Goal: Task Accomplishment & Management: Use online tool/utility

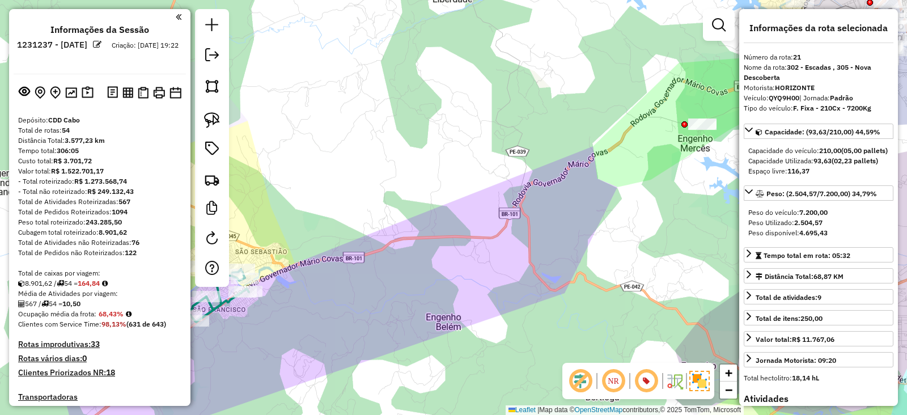
select select "*********"
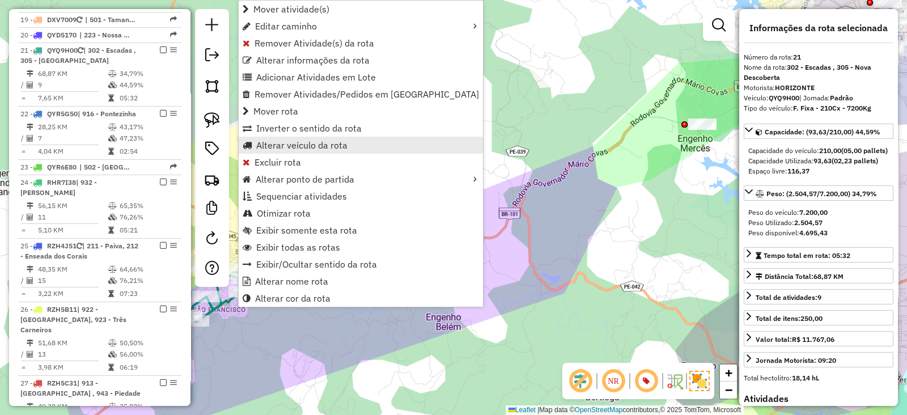
click at [277, 147] on span "Alterar veículo da rota" at bounding box center [301, 145] width 91 height 9
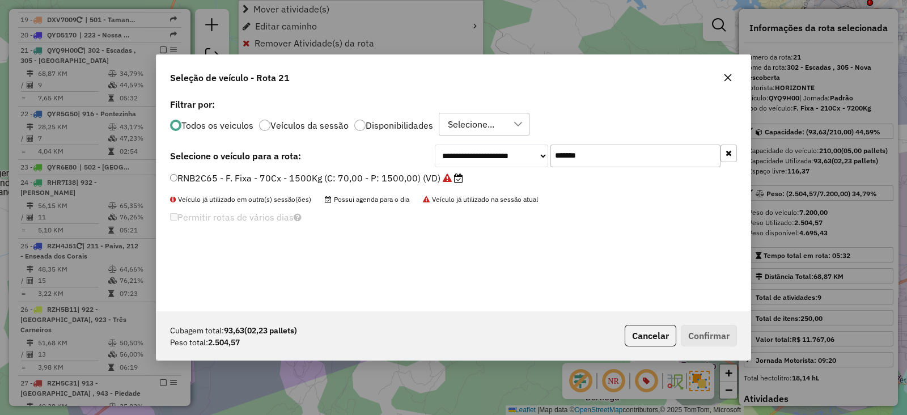
scroll to position [6, 3]
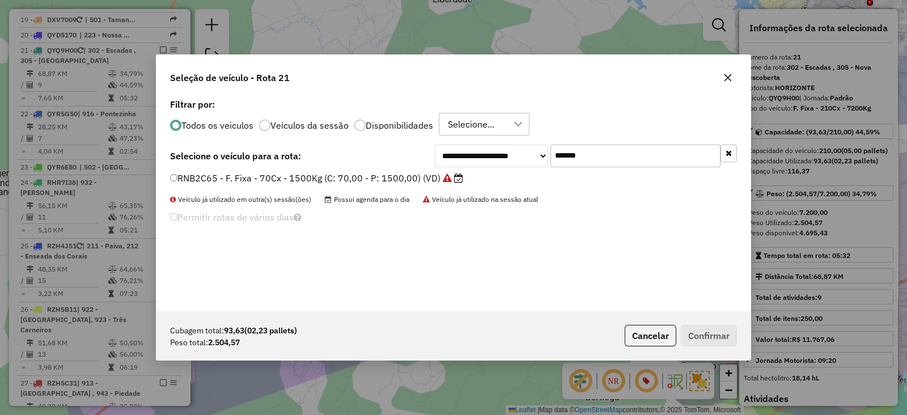
drag, startPoint x: 607, startPoint y: 158, endPoint x: 410, endPoint y: 164, distance: 196.7
click at [419, 156] on div "**********" at bounding box center [453, 155] width 567 height 23
paste input "text"
type input "*******"
click at [402, 177] on label "QYR5G50 - F. Fixa - 308Cx - 8600Kg (C: 308,00 - P: 8600,00) (VD)" at bounding box center [322, 178] width 304 height 14
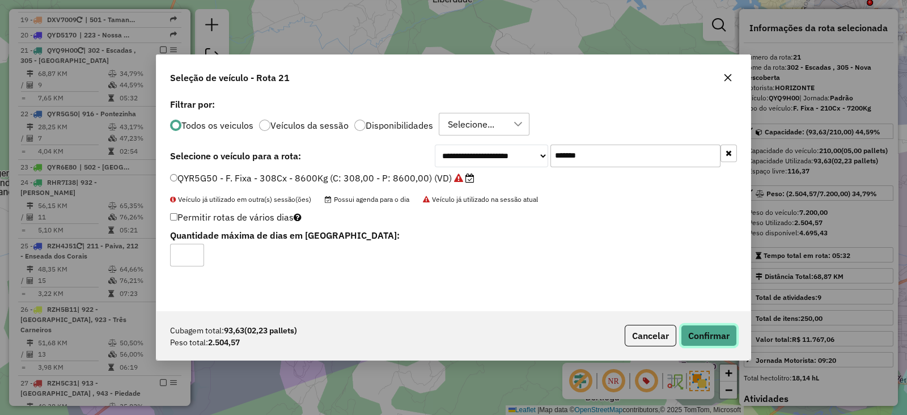
click at [702, 338] on button "Confirmar" at bounding box center [709, 336] width 56 height 22
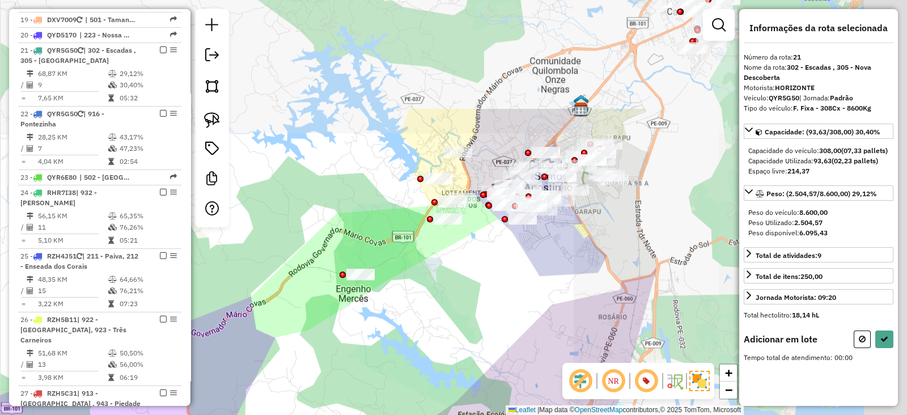
drag, startPoint x: 457, startPoint y: 263, endPoint x: 265, endPoint y: 333, distance: 204.2
click at [265, 333] on div "Janela de atendimento Grade de atendimento Capacidade Transportadoras Veículos …" at bounding box center [453, 207] width 907 height 415
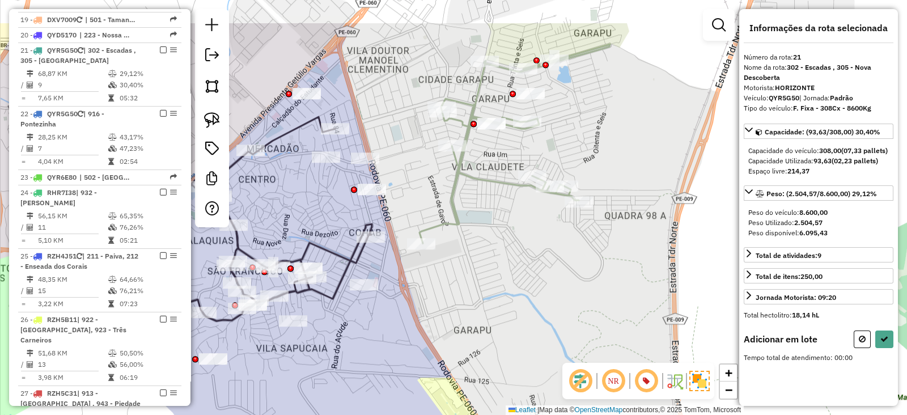
drag, startPoint x: 574, startPoint y: 148, endPoint x: 295, endPoint y: 213, distance: 286.7
click at [295, 213] on div "Janela de atendimento Grade de atendimento Capacidade Transportadoras Veículos …" at bounding box center [453, 207] width 907 height 415
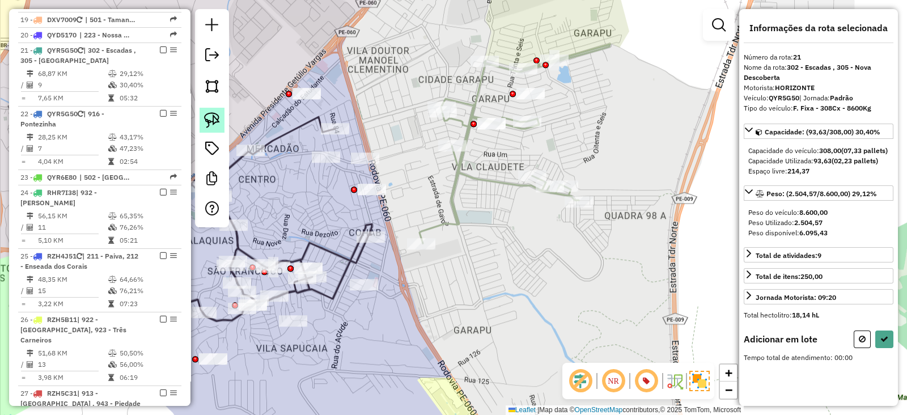
click at [212, 112] on img at bounding box center [212, 120] width 16 height 16
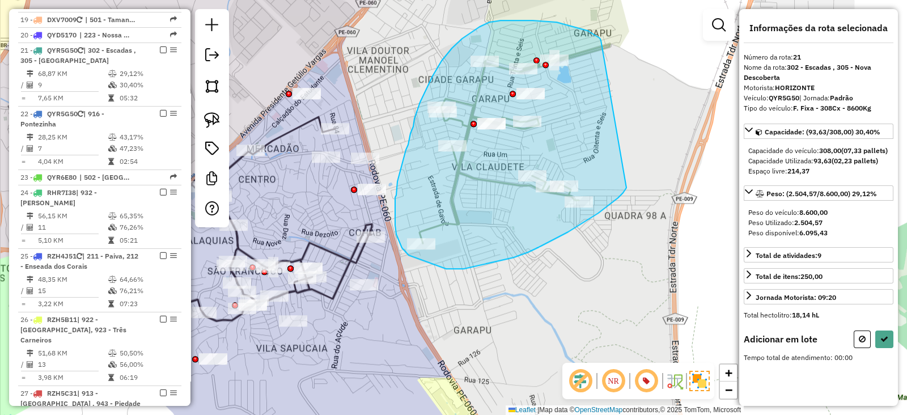
drag, startPoint x: 588, startPoint y: 31, endPoint x: 626, endPoint y: 188, distance: 161.6
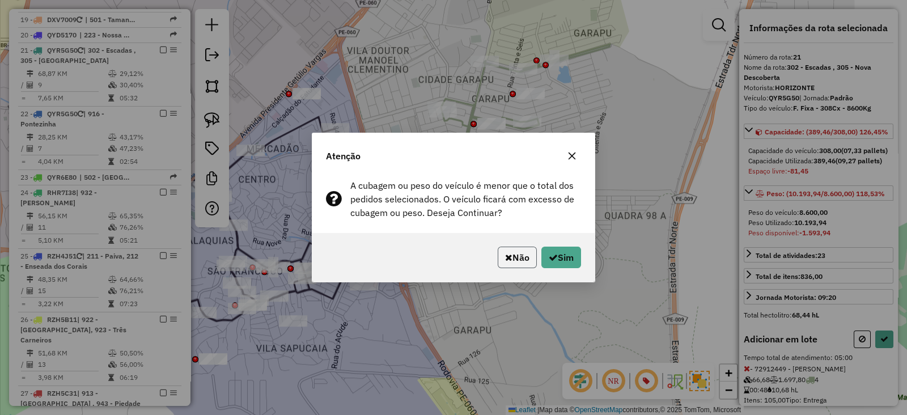
click at [516, 257] on button "Não" at bounding box center [517, 257] width 39 height 22
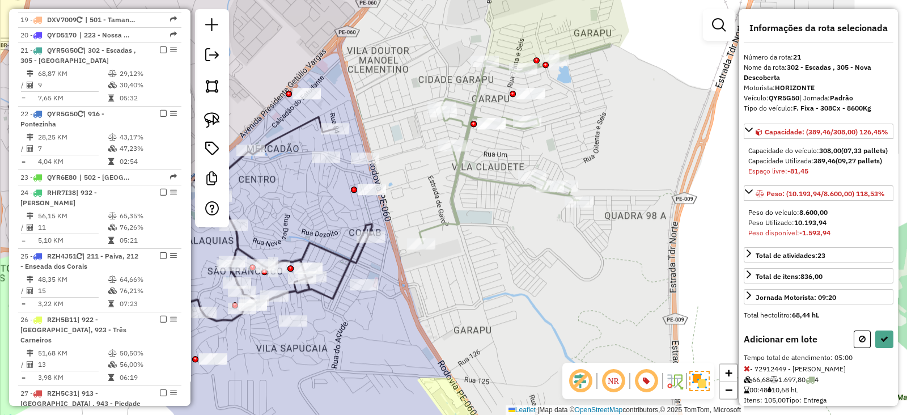
scroll to position [94, 0]
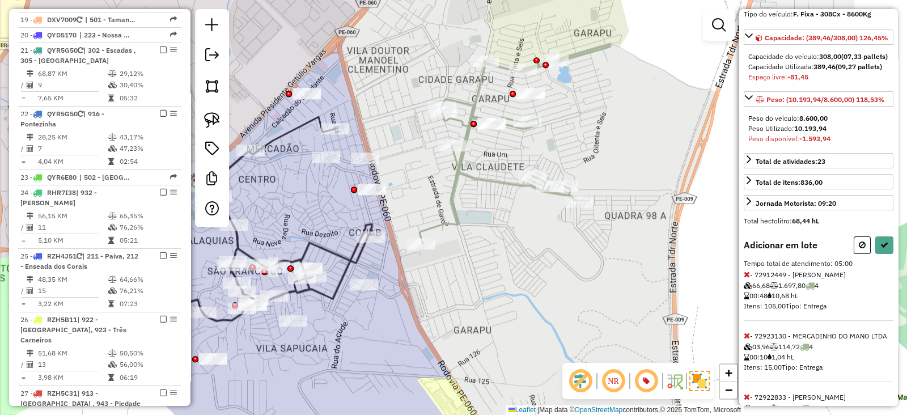
click at [749, 278] on icon at bounding box center [746, 274] width 6 height 8
click at [858, 254] on button at bounding box center [861, 245] width 17 height 18
select select "*********"
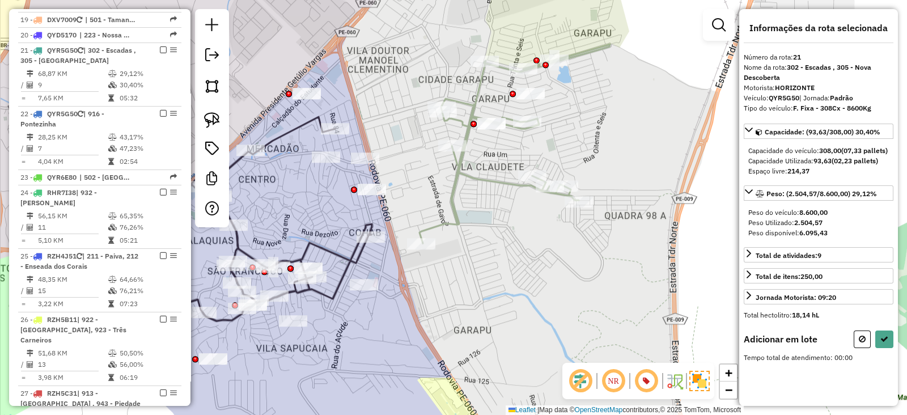
scroll to position [0, 0]
click at [212, 118] on img at bounding box center [212, 120] width 16 height 16
click at [513, 125] on div "Rota 4 - Placa DXV7009 72911403 - FERNANDO JOSE DA SIL Janela de atendimento Gr…" at bounding box center [453, 207] width 907 height 415
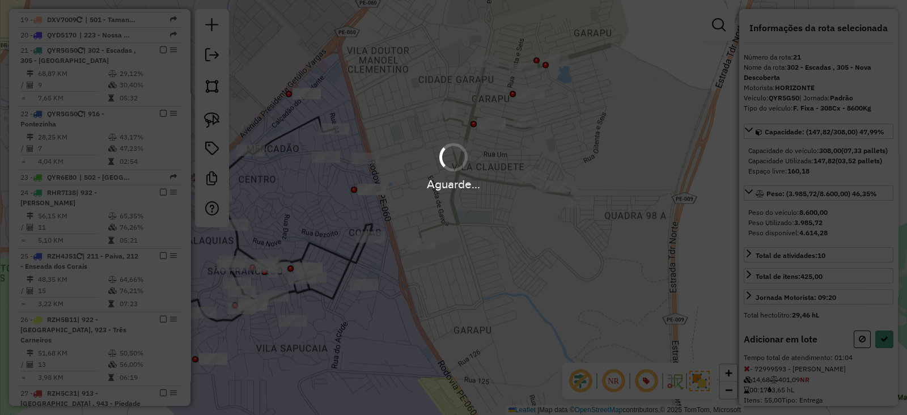
select select "*********"
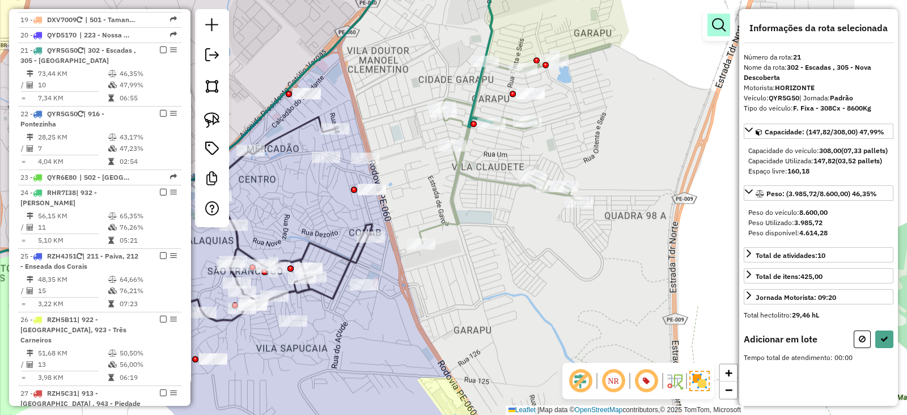
click at [717, 26] on em at bounding box center [719, 25] width 14 height 14
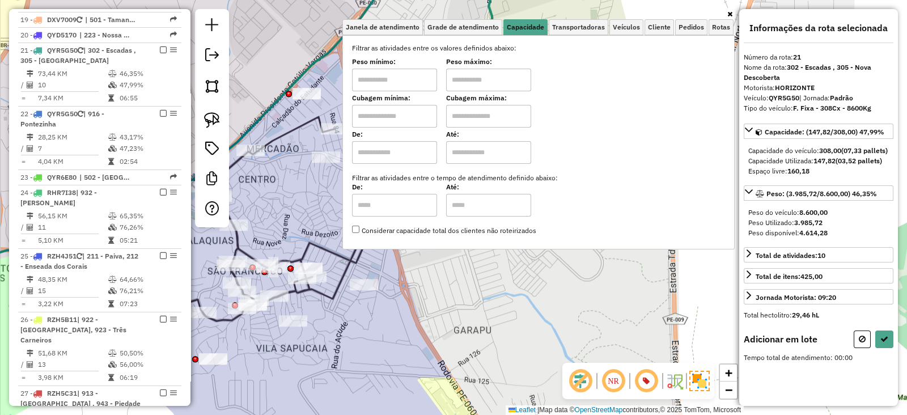
click at [399, 112] on input "text" at bounding box center [394, 116] width 85 height 23
type input "*****"
drag, startPoint x: 470, startPoint y: 117, endPoint x: 484, endPoint y: 126, distance: 17.1
click at [470, 117] on input "text" at bounding box center [488, 116] width 85 height 23
type input "*********"
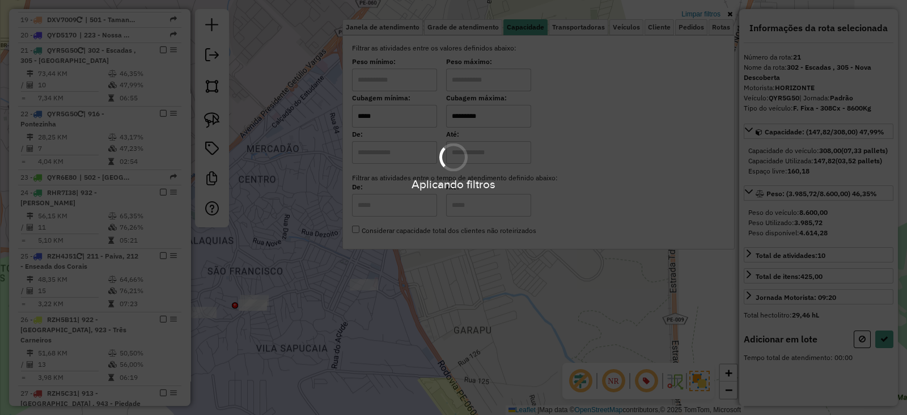
click at [499, 287] on div "Limpar filtros Janela de atendimento Grade de atendimento Capacidade Transporta…" at bounding box center [453, 207] width 907 height 415
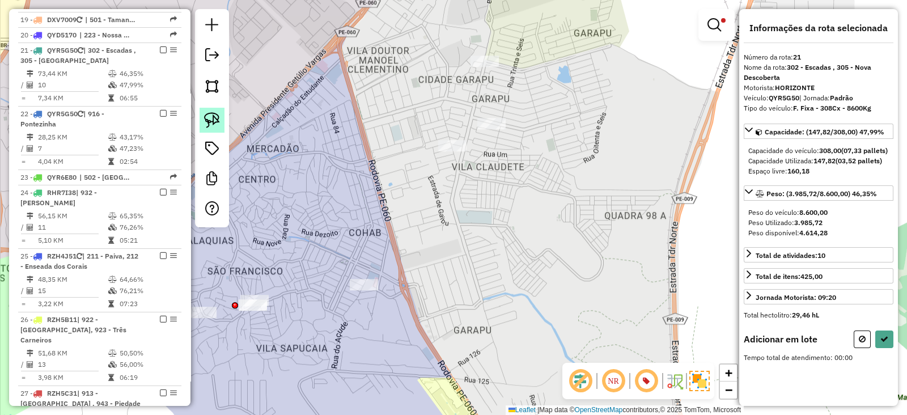
click at [213, 118] on img at bounding box center [212, 120] width 16 height 16
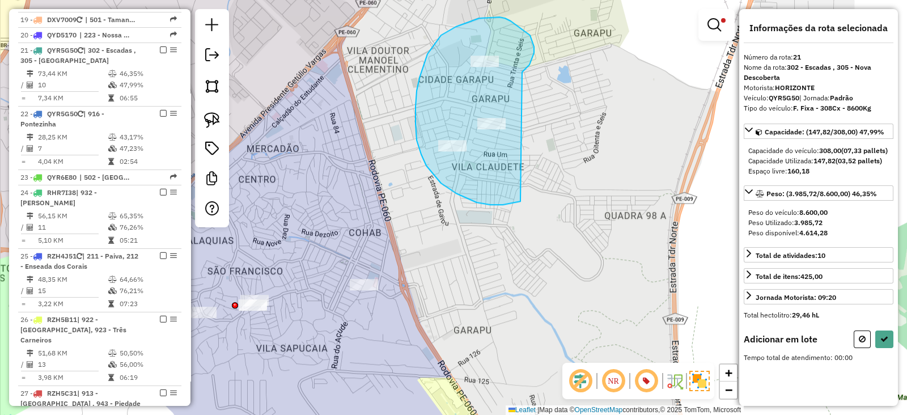
drag, startPoint x: 534, startPoint y: 46, endPoint x: 527, endPoint y: 198, distance: 152.0
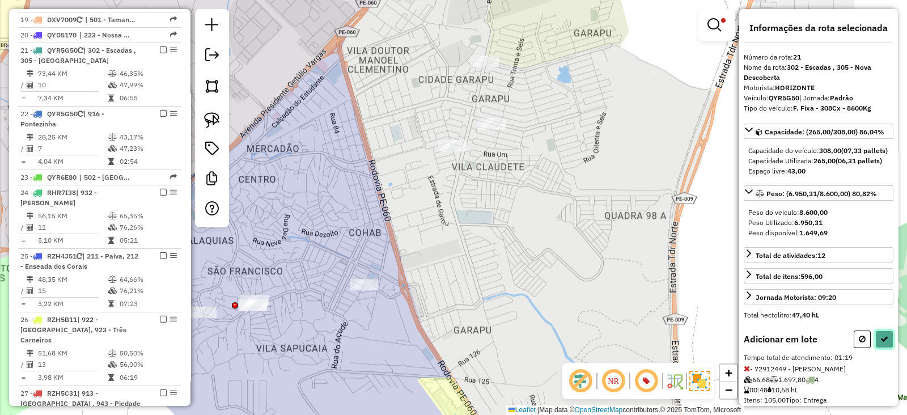
click at [879, 348] on button at bounding box center [884, 339] width 18 height 18
select select "*********"
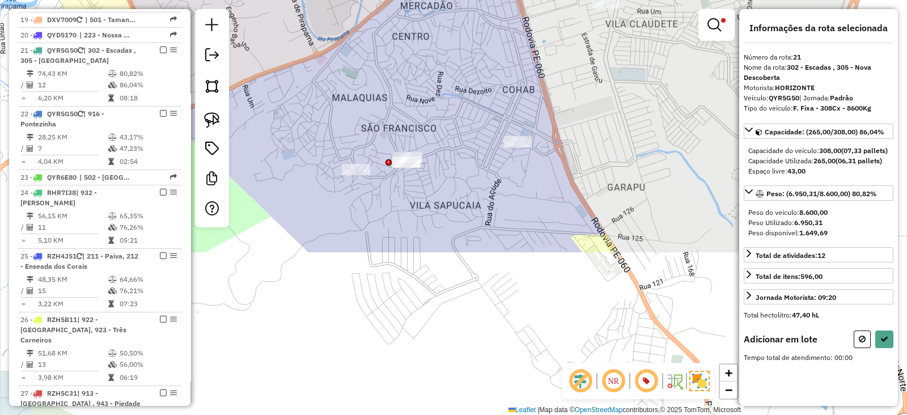
drag, startPoint x: 340, startPoint y: 246, endPoint x: 492, endPoint y: 41, distance: 255.2
click at [492, 42] on div "Limpar filtros Janela de atendimento Grade de atendimento Capacidade Transporta…" at bounding box center [453, 207] width 907 height 415
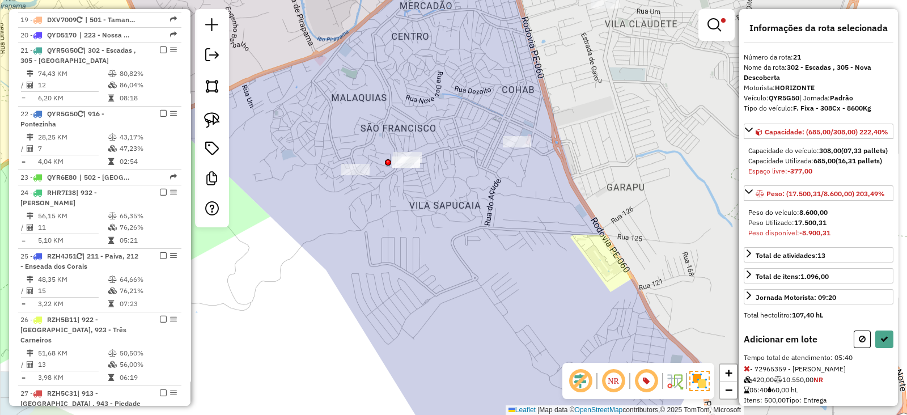
scroll to position [51, 0]
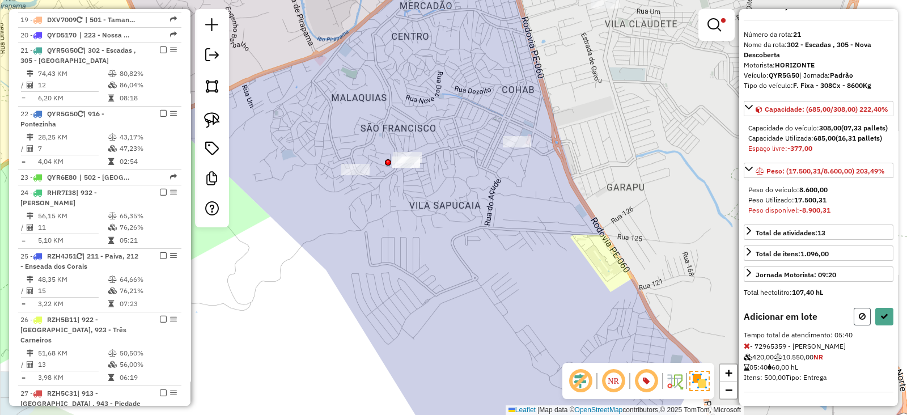
click at [862, 316] on icon at bounding box center [861, 316] width 7 height 8
select select "*********"
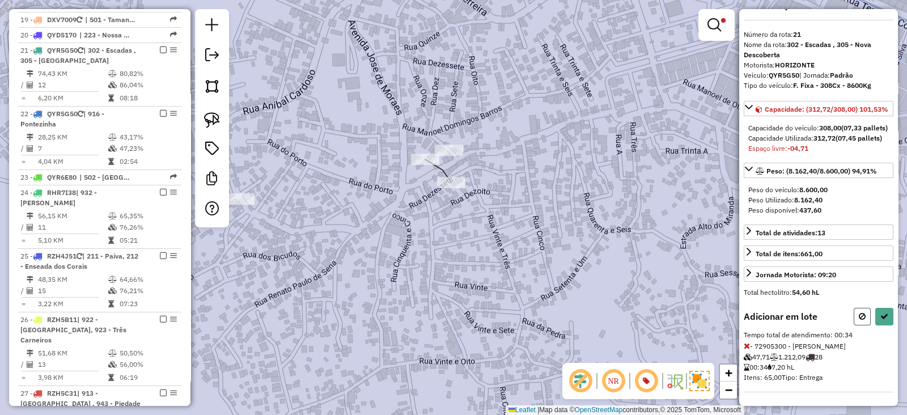
click at [861, 316] on icon at bounding box center [861, 316] width 7 height 8
select select "*********"
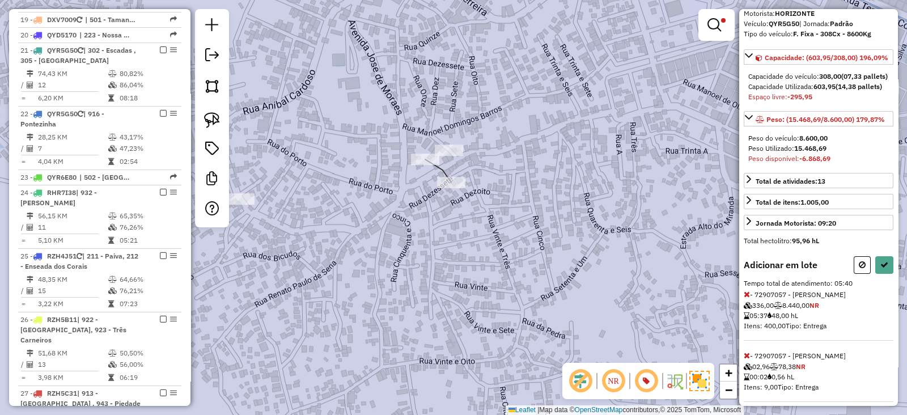
scroll to position [94, 0]
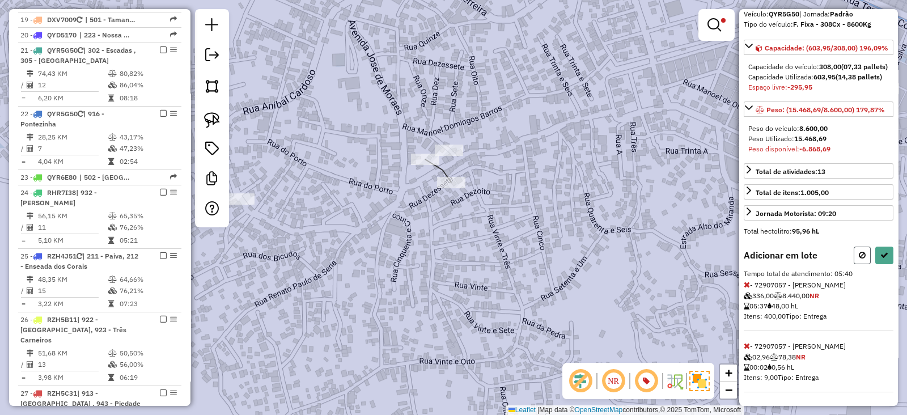
click at [858, 264] on button at bounding box center [861, 255] width 17 height 18
select select "*********"
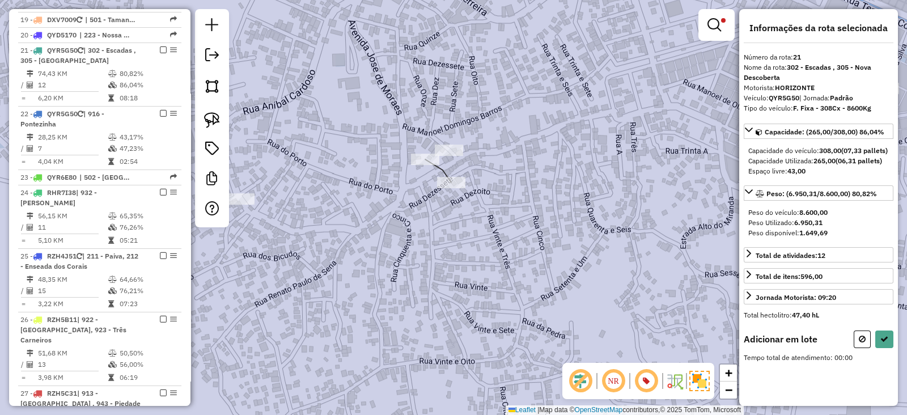
scroll to position [0, 0]
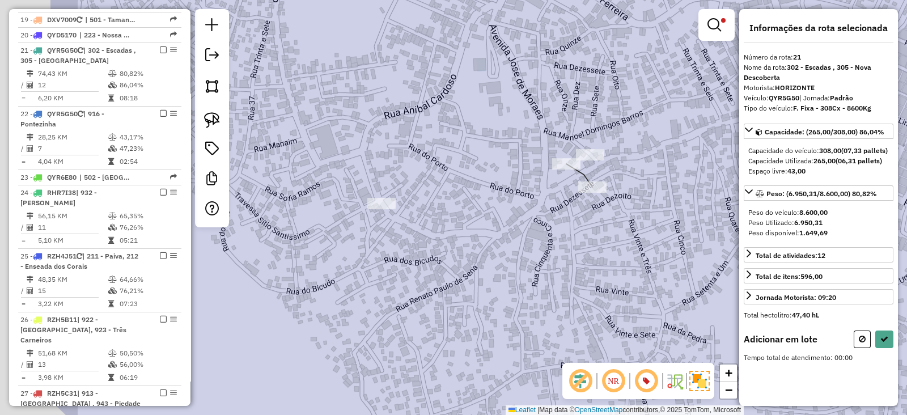
drag, startPoint x: 283, startPoint y: 263, endPoint x: 424, endPoint y: 262, distance: 141.1
click at [424, 266] on div "Limpar filtros Janela de atendimento Grade de atendimento Capacidade Transporta…" at bounding box center [453, 207] width 907 height 415
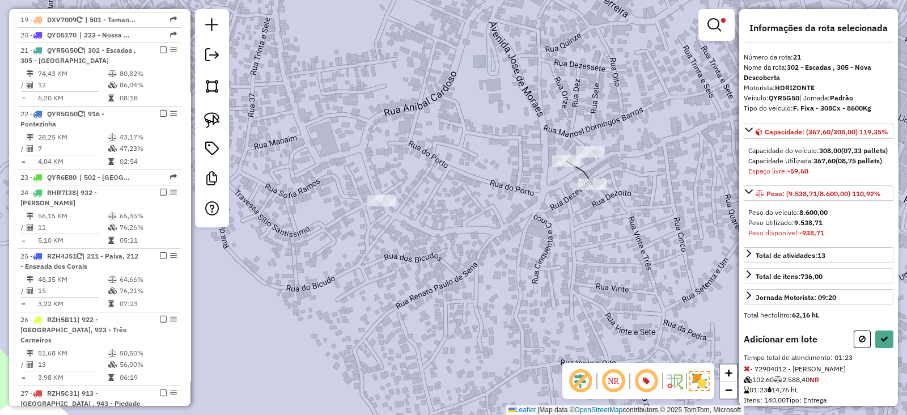
scroll to position [51, 0]
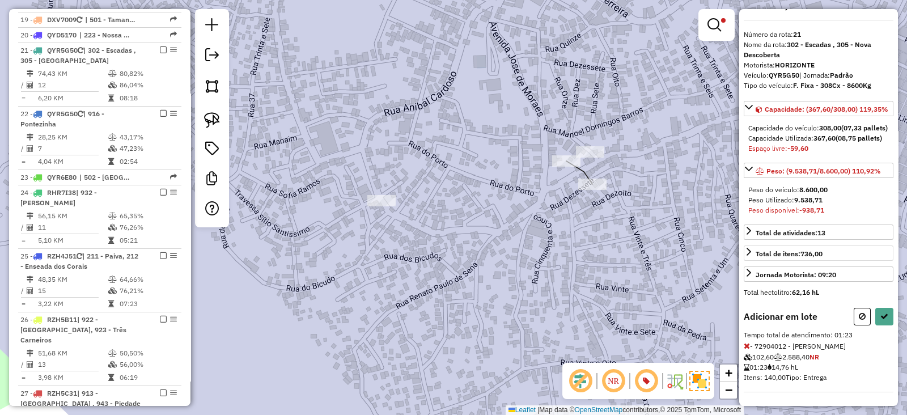
drag, startPoint x: 856, startPoint y: 319, endPoint x: 782, endPoint y: 291, distance: 79.3
click at [858, 319] on icon at bounding box center [861, 316] width 7 height 8
select select "*********"
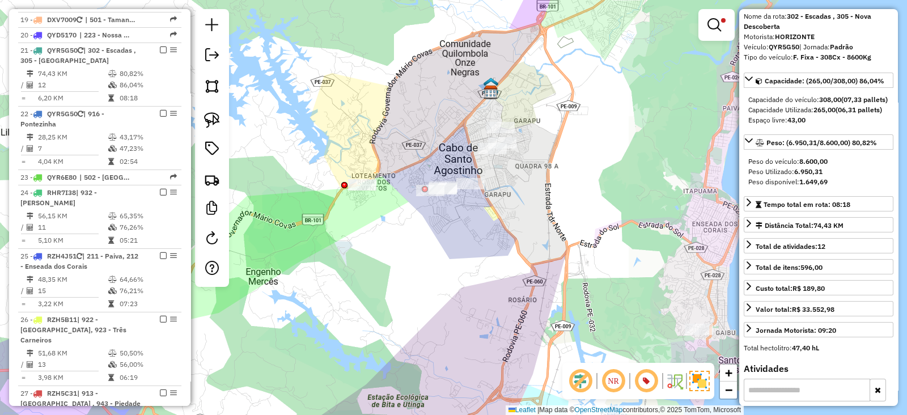
scroll to position [0, 0]
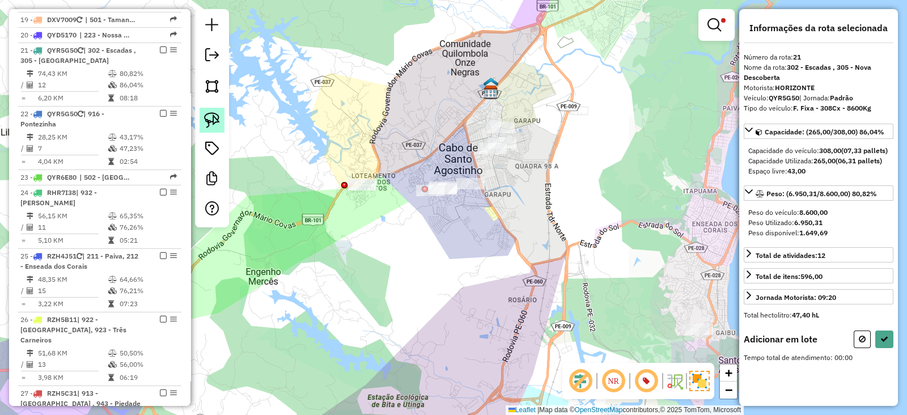
drag, startPoint x: 217, startPoint y: 121, endPoint x: 224, endPoint y: 121, distance: 6.8
click at [217, 121] on img at bounding box center [212, 120] width 16 height 16
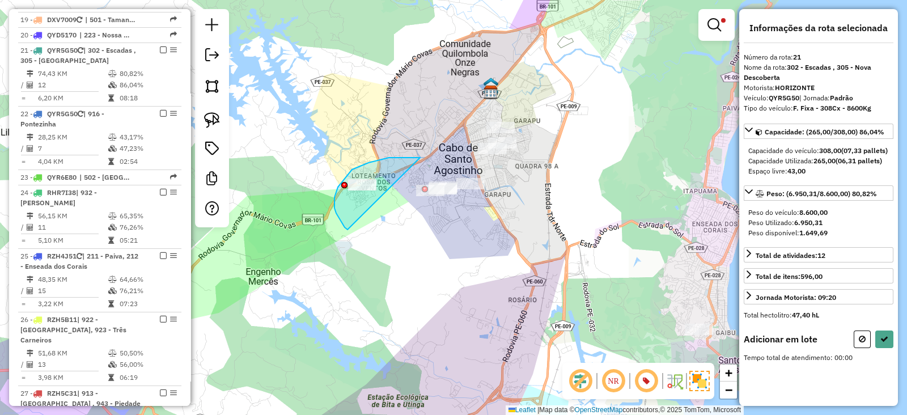
drag, startPoint x: 416, startPoint y: 157, endPoint x: 347, endPoint y: 229, distance: 99.8
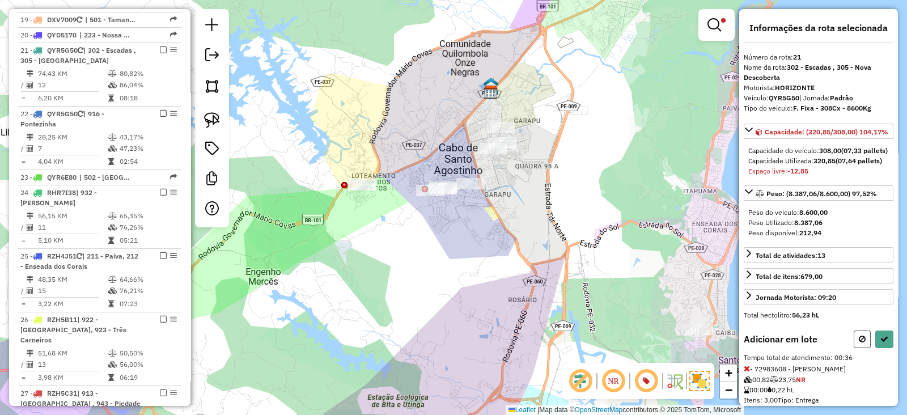
click at [859, 343] on icon at bounding box center [861, 339] width 7 height 8
select select "*********"
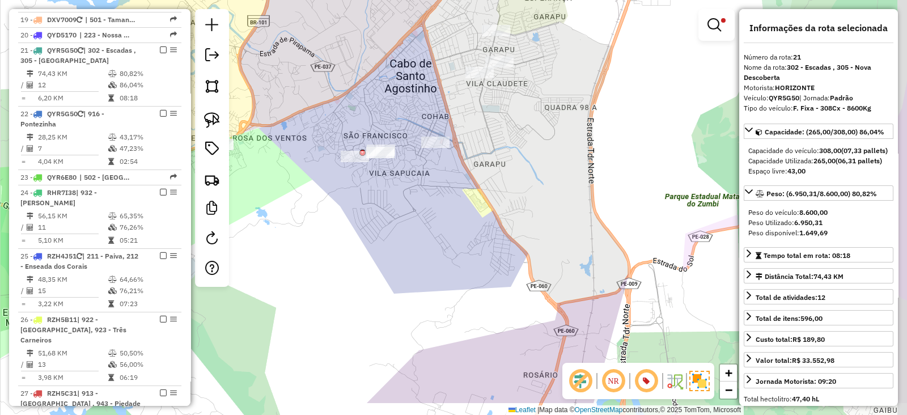
drag, startPoint x: 432, startPoint y: 138, endPoint x: 346, endPoint y: 69, distance: 110.9
click at [347, 69] on div "Limpar filtros Janela de atendimento Grade de atendimento Capacidade Transporta…" at bounding box center [453, 207] width 907 height 415
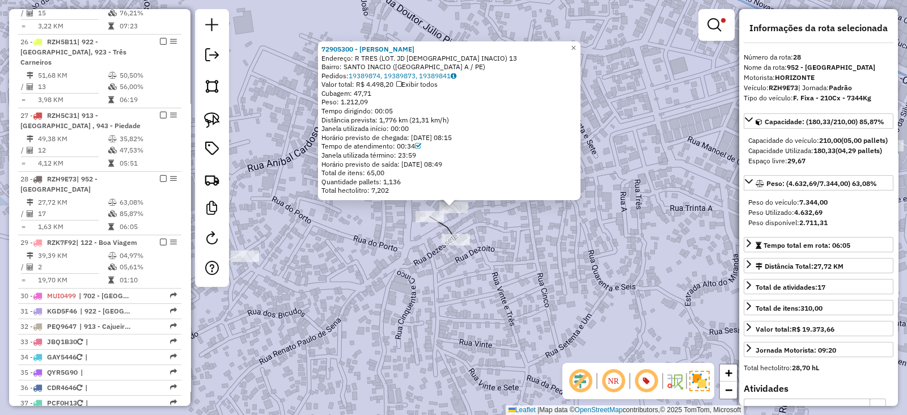
scroll to position [1895, 0]
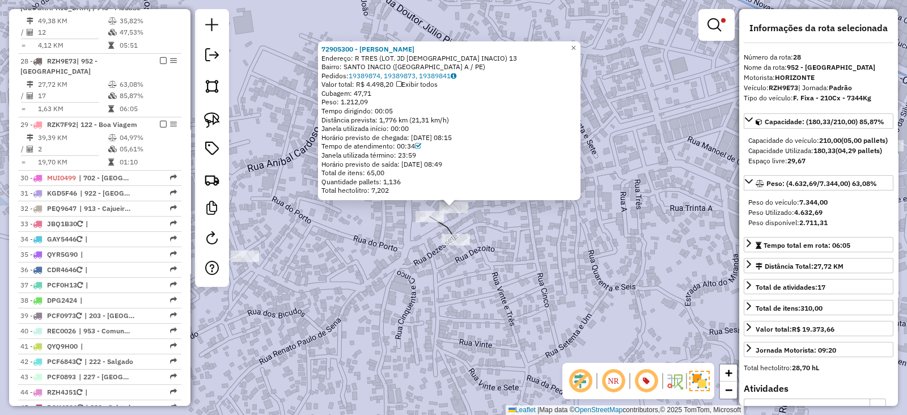
click at [479, 240] on div "72905300 - JOSEFA PEREIRA DA SI Endereço: R TRES (LOT. JD SANTO INACIO) 13 Bair…" at bounding box center [453, 207] width 907 height 415
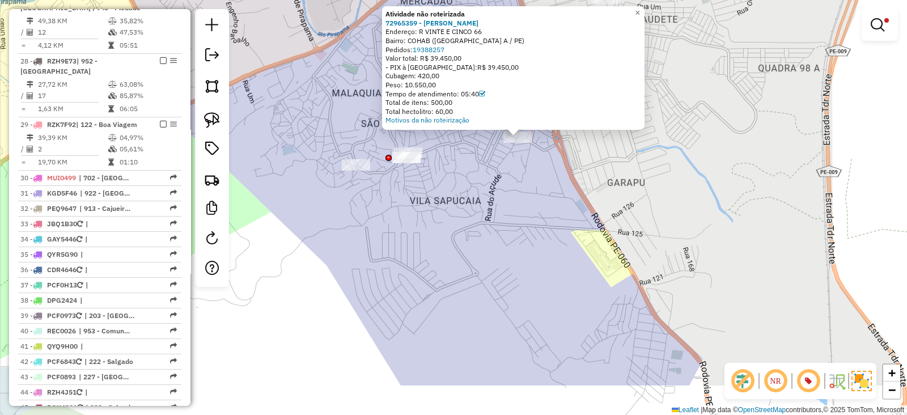
drag, startPoint x: 447, startPoint y: 280, endPoint x: 511, endPoint y: 210, distance: 95.5
click at [511, 210] on div "Atividade não roteirizada 72965359 - LEANDRO AGOSTINHO RO Endereço: R VINTE E C…" at bounding box center [453, 207] width 907 height 415
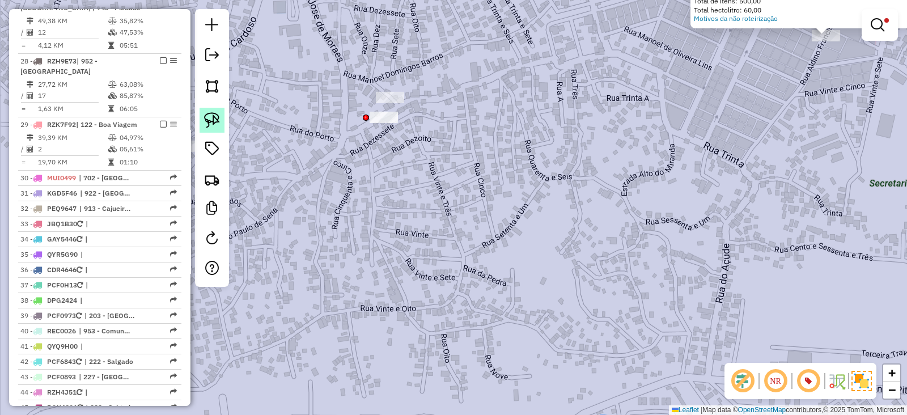
click at [222, 122] on link at bounding box center [211, 120] width 25 height 25
drag, startPoint x: 339, startPoint y: 106, endPoint x: 402, endPoint y: 106, distance: 62.9
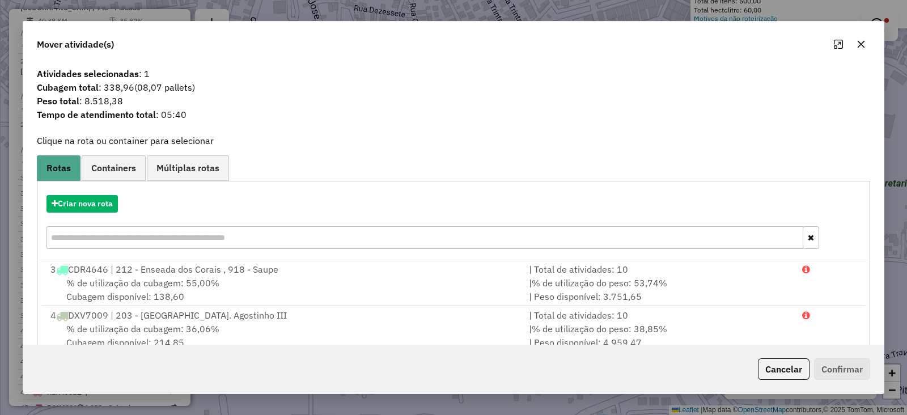
click at [859, 40] on icon "button" at bounding box center [860, 44] width 9 height 9
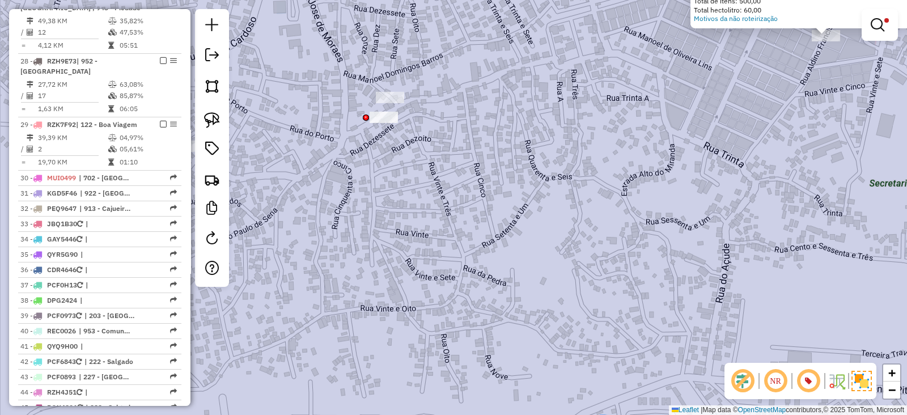
click at [447, 215] on div "Atividade não roteirizada 72965359 - LEANDRO AGOSTINHO RO Endereço: R VINTE E C…" at bounding box center [453, 207] width 907 height 415
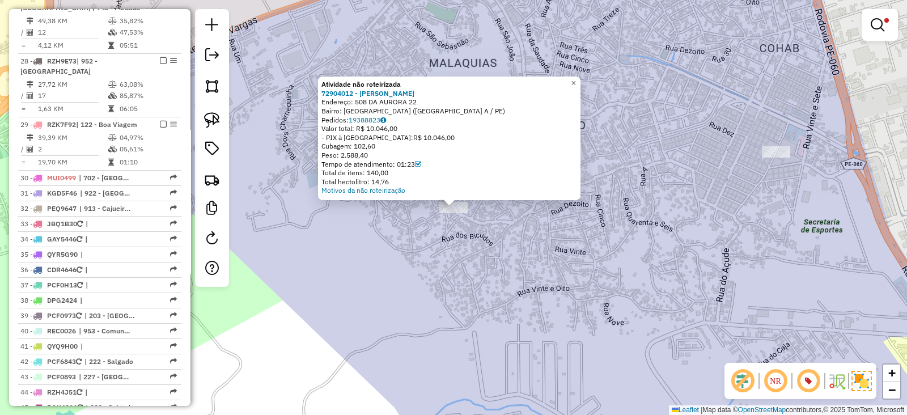
click at [473, 257] on div "Atividade não roteirizada 72904012 - PAULO JOSE ZUMBA Endereço: 508 DA AURORA 2…" at bounding box center [453, 207] width 907 height 415
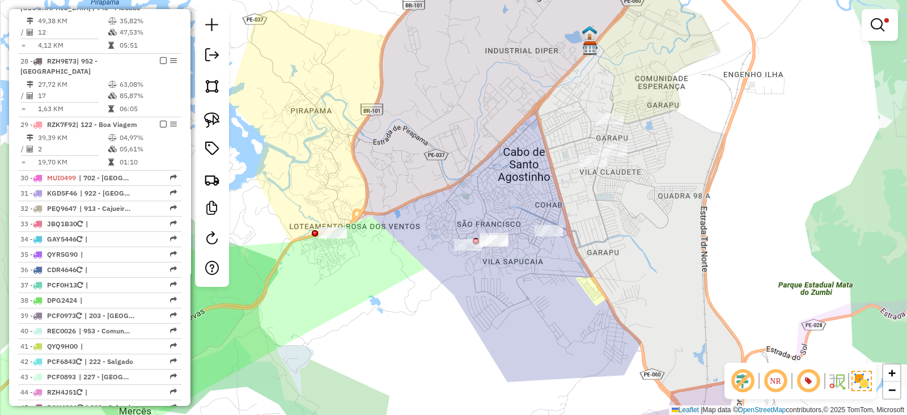
click at [215, 133] on div at bounding box center [212, 148] width 34 height 278
click at [212, 118] on img at bounding box center [212, 120] width 16 height 16
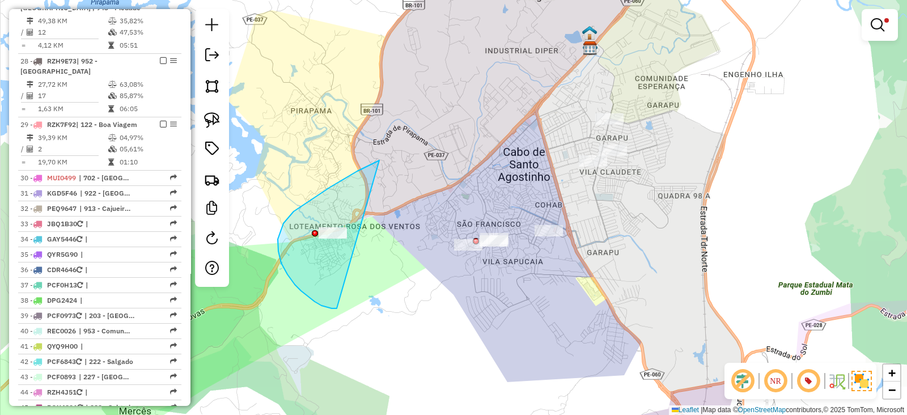
drag, startPoint x: 378, startPoint y: 160, endPoint x: 337, endPoint y: 308, distance: 153.6
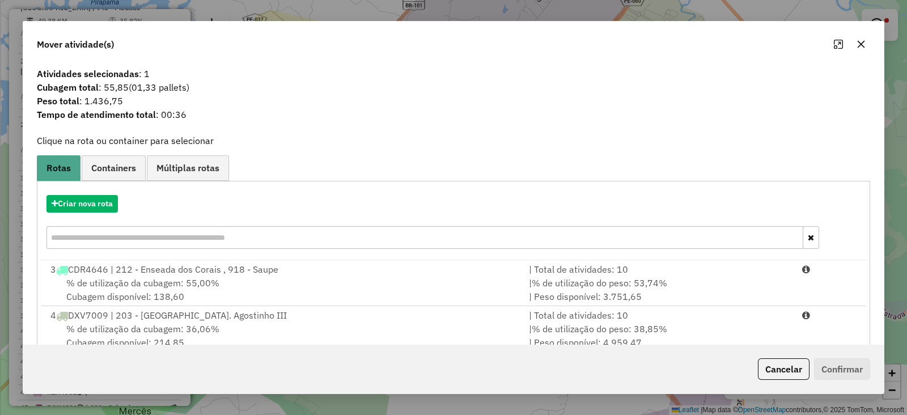
click at [855, 42] on button "button" at bounding box center [861, 44] width 18 height 18
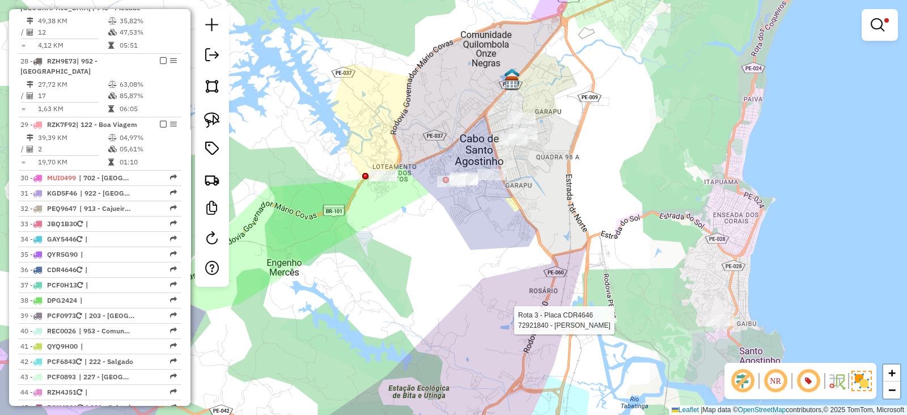
select select "*********"
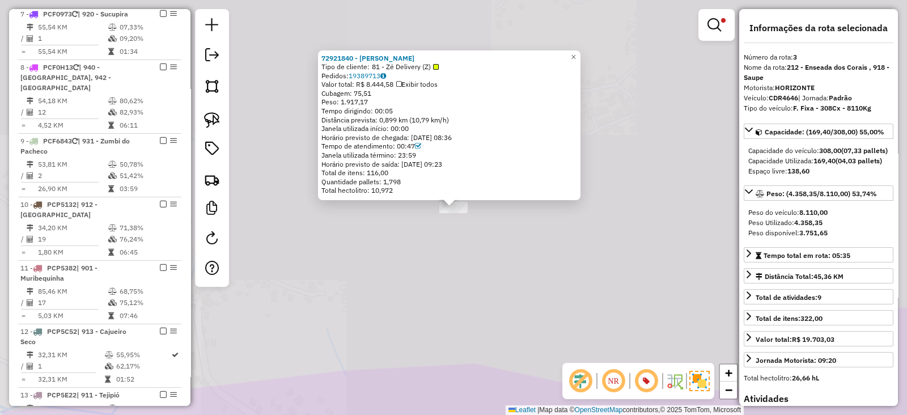
scroll to position [507, 0]
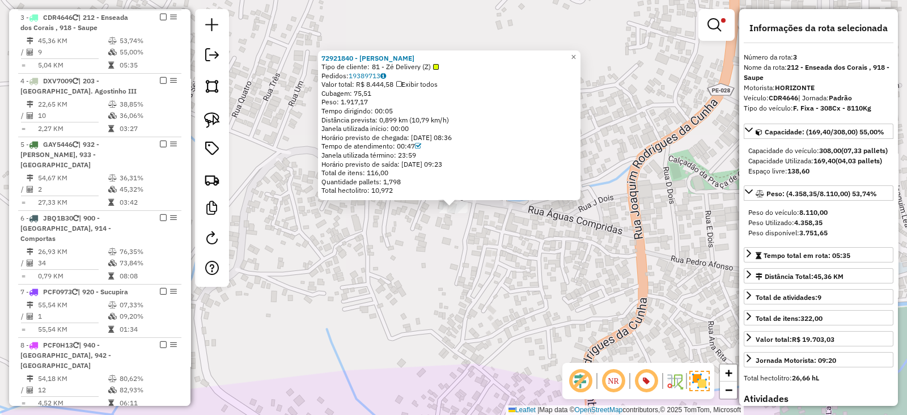
click at [461, 296] on div "72921840 - HUGO VICTOR TEIXEIRA DE OLIVEIRA COMERCI Tipo de cliente: 81 - Zé De…" at bounding box center [453, 207] width 907 height 415
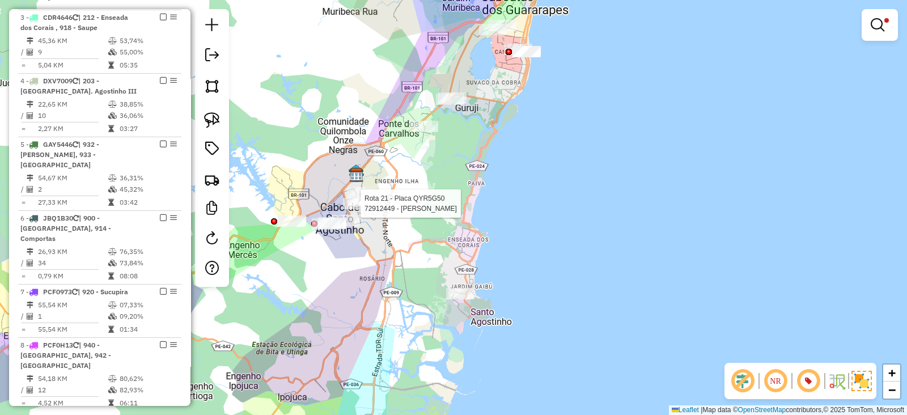
select select "*********"
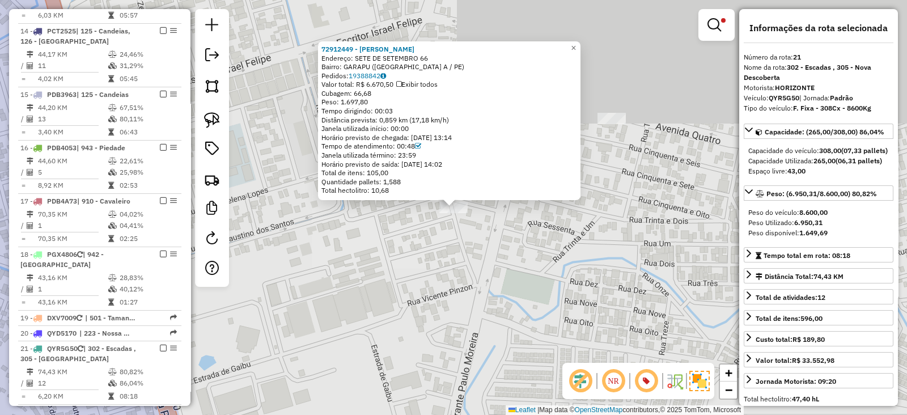
scroll to position [1499, 0]
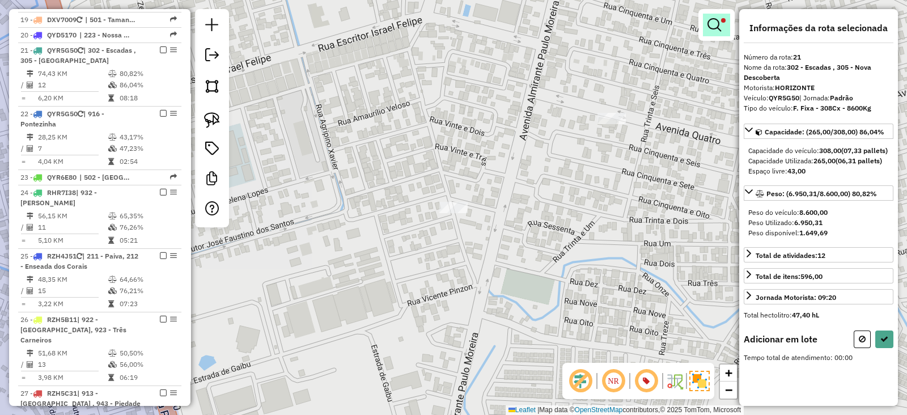
click at [711, 18] on em at bounding box center [714, 25] width 14 height 14
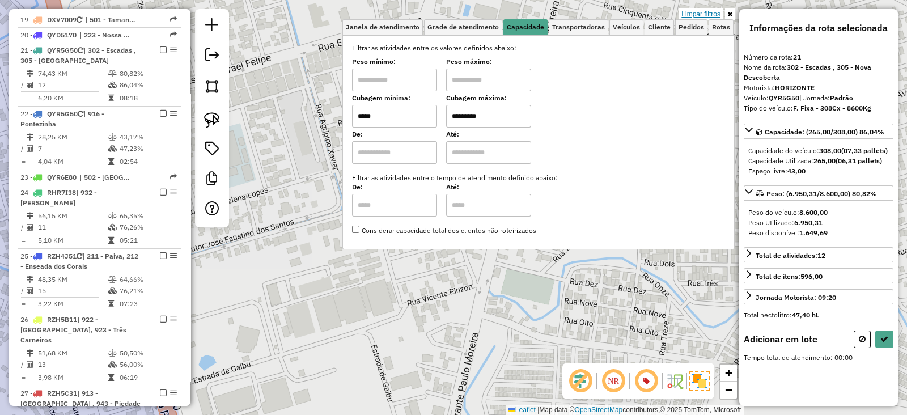
click at [707, 12] on link "Limpar filtros" at bounding box center [701, 14] width 44 height 12
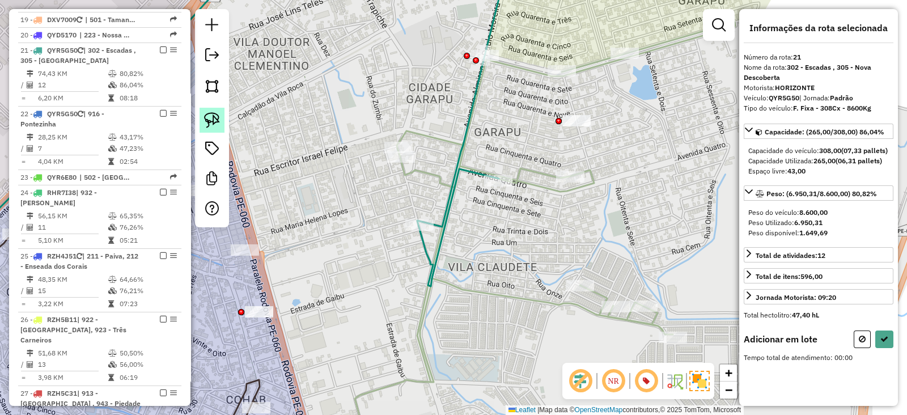
click at [218, 126] on img at bounding box center [212, 120] width 16 height 16
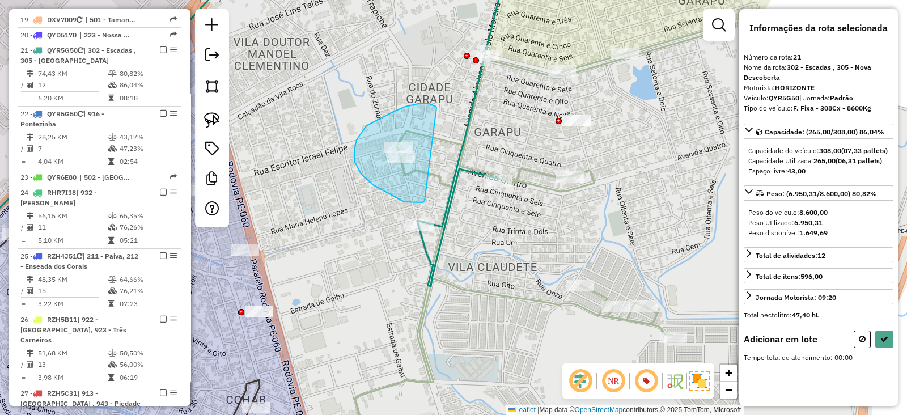
drag, startPoint x: 420, startPoint y: 103, endPoint x: 424, endPoint y: 201, distance: 97.5
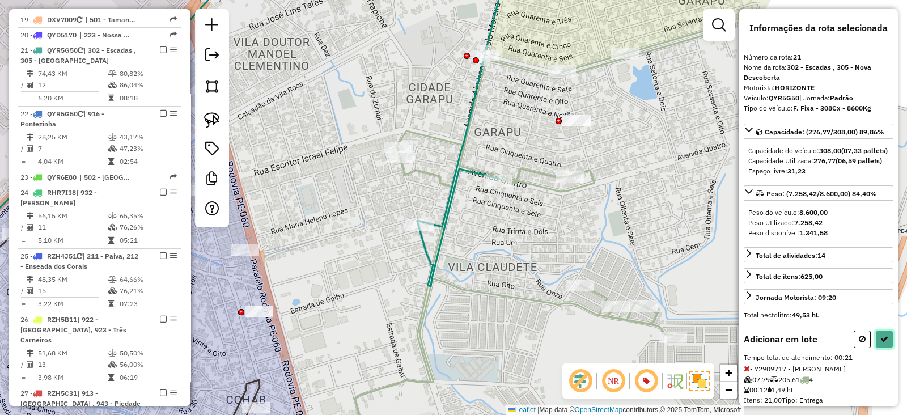
click at [883, 343] on icon at bounding box center [884, 339] width 8 height 8
select select "*********"
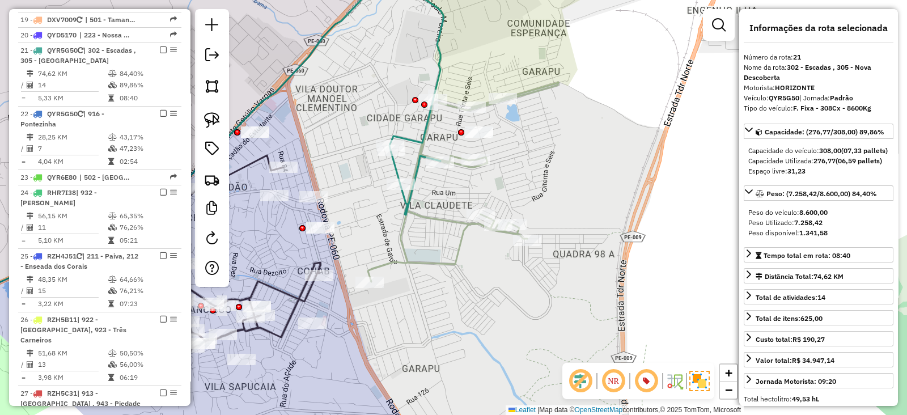
click at [212, 117] on img at bounding box center [212, 120] width 16 height 16
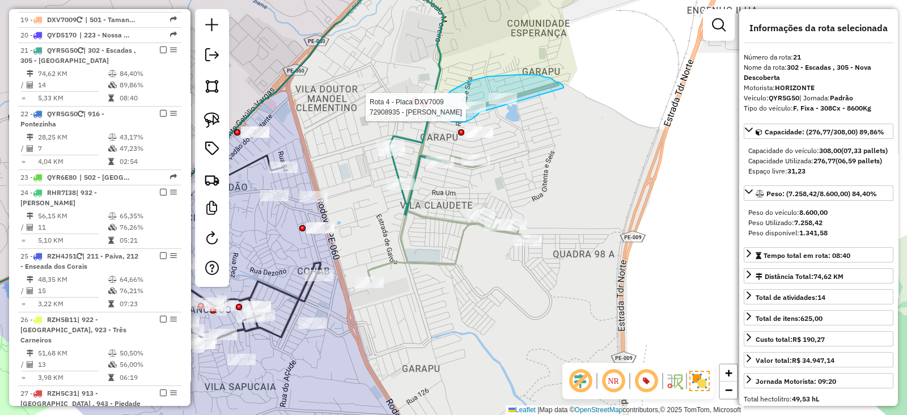
click at [0, 0] on div "Rota 4 - Placa DXV7009 72908935 - NELSON BARROS" at bounding box center [0, 0] width 0 height 0
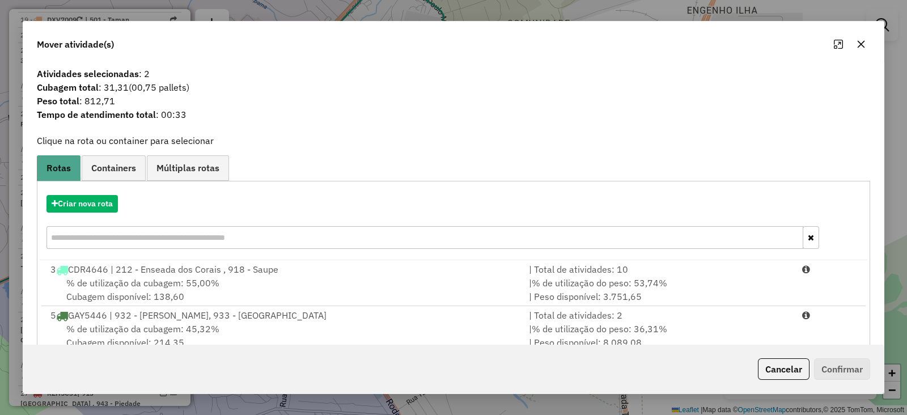
click at [858, 46] on icon "button" at bounding box center [860, 43] width 7 height 7
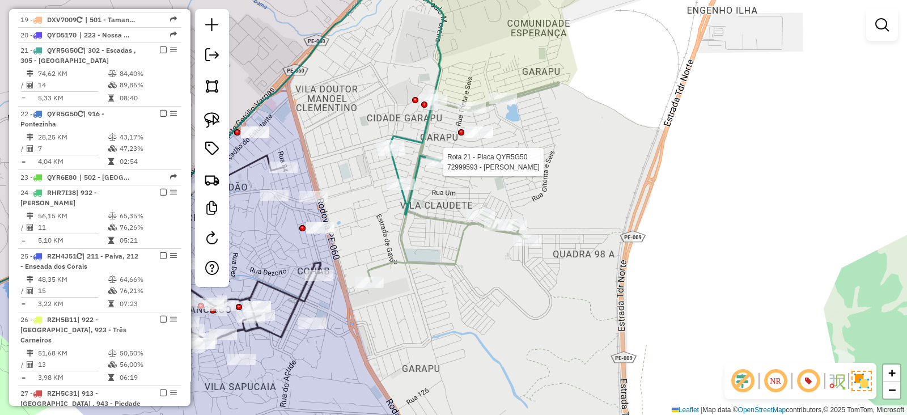
select select "*********"
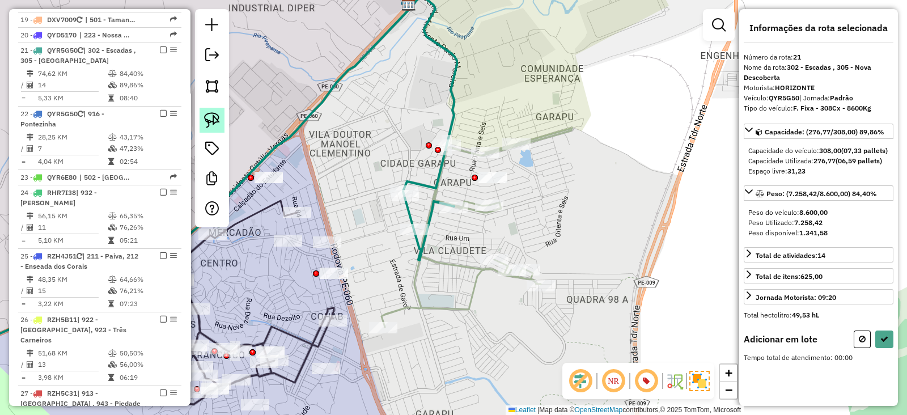
click at [214, 120] on img at bounding box center [212, 120] width 16 height 16
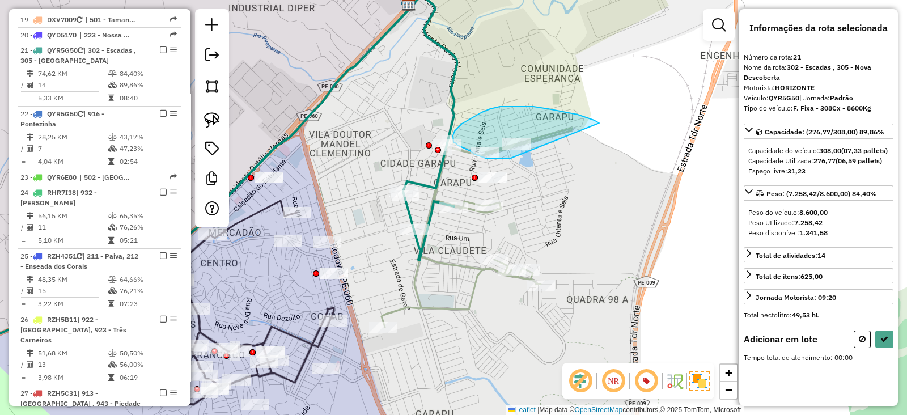
drag, startPoint x: 599, startPoint y: 123, endPoint x: 511, endPoint y: 158, distance: 95.1
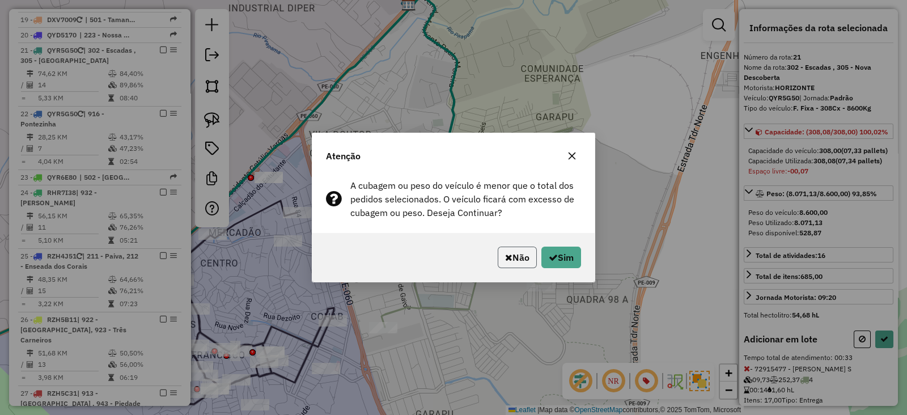
click at [499, 256] on button "Não" at bounding box center [517, 257] width 39 height 22
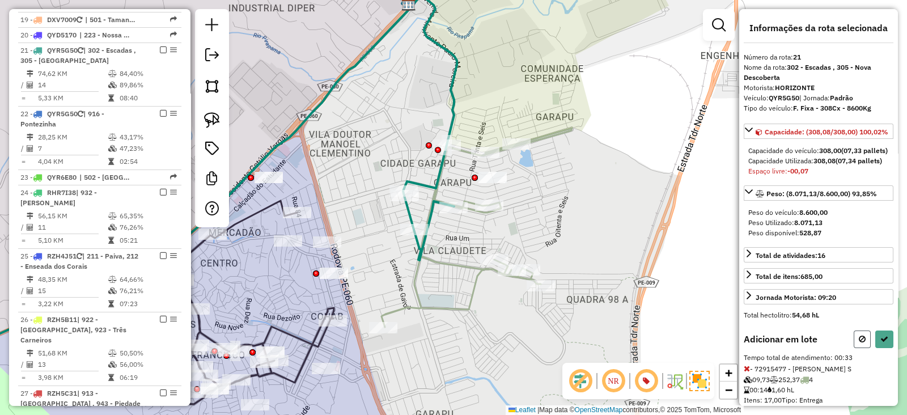
click at [858, 343] on icon at bounding box center [861, 339] width 7 height 8
select select "*********"
click at [864, 348] on button at bounding box center [861, 339] width 17 height 18
select select "*********"
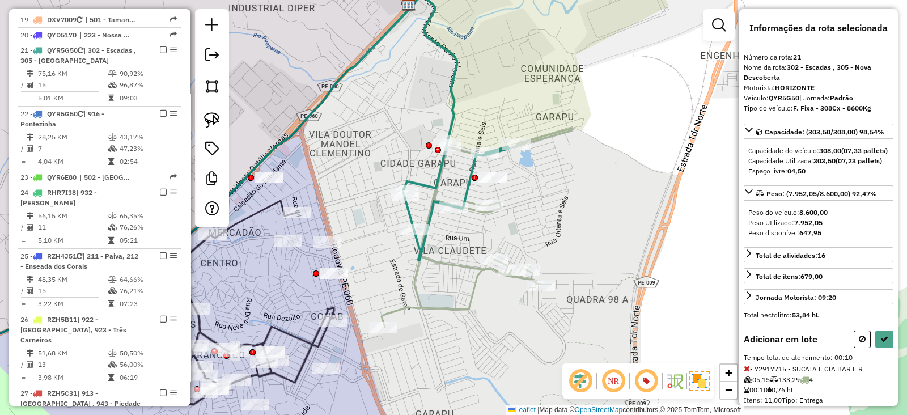
select select "*********"
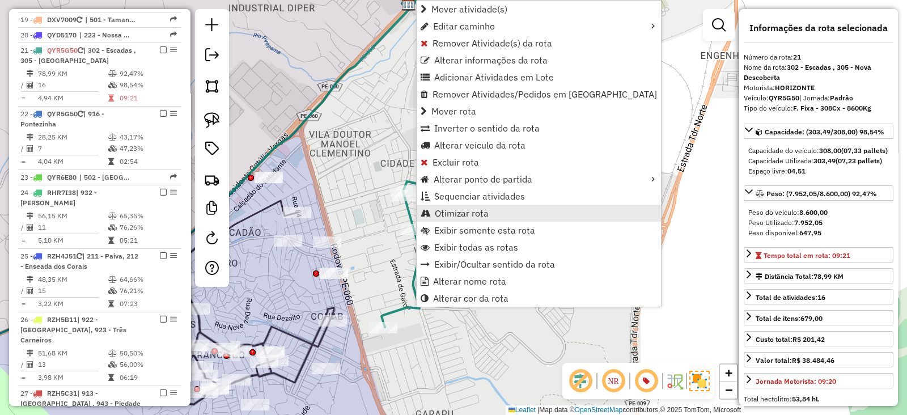
click at [478, 215] on span "Otimizar rota" at bounding box center [462, 213] width 54 height 9
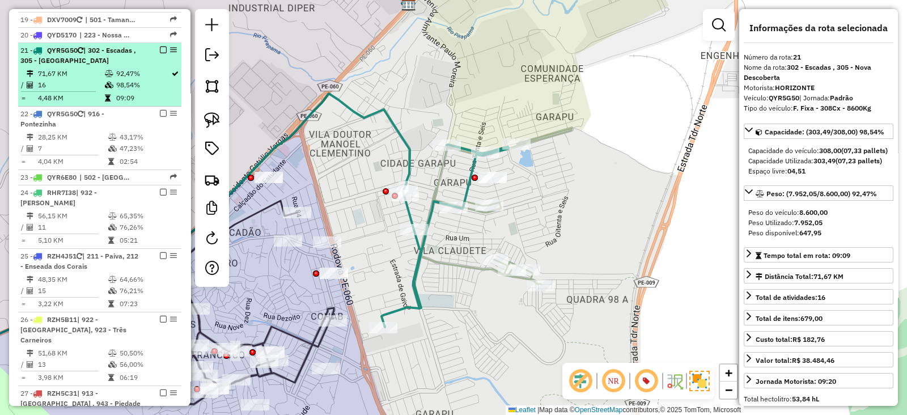
click at [161, 46] on em at bounding box center [163, 49] width 7 height 7
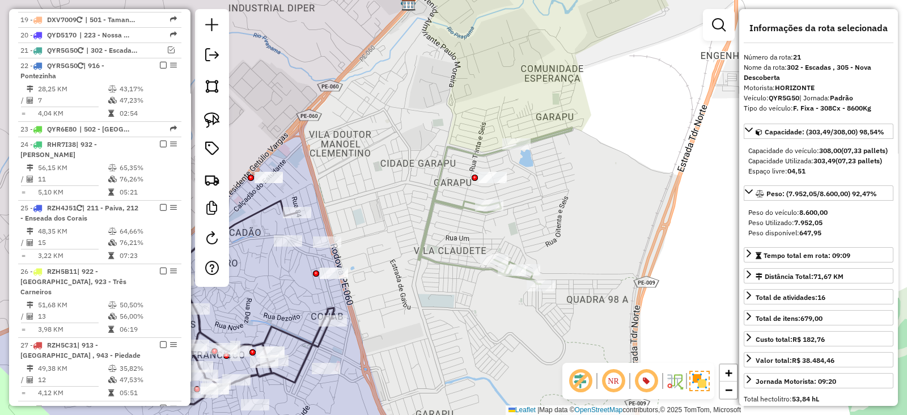
scroll to position [1451, 0]
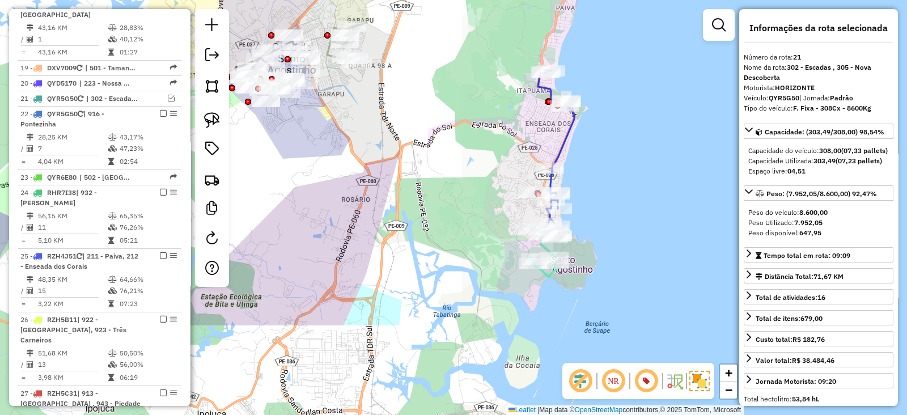
drag, startPoint x: 583, startPoint y: 252, endPoint x: 459, endPoint y: 121, distance: 180.0
click at [459, 121] on div "Janela de atendimento Grade de atendimento Capacidade Transportadoras Veículos …" at bounding box center [453, 207] width 907 height 415
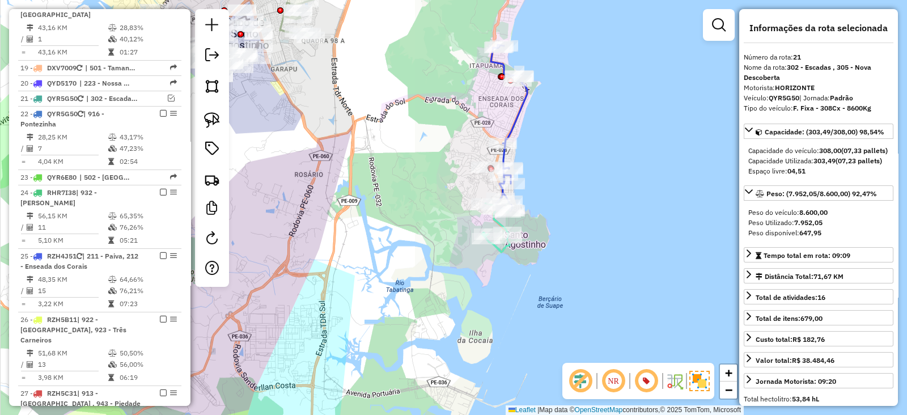
drag, startPoint x: 665, startPoint y: 279, endPoint x: 618, endPoint y: 254, distance: 53.2
click at [618, 254] on div "Janela de atendimento Grade de atendimento Capacidade Transportadoras Veículos …" at bounding box center [453, 207] width 907 height 415
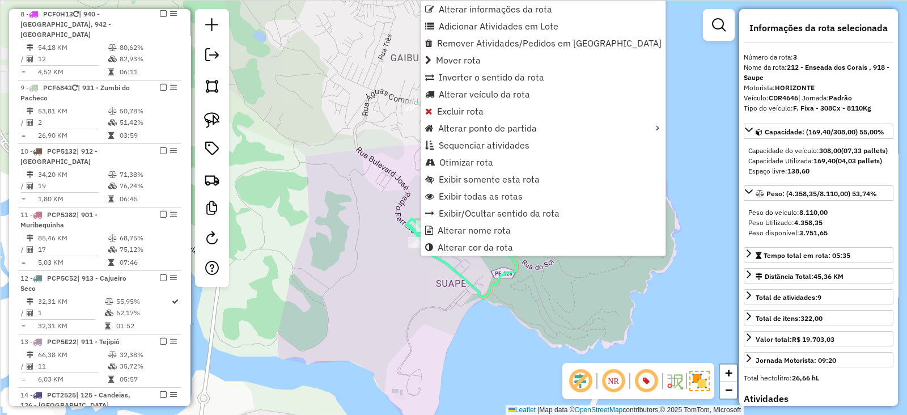
scroll to position [507, 0]
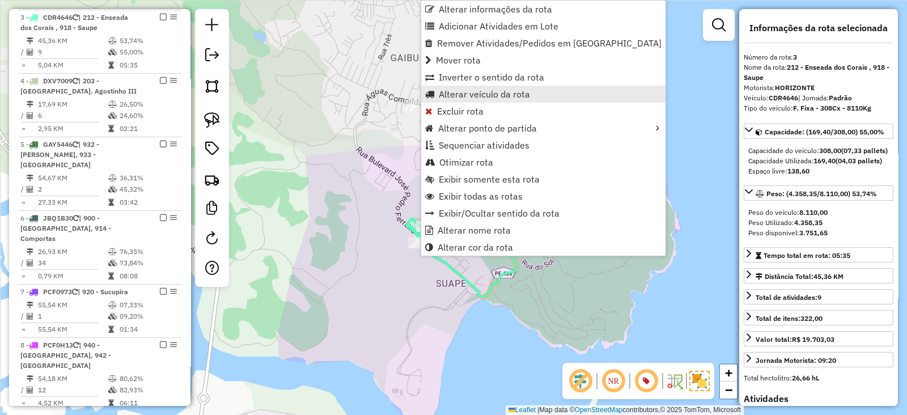
click at [459, 95] on span "Alterar veículo da rota" at bounding box center [484, 94] width 91 height 9
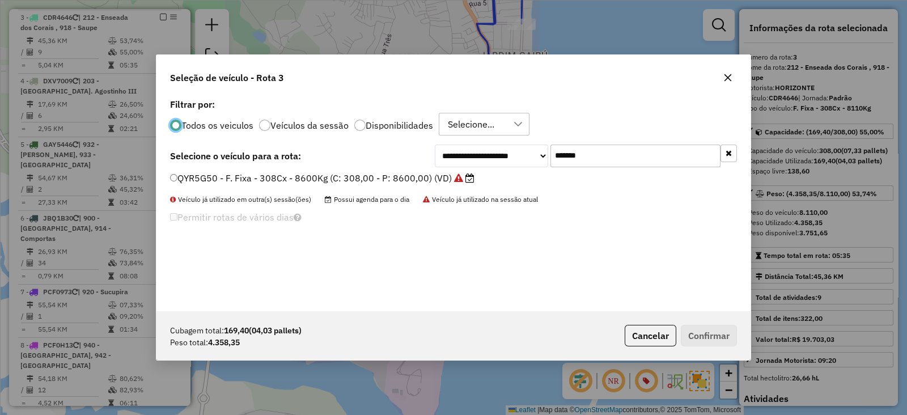
scroll to position [6, 3]
drag, startPoint x: 527, startPoint y: 158, endPoint x: 420, endPoint y: 160, distance: 106.5
click at [420, 160] on div "**********" at bounding box center [453, 155] width 567 height 23
paste input "text"
type input "*******"
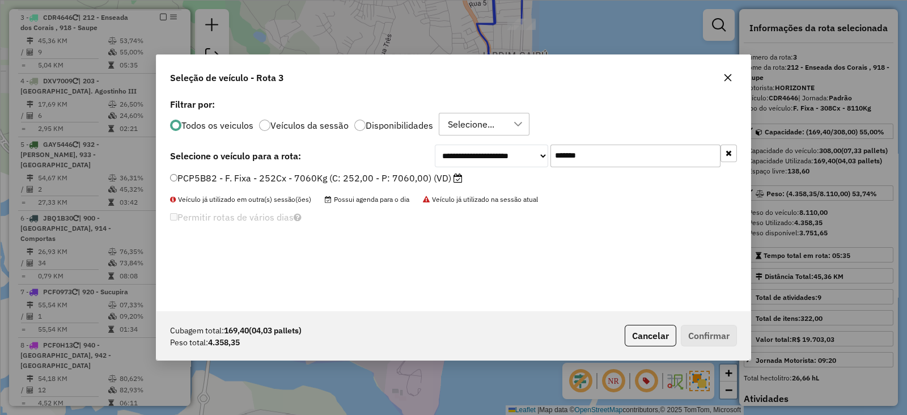
click at [414, 180] on label "PCP5B82 - F. Fixa - 252Cx - 7060Kg (C: 252,00 - P: 7060,00) (VD)" at bounding box center [316, 178] width 292 height 14
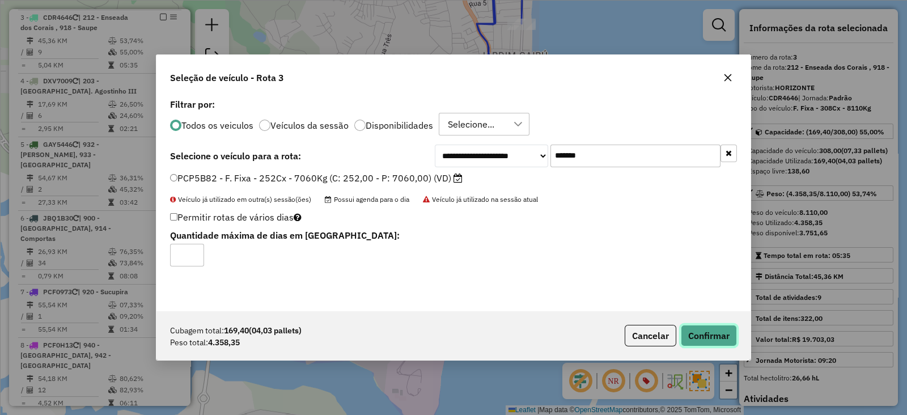
click at [706, 338] on button "Confirmar" at bounding box center [709, 336] width 56 height 22
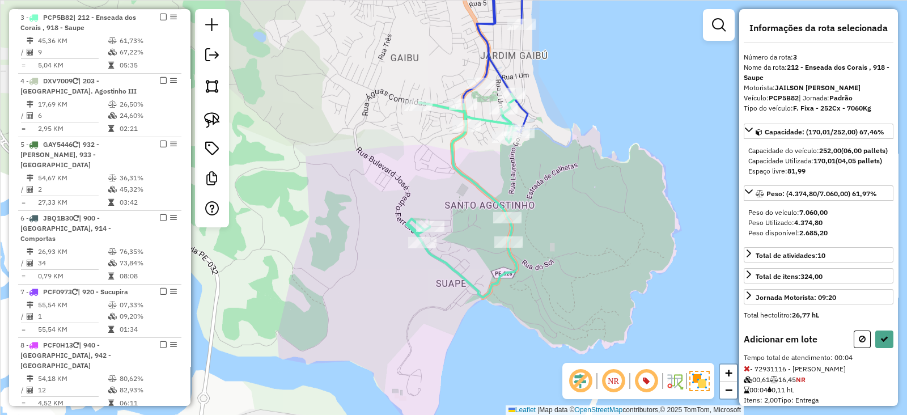
select select "*********"
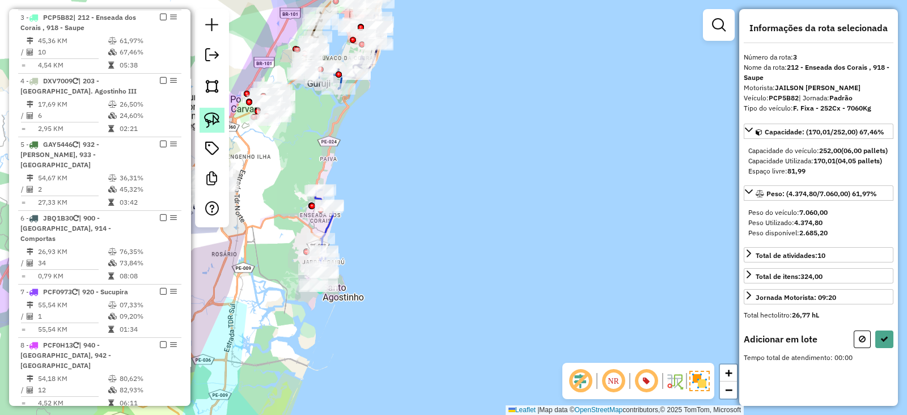
click at [211, 122] on img at bounding box center [212, 120] width 16 height 16
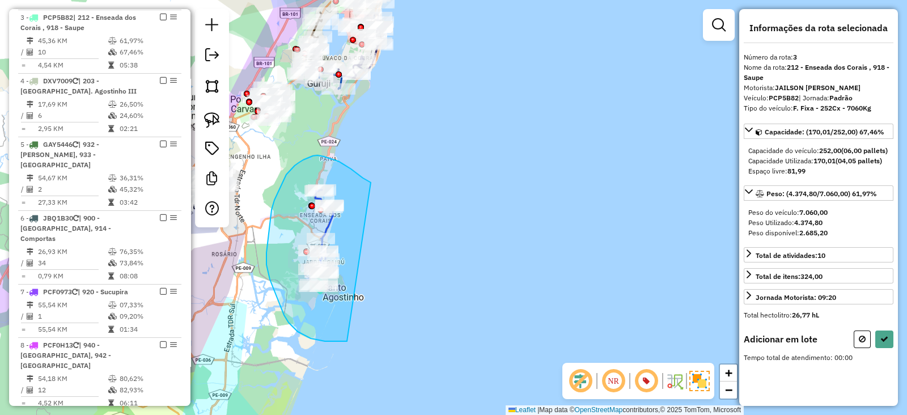
drag, startPoint x: 371, startPoint y: 182, endPoint x: 347, endPoint y: 341, distance: 160.4
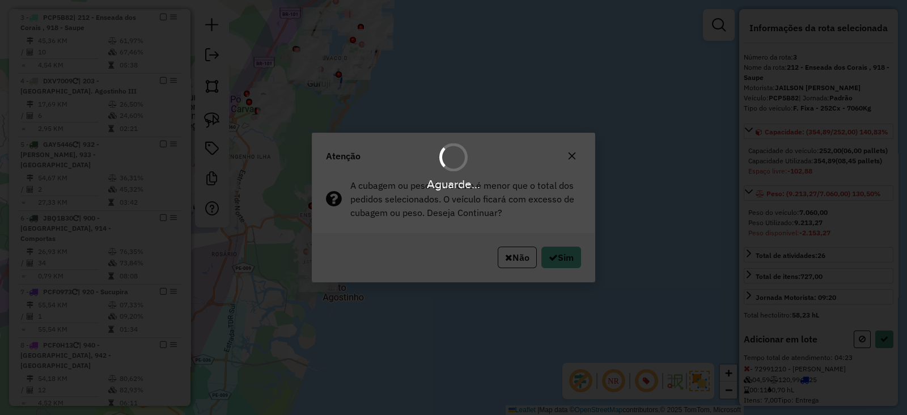
click at [558, 259] on hb-app "Aguarde... Pop-up bloqueado! Seu navegador bloqueou automáticamente a abertura …" at bounding box center [453, 207] width 907 height 415
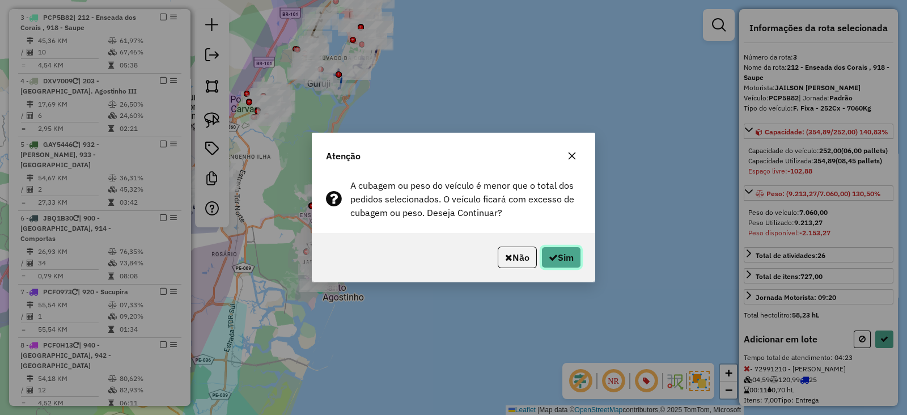
click at [558, 259] on button "Sim" at bounding box center [561, 257] width 40 height 22
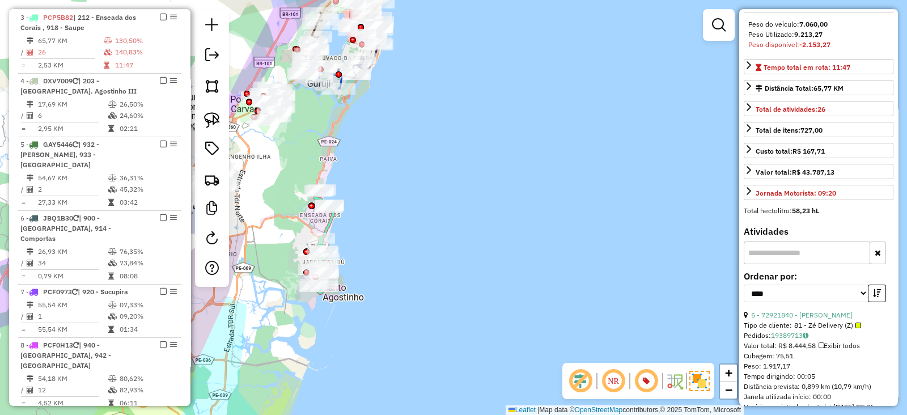
scroll to position [189, 0]
click at [874, 296] on icon "button" at bounding box center [877, 292] width 8 height 8
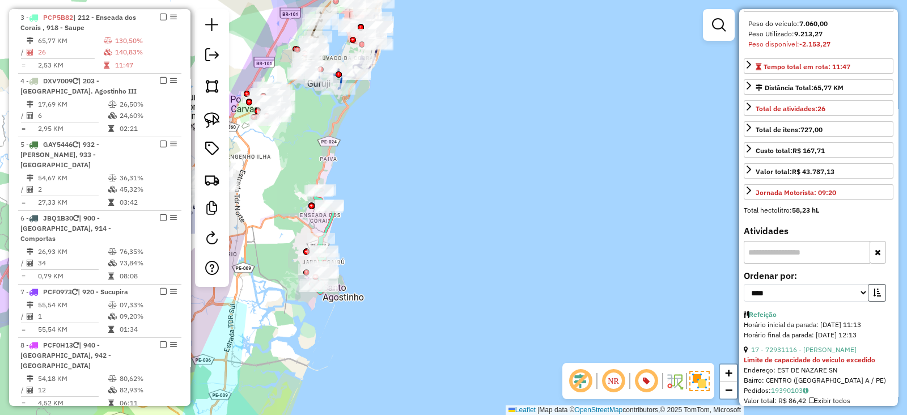
click at [874, 296] on icon "button" at bounding box center [877, 292] width 8 height 8
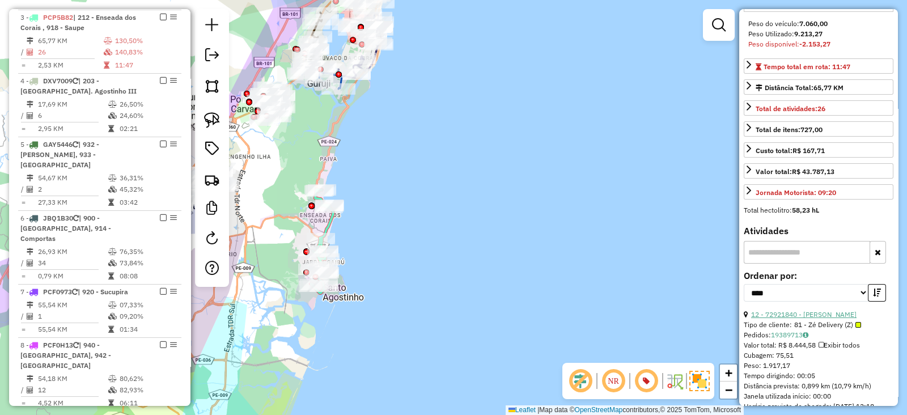
click at [798, 318] on link "12 - 72921840 - [PERSON_NAME]" at bounding box center [803, 314] width 105 height 8
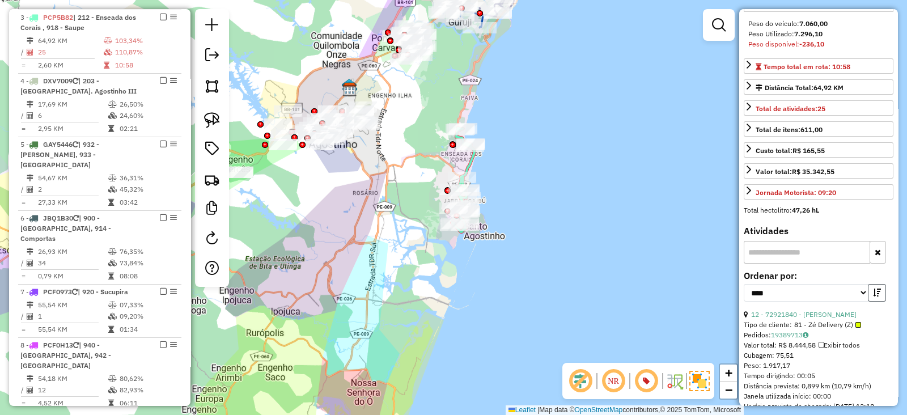
click at [877, 296] on icon "button" at bounding box center [877, 292] width 8 height 8
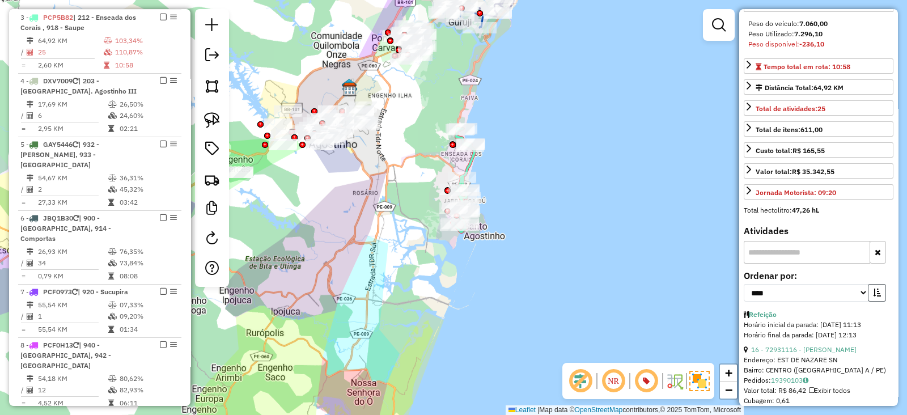
click at [877, 296] on icon "button" at bounding box center [877, 292] width 8 height 8
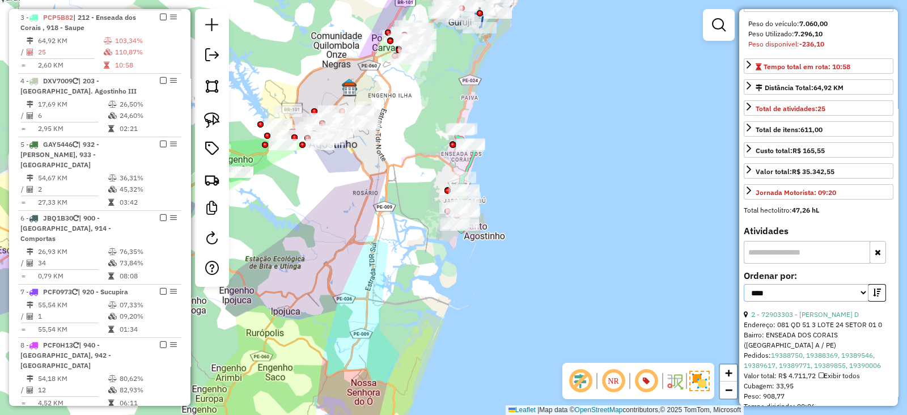
click at [786, 301] on select "**********" at bounding box center [805, 293] width 125 height 18
select select "**********"
click at [743, 301] on select "**********" at bounding box center [805, 293] width 125 height 18
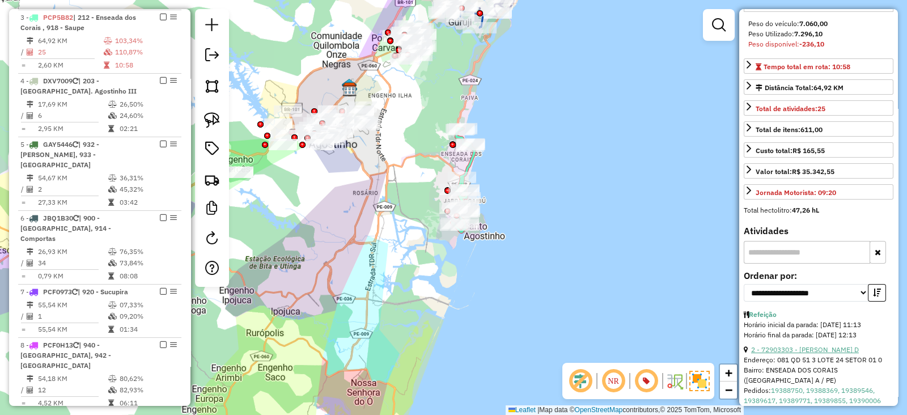
click at [850, 354] on link "2 - 72903303 - ANA PAULA VIRTUOSO D" at bounding box center [805, 349] width 108 height 8
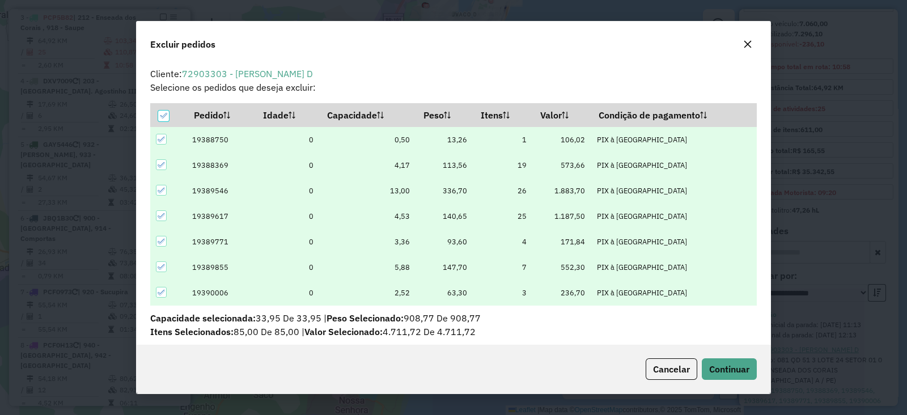
scroll to position [6, 3]
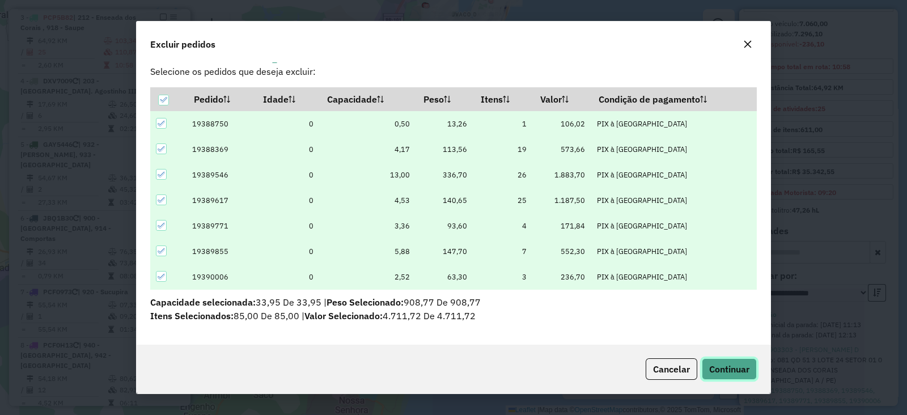
click at [737, 377] on button "Continuar" at bounding box center [729, 369] width 55 height 22
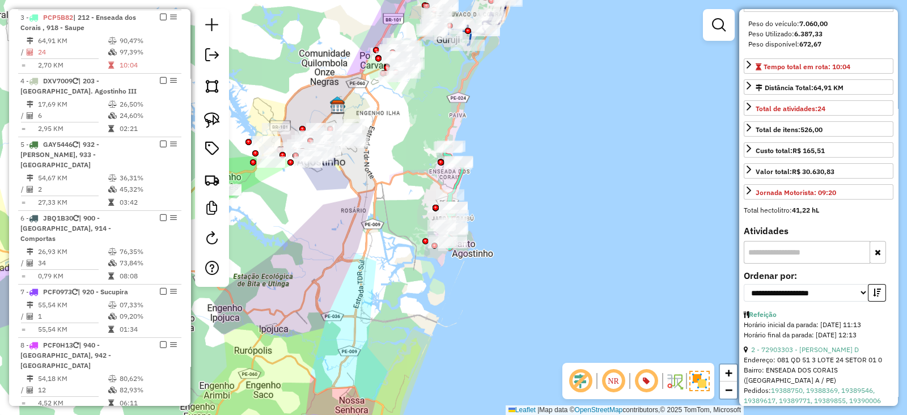
scroll to position [178, 0]
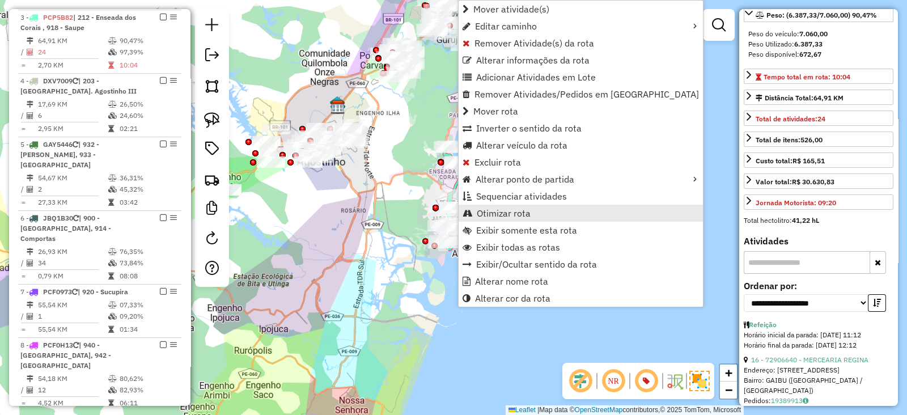
click at [500, 214] on span "Otimizar rota" at bounding box center [504, 213] width 54 height 9
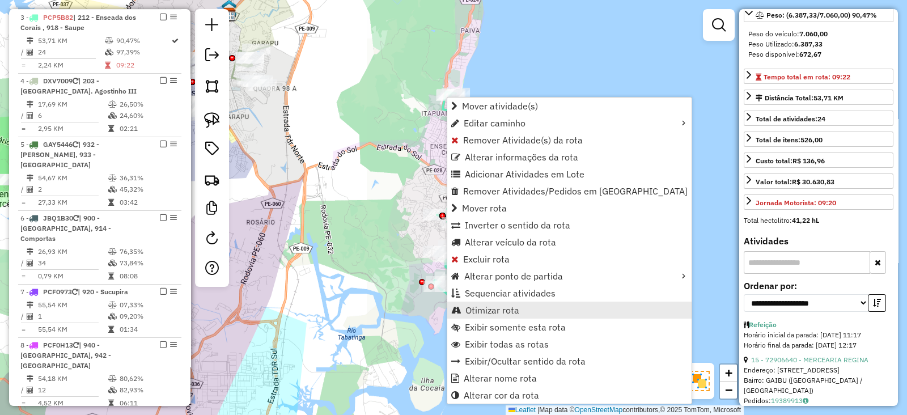
click at [504, 311] on span "Otimizar rota" at bounding box center [492, 309] width 54 height 9
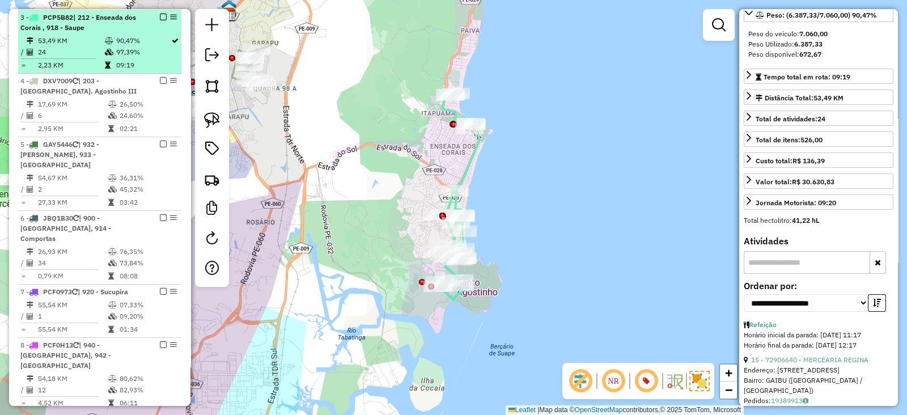
click at [160, 14] on em at bounding box center [163, 17] width 7 height 7
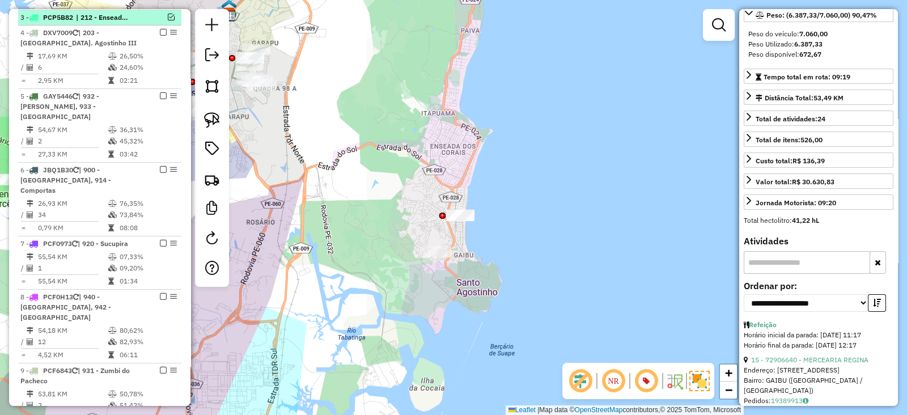
scroll to position [458, 0]
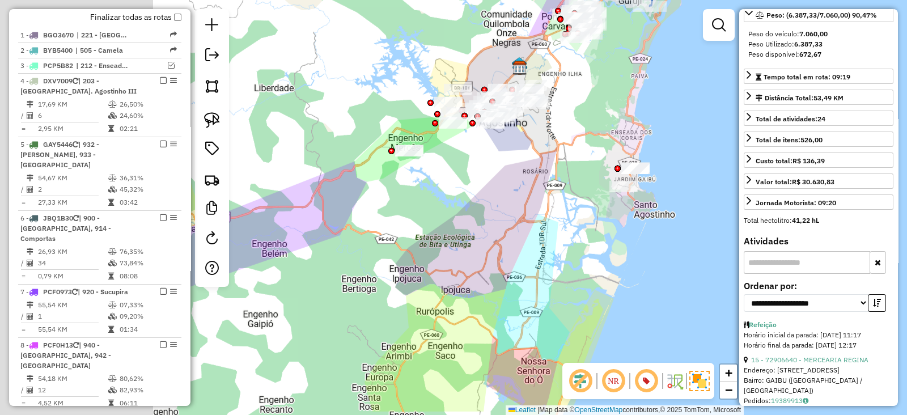
drag, startPoint x: 420, startPoint y: 179, endPoint x: 589, endPoint y: 134, distance: 175.2
click at [589, 134] on div "Janela de atendimento Grade de atendimento Capacidade Transportadoras Veículos …" at bounding box center [453, 207] width 907 height 415
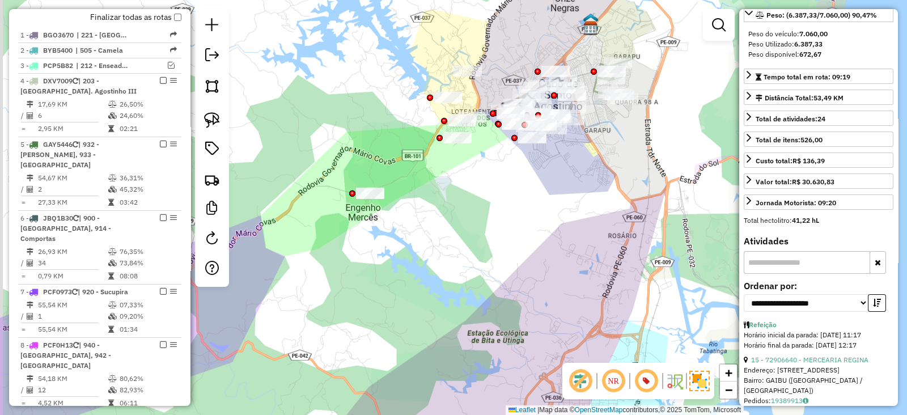
drag, startPoint x: 473, startPoint y: 156, endPoint x: 501, endPoint y: 193, distance: 46.5
click at [501, 193] on div "Janela de atendimento Grade de atendimento Capacidade Transportadoras Veículos …" at bounding box center [453, 207] width 907 height 415
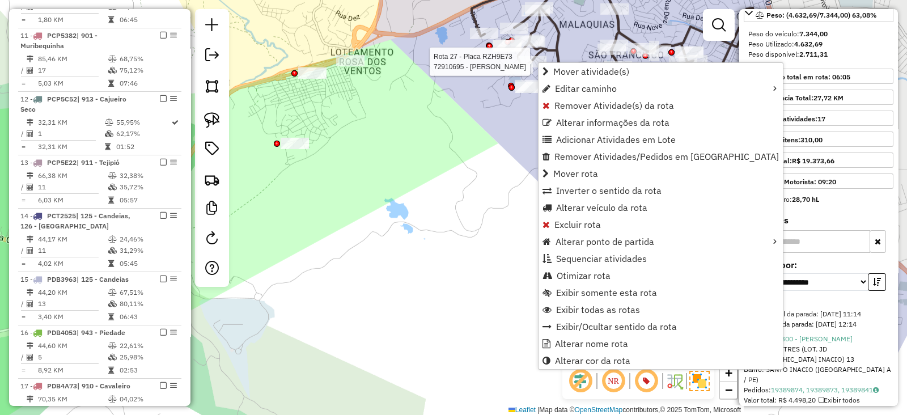
scroll to position [1735, 0]
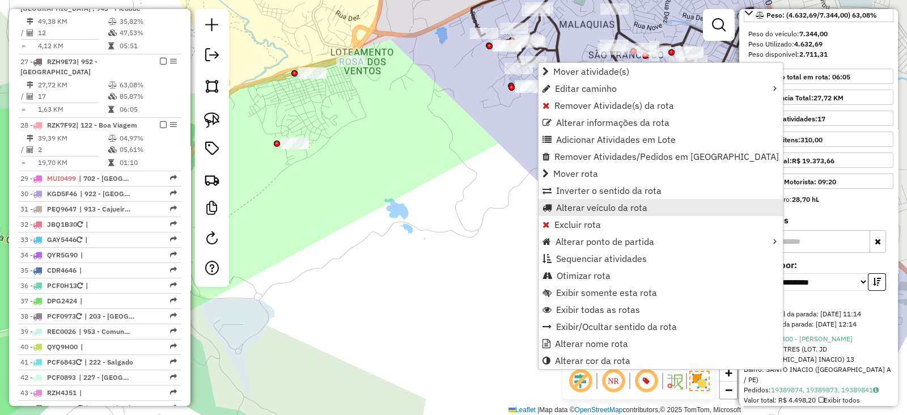
click at [577, 210] on span "Alterar veículo da rota" at bounding box center [601, 207] width 91 height 9
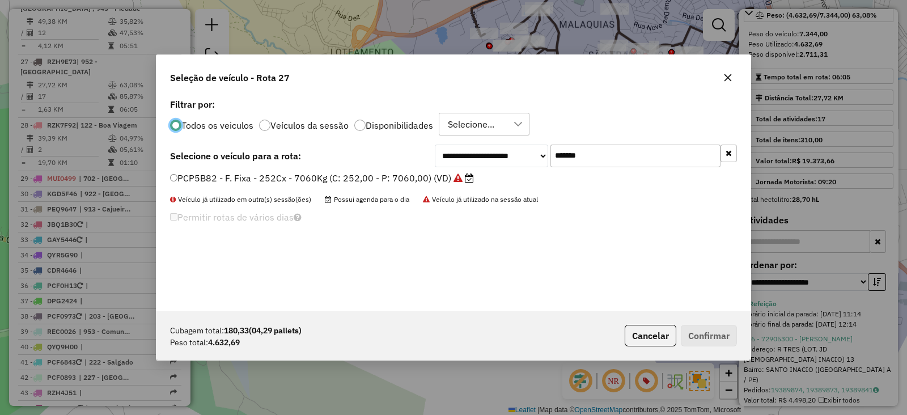
scroll to position [6, 3]
drag, startPoint x: 660, startPoint y: 160, endPoint x: 449, endPoint y: 172, distance: 210.6
click at [449, 172] on div "**********" at bounding box center [453, 203] width 594 height 215
paste input "text"
type input "*******"
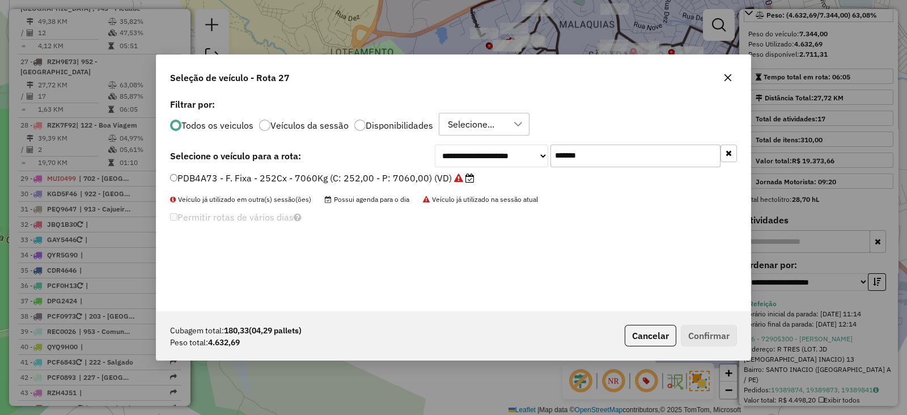
click at [426, 177] on label "PDB4A73 - F. Fixa - 252Cx - 7060Kg (C: 252,00 - P: 7060,00) (VD)" at bounding box center [322, 178] width 304 height 14
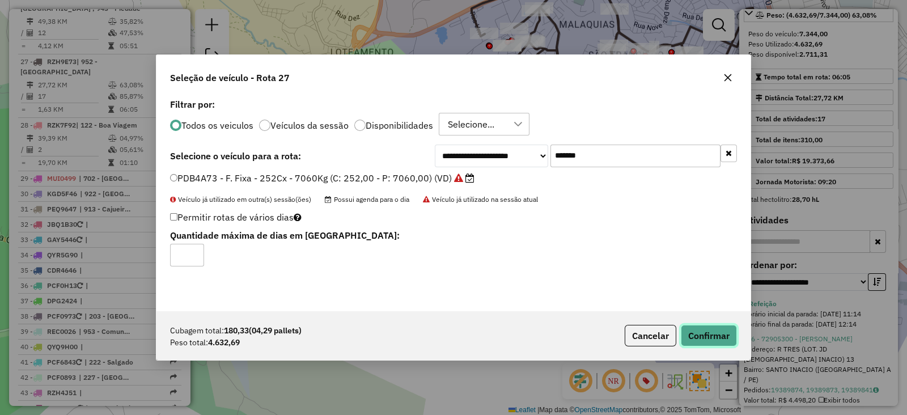
click at [702, 341] on button "Confirmar" at bounding box center [709, 336] width 56 height 22
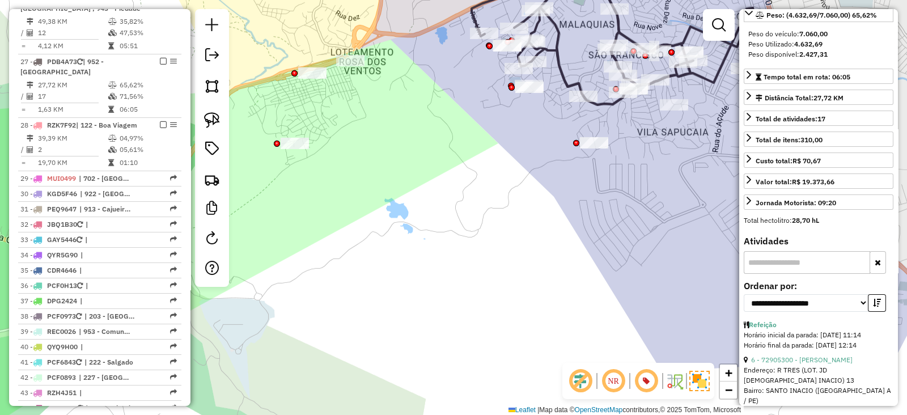
scroll to position [0, 0]
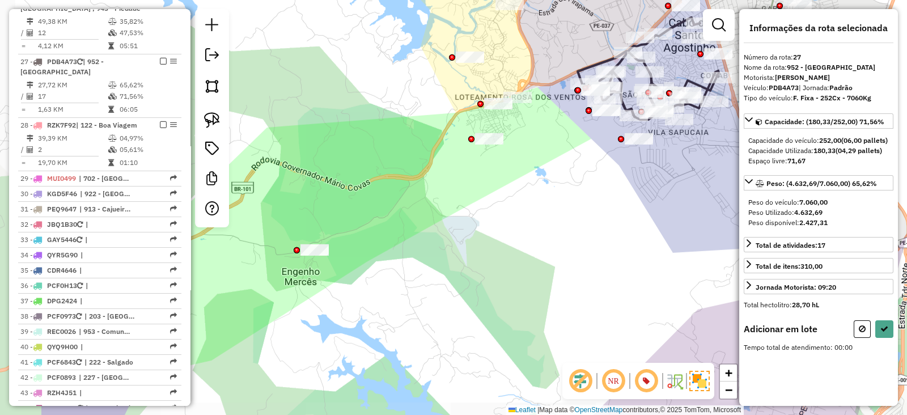
drag, startPoint x: 442, startPoint y: 182, endPoint x: 574, endPoint y: 150, distance: 136.1
click at [574, 150] on div "Janela de atendimento Grade de atendimento Capacidade Transportadoras Veículos …" at bounding box center [453, 207] width 907 height 415
click at [208, 108] on link at bounding box center [211, 120] width 25 height 25
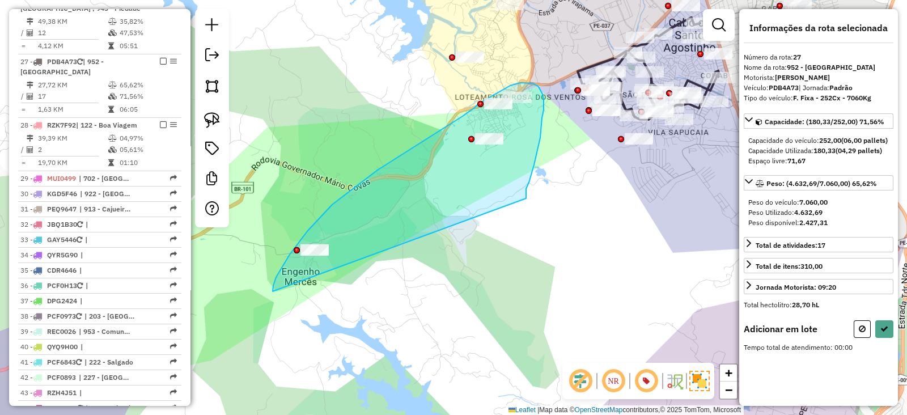
drag, startPoint x: 526, startPoint y: 189, endPoint x: 273, endPoint y: 291, distance: 273.3
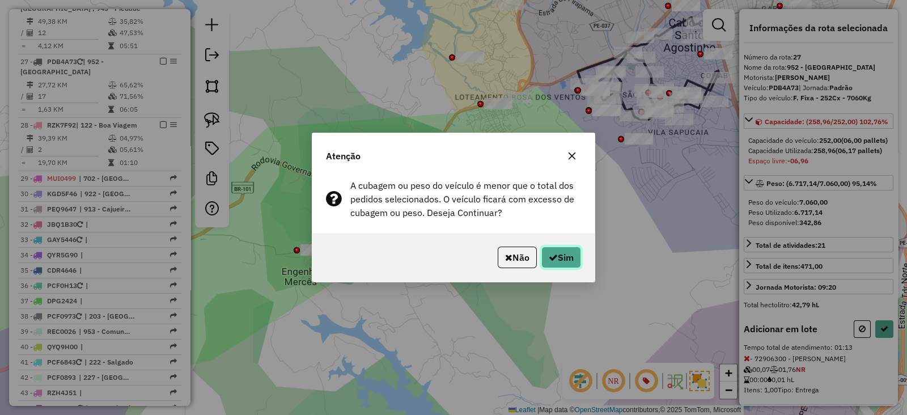
click at [558, 254] on button "Sim" at bounding box center [561, 257] width 40 height 22
select select "**********"
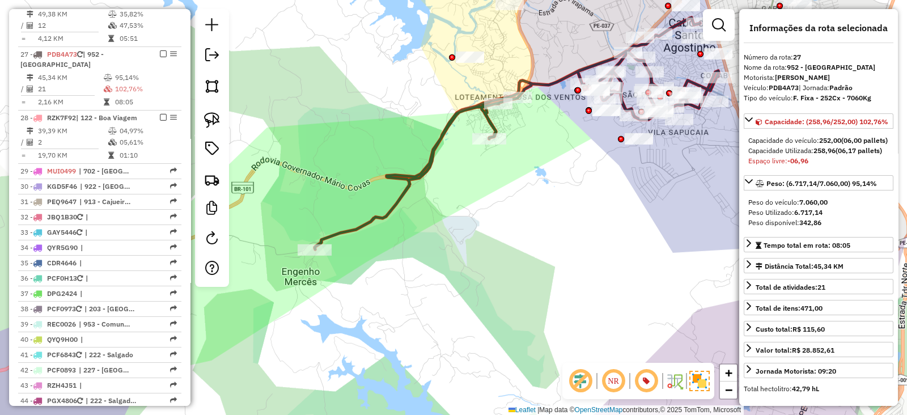
scroll to position [1745, 0]
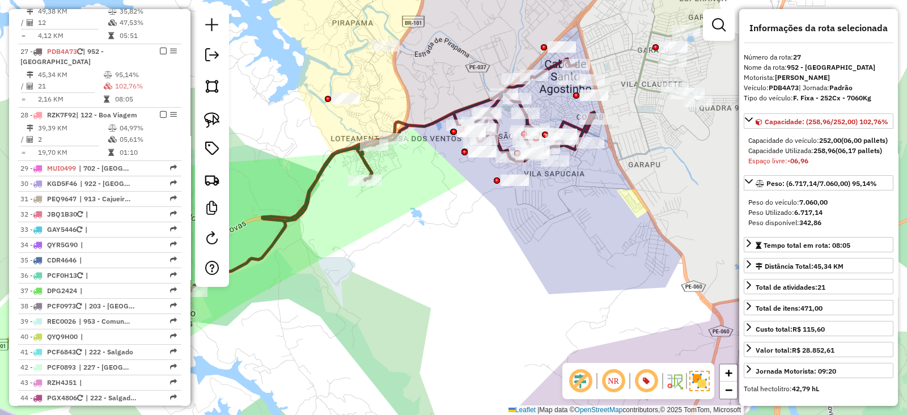
drag, startPoint x: 530, startPoint y: 222, endPoint x: 486, endPoint y: 233, distance: 45.1
click at [490, 233] on div "Janela de atendimento Grade de atendimento Capacidade Transportadoras Veículos …" at bounding box center [453, 207] width 907 height 415
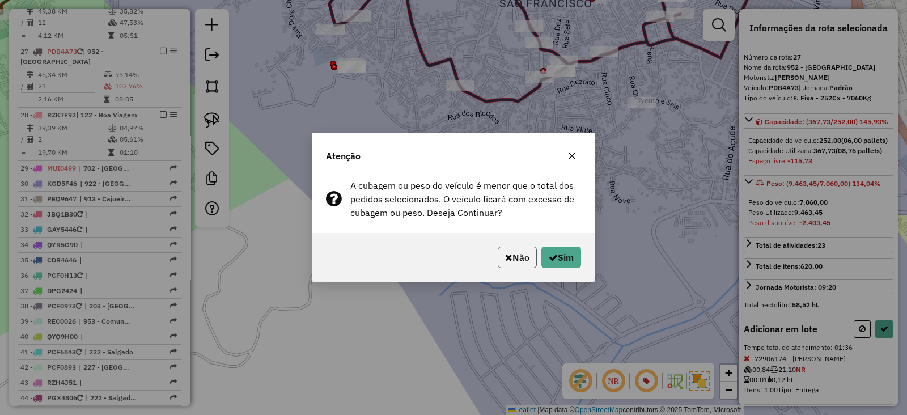
click at [505, 258] on icon "button" at bounding box center [508, 257] width 7 height 9
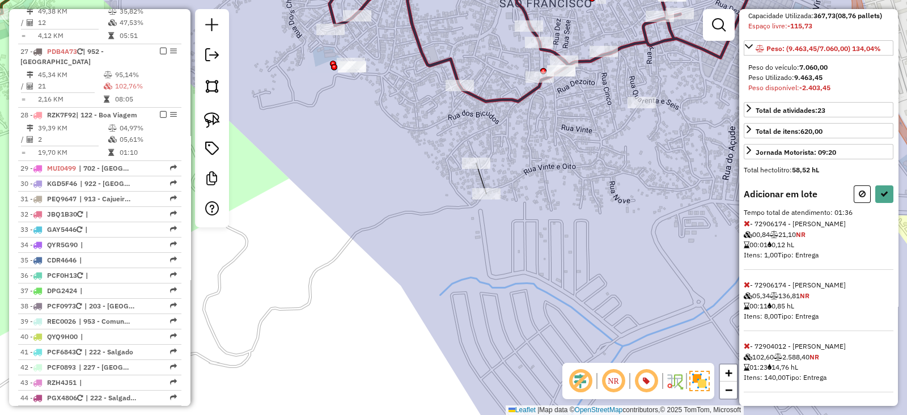
scroll to position [163, 0]
click at [747, 347] on icon at bounding box center [746, 346] width 6 height 8
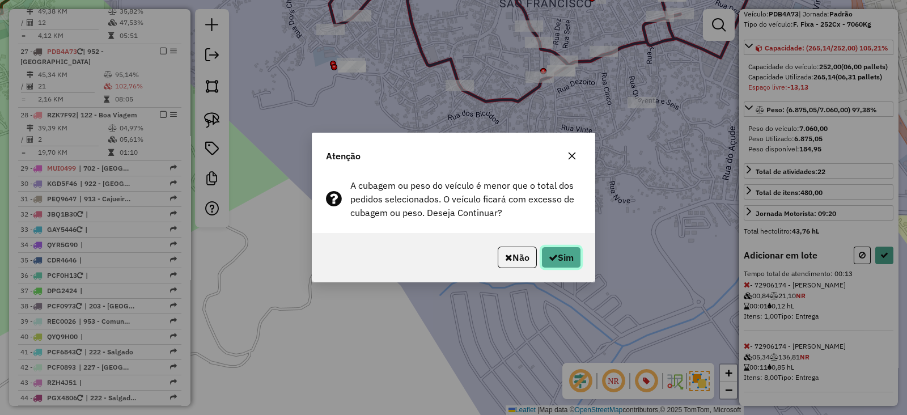
click at [567, 260] on button "Sim" at bounding box center [561, 257] width 40 height 22
select select "**********"
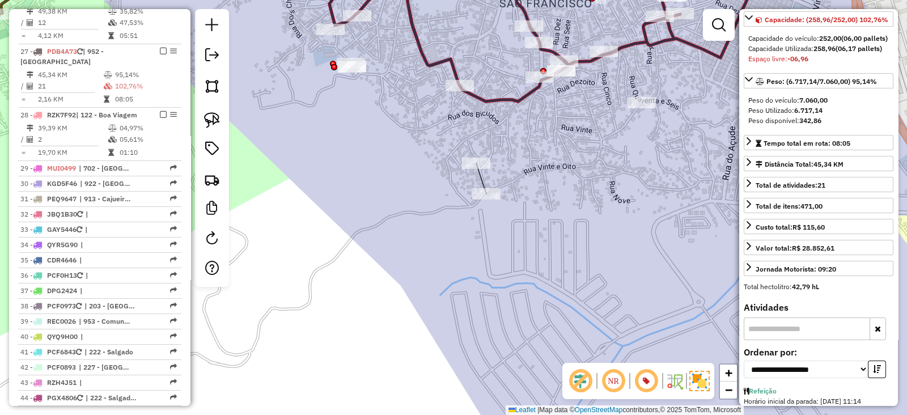
scroll to position [163, 0]
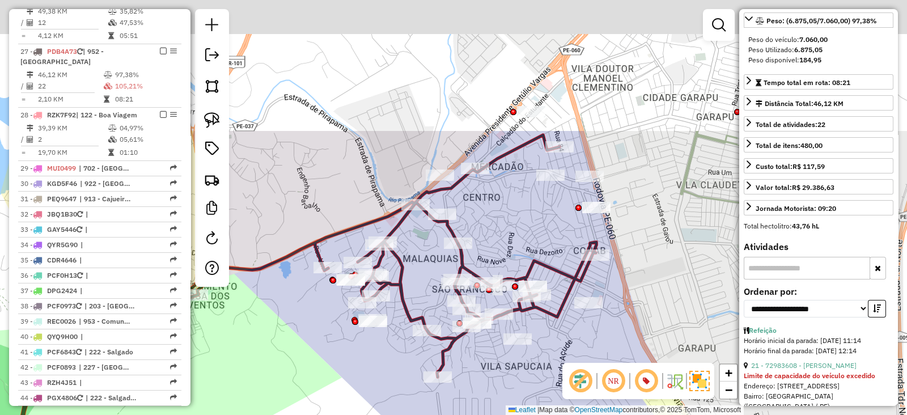
drag, startPoint x: 603, startPoint y: 305, endPoint x: 520, endPoint y: 226, distance: 115.0
click at [601, 333] on div "Janela de atendimento Grade de atendimento Capacidade Transportadoras Veículos …" at bounding box center [453, 207] width 907 height 415
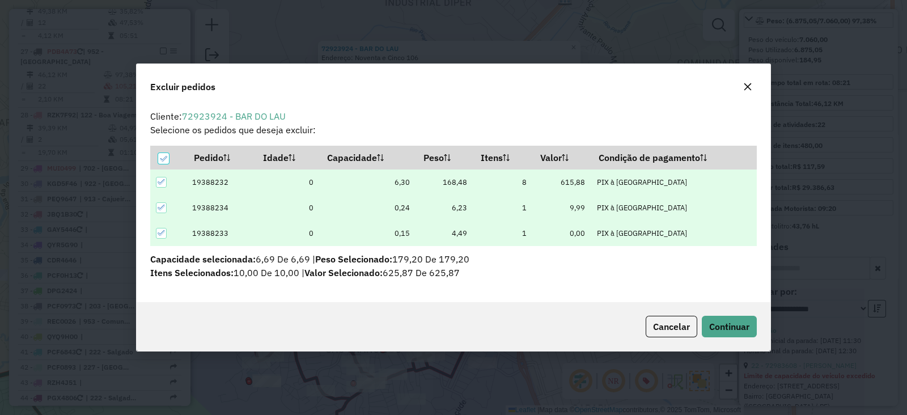
scroll to position [0, 0]
click at [725, 331] on span "Continuar" at bounding box center [729, 326] width 40 height 11
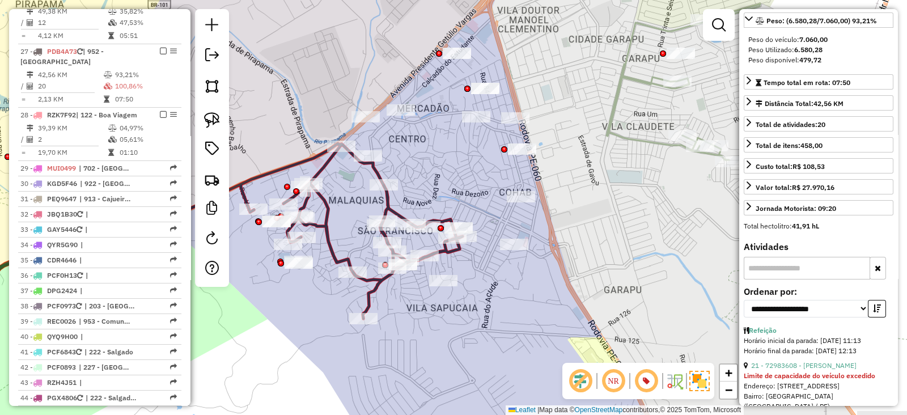
drag, startPoint x: 419, startPoint y: 313, endPoint x: 487, endPoint y: 301, distance: 68.4
click at [487, 301] on div "Janela de atendimento Grade de atendimento Capacidade Transportadoras Veículos …" at bounding box center [453, 207] width 907 height 415
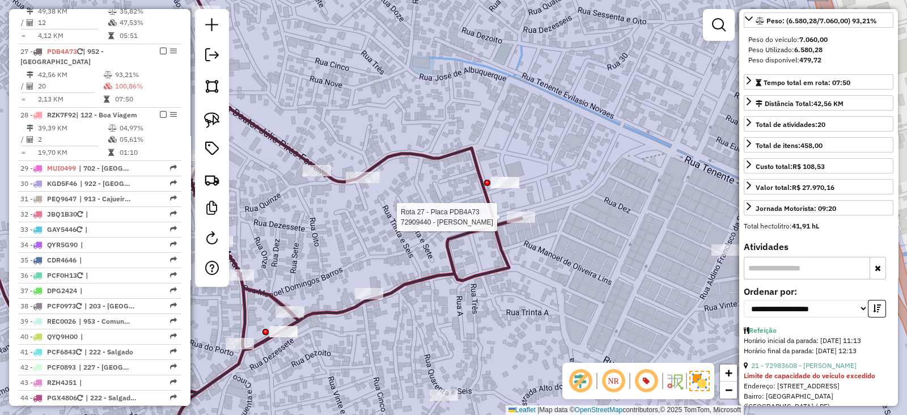
click at [518, 223] on div at bounding box center [521, 216] width 28 height 11
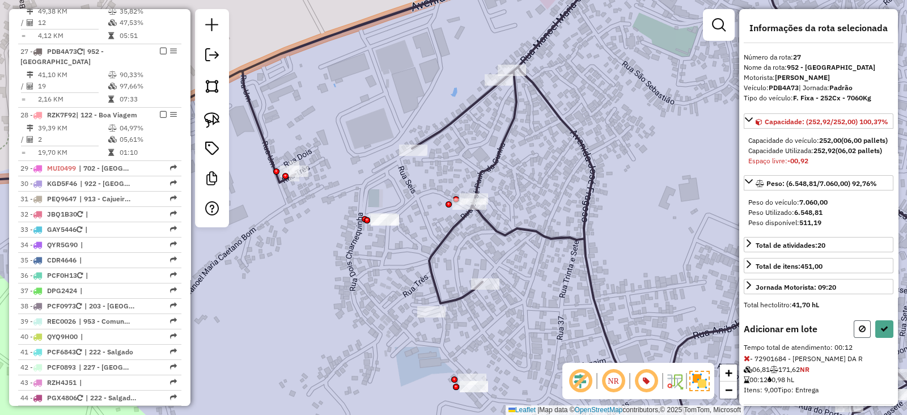
click at [855, 338] on button at bounding box center [861, 329] width 17 height 18
select select "**********"
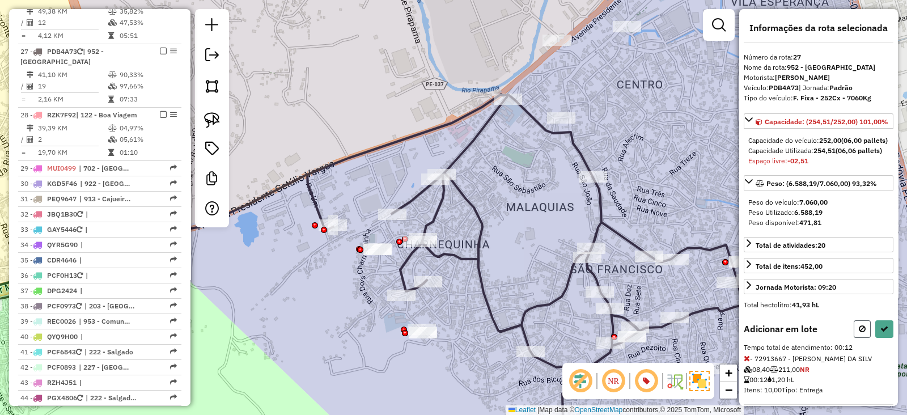
click at [856, 338] on button at bounding box center [861, 329] width 17 height 18
select select "**********"
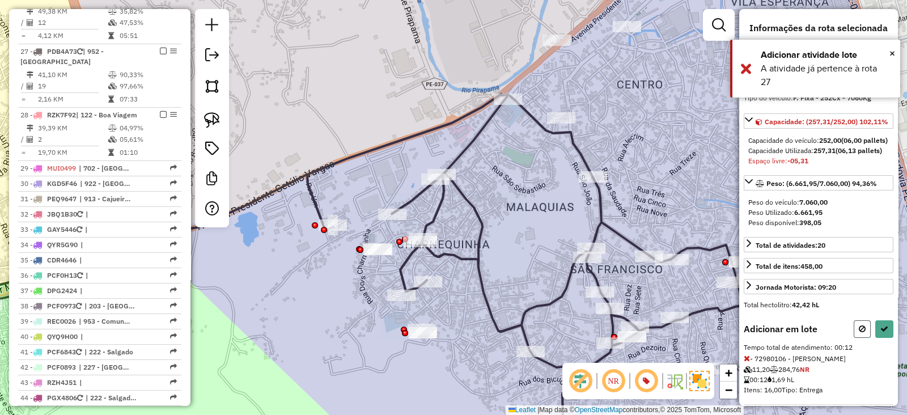
click at [858, 333] on icon at bounding box center [861, 329] width 7 height 8
select select "**********"
click at [853, 338] on button at bounding box center [861, 329] width 17 height 18
select select "**********"
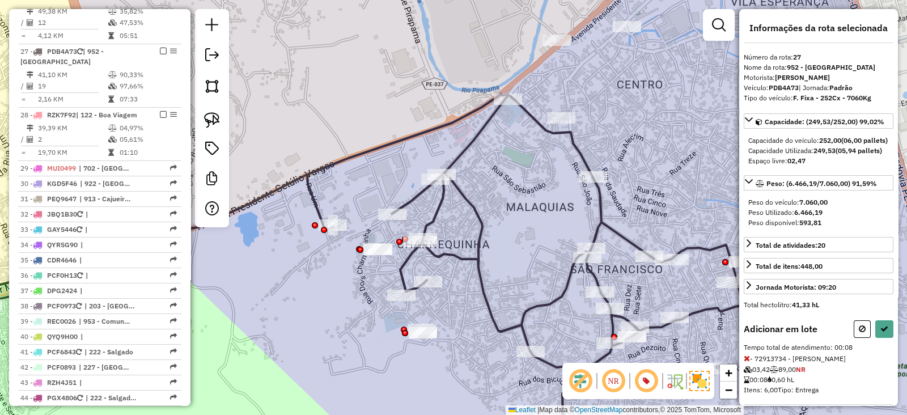
select select "**********"
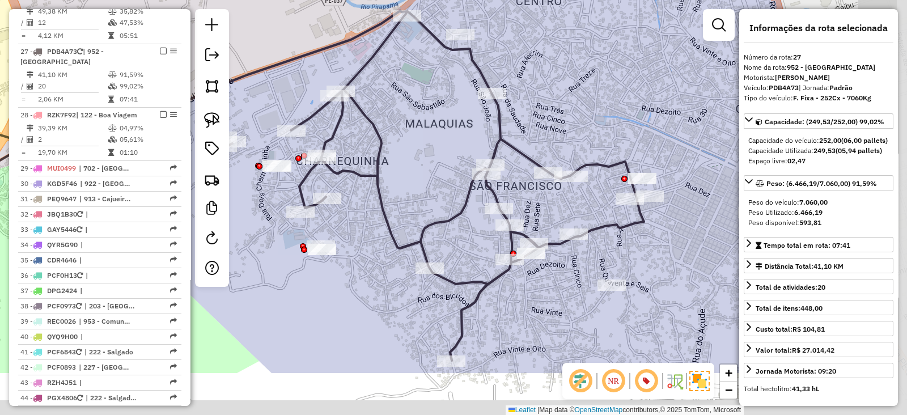
drag, startPoint x: 623, startPoint y: 263, endPoint x: 493, endPoint y: 152, distance: 171.2
click at [493, 152] on div "Janela de atendimento Grade de atendimento Capacidade Transportadoras Veículos …" at bounding box center [453, 207] width 907 height 415
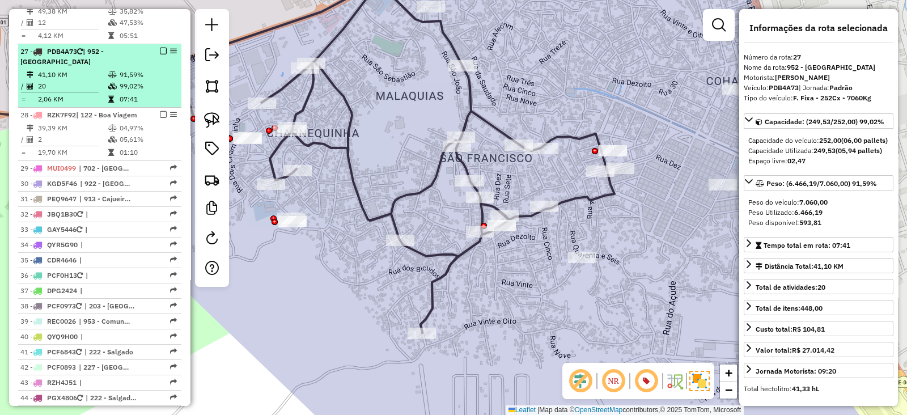
click at [161, 48] on em at bounding box center [163, 51] width 7 height 7
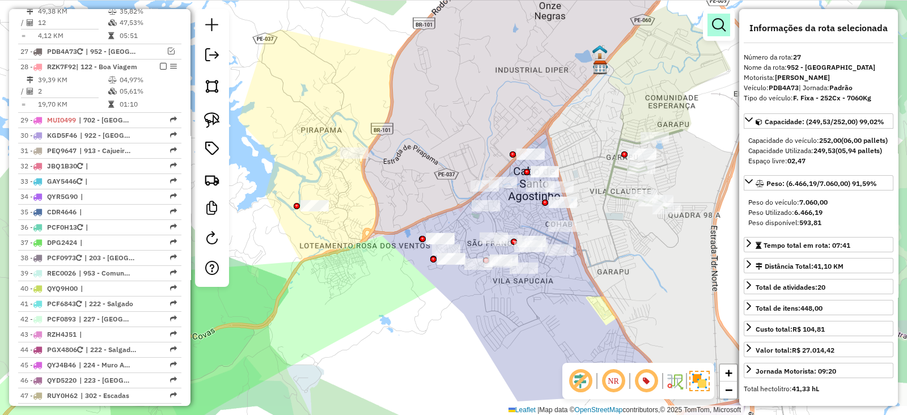
click at [715, 20] on em at bounding box center [719, 25] width 14 height 14
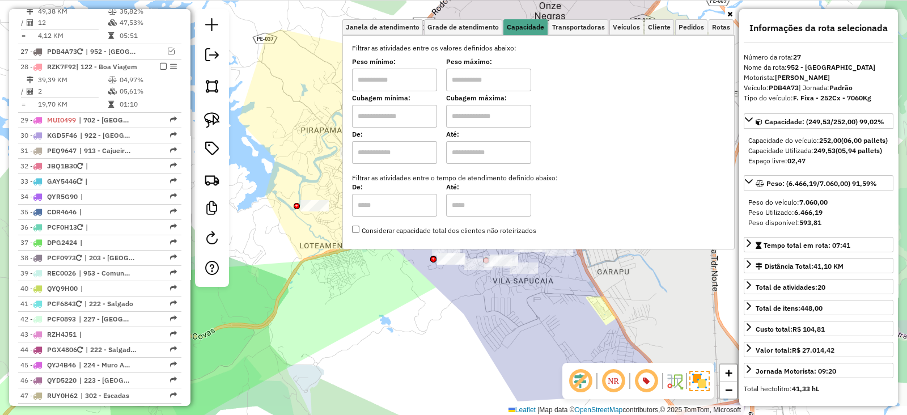
click at [409, 118] on input "text" at bounding box center [394, 116] width 85 height 23
type input "******"
drag, startPoint x: 476, startPoint y: 117, endPoint x: 477, endPoint y: 123, distance: 5.8
click at [476, 117] on input "text" at bounding box center [488, 116] width 85 height 23
type input "*********"
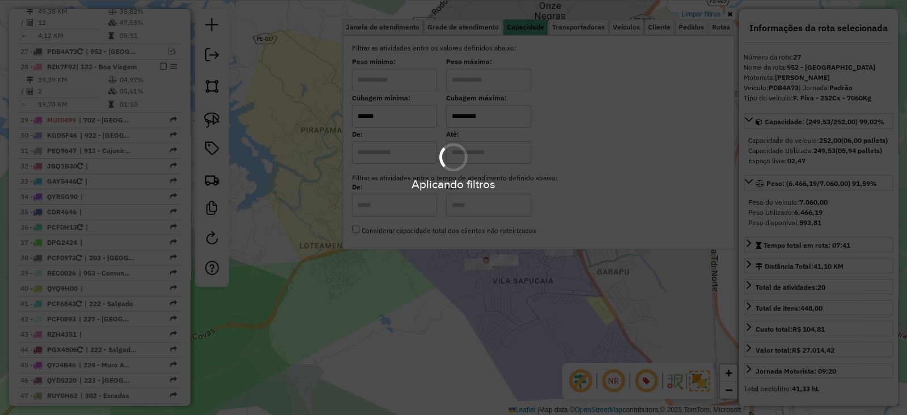
click at [360, 318] on div "Limpar filtros Janela de atendimento Grade de atendimento Capacidade Transporta…" at bounding box center [453, 207] width 907 height 415
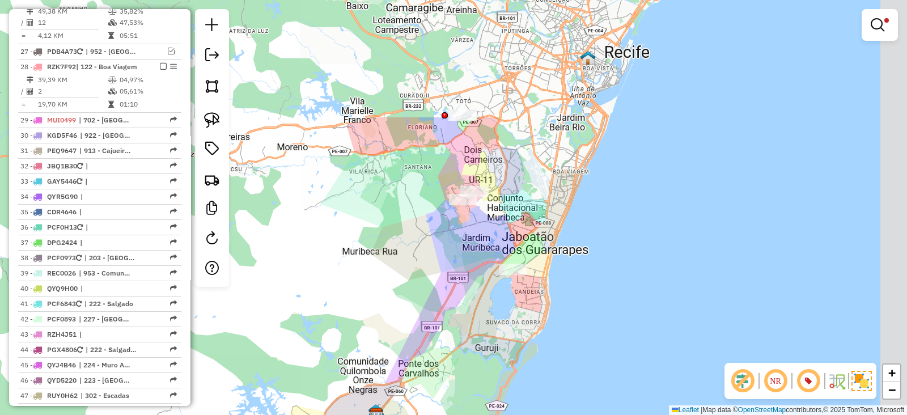
drag, startPoint x: 461, startPoint y: 148, endPoint x: 418, endPoint y: 307, distance: 164.6
click at [418, 307] on div "Limpar filtros Janela de atendimento Grade de atendimento Capacidade Transporta…" at bounding box center [453, 207] width 907 height 415
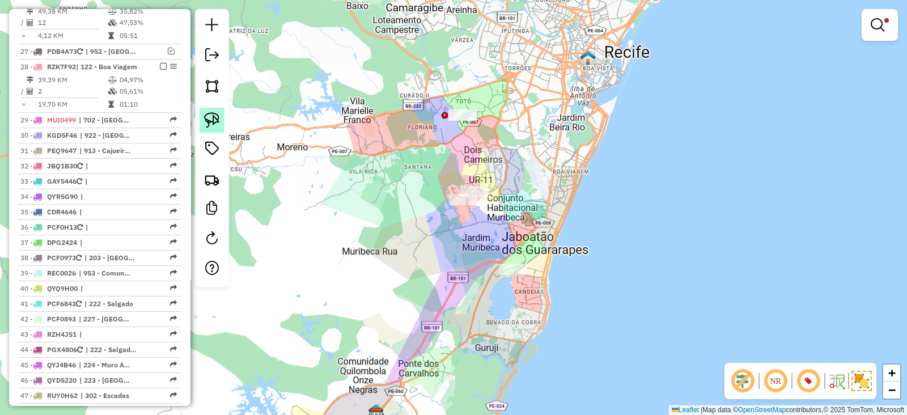
click at [212, 108] on link at bounding box center [211, 120] width 25 height 25
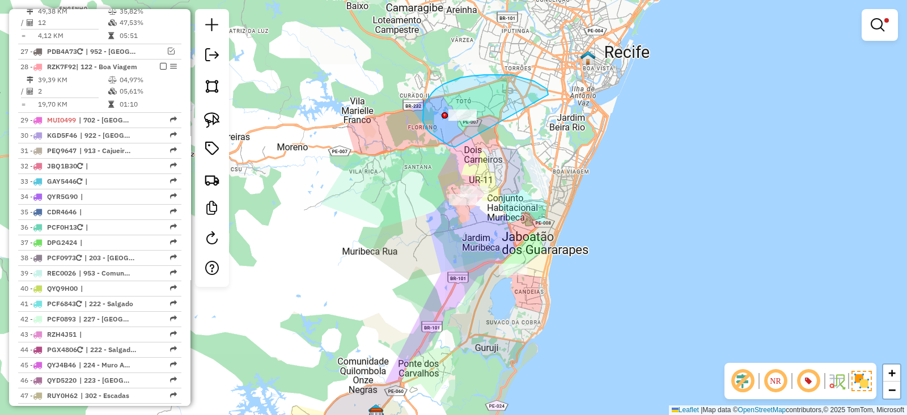
drag, startPoint x: 548, startPoint y: 95, endPoint x: 455, endPoint y: 147, distance: 106.6
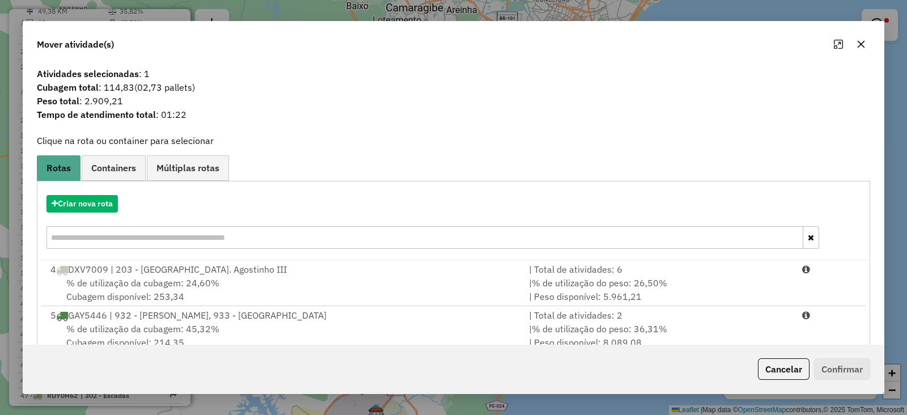
click at [861, 36] on button "button" at bounding box center [861, 44] width 18 height 18
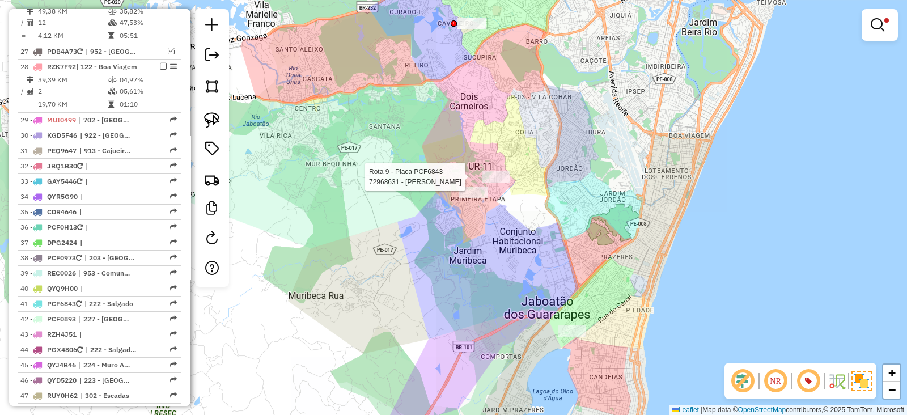
select select "**********"
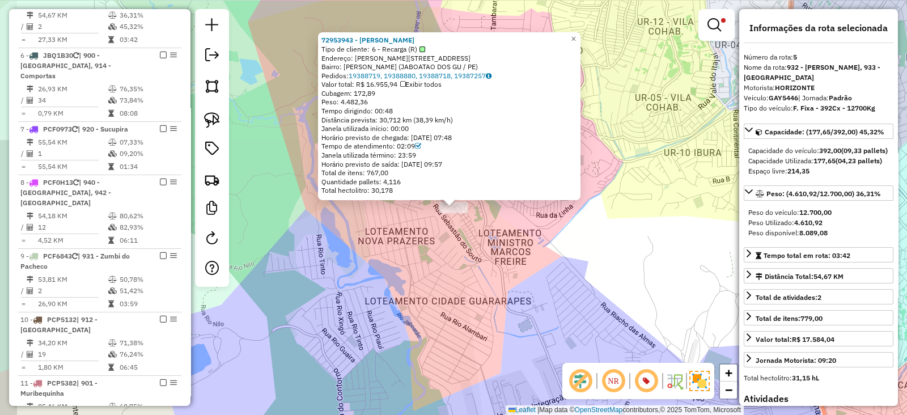
scroll to position [585, 0]
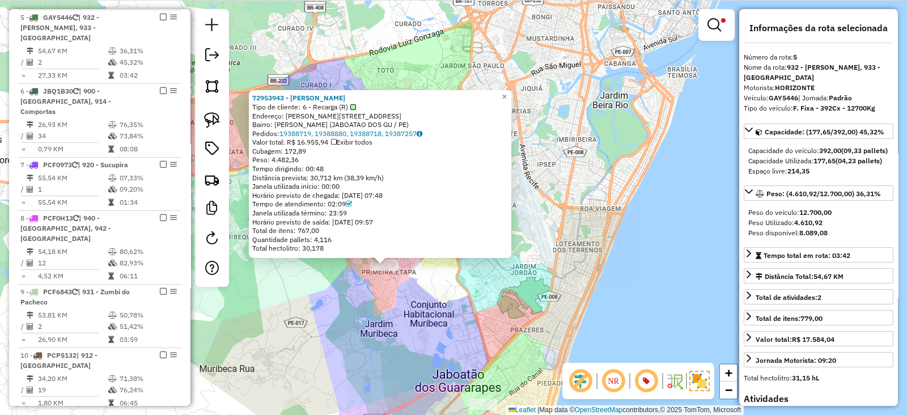
drag, startPoint x: 427, startPoint y: 362, endPoint x: 422, endPoint y: 169, distance: 193.3
click at [422, 169] on div "72953943 - JOSE GOMES DA SILVA Tipo de cliente: 6 - Recarga (R) Endereço: R Dom…" at bounding box center [453, 207] width 907 height 415
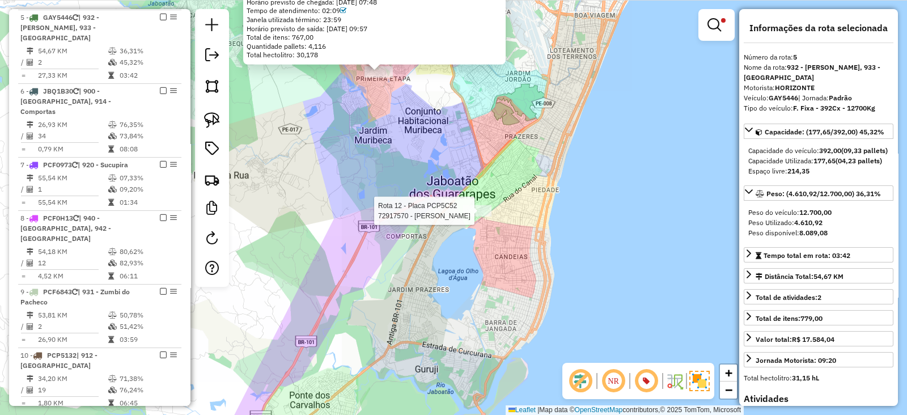
click at [473, 216] on div at bounding box center [477, 210] width 28 height 11
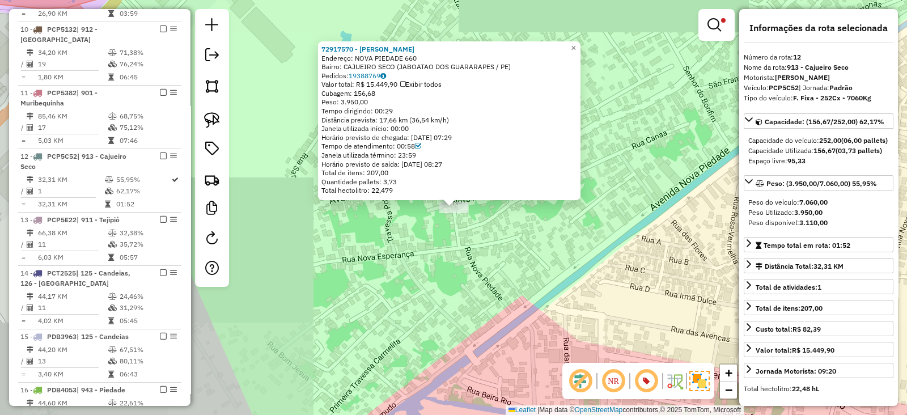
scroll to position [1019, 0]
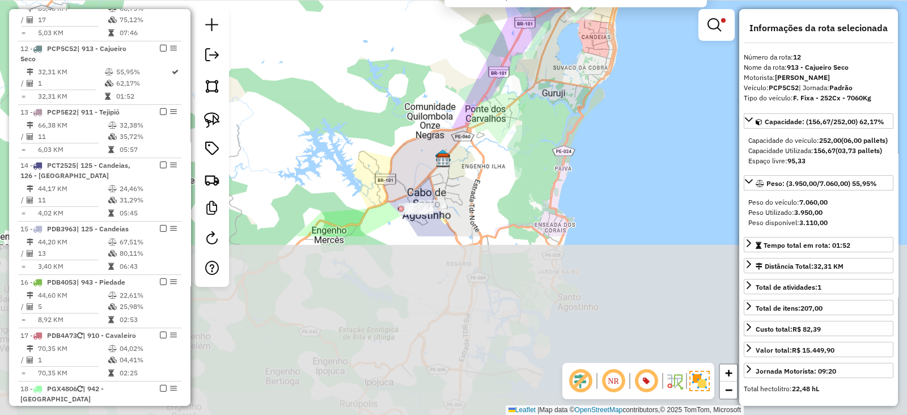
drag, startPoint x: 469, startPoint y: 324, endPoint x: 539, endPoint y: 104, distance: 230.6
click at [539, 104] on div "72917570 - BRUNO BEBIDAS Endereço: NOVA PIEDADE 660 Bairro: CAJUEIRO SECO (JABO…" at bounding box center [453, 207] width 907 height 415
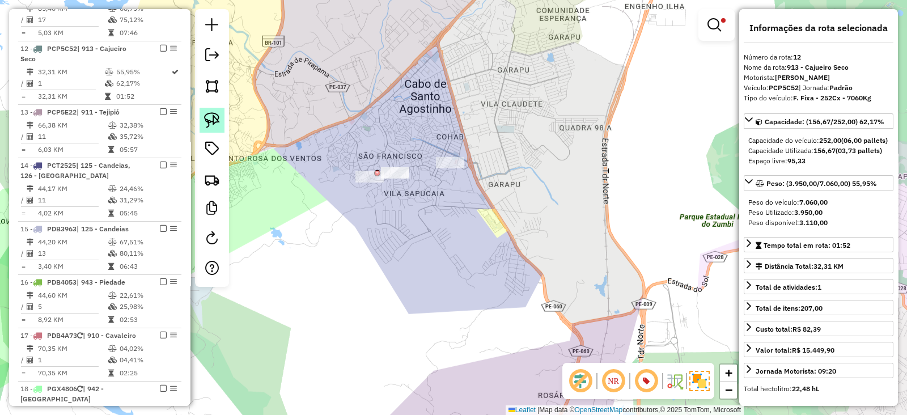
click at [210, 114] on img at bounding box center [212, 120] width 16 height 16
drag, startPoint x: 499, startPoint y: 131, endPoint x: 461, endPoint y: 189, distance: 69.0
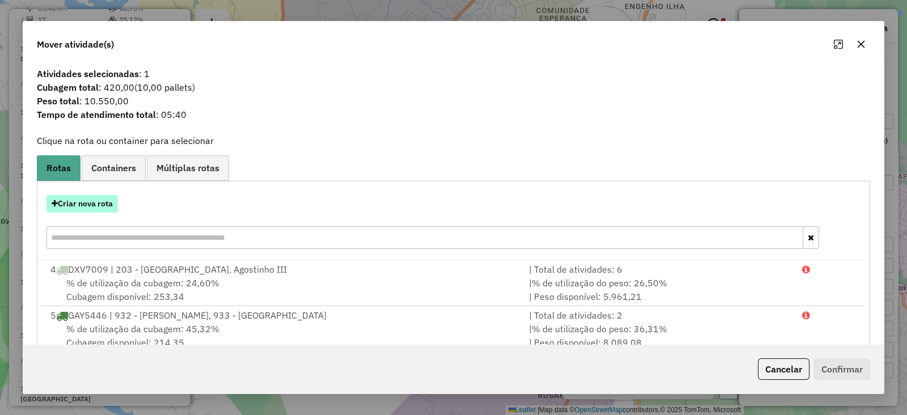
click at [93, 203] on button "Criar nova rota" at bounding box center [81, 204] width 71 height 18
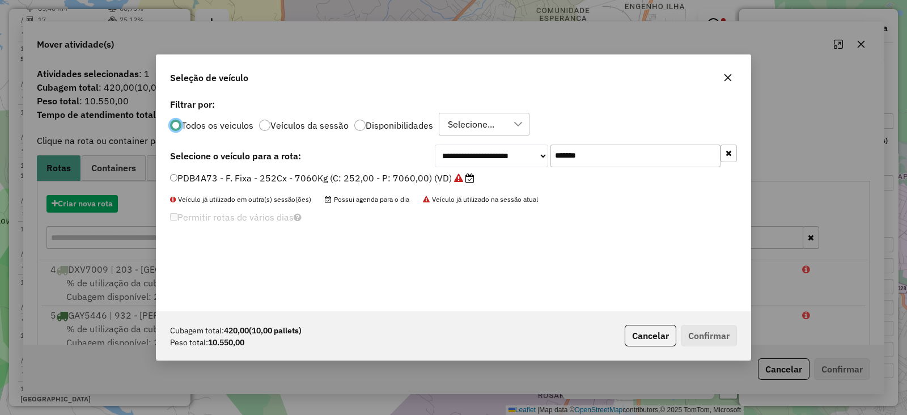
scroll to position [6, 3]
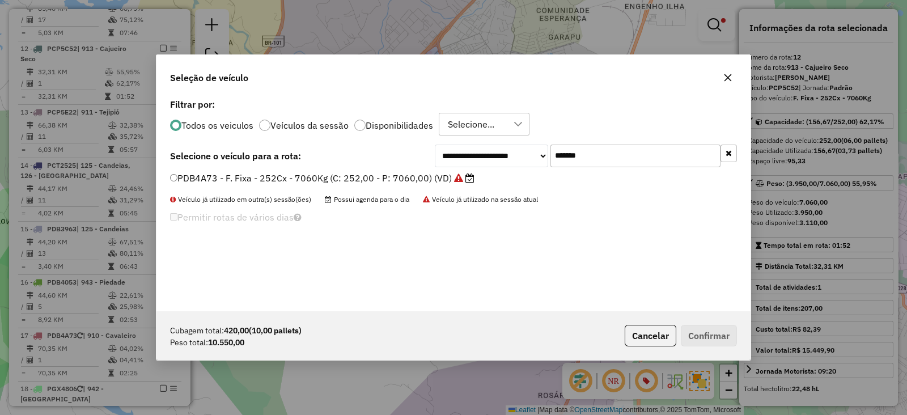
drag, startPoint x: 565, startPoint y: 143, endPoint x: 446, endPoint y: 142, distance: 119.0
click at [447, 142] on div "**********" at bounding box center [453, 203] width 594 height 215
paste input "text"
type input "*******"
click at [424, 180] on label "DVL9298 - F. Fixa - 420Cx - 12700Kg (C: 420,00 - P: 12700,00) (VD)" at bounding box center [321, 178] width 303 height 14
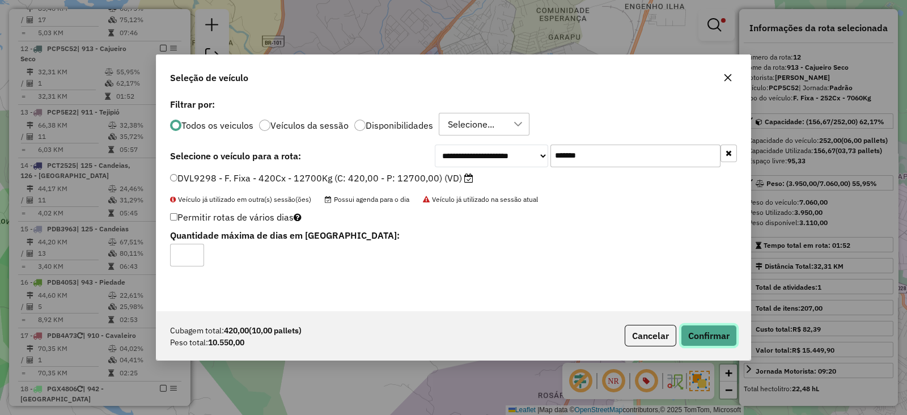
click at [718, 336] on button "Confirmar" at bounding box center [709, 336] width 56 height 22
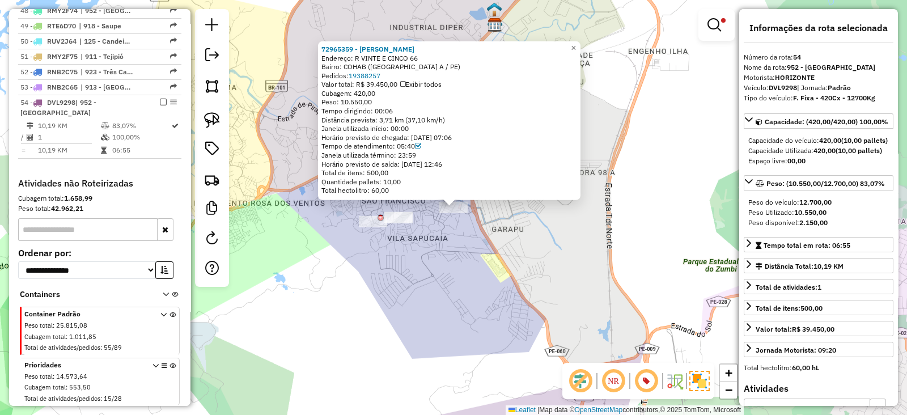
scroll to position [2204, 0]
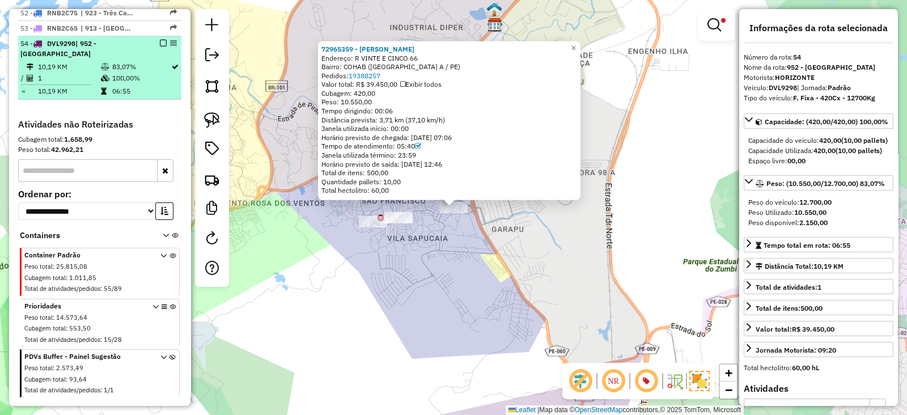
click at [161, 40] on em at bounding box center [163, 43] width 7 height 7
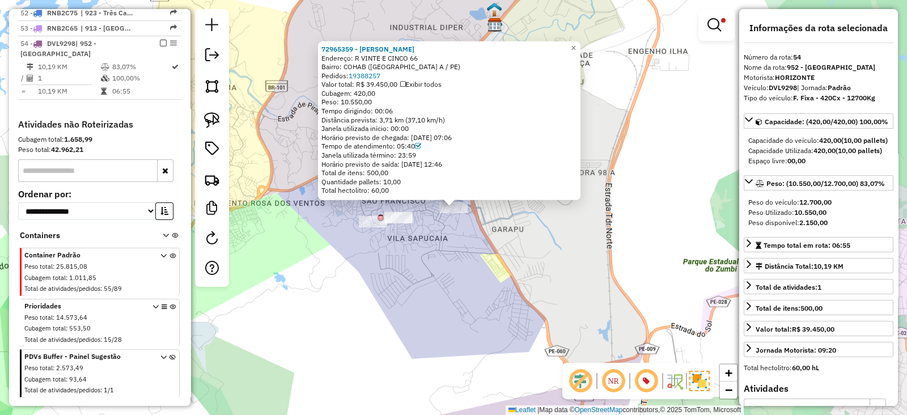
scroll to position [2177, 0]
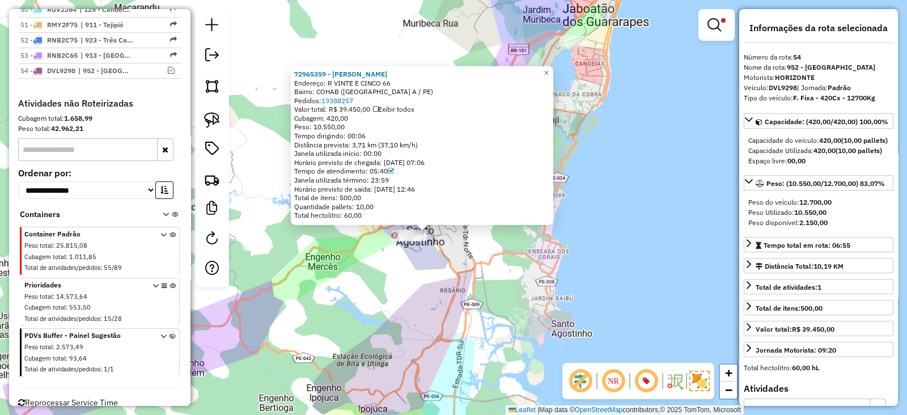
click at [415, 268] on div "72965359 - LEANDRO AGOSTINHO RO Endereço: R VINTE E CINCO 66 Bairro: COHAB (CAB…" at bounding box center [453, 207] width 907 height 415
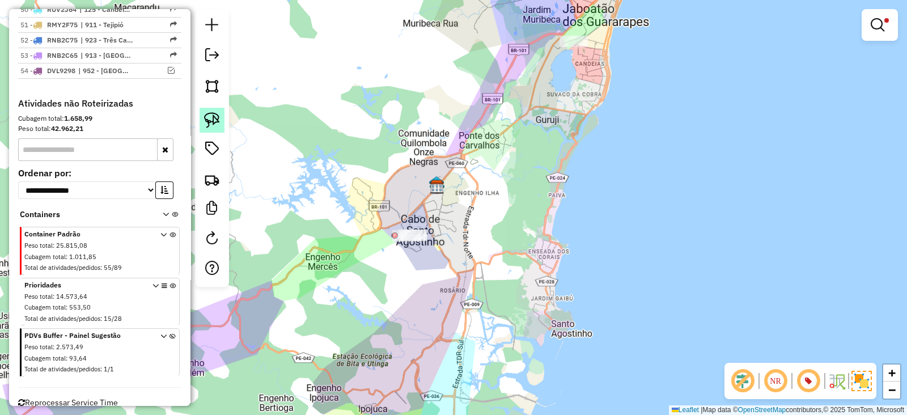
click at [211, 124] on img at bounding box center [212, 120] width 16 height 16
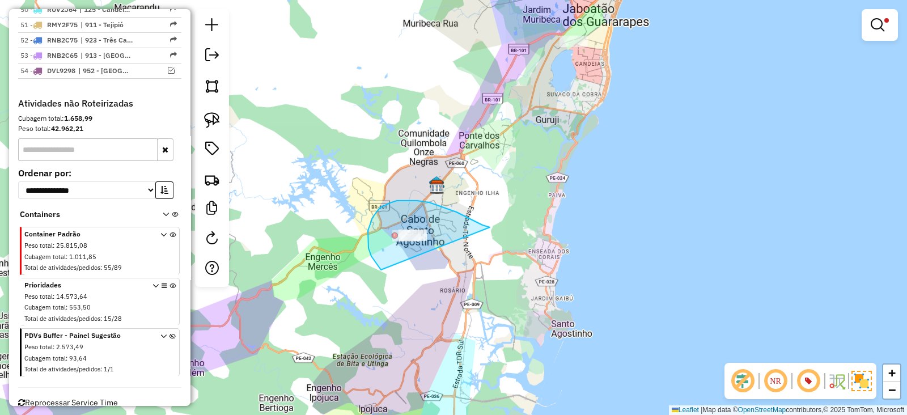
drag, startPoint x: 490, startPoint y: 227, endPoint x: 396, endPoint y: 280, distance: 107.3
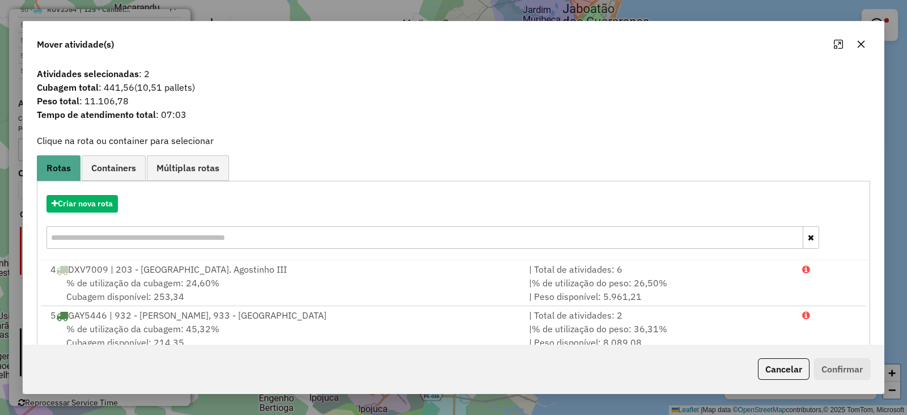
click at [861, 36] on button "button" at bounding box center [861, 44] width 18 height 18
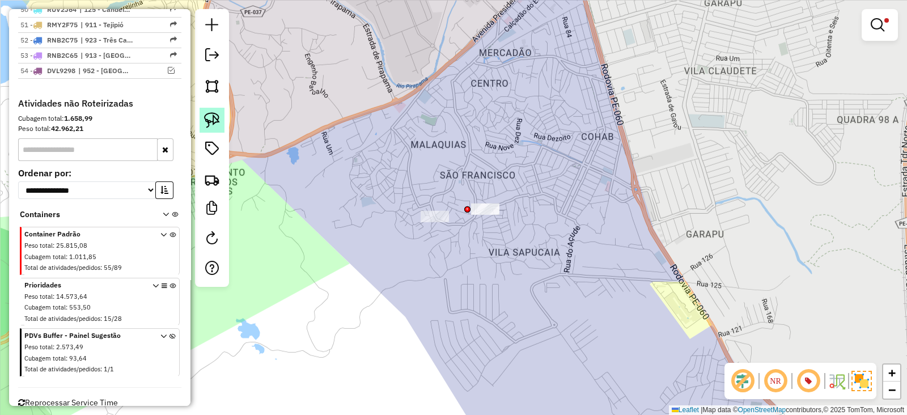
click at [216, 117] on img at bounding box center [212, 120] width 16 height 16
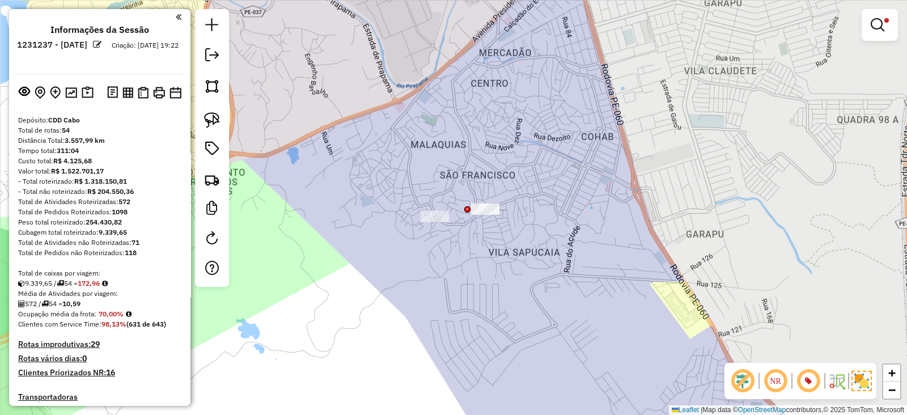
scroll to position [2177, 0]
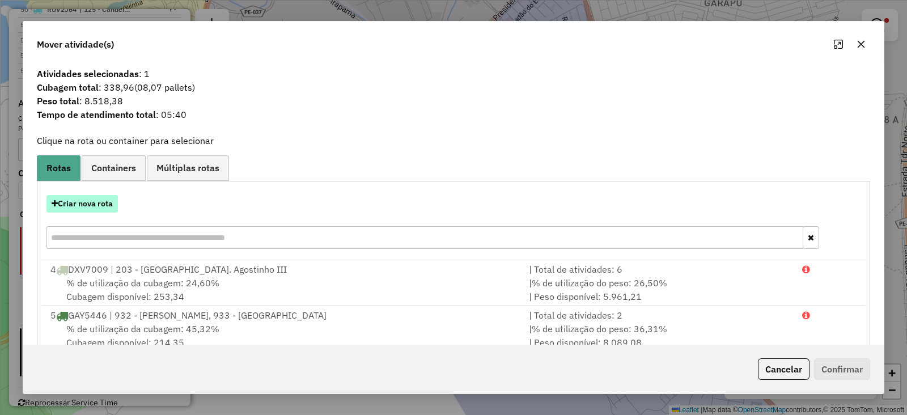
click at [80, 205] on button "Criar nova rota" at bounding box center [81, 204] width 71 height 18
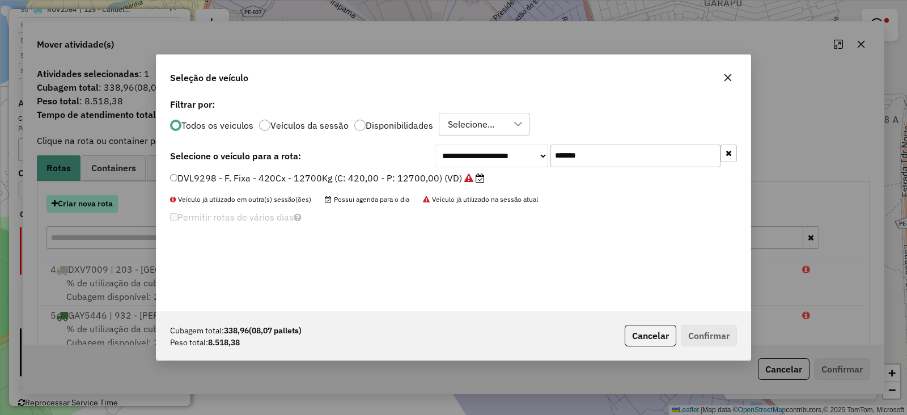
scroll to position [6, 3]
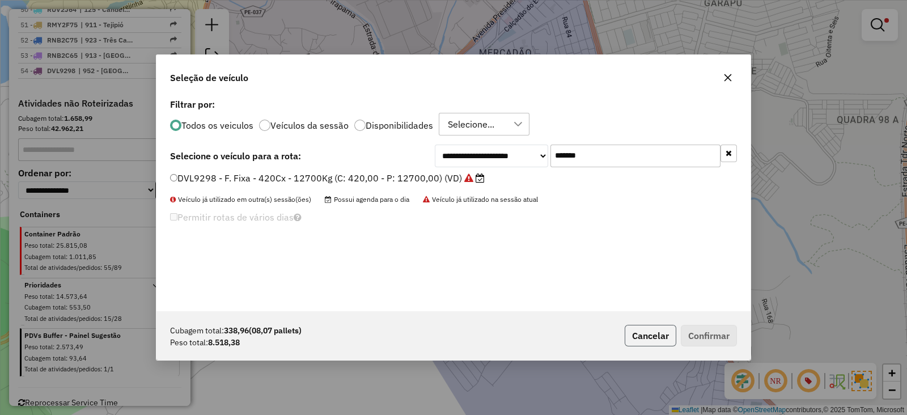
click at [639, 344] on button "Cancelar" at bounding box center [650, 336] width 52 height 22
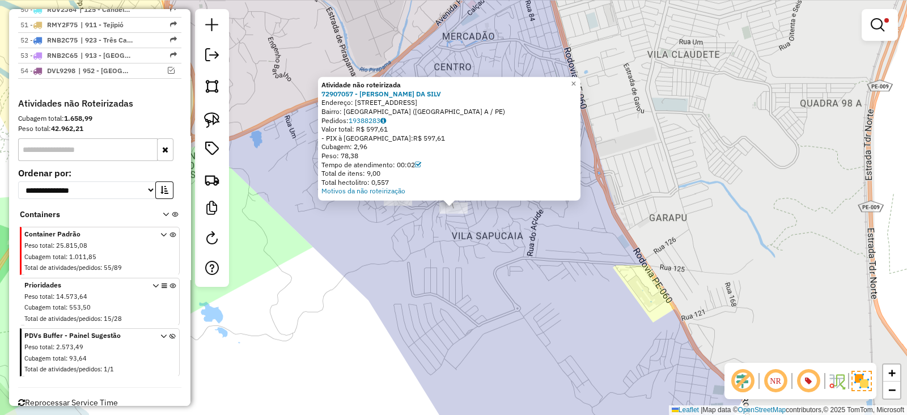
click at [462, 250] on div "Atividade não roteirizada 72907057 - JOSE MESSIAS DA SILV Endereço: 008 RUA TRI…" at bounding box center [453, 207] width 907 height 415
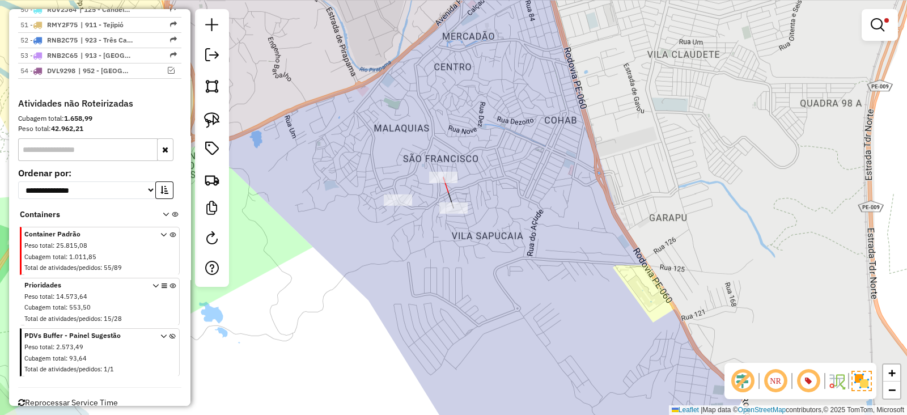
click at [438, 183] on div at bounding box center [443, 177] width 28 height 11
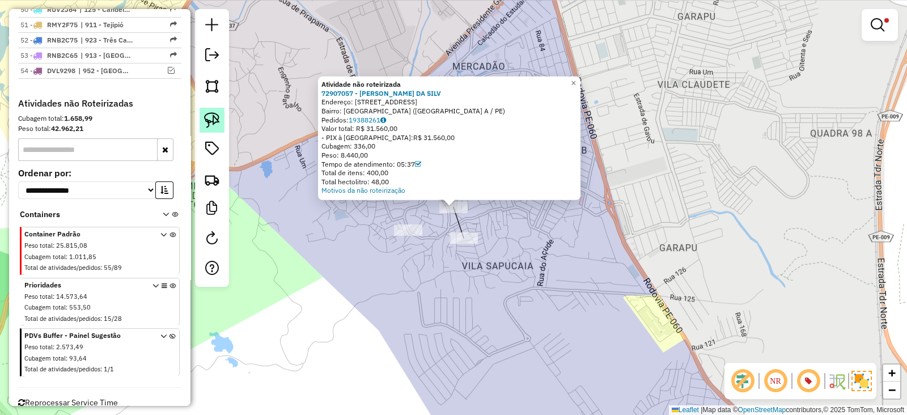
click at [212, 125] on img at bounding box center [212, 120] width 16 height 16
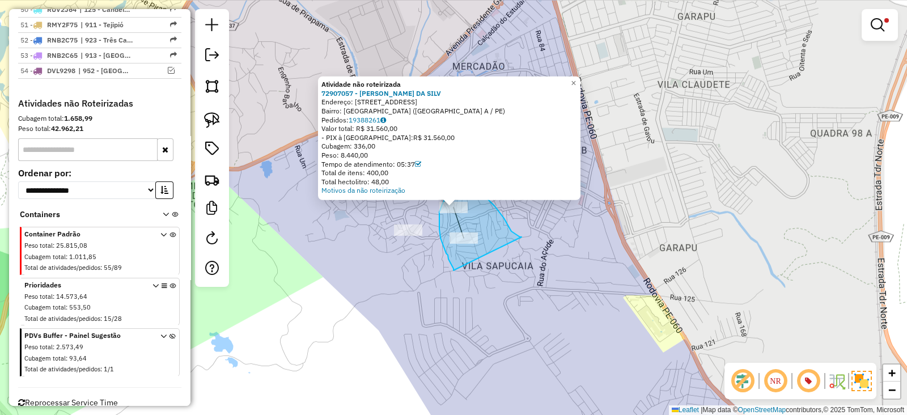
drag, startPoint x: 521, startPoint y: 237, endPoint x: 454, endPoint y: 270, distance: 74.8
click at [454, 270] on div "Atividade não roteirizada 72907057 - JOSE MESSIAS DA SILV Endereço: 008 RUA TRI…" at bounding box center [453, 207] width 907 height 415
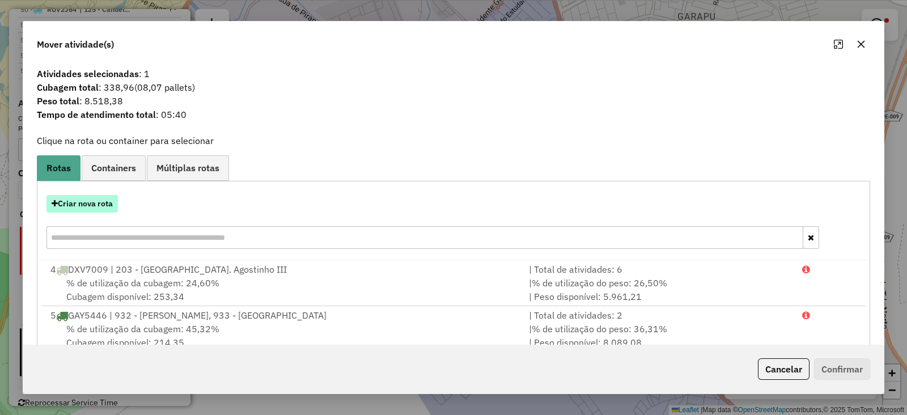
click at [83, 201] on button "Criar nova rota" at bounding box center [81, 204] width 71 height 18
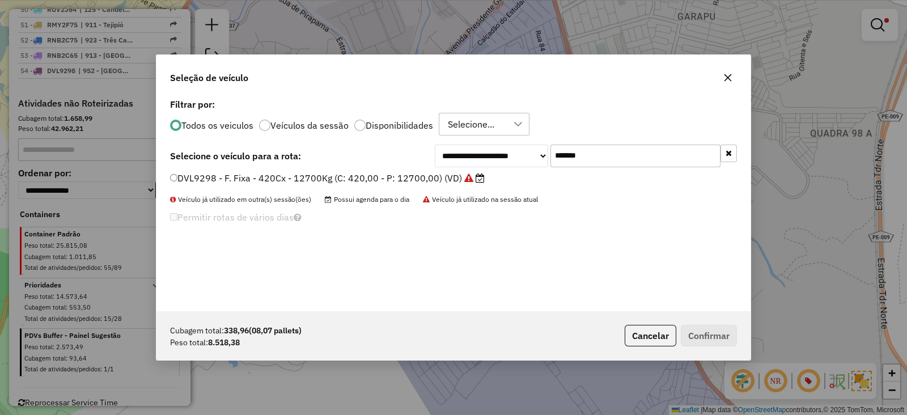
drag, startPoint x: 535, startPoint y: 151, endPoint x: 455, endPoint y: 154, distance: 80.5
click at [455, 154] on div "**********" at bounding box center [586, 155] width 302 height 23
paste input "text"
type input "*******"
click at [418, 176] on label "DXH7080 - F. Fixa - 392Cx - 12700Kg (C: 392,00 - P: 12700,00) (VD)" at bounding box center [322, 178] width 305 height 14
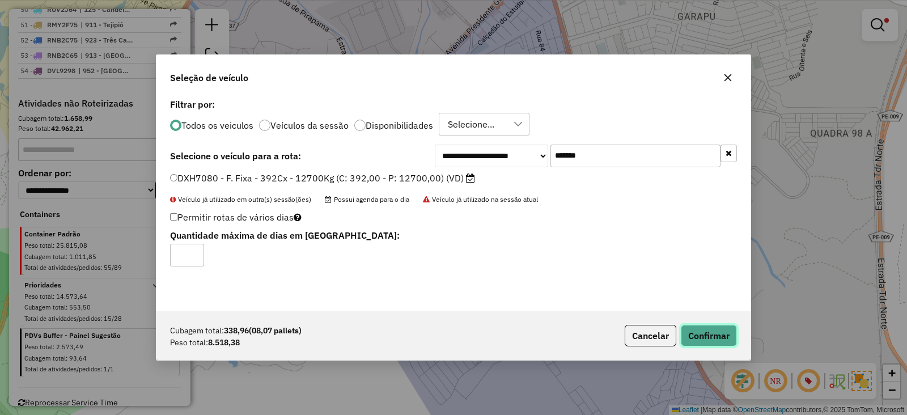
click at [694, 330] on button "Confirmar" at bounding box center [709, 336] width 56 height 22
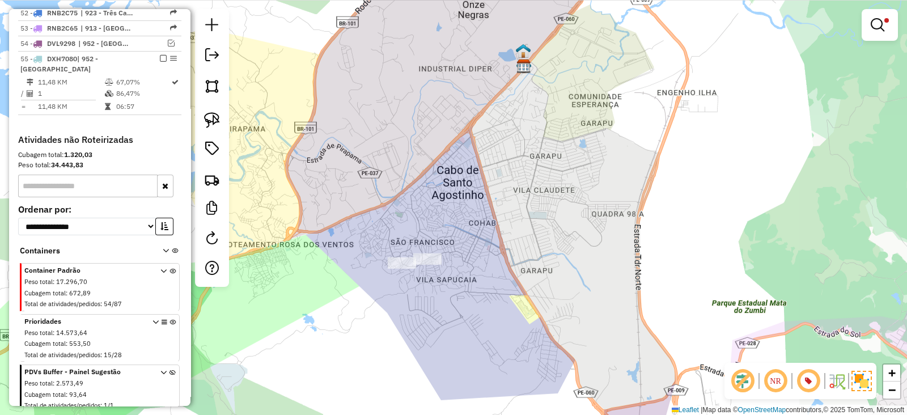
scroll to position [2110, 0]
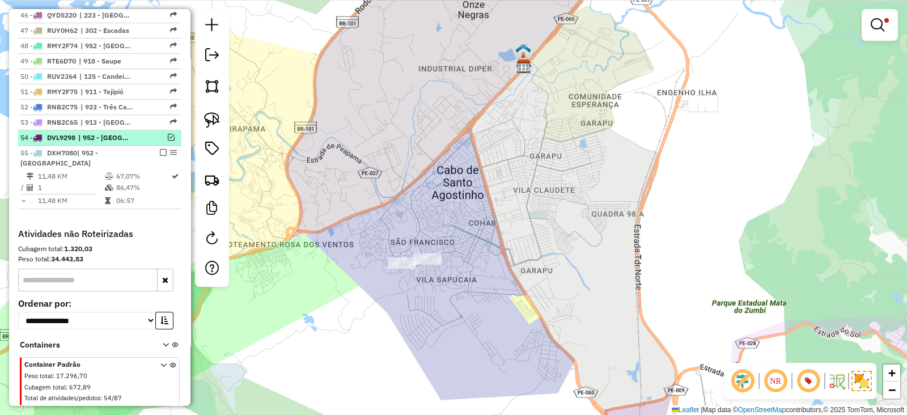
click at [169, 134] on em at bounding box center [171, 137] width 7 height 7
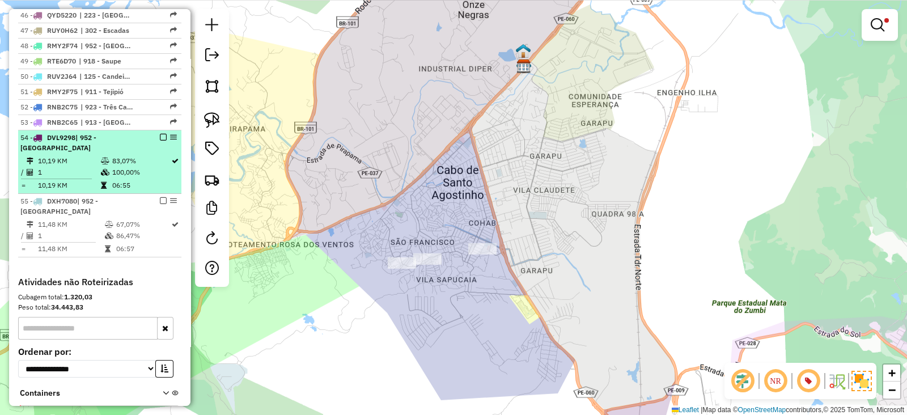
select select "**********"
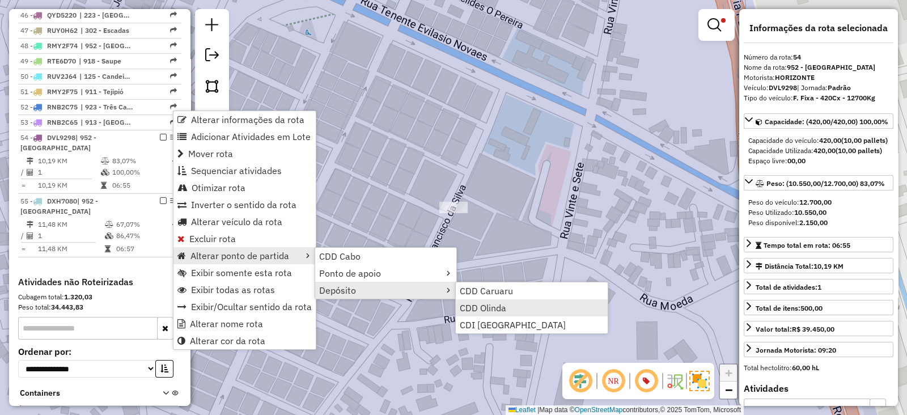
click at [495, 306] on span "CDD Olinda" at bounding box center [483, 307] width 46 height 9
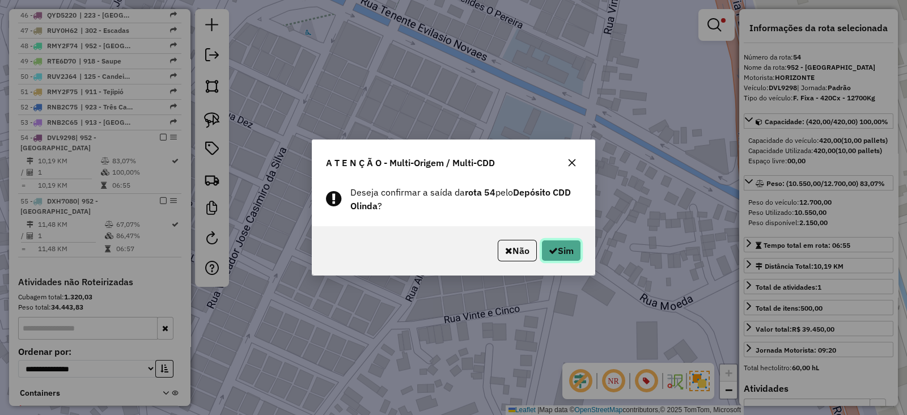
click at [562, 244] on button "Sim" at bounding box center [561, 251] width 40 height 22
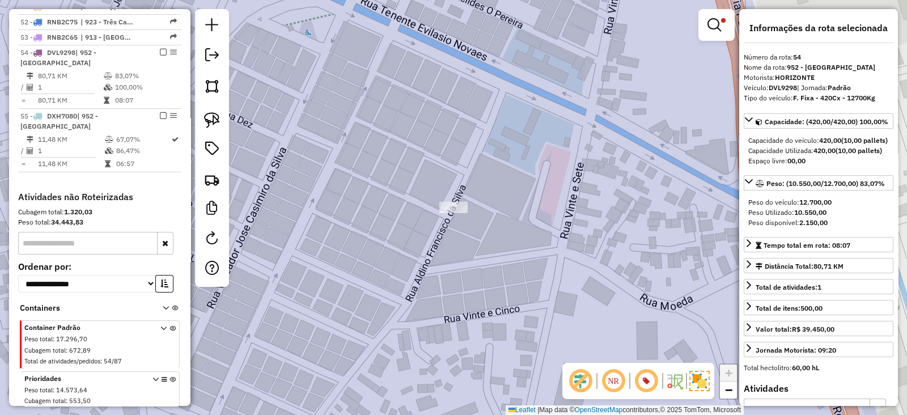
scroll to position [2204, 0]
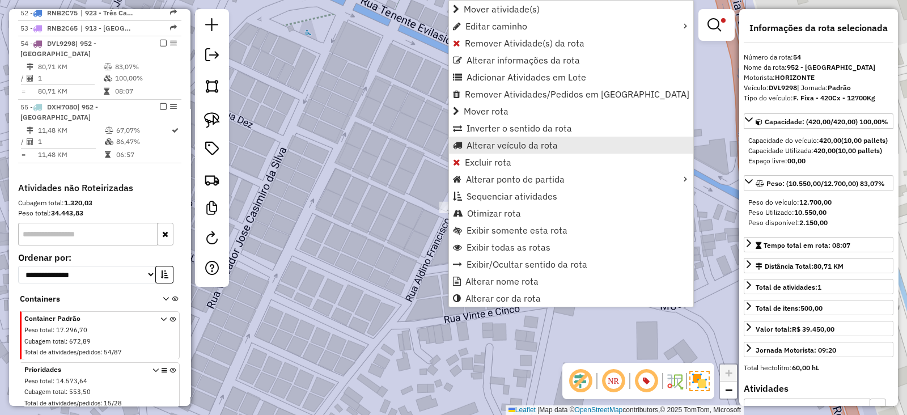
click at [496, 146] on span "Alterar veículo da rota" at bounding box center [511, 145] width 91 height 9
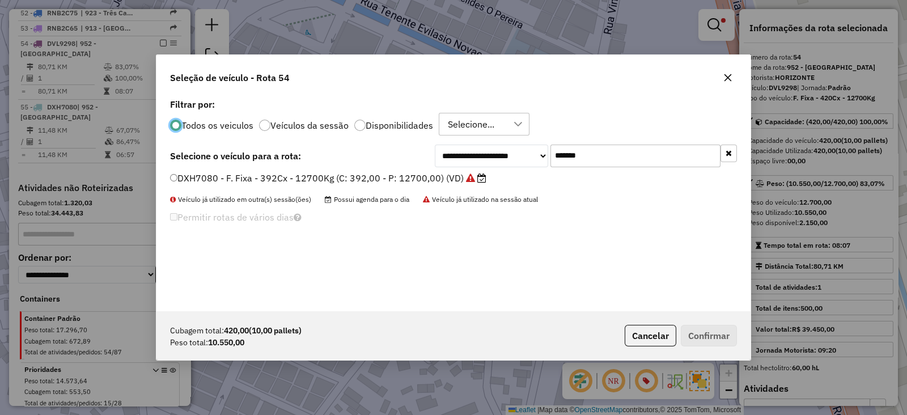
scroll to position [6, 3]
drag, startPoint x: 577, startPoint y: 153, endPoint x: 507, endPoint y: 143, distance: 71.6
click at [507, 143] on div "**********" at bounding box center [453, 203] width 594 height 215
paste input "text"
type input "*******"
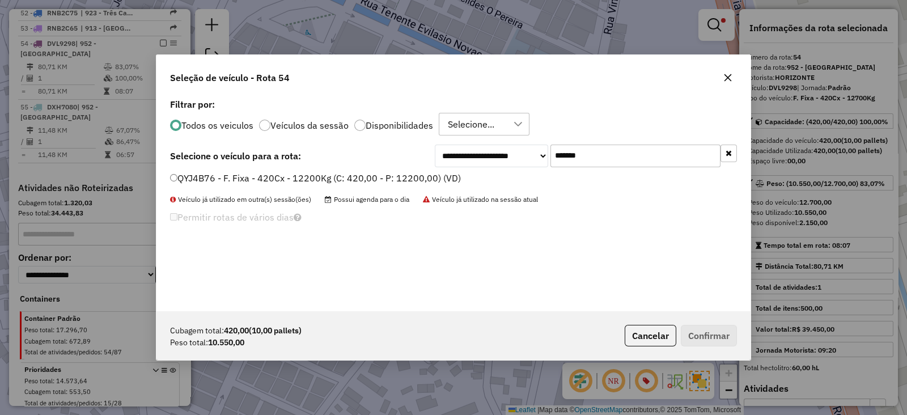
click at [441, 178] on label "QYJ4B76 - F. Fixa - 420Cx - 12200Kg (C: 420,00 - P: 12200,00) (VD)" at bounding box center [315, 178] width 291 height 14
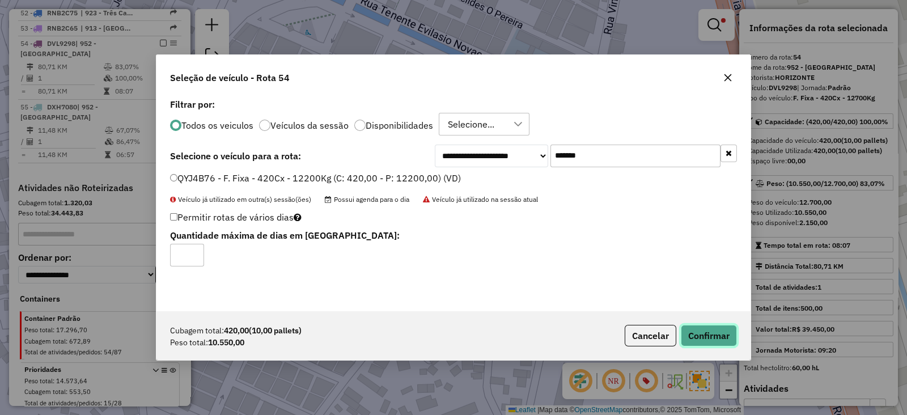
click at [704, 340] on button "Confirmar" at bounding box center [709, 336] width 56 height 22
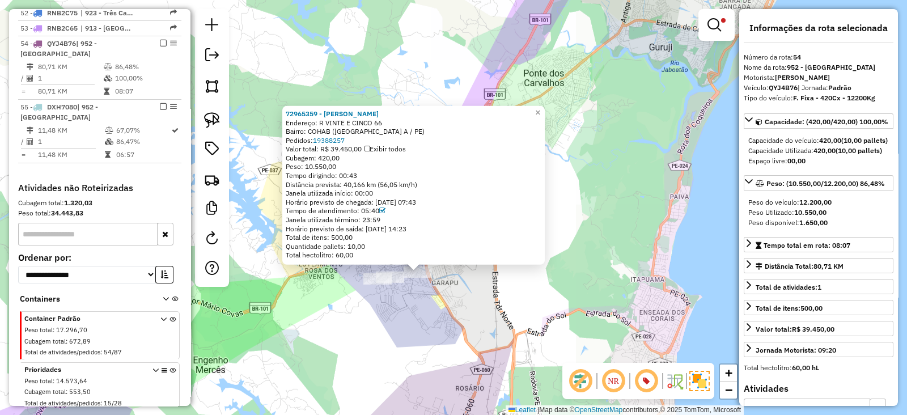
click at [415, 316] on div "Rota 54 - Placa QYJ4B76 72965359 - LEANDRO AGOSTINHO RO 72965359 - LEANDRO AGOS…" at bounding box center [453, 207] width 907 height 415
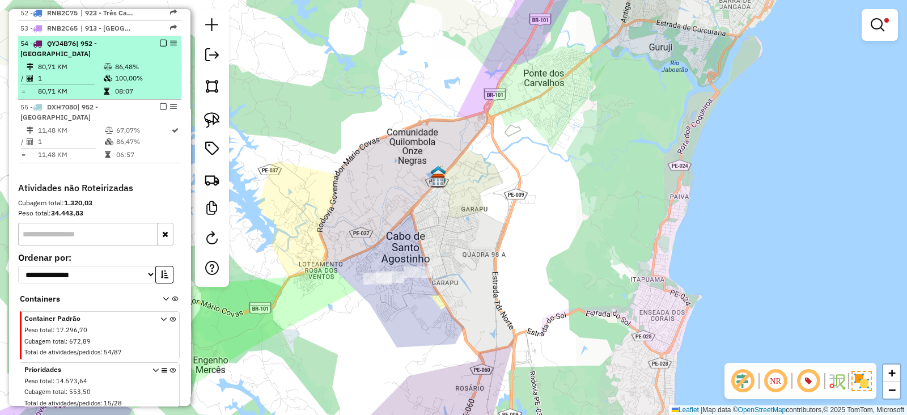
click at [160, 40] on em at bounding box center [163, 43] width 7 height 7
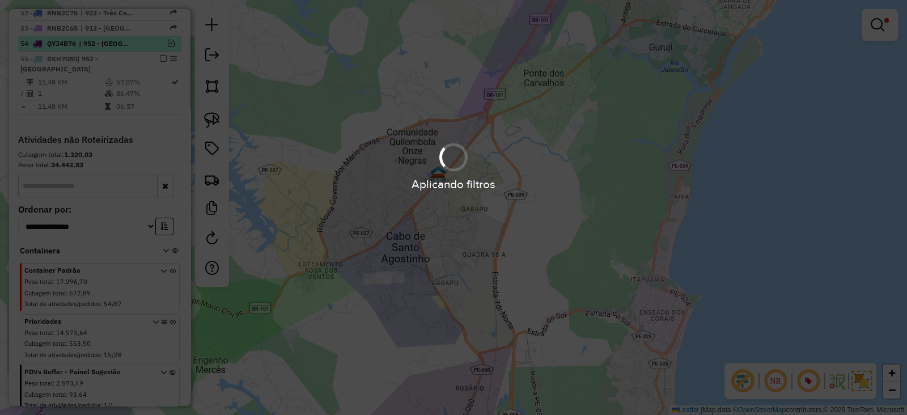
scroll to position [2156, 0]
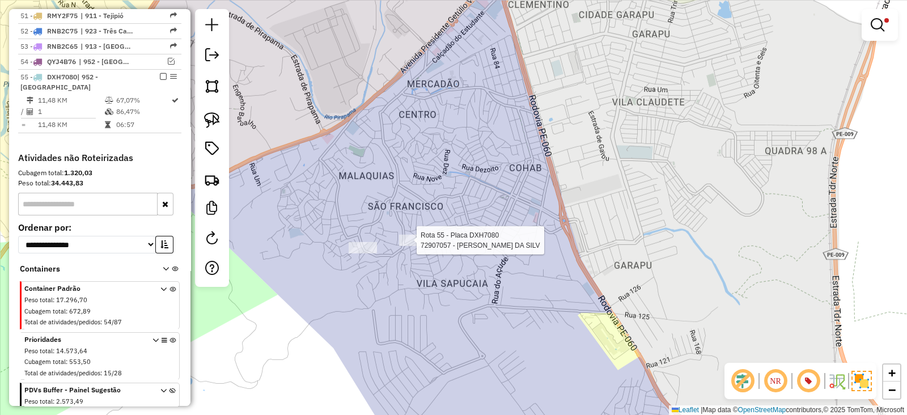
select select "**********"
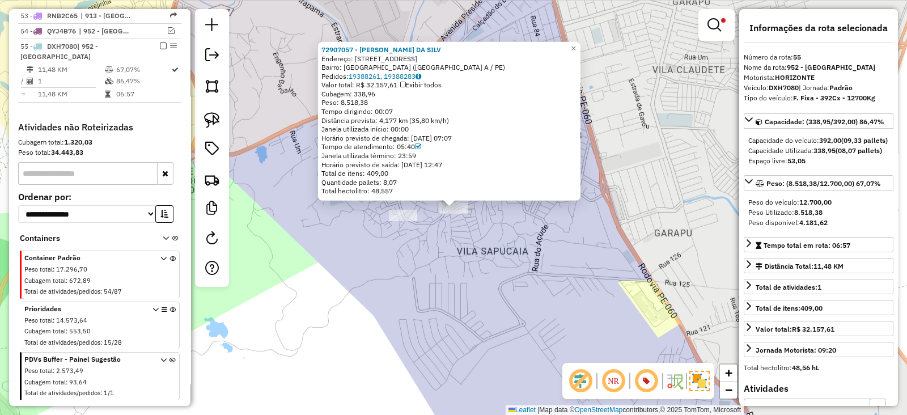
scroll to position [2219, 0]
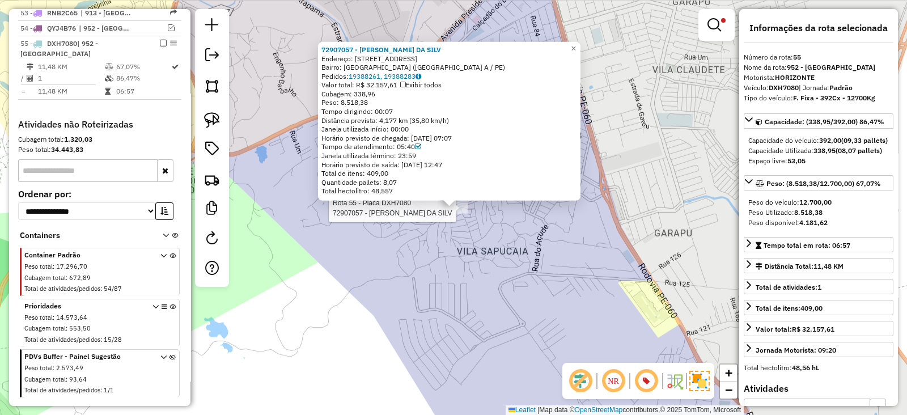
click at [475, 243] on div "Rota 55 - Placa DXH7080 72907057 - JOSE MESSIAS DA SILV 72907057 - JOSE MESSIAS…" at bounding box center [453, 207] width 907 height 415
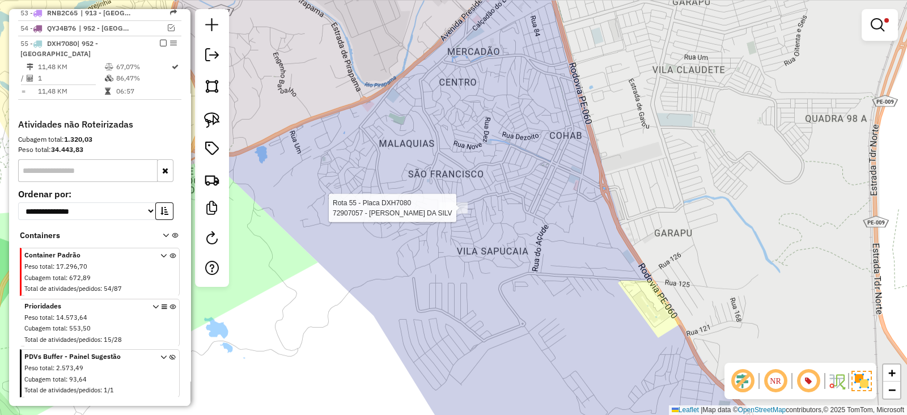
select select "**********"
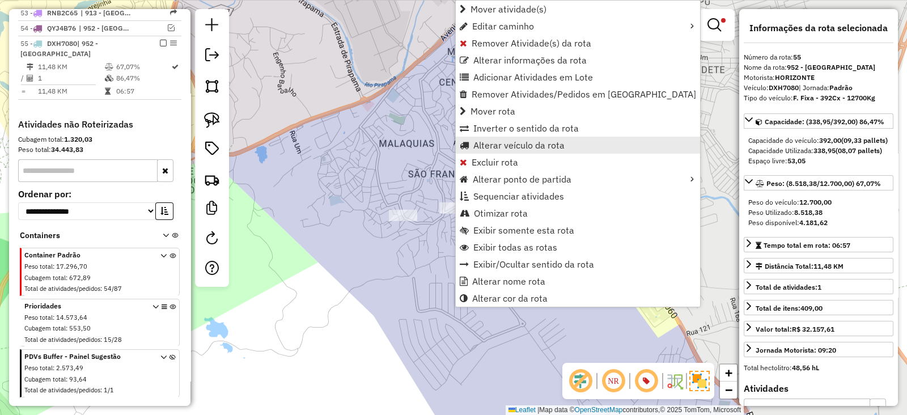
click at [476, 148] on span "Alterar veículo da rota" at bounding box center [518, 145] width 91 height 9
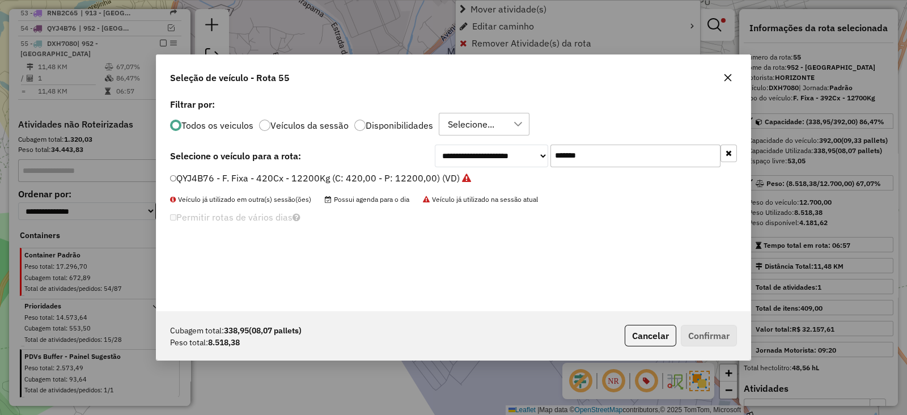
scroll to position [6, 3]
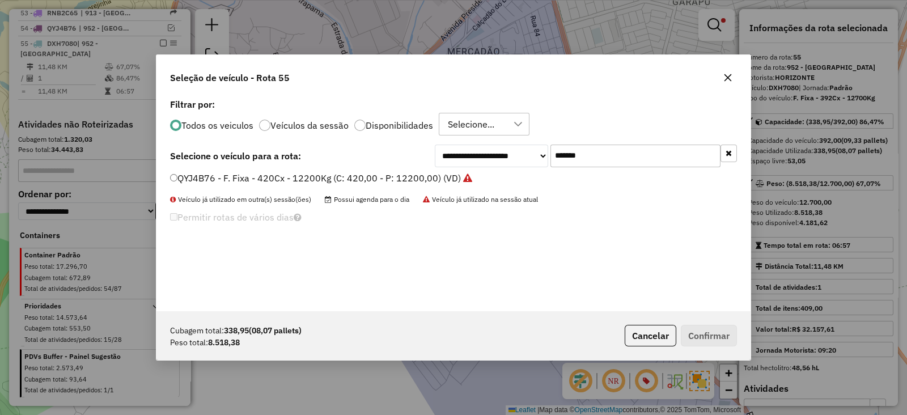
drag, startPoint x: 533, startPoint y: 158, endPoint x: 426, endPoint y: 166, distance: 108.0
click at [426, 166] on div "**********" at bounding box center [453, 155] width 567 height 23
paste input "text"
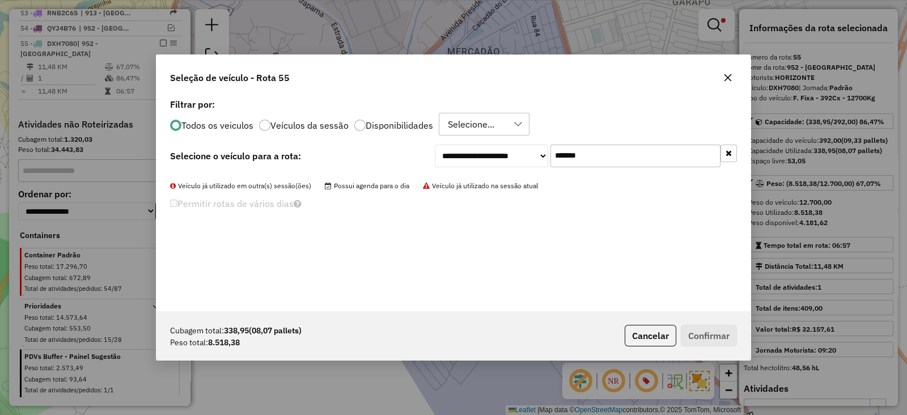
drag, startPoint x: 620, startPoint y: 147, endPoint x: 440, endPoint y: 141, distance: 180.3
click at [440, 141] on div "**********" at bounding box center [453, 203] width 594 height 215
paste input "text"
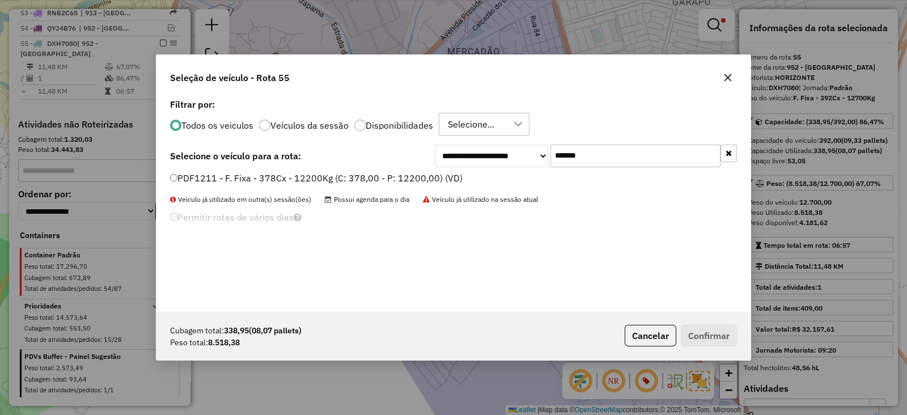
type input "*******"
click at [410, 177] on label "PDF1211 - F. Fixa - 378Cx - 12200Kg (C: 378,00 - P: 12200,00) (VD)" at bounding box center [316, 178] width 292 height 14
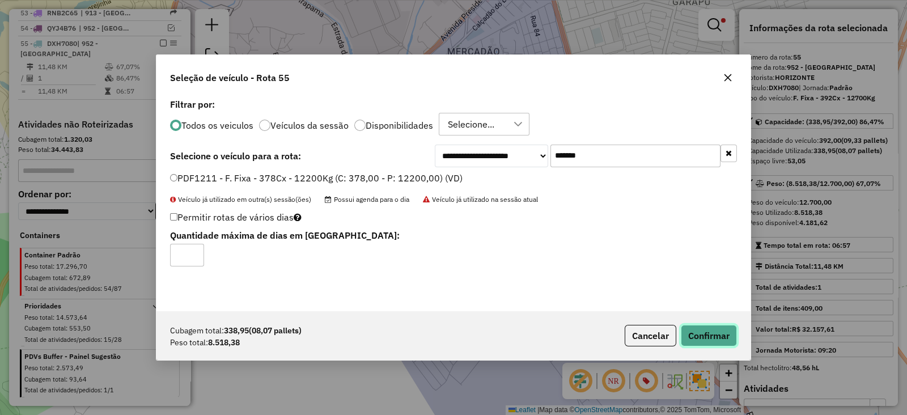
click at [705, 335] on button "Confirmar" at bounding box center [709, 336] width 56 height 22
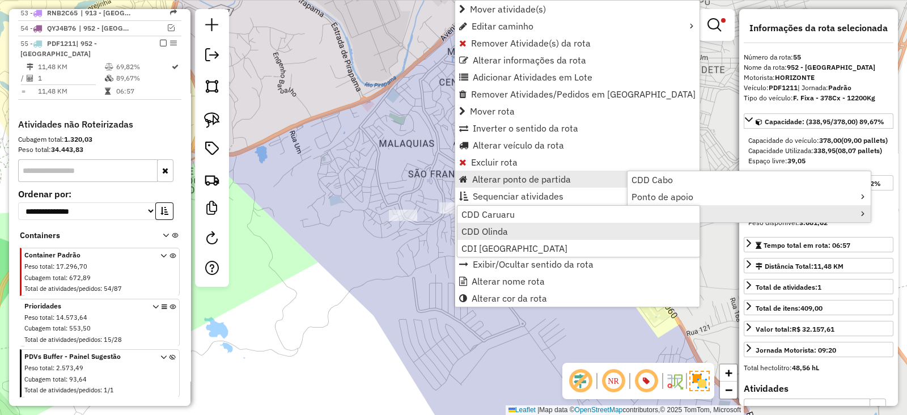
click at [517, 232] on link "CDD Olinda" at bounding box center [578, 231] width 242 height 17
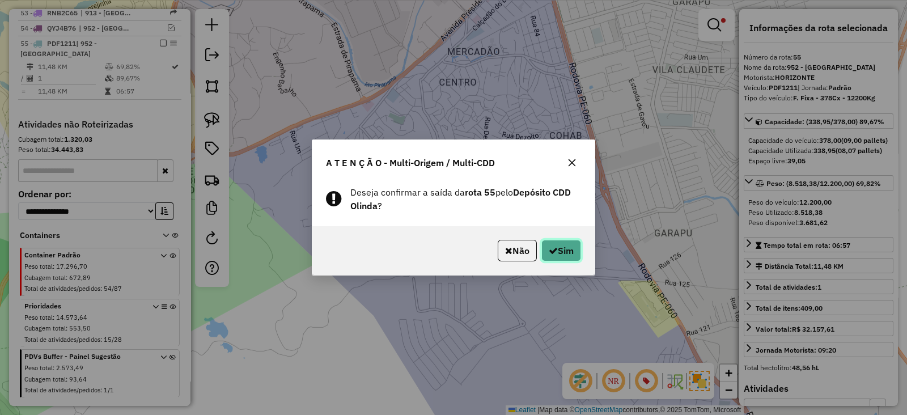
click at [563, 248] on button "Sim" at bounding box center [561, 251] width 40 height 22
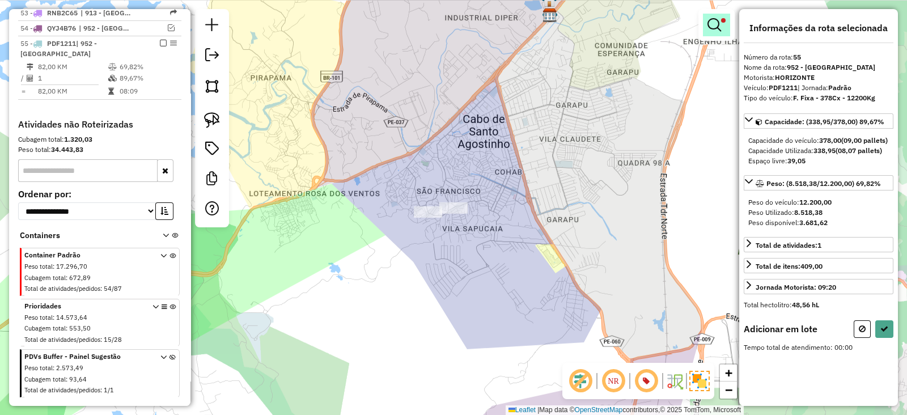
click at [717, 28] on em at bounding box center [714, 25] width 14 height 14
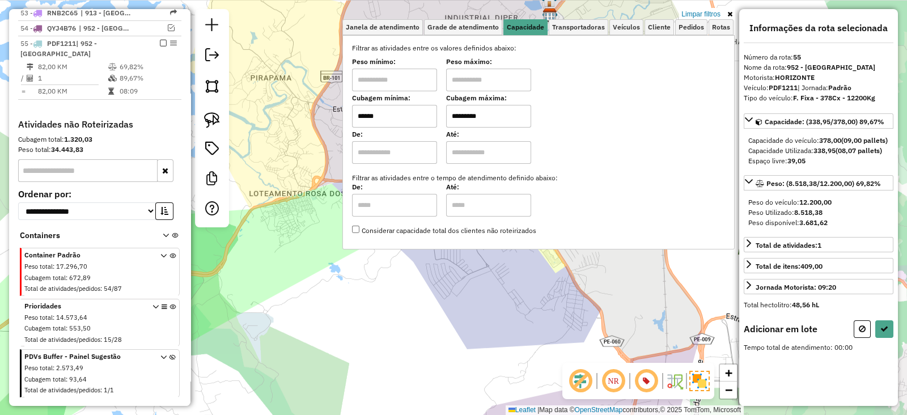
click at [399, 124] on input "******" at bounding box center [394, 116] width 85 height 23
type input "*****"
click at [513, 115] on input "*********" at bounding box center [488, 116] width 85 height 23
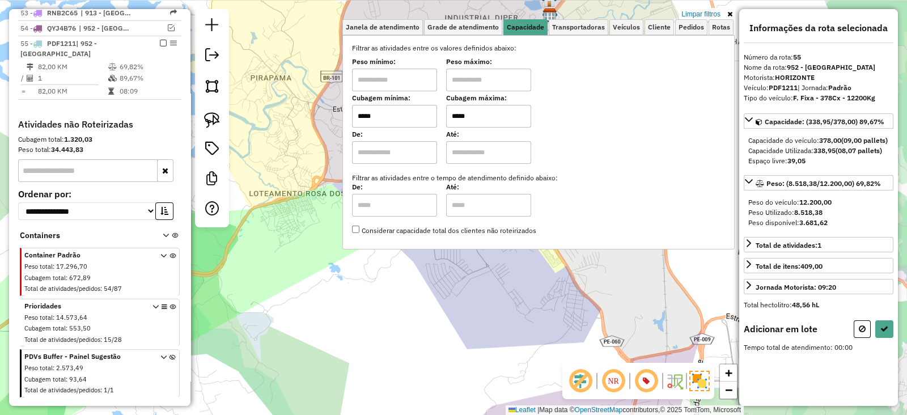
type input "*****"
click at [448, 297] on div "Limpar filtros Janela de atendimento Grade de atendimento Capacidade Transporta…" at bounding box center [453, 207] width 907 height 415
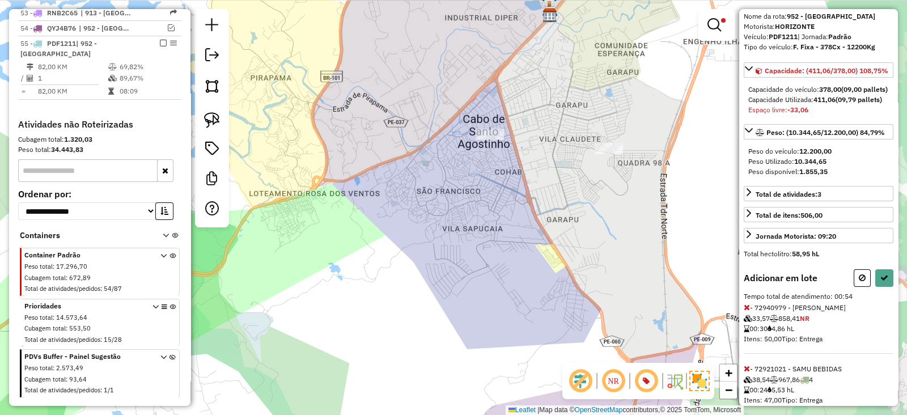
scroll to position [102, 0]
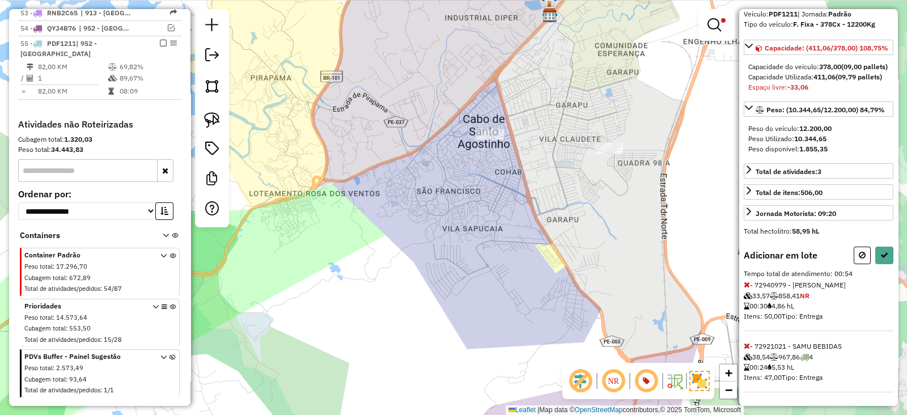
click at [745, 283] on icon at bounding box center [746, 284] width 6 height 8
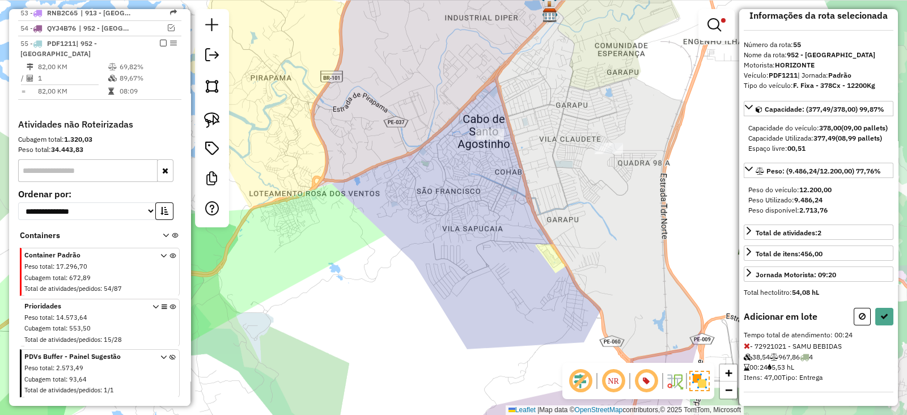
scroll to position [31, 0]
click at [883, 317] on icon at bounding box center [884, 316] width 8 height 8
select select "**********"
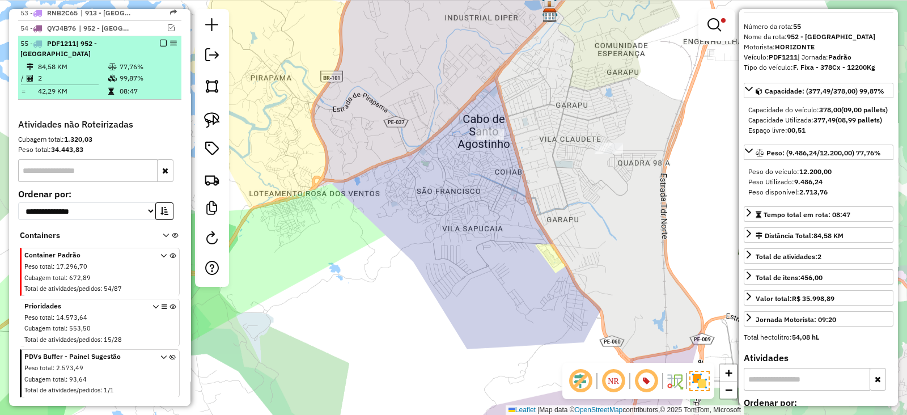
click at [161, 40] on em at bounding box center [163, 43] width 7 height 7
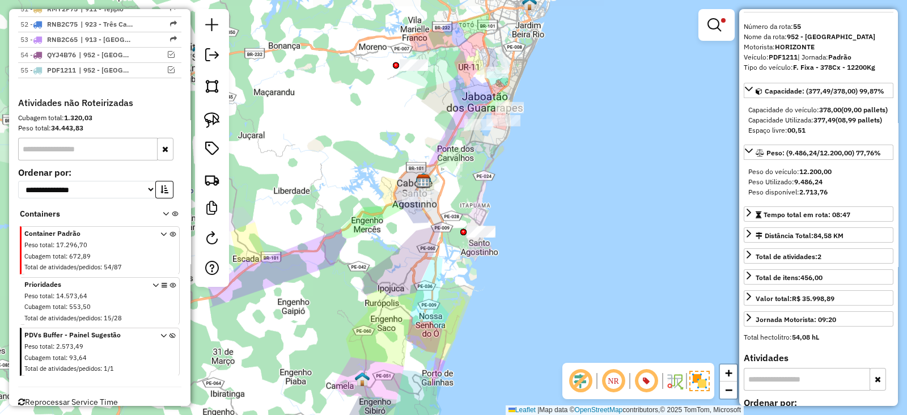
drag, startPoint x: 448, startPoint y: 212, endPoint x: 435, endPoint y: 191, distance: 25.2
click at [435, 191] on div "Limpar filtros Janela de atendimento Grade de atendimento Capacidade Transporta…" at bounding box center [453, 207] width 907 height 415
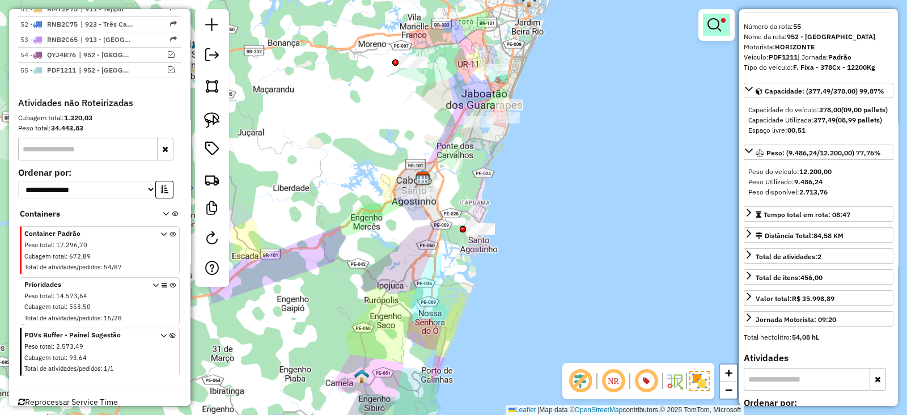
click at [717, 24] on em at bounding box center [714, 25] width 14 height 14
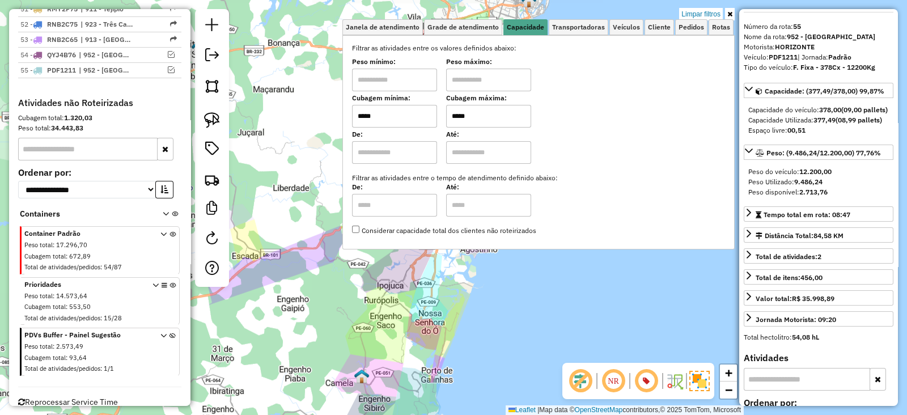
click at [404, 116] on input "*****" at bounding box center [394, 116] width 85 height 23
type input "*****"
click at [728, 15] on icon at bounding box center [729, 14] width 5 height 7
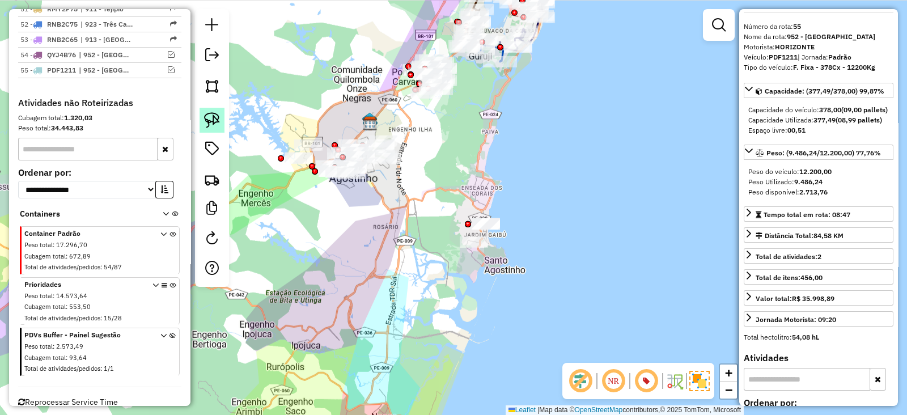
click at [209, 121] on img at bounding box center [212, 120] width 16 height 16
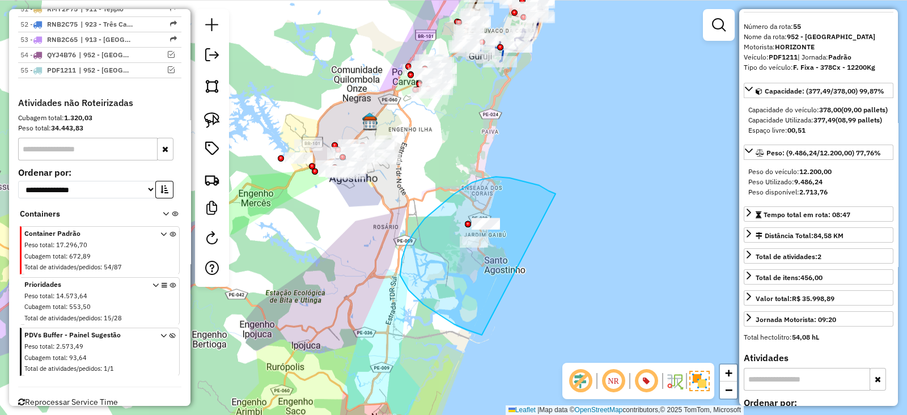
drag, startPoint x: 555, startPoint y: 194, endPoint x: 482, endPoint y: 335, distance: 159.2
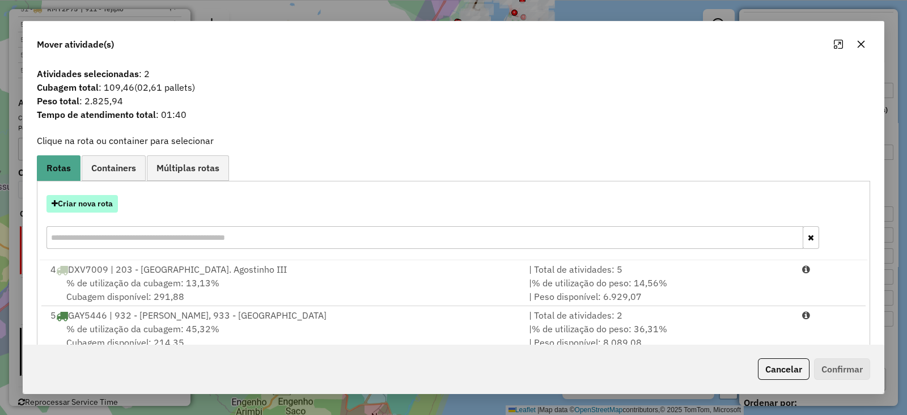
click at [68, 203] on button "Criar nova rota" at bounding box center [81, 204] width 71 height 18
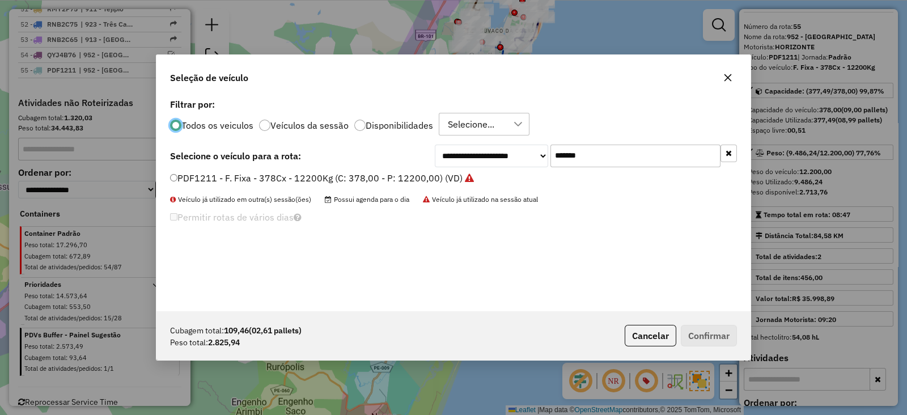
scroll to position [6, 3]
drag, startPoint x: 526, startPoint y: 151, endPoint x: 437, endPoint y: 151, distance: 89.0
click at [437, 151] on div "**********" at bounding box center [586, 155] width 302 height 23
paste input "text"
type input "*******"
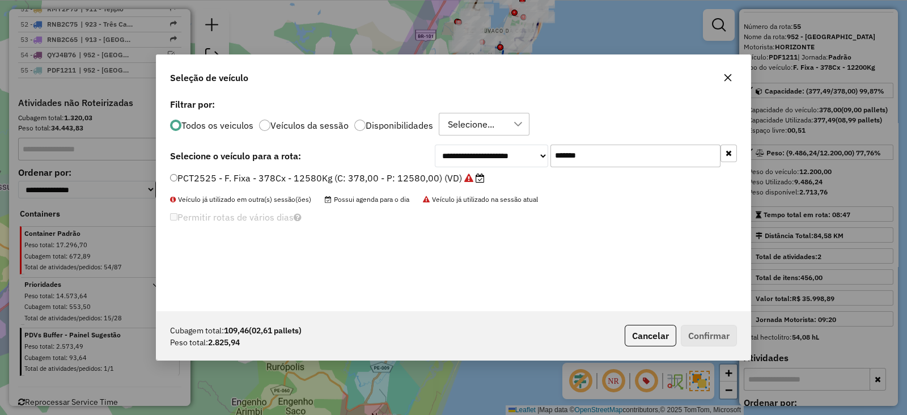
click at [411, 178] on label "PCT2525 - F. Fixa - 378Cx - 12580Kg (C: 378,00 - P: 12580,00) (VD)" at bounding box center [327, 178] width 314 height 14
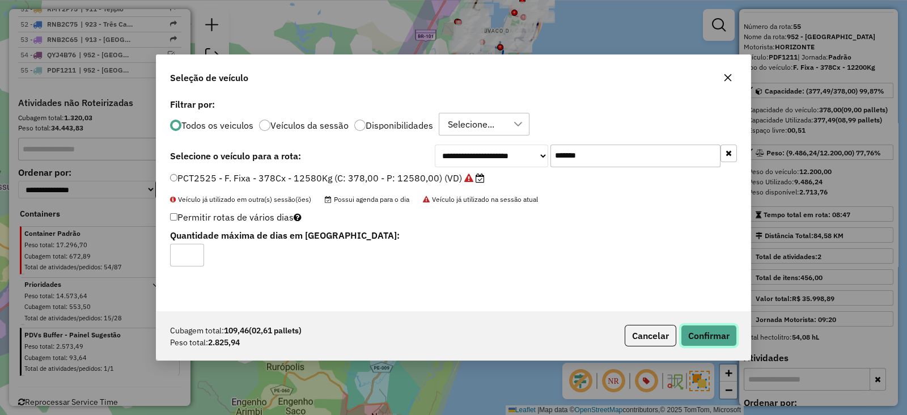
click at [711, 330] on button "Confirmar" at bounding box center [709, 336] width 56 height 22
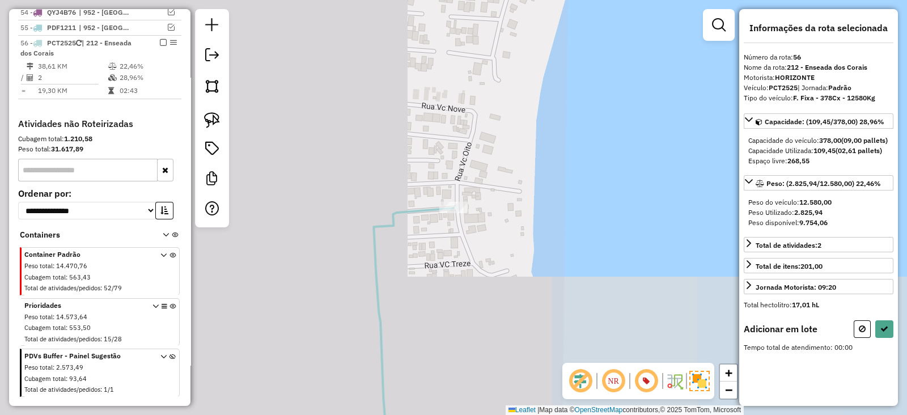
scroll to position [0, 0]
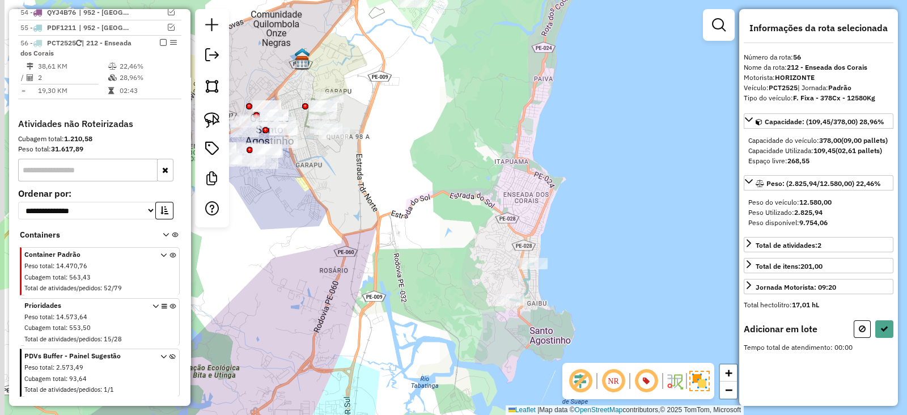
drag, startPoint x: 342, startPoint y: 235, endPoint x: 456, endPoint y: 286, distance: 125.0
click at [456, 286] on div "Janela de atendimento Grade de atendimento Capacidade Transportadoras Veículos …" at bounding box center [453, 207] width 907 height 415
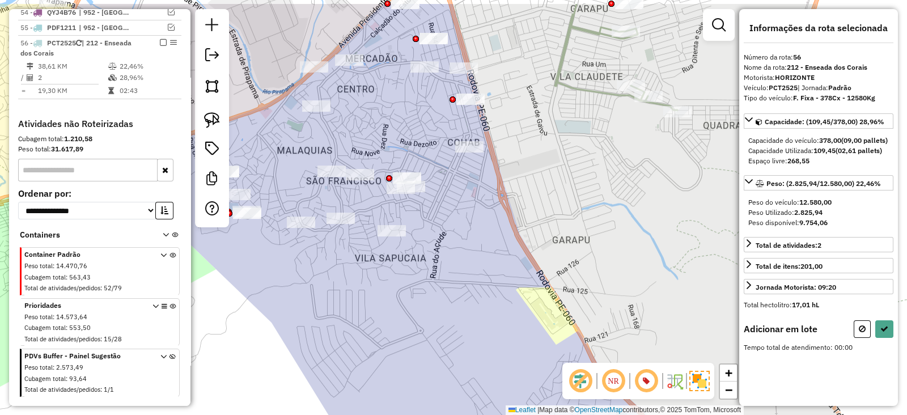
drag, startPoint x: 318, startPoint y: 251, endPoint x: 363, endPoint y: 287, distance: 57.6
click at [363, 287] on div "Janela de atendimento Grade de atendimento Capacidade Transportadoras Veículos …" at bounding box center [453, 207] width 907 height 415
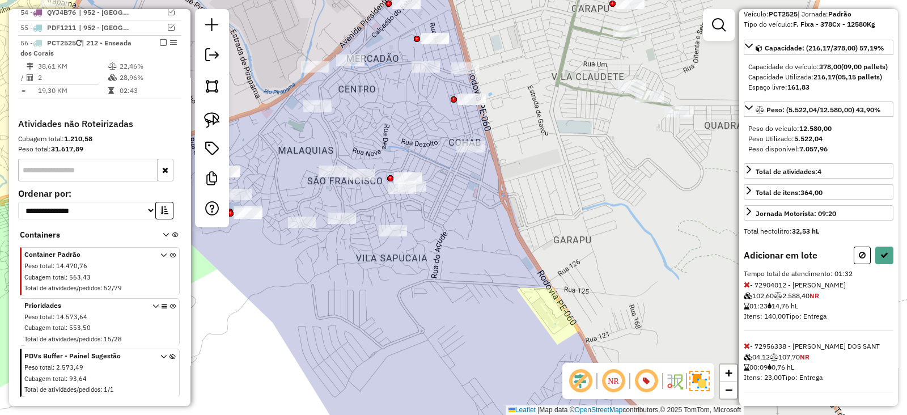
scroll to position [91, 0]
click at [748, 345] on icon at bounding box center [746, 346] width 6 height 8
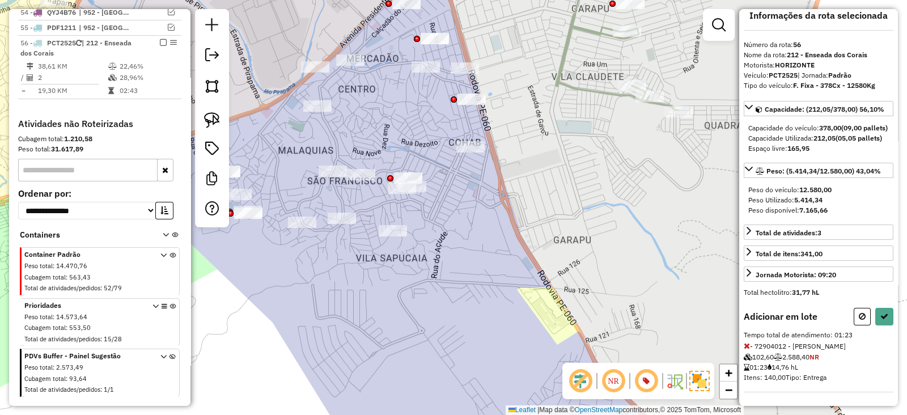
select select "**********"
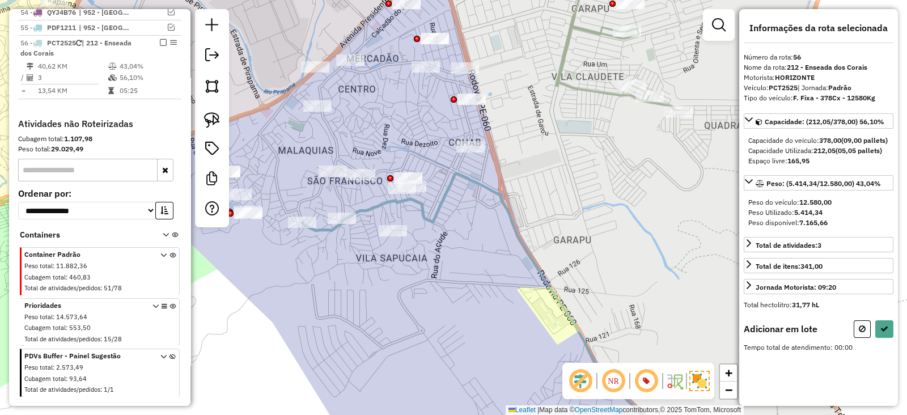
scroll to position [0, 0]
click at [715, 25] on em at bounding box center [719, 25] width 14 height 14
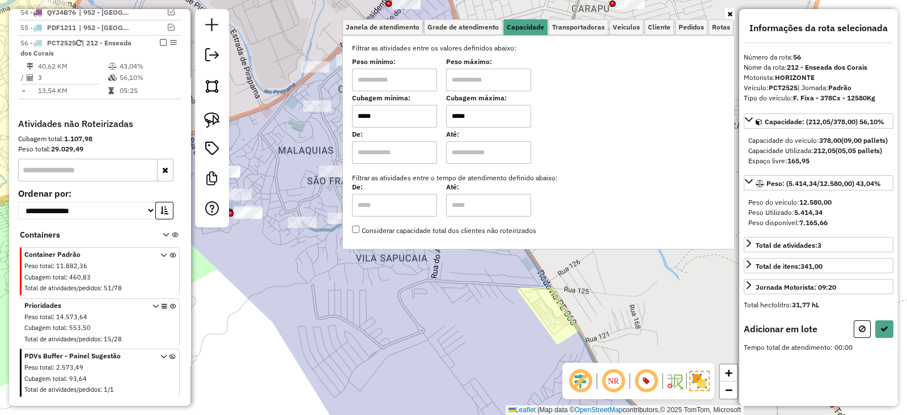
click at [399, 126] on input "*****" at bounding box center [394, 116] width 85 height 23
click at [521, 113] on input "*****" at bounding box center [488, 116] width 85 height 23
type input "****"
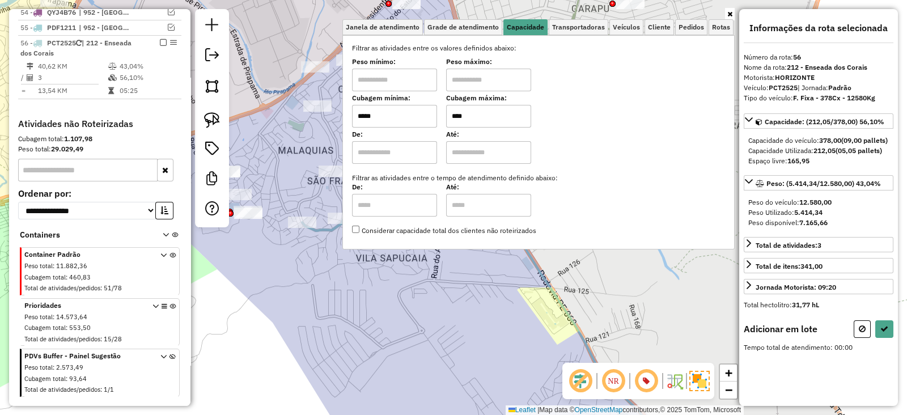
click at [424, 108] on input "*****" at bounding box center [394, 116] width 85 height 23
type input "*****"
click at [496, 117] on input "****" at bounding box center [488, 116] width 85 height 23
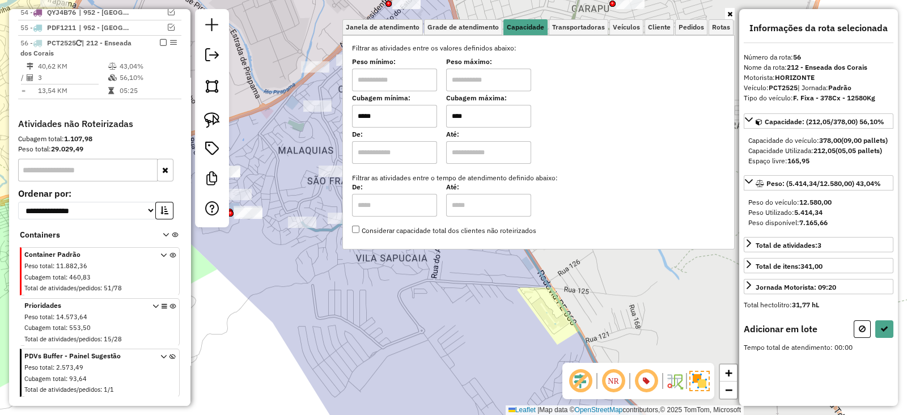
click at [496, 117] on input "****" at bounding box center [488, 116] width 85 height 23
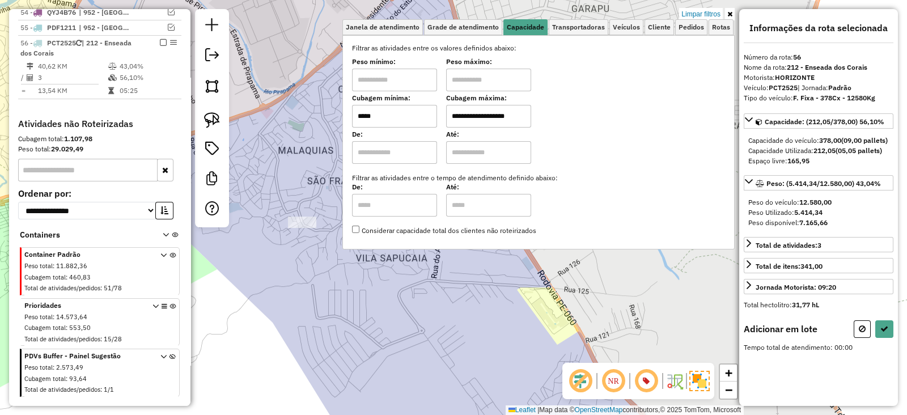
type input "**********"
click at [478, 323] on div "**********" at bounding box center [453, 207] width 907 height 415
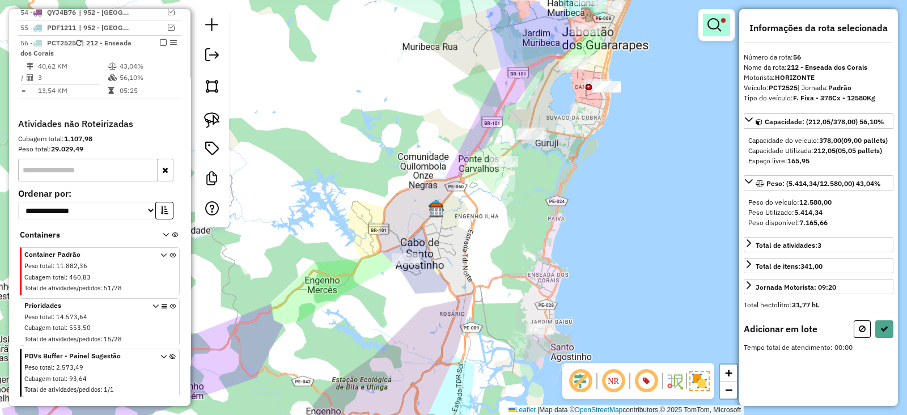
click at [712, 24] on em at bounding box center [714, 25] width 14 height 14
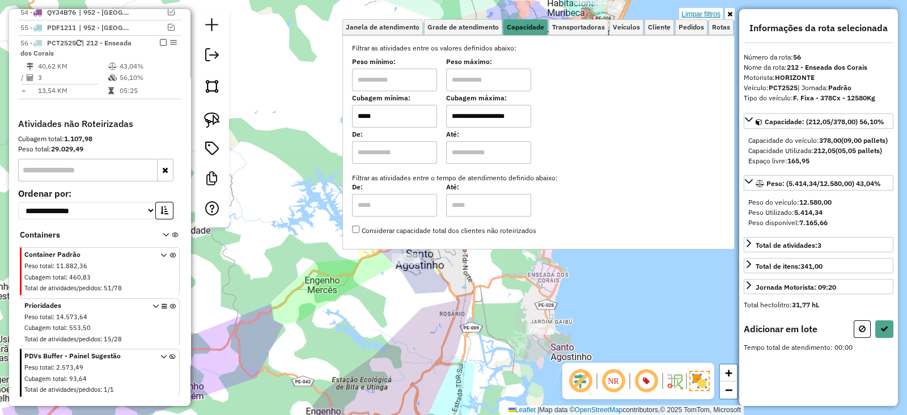
click at [703, 13] on link "Limpar filtros" at bounding box center [701, 14] width 44 height 12
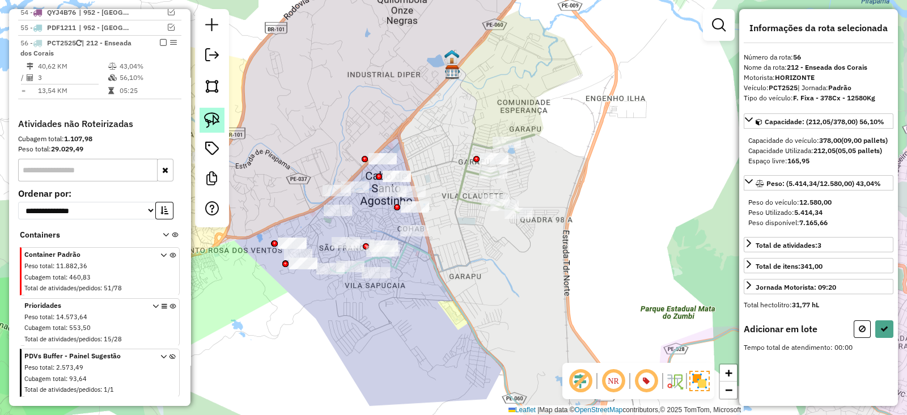
click at [219, 117] on img at bounding box center [212, 120] width 16 height 16
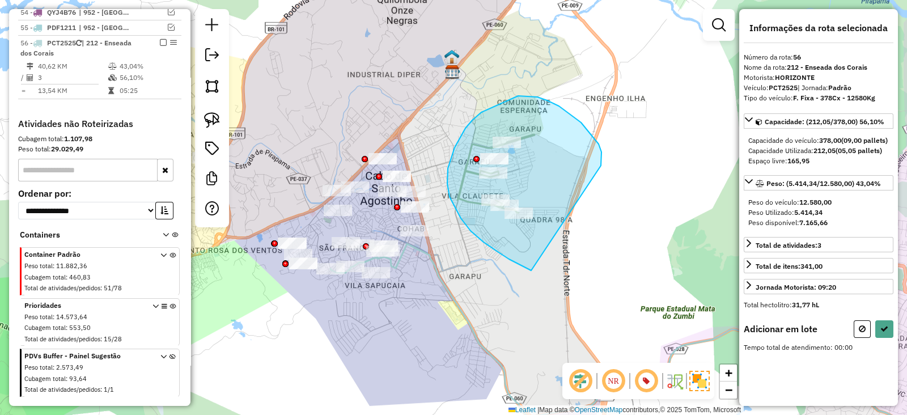
drag, startPoint x: 598, startPoint y: 144, endPoint x: 551, endPoint y: 277, distance: 140.7
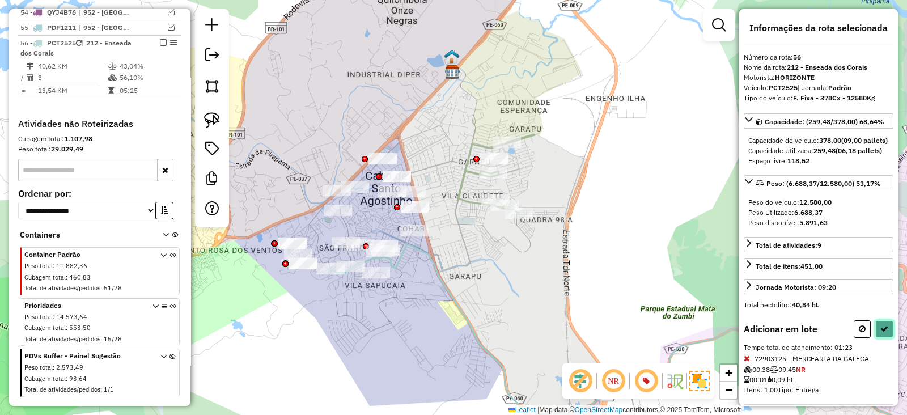
click at [885, 338] on button at bounding box center [884, 329] width 18 height 18
select select "**********"
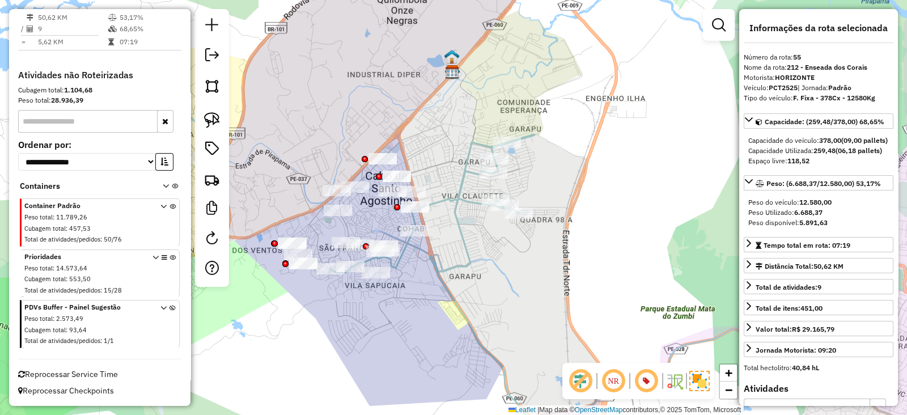
scroll to position [2192, 0]
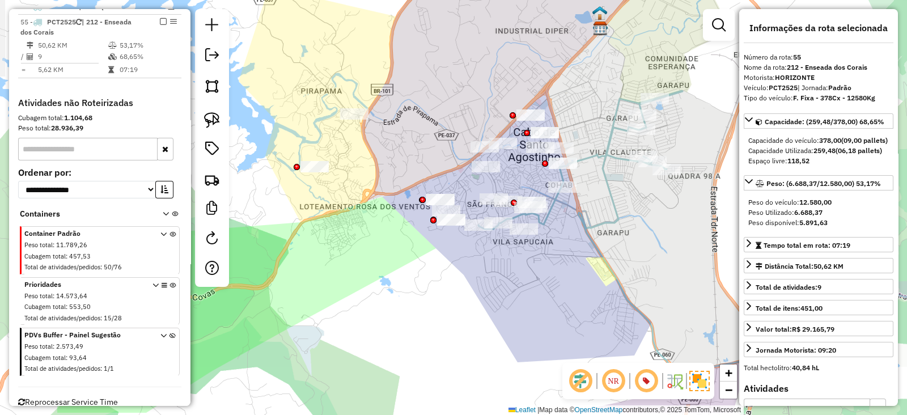
drag, startPoint x: 538, startPoint y: 269, endPoint x: 681, endPoint y: 232, distance: 147.3
click at [681, 232] on div "Janela de atendimento Grade de atendimento Capacidade Transportadoras Veículos …" at bounding box center [453, 207] width 907 height 415
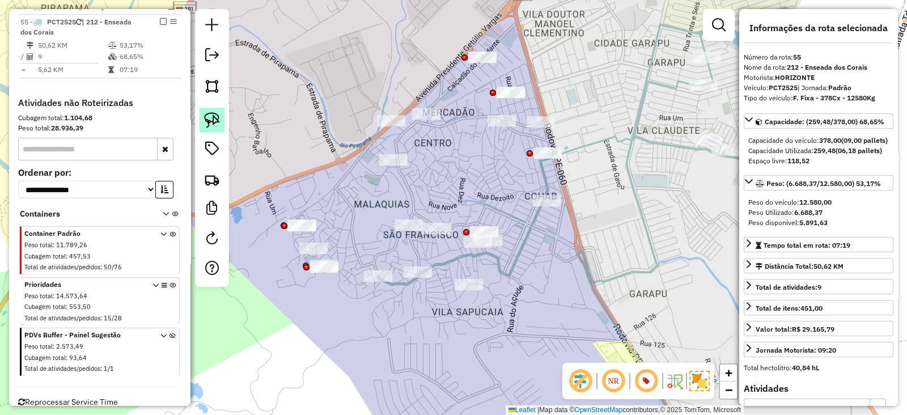
click at [211, 123] on img at bounding box center [212, 120] width 16 height 16
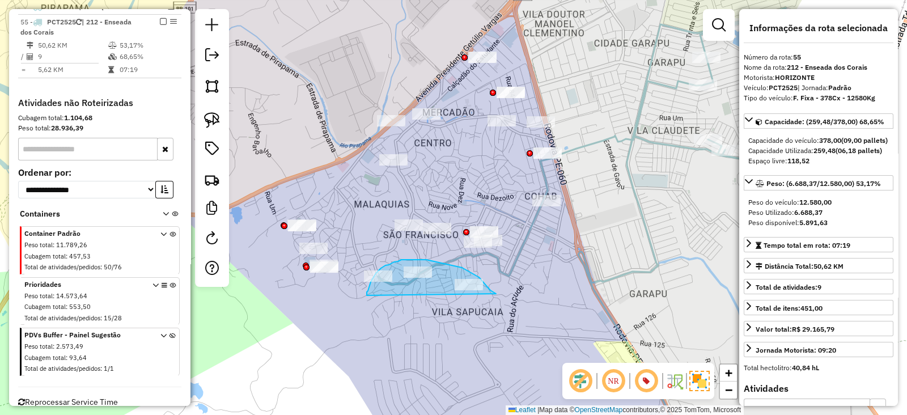
drag, startPoint x: 496, startPoint y: 294, endPoint x: 367, endPoint y: 295, distance: 129.2
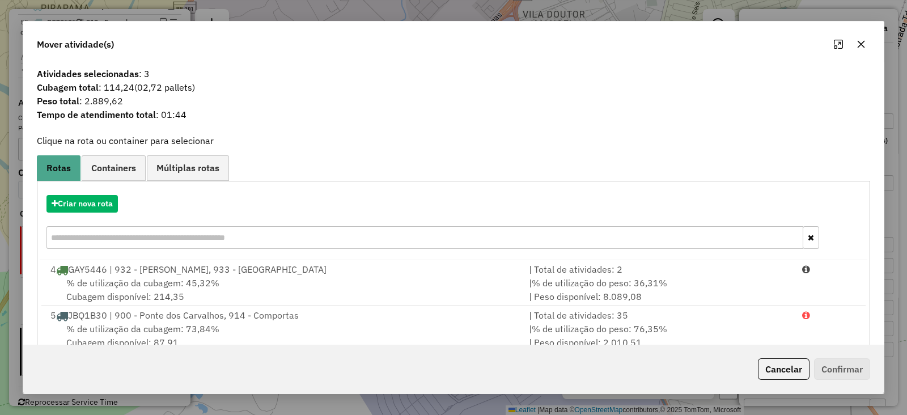
click at [861, 40] on icon "button" at bounding box center [860, 44] width 9 height 9
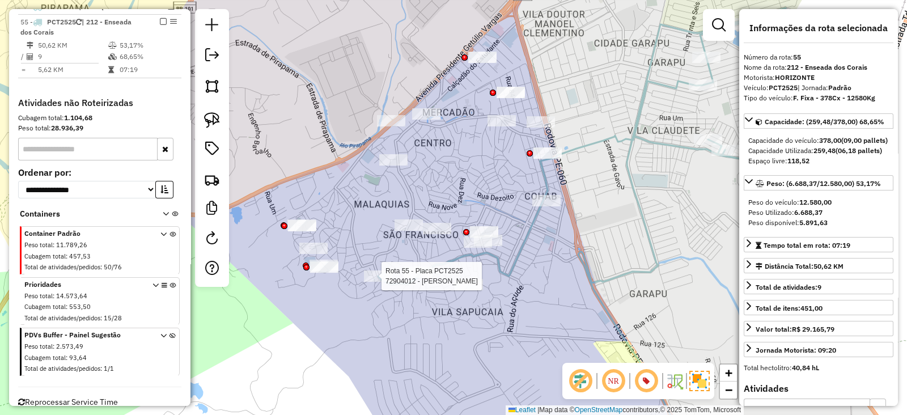
click at [377, 282] on div at bounding box center [378, 275] width 28 height 11
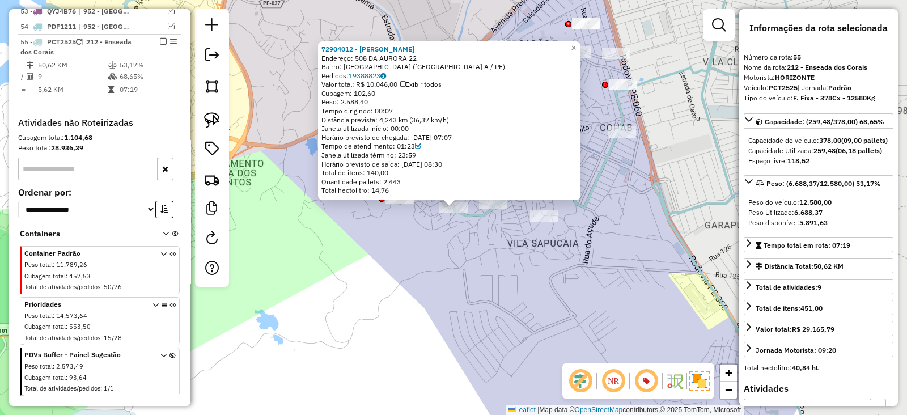
scroll to position [2171, 0]
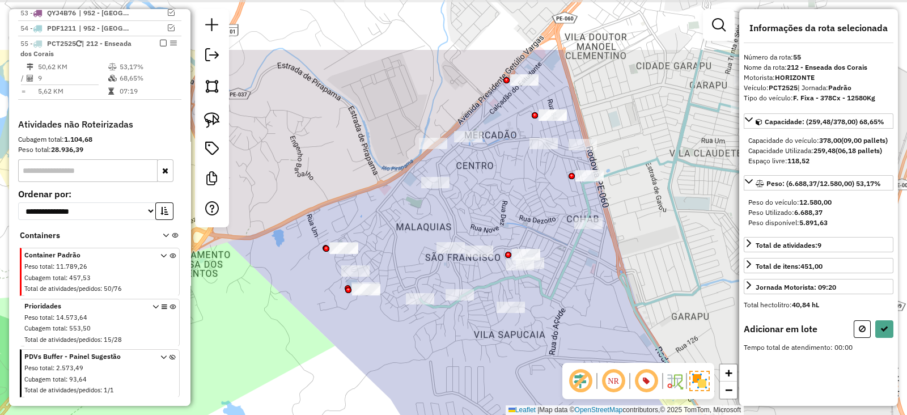
drag, startPoint x: 456, startPoint y: 282, endPoint x: 423, endPoint y: 374, distance: 97.7
click at [423, 374] on div "Janela de atendimento Grade de atendimento Capacidade Transportadoras Veículos …" at bounding box center [453, 207] width 907 height 415
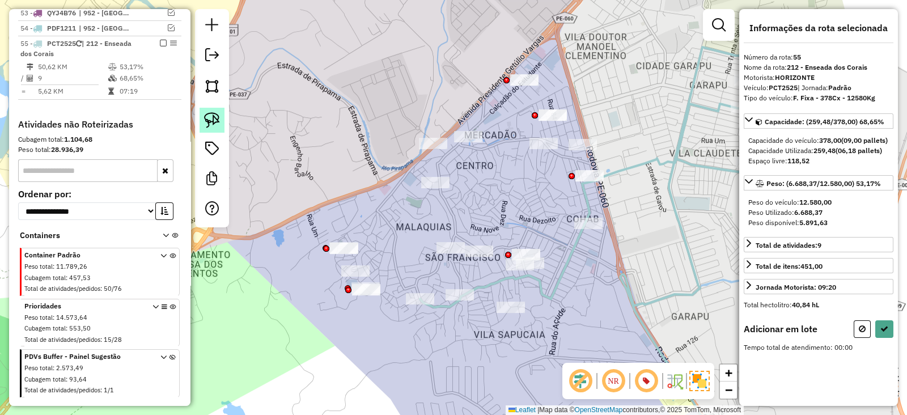
click at [216, 120] on img at bounding box center [212, 120] width 16 height 16
drag, startPoint x: 569, startPoint y: 67, endPoint x: 535, endPoint y: 91, distance: 41.2
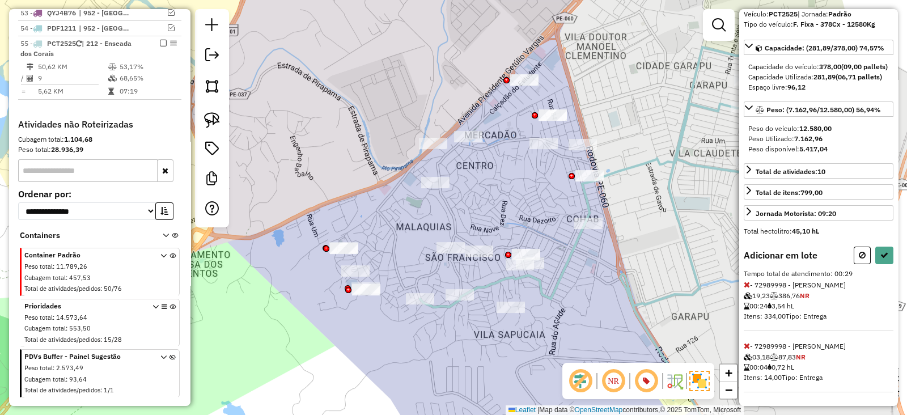
select select "**********"
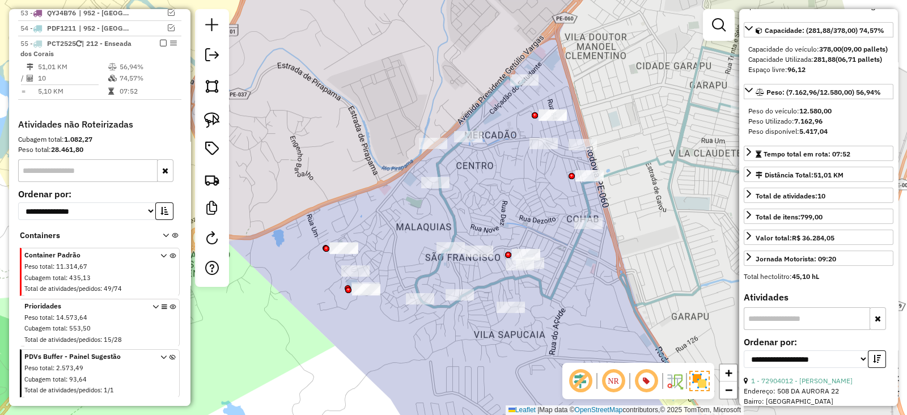
scroll to position [0, 0]
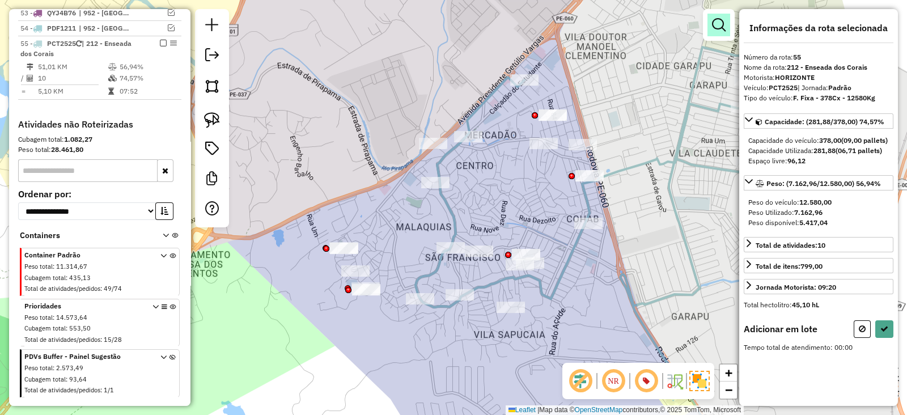
click at [712, 30] on em at bounding box center [719, 25] width 14 height 14
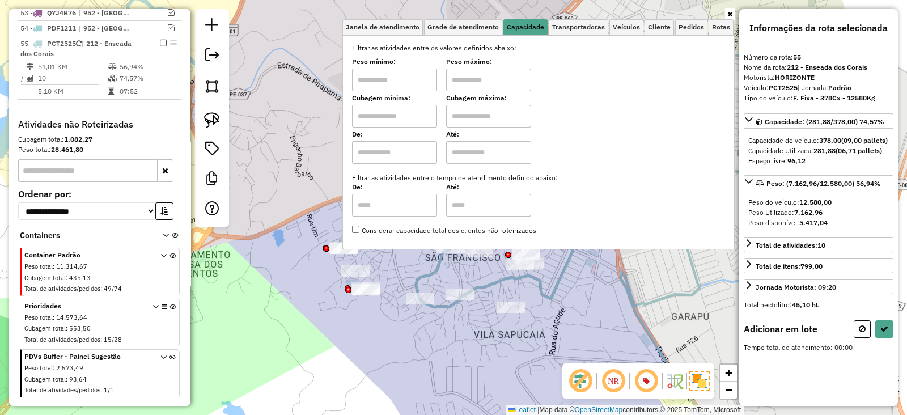
click at [372, 102] on label "Cubagem mínima:" at bounding box center [394, 98] width 85 height 10
click at [372, 109] on input "text" at bounding box center [394, 116] width 85 height 23
type input "*****"
drag, startPoint x: 488, startPoint y: 118, endPoint x: 495, endPoint y: 125, distance: 9.6
click at [488, 118] on input "text" at bounding box center [488, 116] width 85 height 23
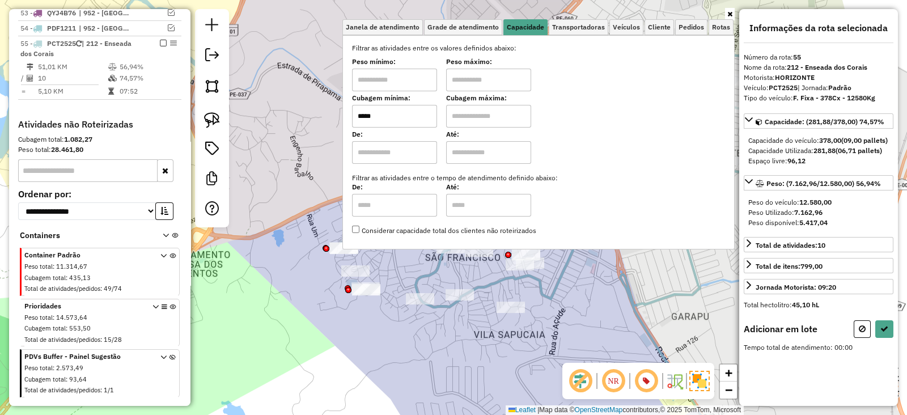
type input "*********"
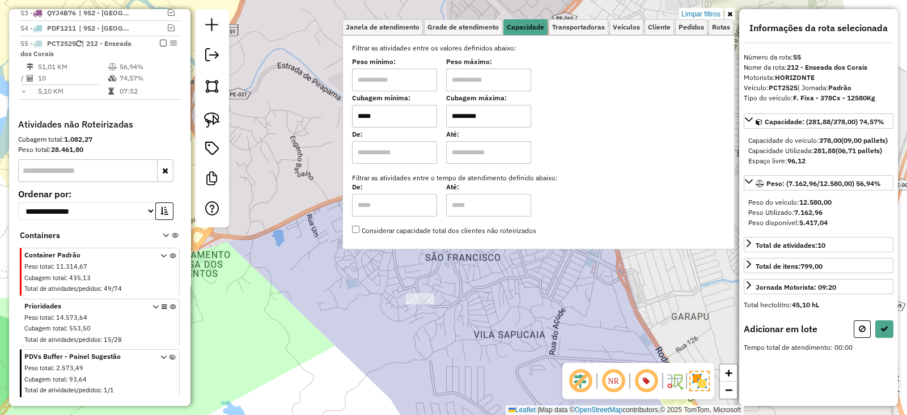
click at [364, 317] on div "Limpar filtros Janela de atendimento Grade de atendimento Capacidade Transporta…" at bounding box center [453, 207] width 907 height 415
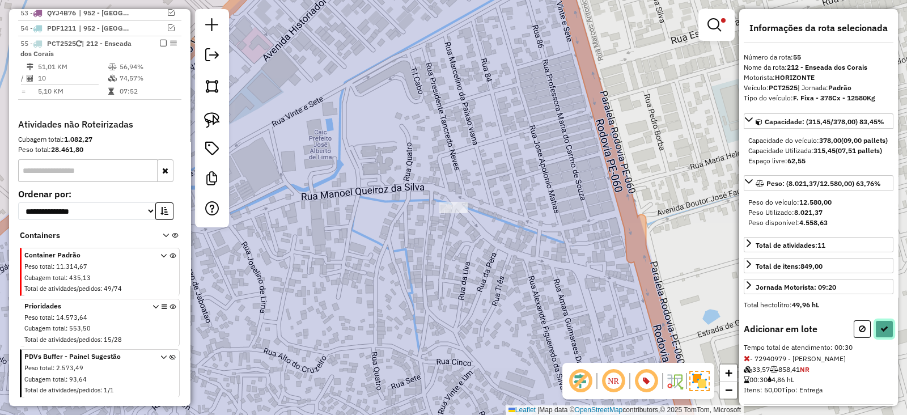
click at [875, 338] on button at bounding box center [884, 329] width 18 height 18
select select "**********"
click at [711, 29] on em at bounding box center [714, 25] width 14 height 14
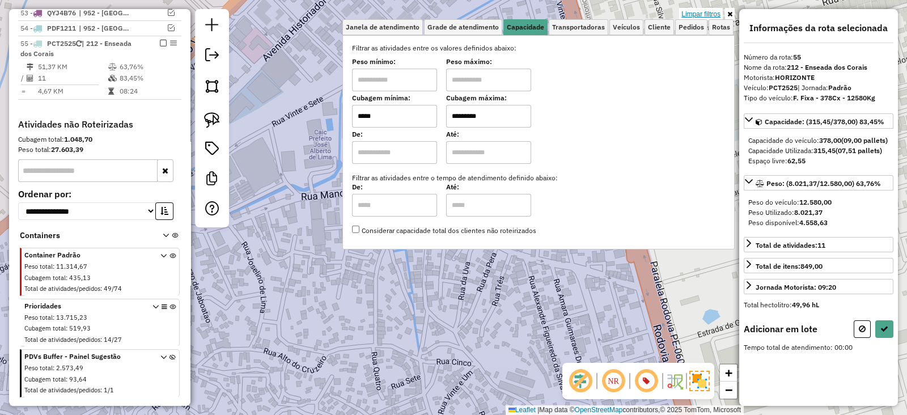
click at [692, 14] on link "Limpar filtros" at bounding box center [701, 14] width 44 height 12
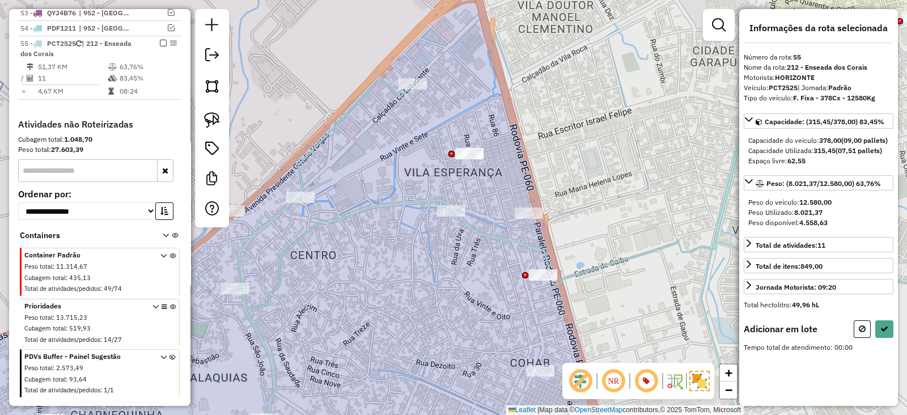
click at [198, 113] on div at bounding box center [212, 118] width 34 height 218
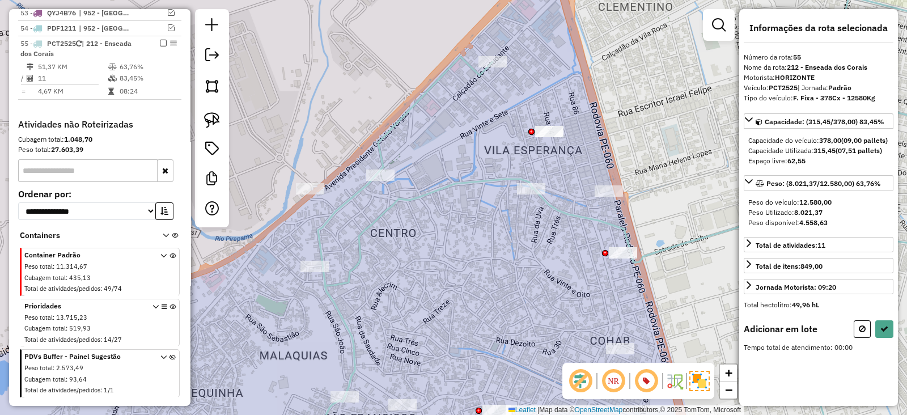
drag, startPoint x: 569, startPoint y: 134, endPoint x: 663, endPoint y: 112, distance: 96.2
click at [663, 112] on div "Janela de atendimento Grade de atendimento Capacidade Transportadoras Veículos …" at bounding box center [453, 207] width 907 height 415
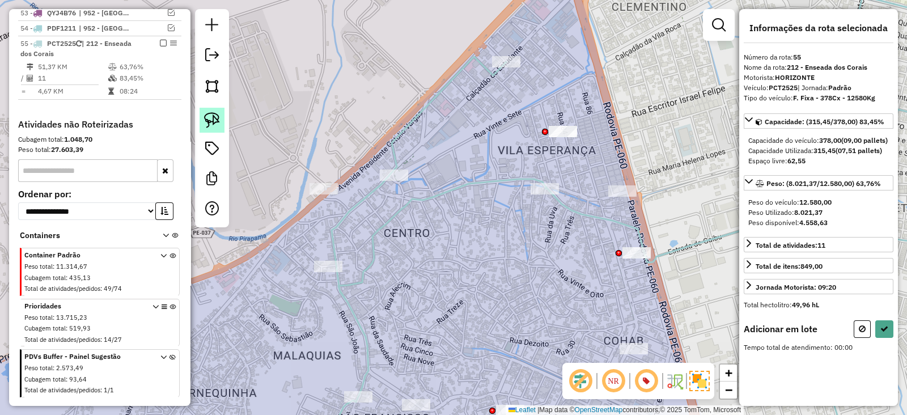
click at [206, 122] on img at bounding box center [212, 120] width 16 height 16
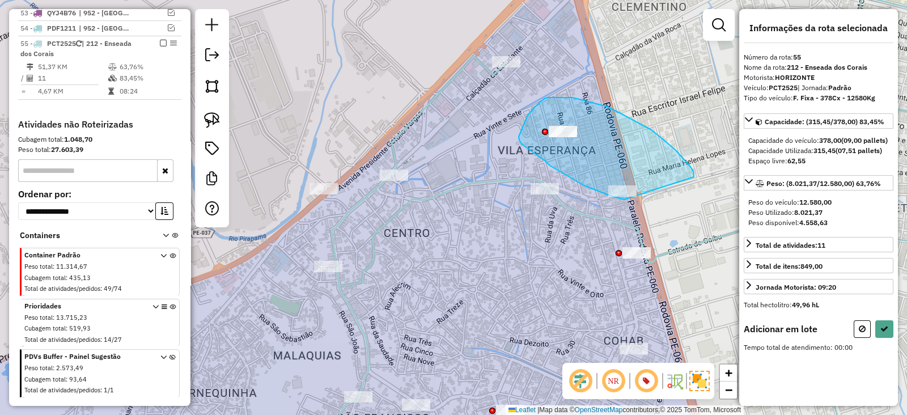
drag, startPoint x: 683, startPoint y: 159, endPoint x: 628, endPoint y: 199, distance: 68.6
click at [628, 199] on div "Janela de atendimento Grade de atendimento Capacidade Transportadoras Veículos …" at bounding box center [453, 207] width 907 height 415
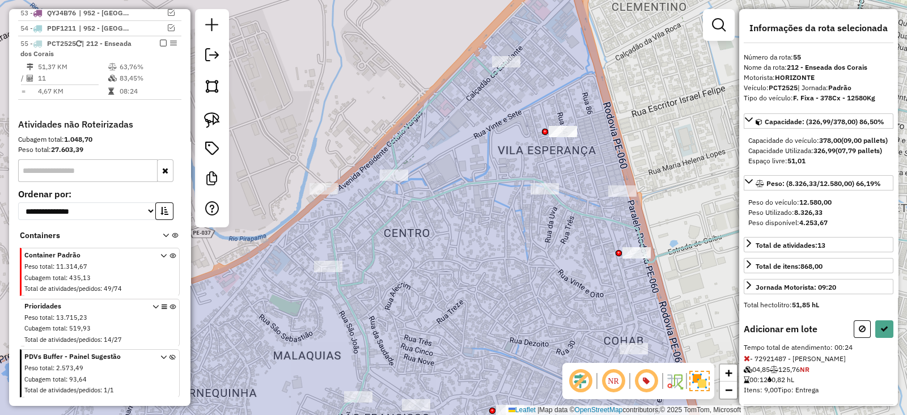
click at [882, 333] on icon at bounding box center [884, 329] width 8 height 8
select select "**********"
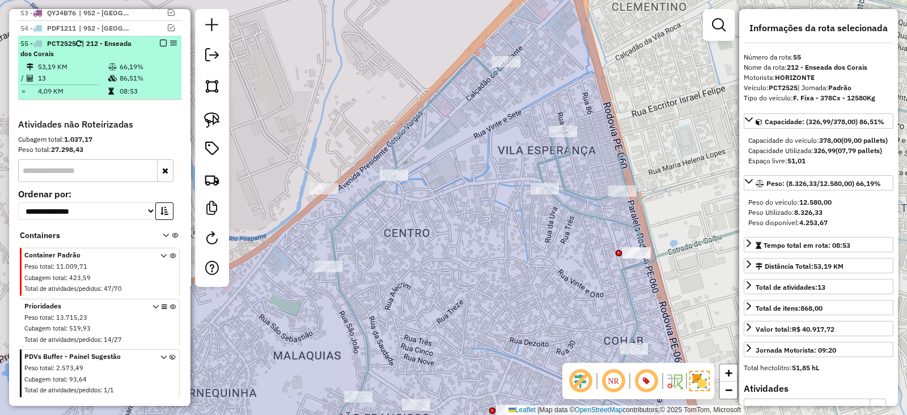
click at [160, 40] on em at bounding box center [163, 43] width 7 height 7
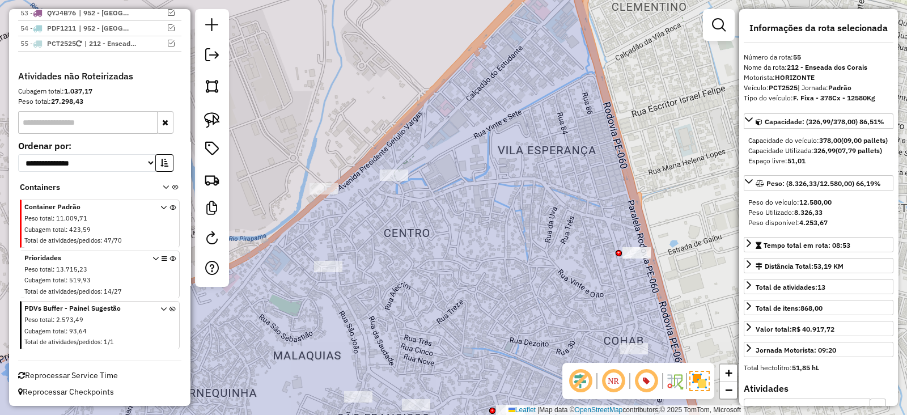
scroll to position [2144, 0]
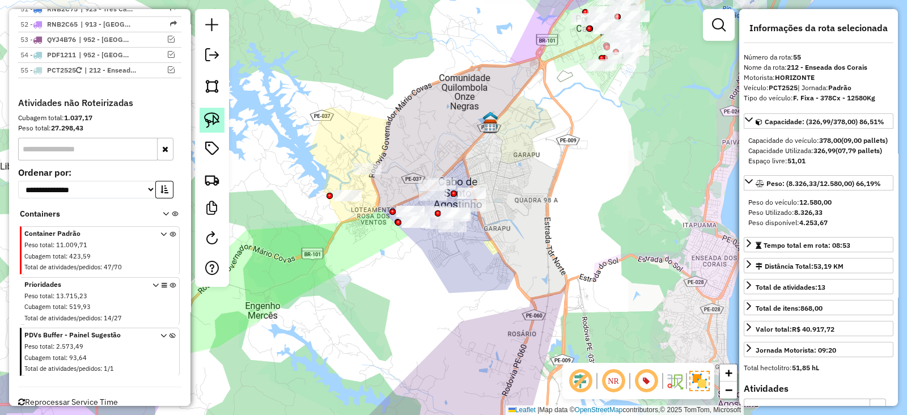
click at [216, 122] on img at bounding box center [212, 120] width 16 height 16
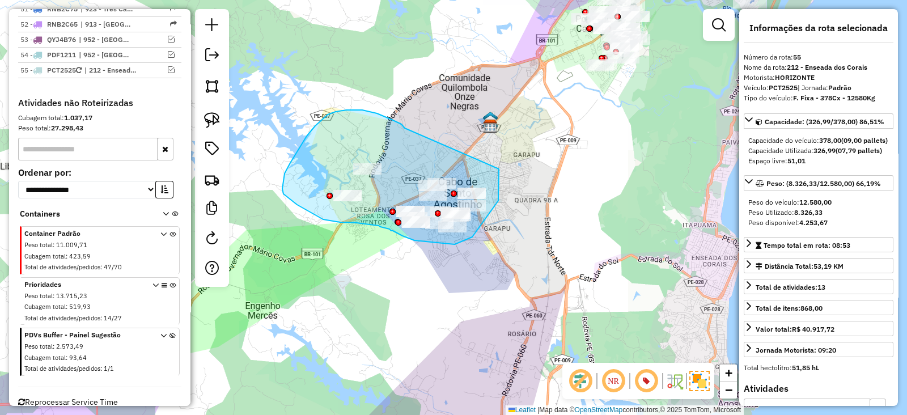
drag, startPoint x: 401, startPoint y: 124, endPoint x: 499, endPoint y: 168, distance: 107.0
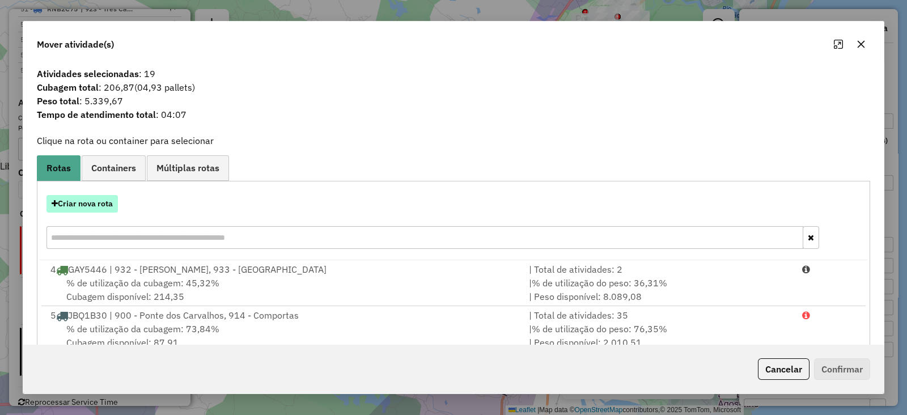
click at [74, 201] on button "Criar nova rota" at bounding box center [81, 204] width 71 height 18
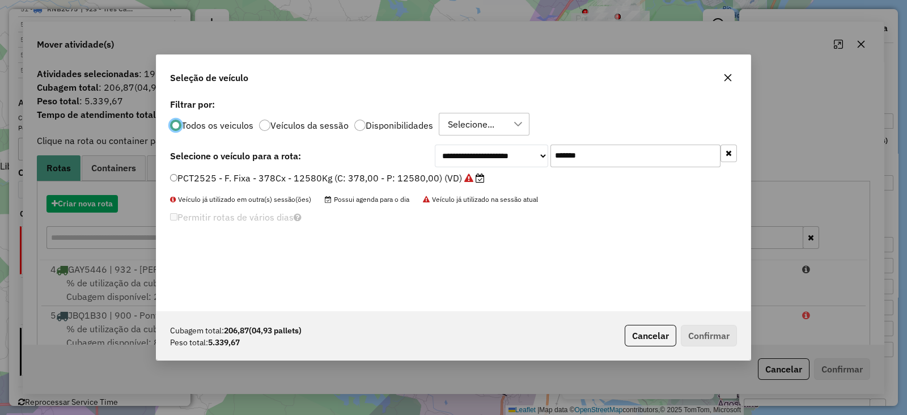
scroll to position [6, 3]
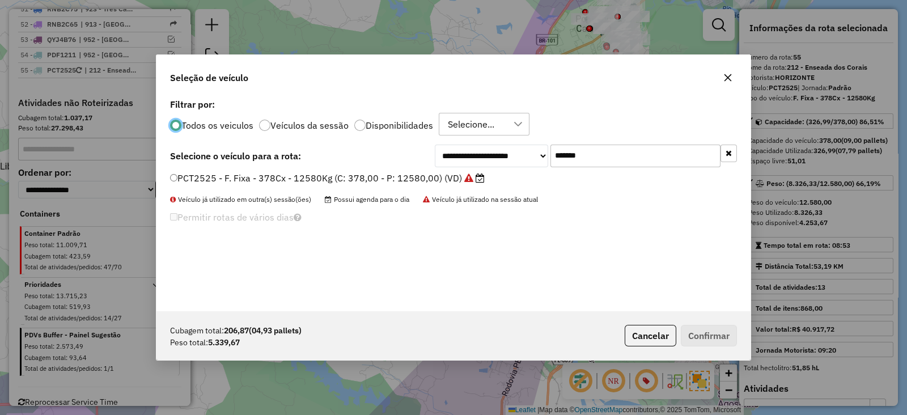
drag, startPoint x: 615, startPoint y: 157, endPoint x: 452, endPoint y: 156, distance: 163.8
click at [452, 156] on div "**********" at bounding box center [586, 155] width 302 height 23
paste input "text"
type input "*******"
click at [423, 177] on label "RZH9E73 - F. Fixa - 210Cx - 7344Kg (C: 210,00 - P: 7344,00) (VD)" at bounding box center [316, 178] width 292 height 14
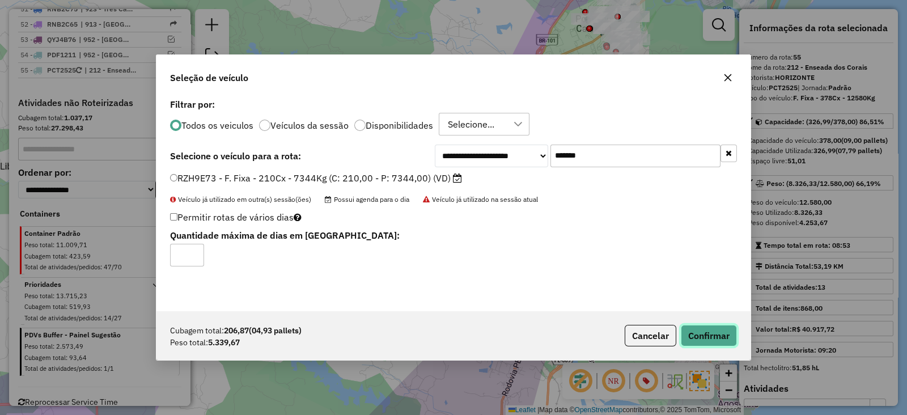
click at [697, 334] on button "Confirmar" at bounding box center [709, 336] width 56 height 22
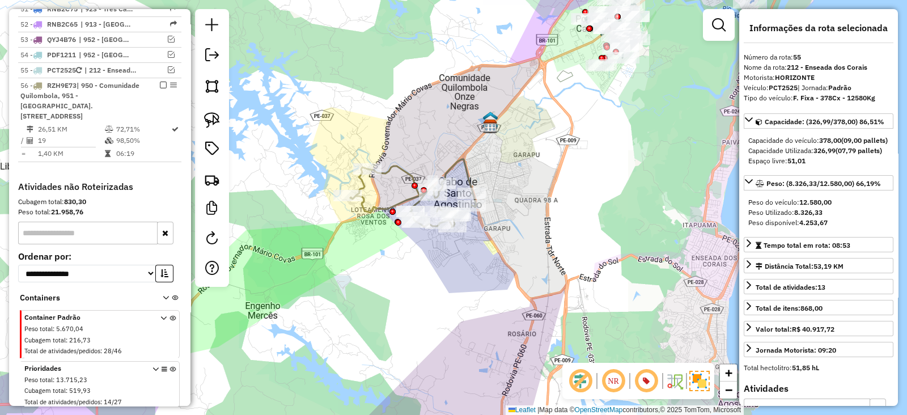
scroll to position [2171, 0]
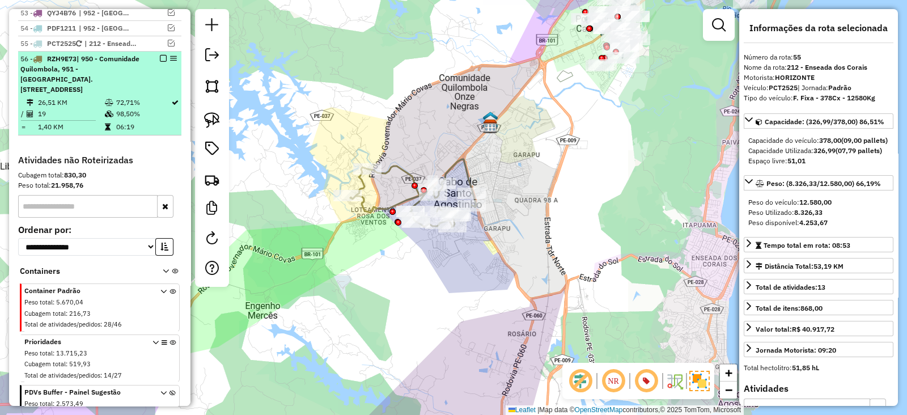
click at [160, 55] on em at bounding box center [163, 58] width 7 height 7
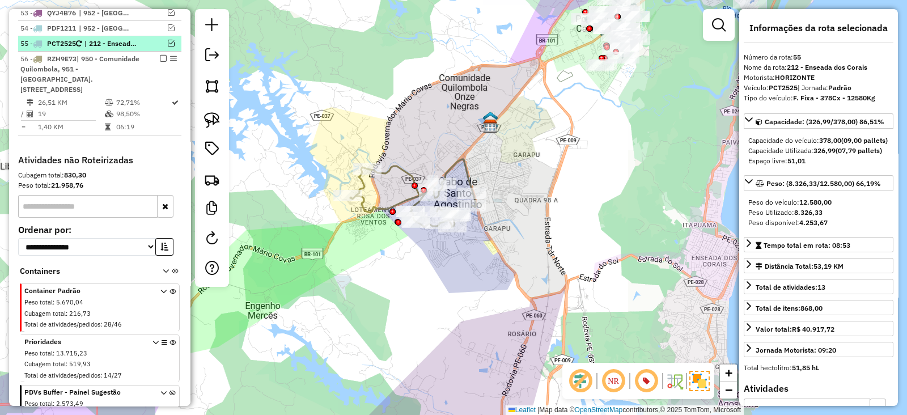
scroll to position [2159, 0]
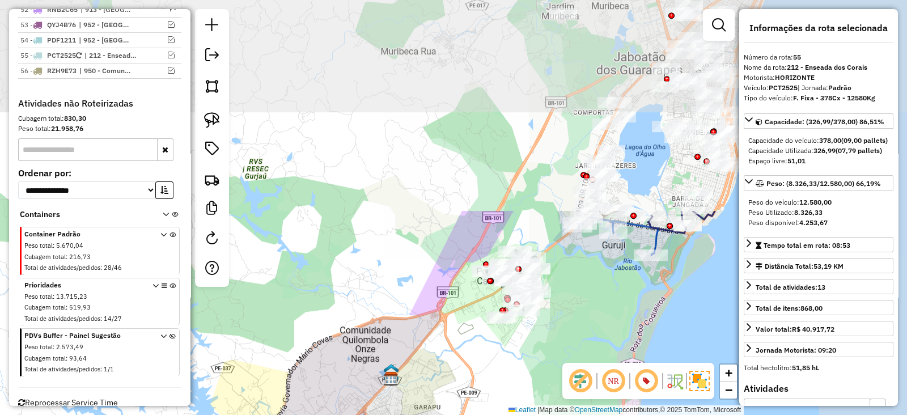
drag, startPoint x: 568, startPoint y: 190, endPoint x: 492, endPoint y: 346, distance: 173.6
click at [496, 409] on div "Janela de atendimento Grade de atendimento Capacidade Transportadoras Veículos …" at bounding box center [453, 207] width 907 height 415
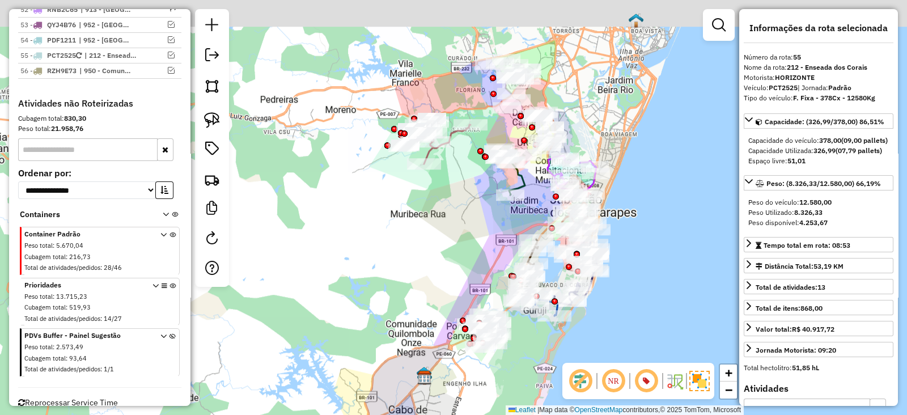
drag, startPoint x: 428, startPoint y: 273, endPoint x: 425, endPoint y: 313, distance: 40.3
click at [425, 327] on div "Janela de atendimento Grade de atendimento Capacidade Transportadoras Veículos …" at bounding box center [453, 207] width 907 height 415
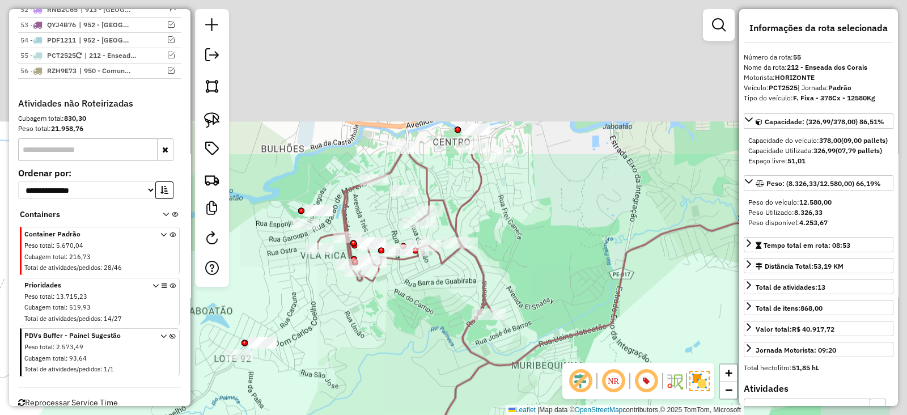
drag, startPoint x: 459, startPoint y: 208, endPoint x: 367, endPoint y: 378, distance: 193.2
click at [350, 405] on div "Janela de atendimento Grade de atendimento Capacidade Transportadoras Veículos …" at bounding box center [453, 207] width 907 height 415
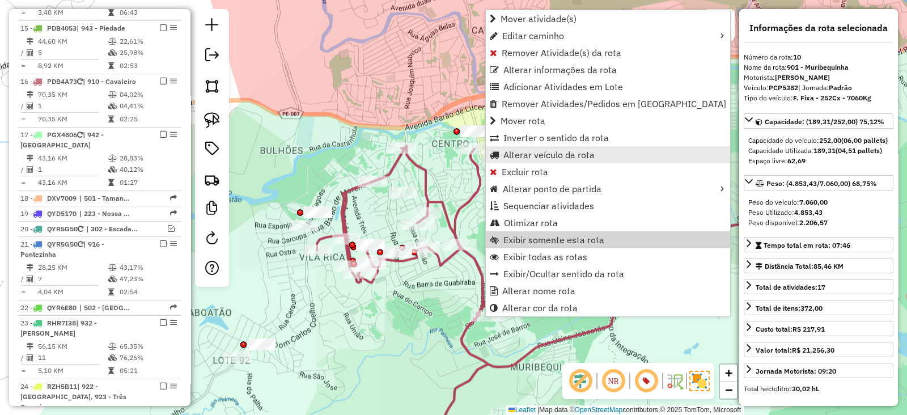
scroll to position [892, 0]
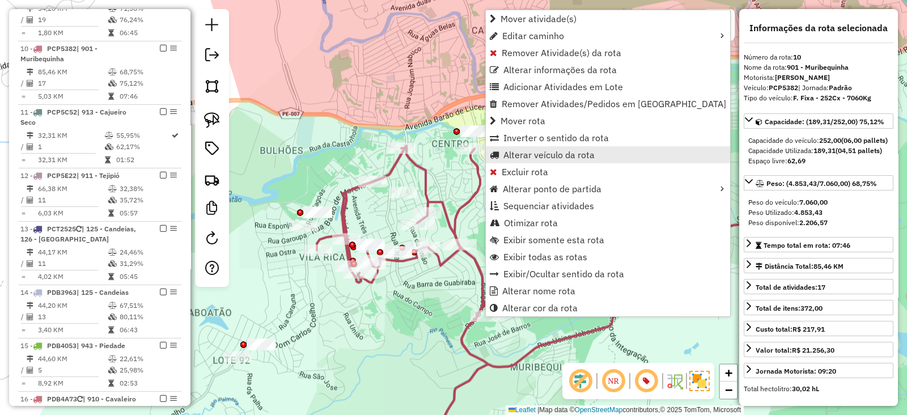
click at [551, 155] on span "Alterar veículo da rota" at bounding box center [548, 154] width 91 height 9
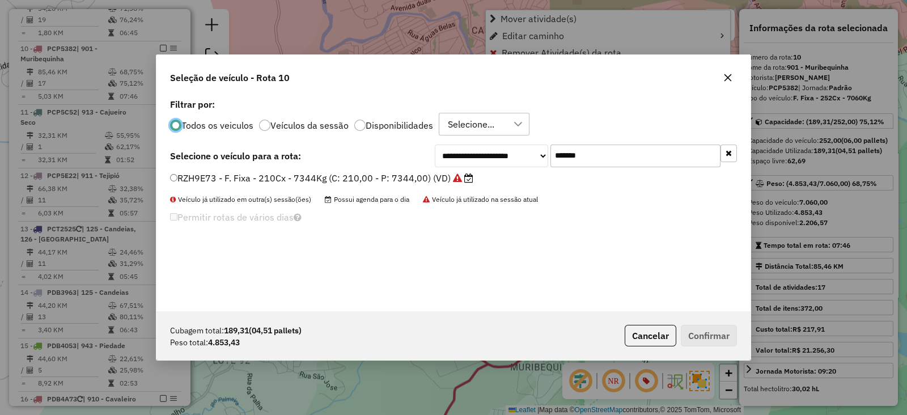
scroll to position [6, 3]
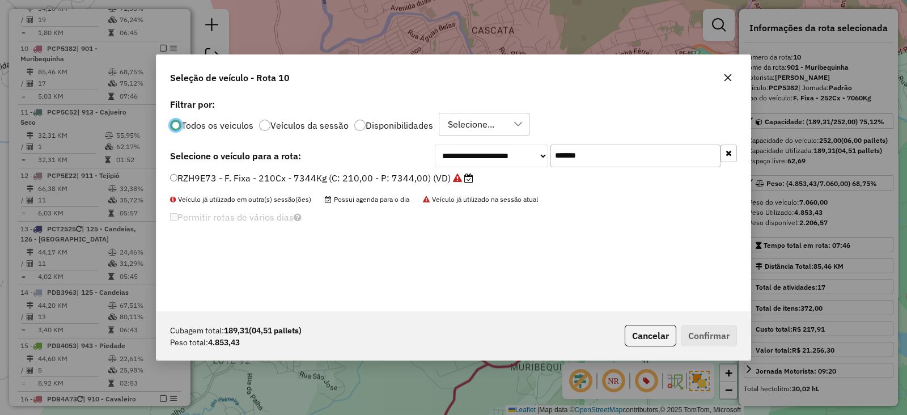
click at [598, 159] on input "*******" at bounding box center [635, 155] width 170 height 23
paste input "text"
type input "*******"
click at [443, 177] on label "PCP5E22 - F. Fixa - 252Cx - 7060Kg (C: 252,00 - P: 7060,00) (VD)" at bounding box center [321, 178] width 303 height 14
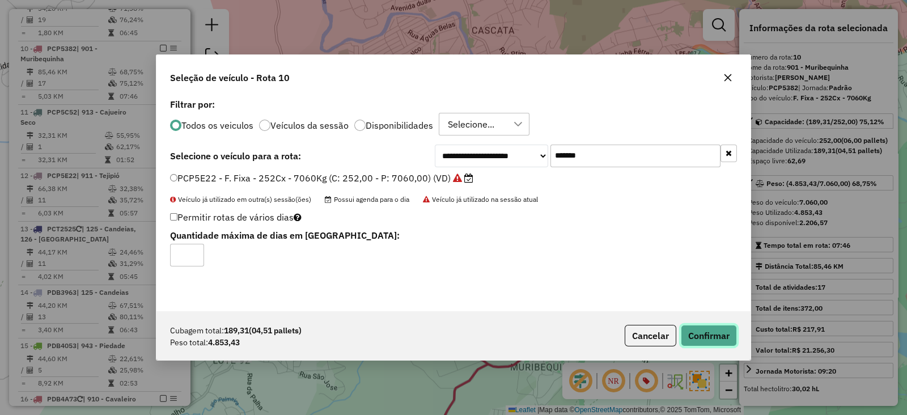
click at [704, 341] on button "Confirmar" at bounding box center [709, 336] width 56 height 22
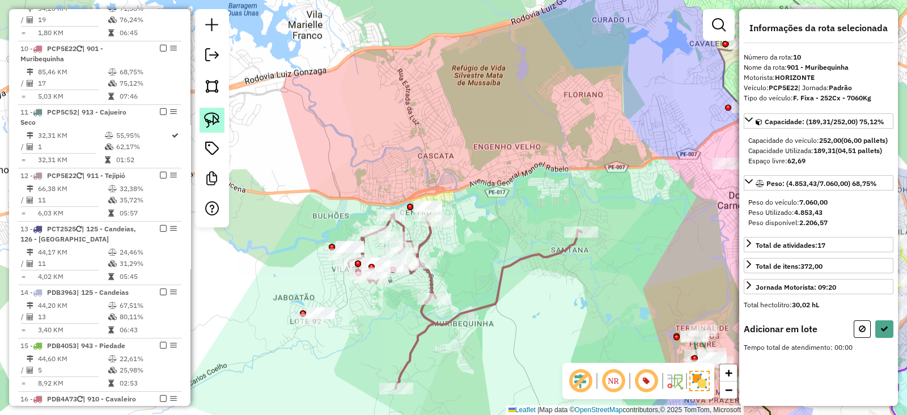
click at [210, 112] on img at bounding box center [212, 120] width 16 height 16
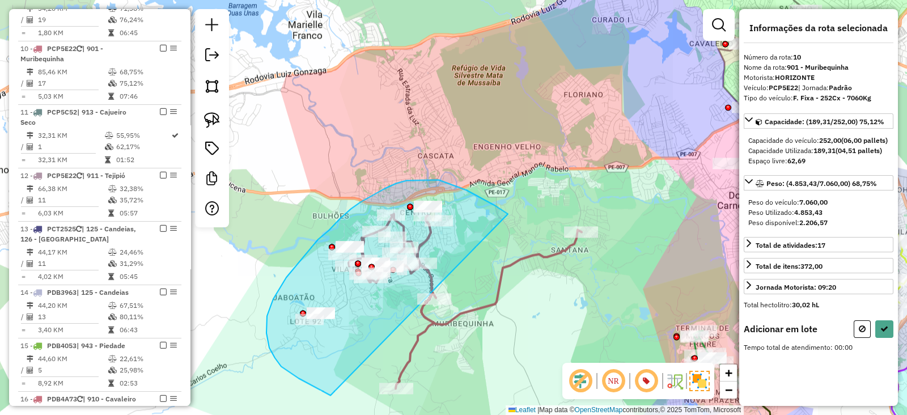
drag, startPoint x: 481, startPoint y: 197, endPoint x: 330, endPoint y: 395, distance: 248.3
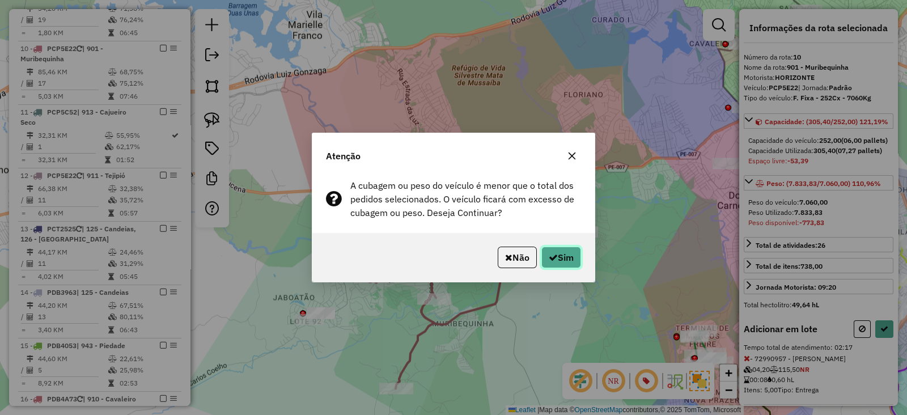
click at [545, 258] on button "Sim" at bounding box center [561, 257] width 40 height 22
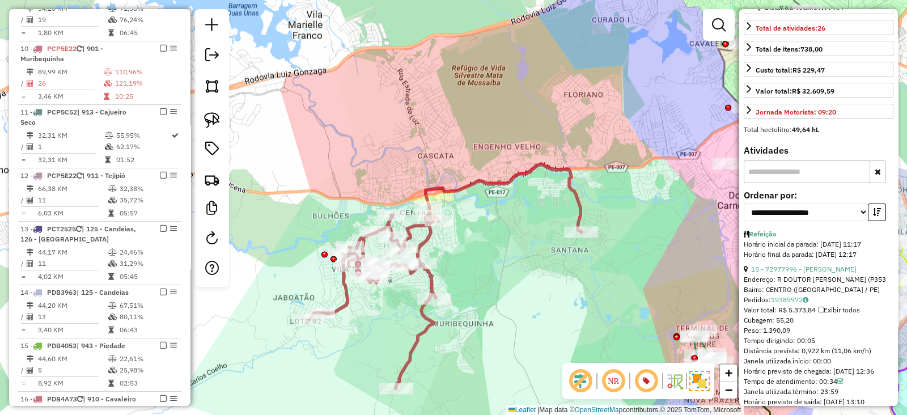
scroll to position [283, 0]
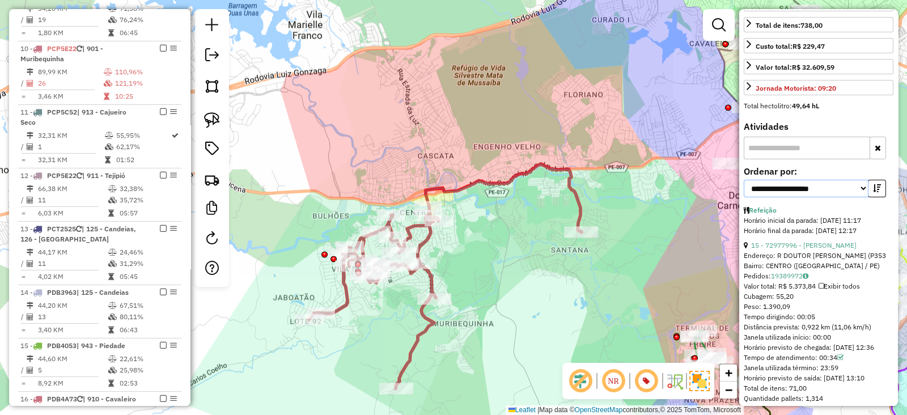
click at [841, 197] on select "**********" at bounding box center [805, 189] width 125 height 18
select select "**********"
click at [743, 197] on select "**********" at bounding box center [805, 189] width 125 height 18
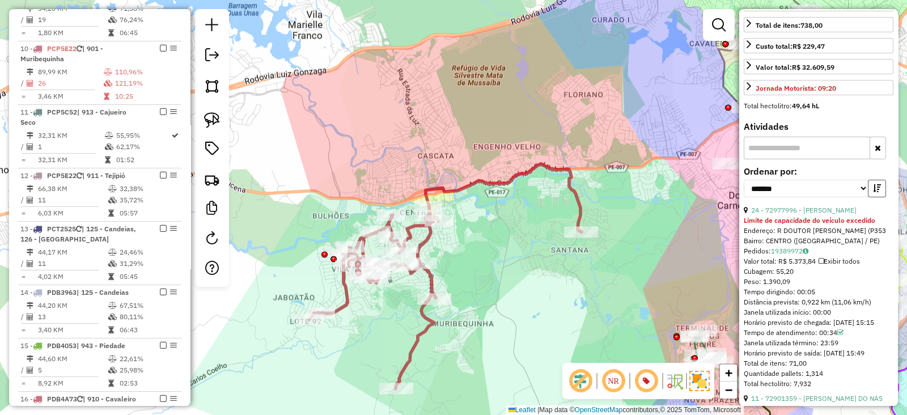
click at [876, 192] on icon "button" at bounding box center [877, 188] width 8 height 8
click at [828, 214] on link "24 - 72977996 - VALDEIR ANTONIO DOS" at bounding box center [803, 210] width 105 height 8
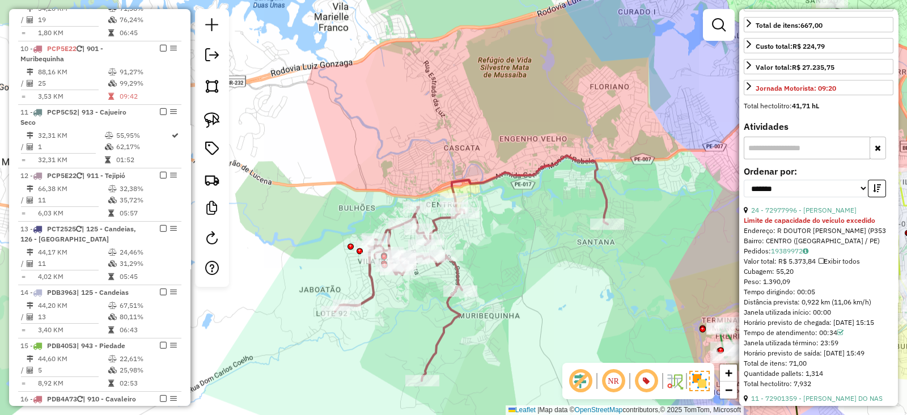
scroll to position [273, 0]
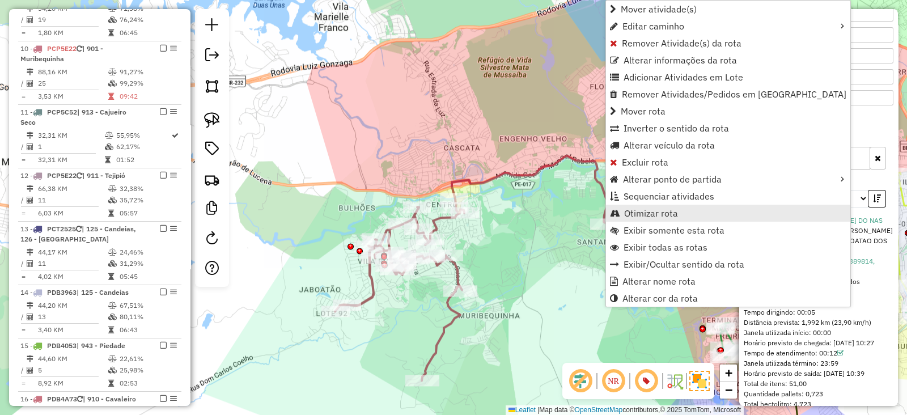
click at [654, 216] on span "Otimizar rota" at bounding box center [651, 213] width 54 height 9
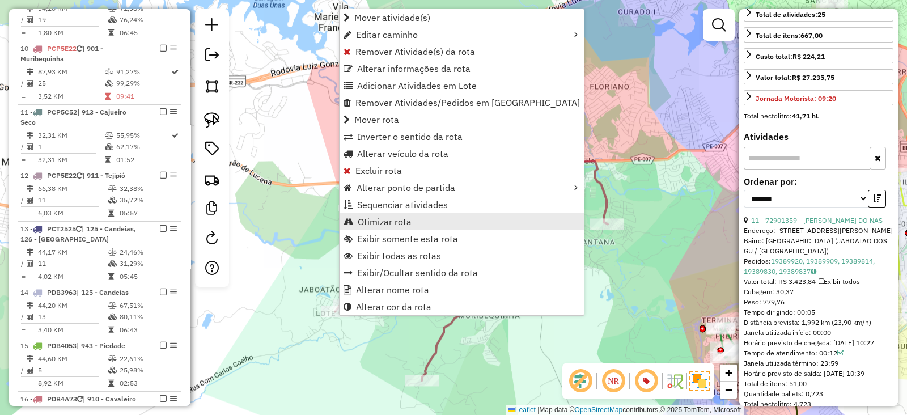
click at [404, 223] on span "Otimizar rota" at bounding box center [385, 221] width 54 height 9
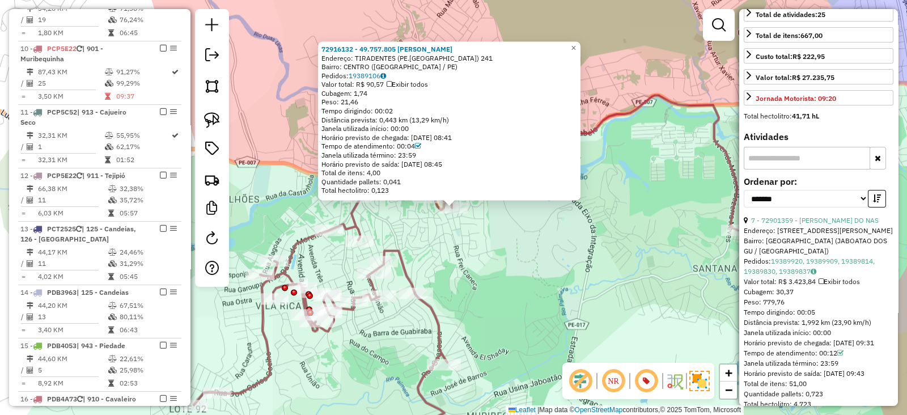
click at [373, 219] on div "72916132 - 49.757.805 ALDO JOSE Endereço: TIRADENTES (PE.ROMA) 241 Bairro: CENT…" at bounding box center [453, 207] width 907 height 415
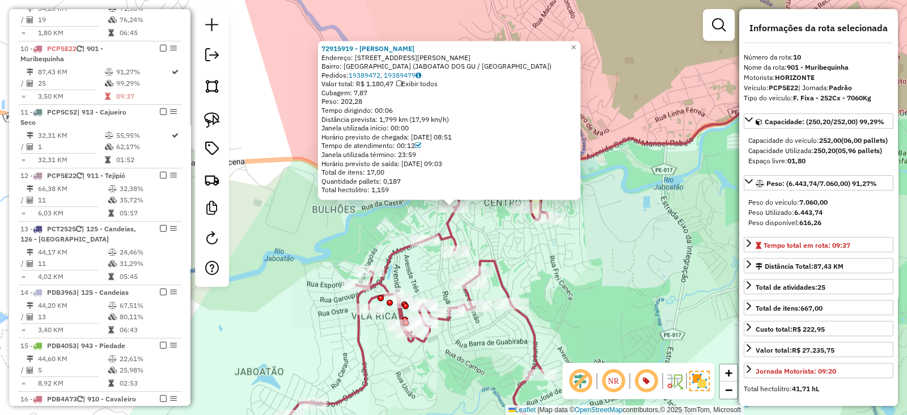
click at [544, 265] on div "72915919 - MARIA AMARA DA SILVA Endereço: R Presidente Kennedy 50 Bairro: VILA …" at bounding box center [453, 207] width 907 height 415
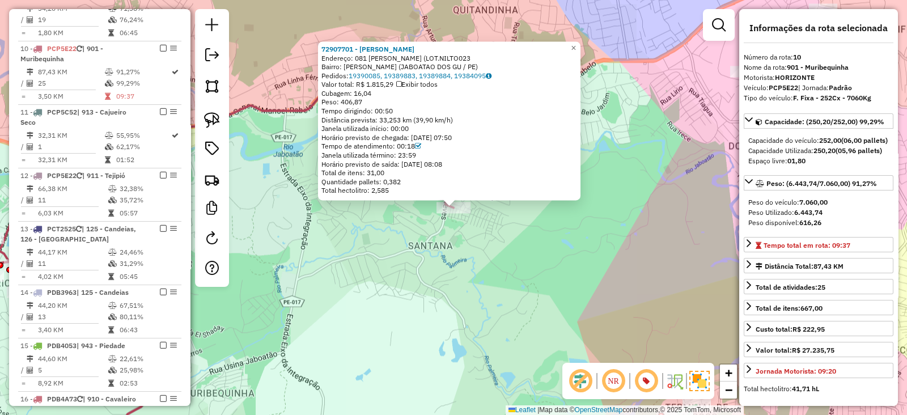
click at [618, 228] on div "72907701 - ALEXANDRE LUIZ DA SI Endereço: 081 PEDRO ALVES BEZERRA (LOT.NILTO023…" at bounding box center [453, 207] width 907 height 415
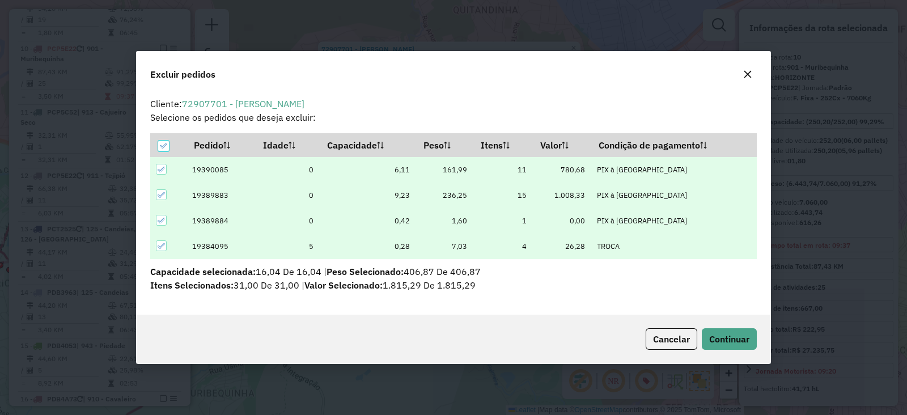
scroll to position [0, 0]
click at [730, 348] on button "Continuar" at bounding box center [729, 339] width 55 height 22
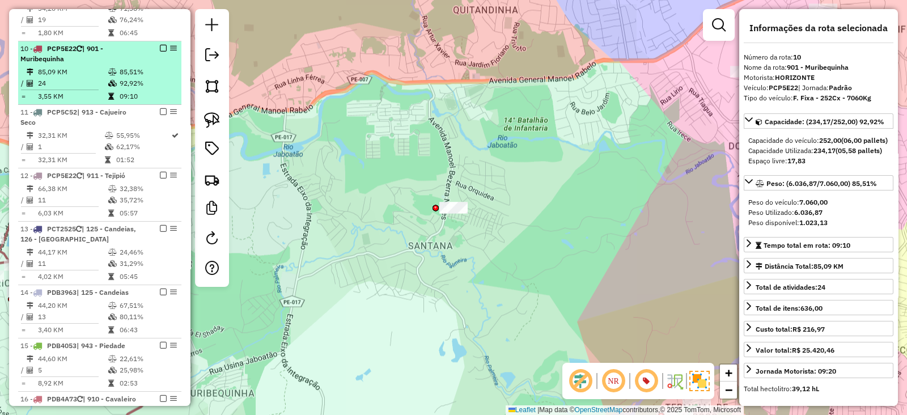
click at [160, 45] on em at bounding box center [163, 48] width 7 height 7
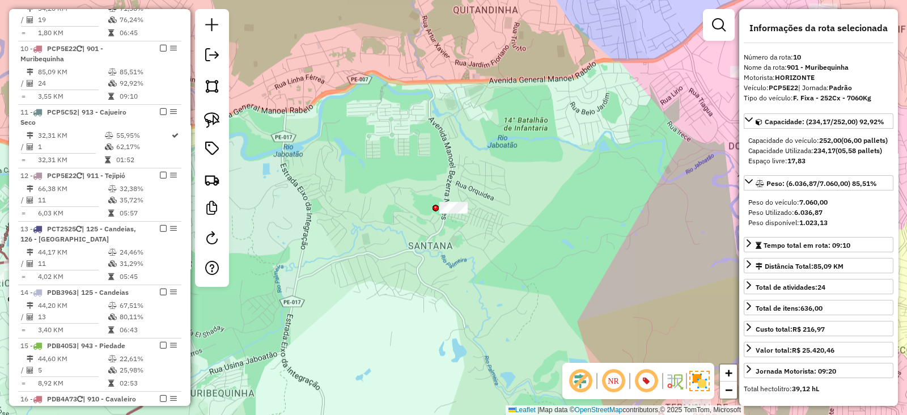
scroll to position [844, 0]
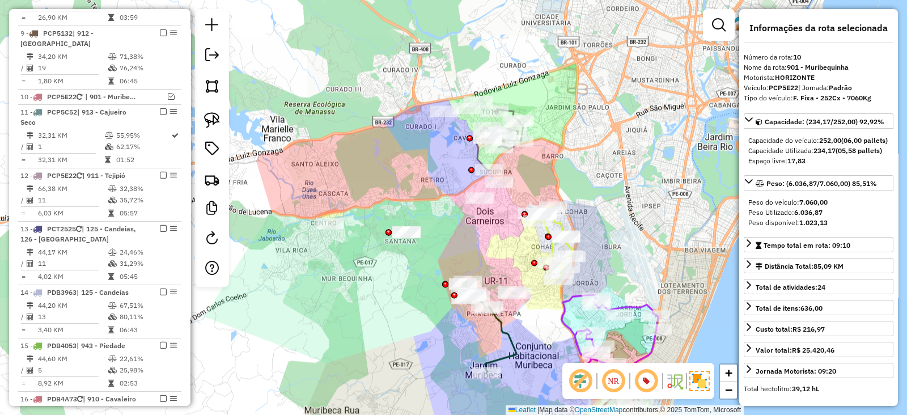
drag, startPoint x: 433, startPoint y: 169, endPoint x: 408, endPoint y: 233, distance: 68.7
click at [408, 233] on div "Janela de atendimento Grade de atendimento Capacidade Transportadoras Veículos …" at bounding box center [453, 207] width 907 height 415
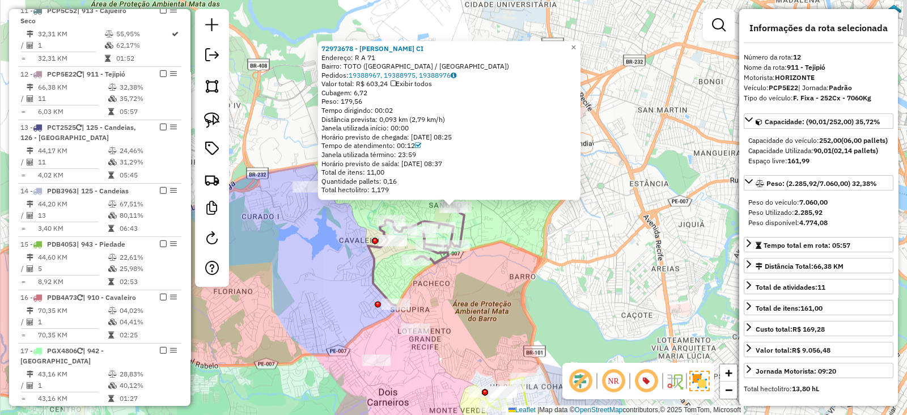
scroll to position [971, 0]
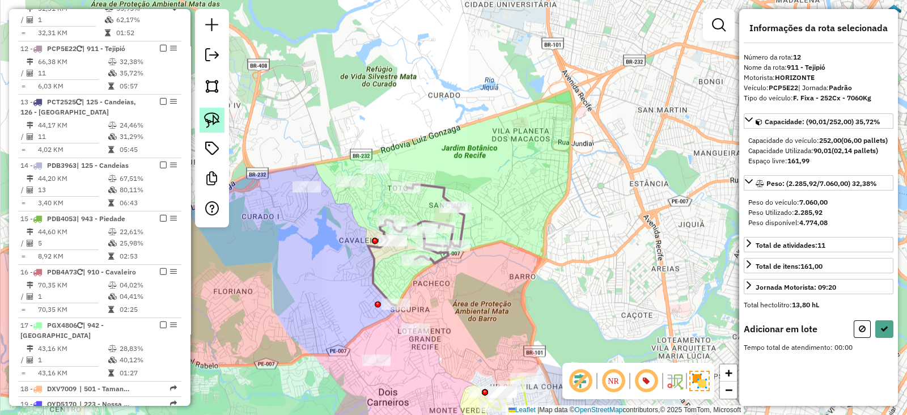
click at [211, 120] on img at bounding box center [212, 120] width 16 height 16
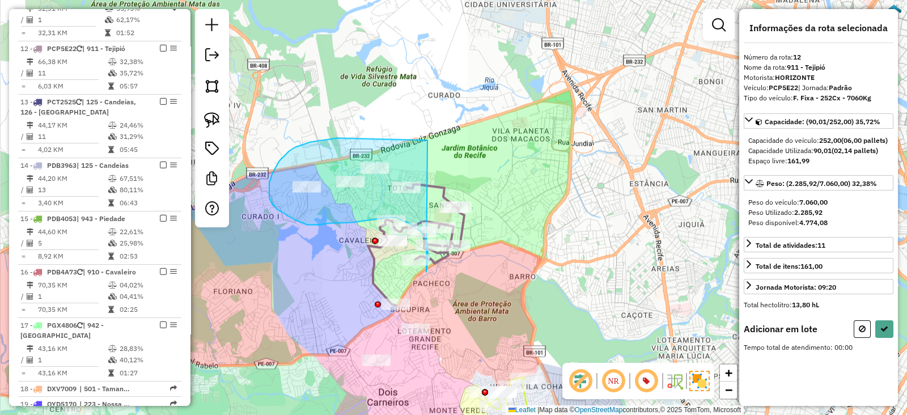
drag, startPoint x: 375, startPoint y: 138, endPoint x: 426, endPoint y: 271, distance: 142.6
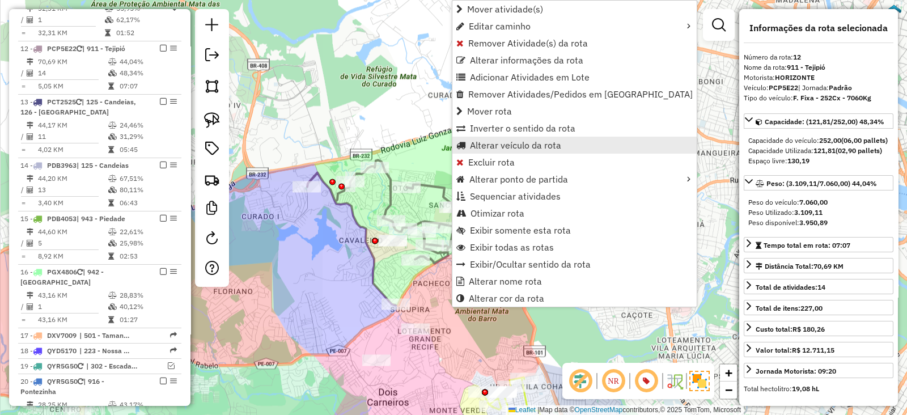
click at [498, 143] on span "Alterar veículo da rota" at bounding box center [515, 145] width 91 height 9
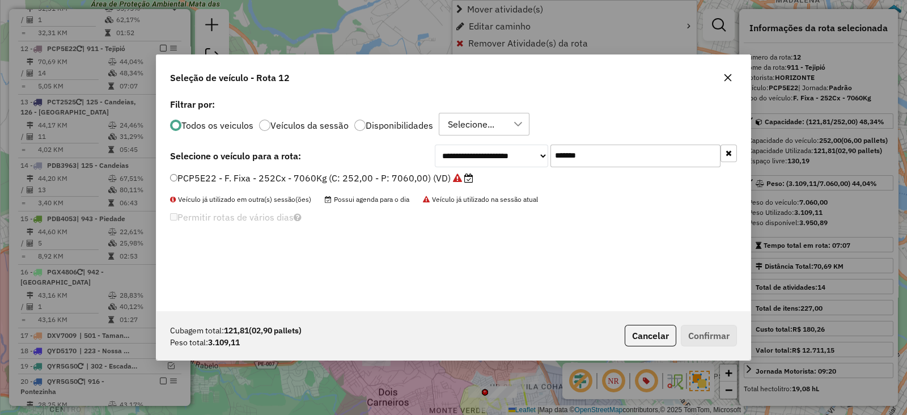
scroll to position [6, 3]
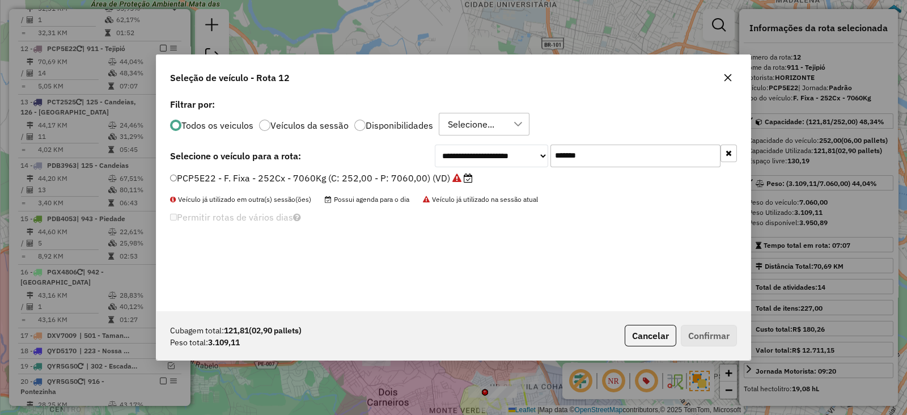
drag, startPoint x: 613, startPoint y: 146, endPoint x: 441, endPoint y: 154, distance: 172.4
click at [465, 146] on div "**********" at bounding box center [586, 155] width 302 height 23
paste input "text"
type input "*******"
click at [425, 171] on label "RZK7F92 - F. Fixa - 252Cx - 7344Kg (C: 252,00 - P: 7344,00) (VD)" at bounding box center [321, 178] width 303 height 14
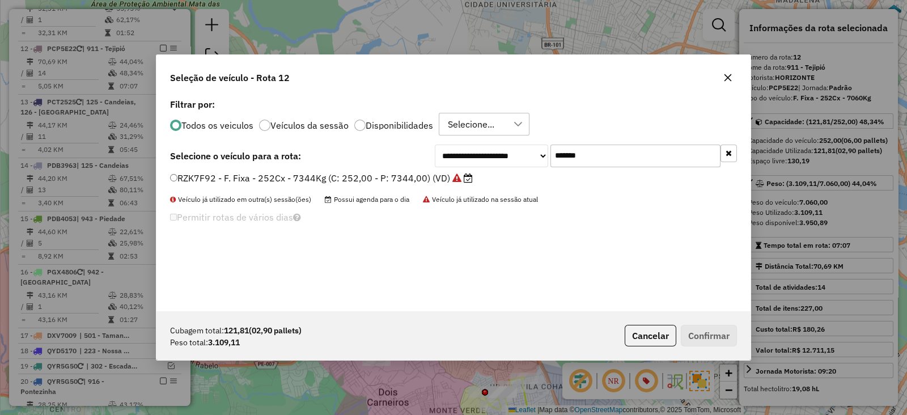
click at [430, 177] on label "RZK7F92 - F. Fixa - 252Cx - 7344Kg (C: 252,00 - P: 7344,00) (VD)" at bounding box center [321, 178] width 303 height 14
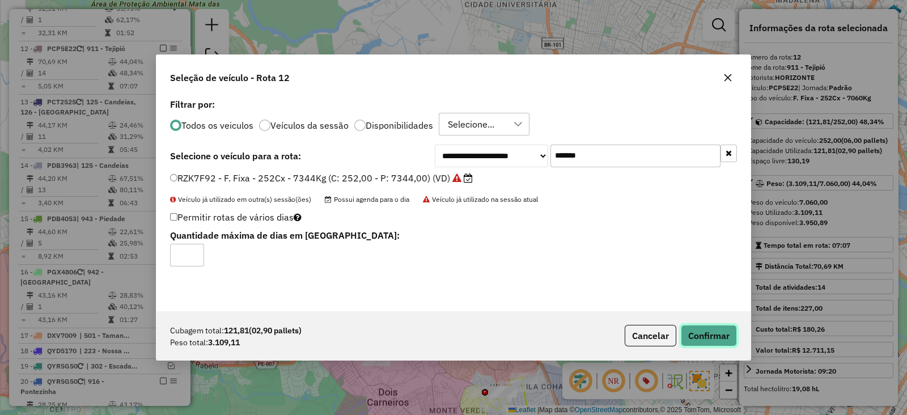
click at [732, 336] on button "Confirmar" at bounding box center [709, 336] width 56 height 22
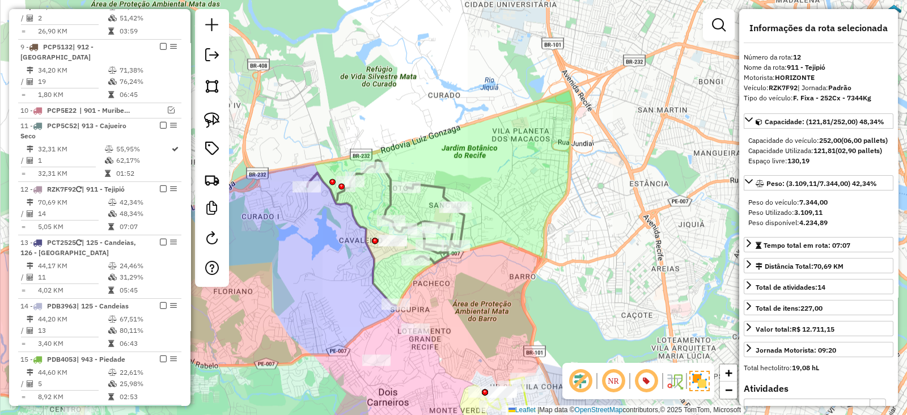
scroll to position [782, 0]
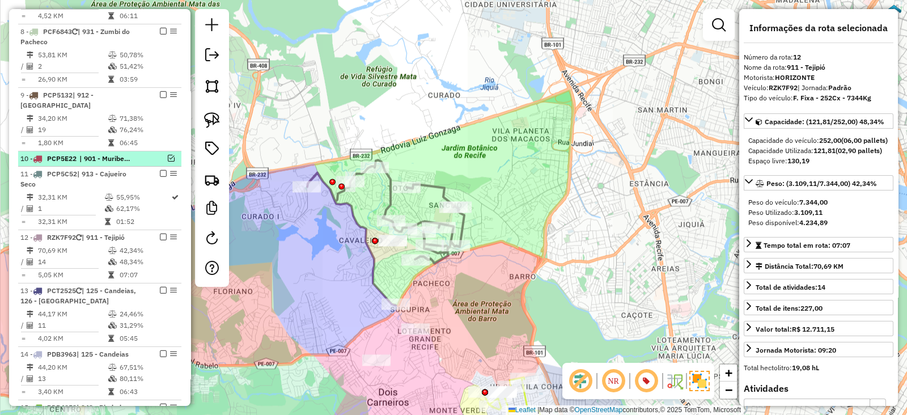
click at [170, 155] on em at bounding box center [171, 158] width 7 height 7
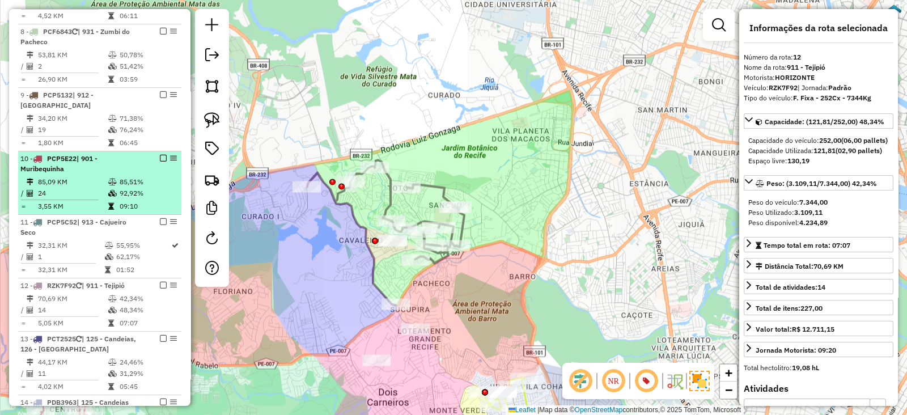
drag, startPoint x: 171, startPoint y: 121, endPoint x: 150, endPoint y: 138, distance: 26.2
click at [150, 154] on div "10 - PCP5E22 | 901 - Muribequinha" at bounding box center [99, 164] width 159 height 20
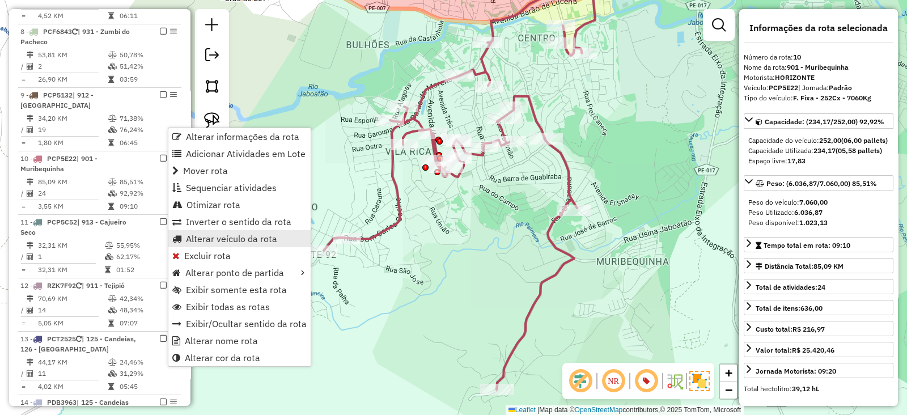
click at [203, 243] on span "Alterar veículo da rota" at bounding box center [231, 238] width 91 height 9
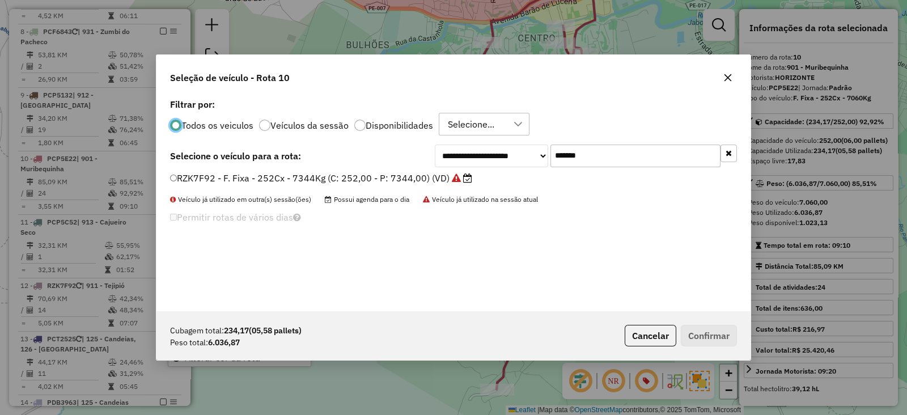
scroll to position [6, 3]
drag, startPoint x: 618, startPoint y: 152, endPoint x: 436, endPoint y: 158, distance: 182.0
click at [449, 159] on div "**********" at bounding box center [586, 155] width 302 height 23
paste input "text"
type input "*******"
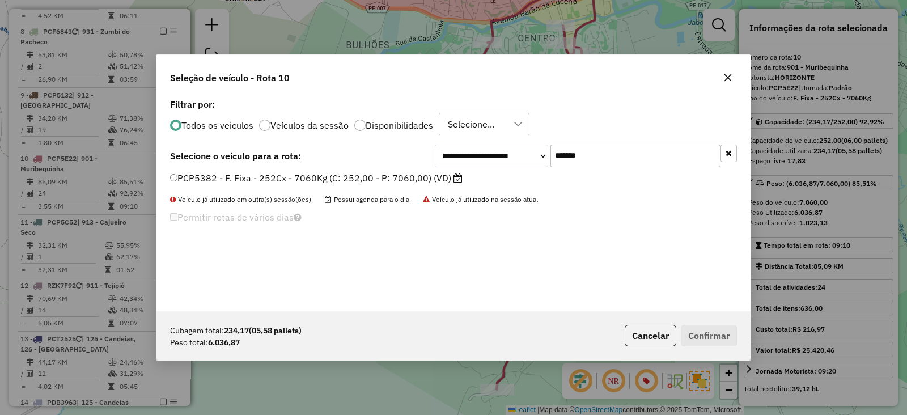
click at [415, 172] on label "PCP5382 - F. Fixa - 252Cx - 7060Kg (C: 252,00 - P: 7060,00) (VD)" at bounding box center [316, 178] width 292 height 14
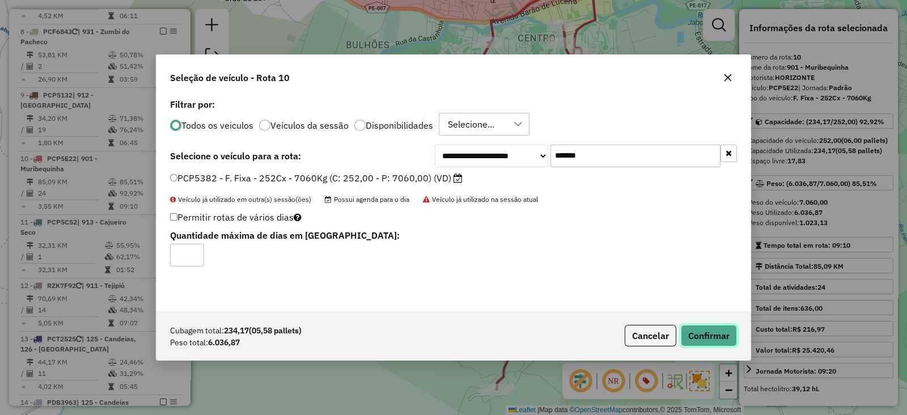
click at [719, 335] on button "Confirmar" at bounding box center [709, 336] width 56 height 22
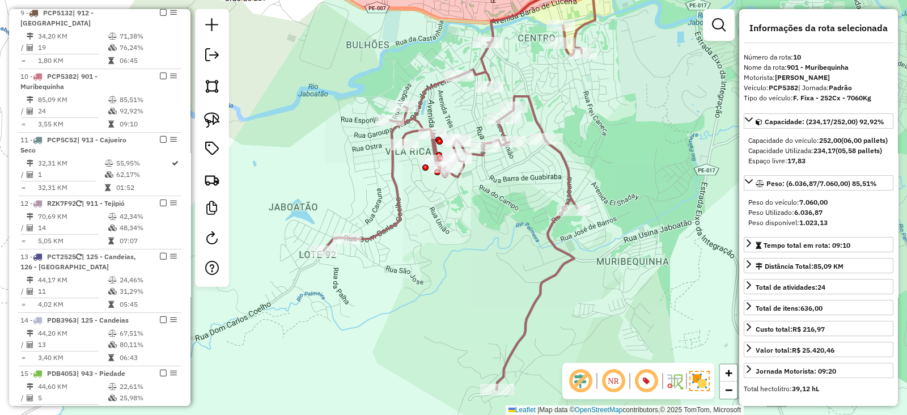
scroll to position [892, 0]
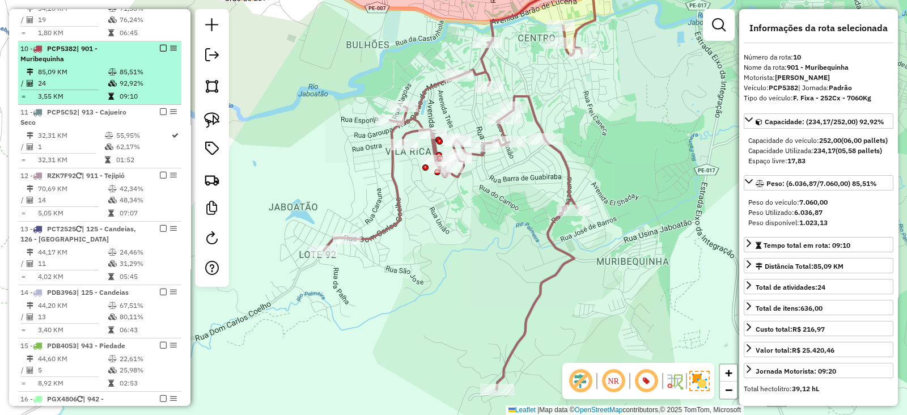
click at [161, 45] on em at bounding box center [163, 48] width 7 height 7
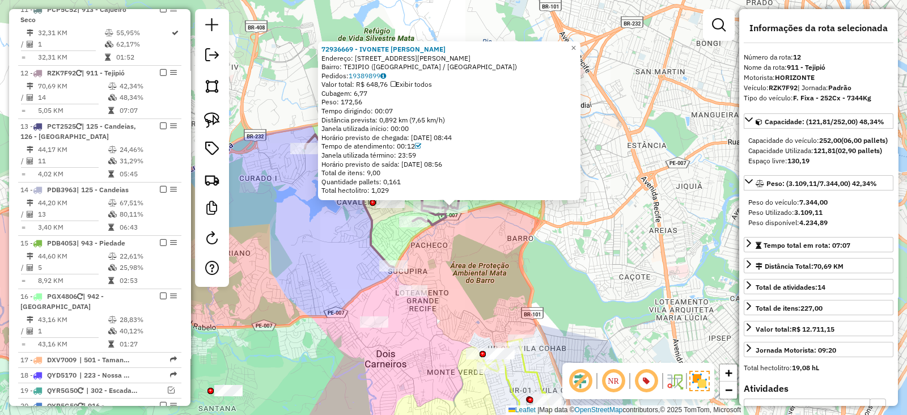
scroll to position [971, 0]
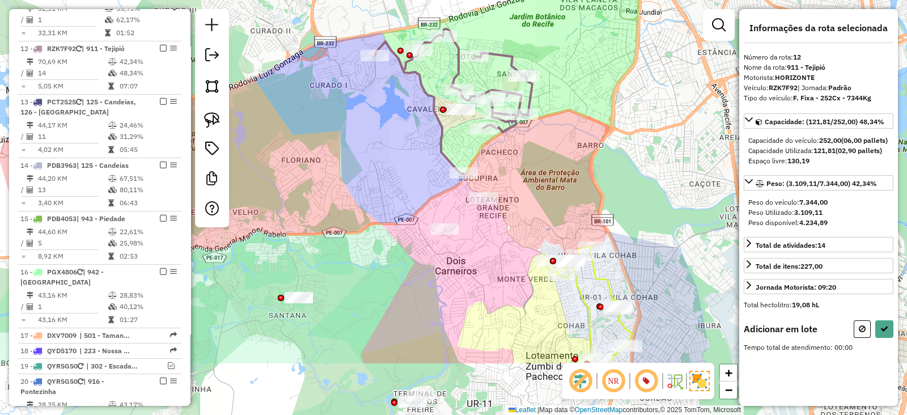
drag, startPoint x: 526, startPoint y: 245, endPoint x: 596, endPoint y: 153, distance: 116.1
click at [596, 153] on div "Janela de atendimento Grade de atendimento Capacidade Transportadoras Veículos …" at bounding box center [453, 207] width 907 height 415
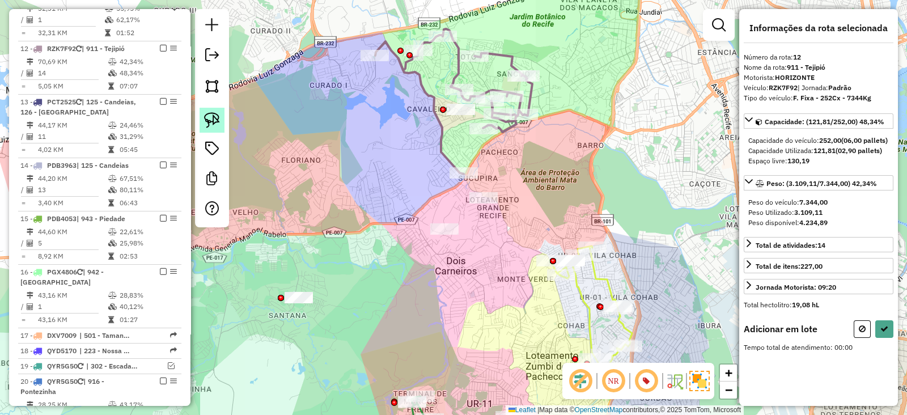
click at [219, 118] on img at bounding box center [212, 120] width 16 height 16
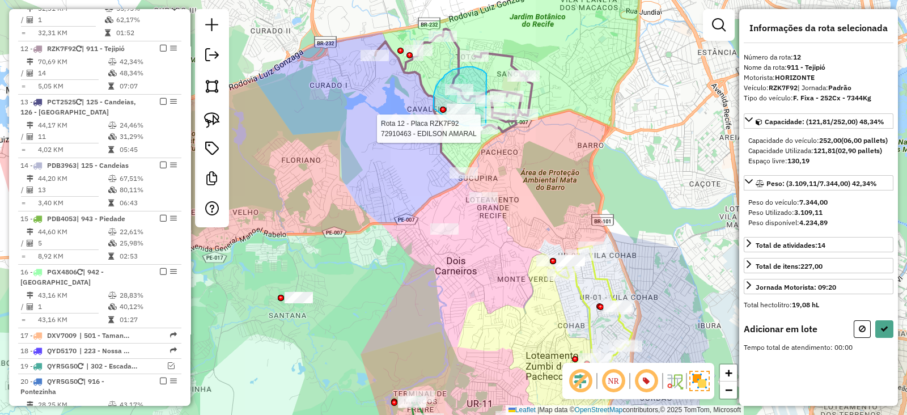
click at [486, 124] on div "Rota 12 - Placa RZK7F92 72910463 - EDILSON AMARAL Janela de atendimento Grade d…" at bounding box center [453, 207] width 907 height 415
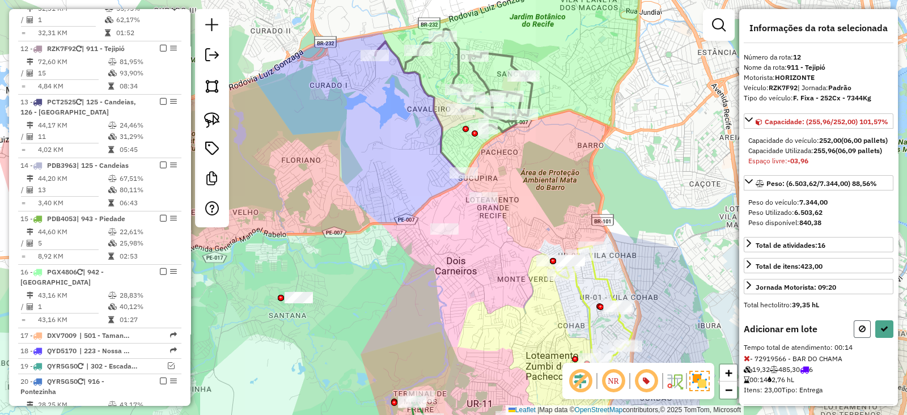
click at [855, 338] on button at bounding box center [861, 329] width 17 height 18
click at [859, 333] on icon at bounding box center [861, 329] width 7 height 8
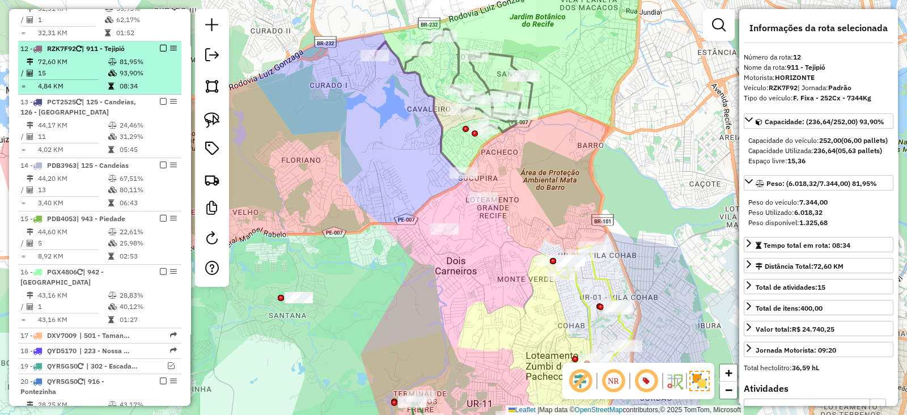
click at [160, 45] on em at bounding box center [163, 48] width 7 height 7
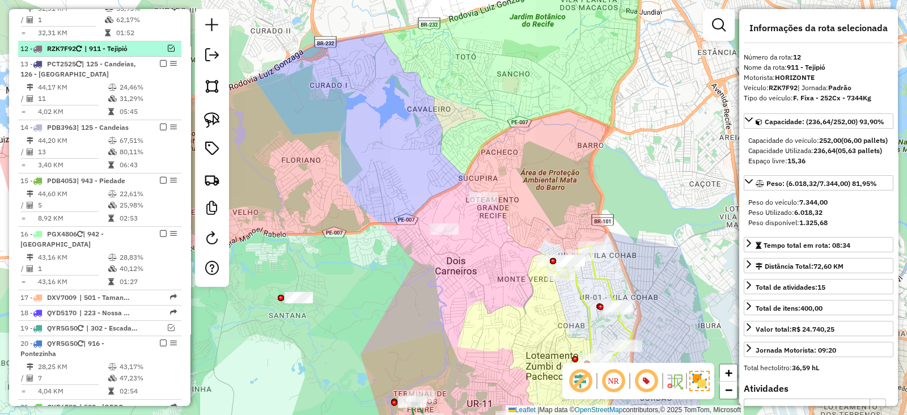
scroll to position [933, 0]
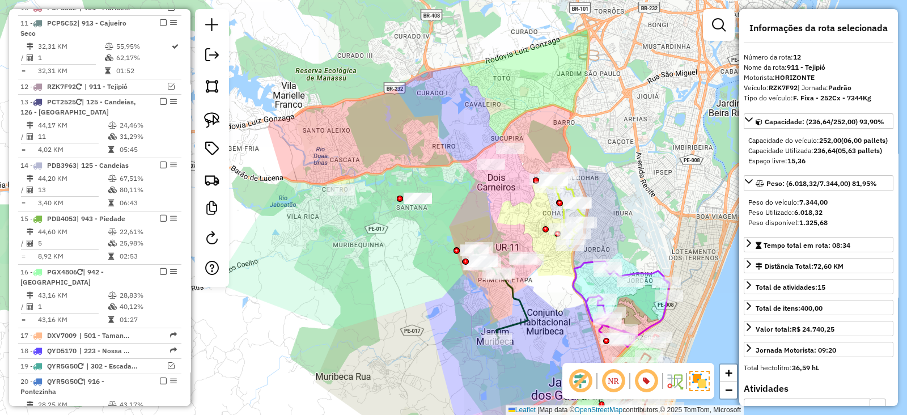
drag, startPoint x: 428, startPoint y: 173, endPoint x: 470, endPoint y: 139, distance: 54.3
click at [470, 139] on div "Janela de atendimento Grade de atendimento Capacidade Transportadoras Veículos …" at bounding box center [453, 207] width 907 height 415
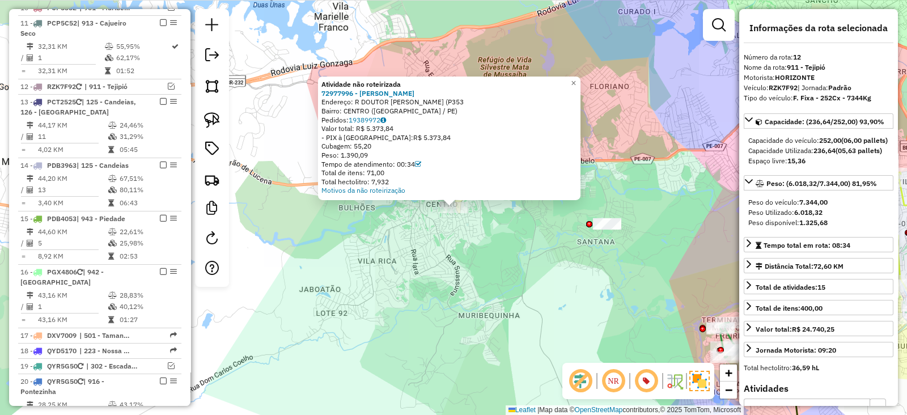
click at [343, 266] on div "Atividade não roteirizada 72977996 - VALDEIR ANTONIO DOS Endereço: R DOUTOR JOS…" at bounding box center [453, 207] width 907 height 415
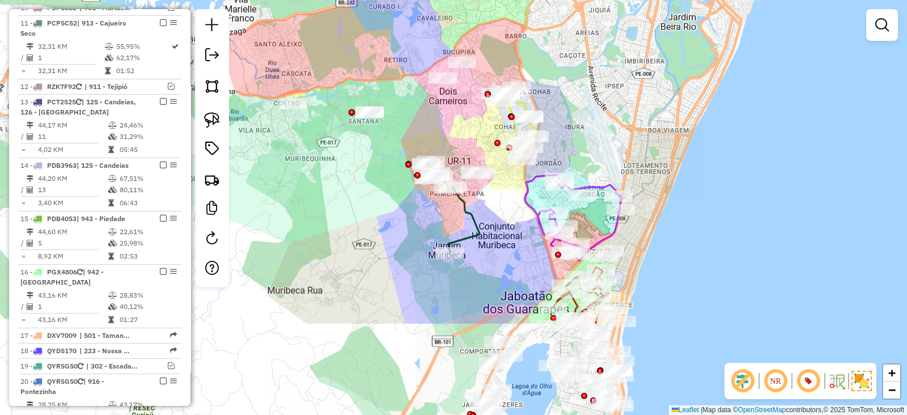
drag, startPoint x: 423, startPoint y: 324, endPoint x: 318, endPoint y: 192, distance: 168.9
click at [318, 192] on div "Janela de atendimento Grade de atendimento Capacidade Transportadoras Veículos …" at bounding box center [453, 207] width 907 height 415
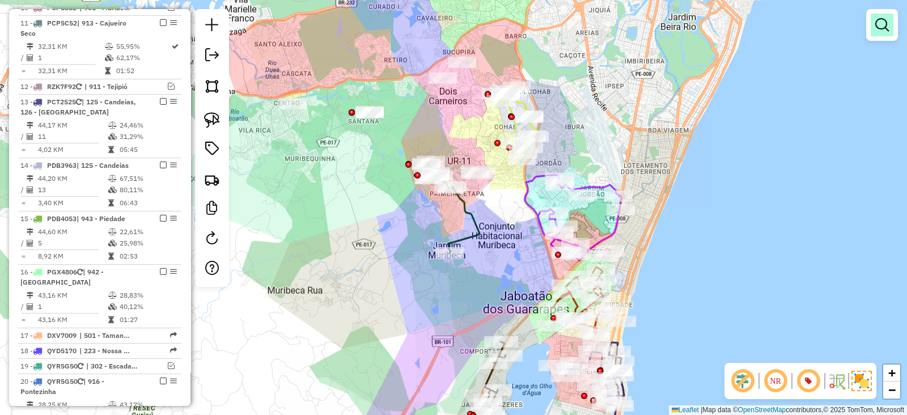
click at [890, 29] on link at bounding box center [881, 25] width 23 height 23
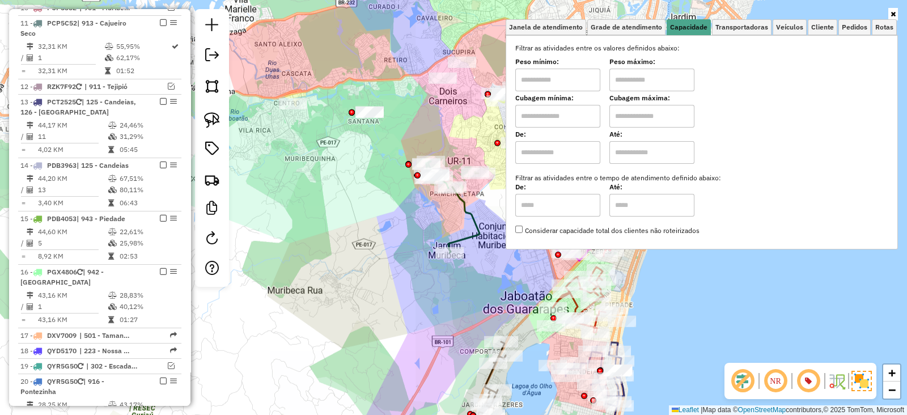
click at [585, 117] on input "text" at bounding box center [557, 116] width 85 height 23
type input "*****"
click at [664, 108] on input "text" at bounding box center [651, 116] width 85 height 23
type input "*********"
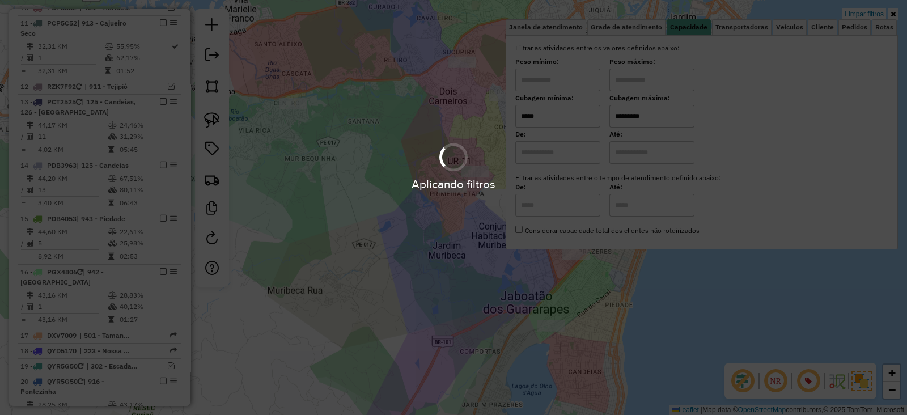
click at [414, 280] on div "Limpar filtros Janela de atendimento Grade de atendimento Capacidade Transporta…" at bounding box center [453, 207] width 907 height 415
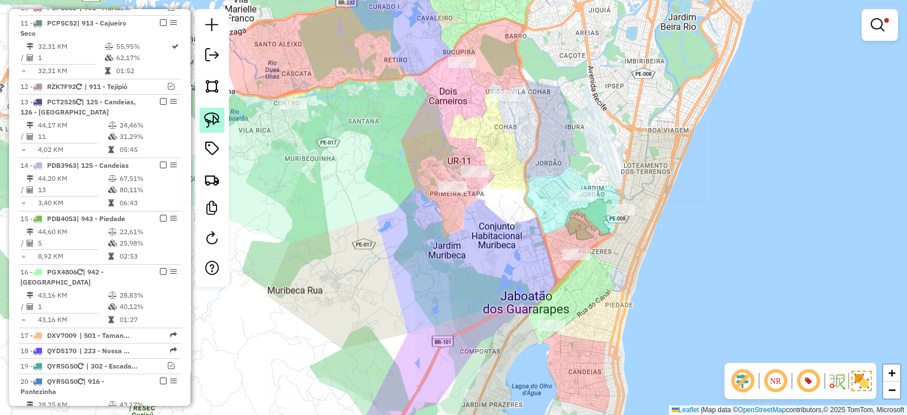
click at [208, 121] on img at bounding box center [212, 120] width 16 height 16
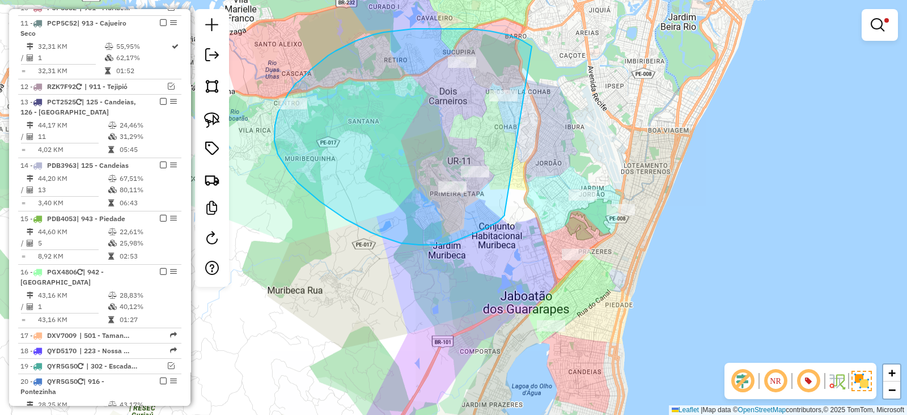
drag, startPoint x: 532, startPoint y: 46, endPoint x: 504, endPoint y: 214, distance: 169.4
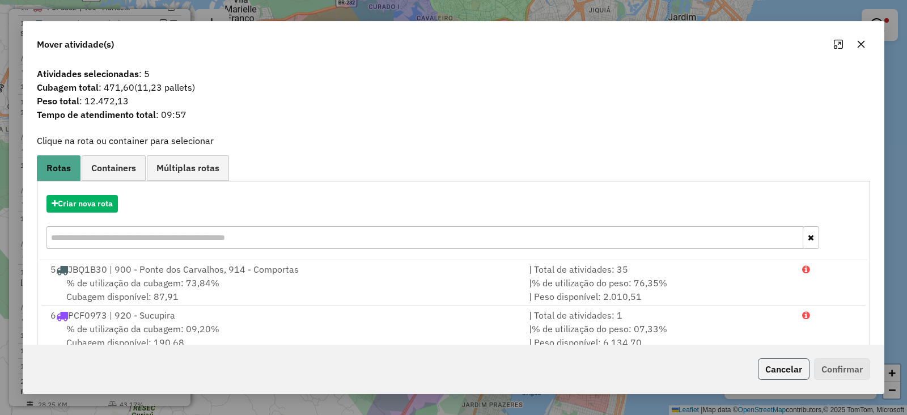
click at [776, 361] on button "Cancelar" at bounding box center [784, 369] width 52 height 22
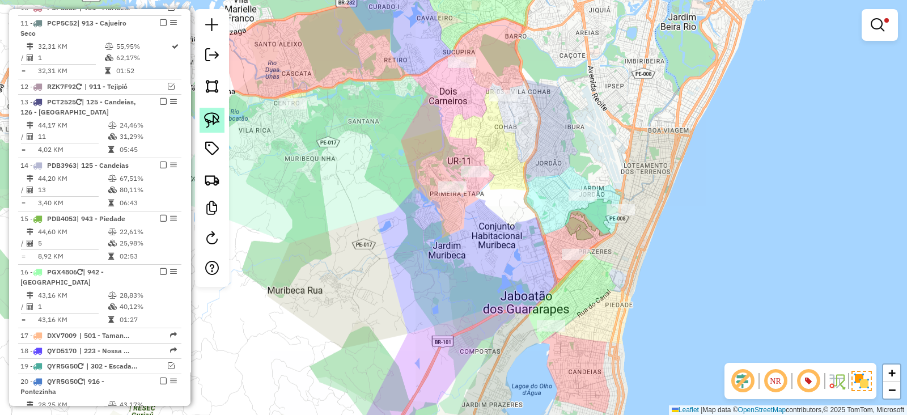
click at [207, 124] on img at bounding box center [212, 120] width 16 height 16
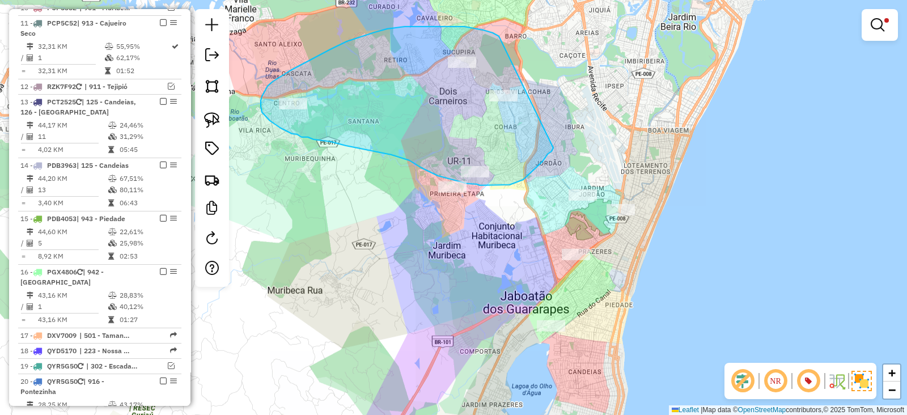
drag, startPoint x: 499, startPoint y: 36, endPoint x: 553, endPoint y: 148, distance: 124.2
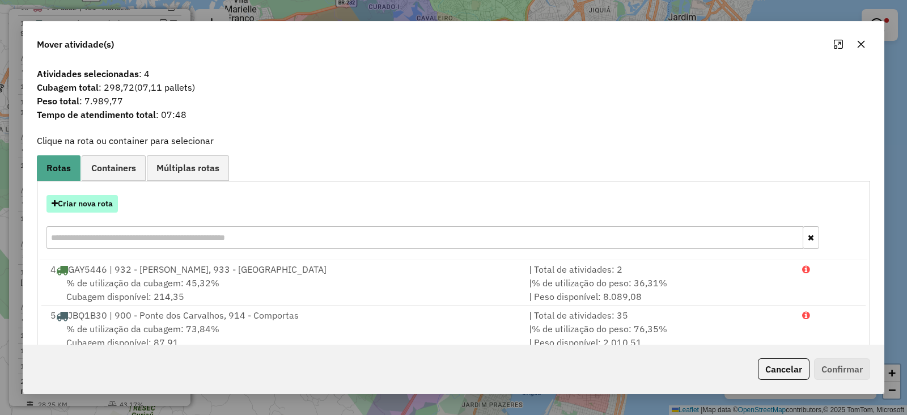
click at [95, 199] on button "Criar nova rota" at bounding box center [81, 204] width 71 height 18
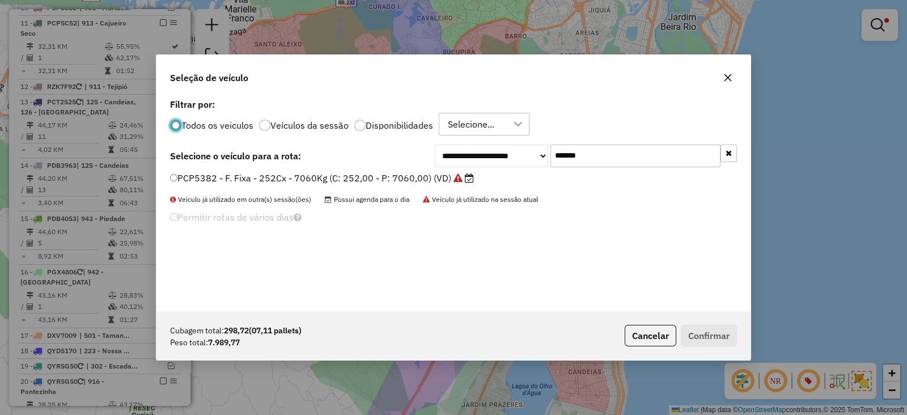
scroll to position [6, 3]
click at [649, 336] on button "Cancelar" at bounding box center [650, 336] width 52 height 22
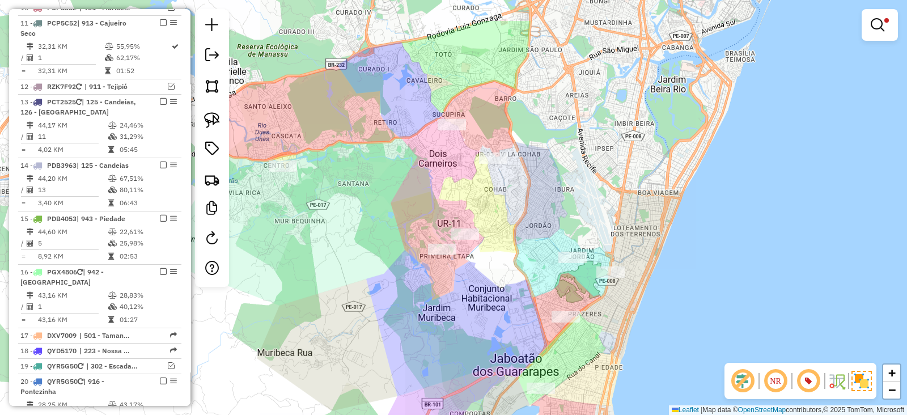
drag, startPoint x: 443, startPoint y: 186, endPoint x: 449, endPoint y: 328, distance: 141.2
click at [449, 328] on div "Limpar filtros Janela de atendimento Grade de atendimento Capacidade Transporta…" at bounding box center [453, 207] width 907 height 415
click at [210, 120] on img at bounding box center [212, 120] width 16 height 16
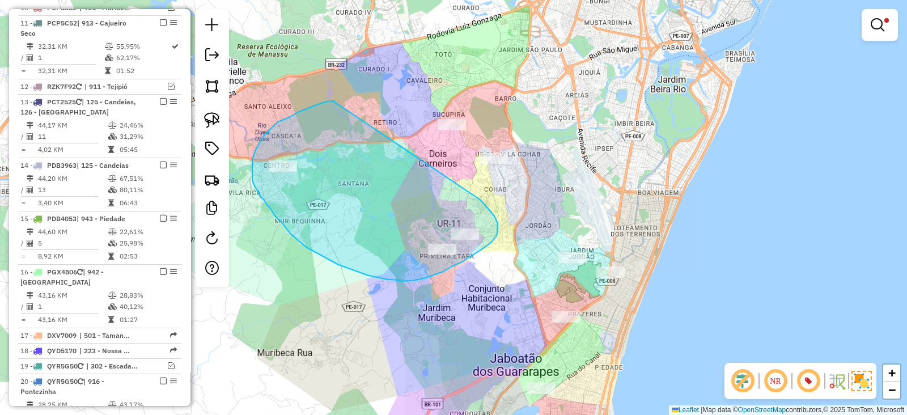
drag, startPoint x: 334, startPoint y: 102, endPoint x: 481, endPoint y: 200, distance: 176.0
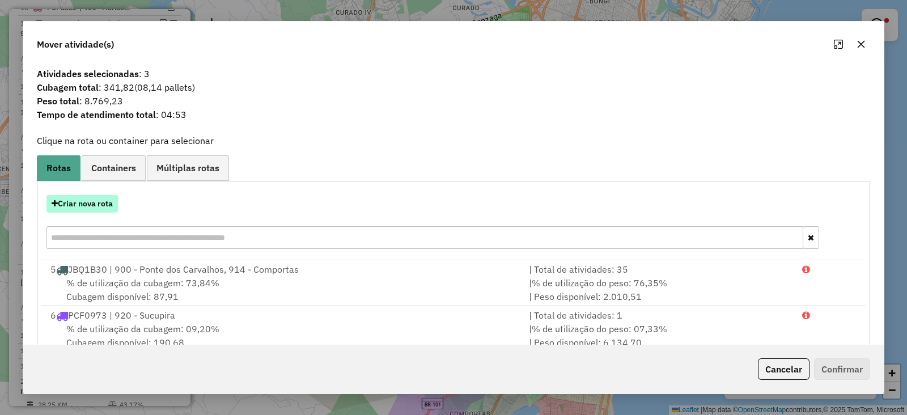
click at [68, 200] on button "Criar nova rota" at bounding box center [81, 204] width 71 height 18
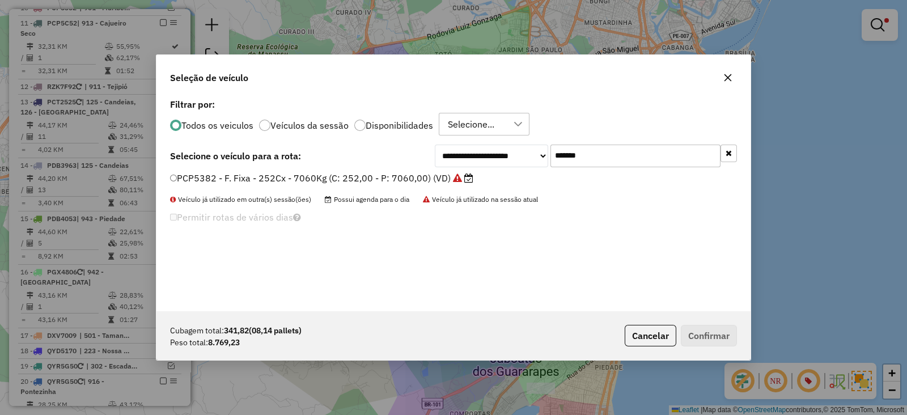
drag, startPoint x: 607, startPoint y: 143, endPoint x: 440, endPoint y: 164, distance: 168.5
click at [449, 155] on div "**********" at bounding box center [586, 155] width 302 height 23
paste input "text"
type input "*******"
click at [423, 176] on label "DXH7080 - F. Fixa - 392Cx - 12700Kg (C: 392,00 - P: 12700,00) (VD)" at bounding box center [322, 178] width 305 height 14
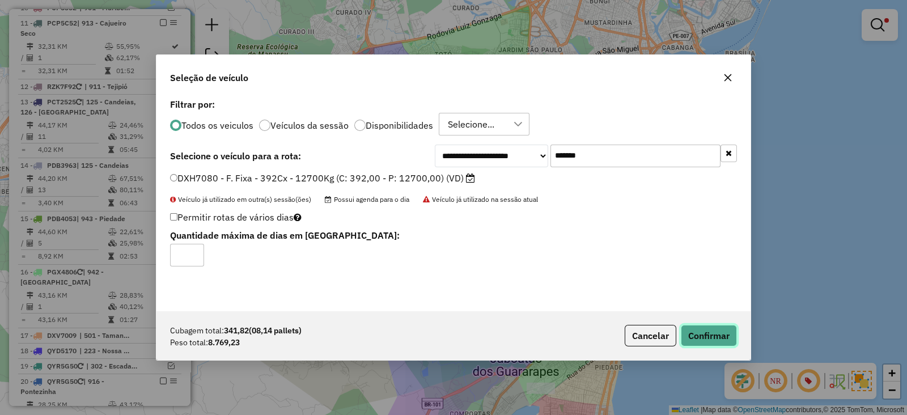
click at [701, 334] on button "Confirmar" at bounding box center [709, 336] width 56 height 22
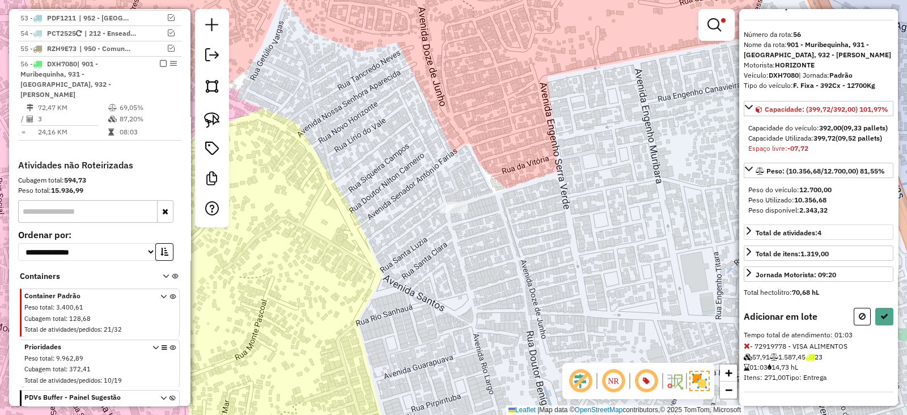
scroll to position [51, 0]
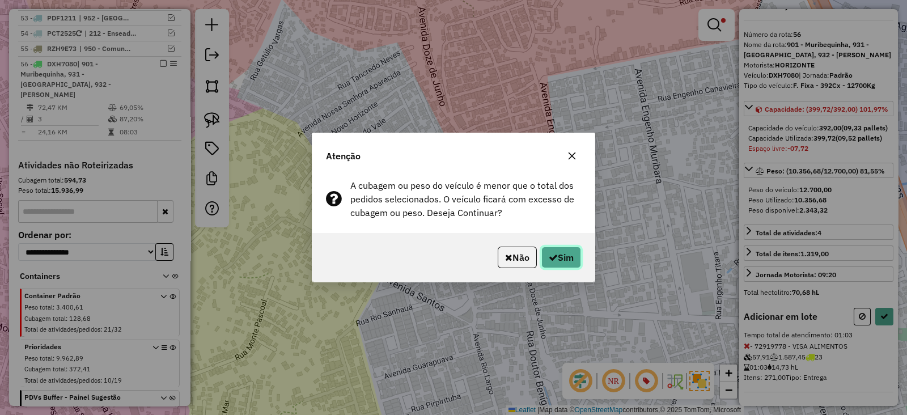
click at [552, 252] on button "Sim" at bounding box center [561, 257] width 40 height 22
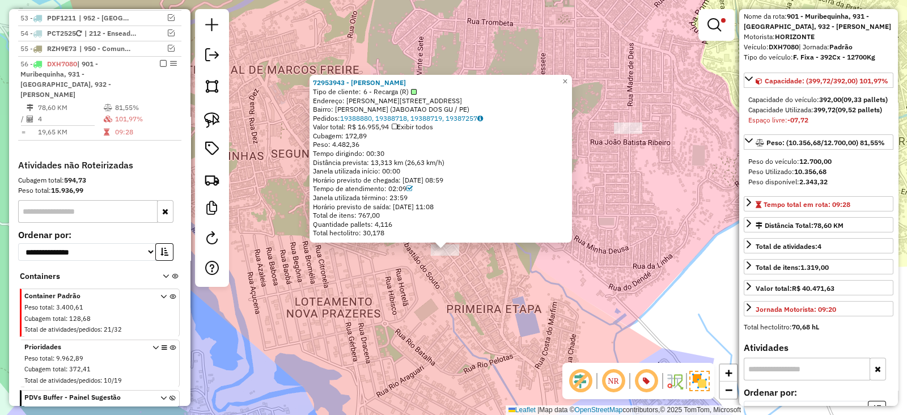
click at [435, 307] on div "72953943 - JOSE GOMES DA SILVA Tipo de cliente: 6 - Recarga (R) Endereço: R Dom…" at bounding box center [453, 207] width 907 height 415
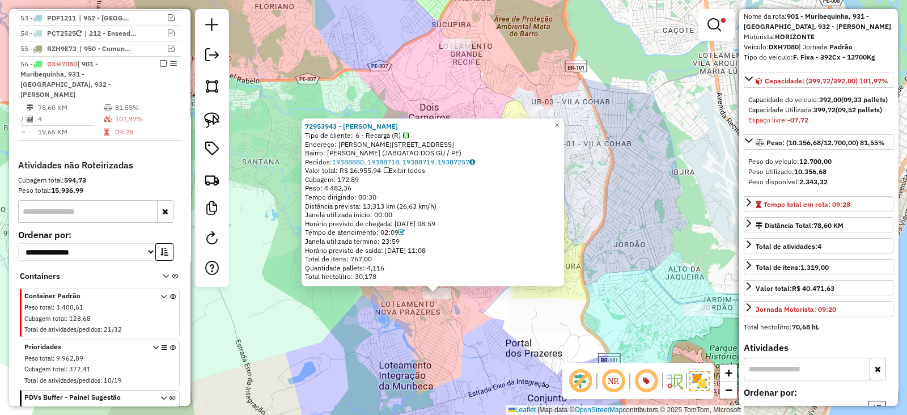
click at [463, 306] on div "72953943 - JOSE GOMES DA SILVA Tipo de cliente: 6 - Recarga (R) Endereço: R Dom…" at bounding box center [453, 207] width 907 height 415
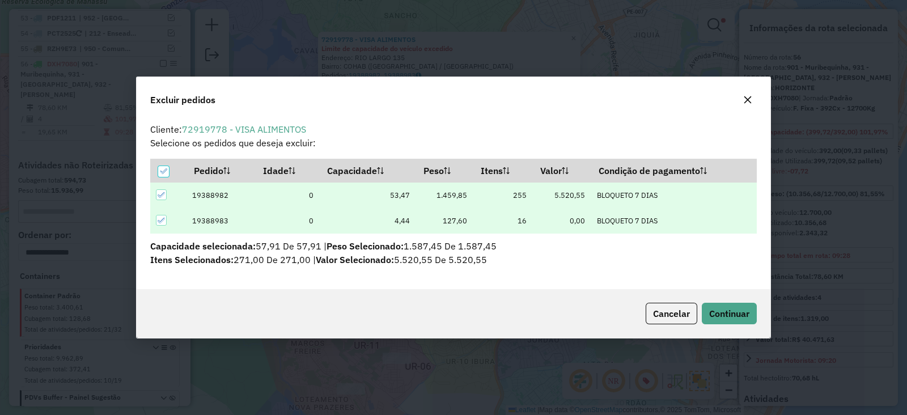
scroll to position [6, 3]
click at [731, 315] on span "Continuar" at bounding box center [729, 313] width 40 height 11
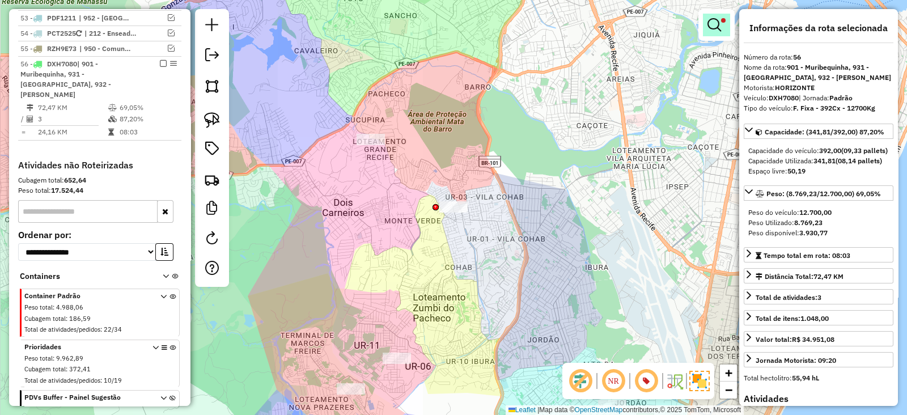
click at [717, 27] on em at bounding box center [714, 25] width 14 height 14
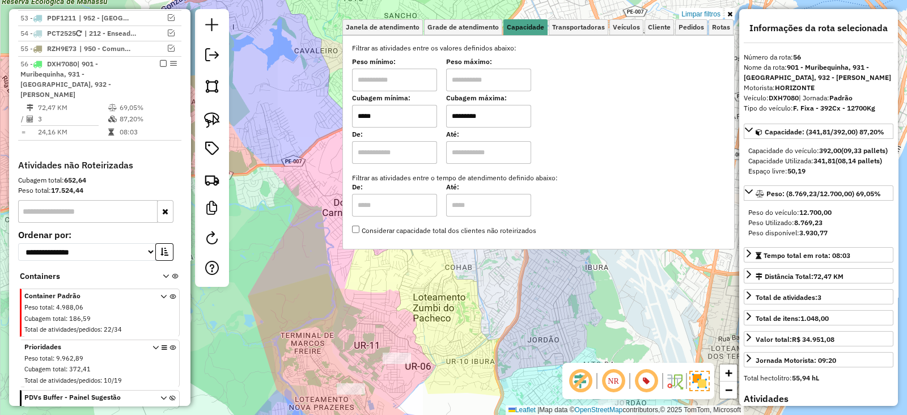
click at [411, 113] on input "*****" at bounding box center [394, 116] width 85 height 23
type input "*****"
click at [390, 288] on div "Limpar filtros Janela de atendimento Grade de atendimento Capacidade Transporta…" at bounding box center [453, 207] width 907 height 415
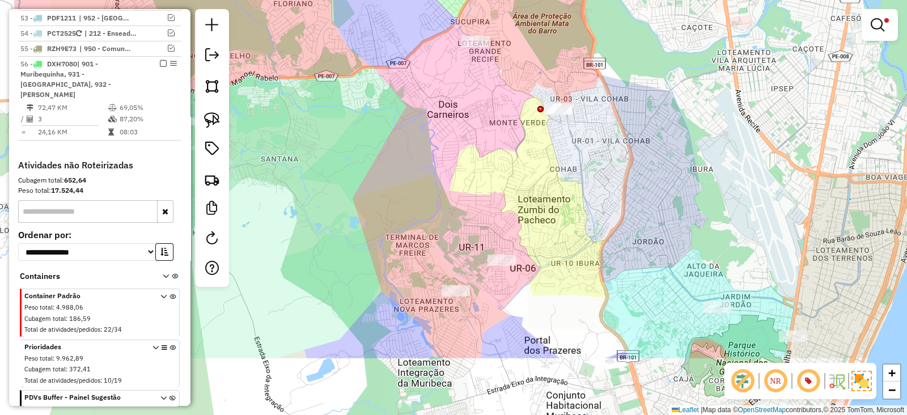
drag, startPoint x: 432, startPoint y: 327, endPoint x: 547, endPoint y: 205, distance: 167.2
click at [546, 207] on div "Limpar filtros Janela de atendimento Grade de atendimento Capacidade Transporta…" at bounding box center [453, 207] width 907 height 415
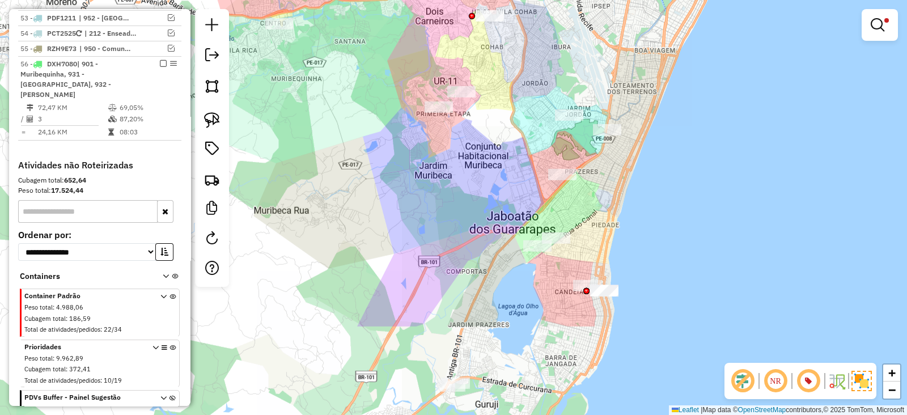
drag, startPoint x: 552, startPoint y: 290, endPoint x: 484, endPoint y: 160, distance: 145.7
click at [484, 160] on div "Limpar filtros Janela de atendimento Grade de atendimento Capacidade Transporta…" at bounding box center [453, 207] width 907 height 415
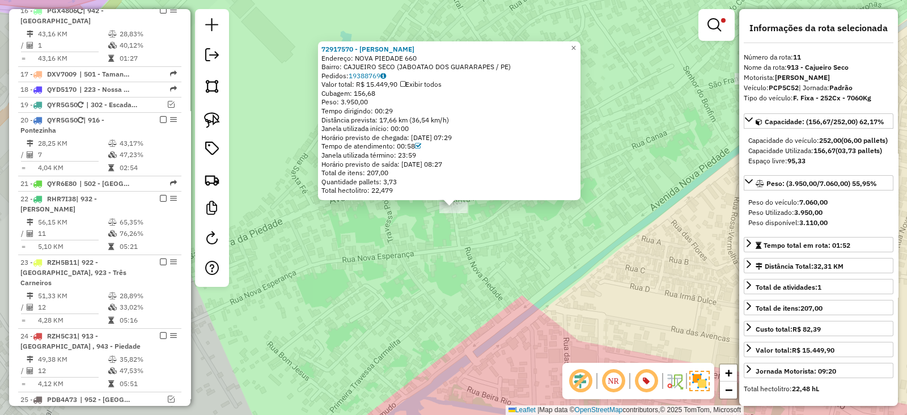
scroll to position [907, 0]
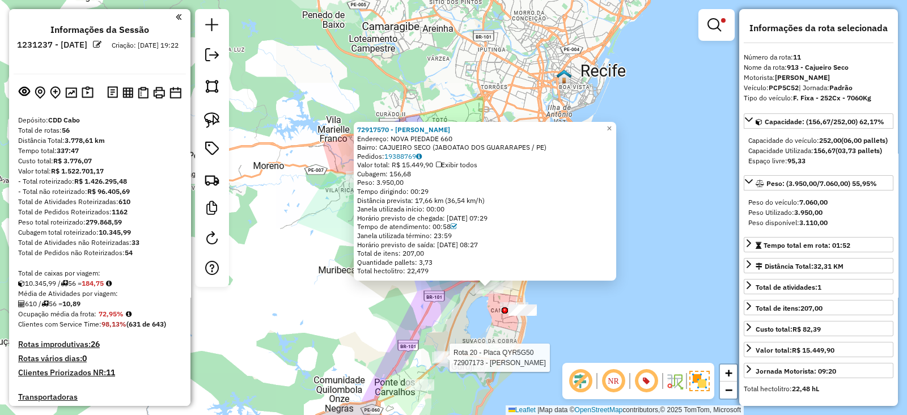
scroll to position [907, 0]
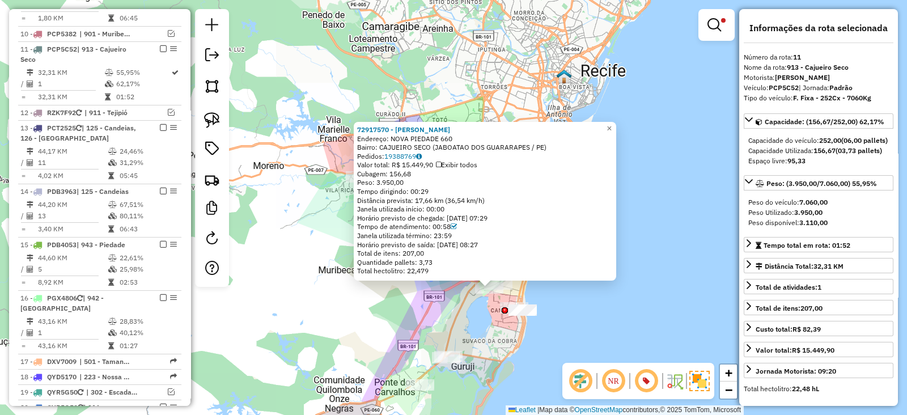
click at [410, 311] on div "72917570 - [PERSON_NAME] BEBIDAS Endereço: NOVA PIEDADE 660 Bairro: CAJUEIRO SE…" at bounding box center [453, 207] width 907 height 415
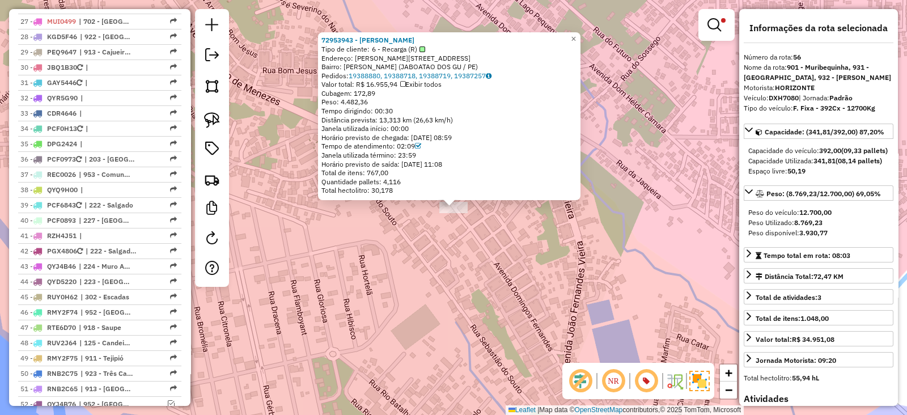
scroll to position [2052, 0]
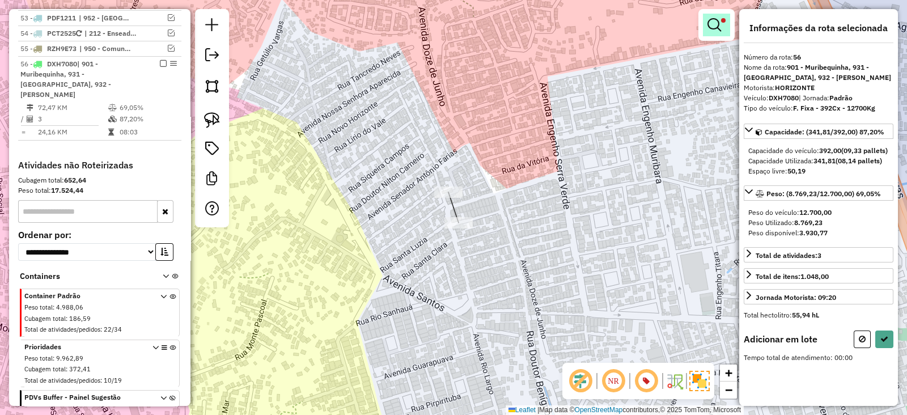
click at [704, 18] on link at bounding box center [716, 25] width 27 height 23
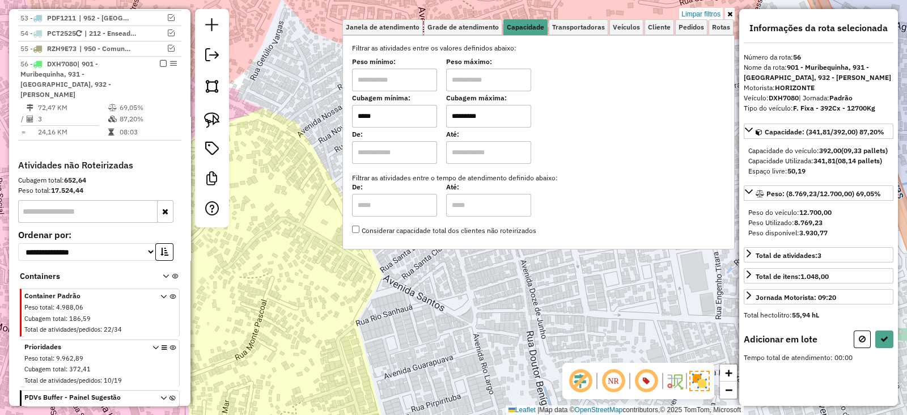
click at [421, 114] on input "*****" at bounding box center [394, 116] width 85 height 23
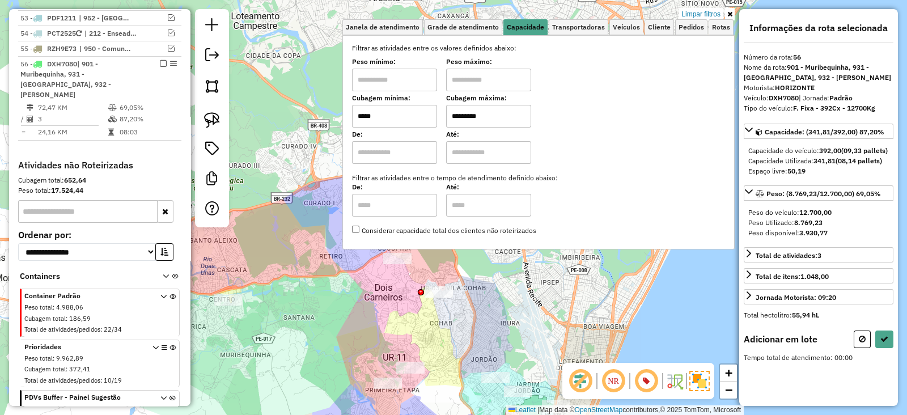
type input "*****"
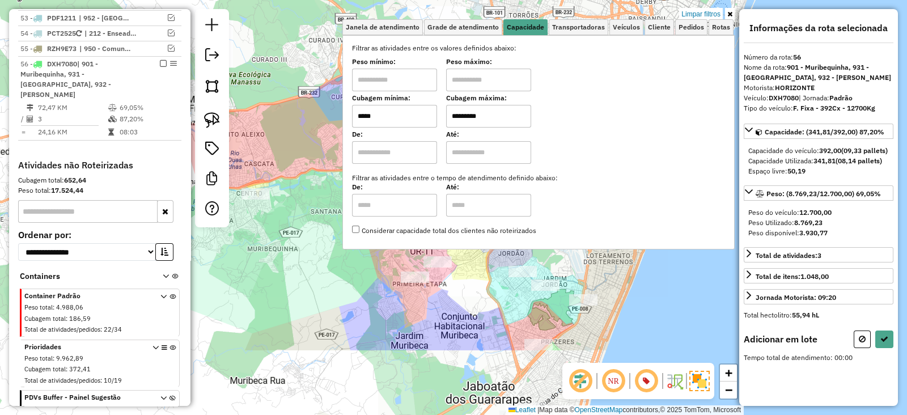
drag, startPoint x: 416, startPoint y: 335, endPoint x: 445, endPoint y: 216, distance: 123.0
click at [445, 216] on div "Limpar filtros Janela de atendimento Grade de atendimento Capacidade Transporta…" at bounding box center [453, 207] width 907 height 415
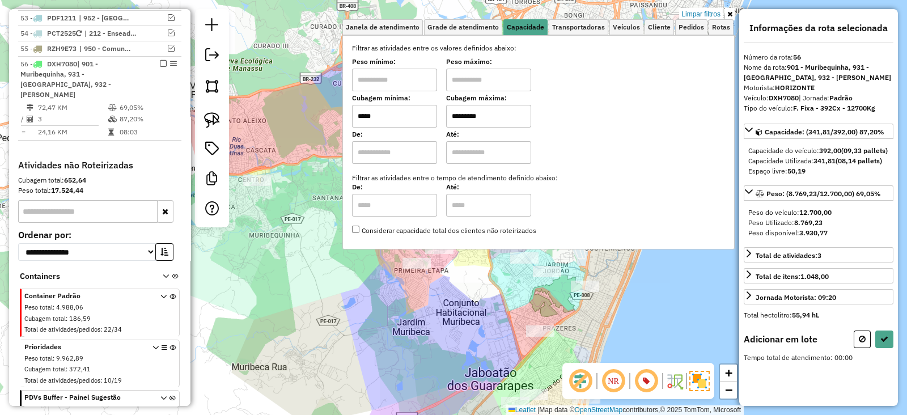
click at [462, 351] on div "Limpar filtros Janela de atendimento Grade de atendimento Capacidade Transporta…" at bounding box center [453, 207] width 907 height 415
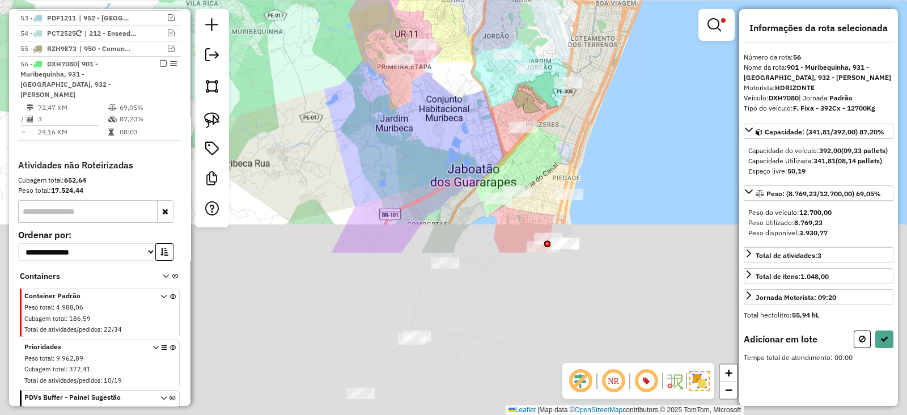
drag, startPoint x: 473, startPoint y: 338, endPoint x: 458, endPoint y: 108, distance: 231.1
click at [458, 109] on div "Limpar filtros Janela de atendimento Grade de atendimento Capacidade Transporta…" at bounding box center [453, 207] width 907 height 415
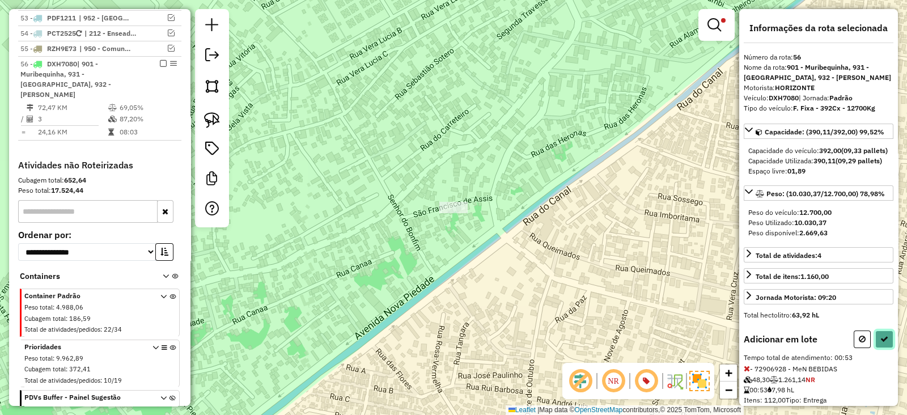
click at [880, 343] on icon at bounding box center [884, 339] width 8 height 8
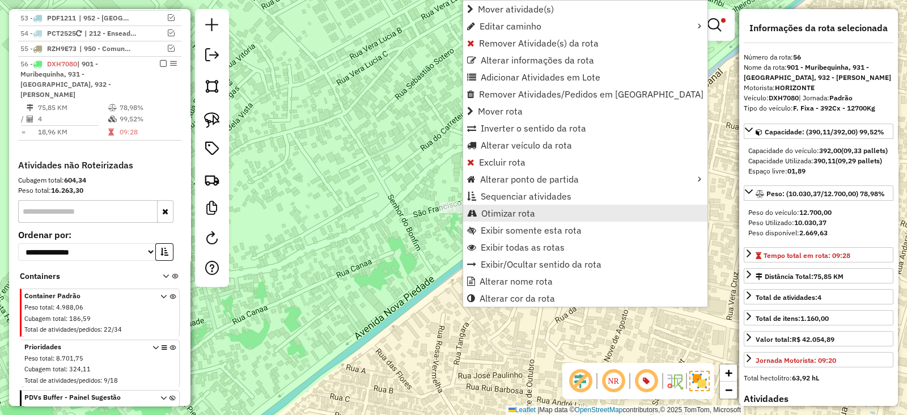
click at [489, 211] on span "Otimizar rota" at bounding box center [508, 213] width 54 height 9
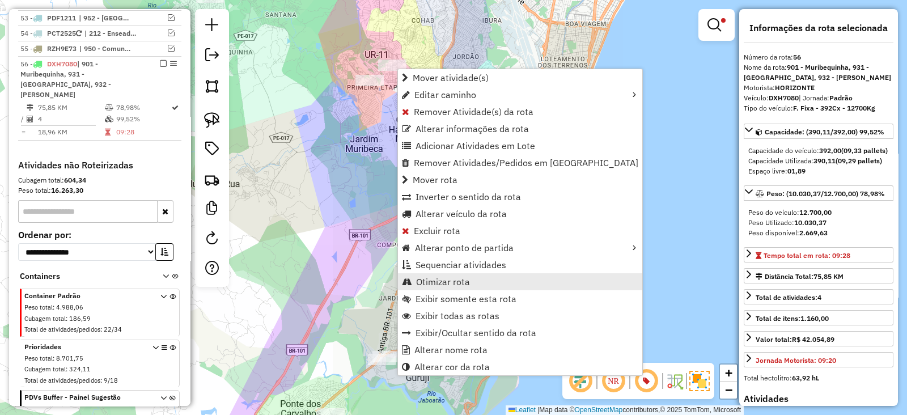
click at [484, 283] on link "Otimizar rota" at bounding box center [520, 281] width 244 height 17
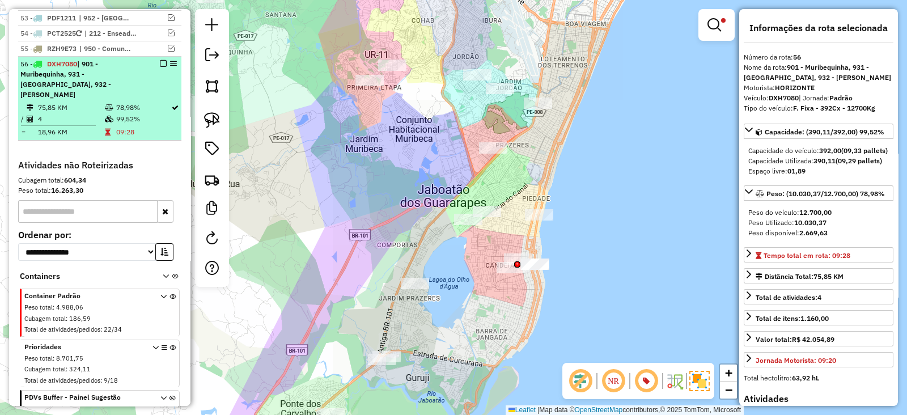
click at [160, 60] on em at bounding box center [163, 63] width 7 height 7
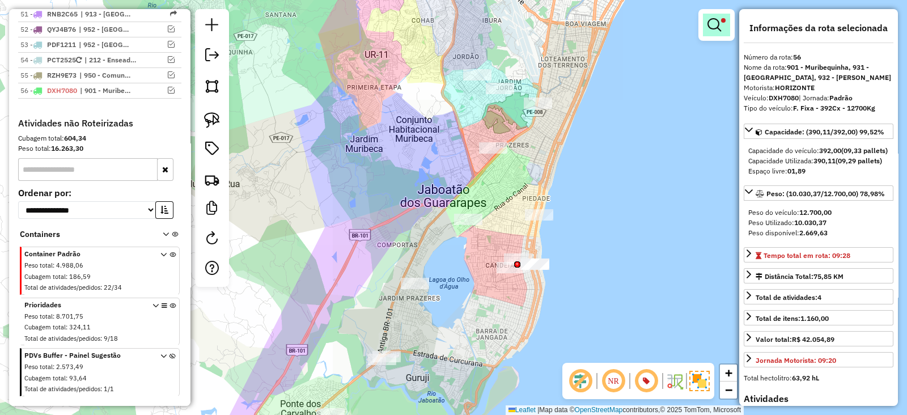
click at [717, 28] on em at bounding box center [714, 25] width 14 height 14
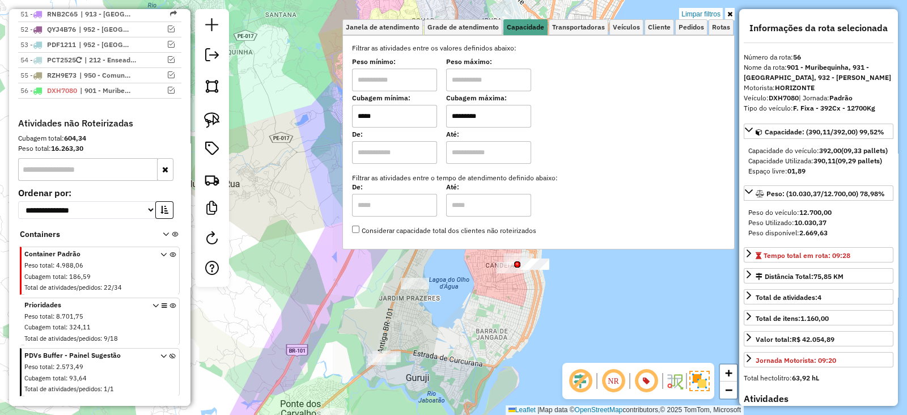
click at [413, 120] on input "*****" at bounding box center [394, 116] width 85 height 23
type input "*****"
click at [419, 293] on div "Limpar filtros Janela de atendimento Grade de atendimento Capacidade Transporta…" at bounding box center [453, 207] width 907 height 415
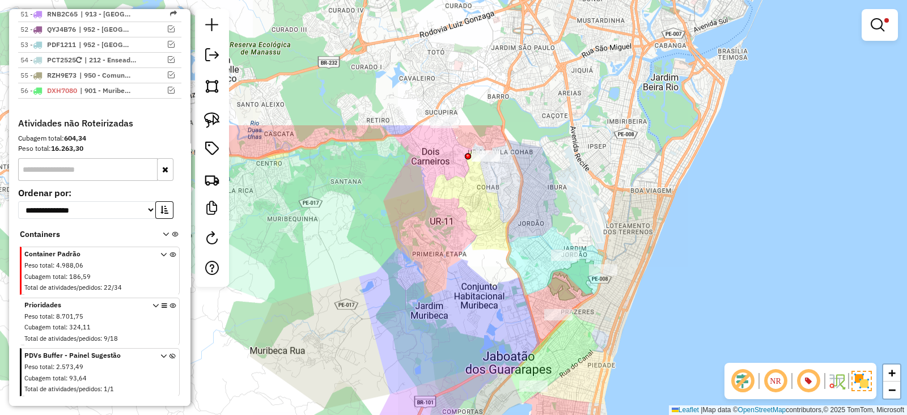
drag, startPoint x: 482, startPoint y: 260, endPoint x: 547, endPoint y: 426, distance: 178.9
click at [547, 414] on html "Aplicando filtros Pop-up bloqueado! Seu navegador bloqueou automáticamente a ab…" at bounding box center [453, 207] width 907 height 415
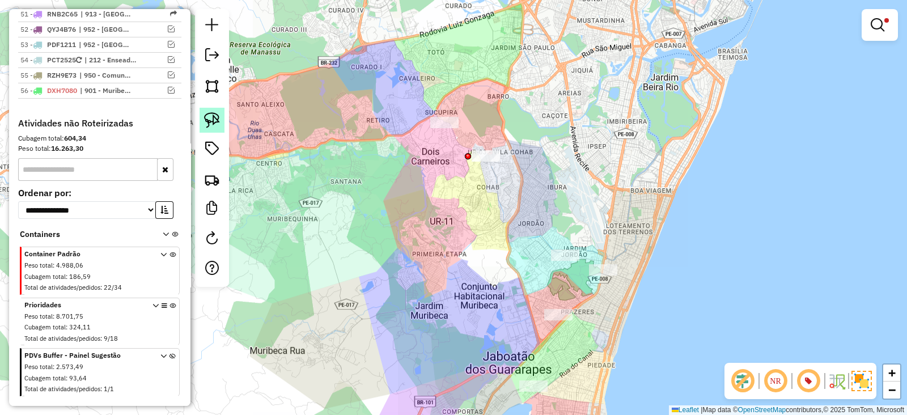
click at [215, 120] on img at bounding box center [212, 120] width 16 height 16
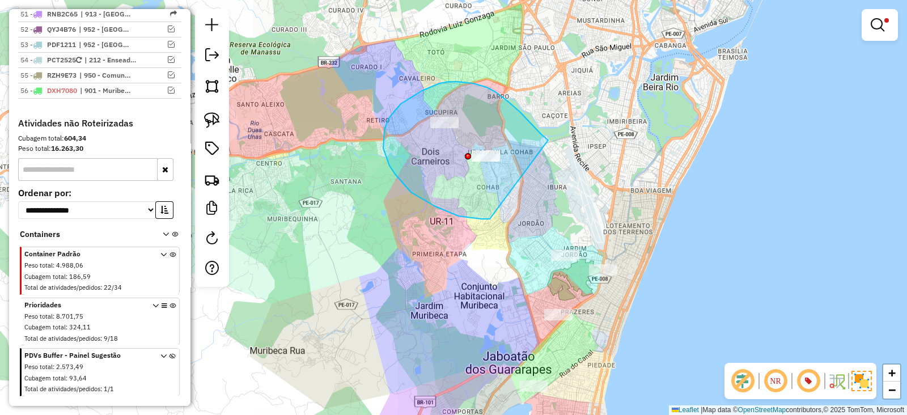
drag, startPoint x: 548, startPoint y: 139, endPoint x: 491, endPoint y: 219, distance: 97.5
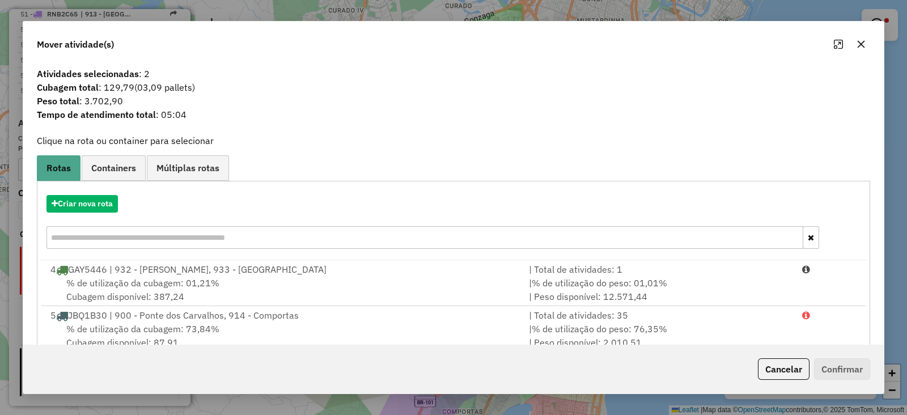
click at [864, 42] on icon "button" at bounding box center [860, 44] width 9 height 9
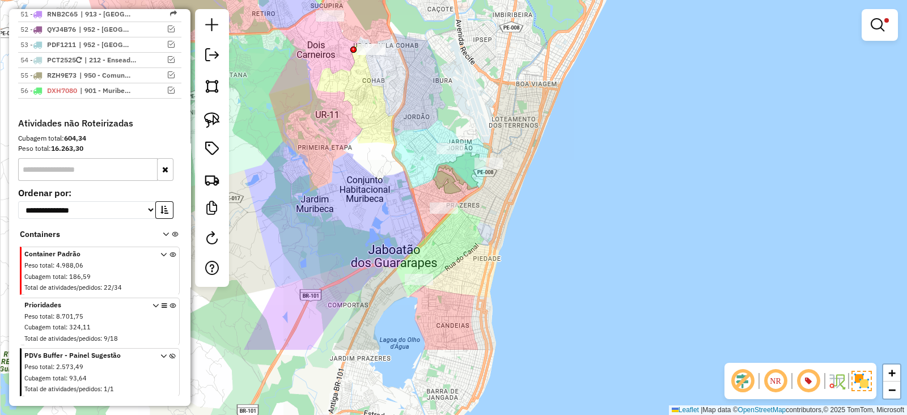
drag, startPoint x: 640, startPoint y: 201, endPoint x: 530, endPoint y: 96, distance: 152.3
click at [530, 96] on div "Limpar filtros Janela de atendimento Grade de atendimento Capacidade Transporta…" at bounding box center [453, 207] width 907 height 415
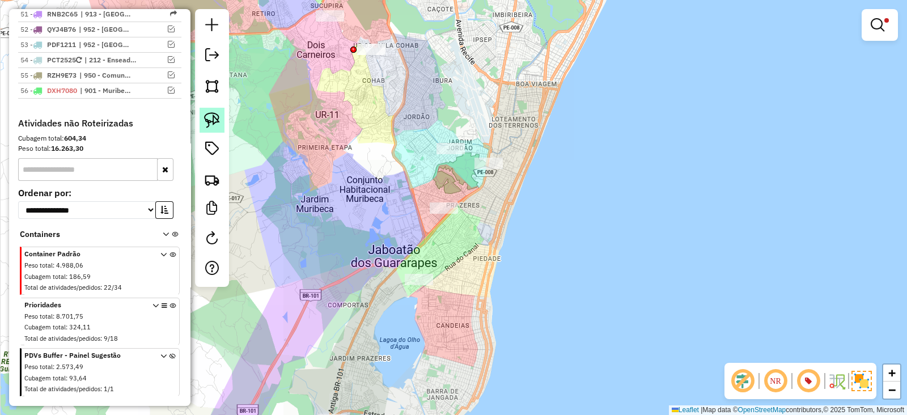
click at [205, 118] on img at bounding box center [212, 120] width 16 height 16
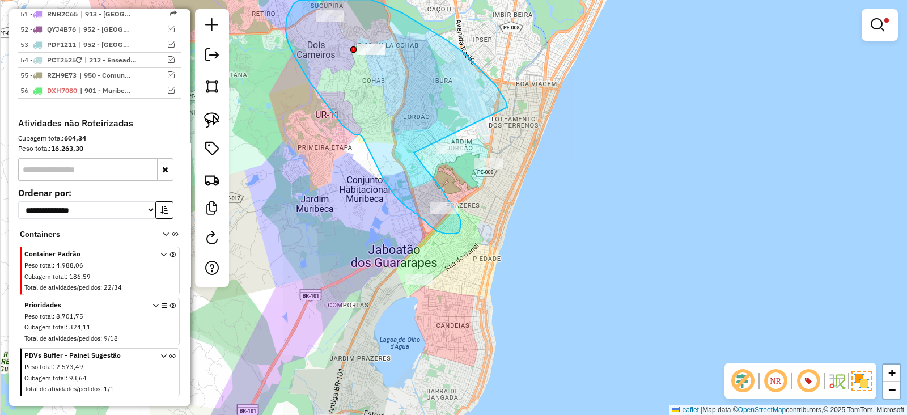
drag, startPoint x: 507, startPoint y: 107, endPoint x: 414, endPoint y: 152, distance: 103.9
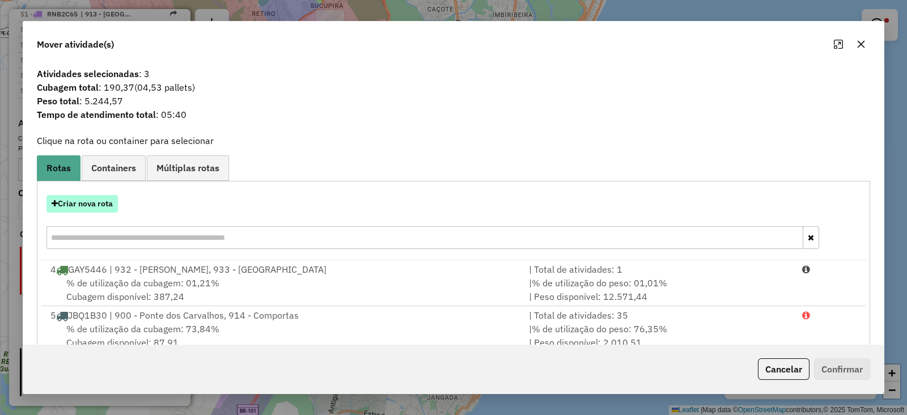
click at [91, 201] on button "Criar nova rota" at bounding box center [81, 204] width 71 height 18
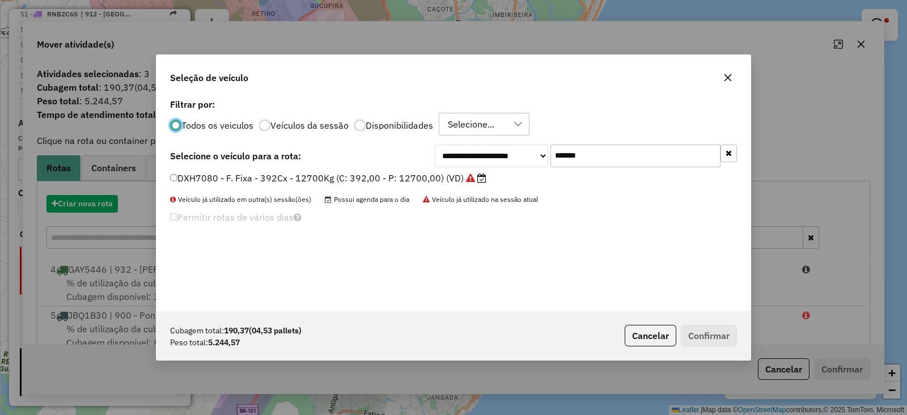
scroll to position [6, 3]
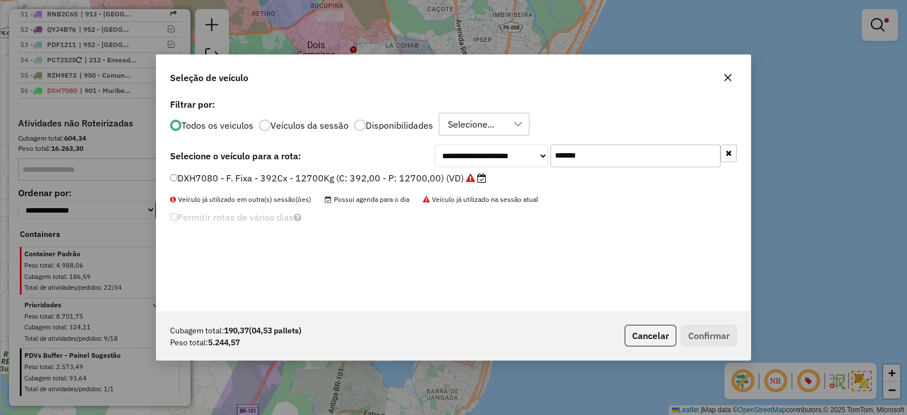
drag, startPoint x: 605, startPoint y: 144, endPoint x: 419, endPoint y: 155, distance: 185.6
click at [421, 155] on div "**********" at bounding box center [453, 155] width 567 height 23
paste input "text"
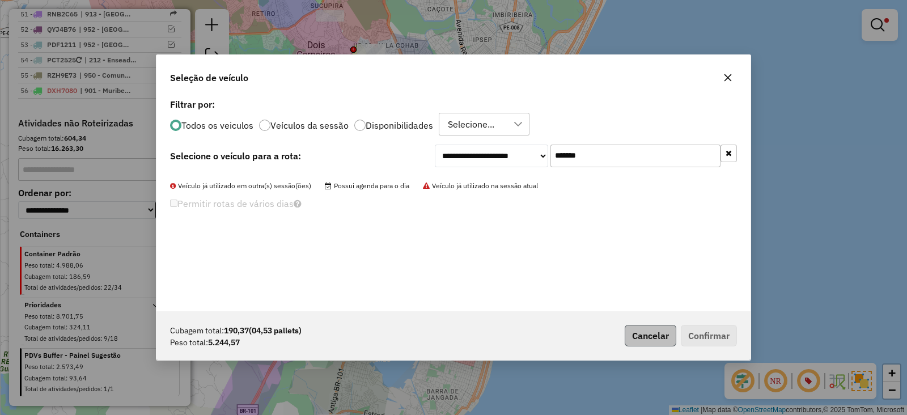
type input "*******"
click at [633, 329] on button "Cancelar" at bounding box center [650, 336] width 52 height 22
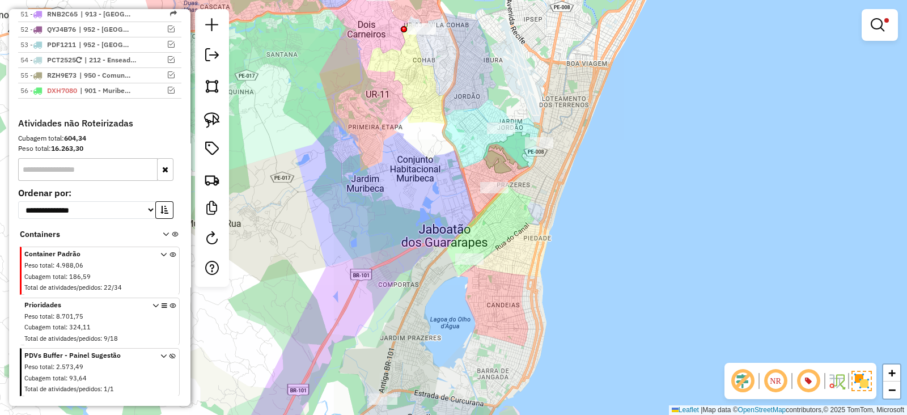
drag, startPoint x: 503, startPoint y: 270, endPoint x: 631, endPoint y: 211, distance: 141.0
click at [631, 211] on div "Limpar filtros Janela de atendimento Grade de atendimento Capacidade Transporta…" at bounding box center [453, 207] width 907 height 415
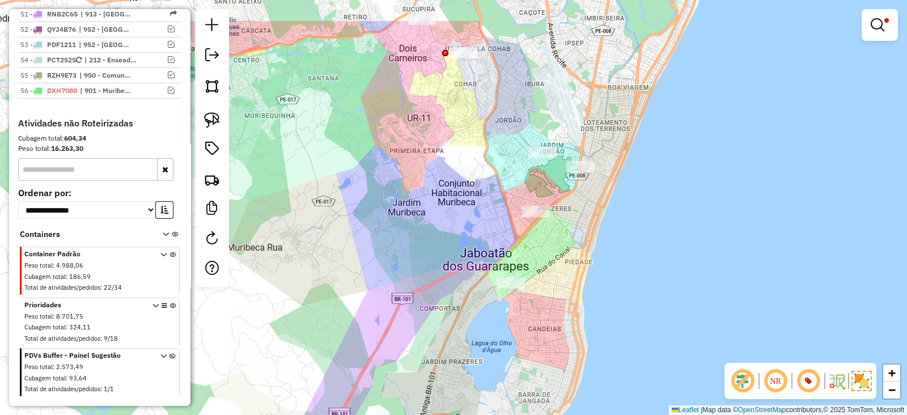
drag, startPoint x: 583, startPoint y: 225, endPoint x: 541, endPoint y: 293, distance: 80.2
click at [541, 293] on div "Limpar filtros Janela de atendimento Grade de atendimento Capacidade Transporta…" at bounding box center [453, 207] width 907 height 415
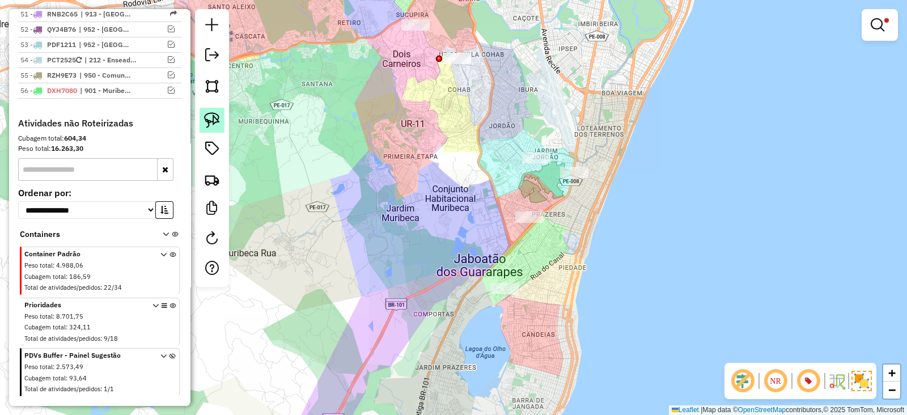
click at [210, 126] on img at bounding box center [212, 120] width 16 height 16
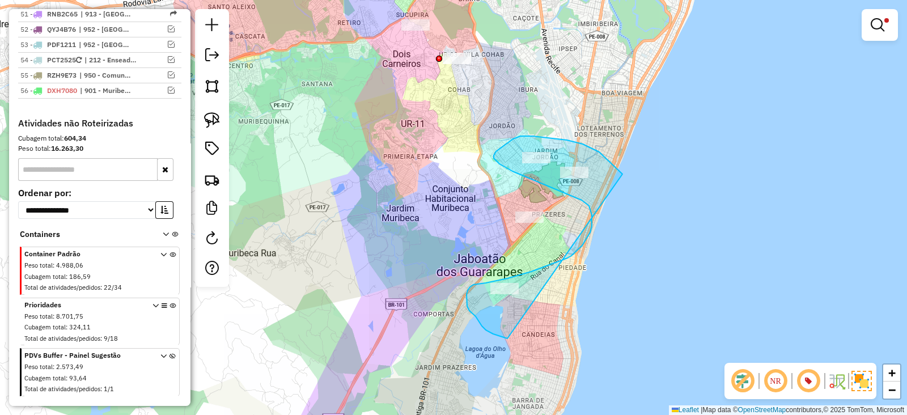
drag, startPoint x: 622, startPoint y: 174, endPoint x: 507, endPoint y: 338, distance: 200.6
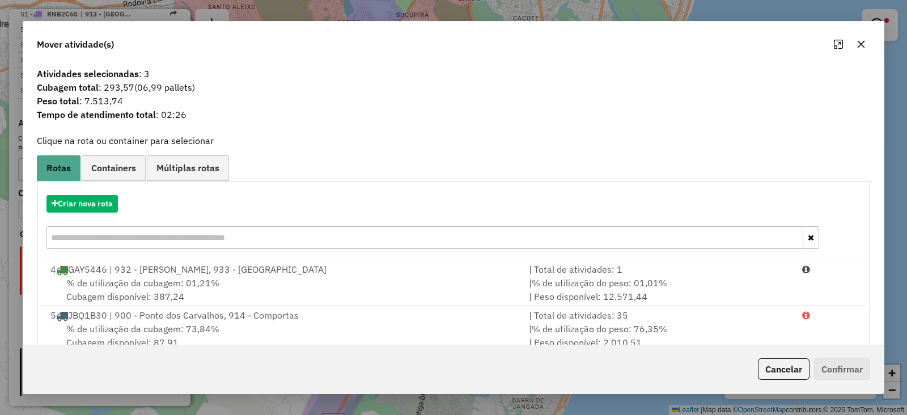
click at [865, 45] on button "button" at bounding box center [861, 44] width 18 height 18
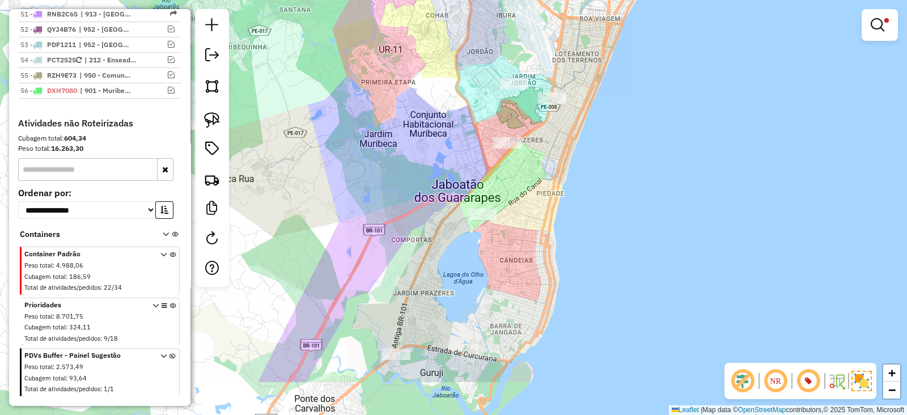
drag, startPoint x: 630, startPoint y: 238, endPoint x: 606, endPoint y: 173, distance: 69.4
click at [606, 173] on div "Limpar filtros Janela de atendimento Grade de atendimento Capacidade Transporta…" at bounding box center [453, 207] width 907 height 415
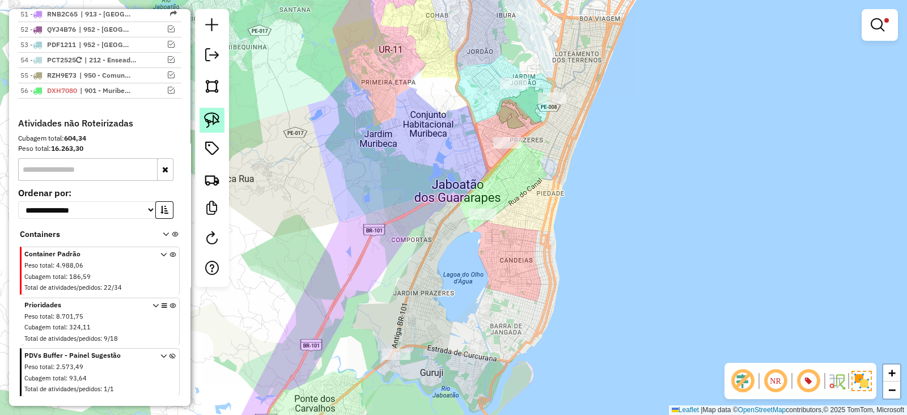
click at [216, 120] on img at bounding box center [212, 120] width 16 height 16
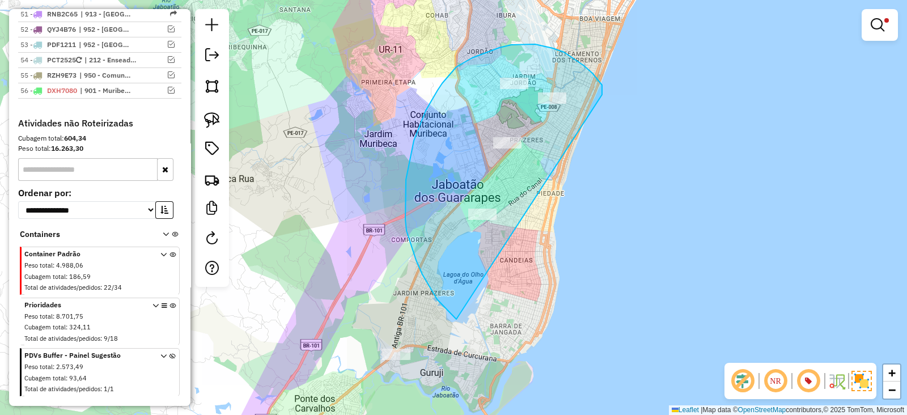
drag, startPoint x: 602, startPoint y: 95, endPoint x: 457, endPoint y: 319, distance: 267.2
click at [457, 319] on div "Limpar filtros Janela de atendimento Grade de atendimento Capacidade Transporta…" at bounding box center [453, 207] width 907 height 415
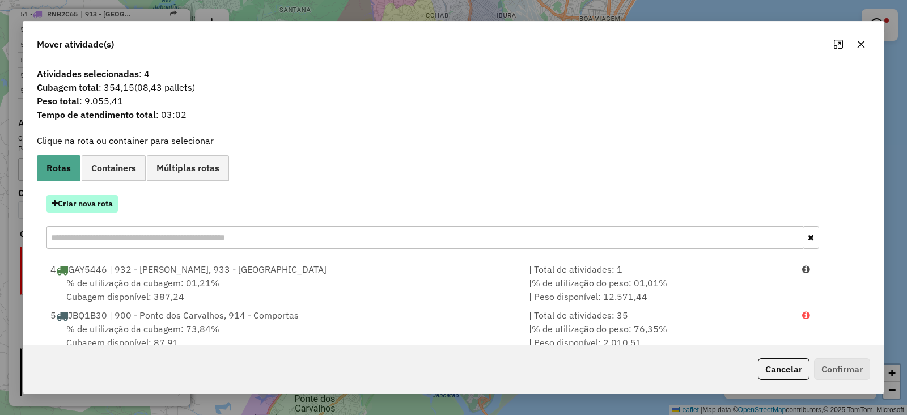
click at [84, 203] on button "Criar nova rota" at bounding box center [81, 204] width 71 height 18
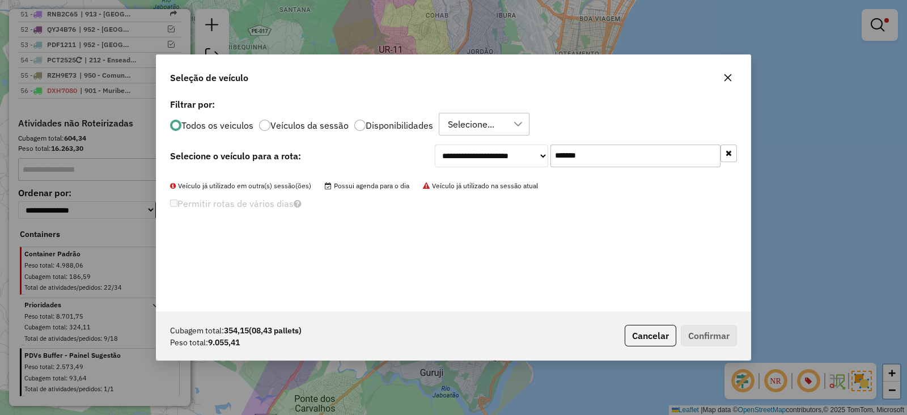
click at [732, 80] on icon "button" at bounding box center [727, 77] width 9 height 9
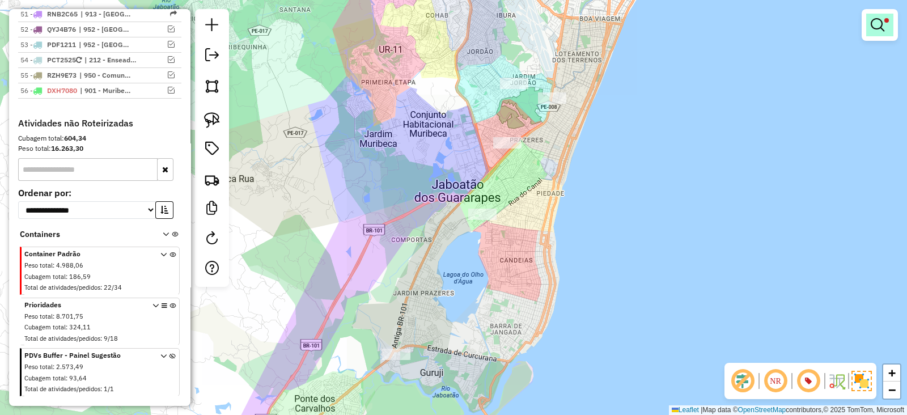
click at [886, 23] on link at bounding box center [879, 25] width 27 height 23
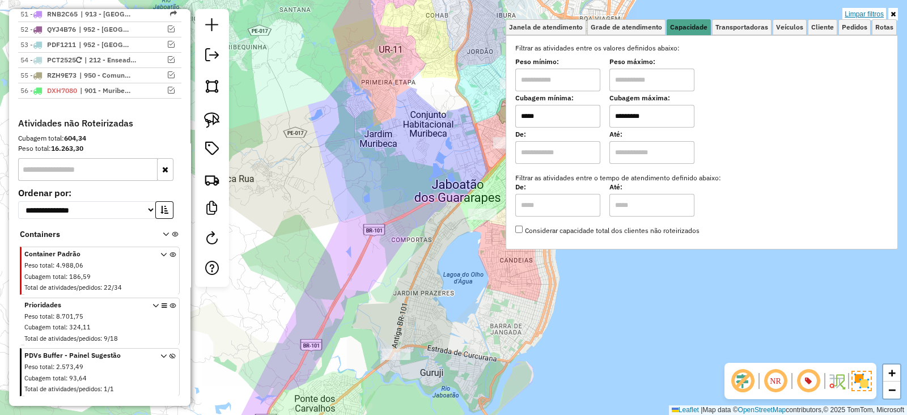
click at [849, 15] on link "Limpar filtros" at bounding box center [864, 14] width 44 height 12
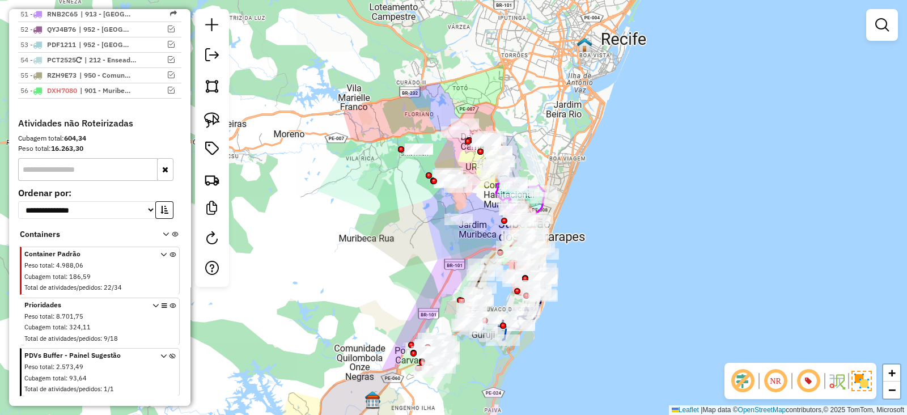
drag, startPoint x: 627, startPoint y: 231, endPoint x: 588, endPoint y: 260, distance: 49.0
click at [593, 259] on div "Janela de atendimento Grade de atendimento Capacidade Transportadoras Veículos …" at bounding box center [453, 207] width 907 height 415
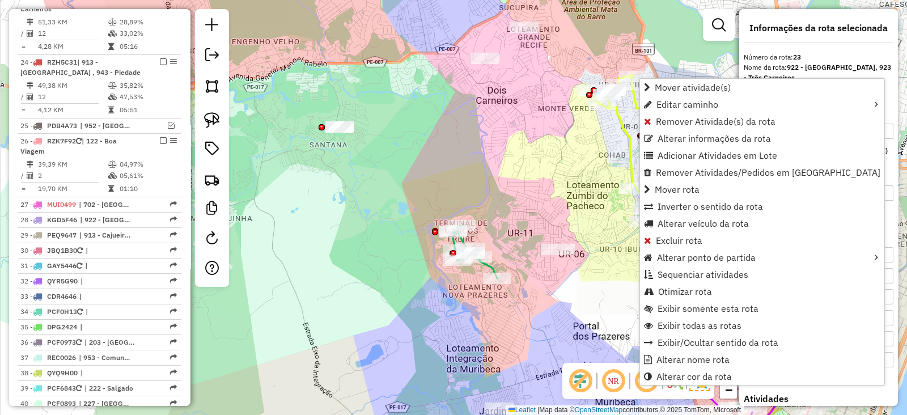
scroll to position [1406, 0]
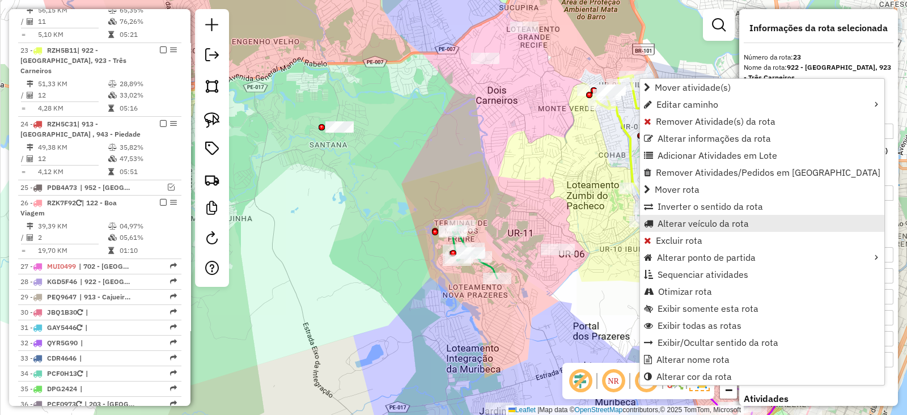
click at [677, 221] on span "Alterar veículo da rota" at bounding box center [702, 223] width 91 height 9
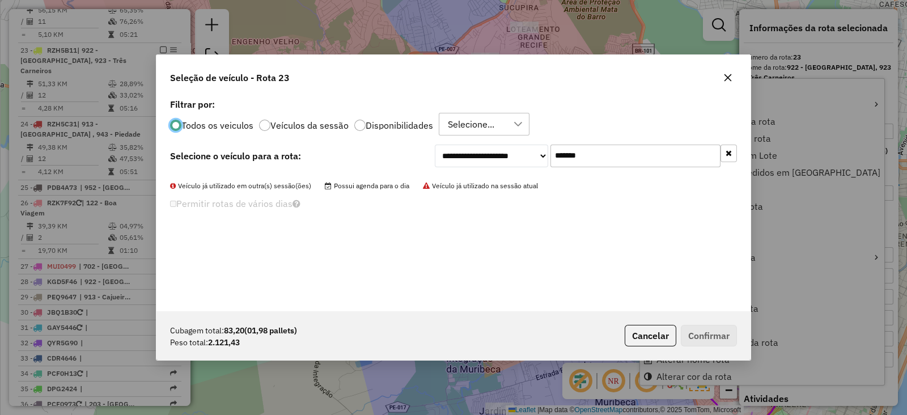
scroll to position [6, 3]
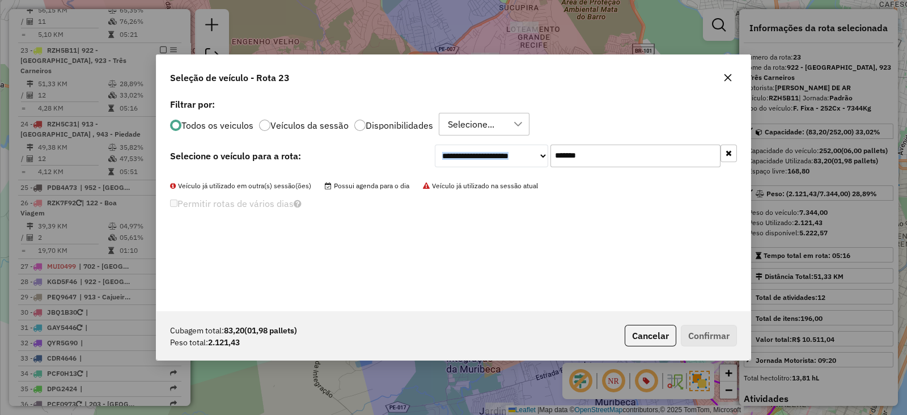
drag, startPoint x: 634, startPoint y: 143, endPoint x: 371, endPoint y: 150, distance: 262.5
click at [372, 150] on div "**********" at bounding box center [453, 203] width 594 height 215
click at [596, 159] on input "*******" at bounding box center [635, 155] width 170 height 23
paste input "text"
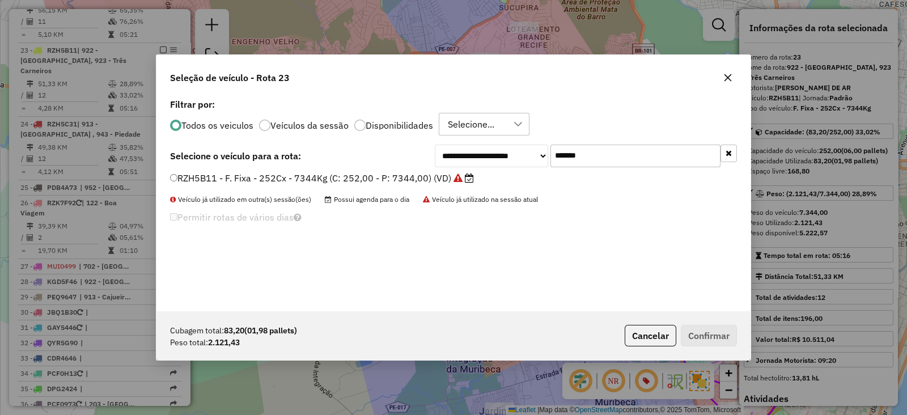
type input "*******"
click at [414, 178] on label "RZH5B11 - F. Fixa - 252Cx - 7344Kg (C: 252,00 - P: 7344,00) (VD)" at bounding box center [322, 178] width 304 height 14
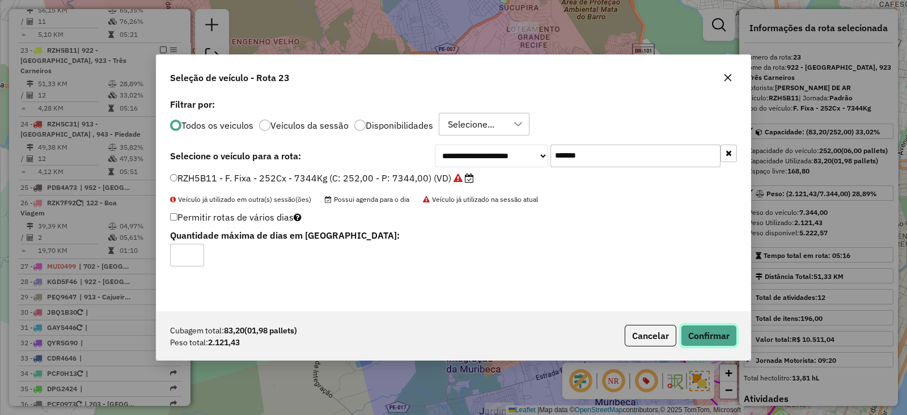
click at [703, 335] on button "Confirmar" at bounding box center [709, 336] width 56 height 22
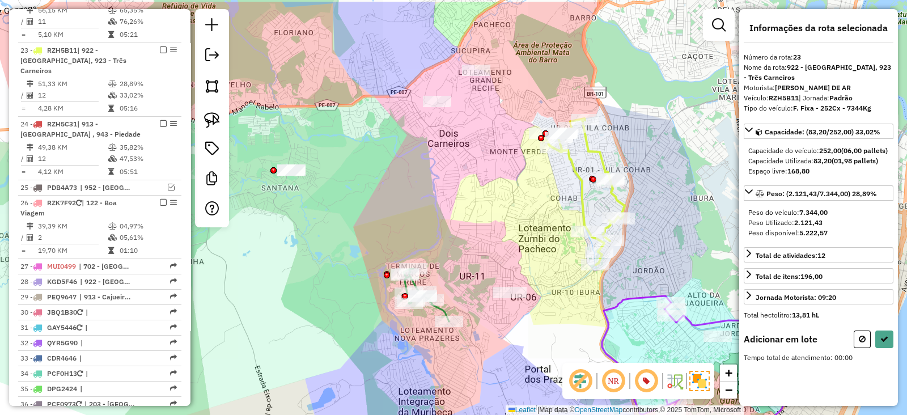
drag, startPoint x: 539, startPoint y: 171, endPoint x: 471, endPoint y: 234, distance: 92.2
click at [471, 234] on div "Janela de atendimento Grade de atendimento Capacidade Transportadoras Veículos …" at bounding box center [453, 207] width 907 height 415
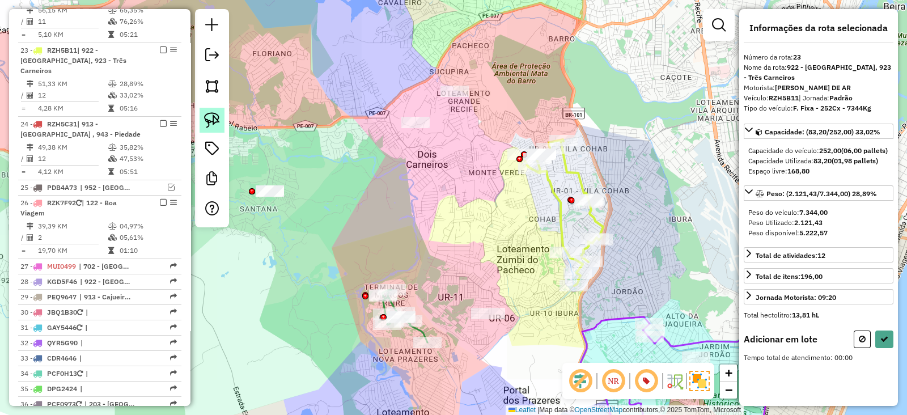
click at [213, 117] on img at bounding box center [212, 120] width 16 height 16
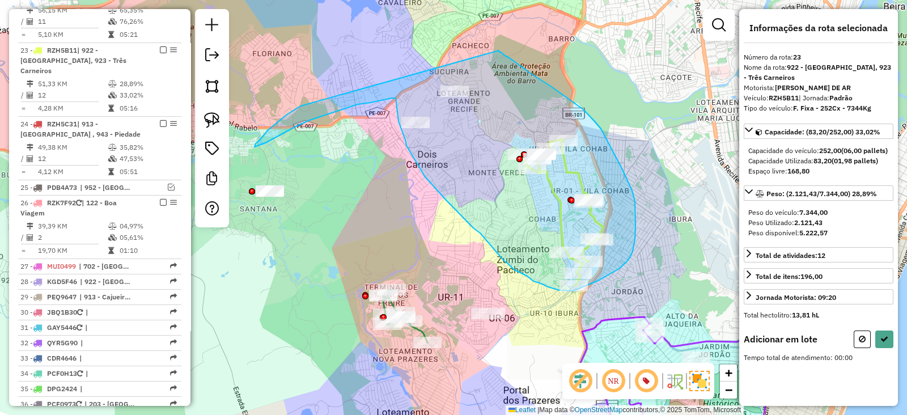
drag, startPoint x: 300, startPoint y: 106, endPoint x: 499, endPoint y: 50, distance: 206.0
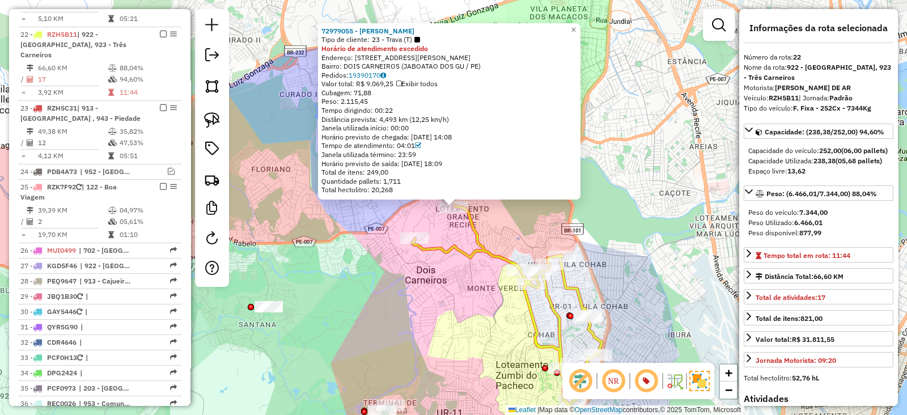
scroll to position [1353, 0]
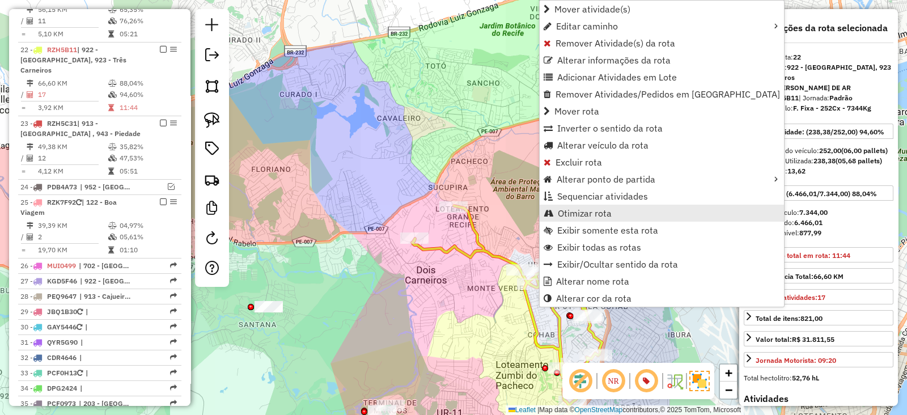
click at [577, 209] on span "Otimizar rota" at bounding box center [585, 213] width 54 height 9
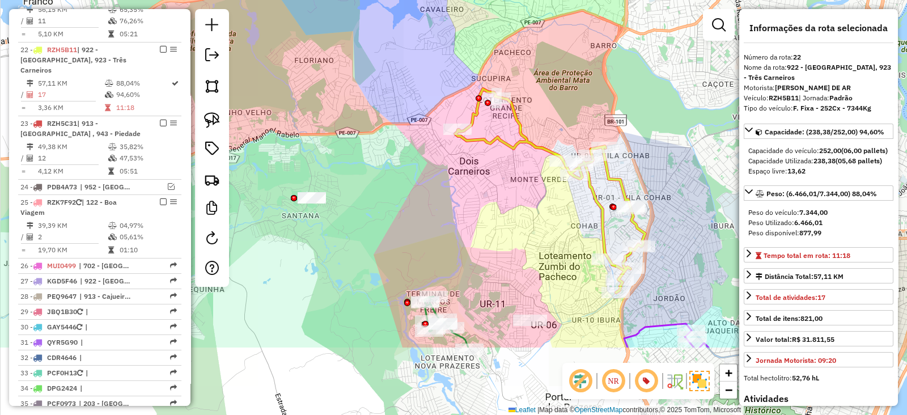
drag, startPoint x: 577, startPoint y: 208, endPoint x: 620, endPoint y: 99, distance: 117.0
click at [620, 99] on div "Janela de atendimento Grade de atendimento Capacidade Transportadoras Veículos …" at bounding box center [453, 207] width 907 height 415
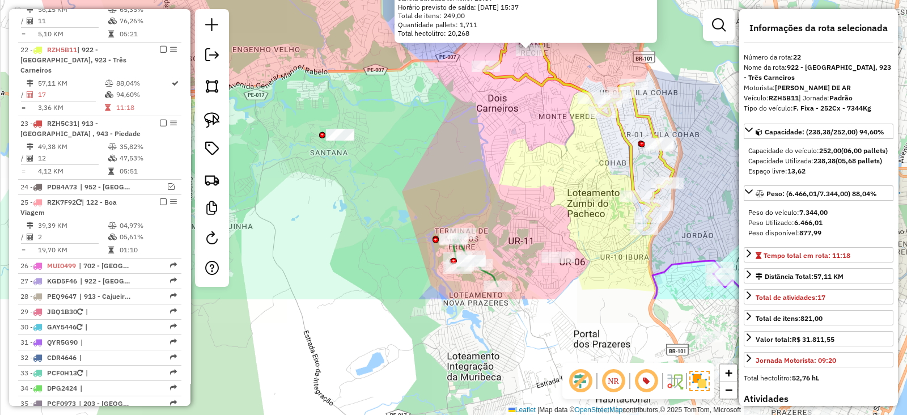
drag, startPoint x: 417, startPoint y: 322, endPoint x: 494, endPoint y: 165, distance: 174.1
click at [494, 165] on div "72979055 - JOSEMARIO BATISTA DA Tipo de cliente: 23 - Trava (T) Endereço: AV Co…" at bounding box center [453, 207] width 907 height 415
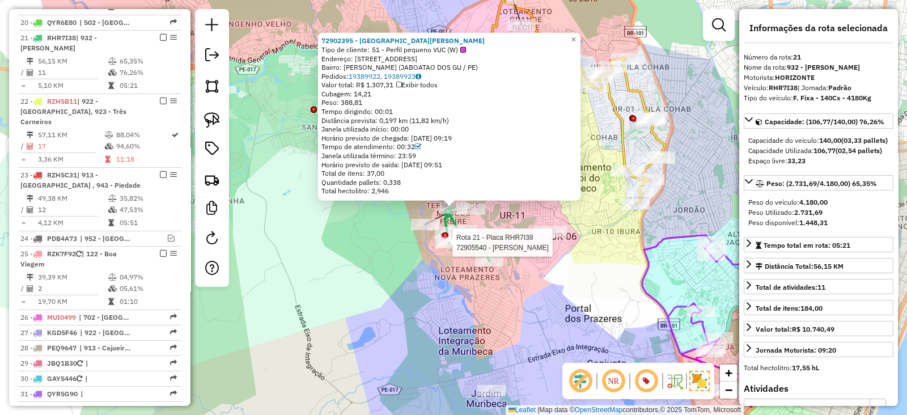
scroll to position [1289, 0]
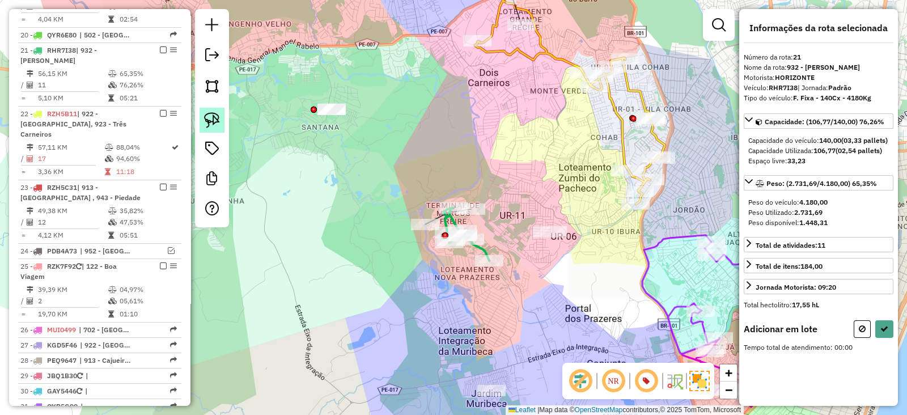
click at [210, 118] on img at bounding box center [212, 120] width 16 height 16
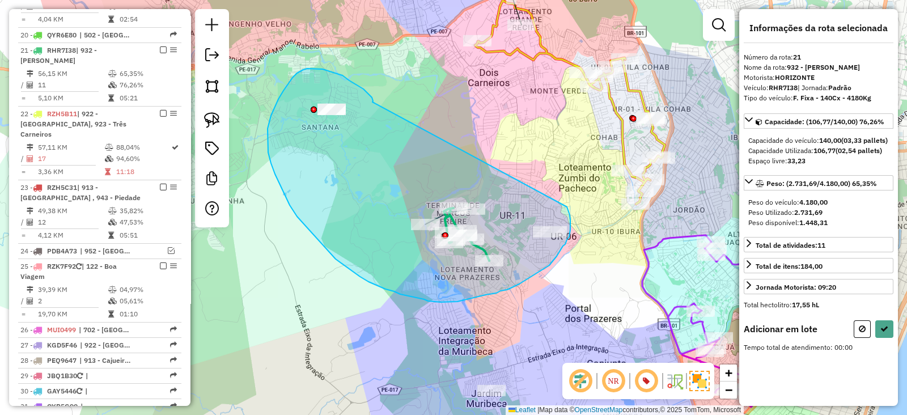
drag, startPoint x: 372, startPoint y: 102, endPoint x: 566, endPoint y: 206, distance: 219.6
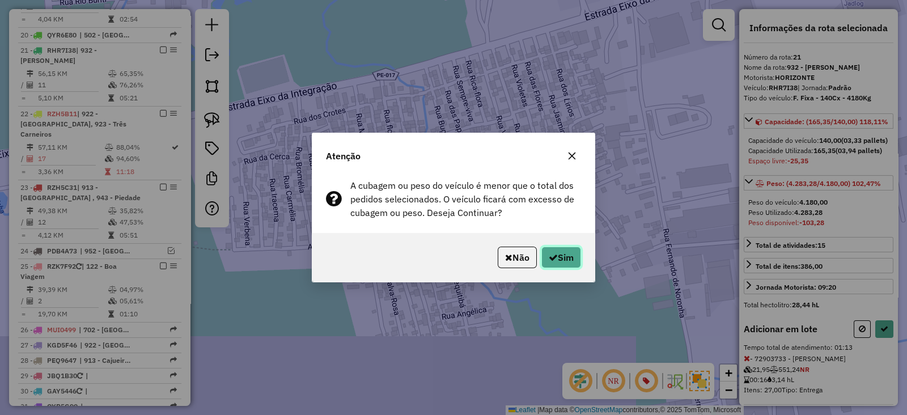
click at [550, 256] on icon "button" at bounding box center [553, 257] width 9 height 9
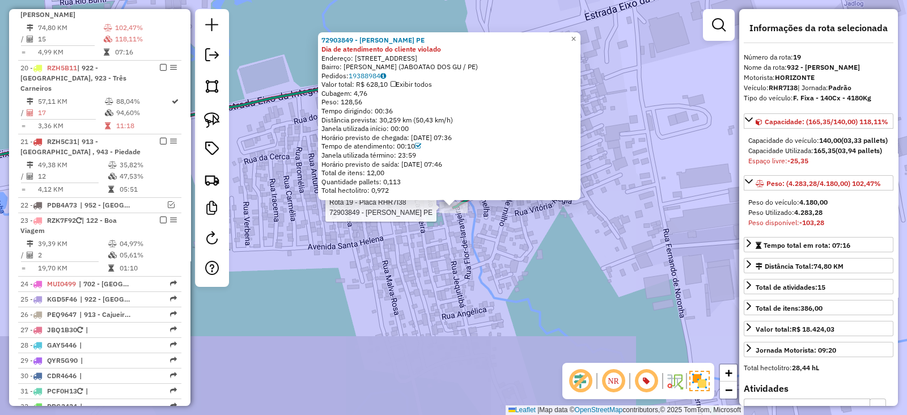
scroll to position [1162, 0]
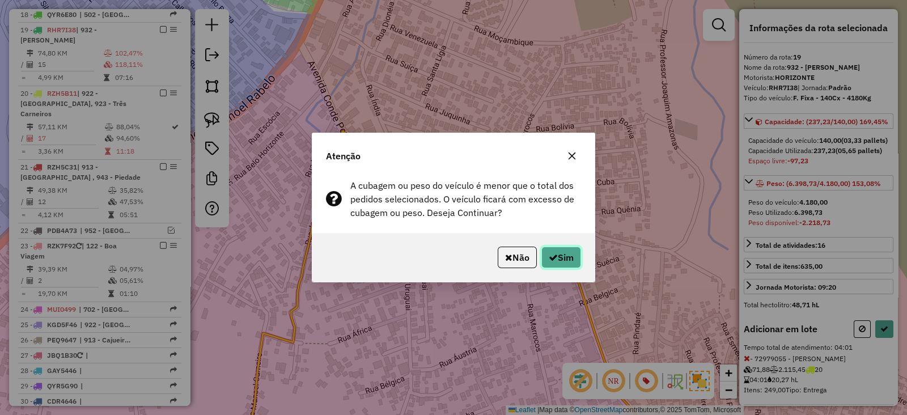
click at [566, 258] on button "Sim" at bounding box center [561, 257] width 40 height 22
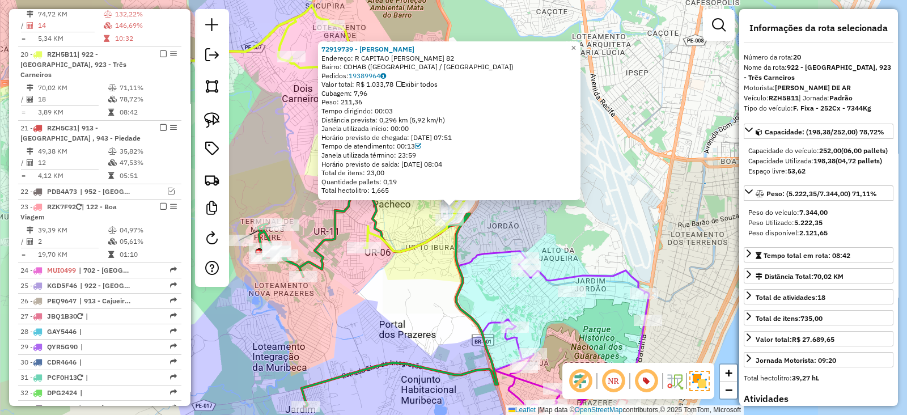
scroll to position [1226, 0]
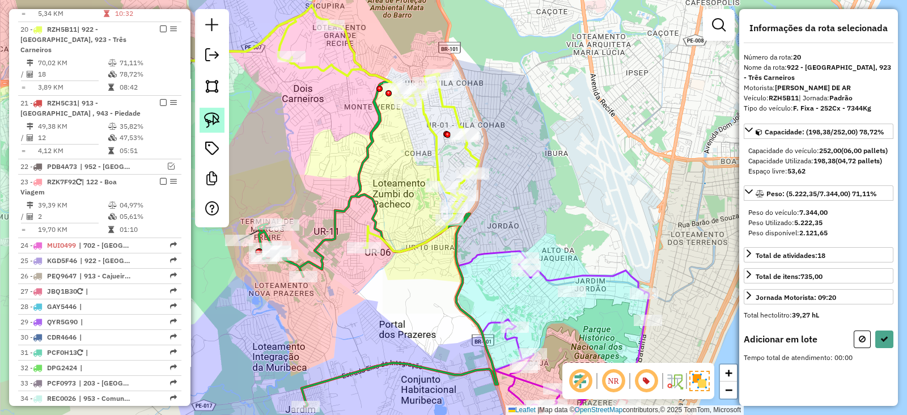
click at [210, 116] on img at bounding box center [212, 120] width 16 height 16
drag, startPoint x: 320, startPoint y: 258, endPoint x: 307, endPoint y: 307, distance: 51.0
click at [307, 307] on div "Janela de atendimento Grade de atendimento Capacidade Transportadoras Veículos …" at bounding box center [453, 207] width 907 height 415
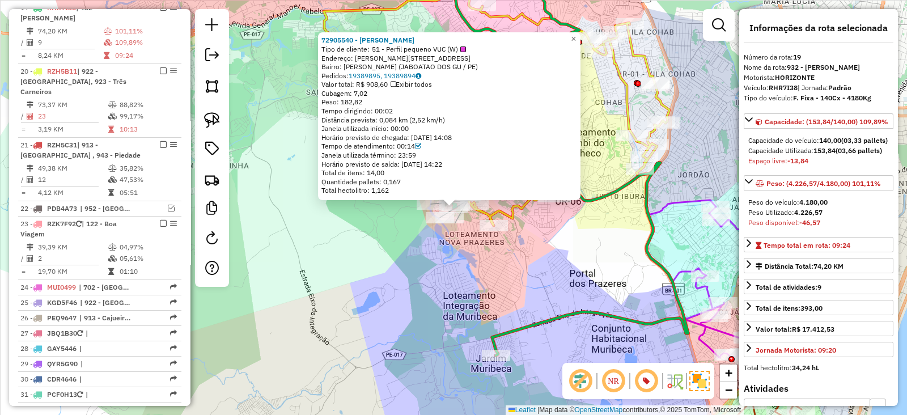
scroll to position [1162, 0]
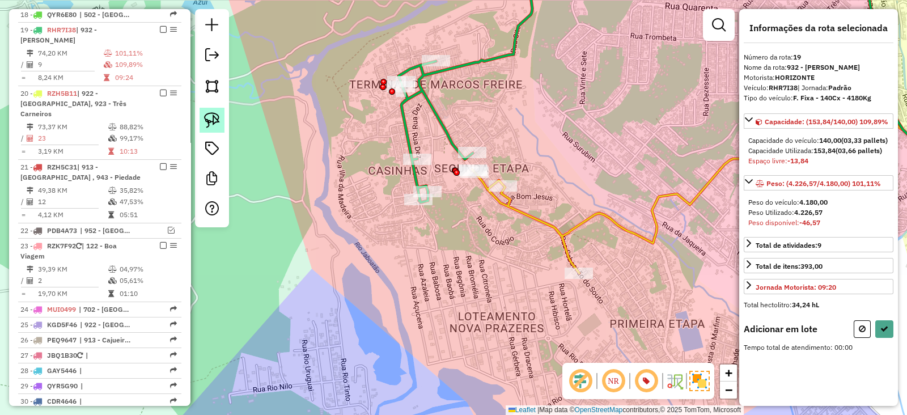
click at [214, 125] on img at bounding box center [212, 120] width 16 height 16
drag, startPoint x: 477, startPoint y: 143, endPoint x: 494, endPoint y: 167, distance: 29.2
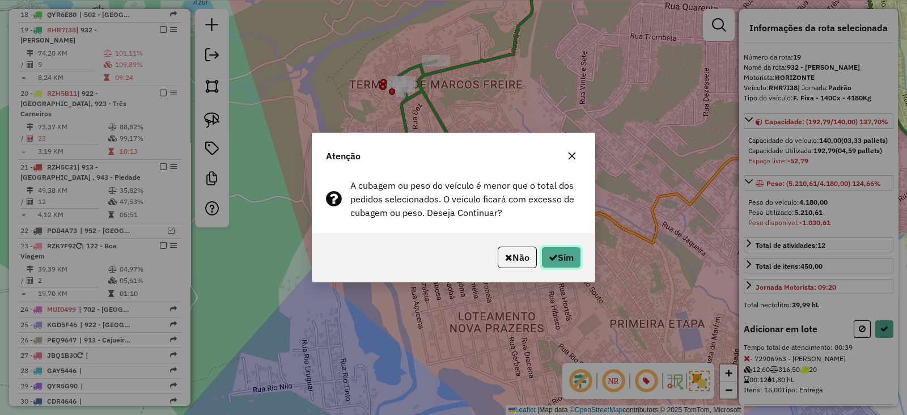
click at [562, 256] on button "Sim" at bounding box center [561, 257] width 40 height 22
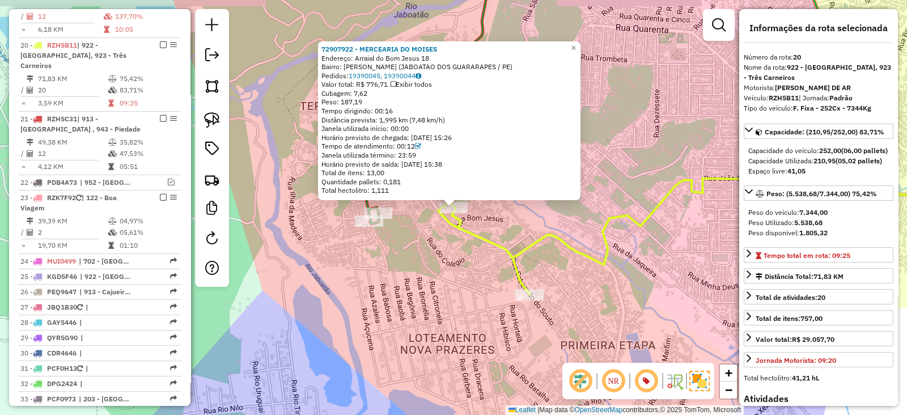
scroll to position [1226, 0]
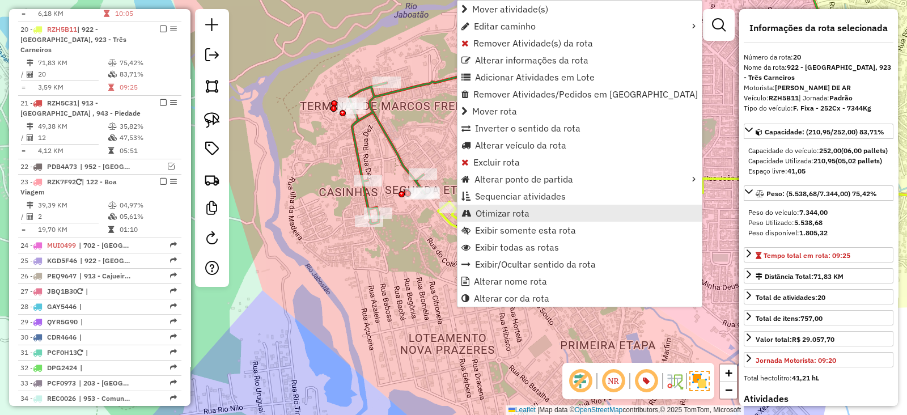
click at [508, 214] on span "Otimizar rota" at bounding box center [502, 213] width 54 height 9
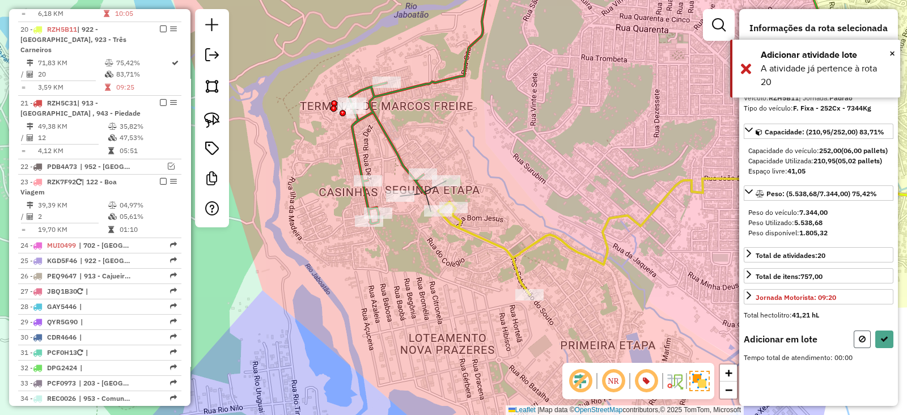
click at [864, 341] on button at bounding box center [861, 339] width 17 height 18
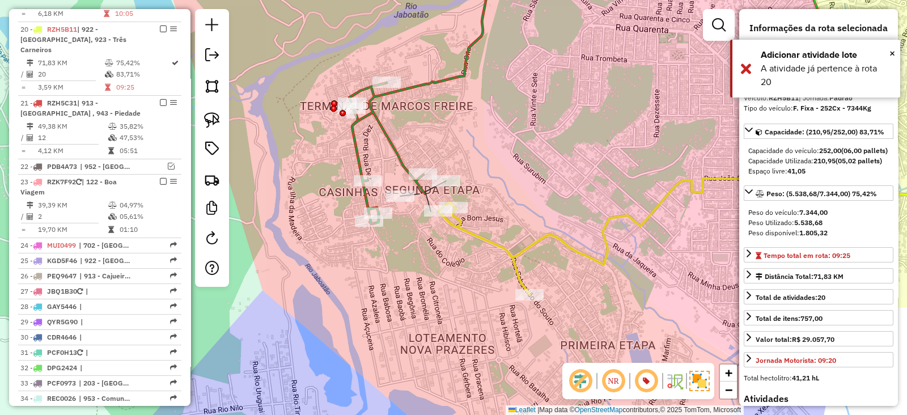
click at [510, 259] on icon at bounding box center [717, 192] width 559 height 203
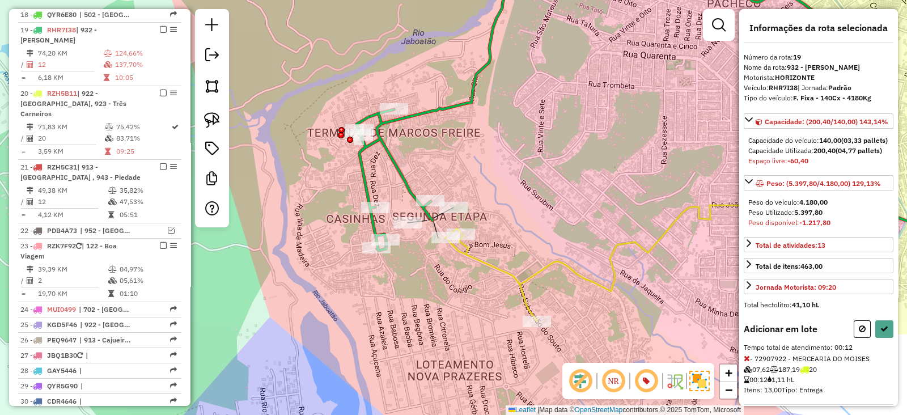
scroll to position [41, 0]
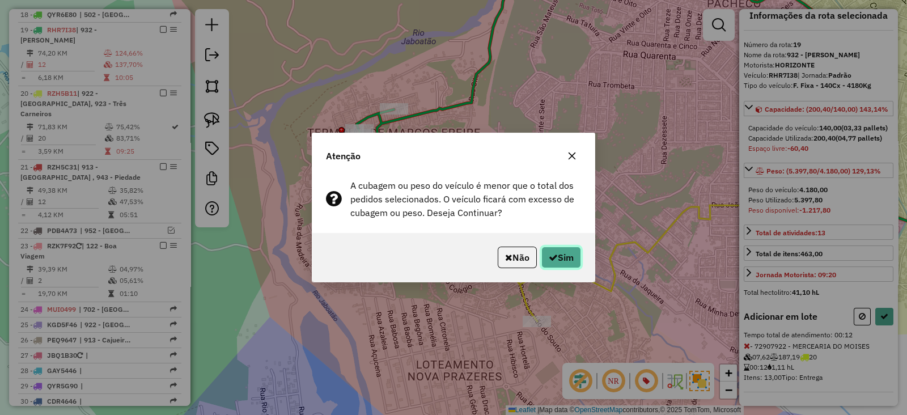
click at [560, 258] on button "Sim" at bounding box center [561, 257] width 40 height 22
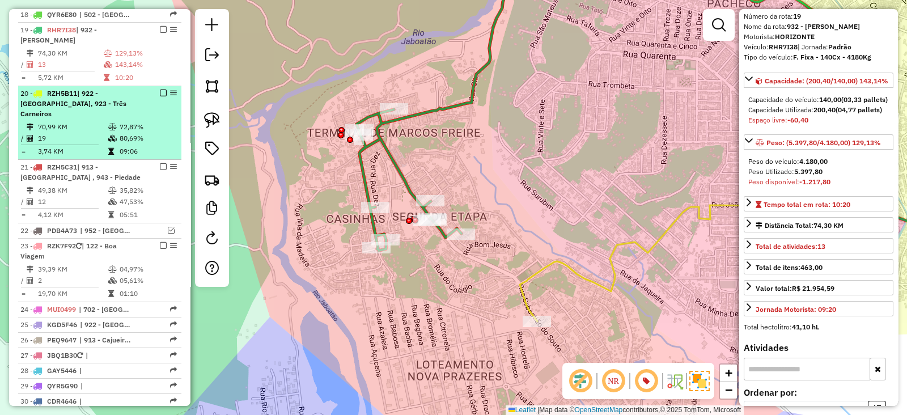
click at [161, 90] on em at bounding box center [163, 93] width 7 height 7
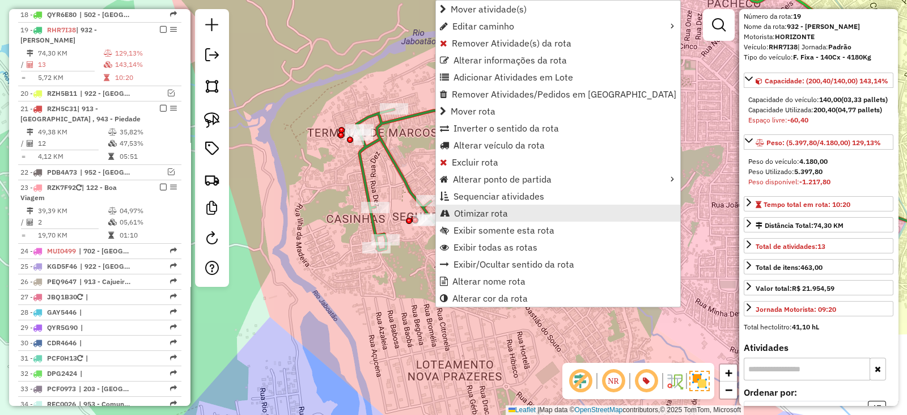
click at [487, 211] on span "Otimizar rota" at bounding box center [481, 213] width 54 height 9
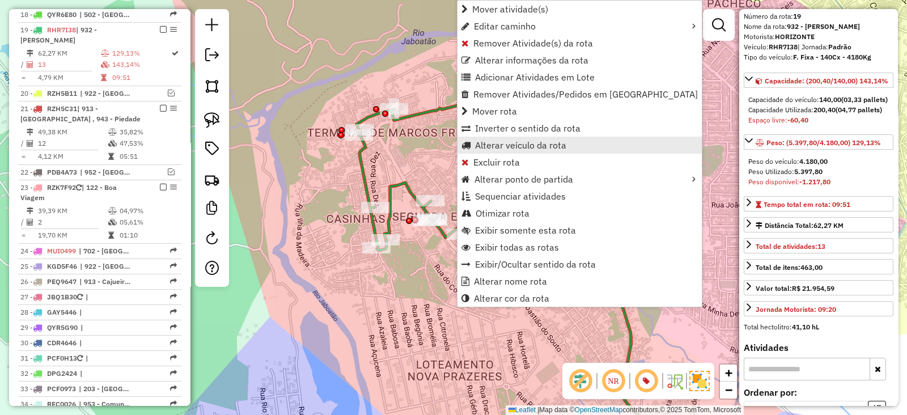
click at [511, 147] on span "Alterar veículo da rota" at bounding box center [520, 145] width 91 height 9
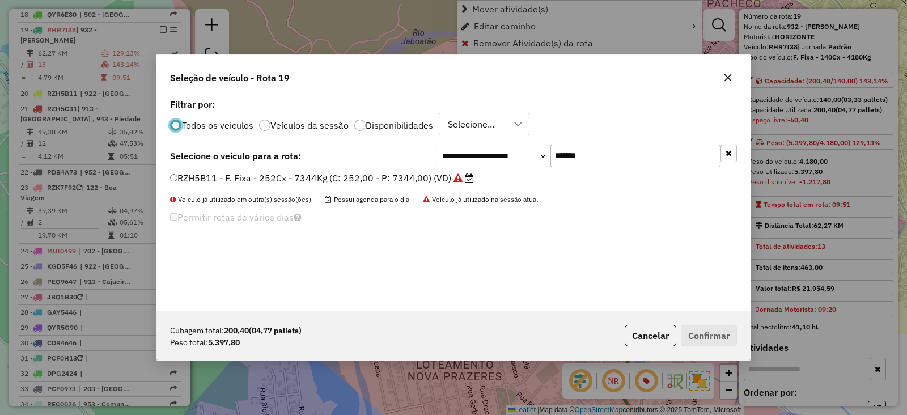
scroll to position [6, 3]
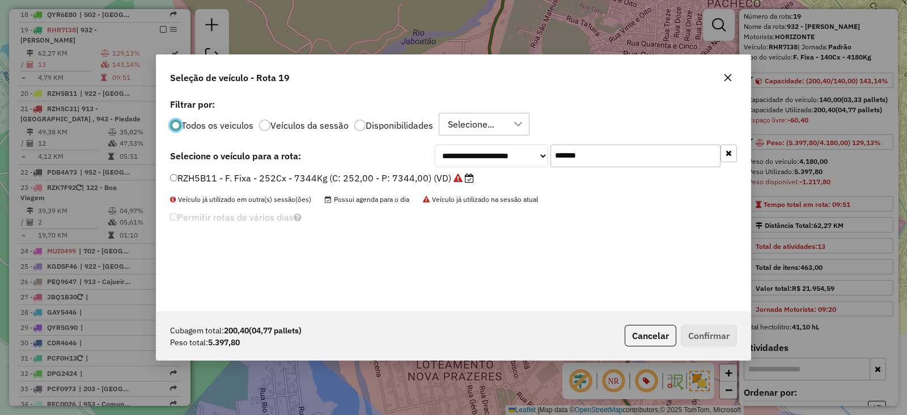
drag, startPoint x: 646, startPoint y: 162, endPoint x: 445, endPoint y: 156, distance: 200.7
click at [445, 156] on div "**********" at bounding box center [586, 155] width 302 height 23
paste input "text"
type input "*******"
click at [427, 174] on label "RZH9D93 - F. Fixa - 210Cx - 7200Kg (C: 210,00 - P: 7200,00) (VD)" at bounding box center [316, 178] width 293 height 14
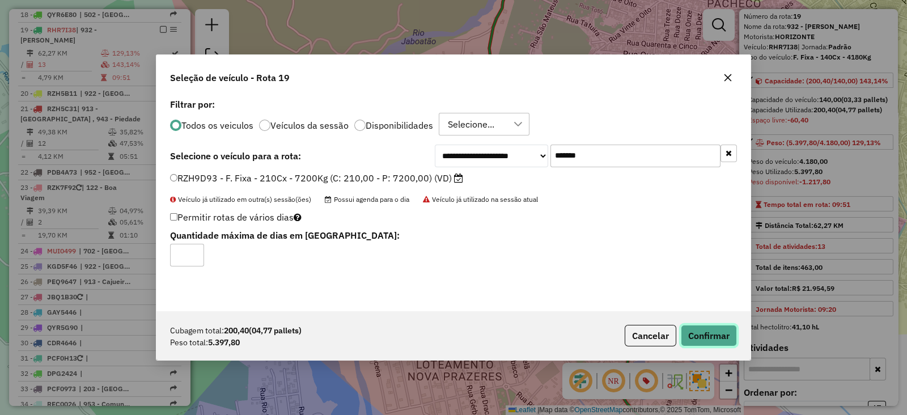
click at [715, 330] on button "Confirmar" at bounding box center [709, 336] width 56 height 22
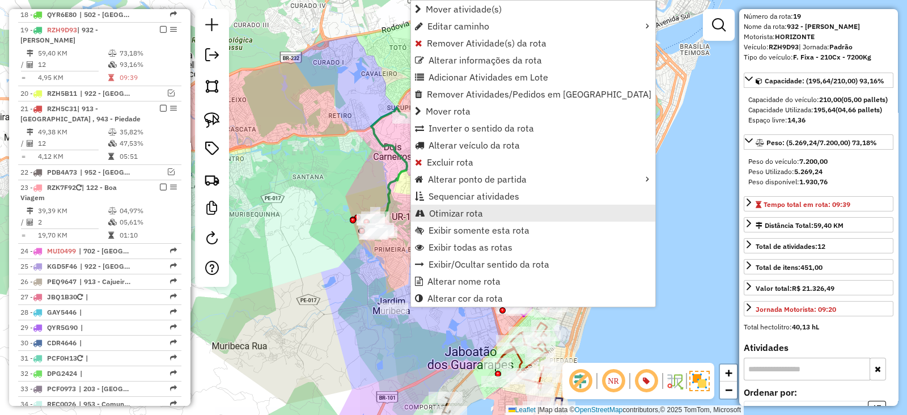
click at [465, 211] on span "Otimizar rota" at bounding box center [456, 213] width 54 height 9
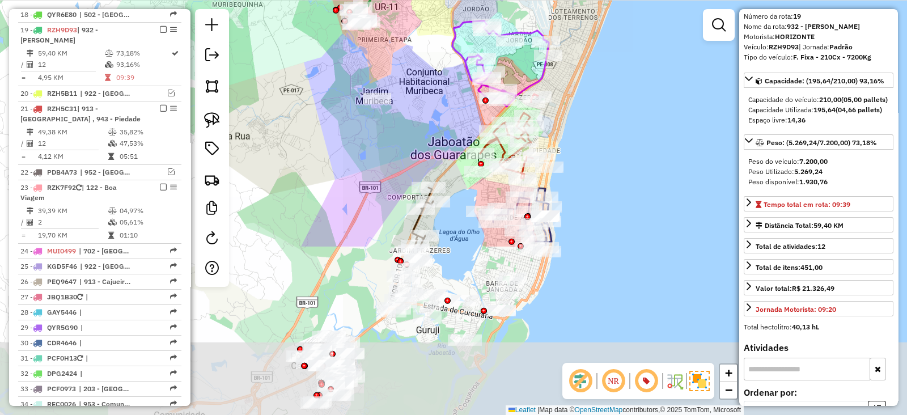
drag, startPoint x: 496, startPoint y: 148, endPoint x: 479, endPoint y: -62, distance: 210.3
click at [479, 0] on html "Aguarde... Pop-up bloqueado! Seu navegador bloqueou automáticamente a abertura …" at bounding box center [453, 207] width 907 height 415
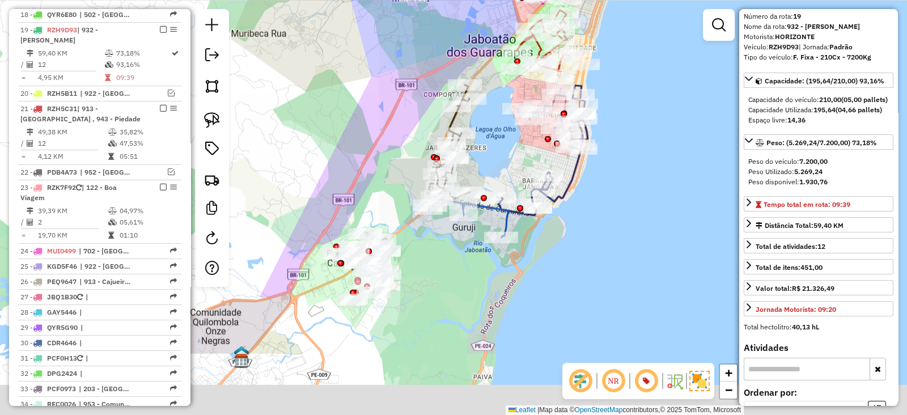
drag, startPoint x: 652, startPoint y: 169, endPoint x: 690, endPoint y: 56, distance: 120.1
click at [690, 56] on div "Janela de atendimento Grade de atendimento Capacidade Transportadoras Veículos …" at bounding box center [453, 207] width 907 height 415
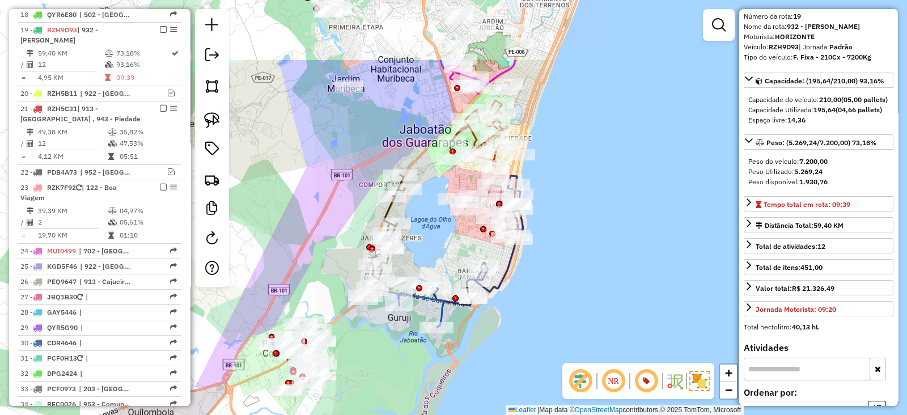
drag, startPoint x: 640, startPoint y: 244, endPoint x: 587, endPoint y: 332, distance: 102.7
click at [587, 332] on div "Janela de atendimento Grade de atendimento Capacidade Transportadoras Veículos …" at bounding box center [453, 207] width 907 height 415
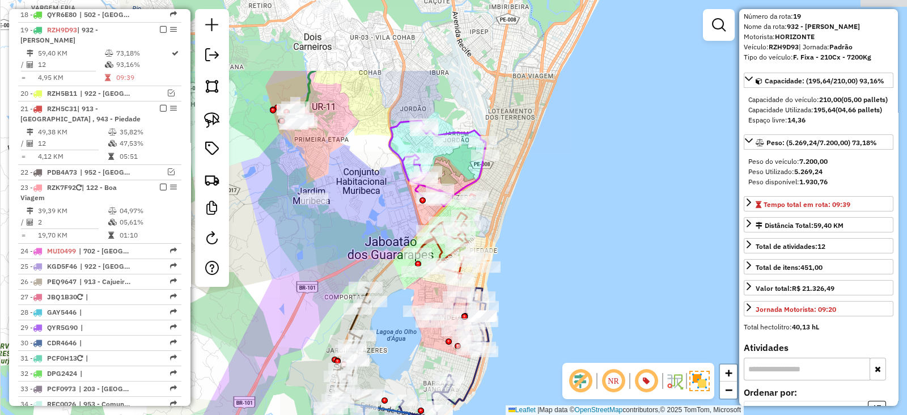
drag, startPoint x: 580, startPoint y: 46, endPoint x: 545, endPoint y: 159, distance: 117.4
click at [545, 159] on div "Janela de atendimento Grade de atendimento Capacidade Transportadoras Veículos …" at bounding box center [453, 207] width 907 height 415
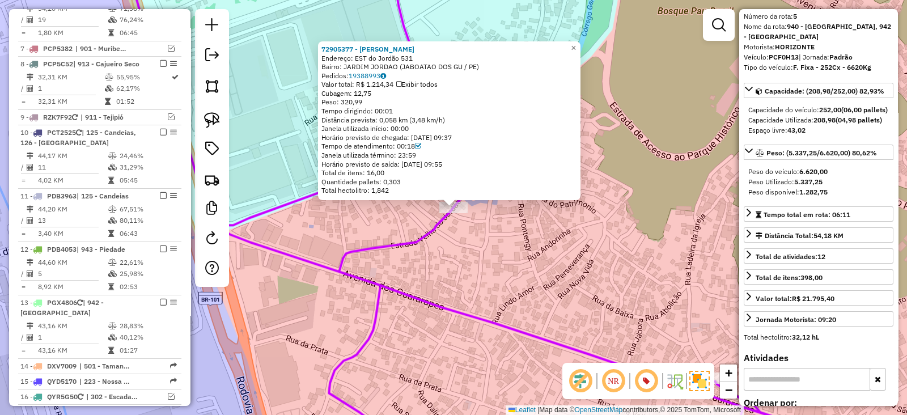
scroll to position [585, 0]
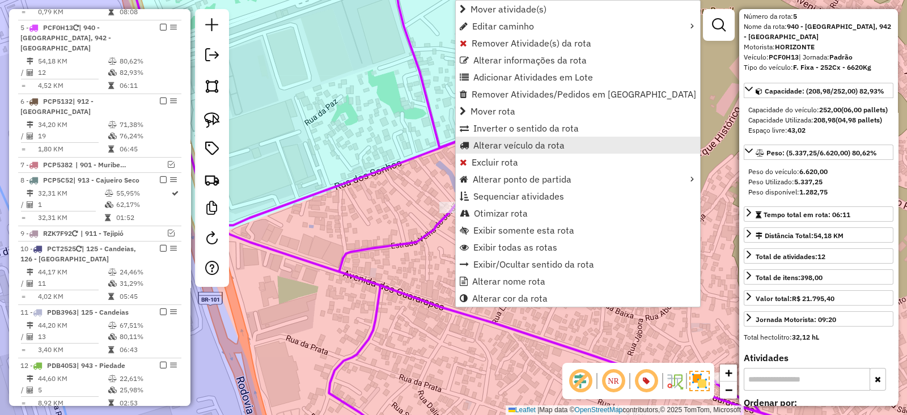
click at [501, 150] on span "Alterar veículo da rota" at bounding box center [518, 145] width 91 height 9
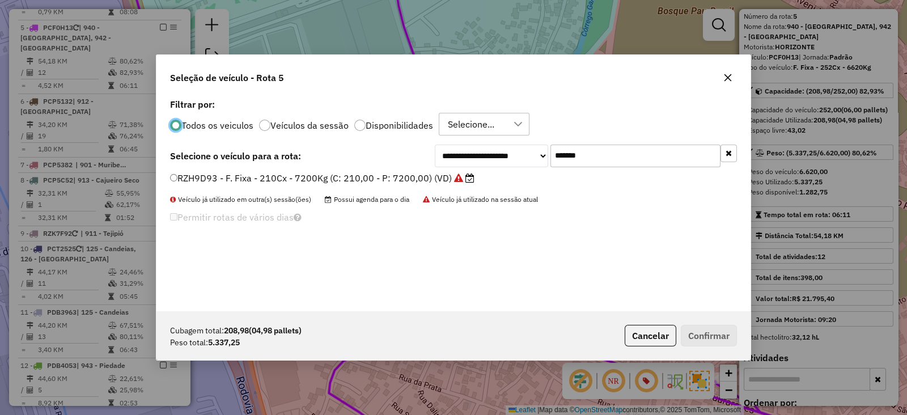
scroll to position [6, 3]
paste input "text"
drag, startPoint x: 622, startPoint y: 158, endPoint x: 453, endPoint y: 155, distance: 168.3
click at [453, 155] on div "**********" at bounding box center [586, 155] width 302 height 23
type input "*******"
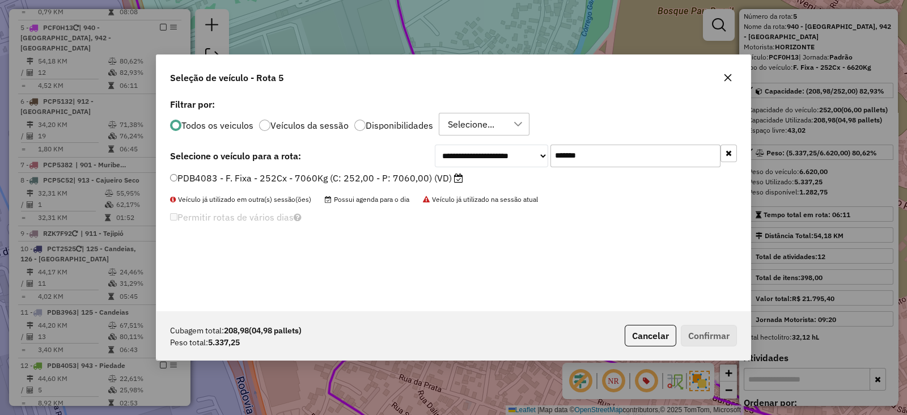
click at [419, 177] on label "PDB4083 - F. Fixa - 252Cx - 7060Kg (C: 252,00 - P: 7060,00) (VD)" at bounding box center [316, 178] width 293 height 14
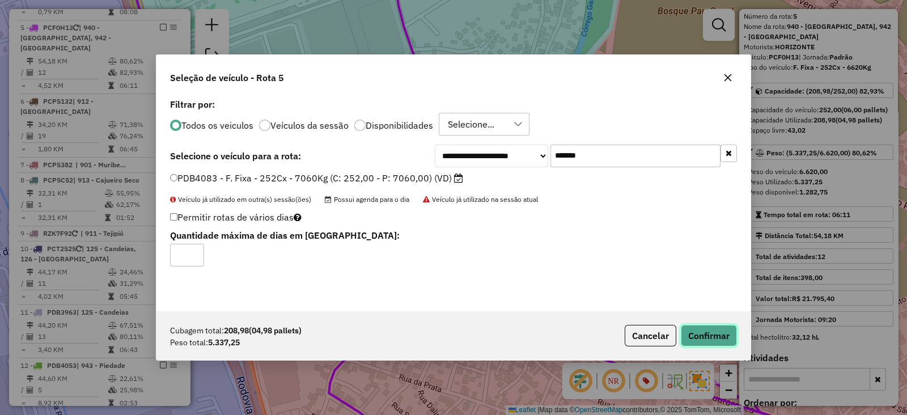
click at [708, 329] on button "Confirmar" at bounding box center [709, 336] width 56 height 22
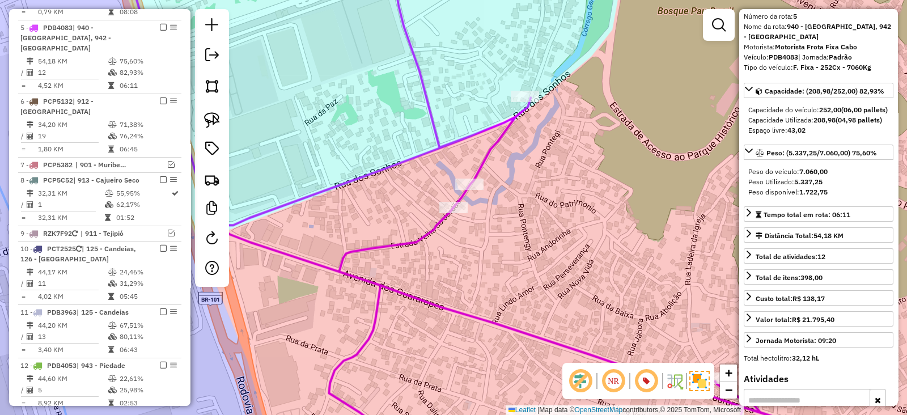
scroll to position [0, 0]
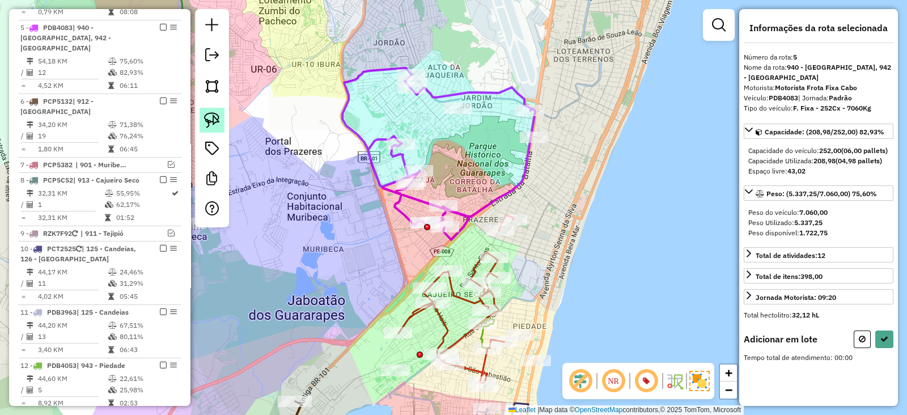
click at [201, 118] on link at bounding box center [211, 120] width 25 height 25
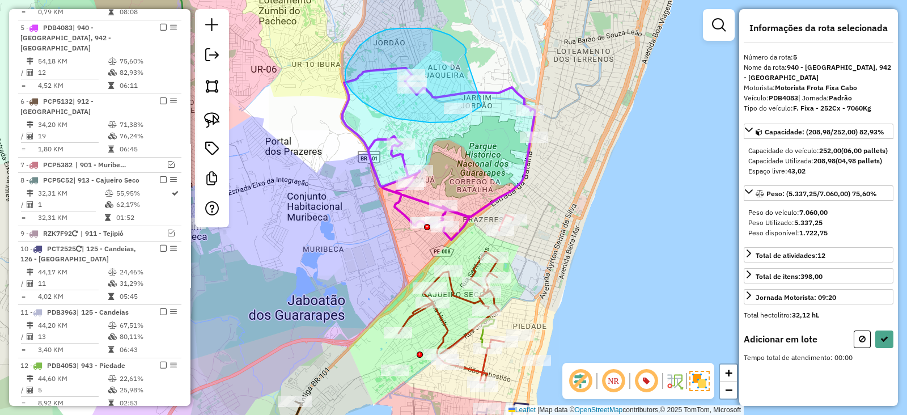
drag, startPoint x: 450, startPoint y: 35, endPoint x: 482, endPoint y: 105, distance: 76.6
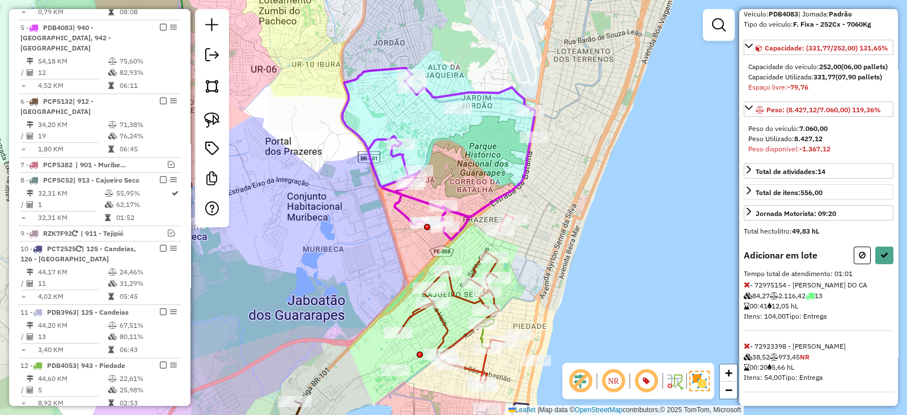
scroll to position [112, 0]
click at [744, 280] on icon at bounding box center [746, 284] width 6 height 8
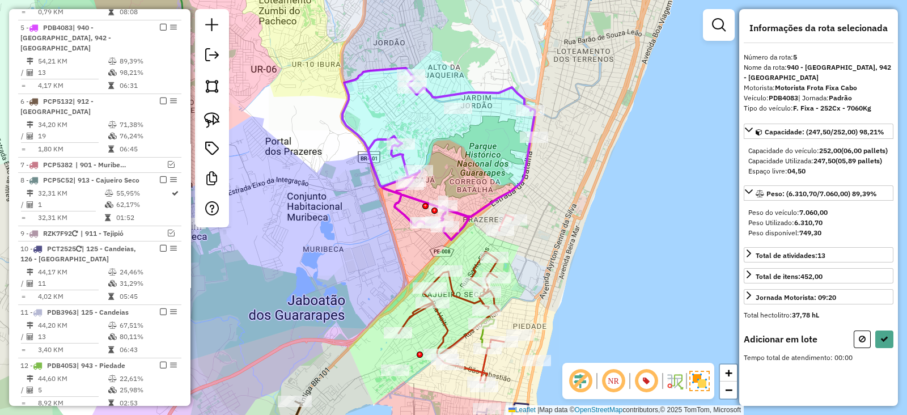
scroll to position [0, 0]
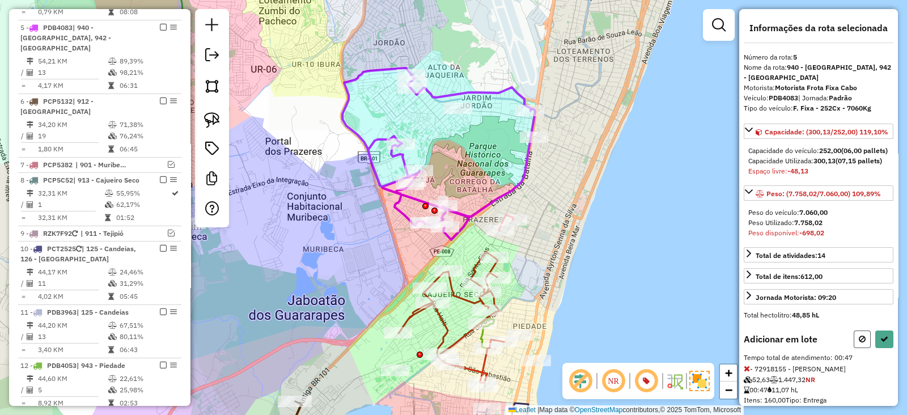
click at [858, 343] on icon at bounding box center [861, 339] width 7 height 8
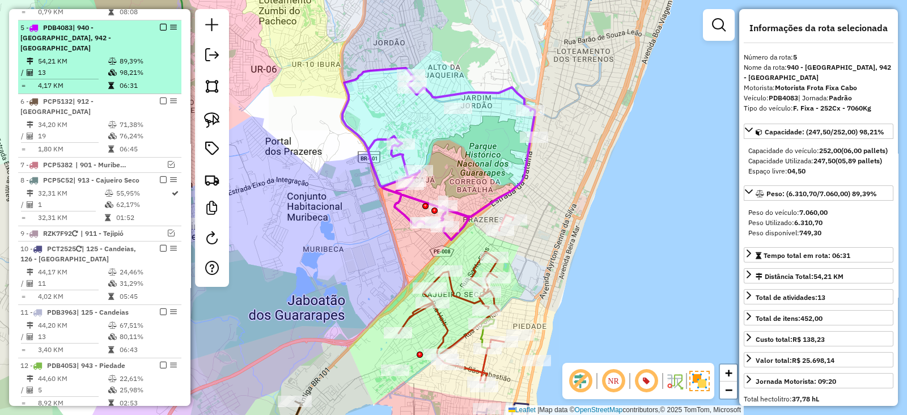
click at [160, 24] on em at bounding box center [163, 27] width 7 height 7
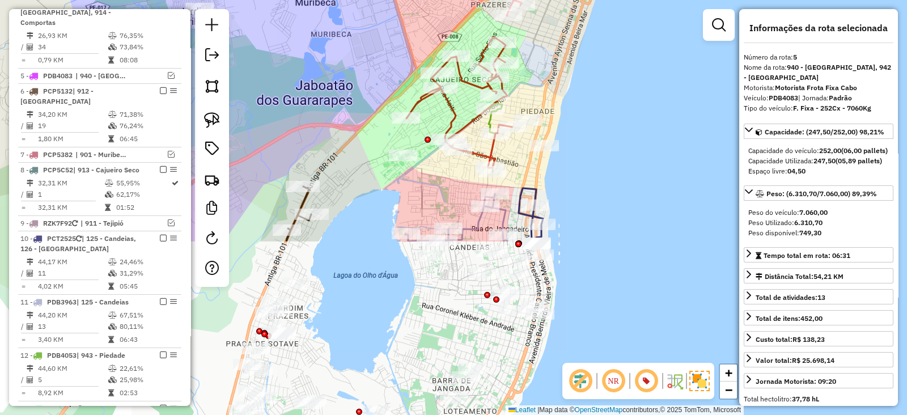
drag, startPoint x: 592, startPoint y: 239, endPoint x: 600, endPoint y: 24, distance: 214.9
click at [600, 24] on div "Janela de atendimento Grade de atendimento Capacidade Transportadoras Veículos …" at bounding box center [453, 207] width 907 height 415
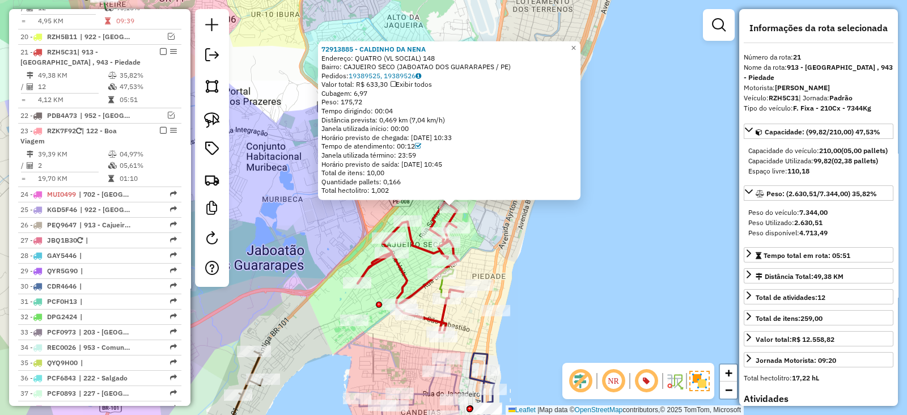
scroll to position [1193, 0]
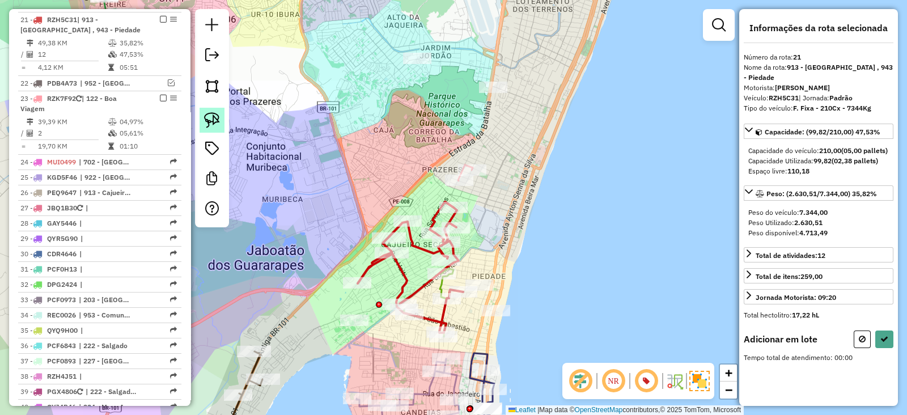
click at [210, 116] on img at bounding box center [212, 120] width 16 height 16
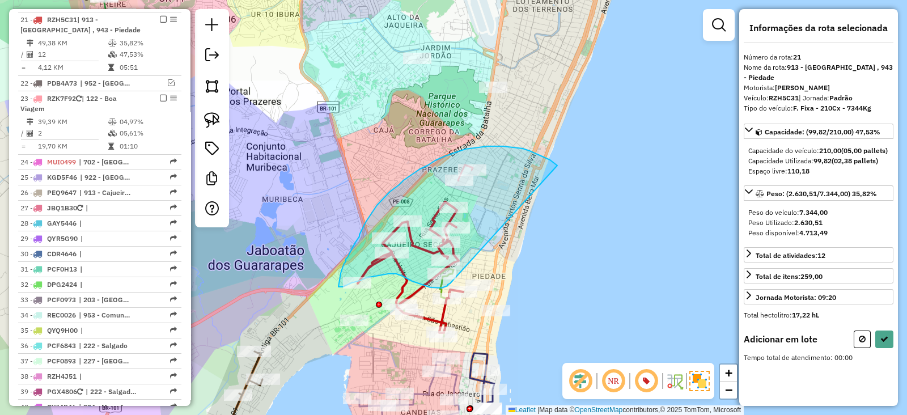
drag, startPoint x: 556, startPoint y: 165, endPoint x: 450, endPoint y: 283, distance: 158.9
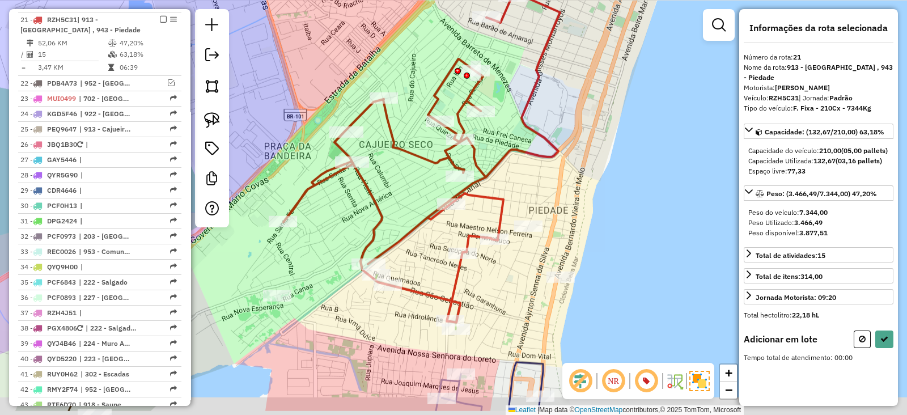
drag, startPoint x: 551, startPoint y: 203, endPoint x: 533, endPoint y: 174, distance: 34.6
click at [551, 176] on div "Janela de atendimento Grade de atendimento Capacidade Transportadoras Veículos …" at bounding box center [453, 207] width 907 height 415
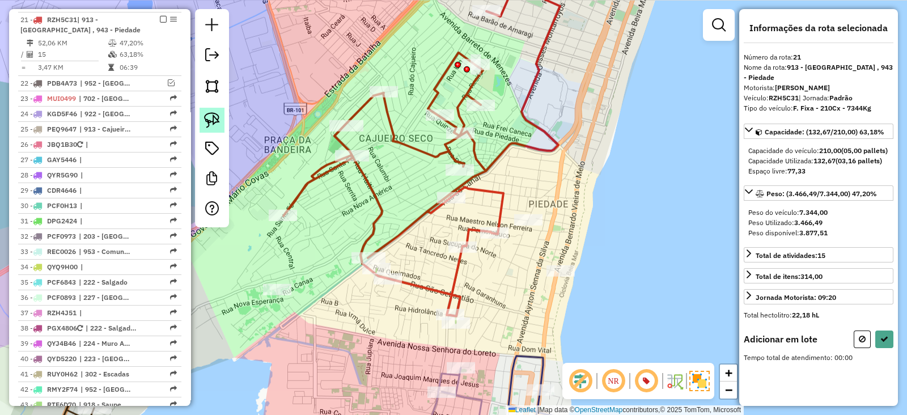
click at [212, 124] on img at bounding box center [212, 120] width 16 height 16
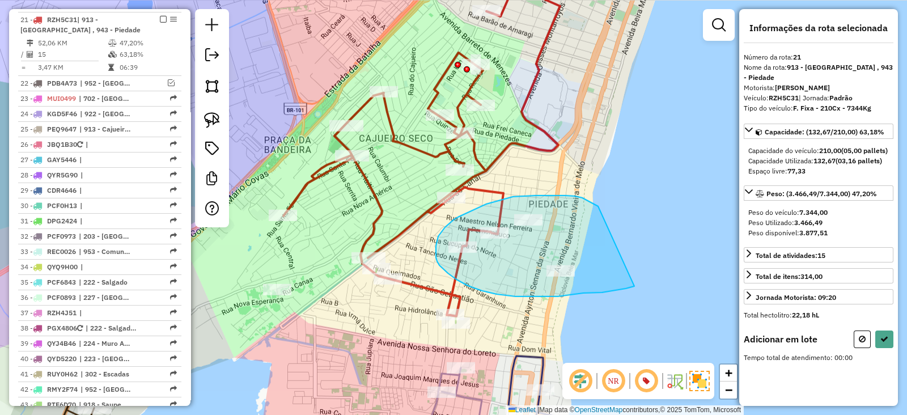
drag, startPoint x: 598, startPoint y: 206, endPoint x: 634, endPoint y: 286, distance: 87.7
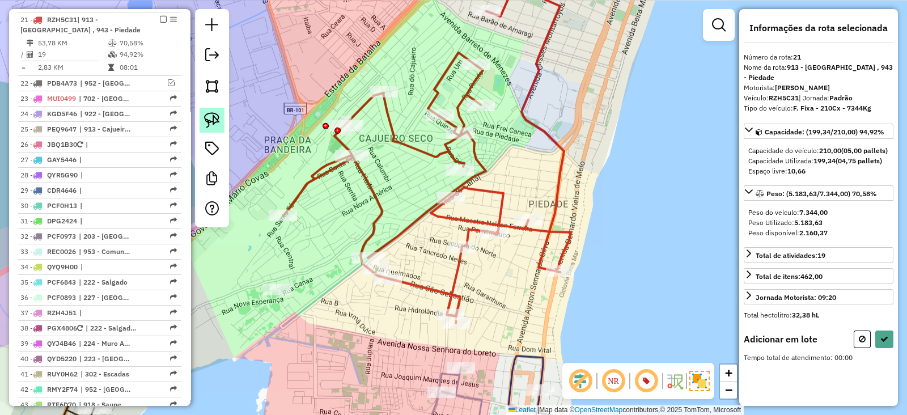
click at [211, 118] on img at bounding box center [212, 120] width 16 height 16
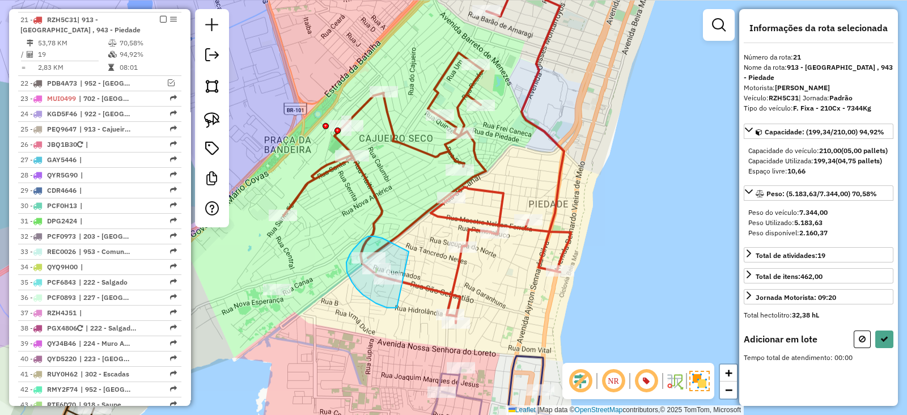
drag, startPoint x: 409, startPoint y: 252, endPoint x: 409, endPoint y: 304, distance: 52.1
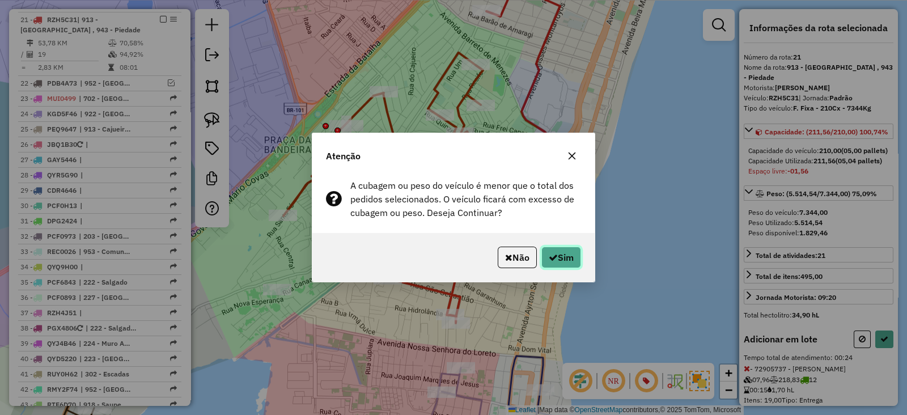
click at [567, 261] on button "Sim" at bounding box center [561, 257] width 40 height 22
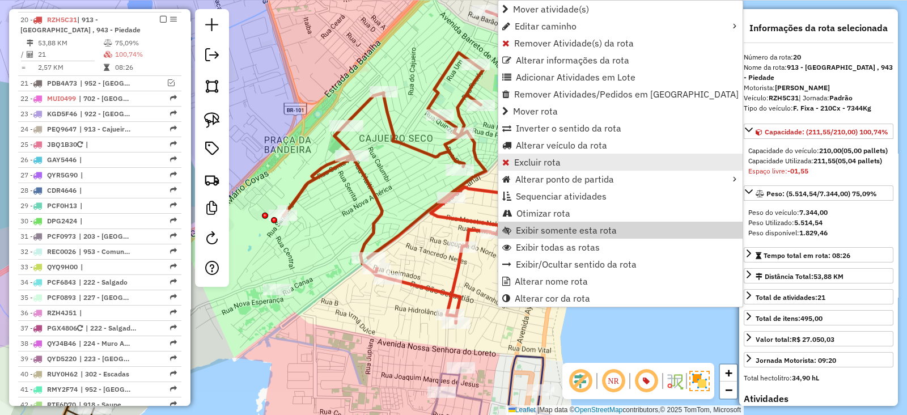
scroll to position [1140, 0]
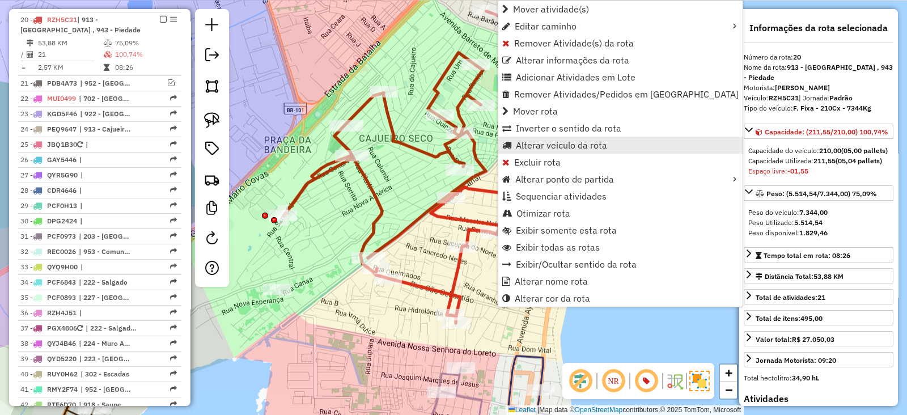
click at [567, 146] on span "Alterar veículo da rota" at bounding box center [561, 145] width 91 height 9
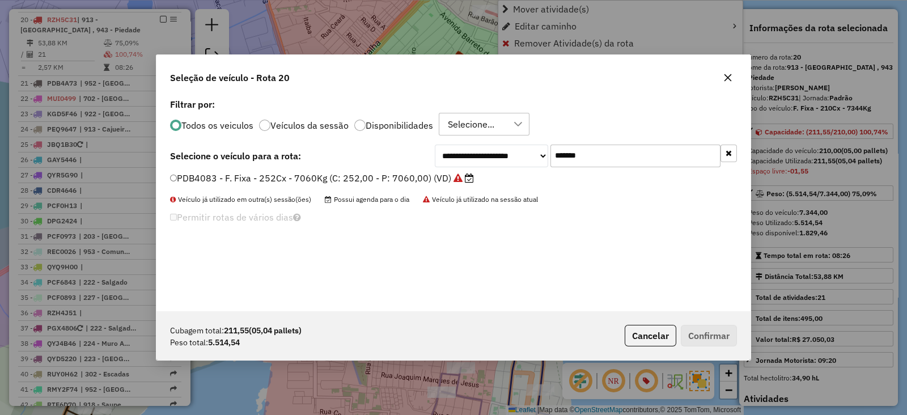
scroll to position [6, 3]
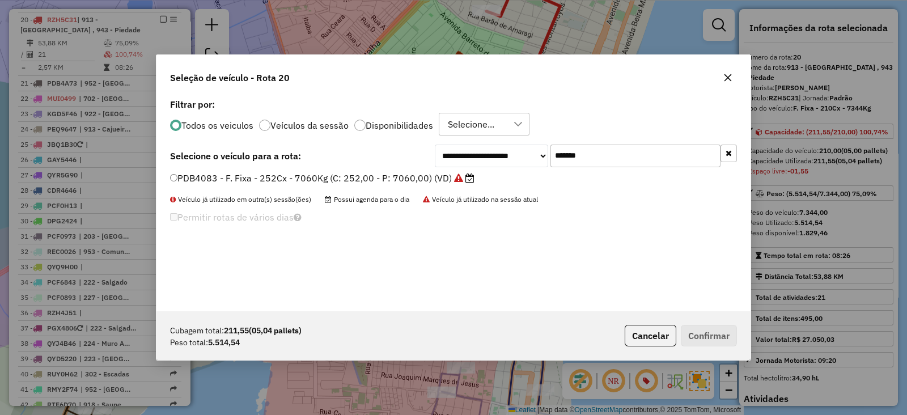
drag, startPoint x: 641, startPoint y: 164, endPoint x: 474, endPoint y: 167, distance: 167.2
click at [474, 167] on div "**********" at bounding box center [453, 203] width 594 height 215
paste input "text"
type input "*******"
click at [450, 180] on label "PDB3733 - F. Fixa - 238Cx - 7060Kg (C: 238,00 - P: 7060,00) (VD)" at bounding box center [316, 178] width 293 height 14
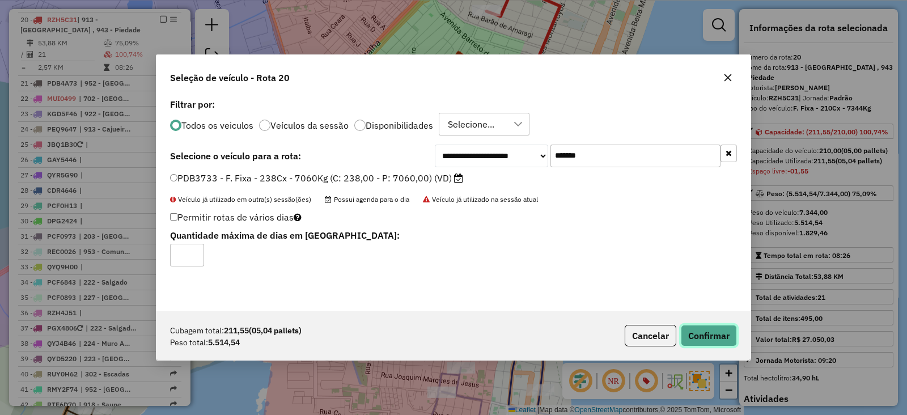
click at [715, 332] on button "Confirmar" at bounding box center [709, 336] width 56 height 22
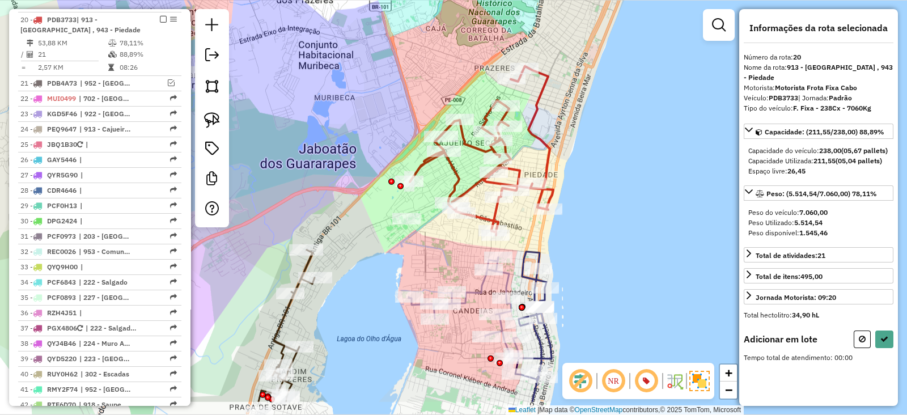
drag, startPoint x: 496, startPoint y: 283, endPoint x: 540, endPoint y: 228, distance: 70.5
click at [540, 228] on div "Janela de atendimento Grade de atendimento Capacidade Transportadoras Veículos …" at bounding box center [453, 207] width 907 height 415
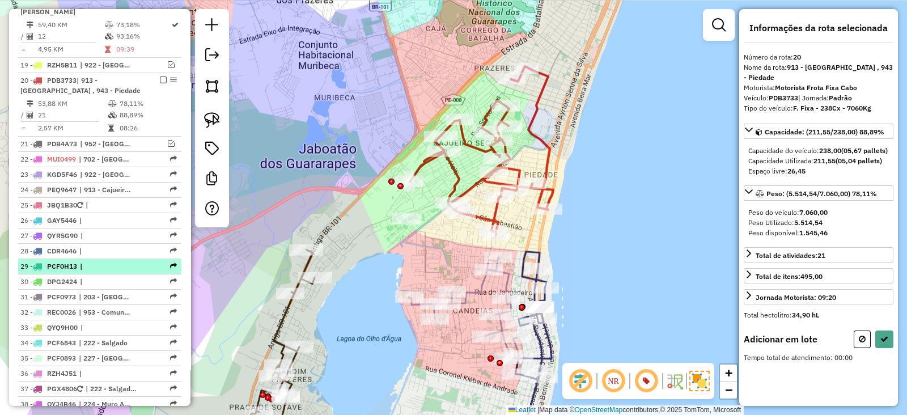
scroll to position [1045, 0]
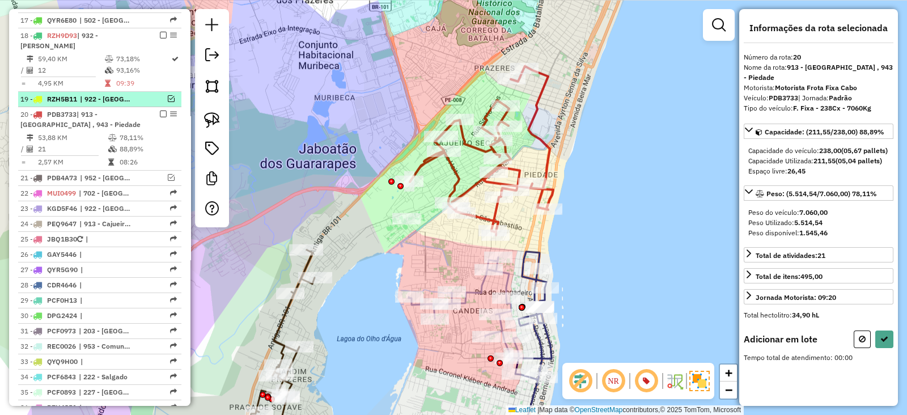
click at [168, 95] on em at bounding box center [171, 98] width 7 height 7
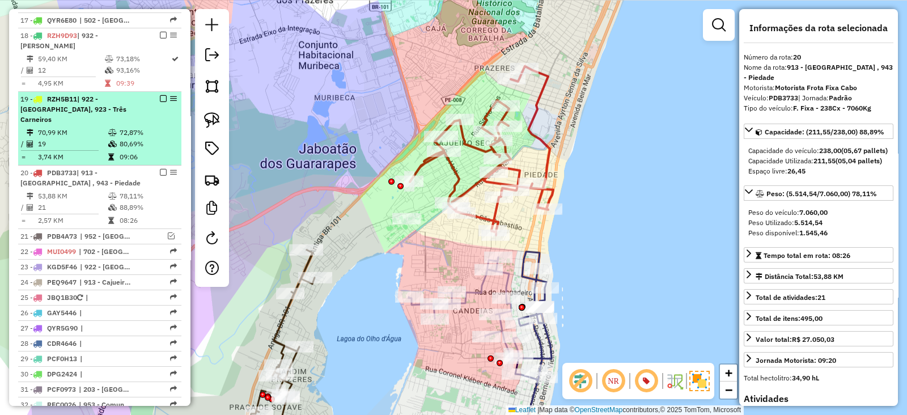
click at [160, 95] on em at bounding box center [163, 98] width 7 height 7
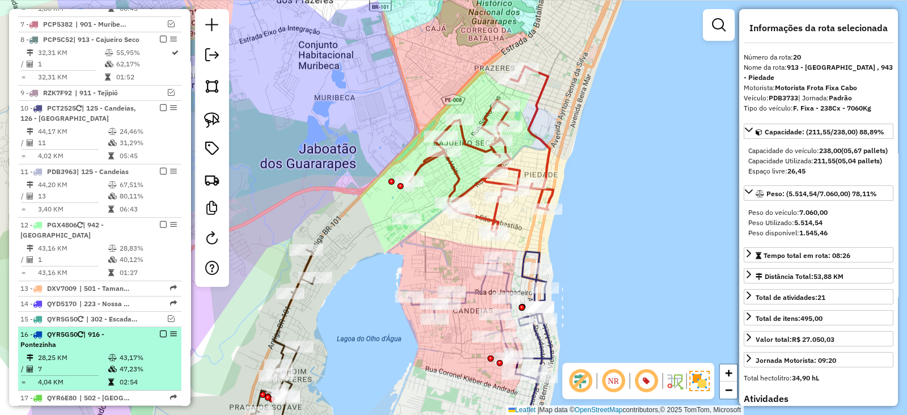
scroll to position [573, 0]
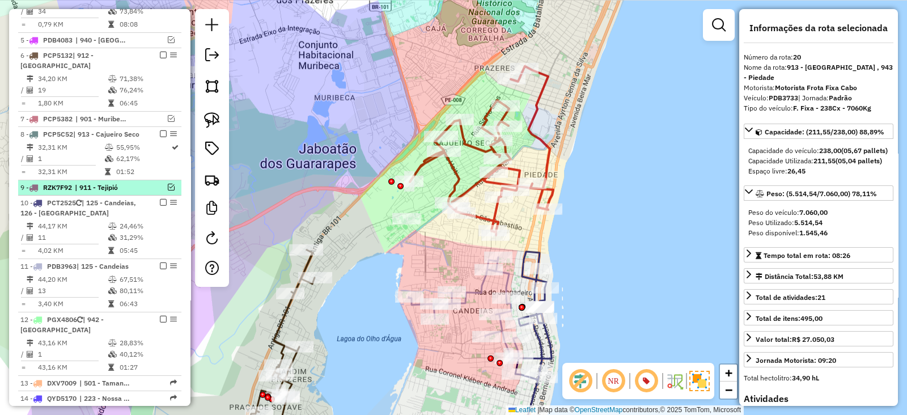
click at [170, 186] on em at bounding box center [171, 187] width 7 height 7
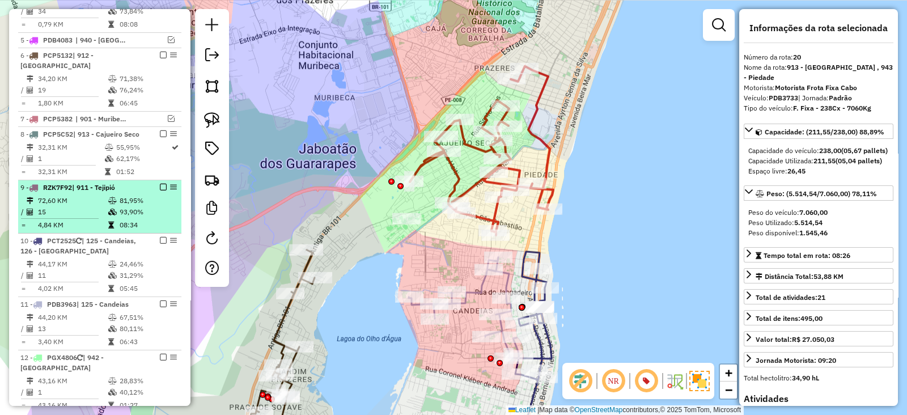
click at [160, 185] on em at bounding box center [163, 187] width 7 height 7
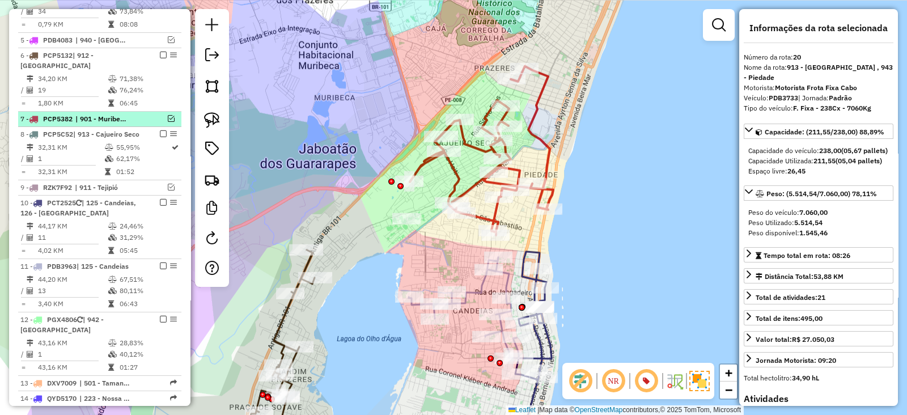
click at [168, 115] on em at bounding box center [171, 118] width 7 height 7
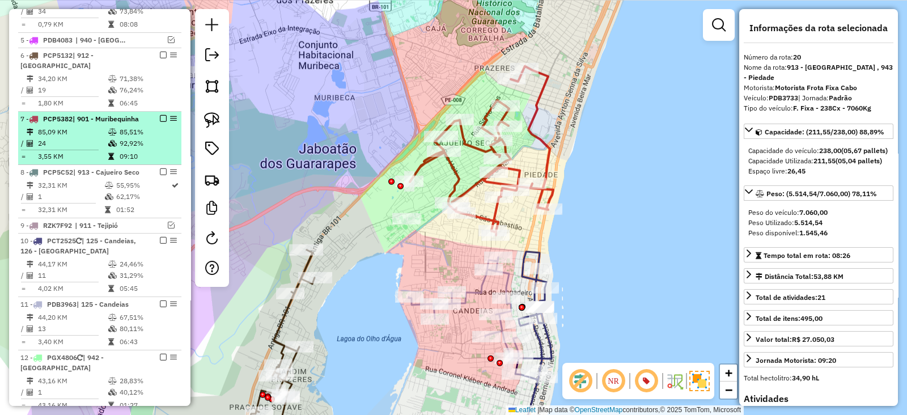
click at [160, 115] on em at bounding box center [163, 118] width 7 height 7
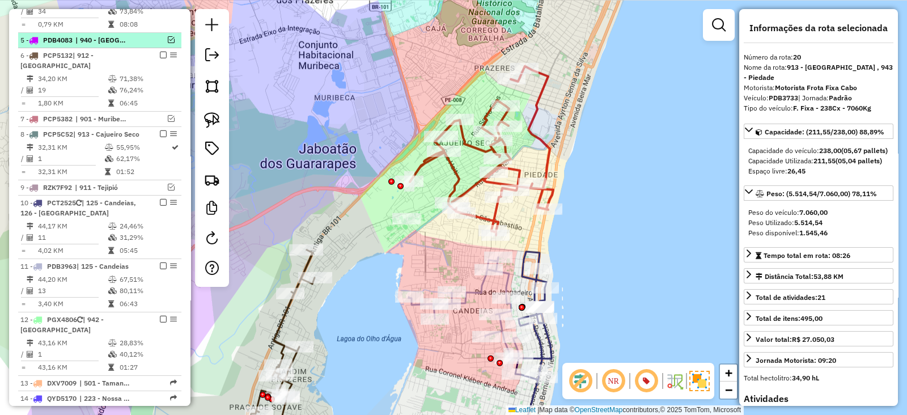
click at [168, 36] on em at bounding box center [171, 39] width 7 height 7
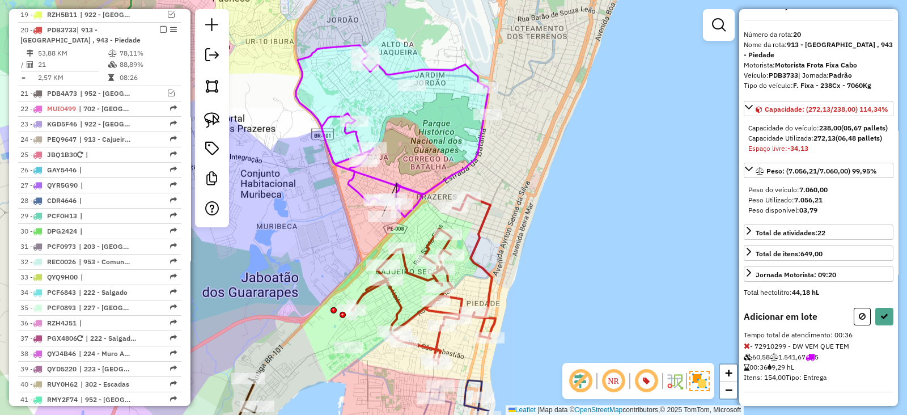
scroll to position [51, 0]
click at [860, 317] on icon at bounding box center [861, 316] width 7 height 8
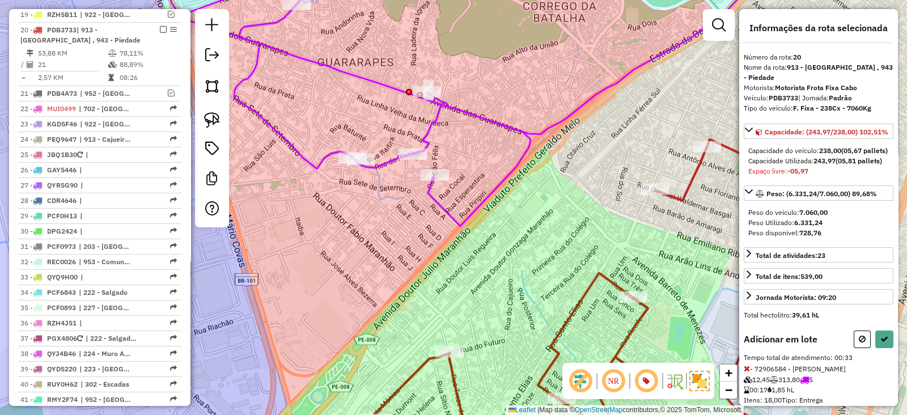
scroll to position [112, 0]
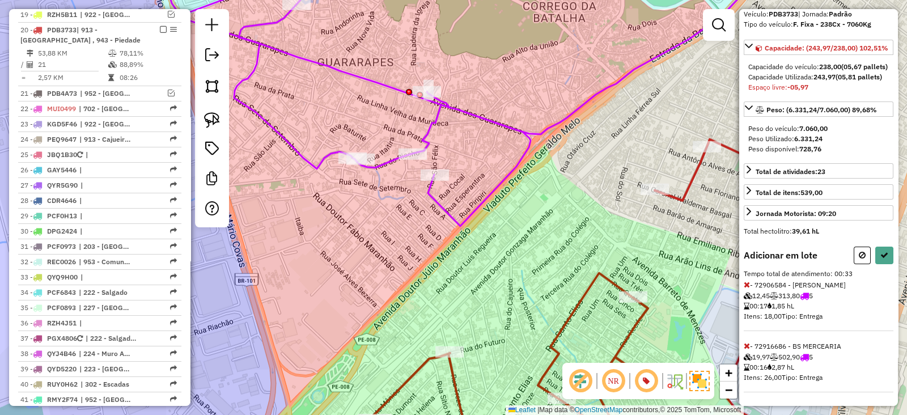
click at [746, 284] on icon at bounding box center [746, 284] width 6 height 8
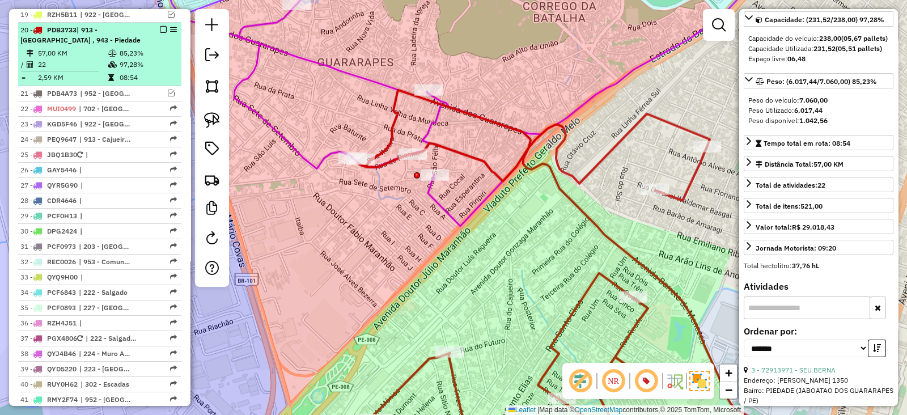
click at [162, 26] on em at bounding box center [163, 29] width 7 height 7
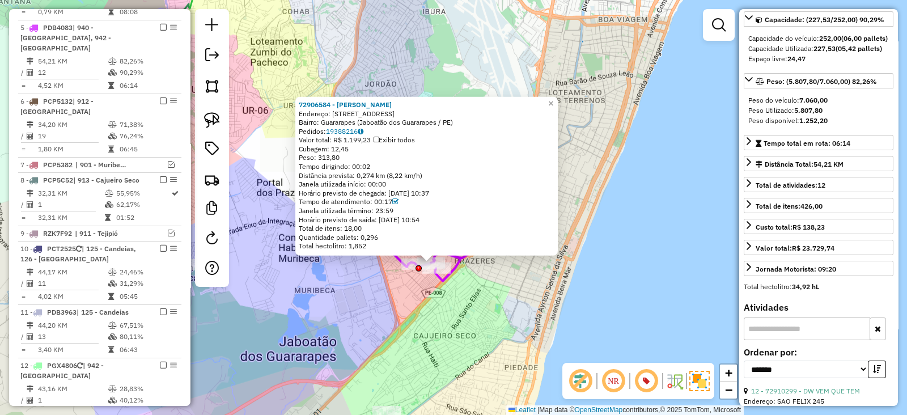
scroll to position [0, 0]
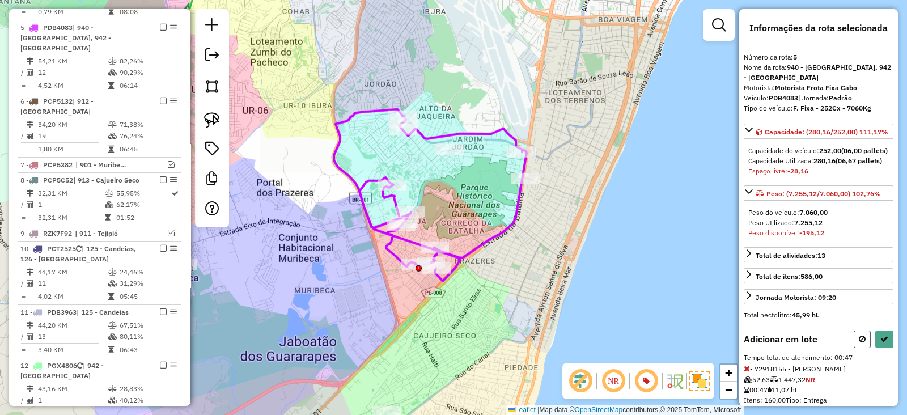
click at [861, 343] on icon at bounding box center [861, 339] width 7 height 8
click at [858, 343] on icon at bounding box center [861, 339] width 7 height 8
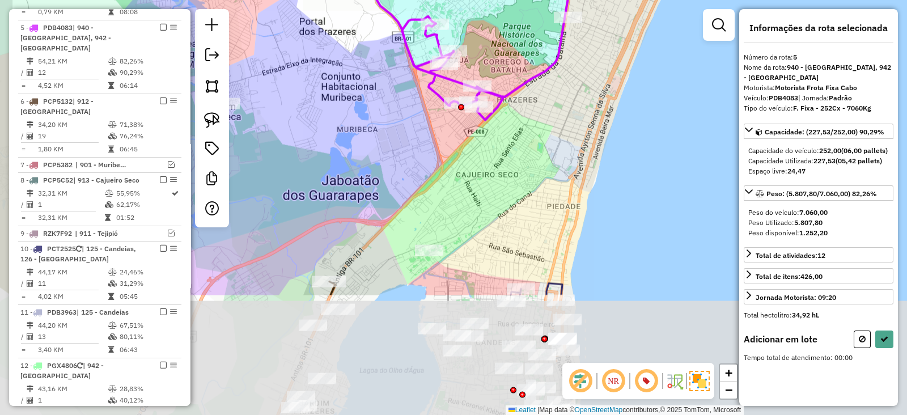
drag, startPoint x: 496, startPoint y: 295, endPoint x: 539, endPoint y: 131, distance: 169.7
click at [539, 131] on div "Janela de atendimento Grade de atendimento Capacidade Transportadoras Veículos …" at bounding box center [453, 207] width 907 height 415
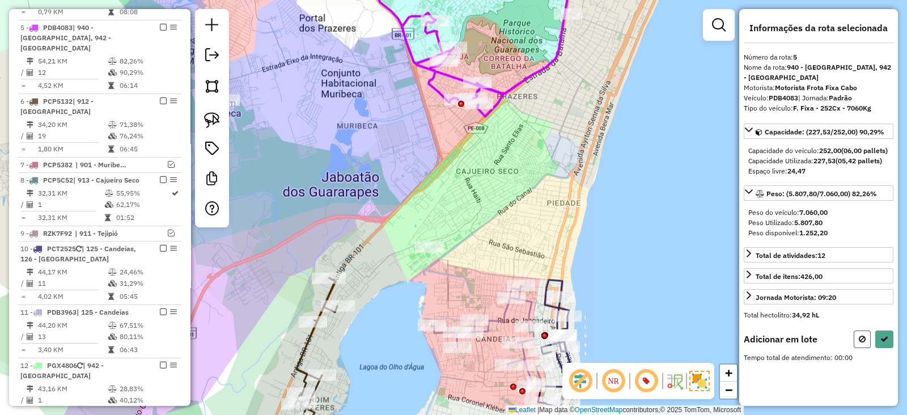
click at [860, 348] on button at bounding box center [861, 339] width 17 height 18
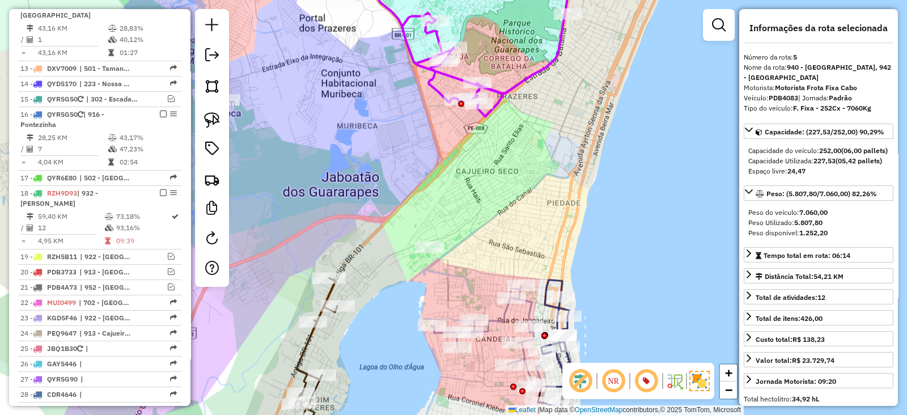
scroll to position [963, 0]
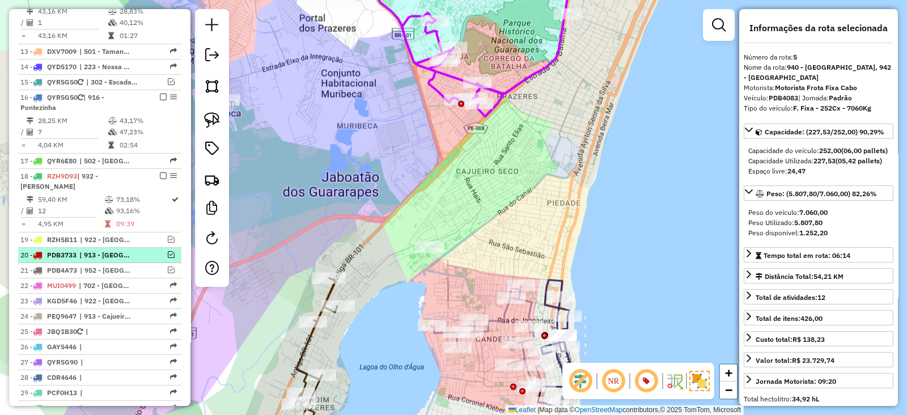
click at [170, 251] on em at bounding box center [171, 254] width 7 height 7
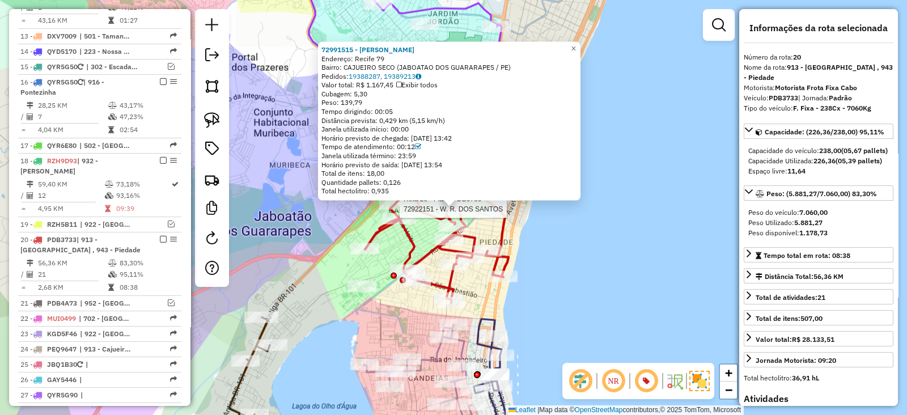
scroll to position [1188, 0]
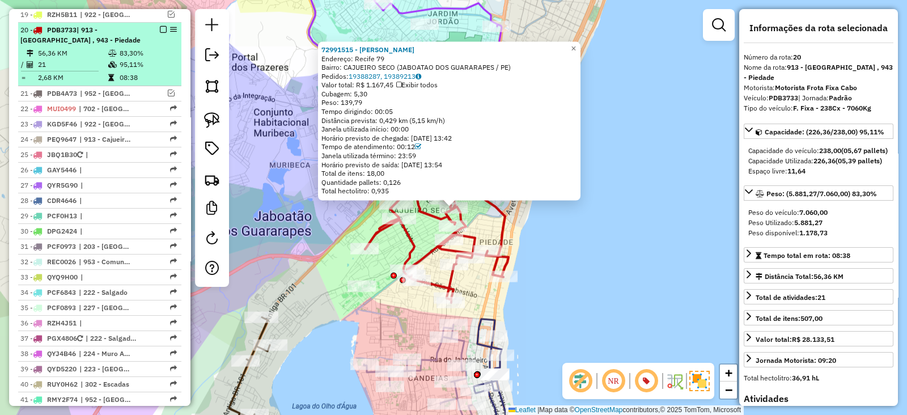
click at [161, 26] on em at bounding box center [163, 29] width 7 height 7
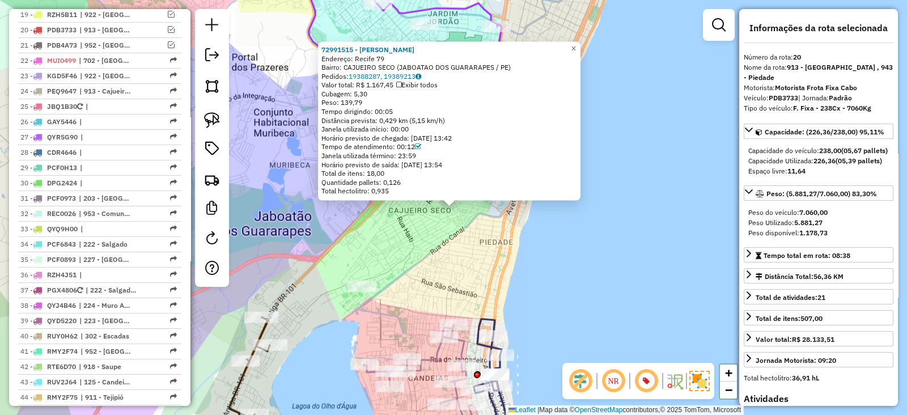
click at [413, 284] on div "72991515 - BRENO ROBERTO Endereço: Recife 79 Bairro: CAJUEIRO SECO (JABOATAO DO…" at bounding box center [453, 207] width 907 height 415
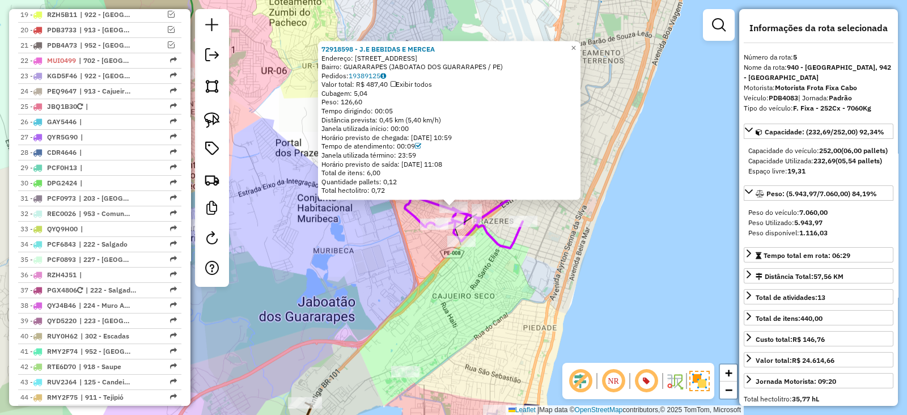
scroll to position [585, 0]
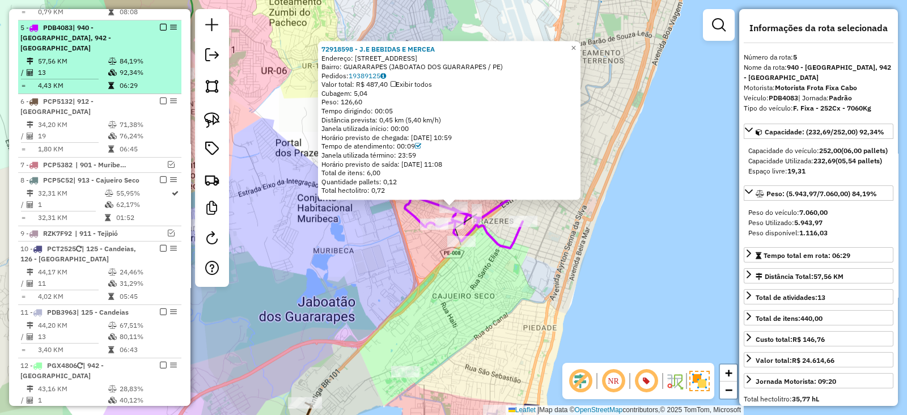
click at [162, 24] on em at bounding box center [163, 27] width 7 height 7
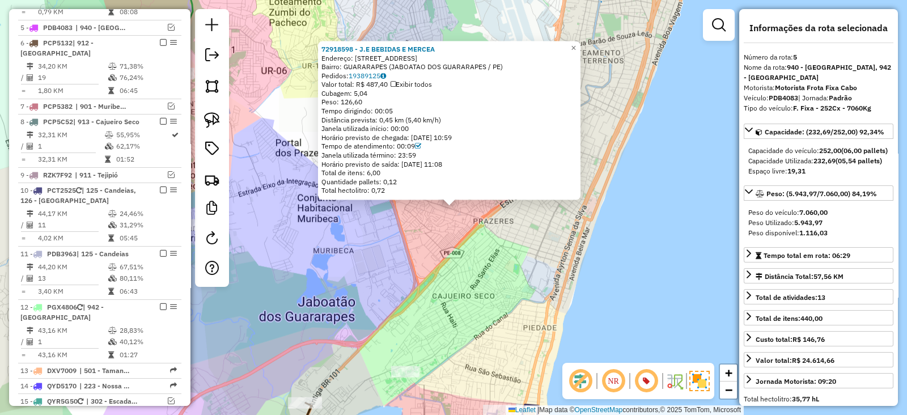
click at [416, 225] on div "72918598 - J.E BEBIDAS E MERCEA Endereço: RUA LADEIRA DA IGREJA 102 Bairro: GUA…" at bounding box center [453, 207] width 907 height 415
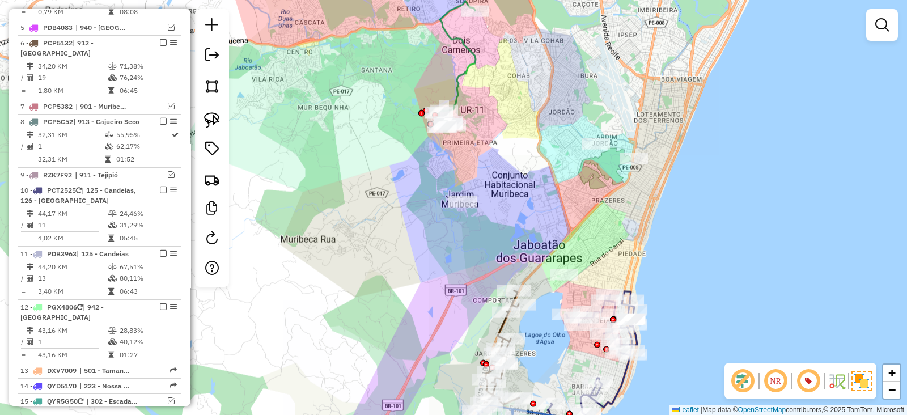
drag, startPoint x: 429, startPoint y: 227, endPoint x: 576, endPoint y: 203, distance: 149.3
click at [576, 203] on div "Janela de atendimento Grade de atendimento Capacidade Transportadoras Veículos …" at bounding box center [453, 207] width 907 height 415
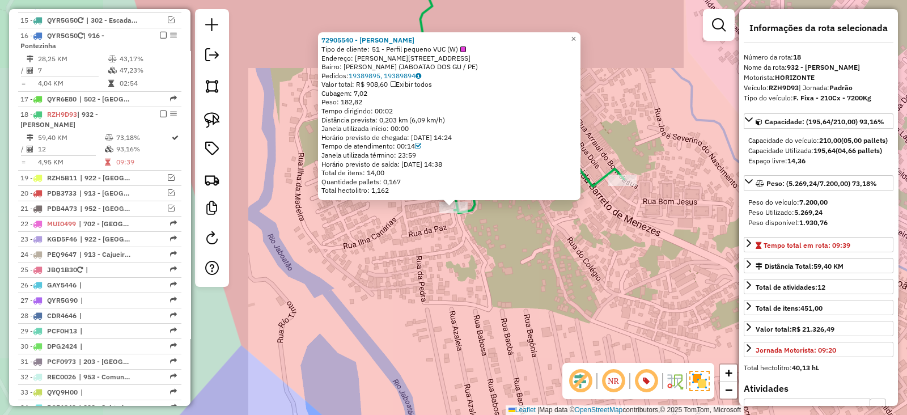
scroll to position [1062, 0]
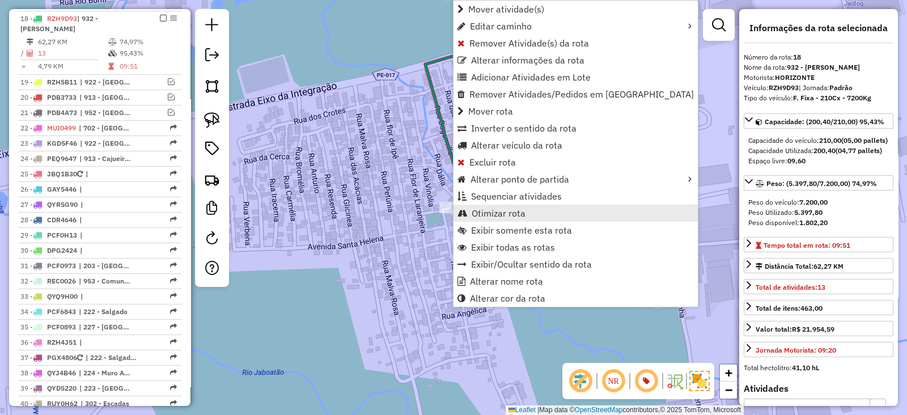
click at [479, 212] on span "Otimizar rota" at bounding box center [498, 213] width 54 height 9
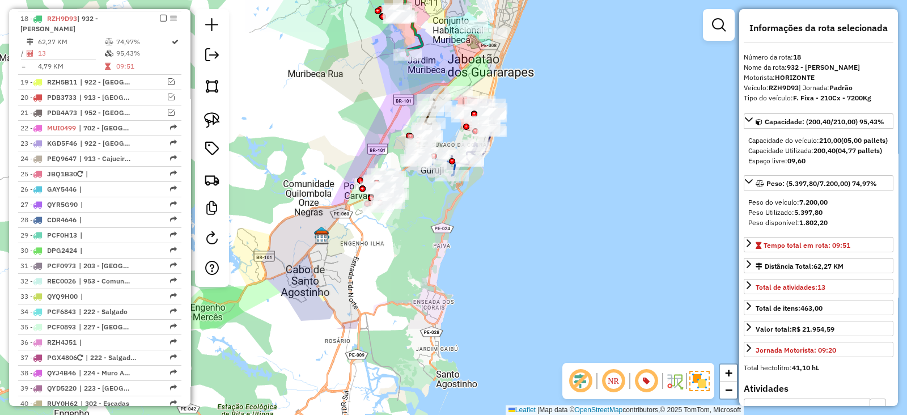
drag, startPoint x: 431, startPoint y: 208, endPoint x: 475, endPoint y: 79, distance: 136.7
click at [475, 79] on div "Janela de atendimento Grade de atendimento Capacidade Transportadoras Veículos …" at bounding box center [453, 207] width 907 height 415
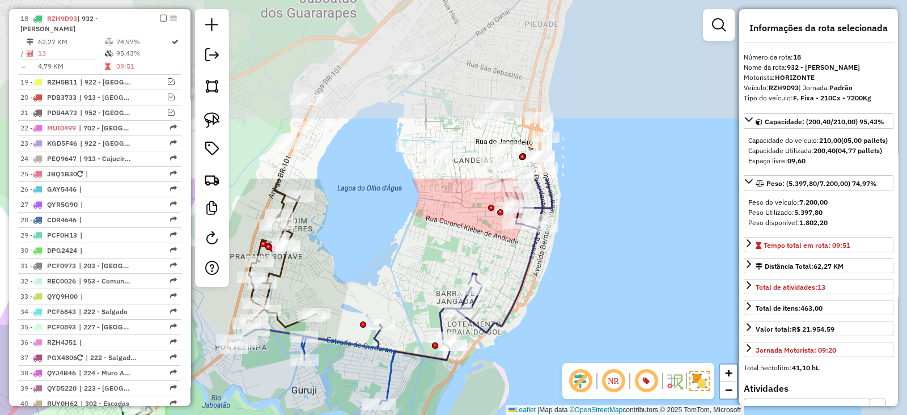
drag, startPoint x: 482, startPoint y: 75, endPoint x: 368, endPoint y: 304, distance: 255.7
click at [368, 304] on div "Janela de atendimento Grade de atendimento Capacidade Transportadoras Veículos …" at bounding box center [453, 207] width 907 height 415
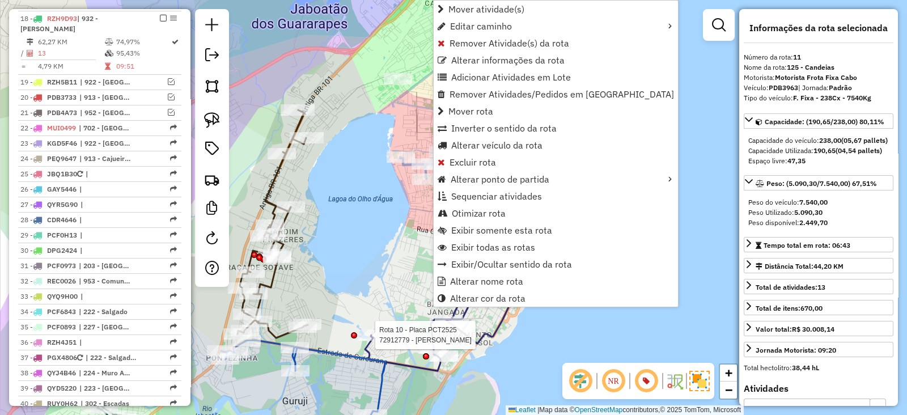
scroll to position [821, 0]
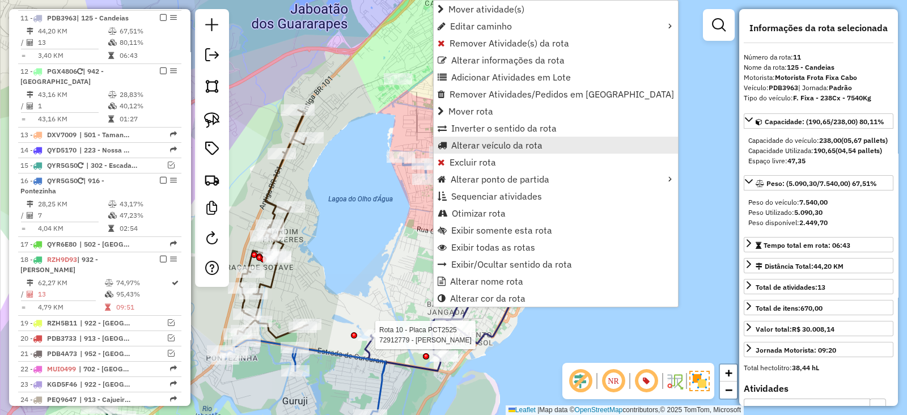
click at [456, 146] on span "Alterar veículo da rota" at bounding box center [496, 145] width 91 height 9
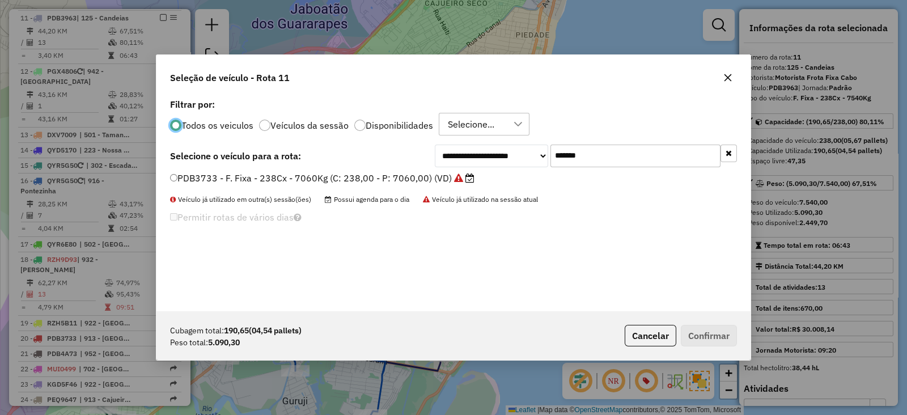
scroll to position [6, 3]
drag, startPoint x: 596, startPoint y: 155, endPoint x: 435, endPoint y: 153, distance: 161.5
click at [435, 153] on div "**********" at bounding box center [586, 155] width 302 height 23
paste input "text"
type input "*******"
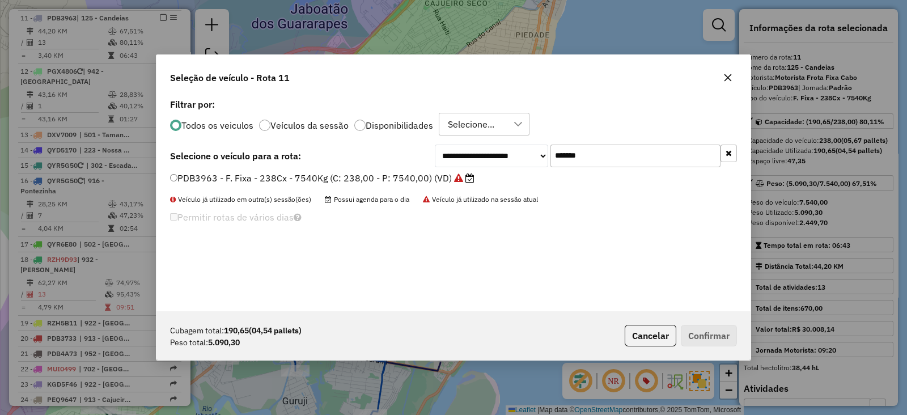
click at [398, 177] on label "PDB3963 - F. Fixa - 238Cx - 7540Kg (C: 238,00 - P: 7540,00) (VD)" at bounding box center [322, 178] width 304 height 14
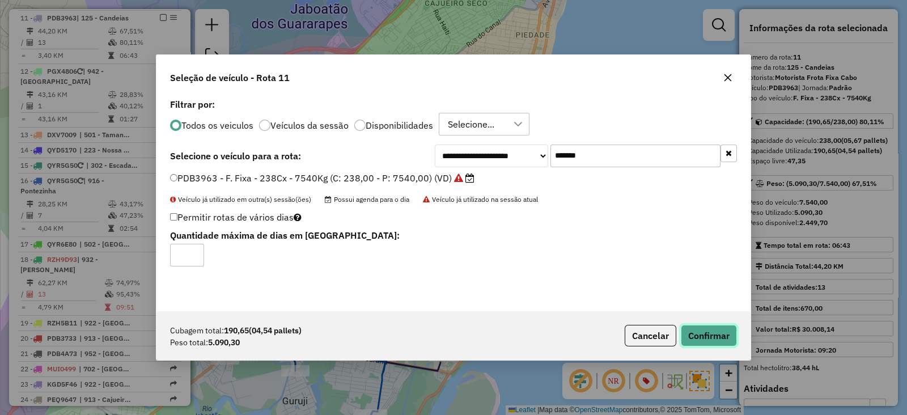
click at [711, 341] on button "Confirmar" at bounding box center [709, 336] width 56 height 22
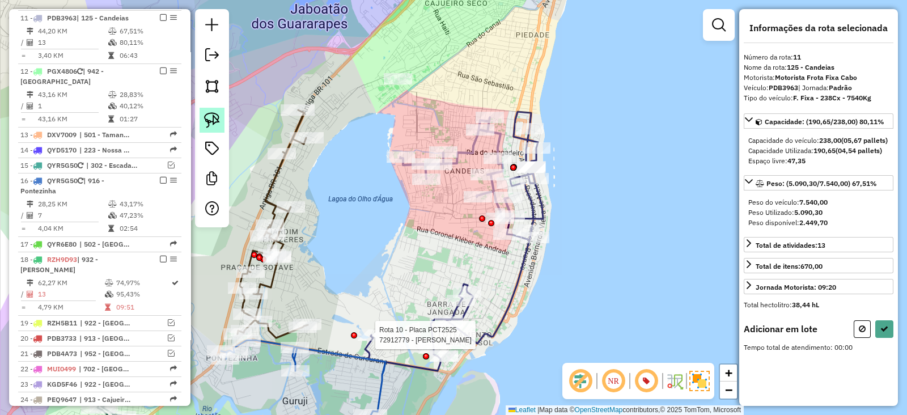
click at [219, 118] on img at bounding box center [212, 120] width 16 height 16
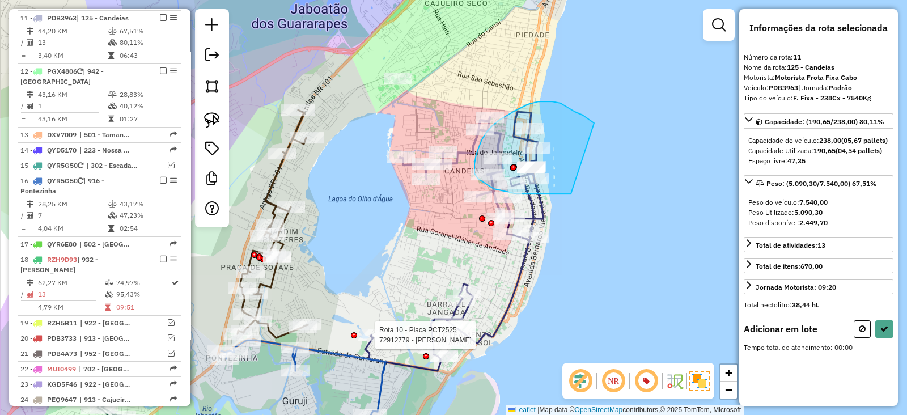
drag, startPoint x: 593, startPoint y: 123, endPoint x: 571, endPoint y: 194, distance: 74.4
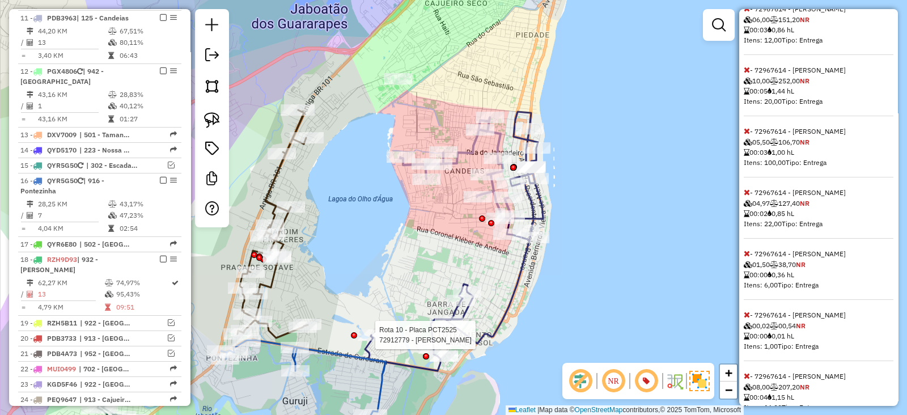
scroll to position [661, 0]
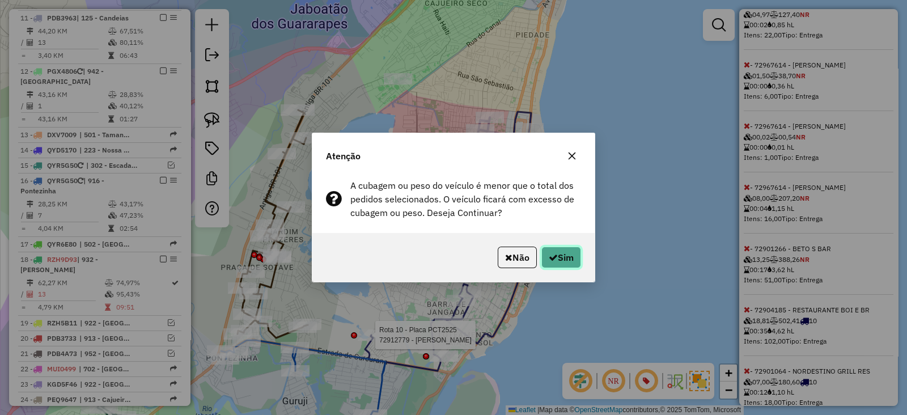
click at [573, 259] on button "Sim" at bounding box center [561, 257] width 40 height 22
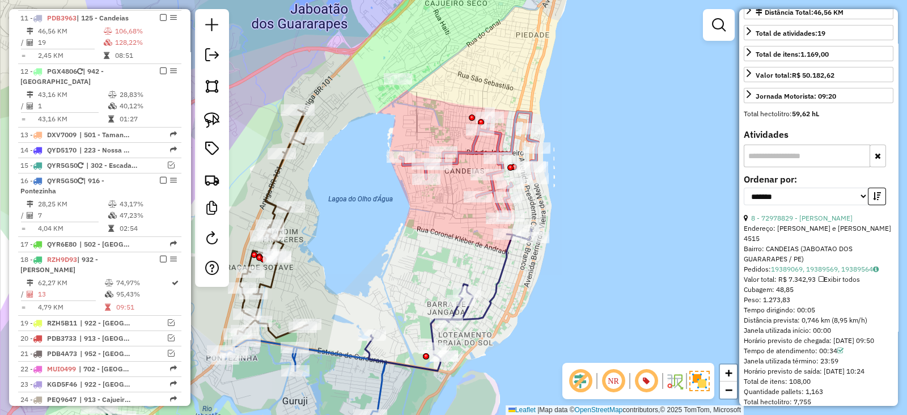
scroll to position [199, 0]
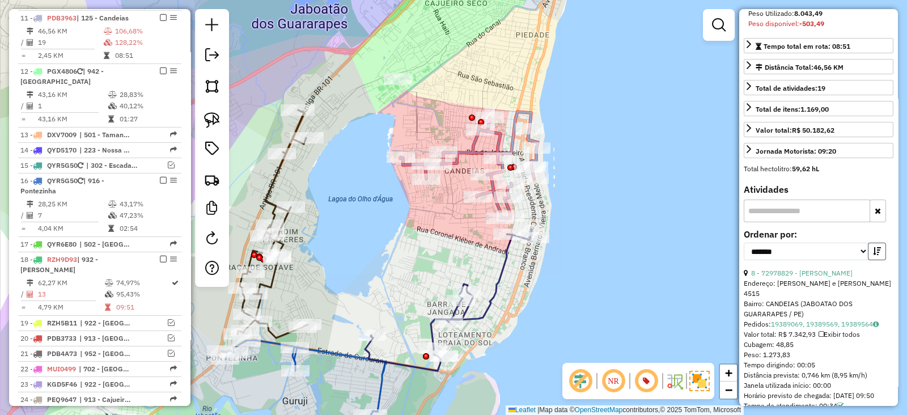
click at [873, 255] on icon "button" at bounding box center [877, 251] width 8 height 8
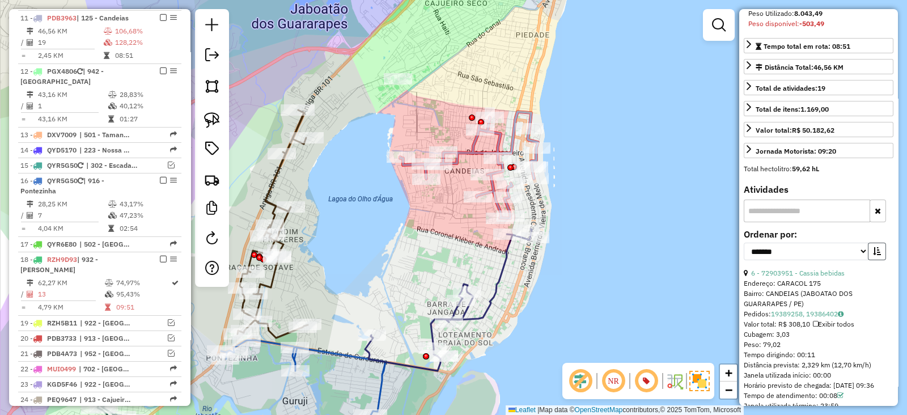
click at [873, 255] on icon "button" at bounding box center [877, 251] width 8 height 8
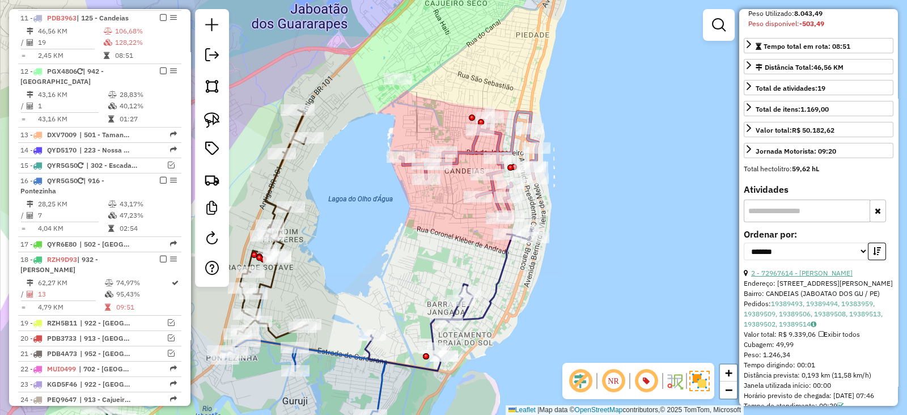
click at [830, 277] on link "2 - 72967614 - MARIA DE OLIVEIRA NE" at bounding box center [801, 273] width 101 height 8
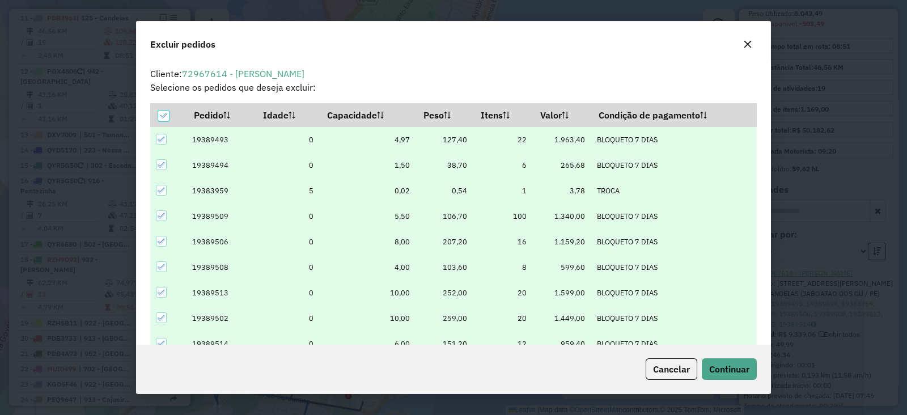
scroll to position [6, 3]
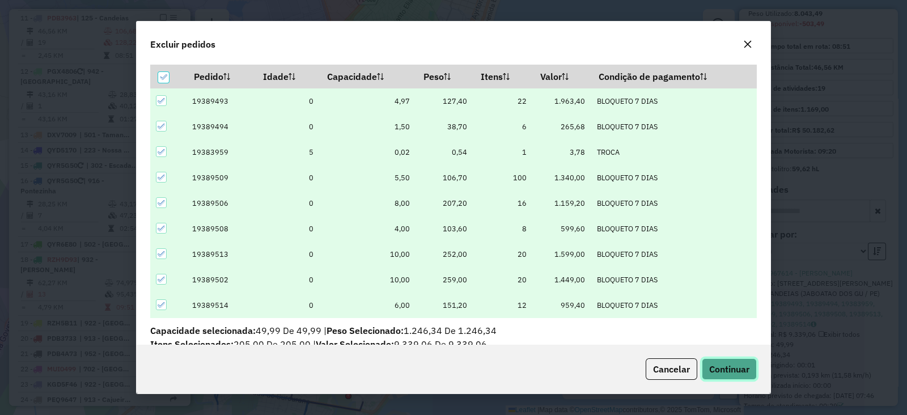
click at [747, 367] on span "Continuar" at bounding box center [729, 368] width 40 height 11
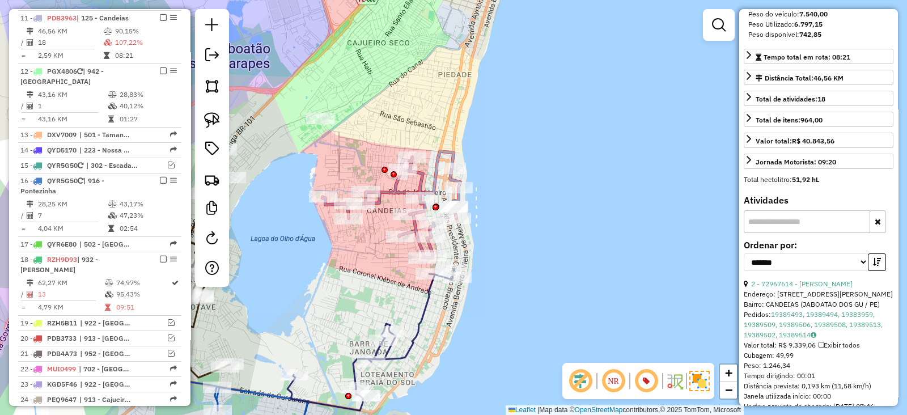
scroll to position [199, 0]
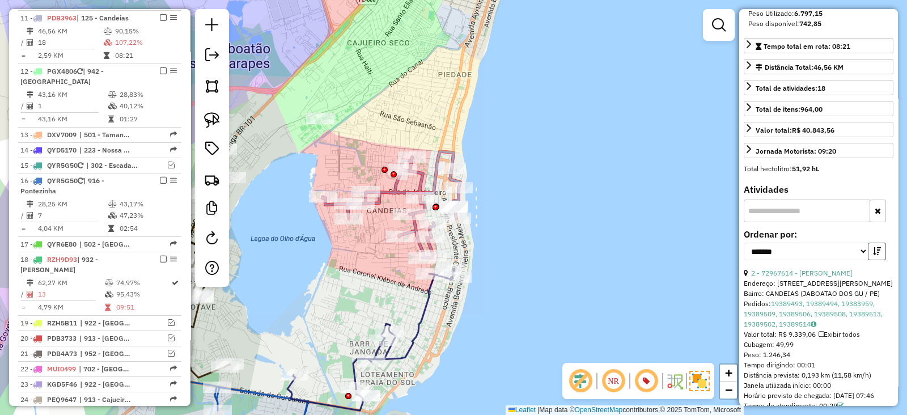
click at [878, 260] on button "button" at bounding box center [877, 252] width 18 height 18
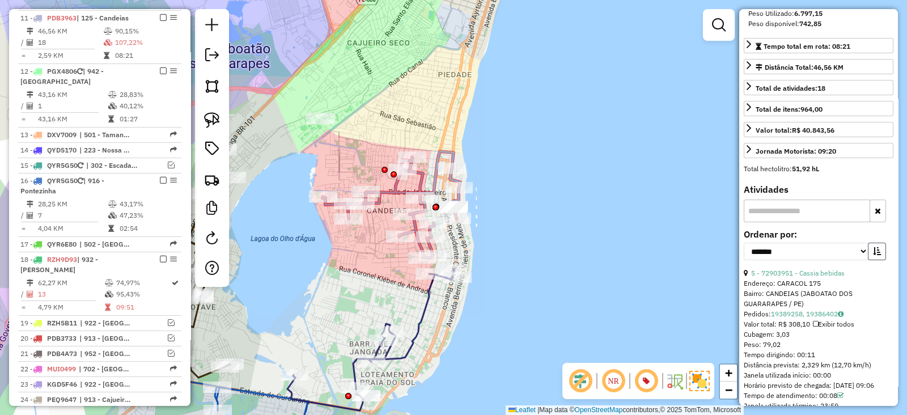
click at [878, 260] on button "button" at bounding box center [877, 252] width 18 height 18
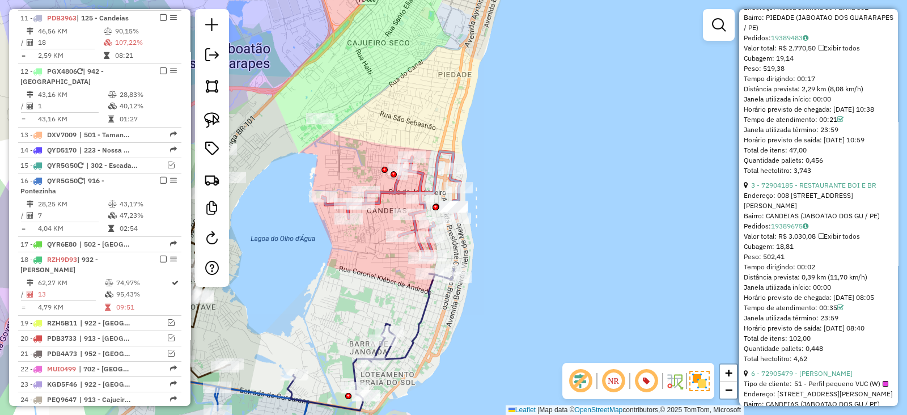
scroll to position [1049, 0]
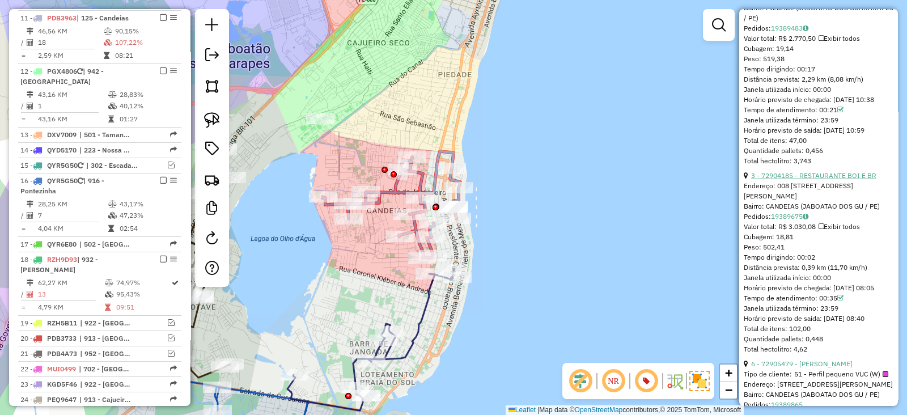
click at [847, 180] on link "3 - 72904185 - RESTAURANTE BOI E BR" at bounding box center [813, 175] width 125 height 8
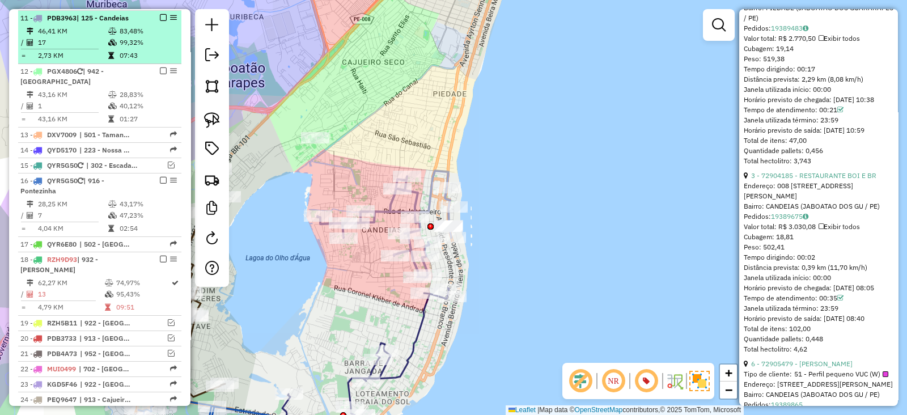
scroll to position [245, 0]
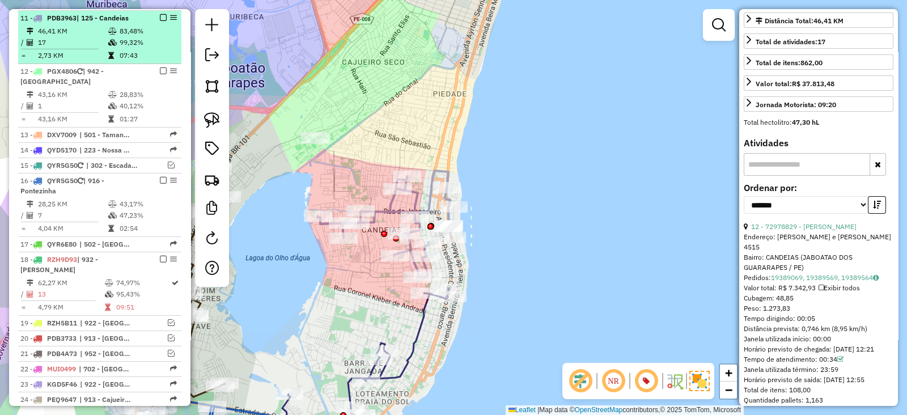
click at [161, 14] on em at bounding box center [163, 17] width 7 height 7
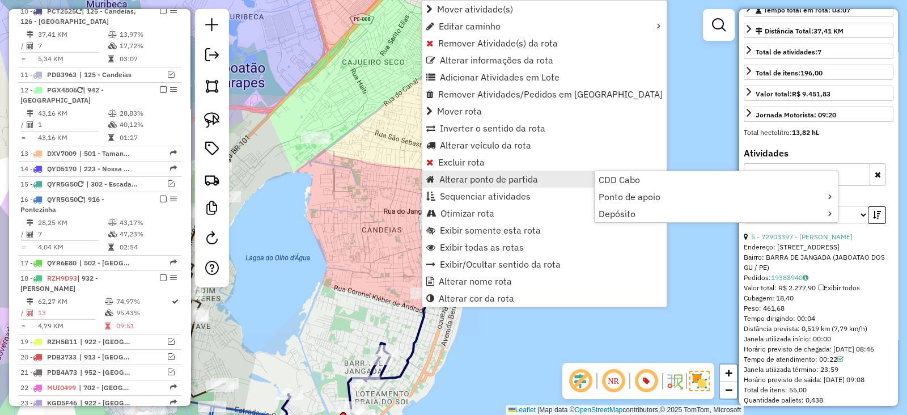
scroll to position [757, 0]
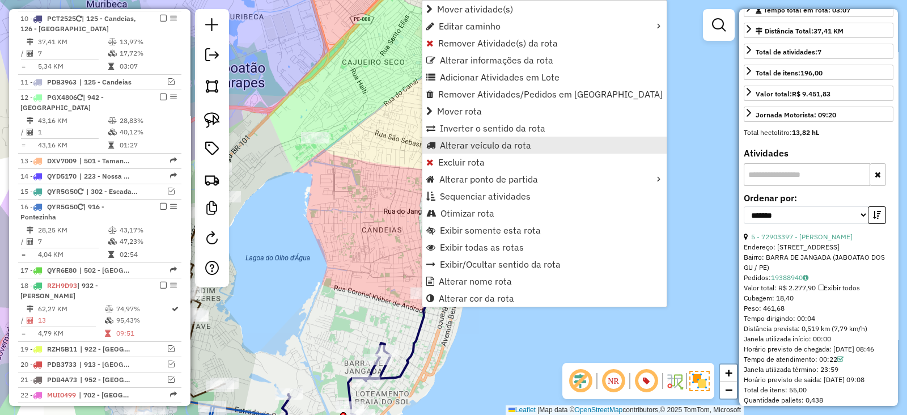
click at [452, 146] on span "Alterar veículo da rota" at bounding box center [485, 145] width 91 height 9
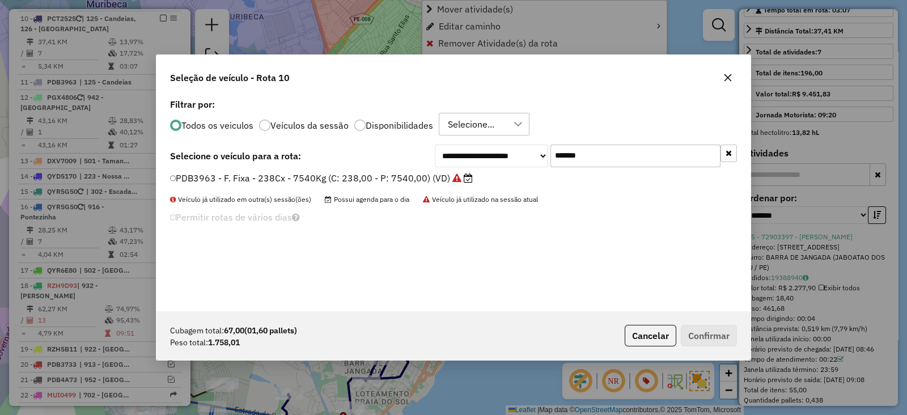
scroll to position [6, 3]
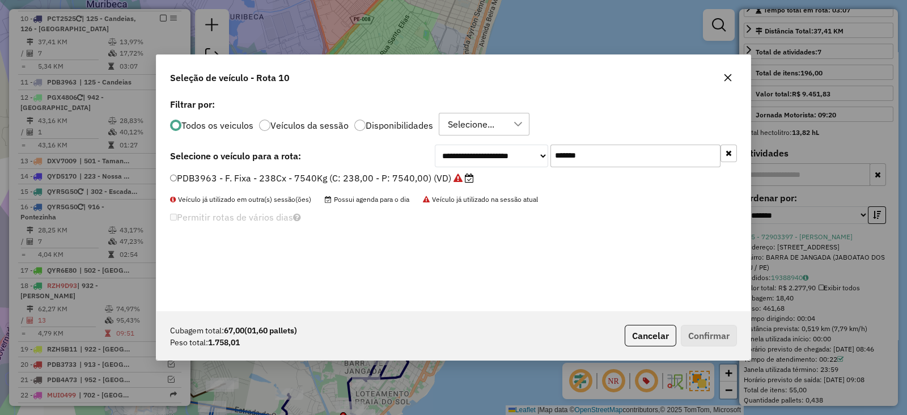
click at [457, 160] on div "**********" at bounding box center [586, 155] width 302 height 23
paste input "text"
type input "*******"
drag, startPoint x: 445, startPoint y: 171, endPoint x: 436, endPoint y: 177, distance: 11.0
click at [436, 177] on label "PDB4053 - F. Fixa - 238Cx - 7060Kg (C: 238,00 - P: 7060,00) (VD)" at bounding box center [316, 178] width 293 height 14
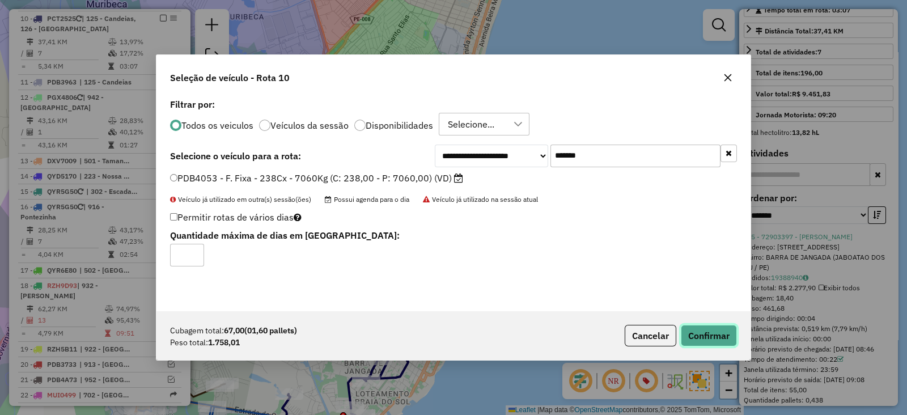
click at [722, 331] on button "Confirmar" at bounding box center [709, 336] width 56 height 22
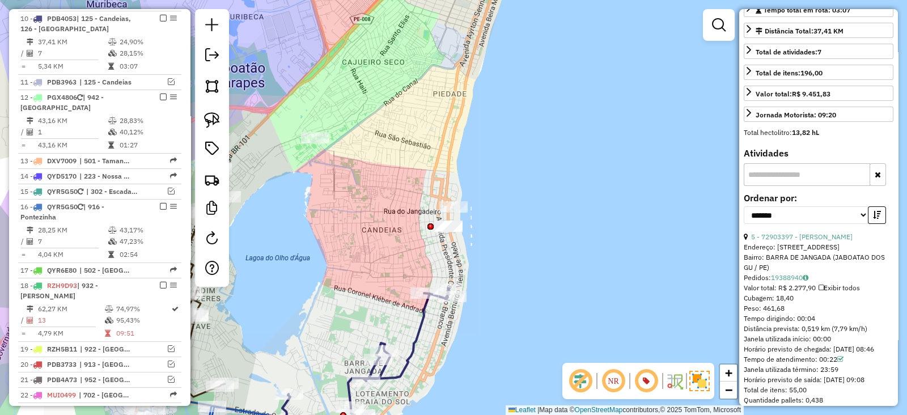
scroll to position [0, 0]
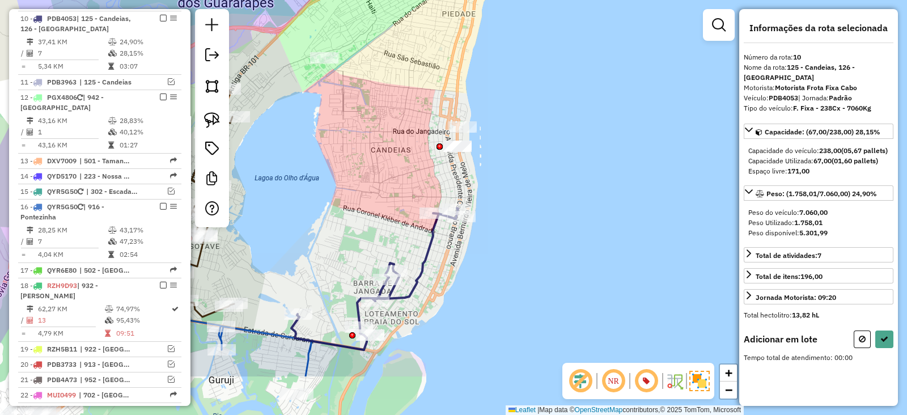
drag, startPoint x: 500, startPoint y: 303, endPoint x: 509, endPoint y: 223, distance: 80.4
click at [509, 223] on div "Janela de atendimento Grade de atendimento Capacidade Transportadoras Veículos …" at bounding box center [453, 207] width 907 height 415
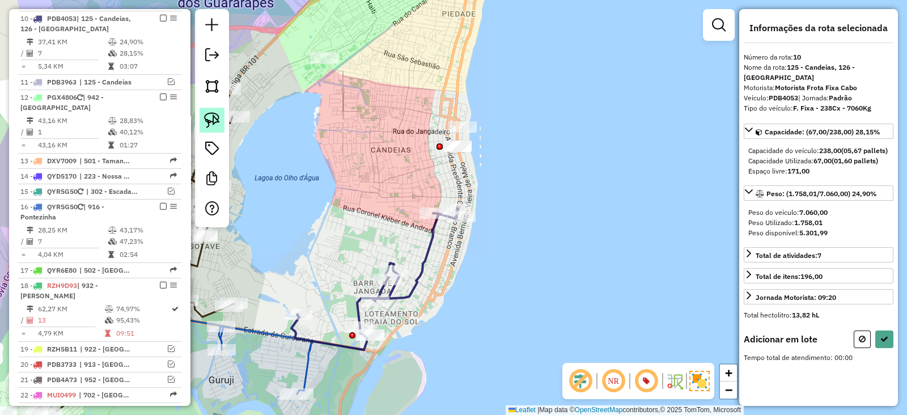
click at [211, 120] on img at bounding box center [212, 120] width 16 height 16
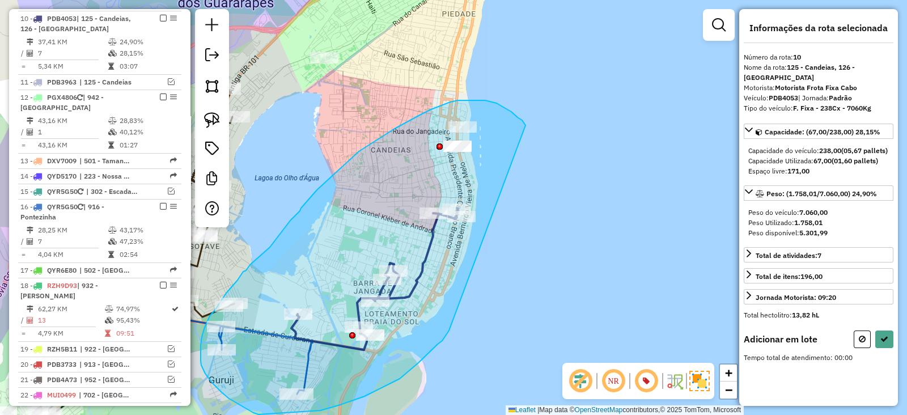
drag, startPoint x: 525, startPoint y: 125, endPoint x: 449, endPoint y: 330, distance: 218.9
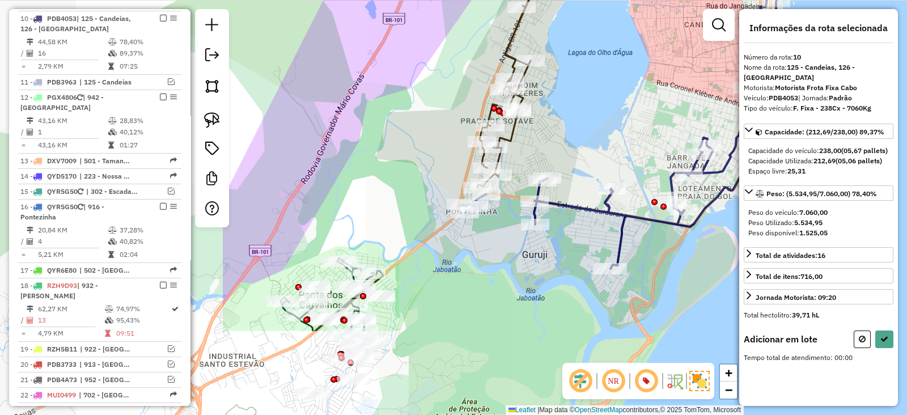
drag, startPoint x: 304, startPoint y: 245, endPoint x: 618, endPoint y: 120, distance: 337.5
click at [618, 120] on div "Janela de atendimento Grade de atendimento Capacidade Transportadoras Veículos …" at bounding box center [453, 207] width 907 height 415
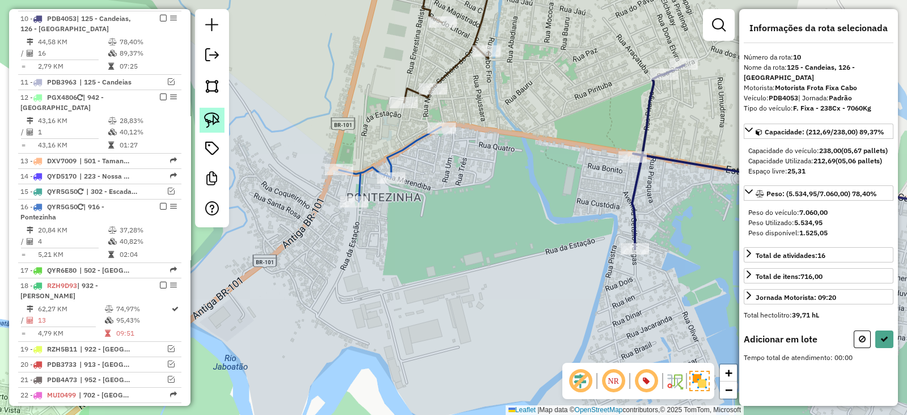
click at [213, 127] on img at bounding box center [212, 120] width 16 height 16
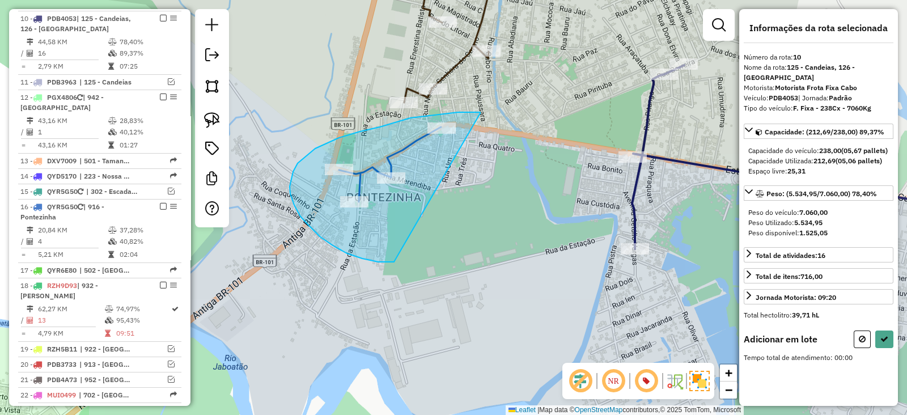
drag, startPoint x: 480, startPoint y: 113, endPoint x: 417, endPoint y: 260, distance: 159.2
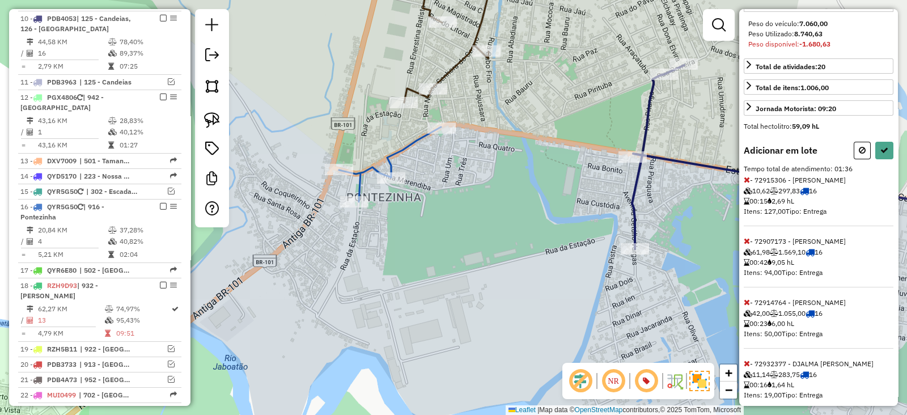
scroll to position [234, 0]
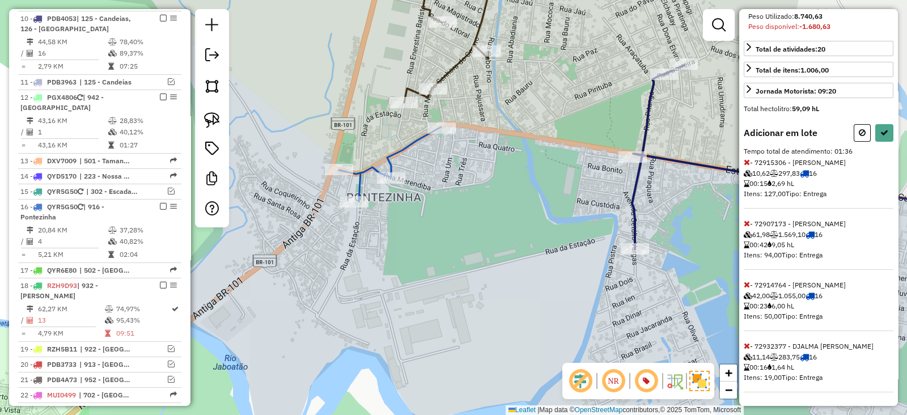
click at [745, 224] on icon at bounding box center [746, 223] width 6 height 8
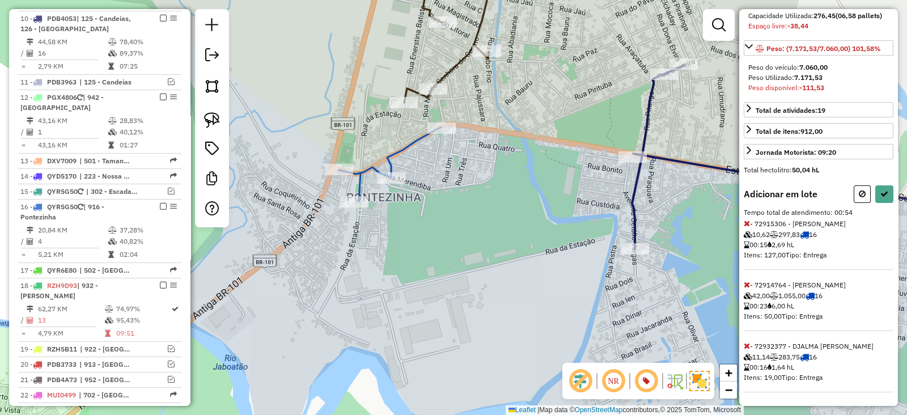
click at [745, 282] on icon at bounding box center [746, 284] width 6 height 8
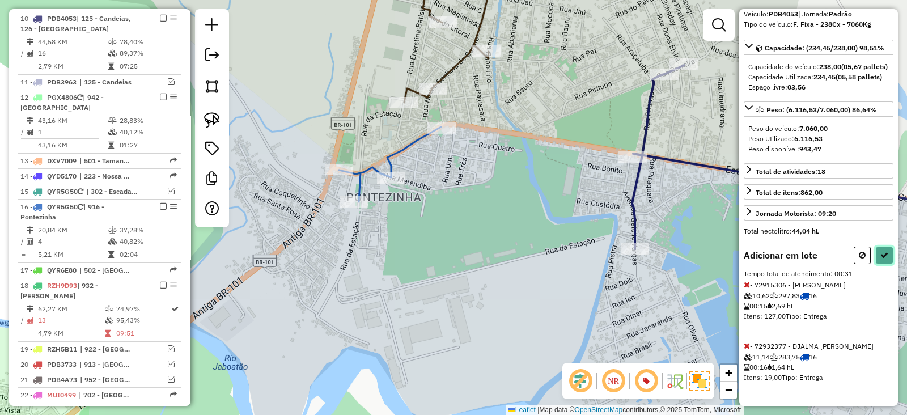
click at [880, 256] on icon at bounding box center [884, 255] width 8 height 8
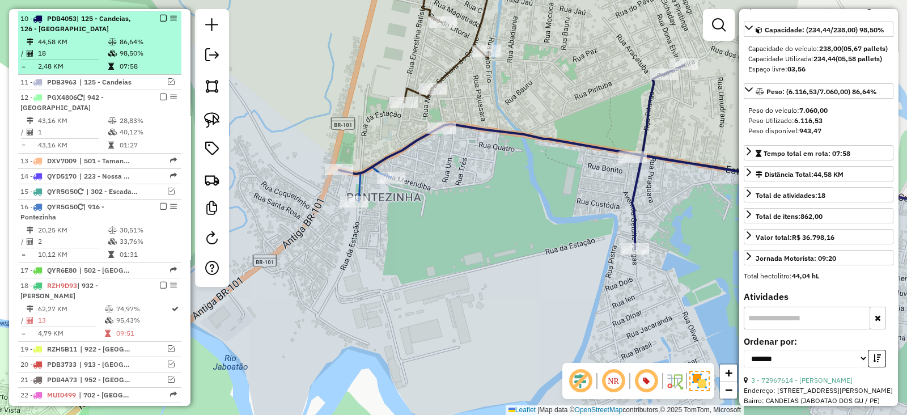
click at [161, 17] on em at bounding box center [163, 18] width 7 height 7
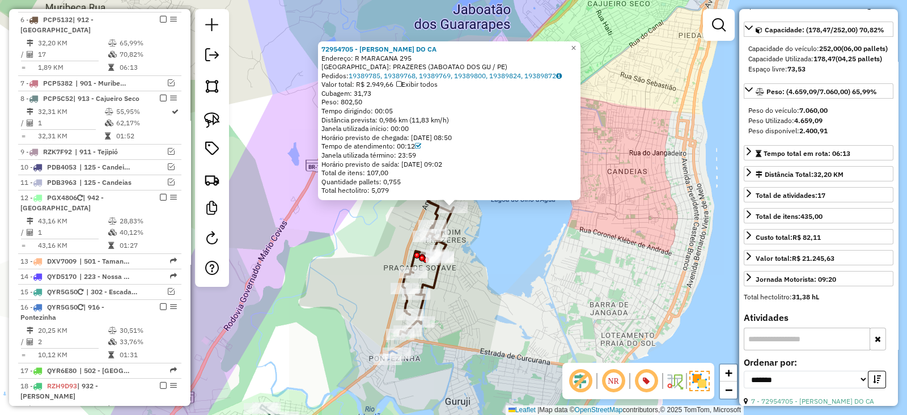
scroll to position [601, 0]
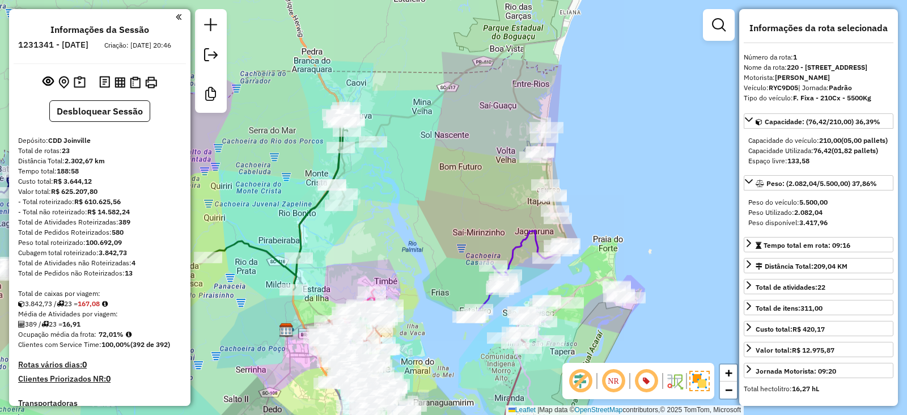
select select "*********"
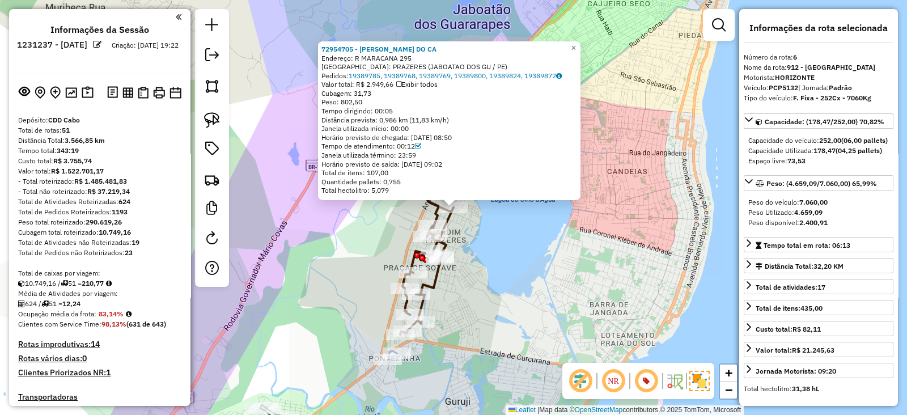
scroll to position [92, 0]
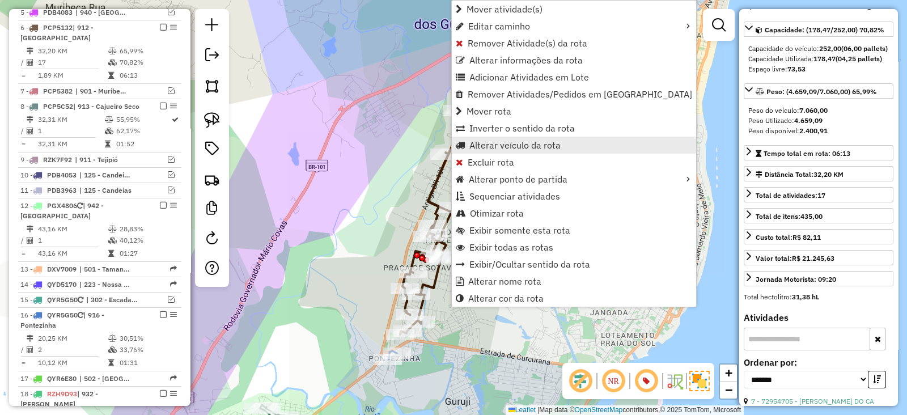
click at [500, 150] on span "Alterar veículo da rota" at bounding box center [514, 145] width 91 height 9
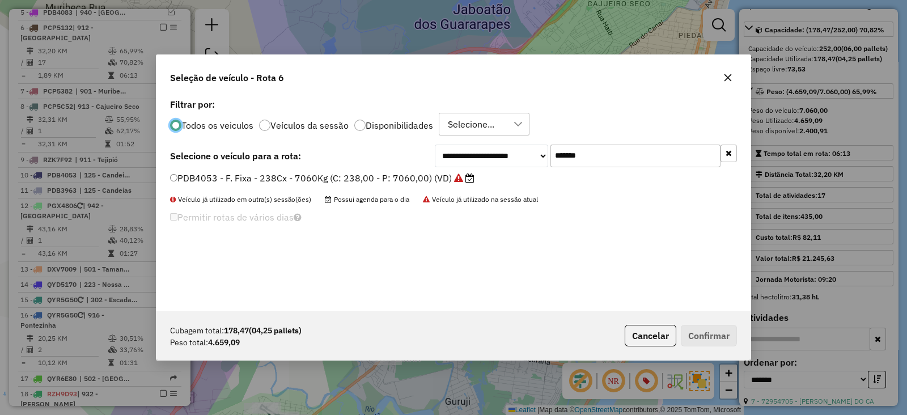
scroll to position [6, 3]
drag, startPoint x: 559, startPoint y: 159, endPoint x: 440, endPoint y: 158, distance: 119.0
click at [440, 158] on div "**********" at bounding box center [586, 155] width 302 height 23
paste input "text"
type input "*******"
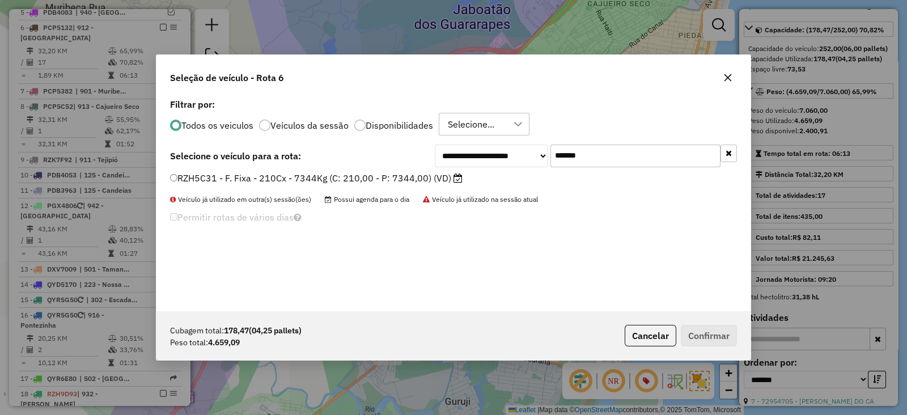
drag, startPoint x: 436, startPoint y: 175, endPoint x: 443, endPoint y: 175, distance: 6.8
click at [436, 175] on label "RZH5C31 - F. Fixa - 210Cx - 7344Kg (C: 210,00 - P: 7344,00) (VD)" at bounding box center [316, 178] width 292 height 14
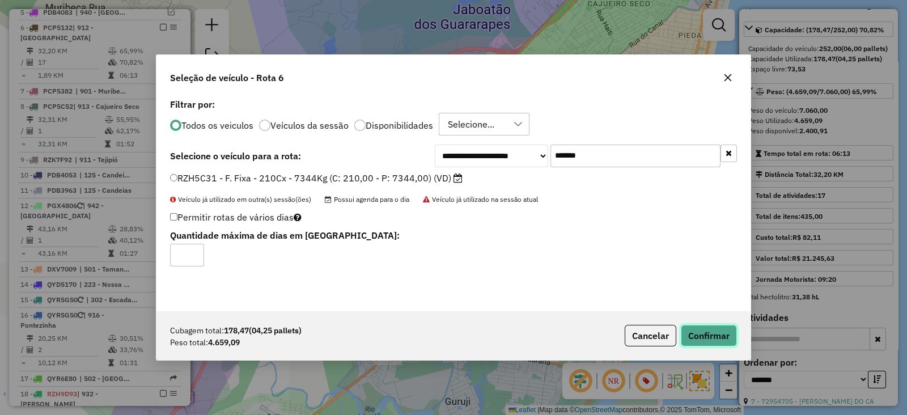
click at [722, 333] on button "Confirmar" at bounding box center [709, 336] width 56 height 22
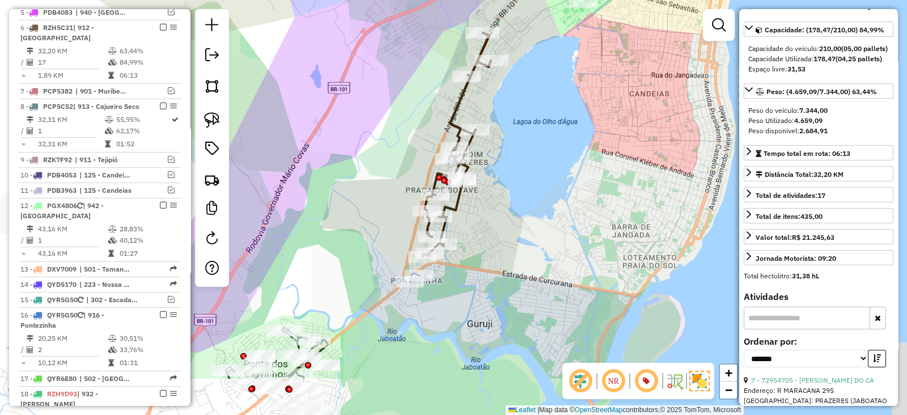
drag, startPoint x: 530, startPoint y: 180, endPoint x: 538, endPoint y: 109, distance: 71.3
click at [538, 109] on div "Janela de atendimento Grade de atendimento Capacidade Transportadoras Veículos …" at bounding box center [453, 207] width 907 height 415
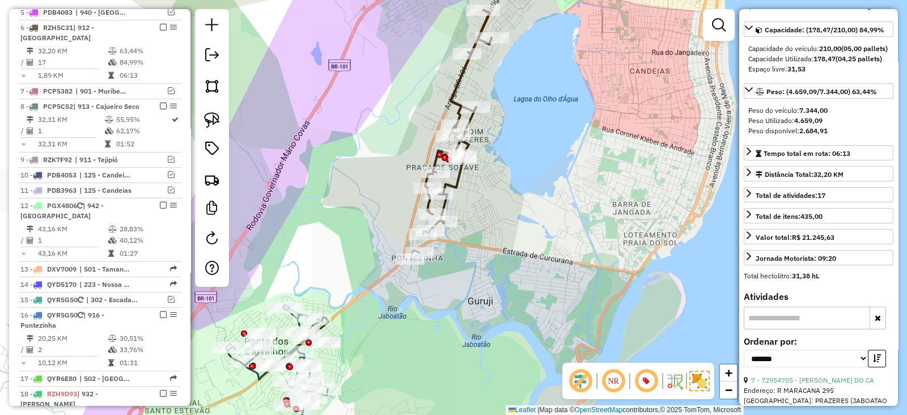
scroll to position [0, 0]
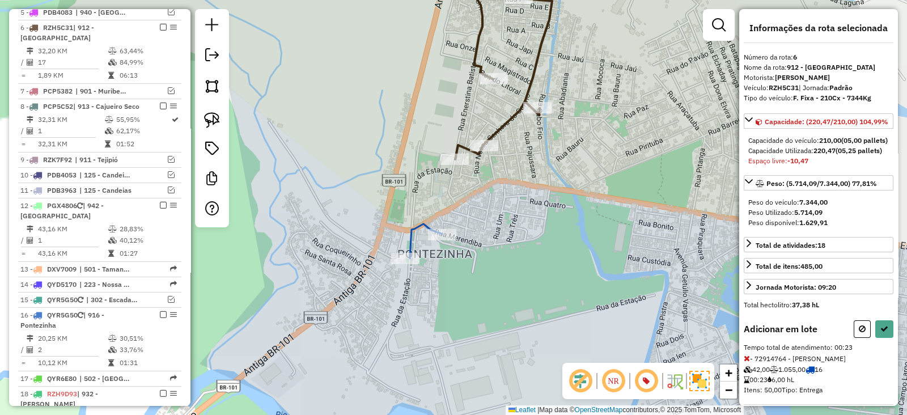
click at [858, 333] on icon at bounding box center [861, 329] width 7 height 8
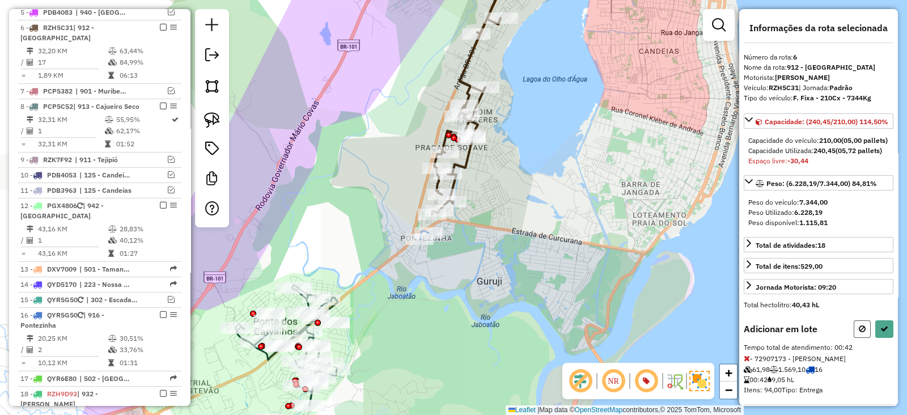
click at [858, 333] on icon at bounding box center [861, 329] width 7 height 8
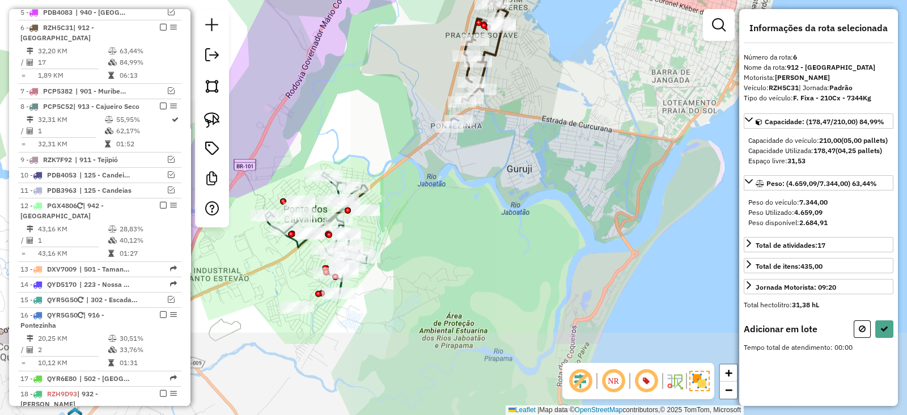
drag, startPoint x: 539, startPoint y: 141, endPoint x: 569, endPoint y: 29, distance: 116.1
click at [569, 29] on div "Janela de atendimento Grade de atendimento Capacidade Transportadoras Veículos …" at bounding box center [453, 207] width 907 height 415
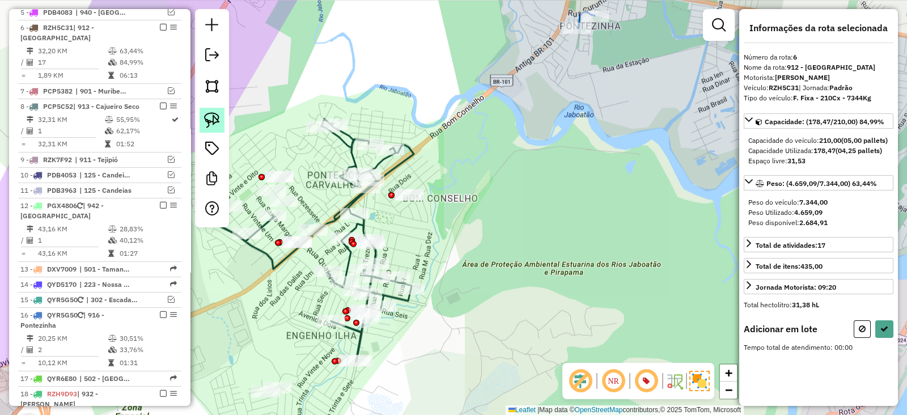
click at [211, 120] on img at bounding box center [212, 120] width 16 height 16
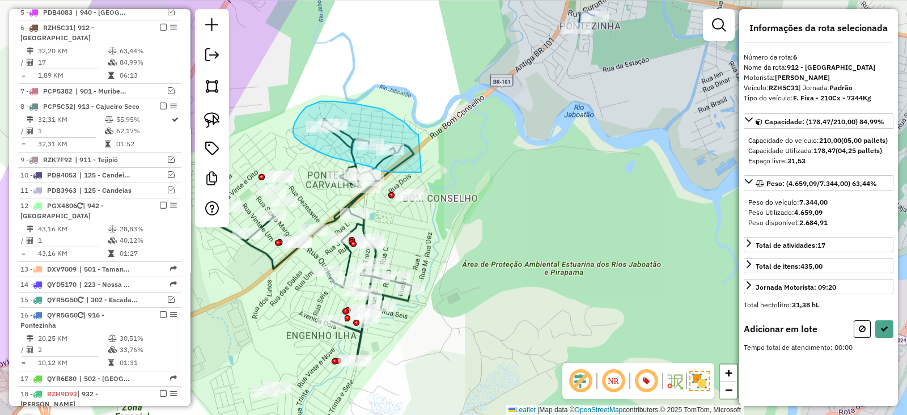
drag, startPoint x: 418, startPoint y: 134, endPoint x: 421, endPoint y: 172, distance: 38.6
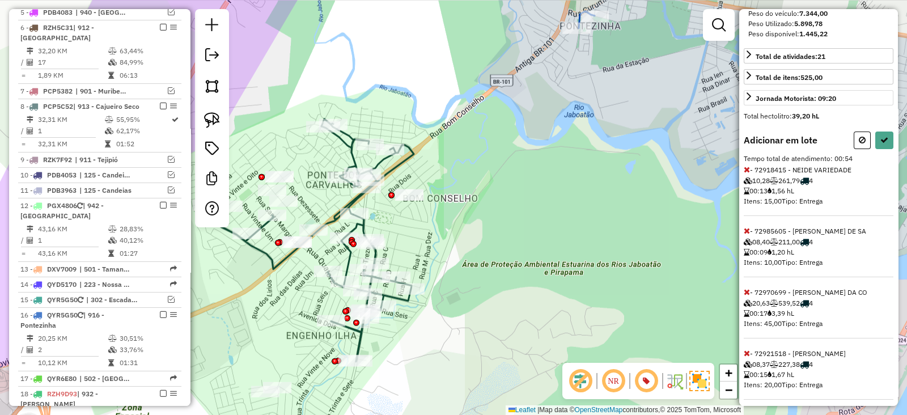
scroll to position [224, 0]
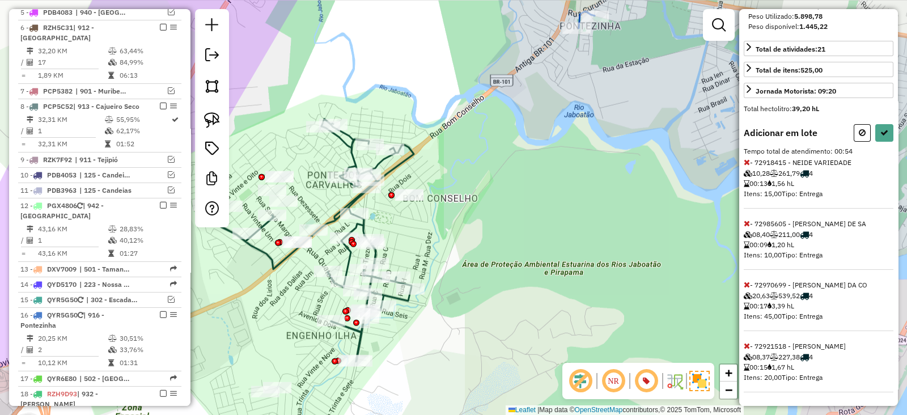
click at [745, 285] on icon at bounding box center [746, 284] width 6 height 8
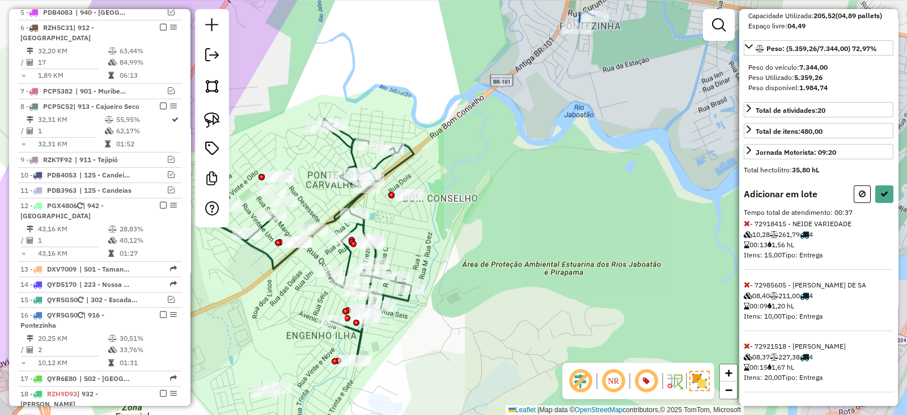
scroll to position [214, 0]
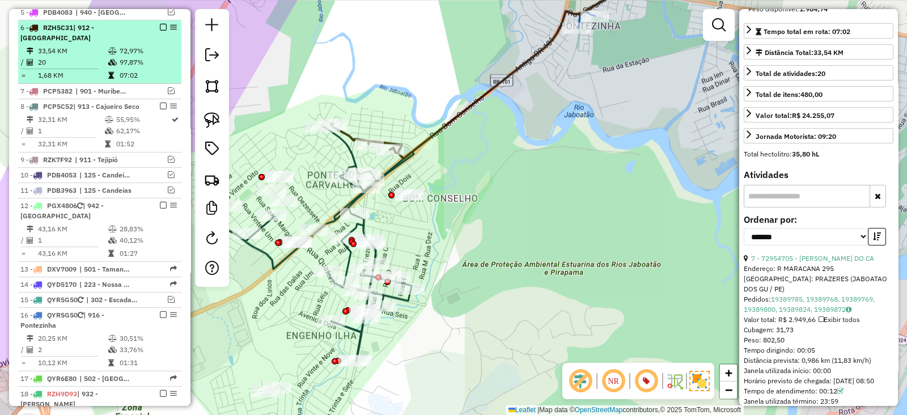
click at [162, 24] on em at bounding box center [163, 27] width 7 height 7
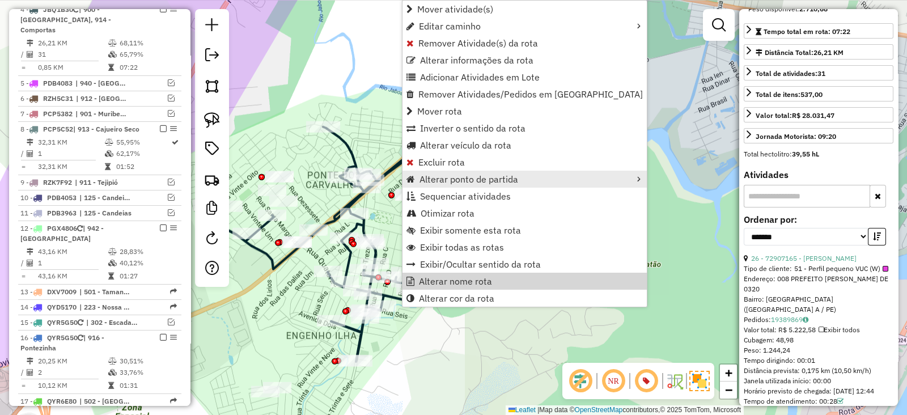
scroll to position [522, 0]
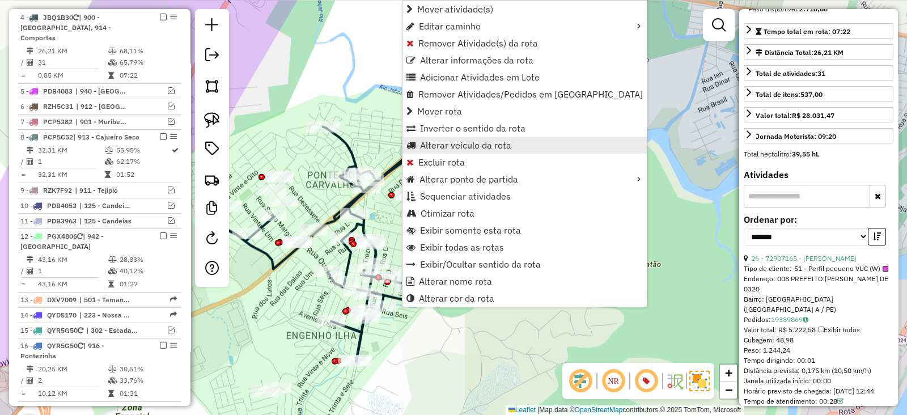
click at [444, 146] on span "Alterar veículo da rota" at bounding box center [465, 145] width 91 height 9
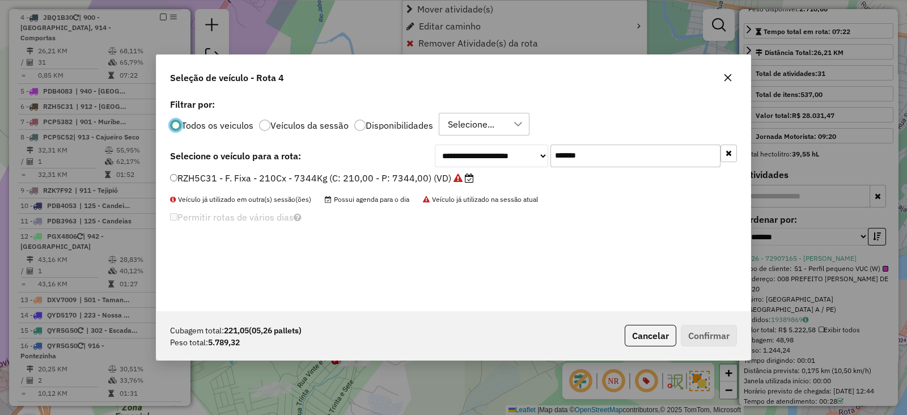
scroll to position [6, 3]
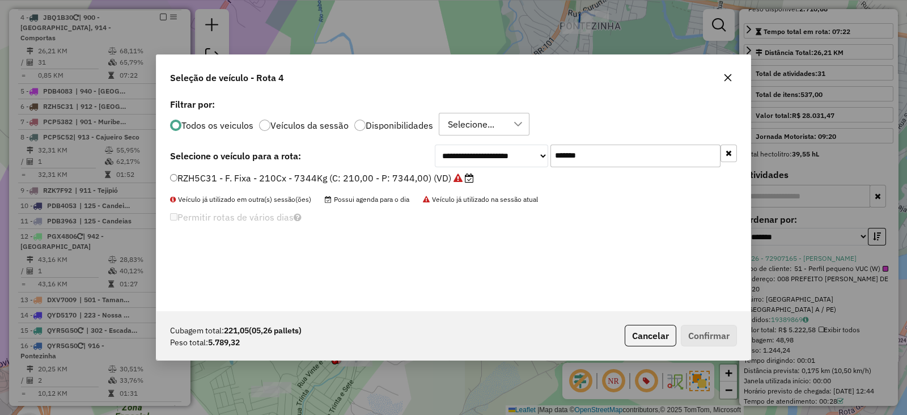
drag, startPoint x: 637, startPoint y: 156, endPoint x: 454, endPoint y: 158, distance: 183.0
click at [454, 158] on div "**********" at bounding box center [586, 155] width 302 height 23
paste input "text"
type input "*******"
click at [402, 180] on label "RZK7E92 - F. Fixa - 210Cx - 7344Kg (C: 210,00 - P: 7344,00) (VD)" at bounding box center [315, 178] width 291 height 14
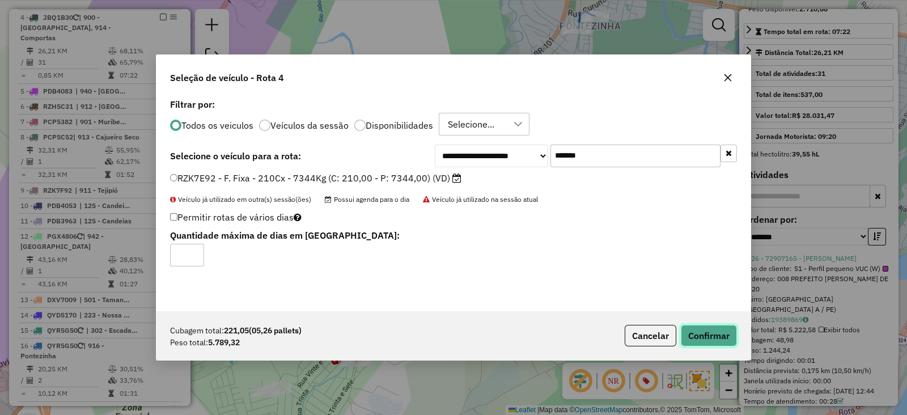
click at [722, 337] on button "Confirmar" at bounding box center [709, 336] width 56 height 22
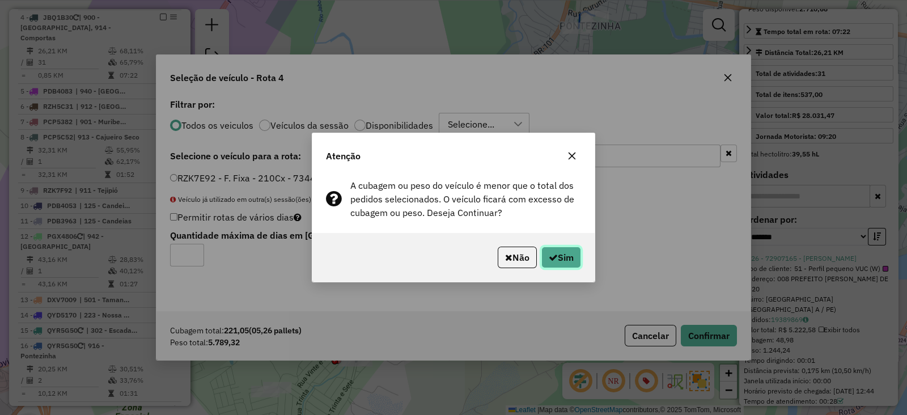
click at [554, 260] on icon "button" at bounding box center [553, 257] width 9 height 9
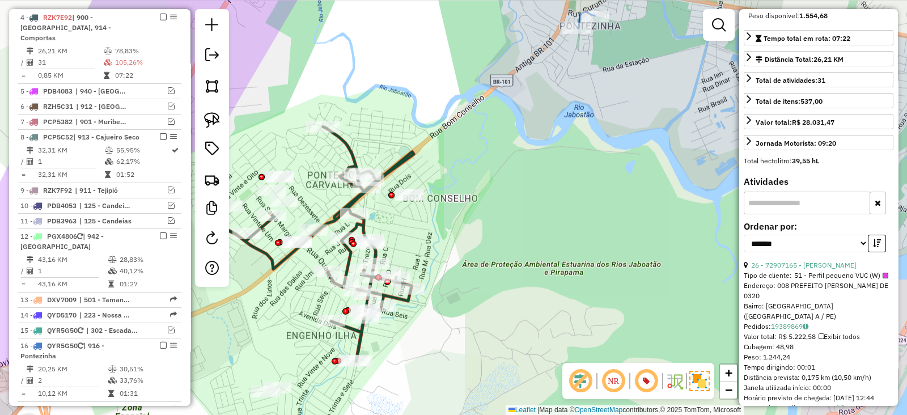
scroll to position [234, 0]
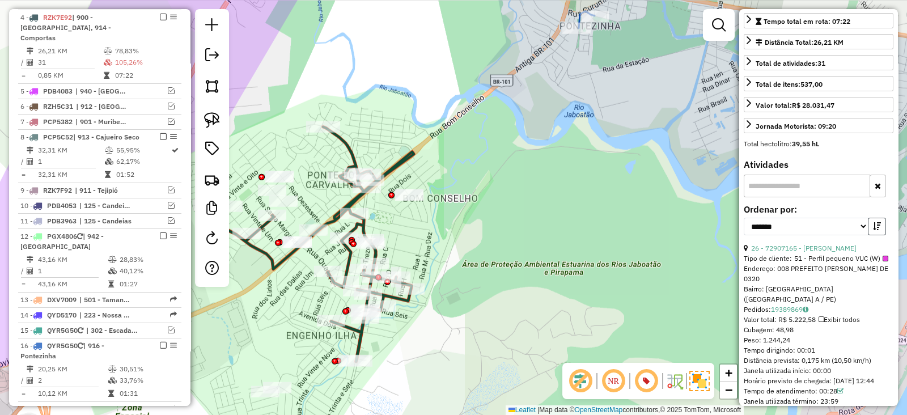
click at [873, 230] on icon "button" at bounding box center [877, 226] width 8 height 8
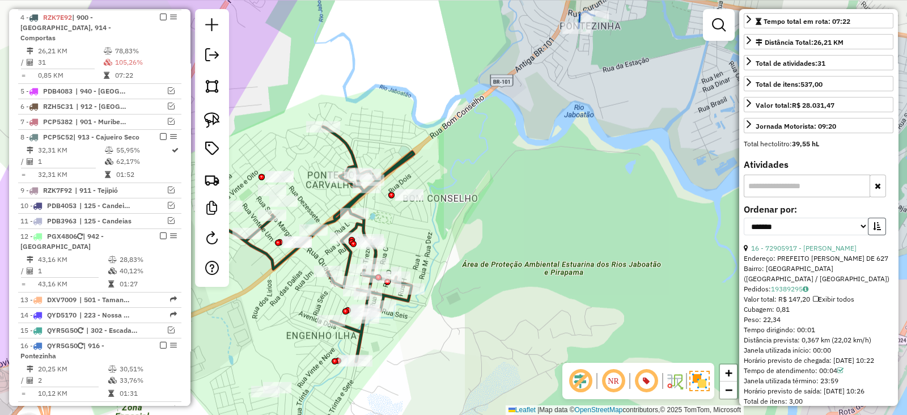
click at [873, 230] on icon "button" at bounding box center [877, 226] width 8 height 8
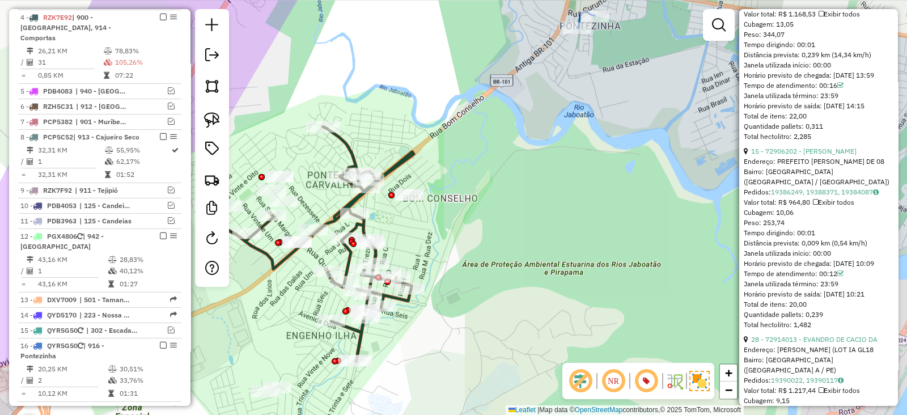
scroll to position [1417, 0]
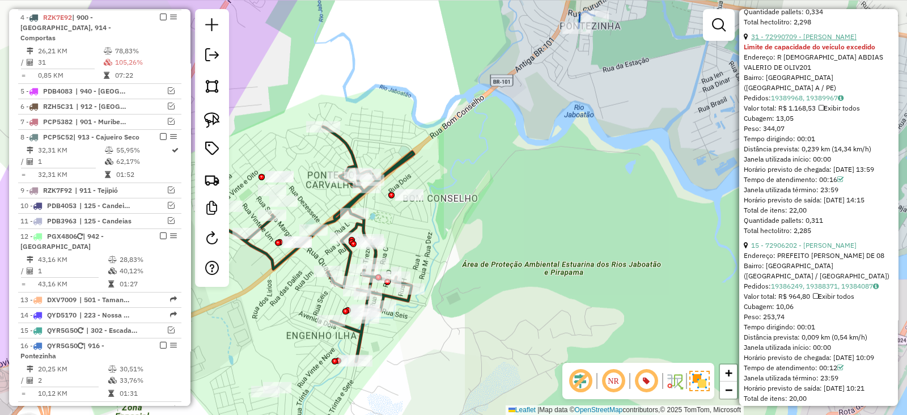
click at [833, 41] on link "31 - 72990709 - [PERSON_NAME]" at bounding box center [803, 36] width 105 height 8
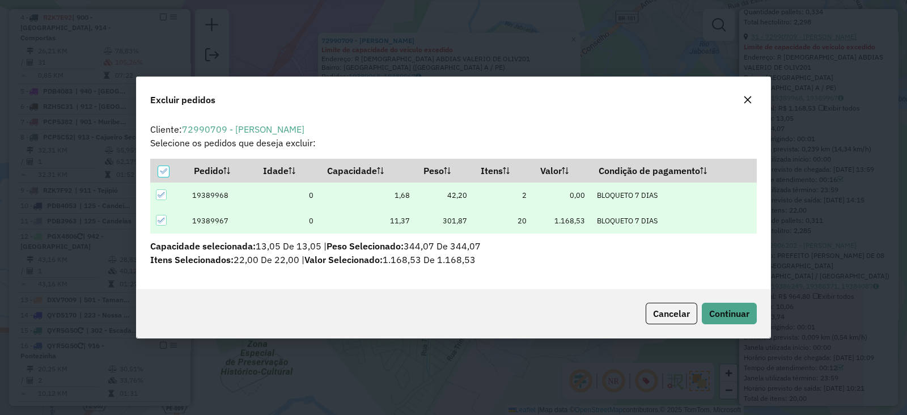
scroll to position [0, 0]
click at [728, 316] on span "Continuar" at bounding box center [729, 313] width 40 height 11
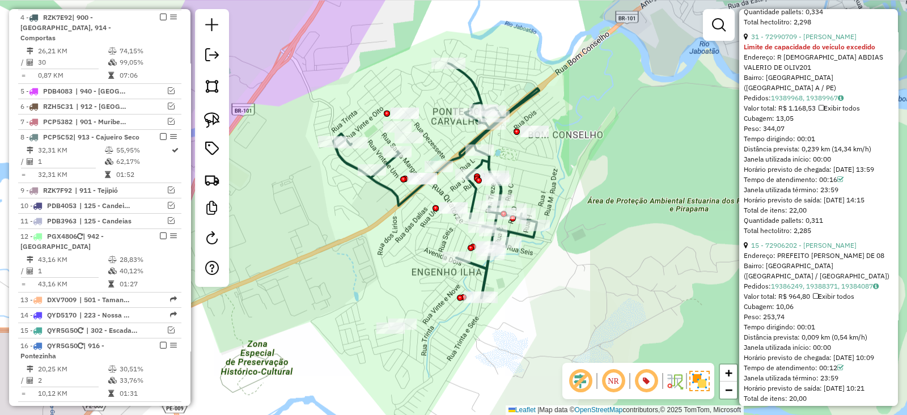
scroll to position [384, 0]
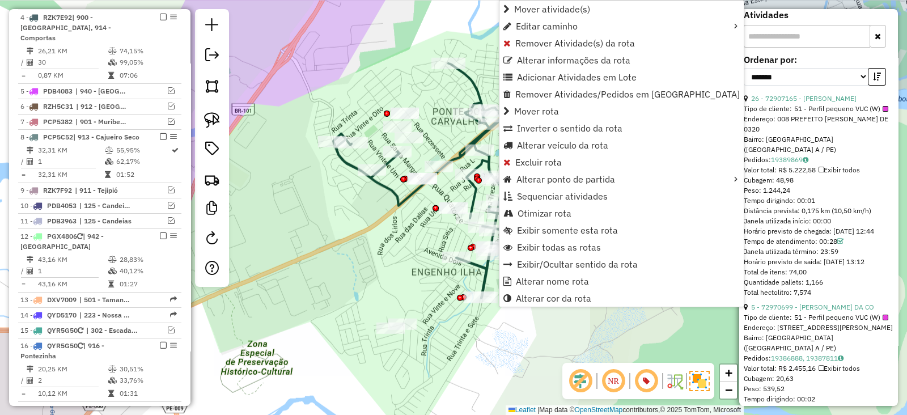
click at [375, 284] on div "Janela de atendimento Grade de atendimento Capacidade Transportadoras Veículos …" at bounding box center [453, 207] width 907 height 415
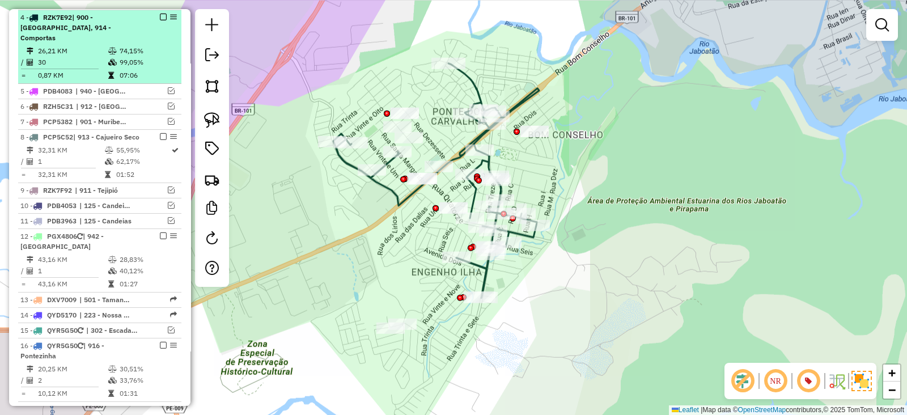
click at [160, 14] on em at bounding box center [163, 17] width 7 height 7
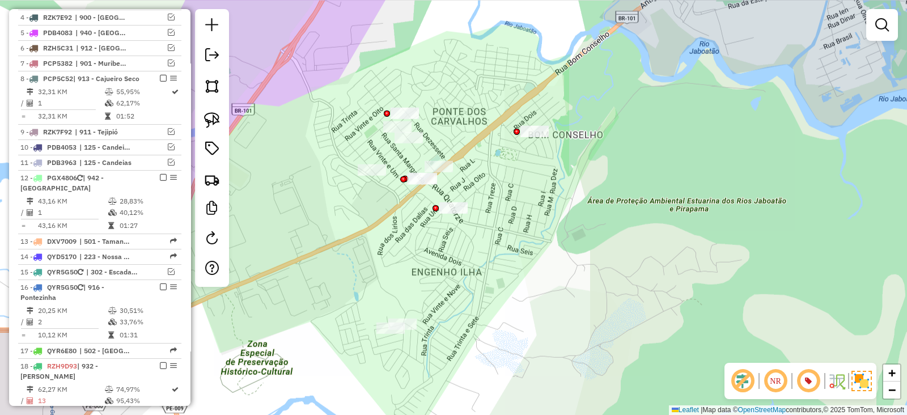
scroll to position [474, 0]
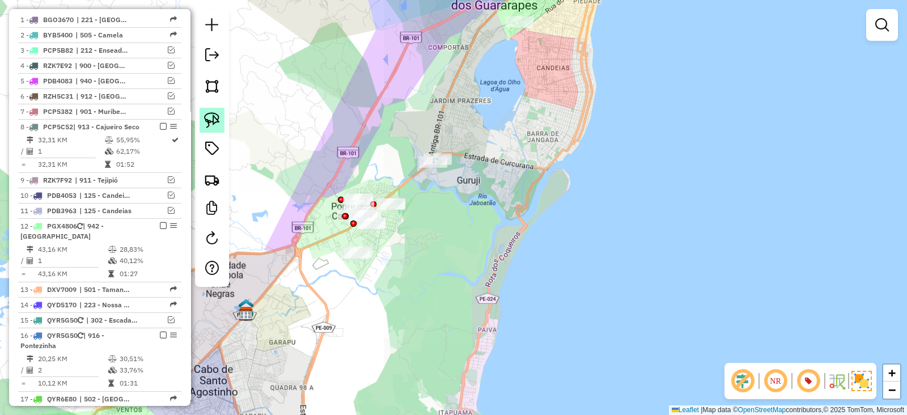
click at [222, 117] on link at bounding box center [211, 120] width 25 height 25
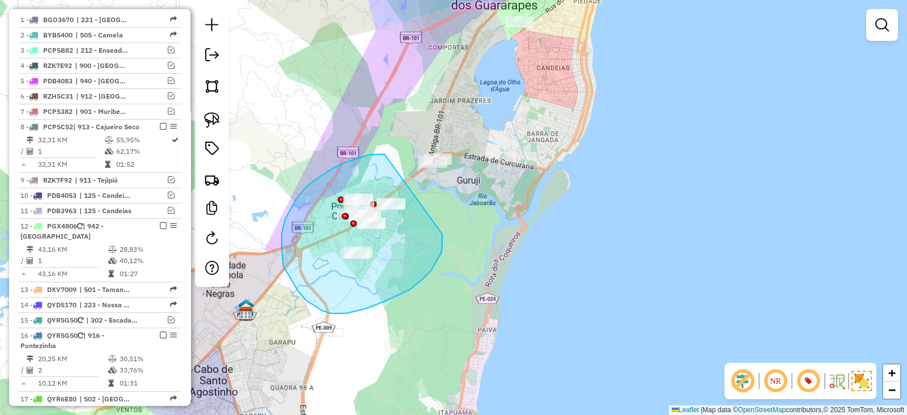
drag, startPoint x: 369, startPoint y: 155, endPoint x: 442, endPoint y: 234, distance: 107.5
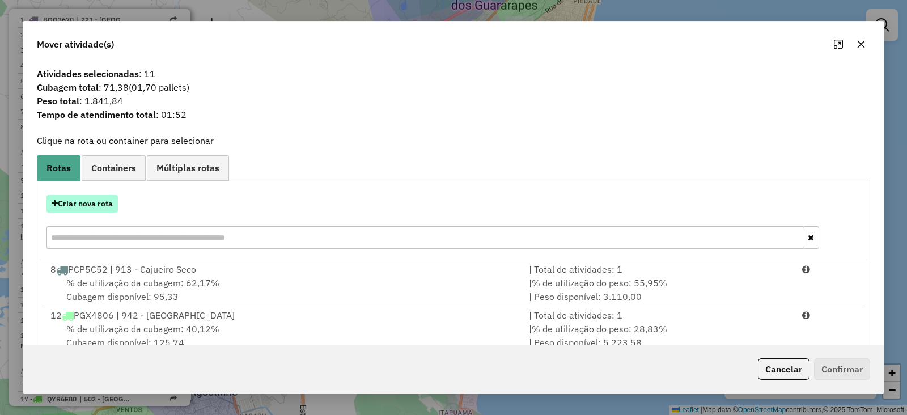
click at [89, 208] on button "Criar nova rota" at bounding box center [81, 204] width 71 height 18
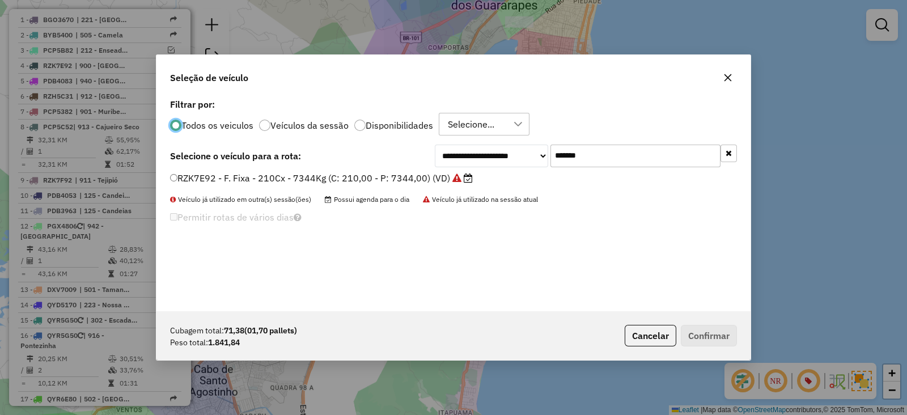
scroll to position [6, 3]
drag, startPoint x: 675, startPoint y: 157, endPoint x: 426, endPoint y: 162, distance: 249.4
click at [428, 160] on div "**********" at bounding box center [453, 155] width 567 height 23
click at [643, 340] on button "Cancelar" at bounding box center [650, 336] width 52 height 22
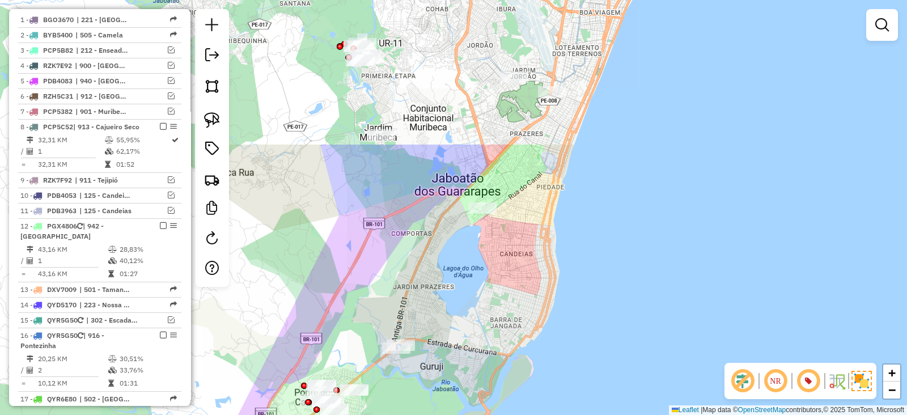
drag, startPoint x: 518, startPoint y: 113, endPoint x: 482, endPoint y: 299, distance: 189.5
click at [482, 299] on div "Janela de atendimento Grade de atendimento Capacidade Transportadoras Veículos …" at bounding box center [453, 207] width 907 height 415
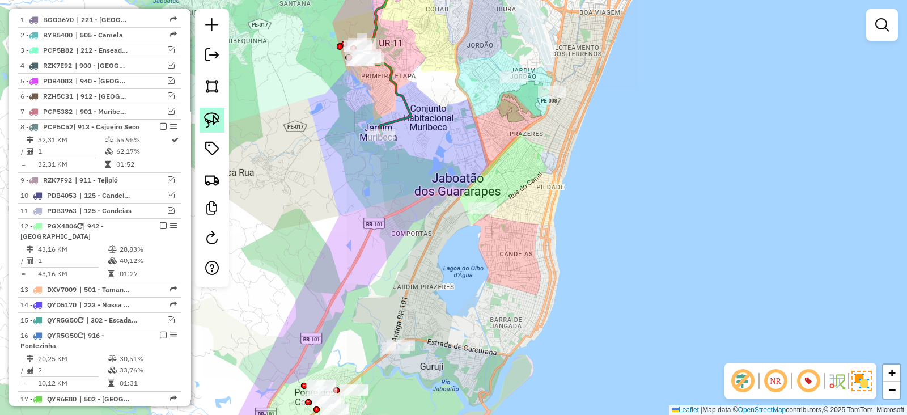
click at [204, 120] on img at bounding box center [212, 120] width 16 height 16
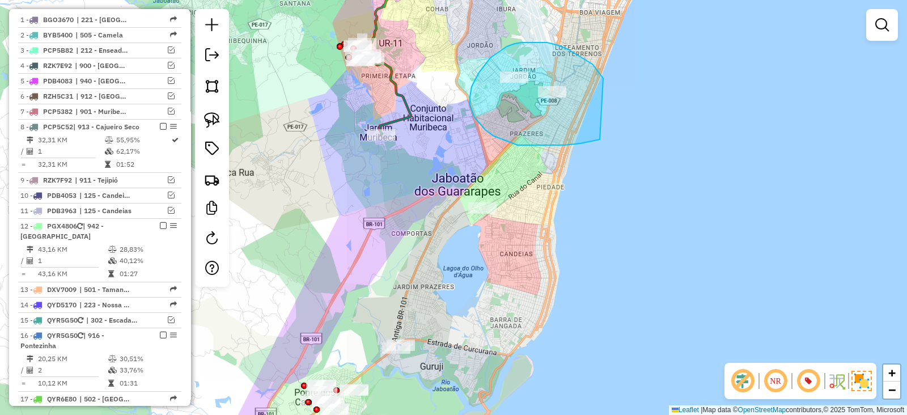
drag, startPoint x: 603, startPoint y: 78, endPoint x: 600, endPoint y: 139, distance: 61.3
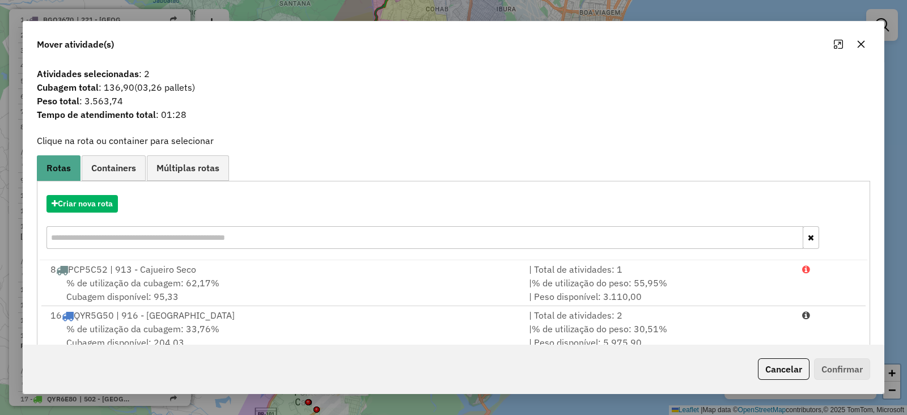
drag, startPoint x: 865, startPoint y: 49, endPoint x: 860, endPoint y: 52, distance: 5.8
click at [864, 49] on button "button" at bounding box center [861, 44] width 18 height 18
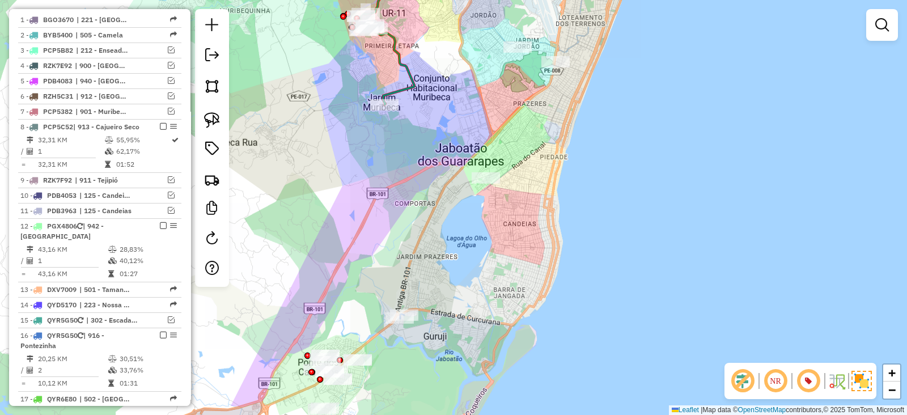
drag, startPoint x: 527, startPoint y: 290, endPoint x: 543, endPoint y: 210, distance: 81.0
click at [543, 210] on div "Janela de atendimento Grade de atendimento Capacidade Transportadoras Veículos …" at bounding box center [453, 207] width 907 height 415
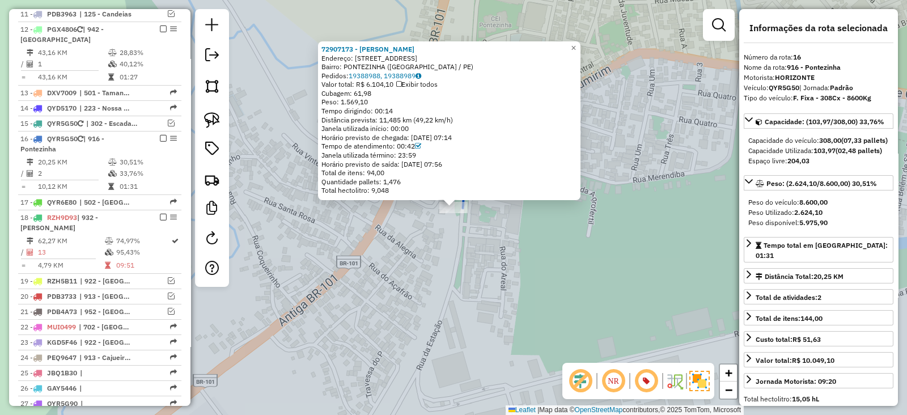
scroll to position [801, 0]
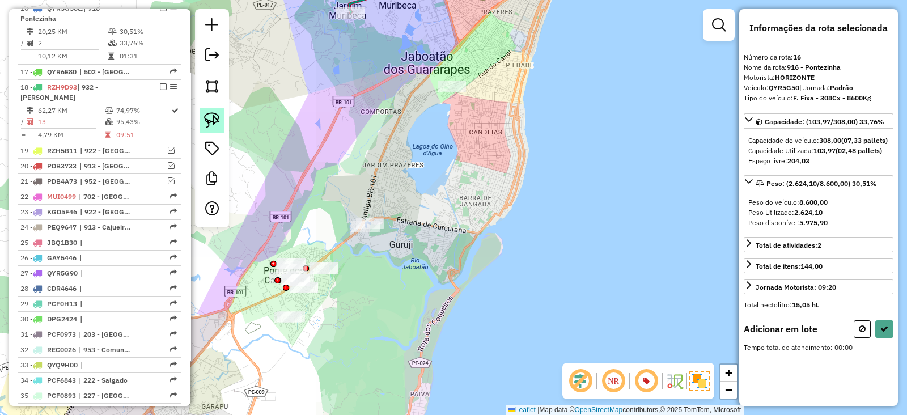
click at [220, 120] on link at bounding box center [211, 120] width 25 height 25
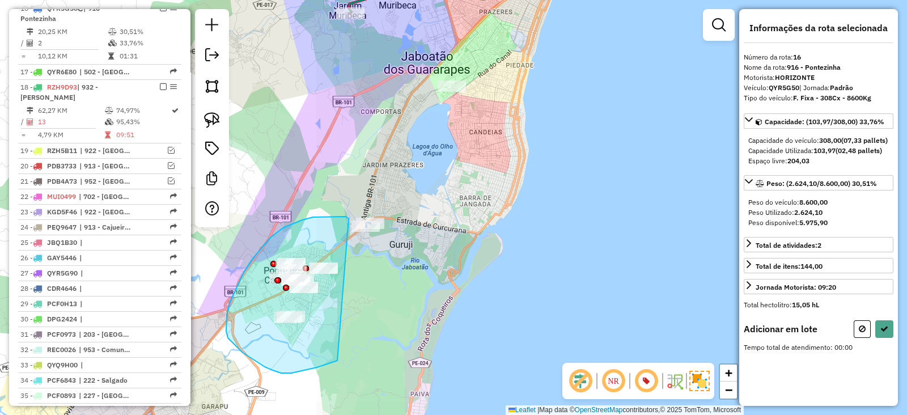
drag, startPoint x: 348, startPoint y: 218, endPoint x: 347, endPoint y: 356, distance: 138.3
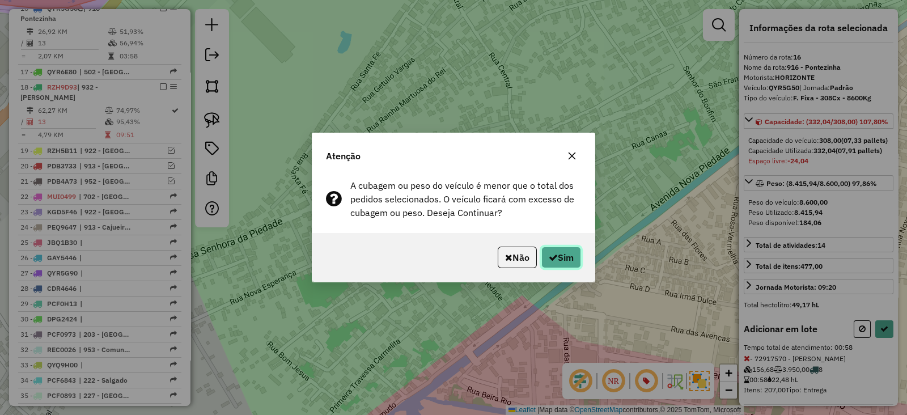
click at [541, 252] on button "Sim" at bounding box center [561, 257] width 40 height 22
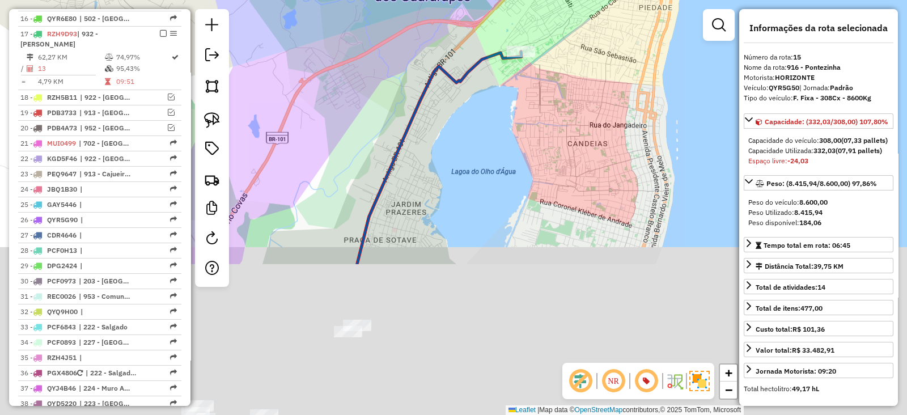
drag, startPoint x: 411, startPoint y: 333, endPoint x: 479, endPoint y: 86, distance: 256.4
click at [479, 86] on div "Janela de atendimento Grade de atendimento Capacidade Transportadoras Veículos …" at bounding box center [453, 207] width 907 height 415
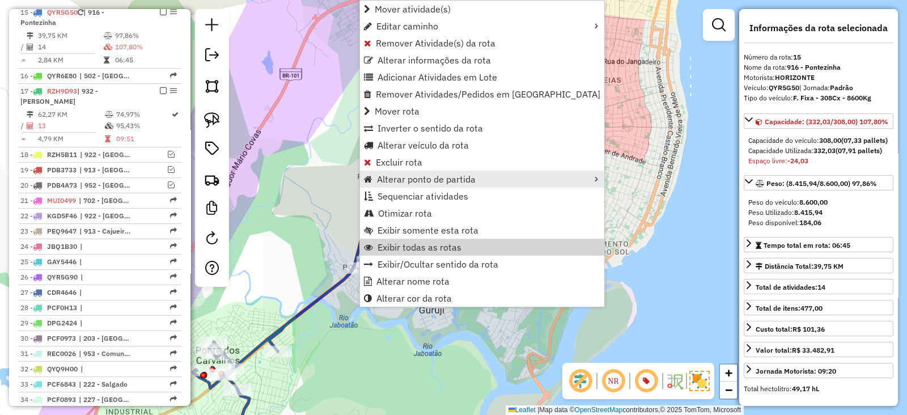
scroll to position [737, 0]
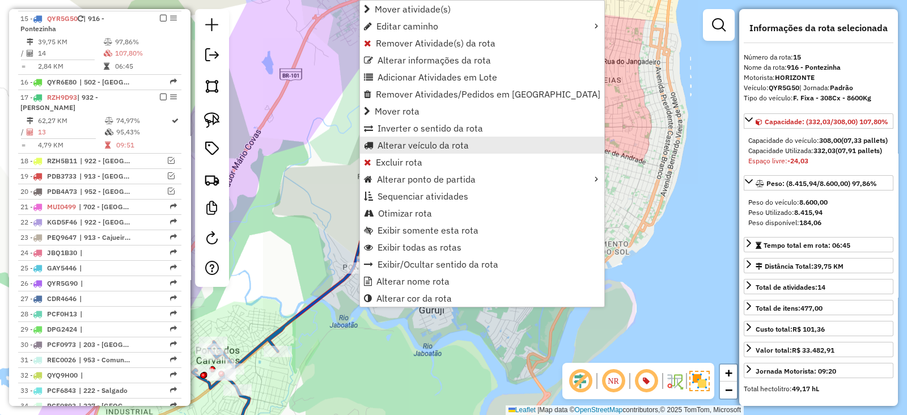
click at [405, 141] on span "Alterar veículo da rota" at bounding box center [422, 145] width 91 height 9
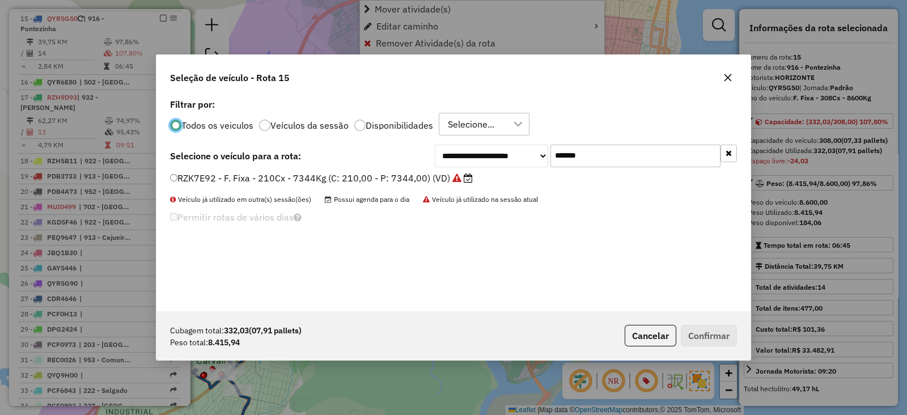
scroll to position [6, 3]
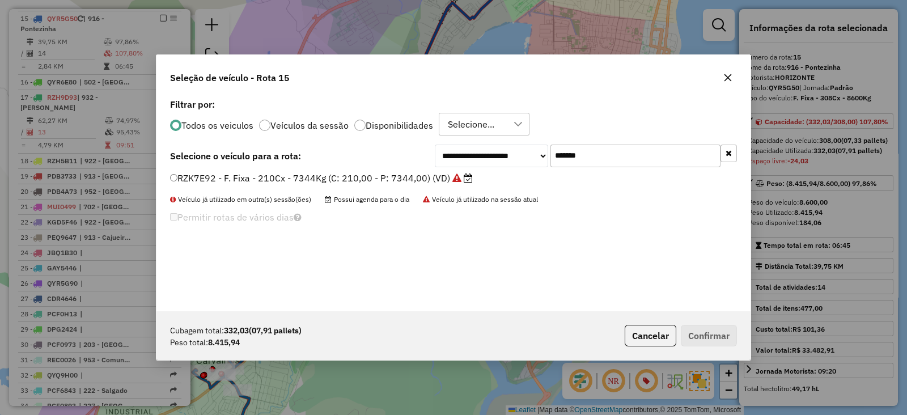
drag, startPoint x: 553, startPoint y: 160, endPoint x: 430, endPoint y: 164, distance: 123.0
click at [435, 163] on div "**********" at bounding box center [586, 155] width 302 height 23
paste input "text"
type input "*******"
click at [408, 175] on label "PCP5132 - F. Fixa - 252Cx - 7060Kg (C: 252,00 - P: 7060,00) (VD)" at bounding box center [316, 178] width 292 height 14
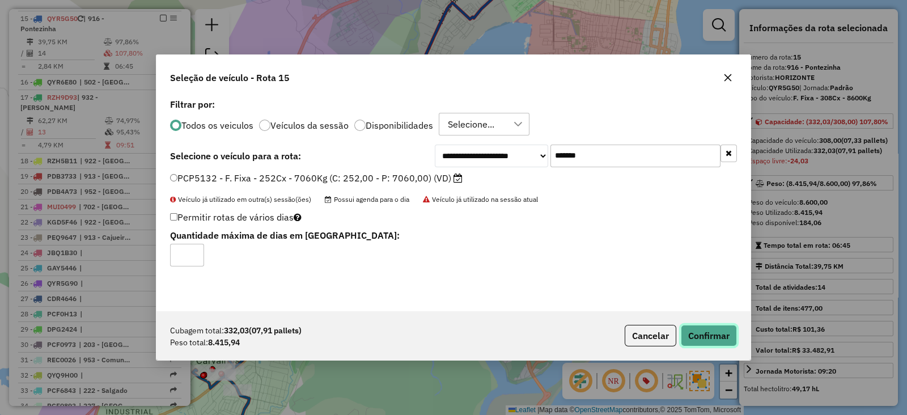
click at [705, 330] on button "Confirmar" at bounding box center [709, 336] width 56 height 22
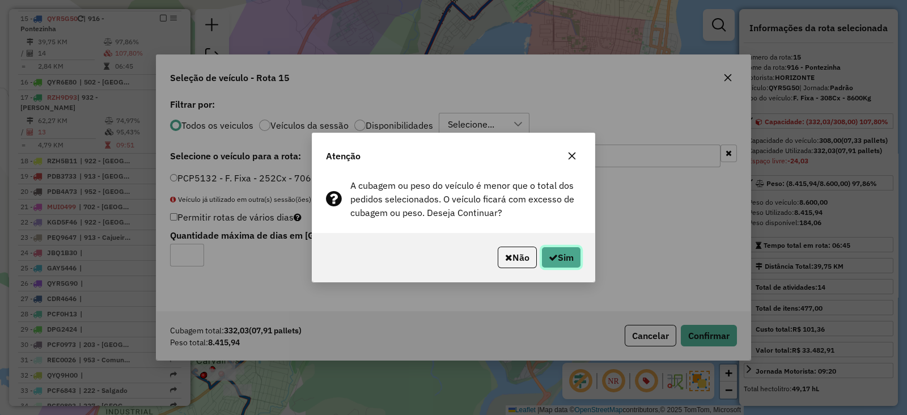
click at [549, 253] on icon "button" at bounding box center [553, 257] width 9 height 9
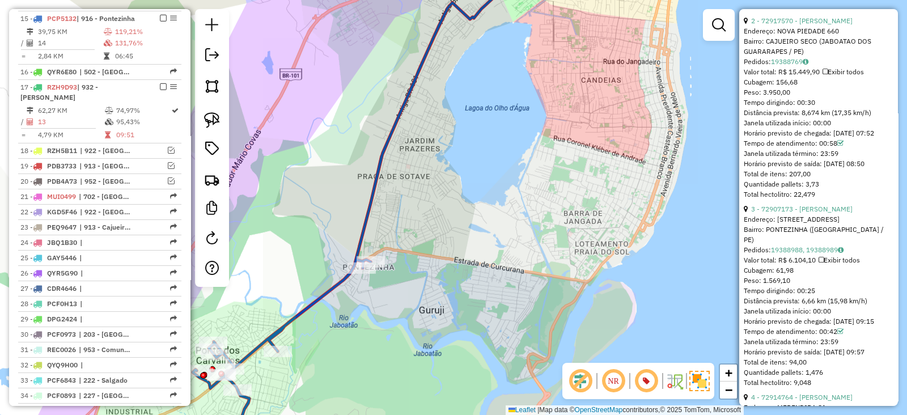
scroll to position [566, 0]
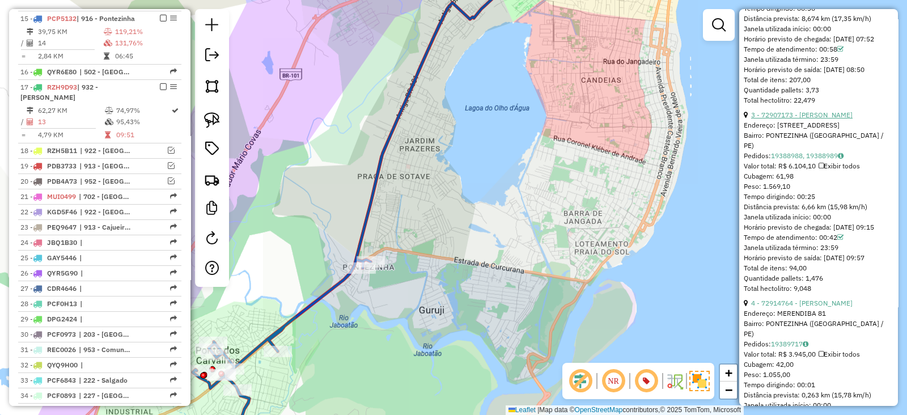
click at [852, 119] on link "3 - 72907173 - [PERSON_NAME]" at bounding box center [801, 114] width 101 height 8
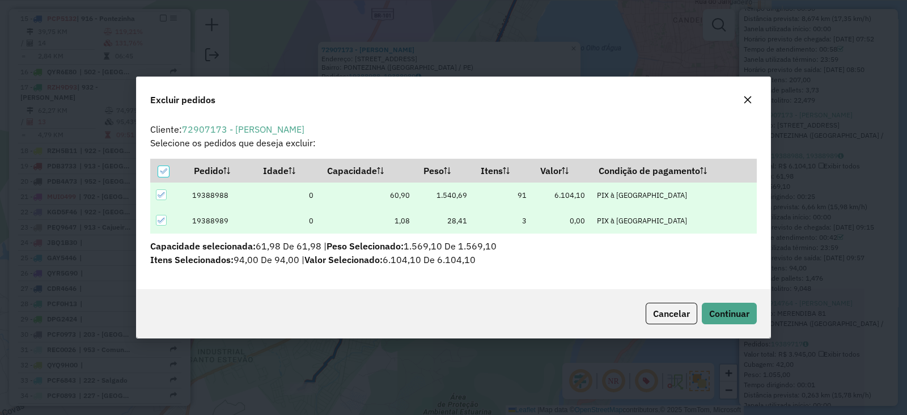
scroll to position [0, 0]
click at [734, 312] on span "Continuar" at bounding box center [729, 313] width 40 height 11
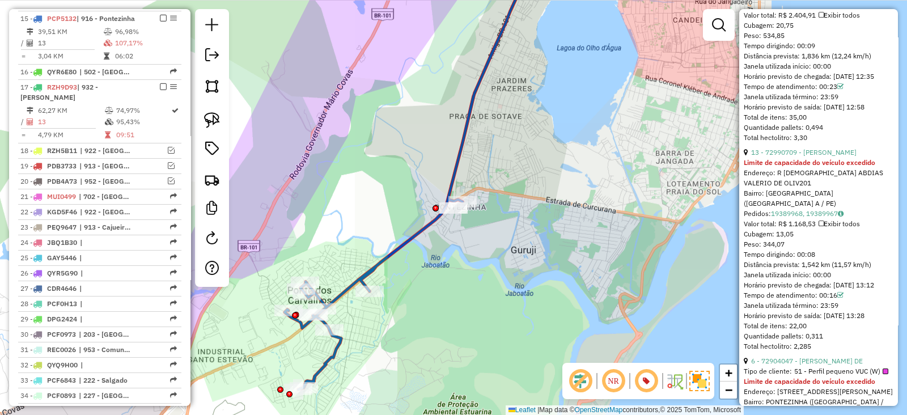
scroll to position [1029, 0]
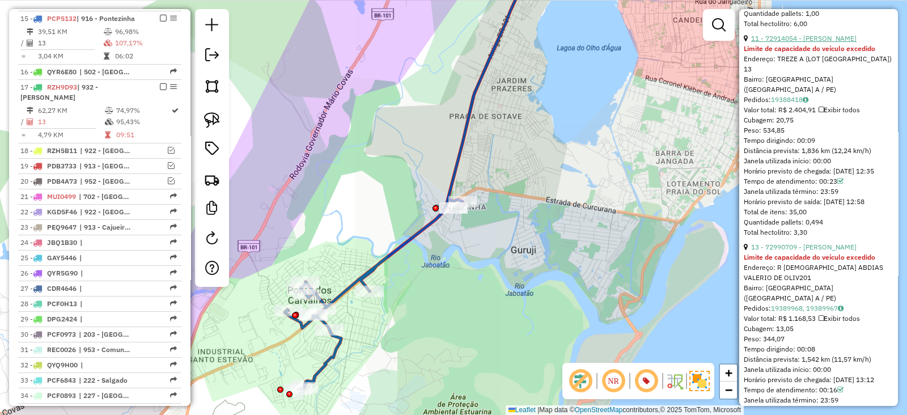
click at [856, 42] on link "11 - 72914054 - [PERSON_NAME]" at bounding box center [803, 38] width 105 height 8
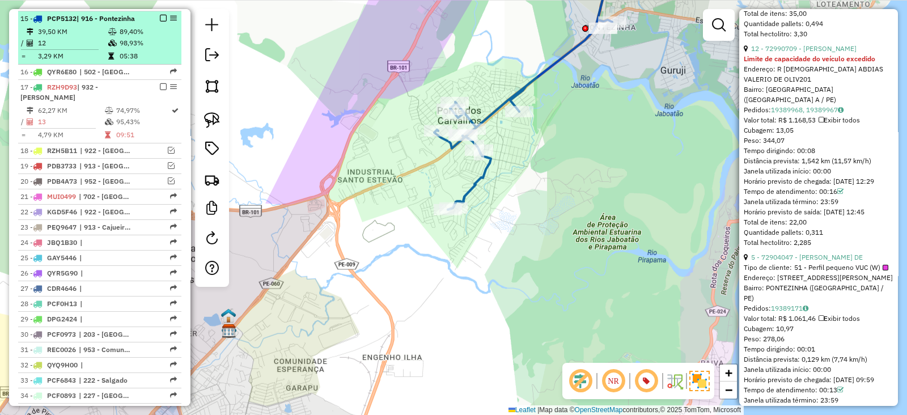
scroll to position [434, 0]
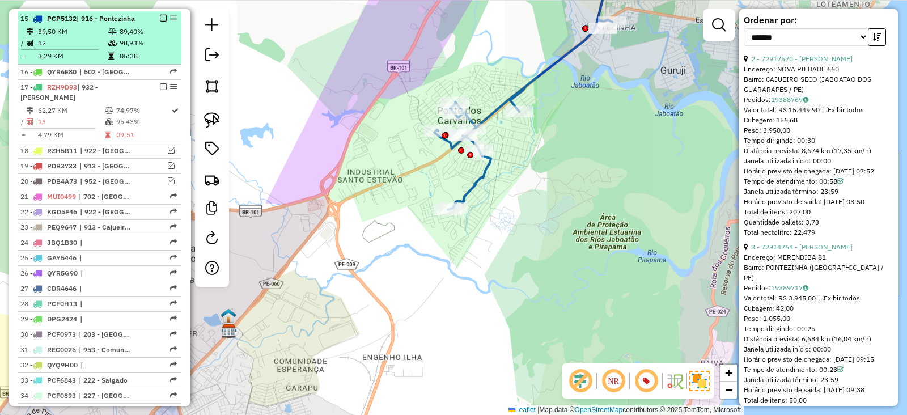
click at [160, 15] on em at bounding box center [163, 18] width 7 height 7
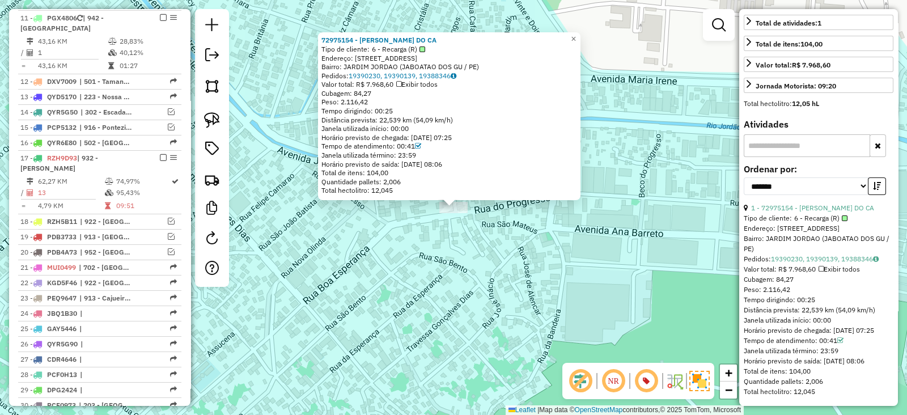
scroll to position [0, 0]
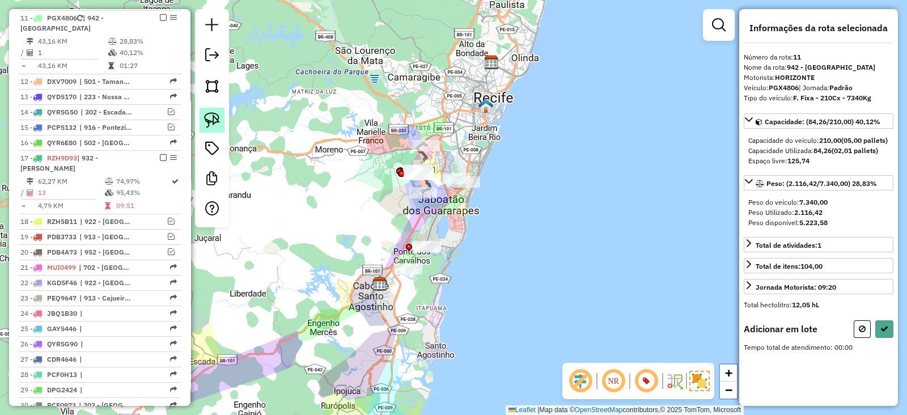
click at [215, 118] on img at bounding box center [212, 120] width 16 height 16
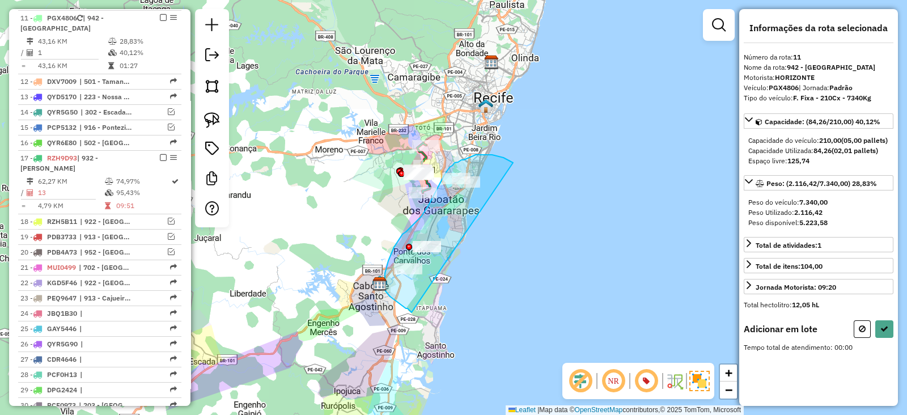
drag, startPoint x: 513, startPoint y: 163, endPoint x: 411, endPoint y: 313, distance: 181.2
click at [411, 313] on div "Janela de atendimento Grade de atendimento Capacidade Transportadoras Veículos …" at bounding box center [453, 207] width 907 height 415
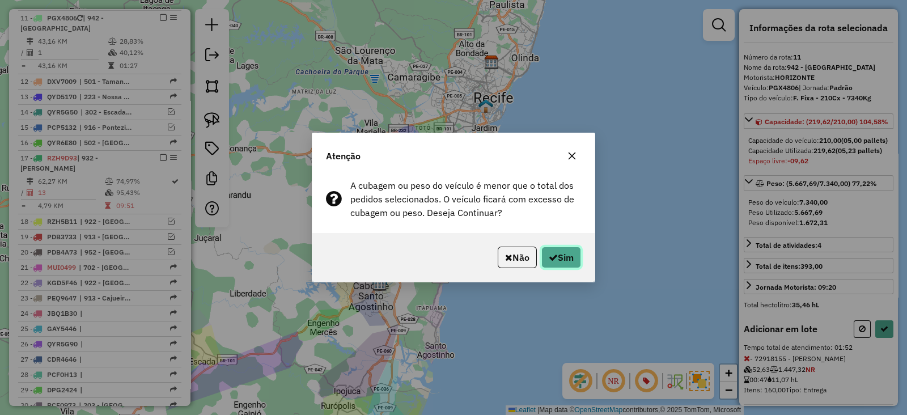
click at [567, 257] on button "Sim" at bounding box center [561, 257] width 40 height 22
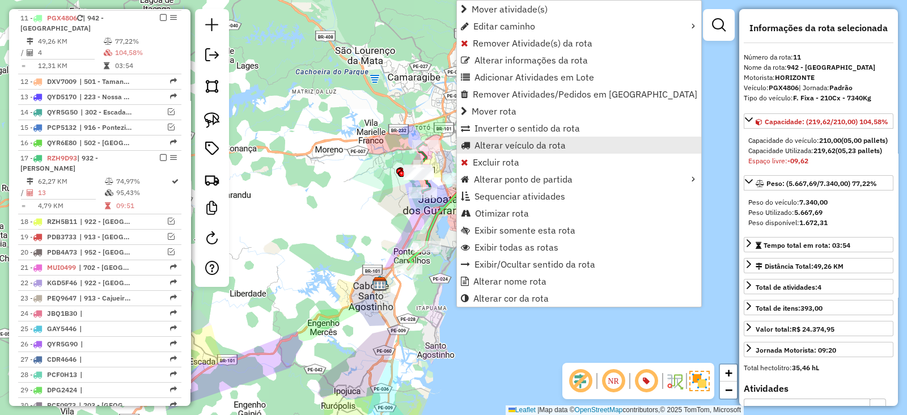
click at [484, 143] on span "Alterar veículo da rota" at bounding box center [519, 145] width 91 height 9
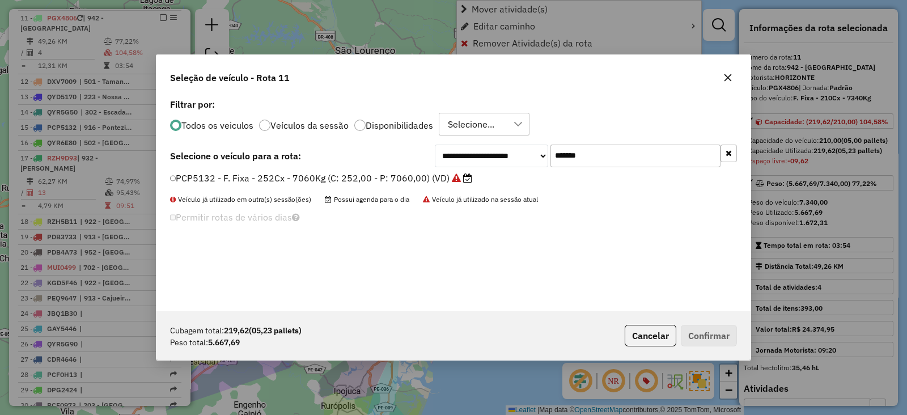
scroll to position [6, 3]
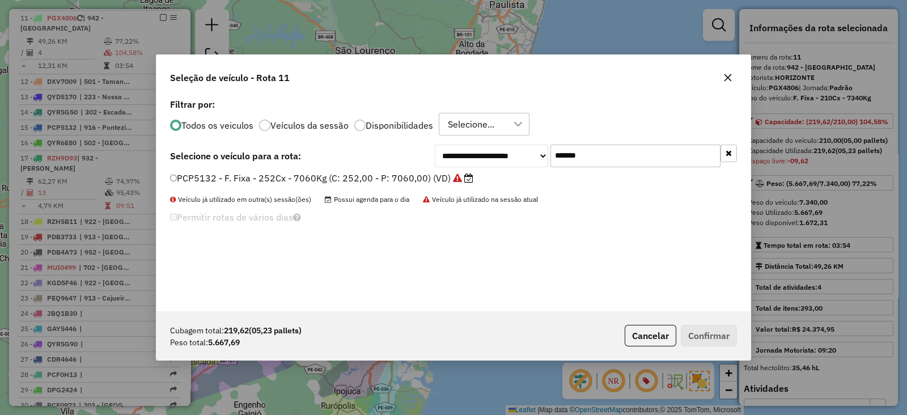
drag, startPoint x: 615, startPoint y: 152, endPoint x: 416, endPoint y: 163, distance: 198.6
click at [419, 163] on div "**********" at bounding box center [453, 155] width 567 height 23
paste input "text"
type input "*******"
click at [406, 176] on label "PCP5C52 - F. Fixa - 252Cx - 7060Kg (C: 252,00 - P: 7060,00) (VD)" at bounding box center [316, 178] width 292 height 14
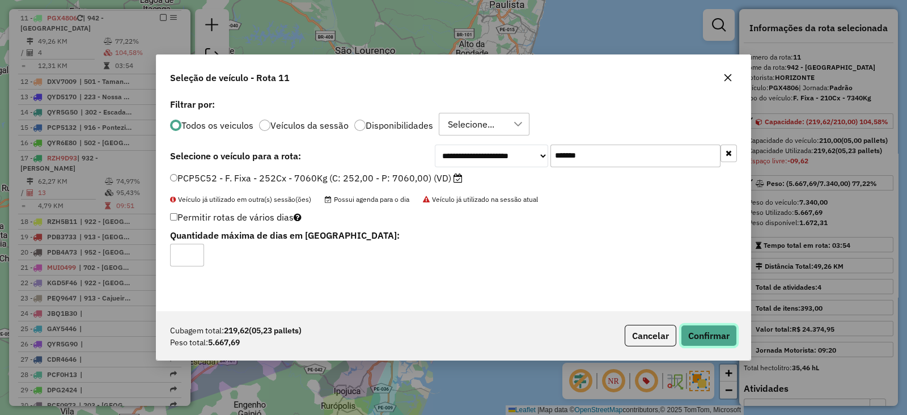
click at [712, 327] on button "Confirmar" at bounding box center [709, 336] width 56 height 22
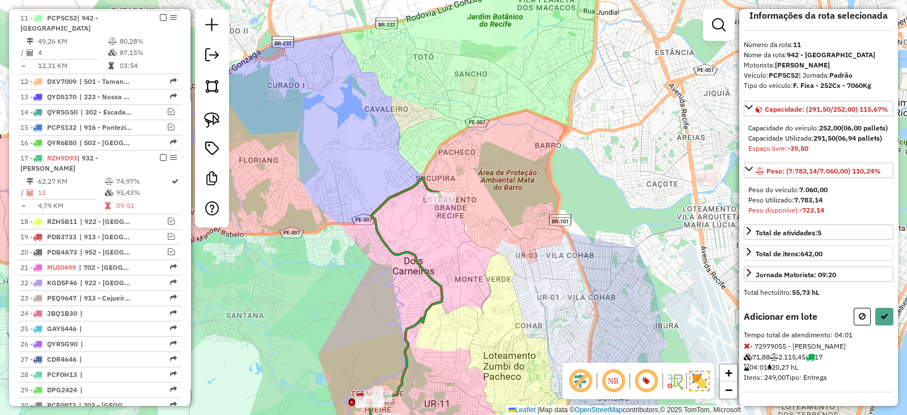
scroll to position [51, 0]
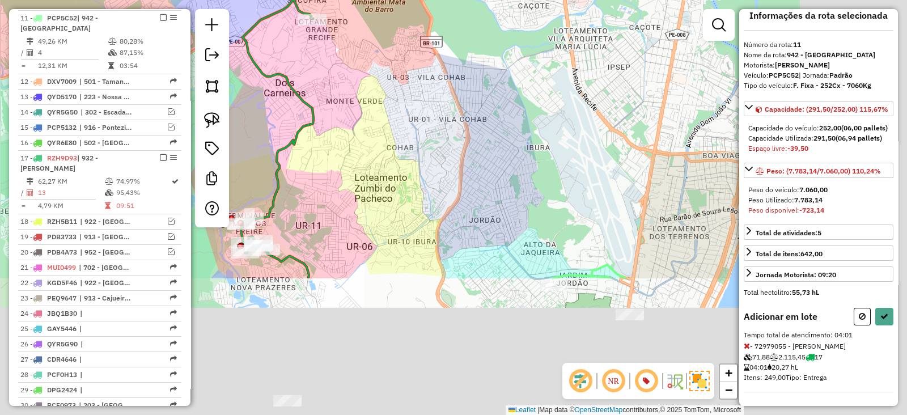
drag, startPoint x: 527, startPoint y: 296, endPoint x: 397, endPoint y: 113, distance: 224.4
click at [397, 113] on div "Janela de atendimento Grade de atendimento Capacidade Transportadoras Veículos …" at bounding box center [453, 207] width 907 height 415
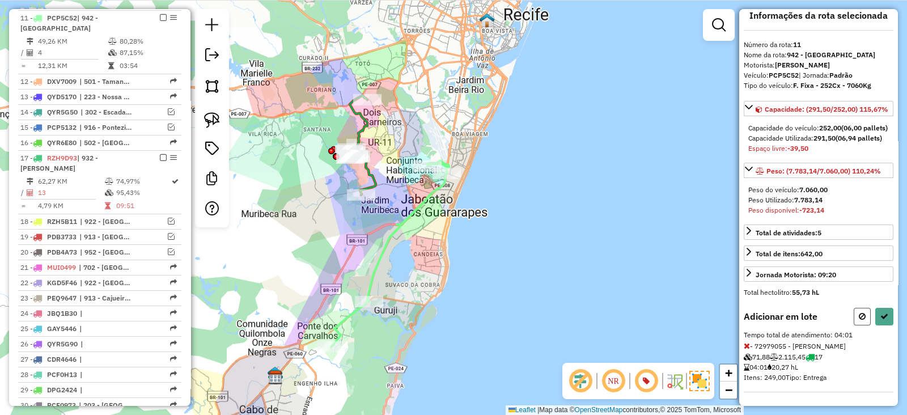
click at [857, 311] on button at bounding box center [861, 317] width 17 height 18
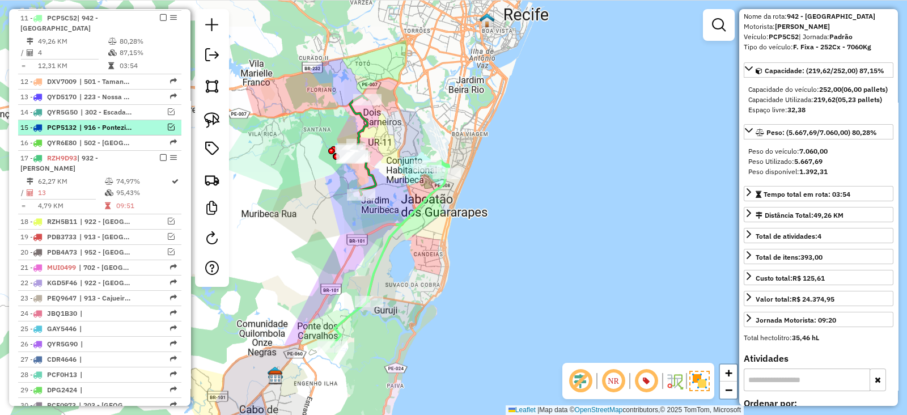
click at [168, 126] on em at bounding box center [171, 127] width 7 height 7
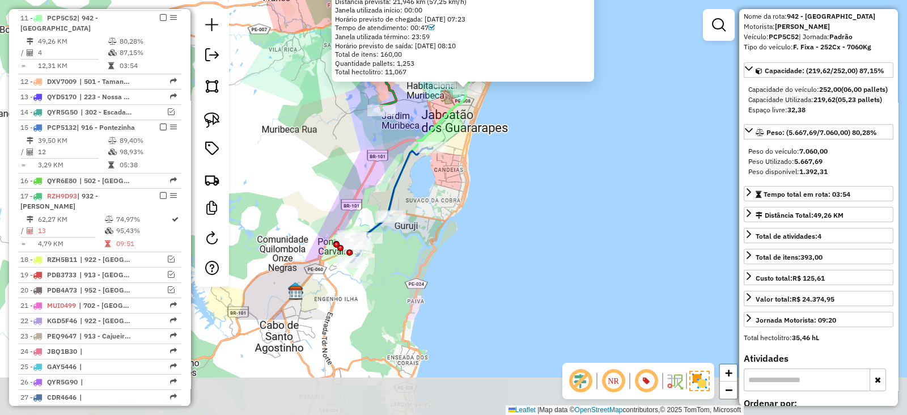
drag, startPoint x: 492, startPoint y: 308, endPoint x: 496, endPoint y: 177, distance: 130.4
click at [500, 171] on div "72918155 - [PERSON_NAME] Tipo de cliente: 81 - Zé Delivery (Z) Endereço: ARMIND…" at bounding box center [453, 207] width 907 height 415
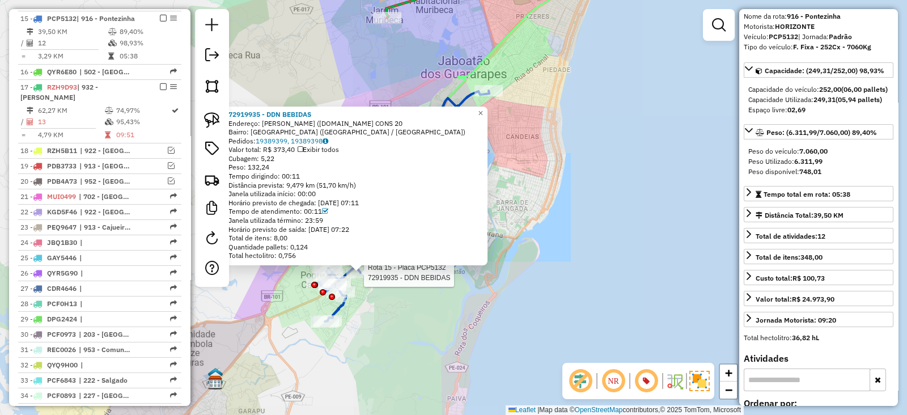
scroll to position [0, 0]
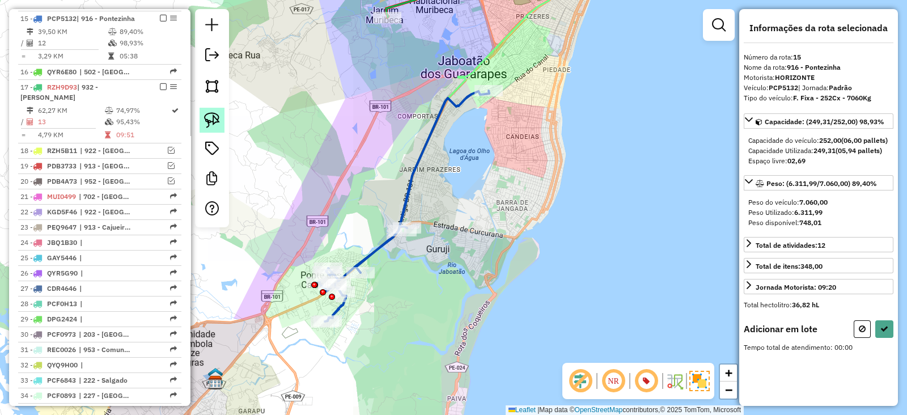
click at [212, 126] on img at bounding box center [212, 120] width 16 height 16
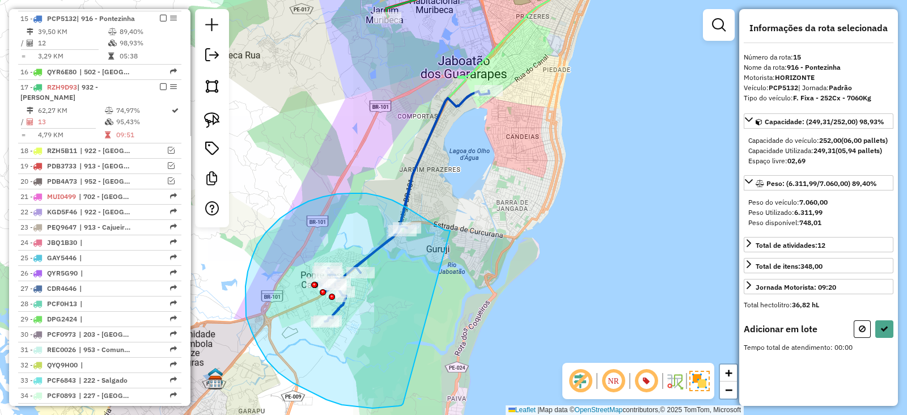
drag, startPoint x: 450, startPoint y: 230, endPoint x: 403, endPoint y: 403, distance: 179.7
click at [403, 403] on div "Janela de atendimento Grade de atendimento Capacidade Transportadoras Veículos …" at bounding box center [453, 207] width 907 height 415
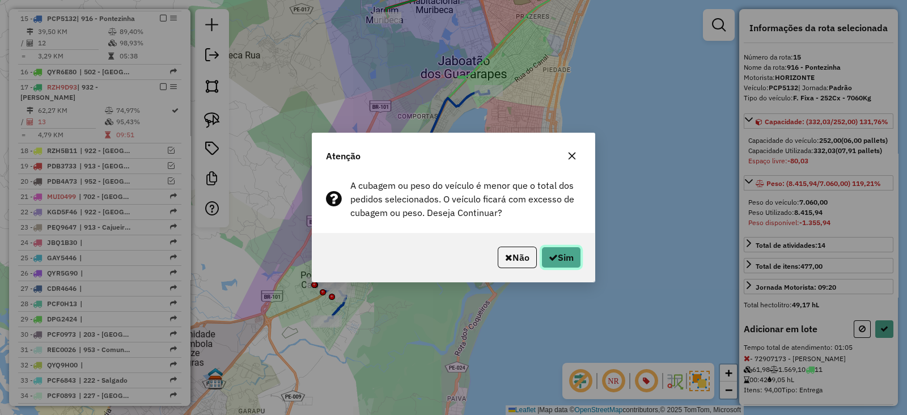
click at [564, 256] on button "Sim" at bounding box center [561, 257] width 40 height 22
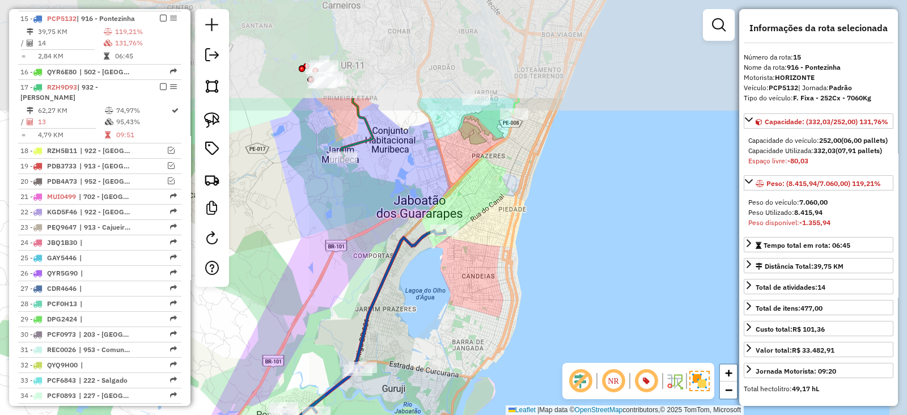
drag, startPoint x: 533, startPoint y: 121, endPoint x: 497, endPoint y: 231, distance: 116.1
click at [497, 231] on div "Janela de atendimento Grade de atendimento Capacidade Transportadoras Veículos …" at bounding box center [453, 207] width 907 height 415
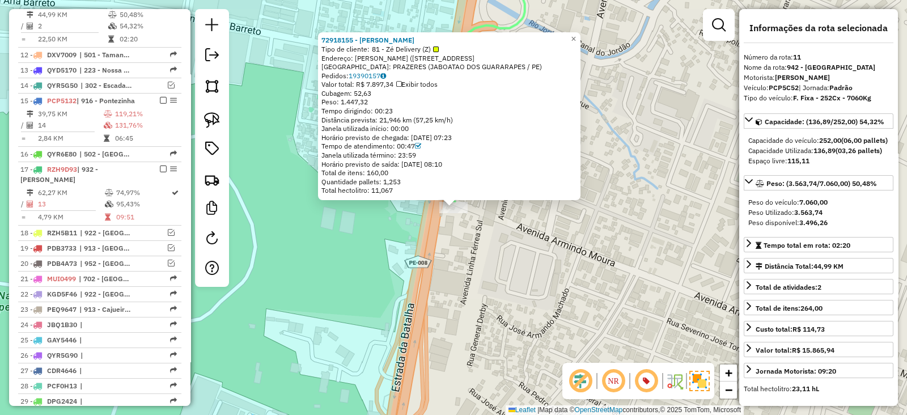
scroll to position [628, 0]
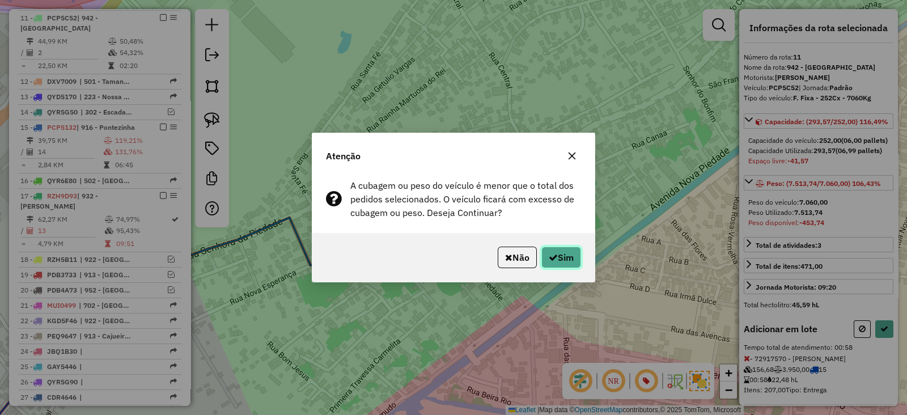
click at [562, 262] on button "Sim" at bounding box center [561, 257] width 40 height 22
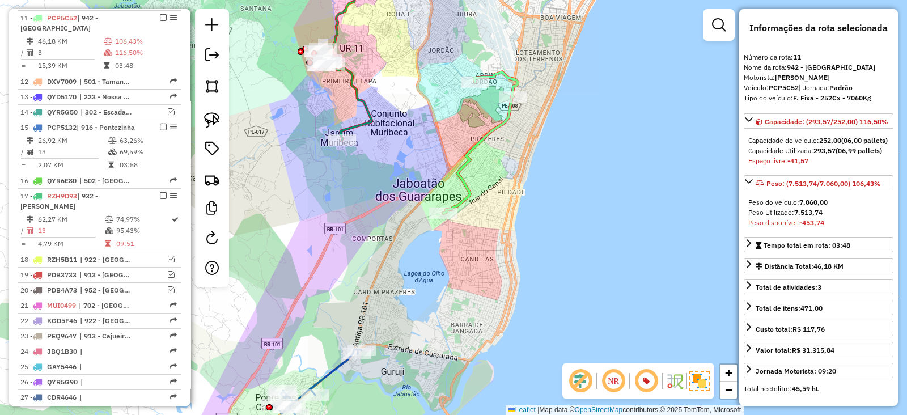
drag, startPoint x: 450, startPoint y: 279, endPoint x: 525, endPoint y: 161, distance: 140.1
click at [525, 161] on div "Janela de atendimento Grade de atendimento Capacidade Transportadoras Veículos …" at bounding box center [453, 207] width 907 height 415
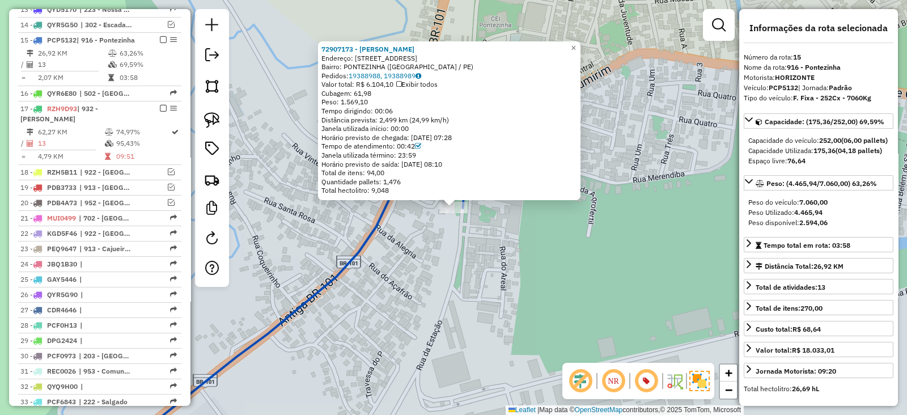
scroll to position [737, 0]
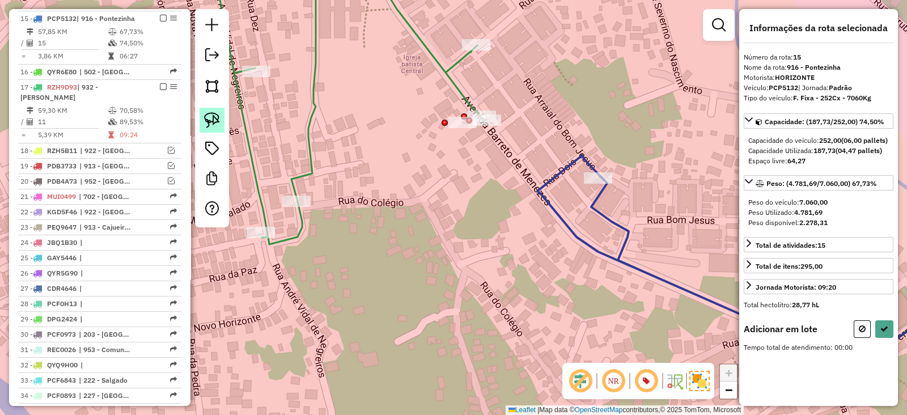
click at [212, 112] on link at bounding box center [211, 120] width 25 height 25
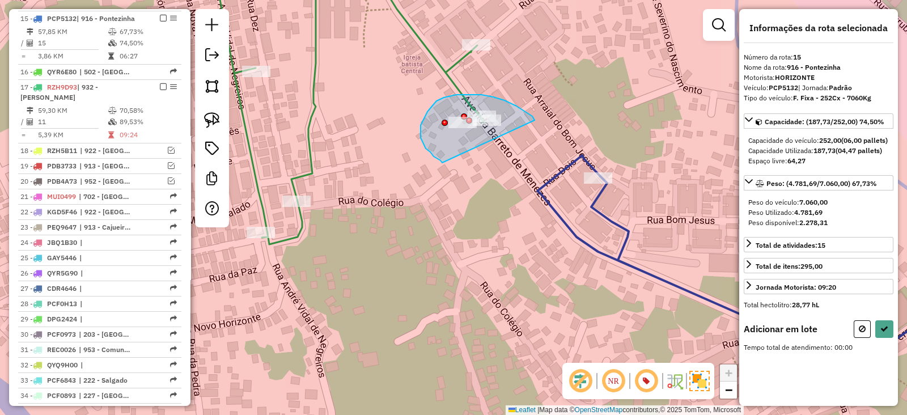
drag, startPoint x: 534, startPoint y: 120, endPoint x: 443, endPoint y: 163, distance: 100.1
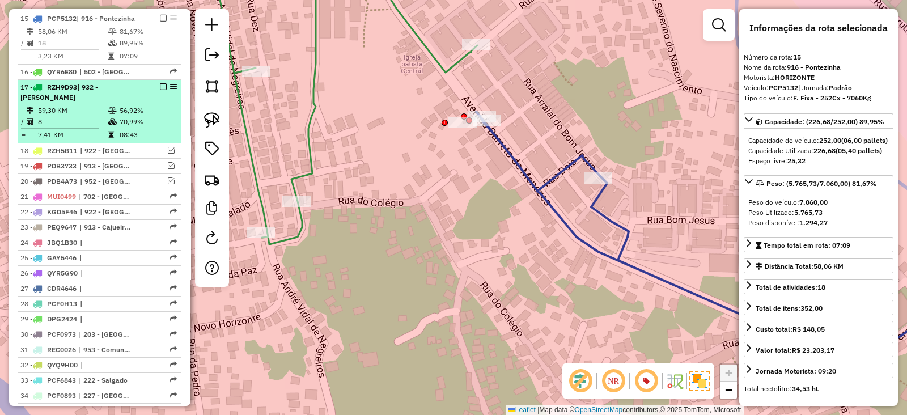
click at [161, 83] on em at bounding box center [163, 86] width 7 height 7
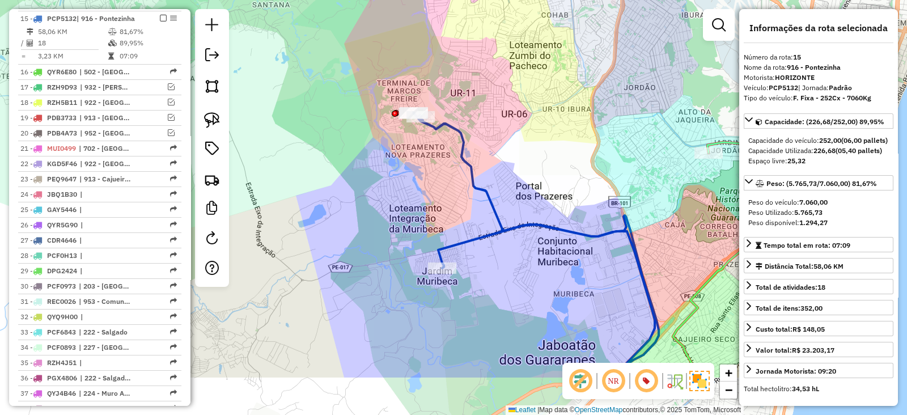
drag, startPoint x: 418, startPoint y: 254, endPoint x: 399, endPoint y: 86, distance: 169.3
click at [399, 86] on div "Janela de atendimento Grade de atendimento Capacidade Transportadoras Veículos …" at bounding box center [453, 207] width 907 height 415
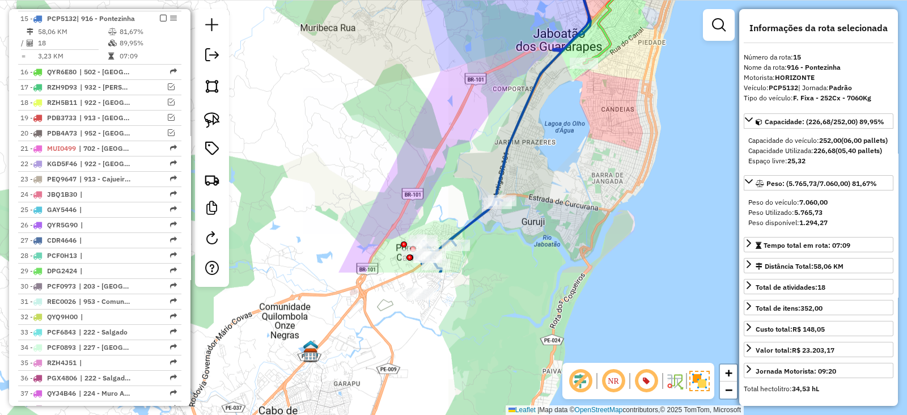
drag, startPoint x: 369, startPoint y: 244, endPoint x: 442, endPoint y: 59, distance: 197.9
click at [442, 59] on div "Rota 15 - Placa PCP5132 72900895 - CASA DOS FRIOS Janela de atendimento Grade d…" at bounding box center [453, 207] width 907 height 415
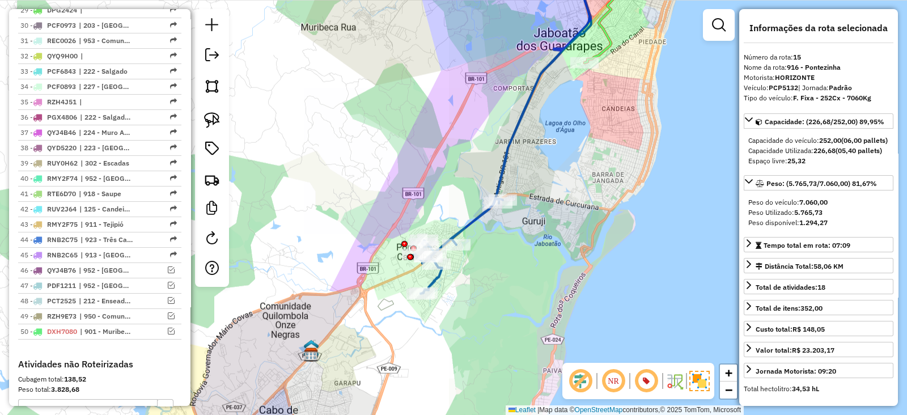
scroll to position [1021, 0]
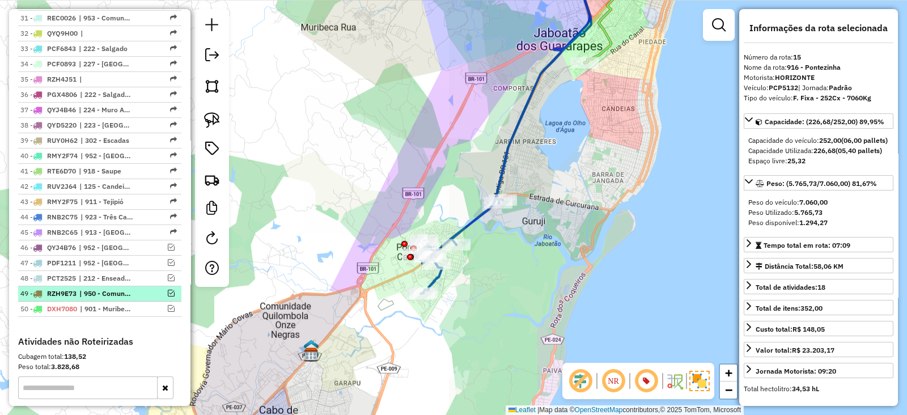
click at [169, 290] on em at bounding box center [171, 293] width 7 height 7
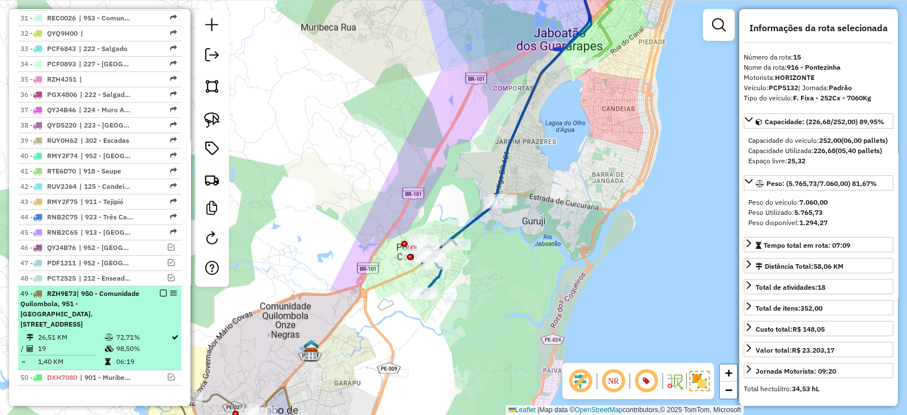
click at [161, 290] on em at bounding box center [163, 293] width 7 height 7
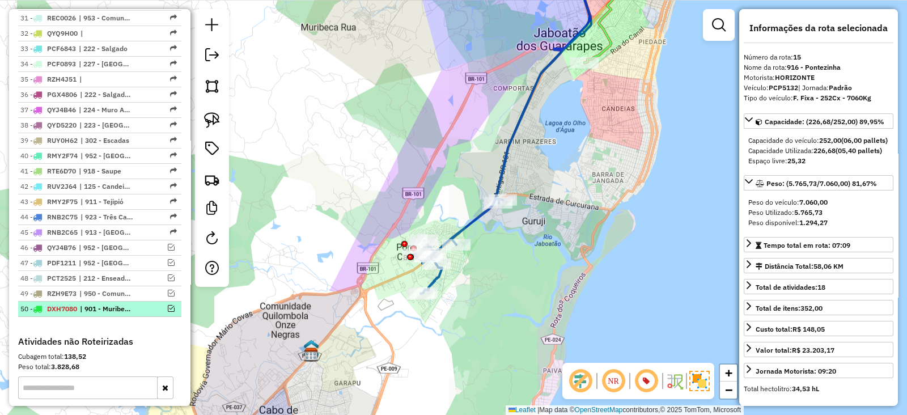
click at [168, 305] on em at bounding box center [171, 308] width 7 height 7
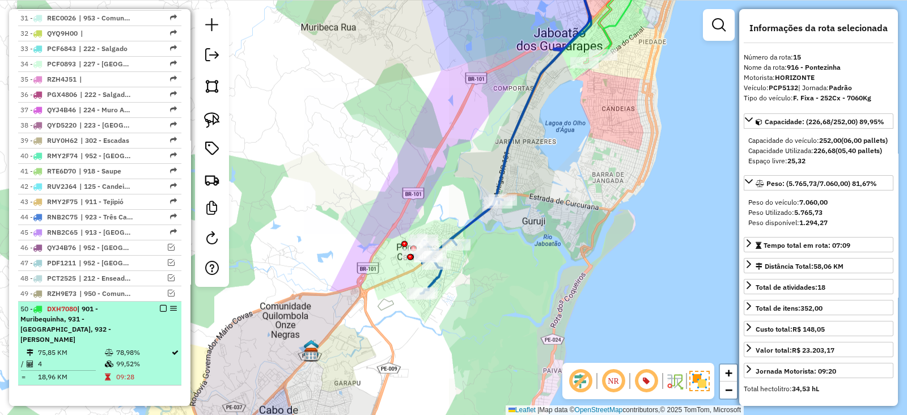
click at [70, 347] on td "75,85 KM" at bounding box center [70, 352] width 67 height 11
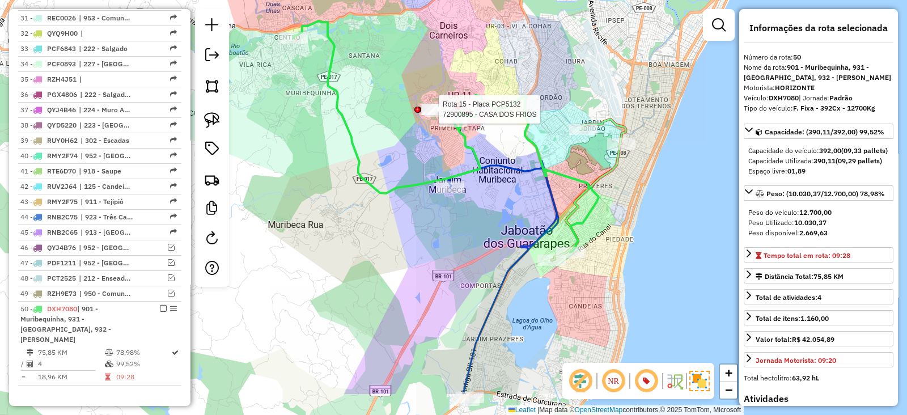
drag, startPoint x: 397, startPoint y: 316, endPoint x: 374, endPoint y: 250, distance: 69.7
click at [374, 250] on div "Rota 15 - Placa PCP5132 72900895 - CASA DOS FRIOS Janela de atendimento Grade d…" at bounding box center [453, 207] width 907 height 415
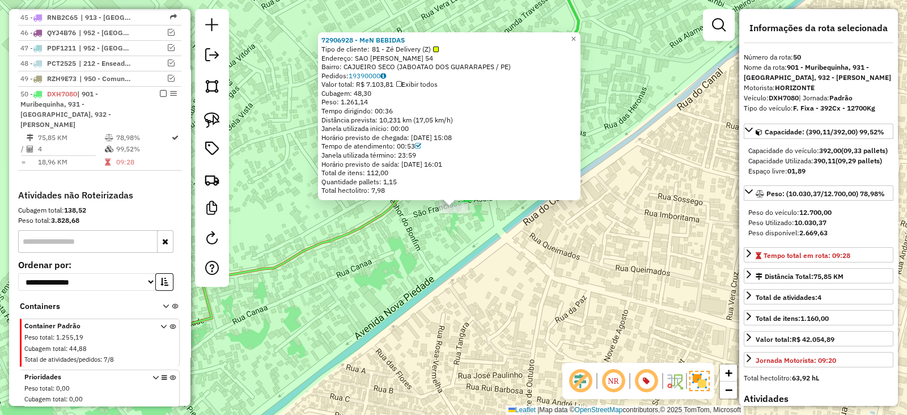
scroll to position [1308, 0]
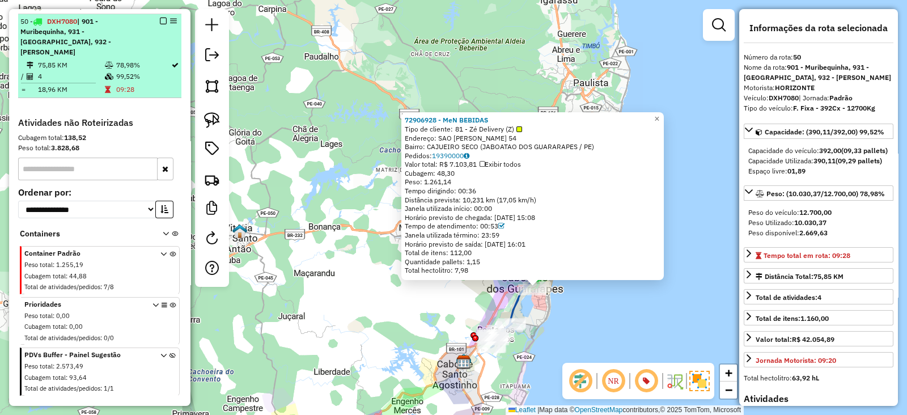
click at [160, 18] on em at bounding box center [163, 21] width 7 height 7
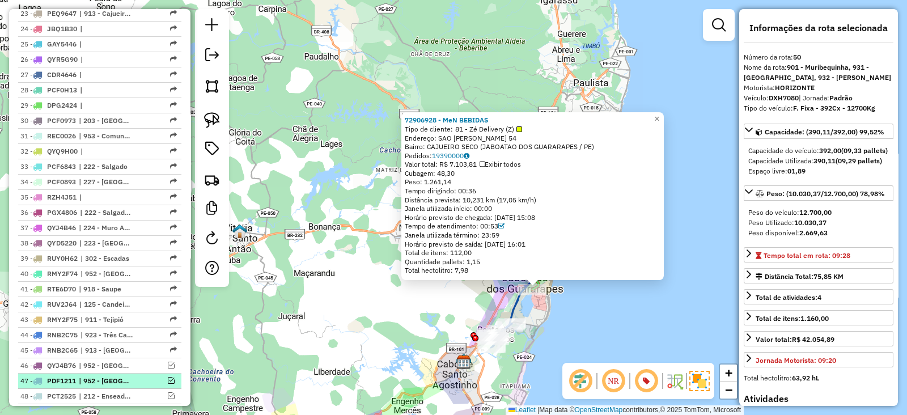
scroll to position [997, 0]
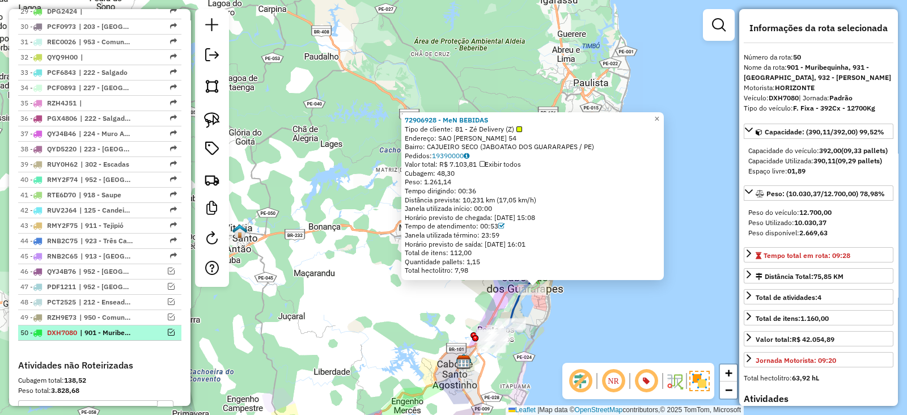
click at [168, 329] on em at bounding box center [171, 332] width 7 height 7
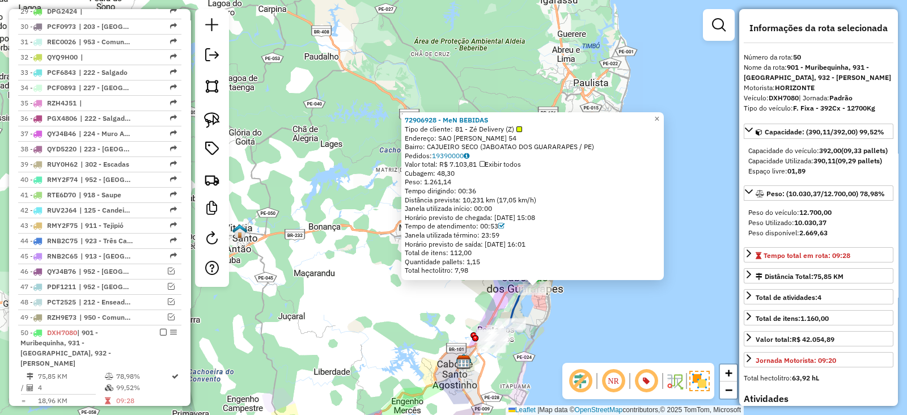
click at [428, 329] on div "72906928 - MeN BEBIDAS Tipo de cliente: 81 - Zé Delivery (Z) Endereço: SAO FRAN…" at bounding box center [453, 207] width 907 height 415
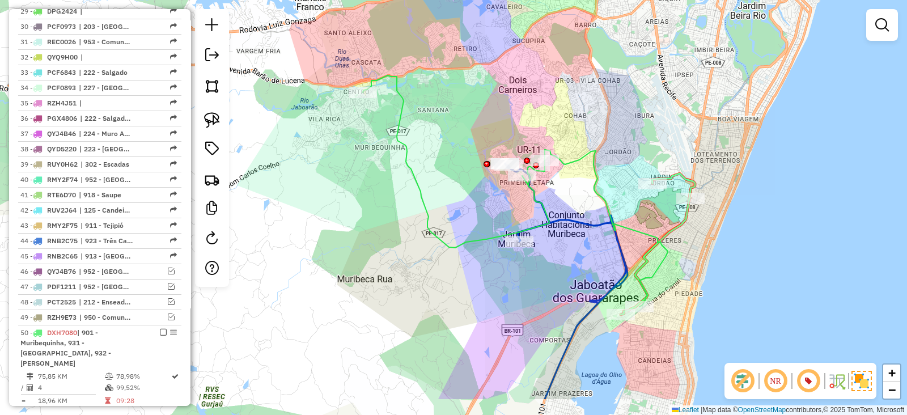
drag, startPoint x: 493, startPoint y: 262, endPoint x: 465, endPoint y: 205, distance: 63.9
click at [465, 205] on div "Janela de atendimento Grade de atendimento Capacidade Transportadoras Veículos …" at bounding box center [453, 207] width 907 height 415
click at [204, 117] on img at bounding box center [212, 120] width 16 height 16
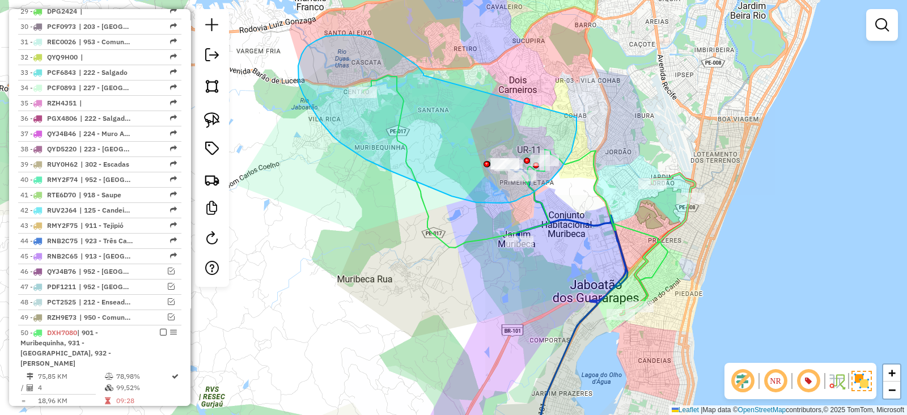
drag, startPoint x: 384, startPoint y: 44, endPoint x: 575, endPoint y: 117, distance: 205.2
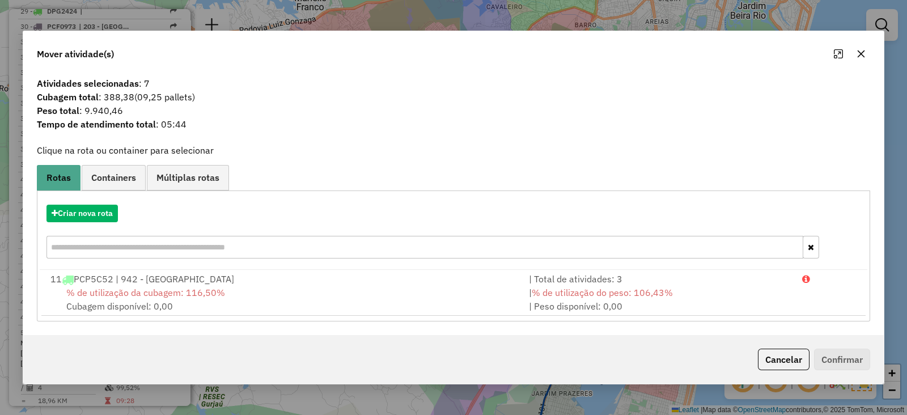
click at [860, 52] on icon "button" at bounding box center [860, 53] width 9 height 9
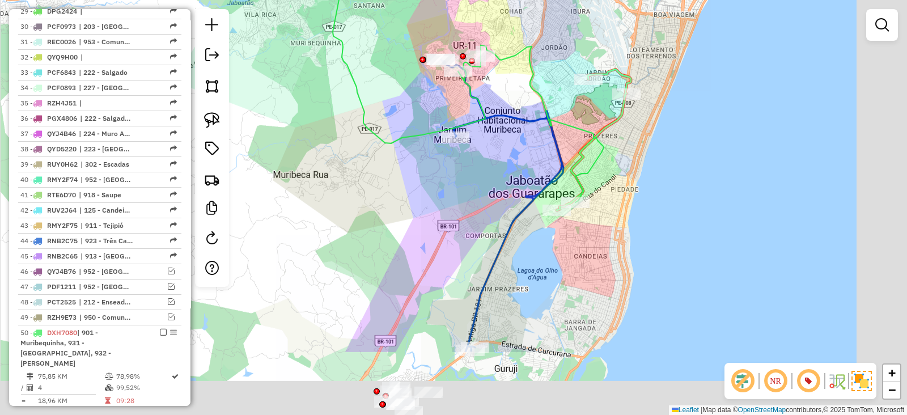
drag, startPoint x: 536, startPoint y: 265, endPoint x: 450, endPoint y: 144, distance: 148.7
click at [450, 144] on div "Janela de atendimento Grade de atendimento Capacidade Transportadoras Veículos …" at bounding box center [453, 207] width 907 height 415
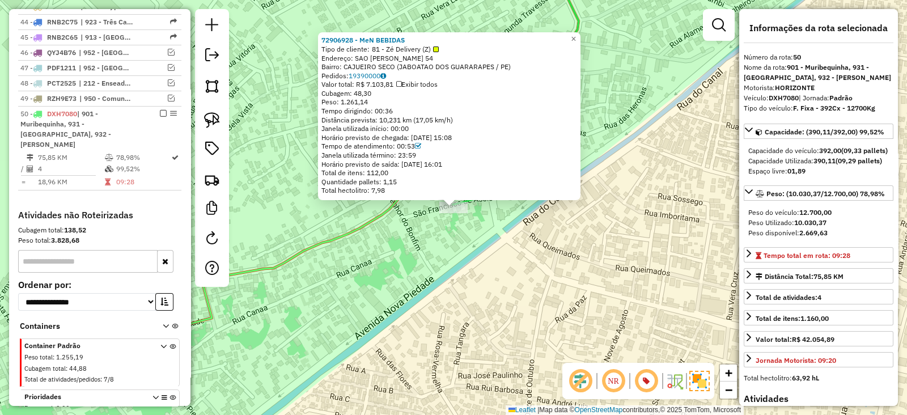
scroll to position [1308, 0]
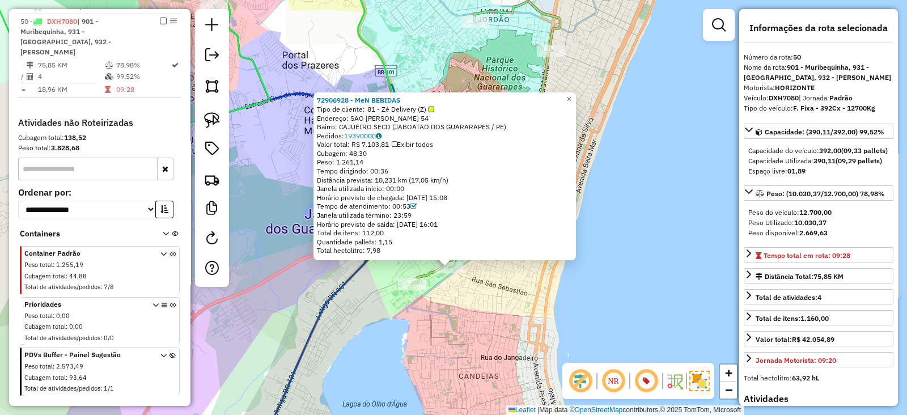
click at [473, 316] on div "72906928 - MeN BEBIDAS Tipo de cliente: 81 - Zé Delivery (Z) Endereço: SAO FRAN…" at bounding box center [453, 207] width 907 height 415
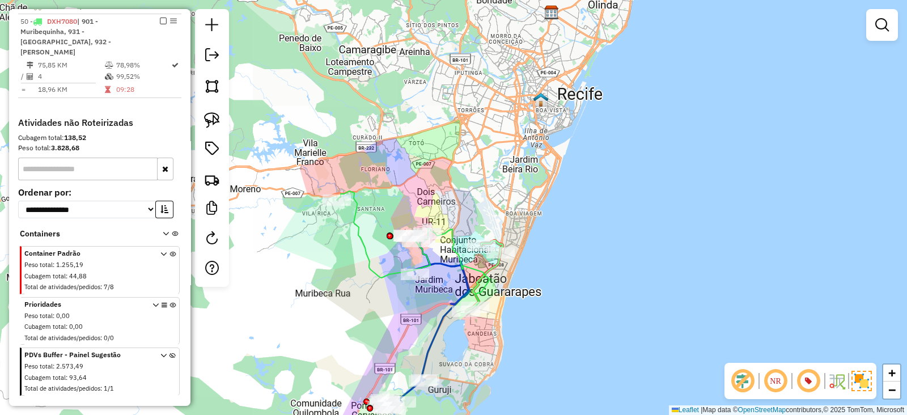
drag, startPoint x: 422, startPoint y: 295, endPoint x: 433, endPoint y: 300, distance: 12.4
click at [433, 300] on div "Janela de atendimento Grade de atendimento Capacidade Transportadoras Veículos …" at bounding box center [453, 207] width 907 height 415
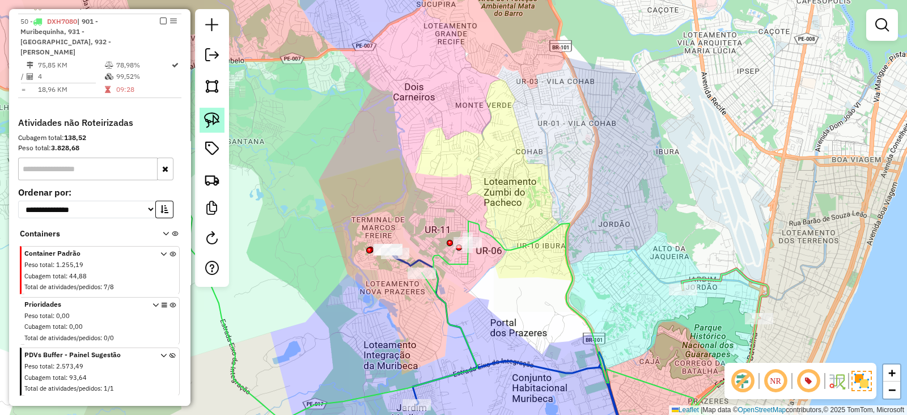
click at [209, 114] on img at bounding box center [212, 120] width 16 height 16
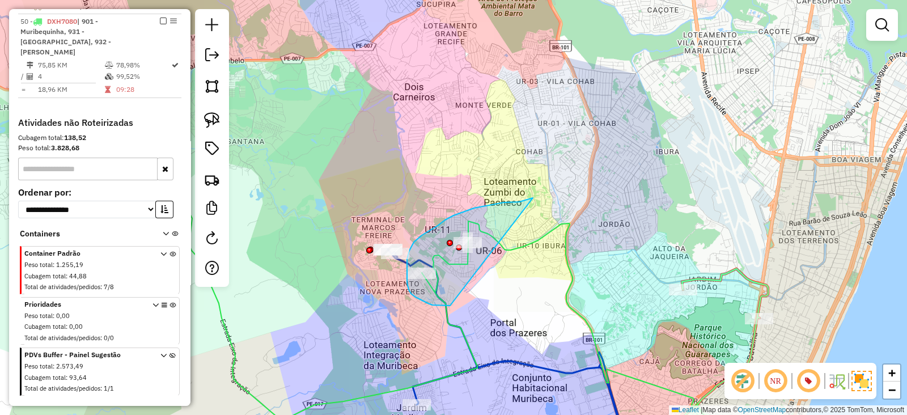
drag, startPoint x: 533, startPoint y: 198, endPoint x: 450, endPoint y: 305, distance: 135.8
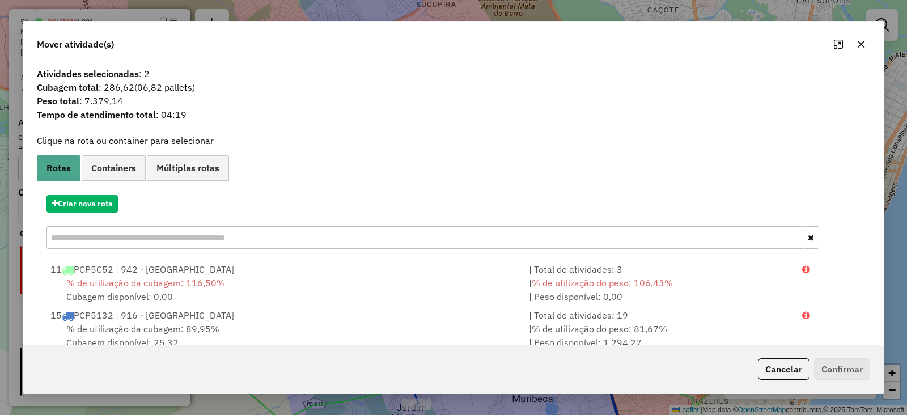
click at [859, 42] on icon "button" at bounding box center [860, 43] width 7 height 7
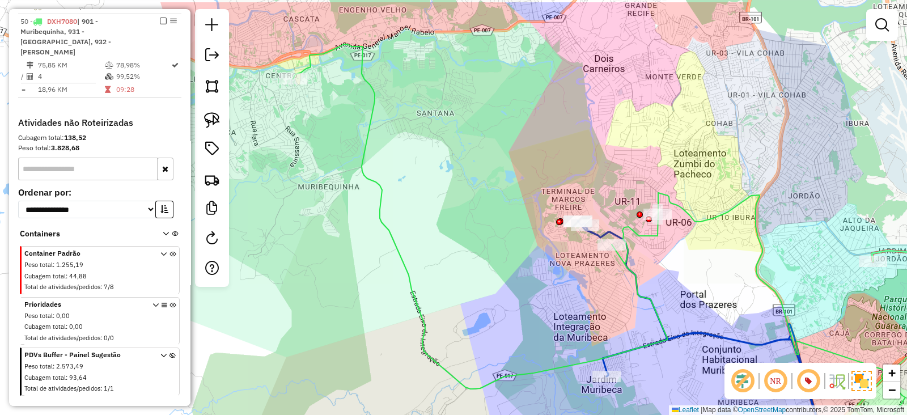
drag, startPoint x: 377, startPoint y: 186, endPoint x: 444, endPoint y: 223, distance: 76.3
click at [444, 223] on div "Janela de atendimento Grade de atendimento Capacidade Transportadoras Veículos …" at bounding box center [453, 207] width 907 height 415
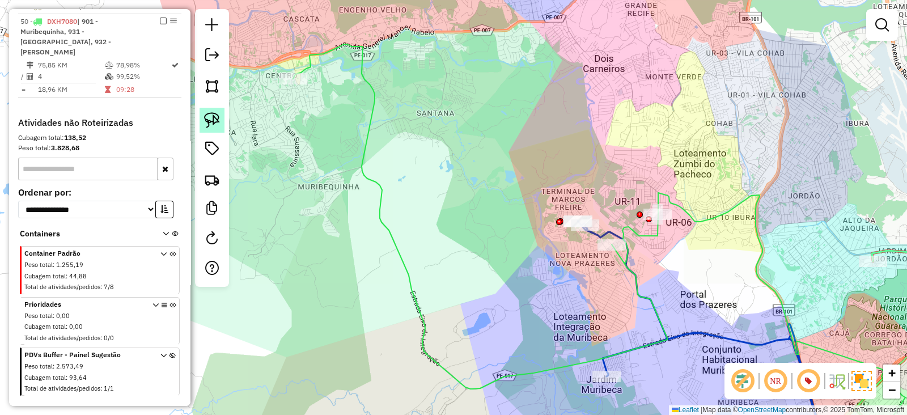
click at [210, 122] on img at bounding box center [212, 120] width 16 height 16
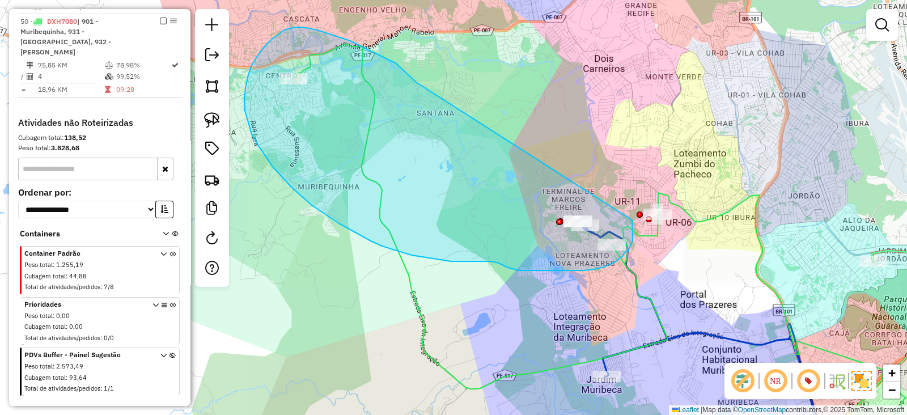
drag, startPoint x: 416, startPoint y: 82, endPoint x: 632, endPoint y: 220, distance: 256.1
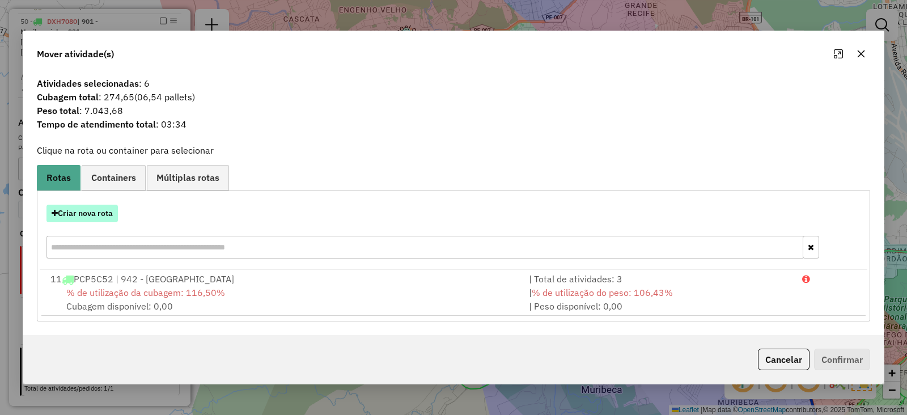
click at [76, 212] on button "Criar nova rota" at bounding box center [81, 214] width 71 height 18
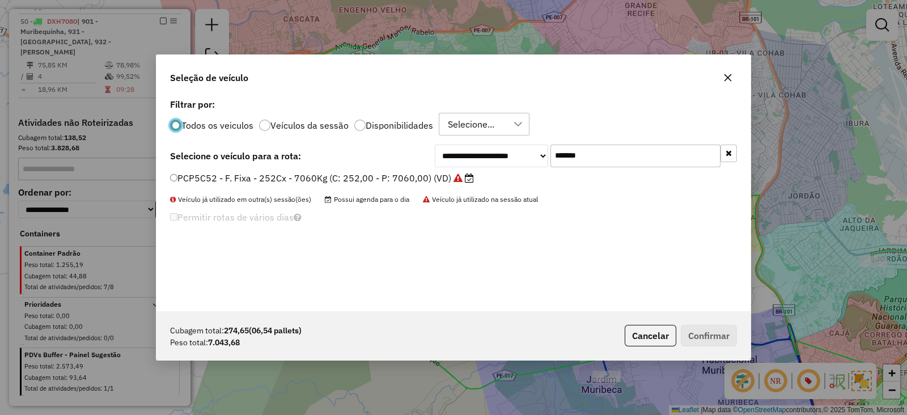
scroll to position [6, 3]
click at [439, 176] on label "PCP5C52 - F. Fixa - 252Cx - 7060Kg (C: 252,00 - P: 7060,00) (VD)" at bounding box center [322, 178] width 304 height 14
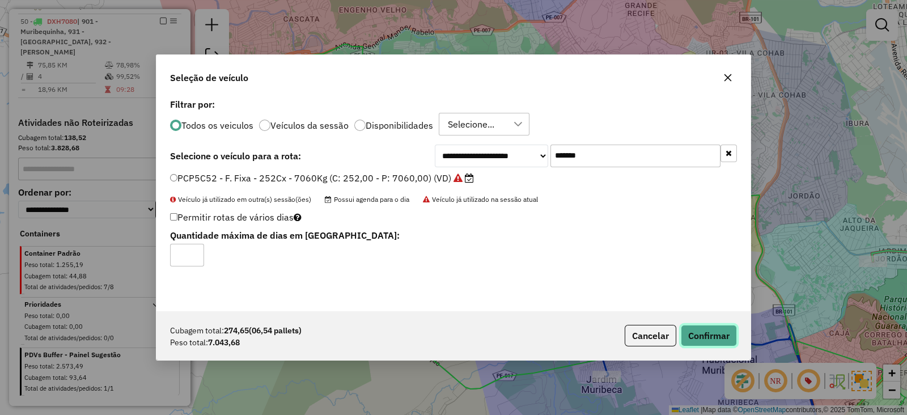
click at [726, 330] on button "Confirmar" at bounding box center [709, 336] width 56 height 22
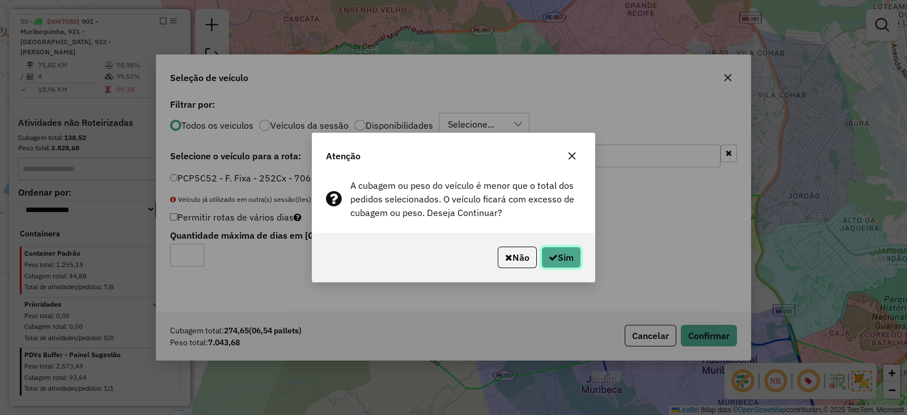
click at [560, 266] on button "Sim" at bounding box center [561, 257] width 40 height 22
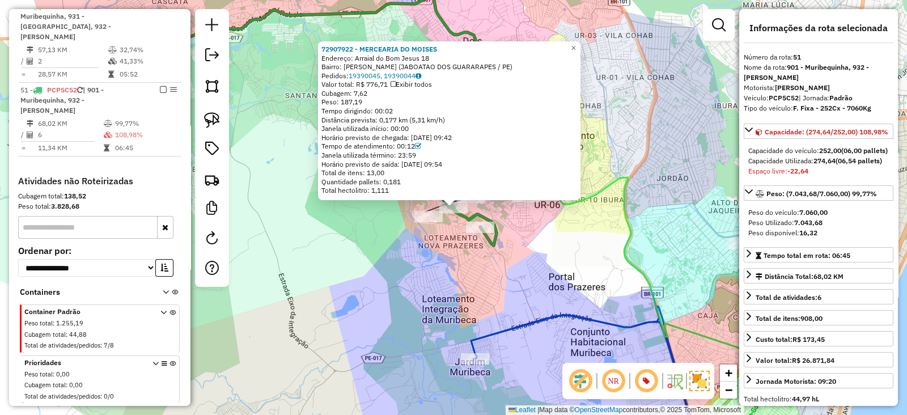
scroll to position [1381, 0]
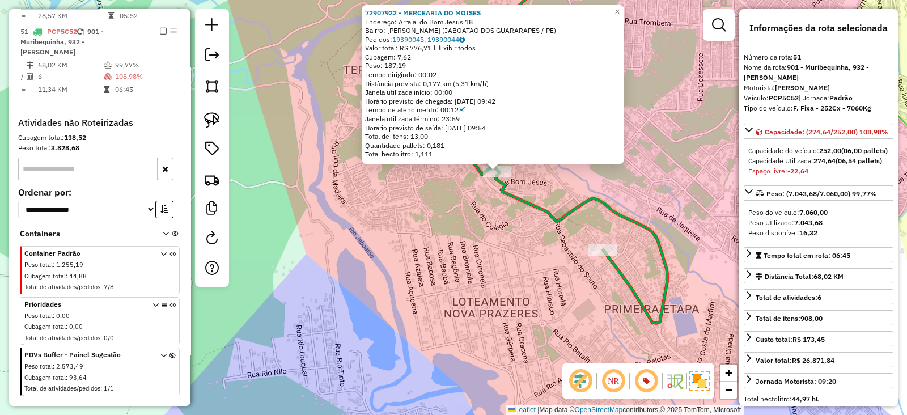
click at [443, 243] on div "72907922 - MERCEARIA DO MOISES Endereço: Arraial do Bom Jesus 18 Bairro: [PERSO…" at bounding box center [453, 207] width 907 height 415
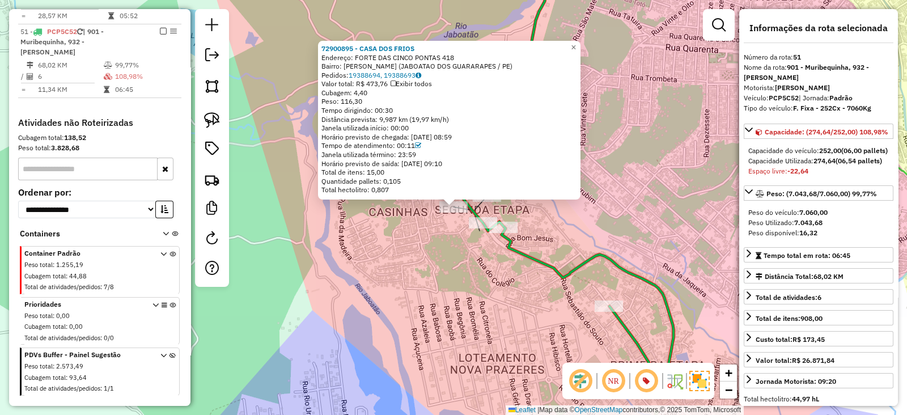
click at [444, 253] on div "72900895 - CASA DOS FRIOS Endereço: FORTE DAS CINCO PONTAS 418 Bairro: [PERSON_…" at bounding box center [453, 207] width 907 height 415
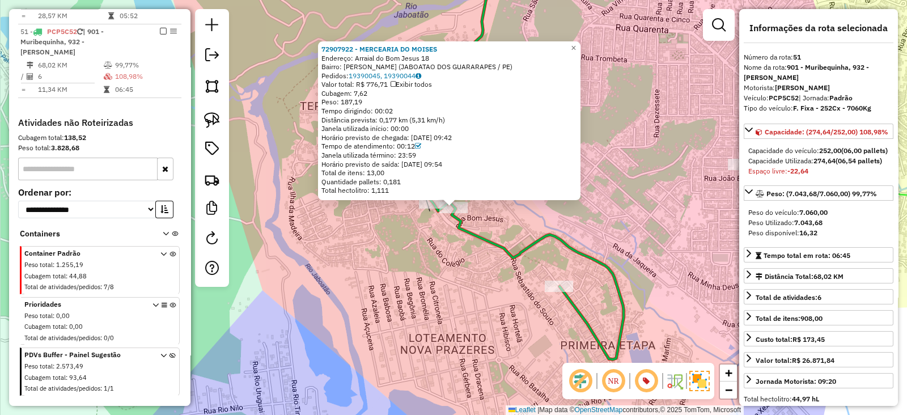
click at [439, 238] on div "72907922 - MERCEARIA DO MOISES Endereço: Arraial do Bom Jesus 18 Bairro: [PERSO…" at bounding box center [453, 207] width 907 height 415
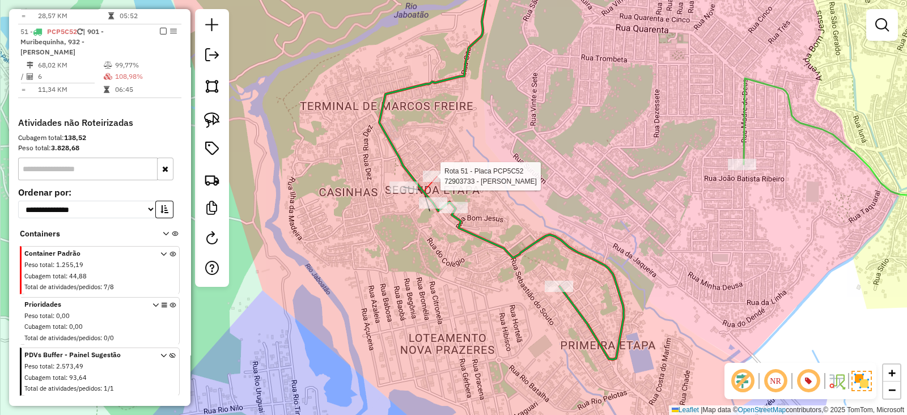
click at [432, 182] on div at bounding box center [437, 176] width 28 height 11
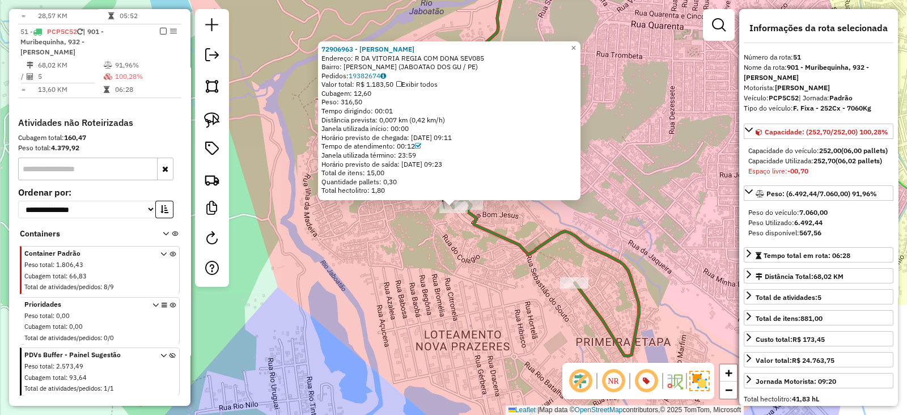
click at [426, 228] on div "72906963 - [PERSON_NAME]: R DA VITORIA REGIA COM DONA SEV085 Bairro: [PERSON_NA…" at bounding box center [453, 207] width 907 height 415
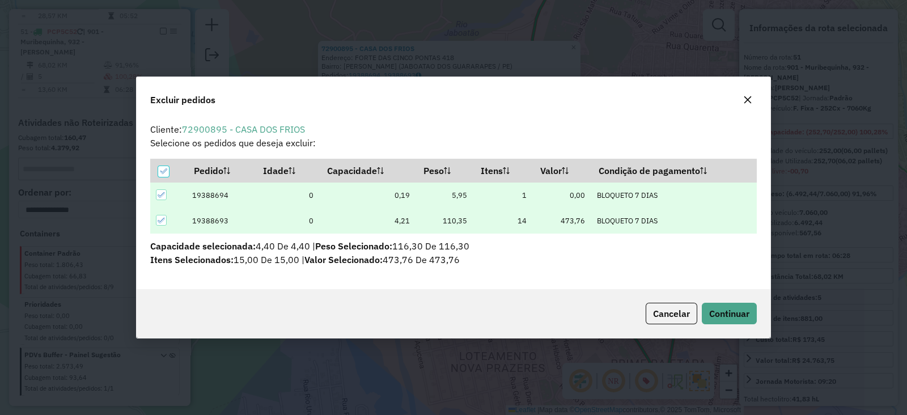
scroll to position [0, 0]
click at [733, 313] on span "Continuar" at bounding box center [729, 313] width 40 height 11
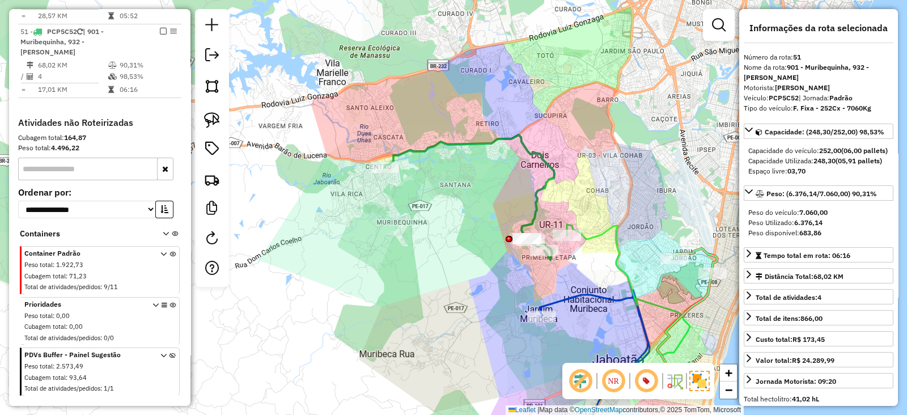
drag, startPoint x: 318, startPoint y: 205, endPoint x: 484, endPoint y: 232, distance: 168.8
click at [484, 232] on div "Janela de atendimento Grade de atendimento Capacidade Transportadoras Veículos …" at bounding box center [453, 207] width 907 height 415
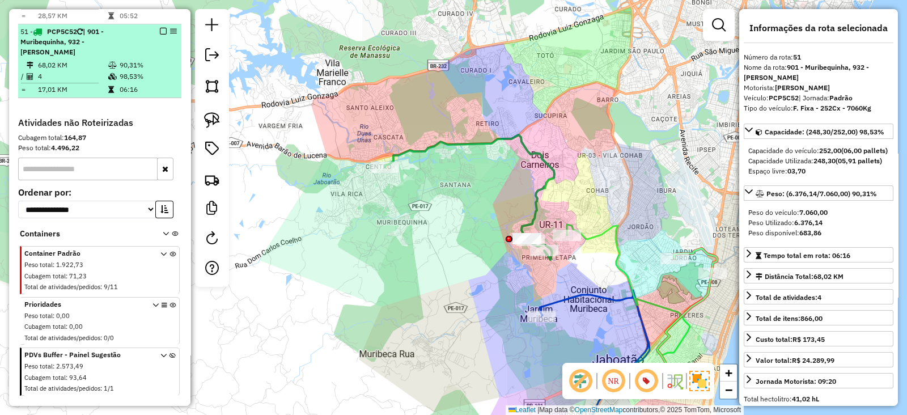
click at [160, 28] on em at bounding box center [163, 31] width 7 height 7
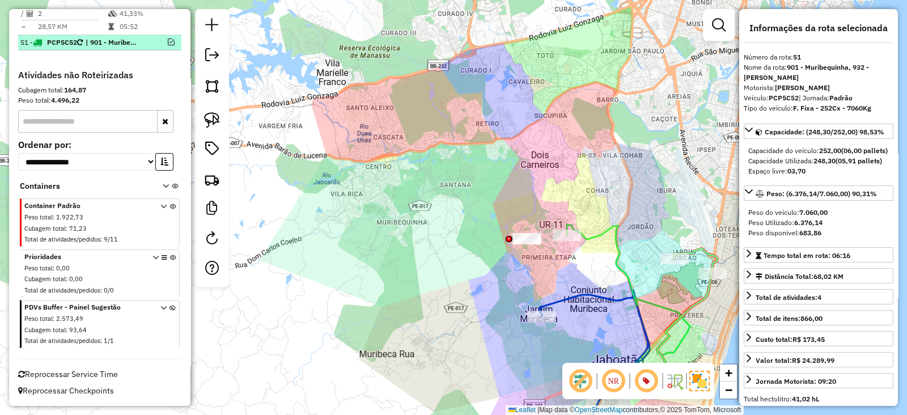
scroll to position [1354, 0]
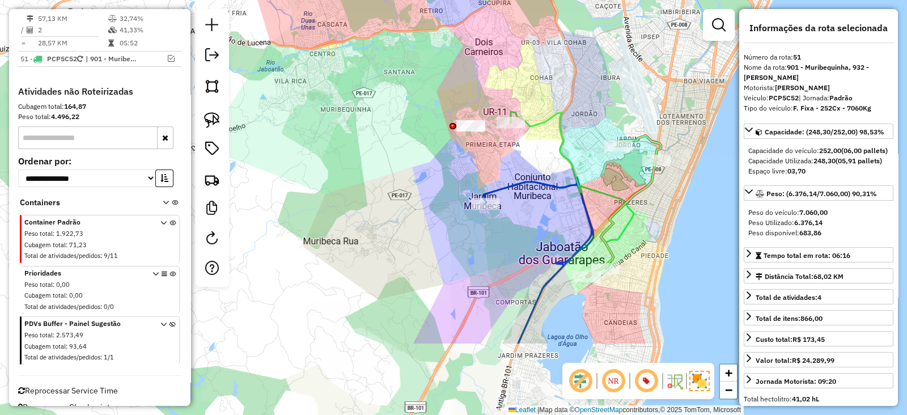
drag, startPoint x: 431, startPoint y: 272, endPoint x: 371, endPoint y: 146, distance: 139.9
click at [371, 146] on div "Janela de atendimento Grade de atendimento Capacidade Transportadoras Veículos …" at bounding box center [453, 207] width 907 height 415
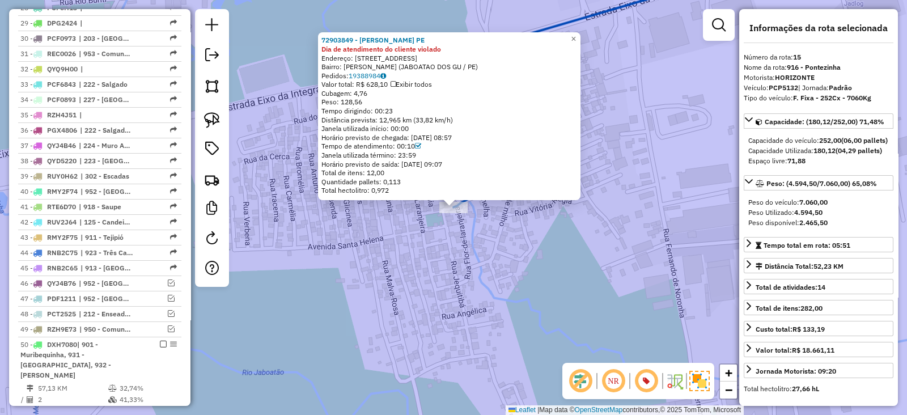
scroll to position [737, 0]
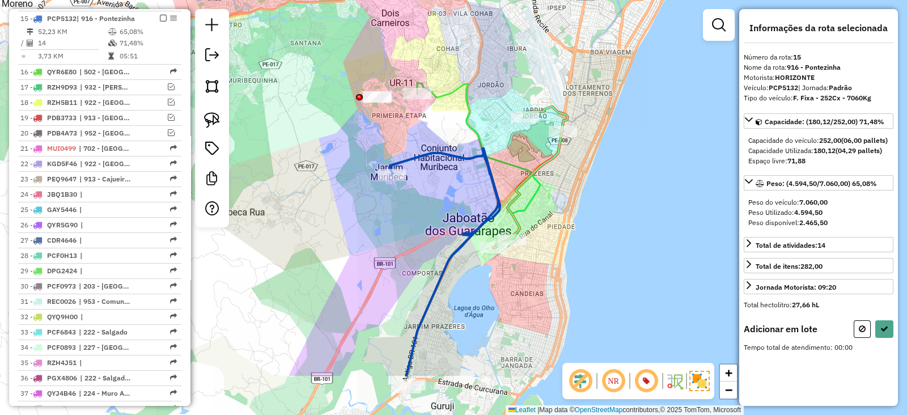
drag, startPoint x: 400, startPoint y: 316, endPoint x: 403, endPoint y: 236, distance: 79.9
click at [403, 236] on div "Janela de atendimento Grade de atendimento Capacidade Transportadoras Veículos …" at bounding box center [453, 207] width 907 height 415
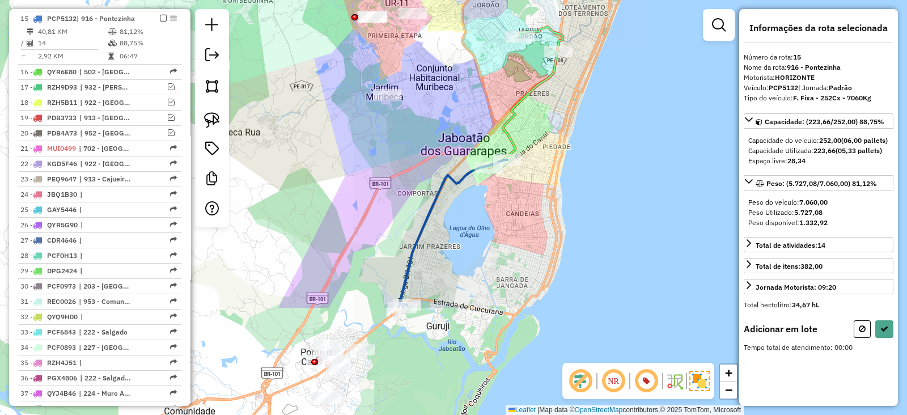
drag, startPoint x: 386, startPoint y: 276, endPoint x: 390, endPoint y: 127, distance: 148.5
click at [390, 127] on div "Janela de atendimento Grade de atendimento Capacidade Transportadoras Veículos …" at bounding box center [453, 207] width 907 height 415
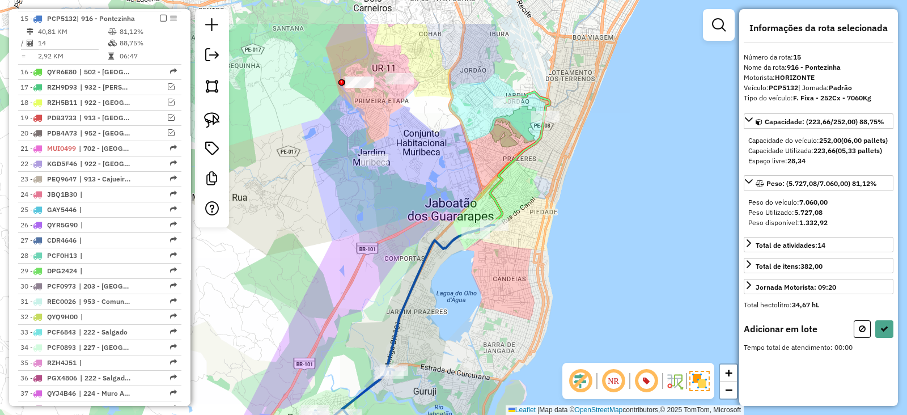
drag, startPoint x: 390, startPoint y: 127, endPoint x: 377, endPoint y: 193, distance: 66.5
click at [377, 193] on div "Janela de atendimento Grade de atendimento Capacidade Transportadoras Veículos …" at bounding box center [453, 207] width 907 height 415
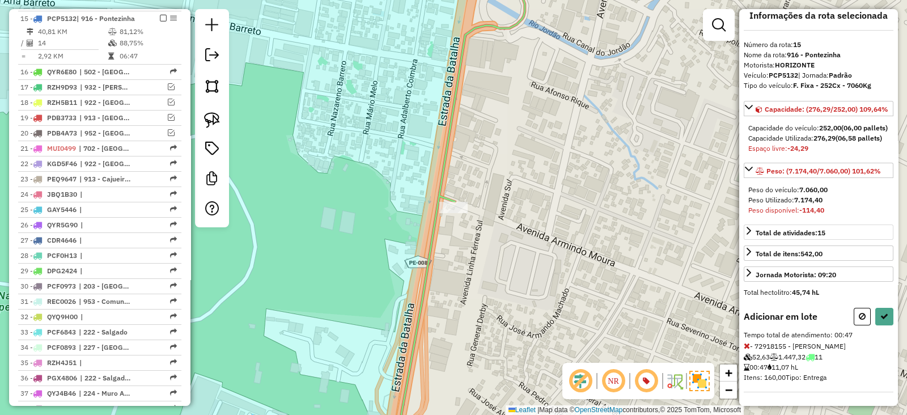
scroll to position [41, 0]
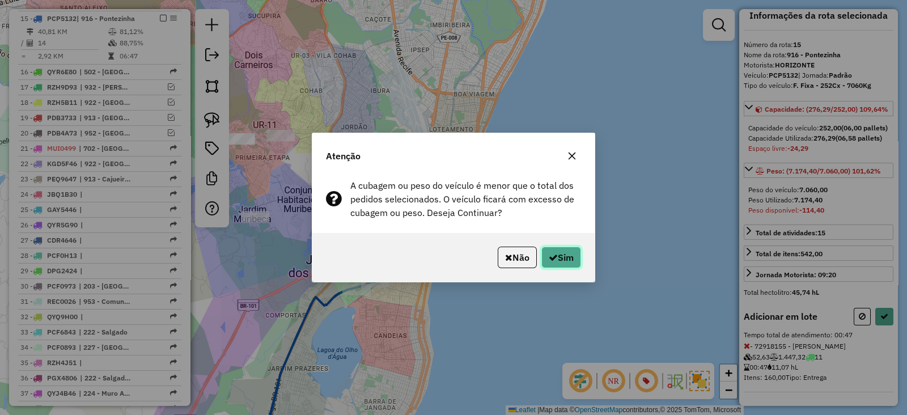
click at [558, 261] on button "Sim" at bounding box center [561, 257] width 40 height 22
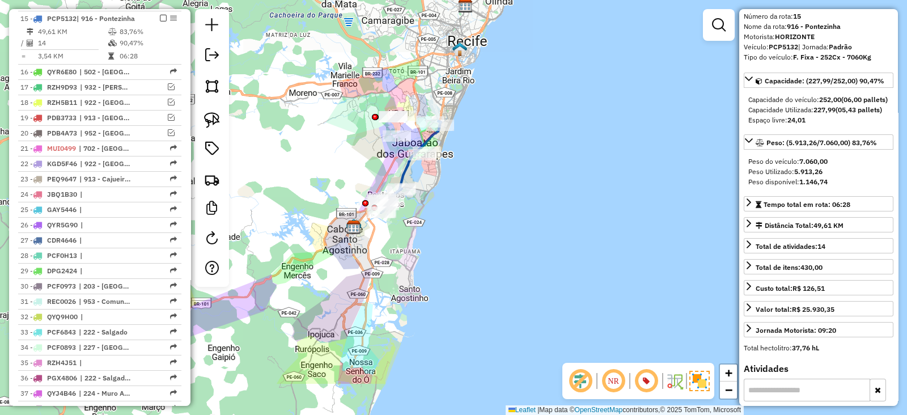
drag, startPoint x: 430, startPoint y: 302, endPoint x: 462, endPoint y: 229, distance: 79.6
click at [462, 229] on div "Janela de atendimento Grade de atendimento Capacidade Transportadoras Veículos …" at bounding box center [453, 207] width 907 height 415
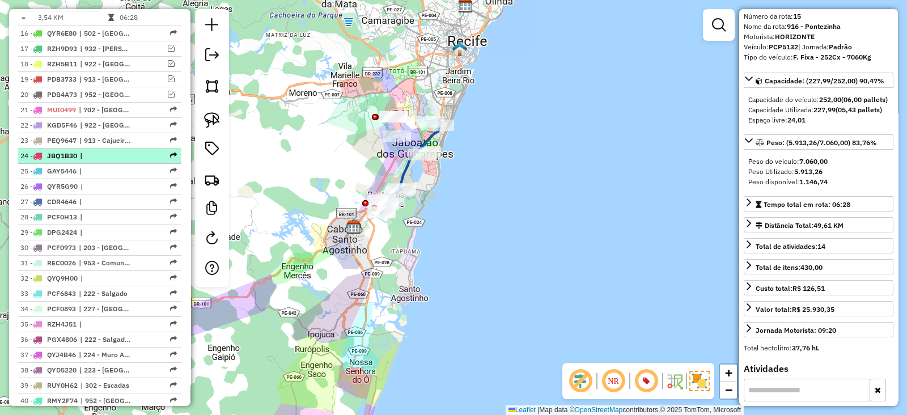
scroll to position [737, 0]
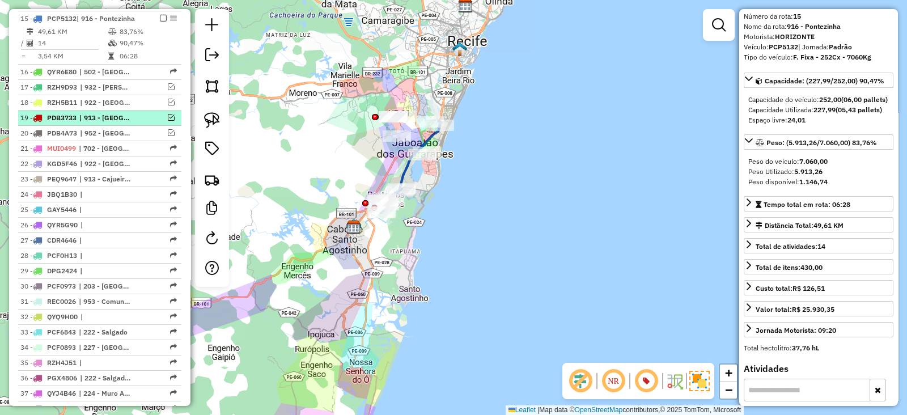
click at [168, 114] on em at bounding box center [171, 117] width 7 height 7
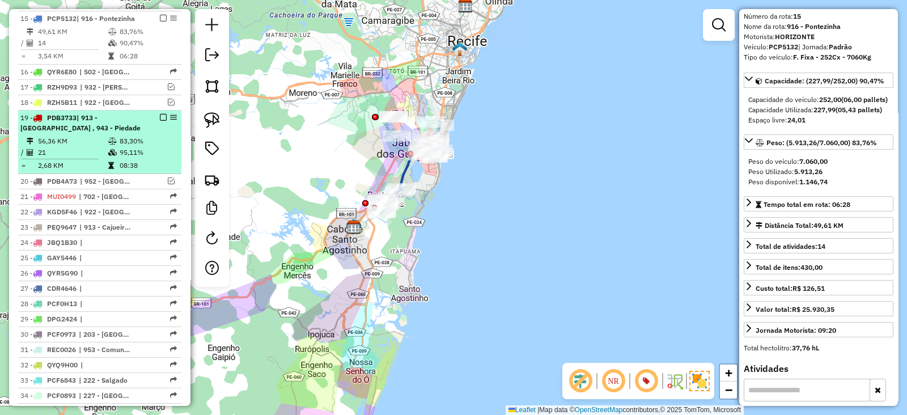
click at [160, 114] on em at bounding box center [163, 117] width 7 height 7
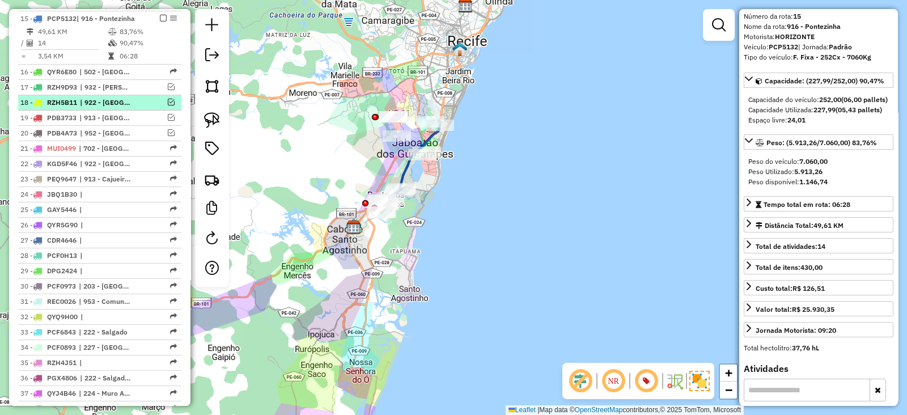
click at [168, 102] on em at bounding box center [171, 102] width 7 height 7
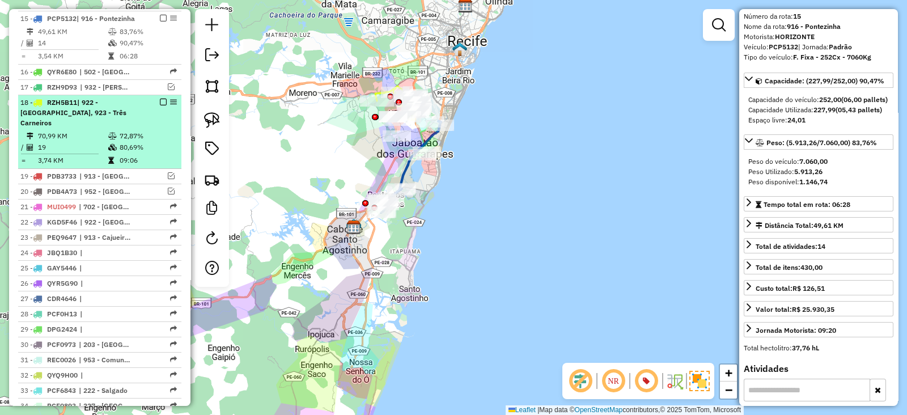
click at [160, 99] on em at bounding box center [163, 102] width 7 height 7
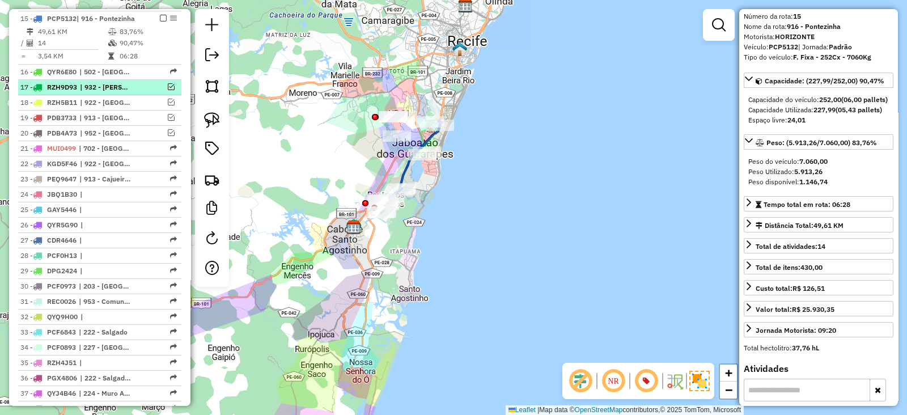
click at [168, 86] on em at bounding box center [171, 86] width 7 height 7
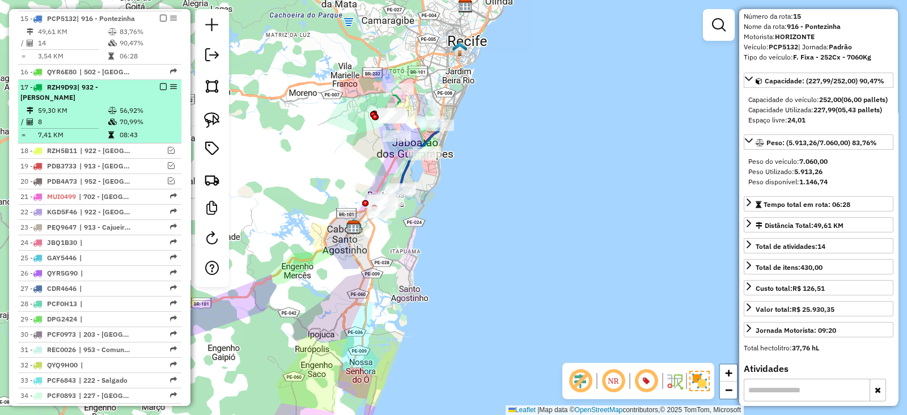
click at [160, 83] on em at bounding box center [163, 86] width 7 height 7
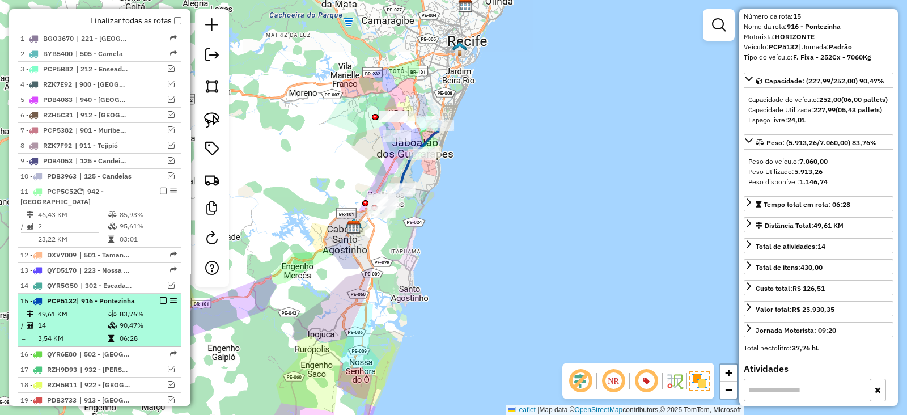
scroll to position [454, 0]
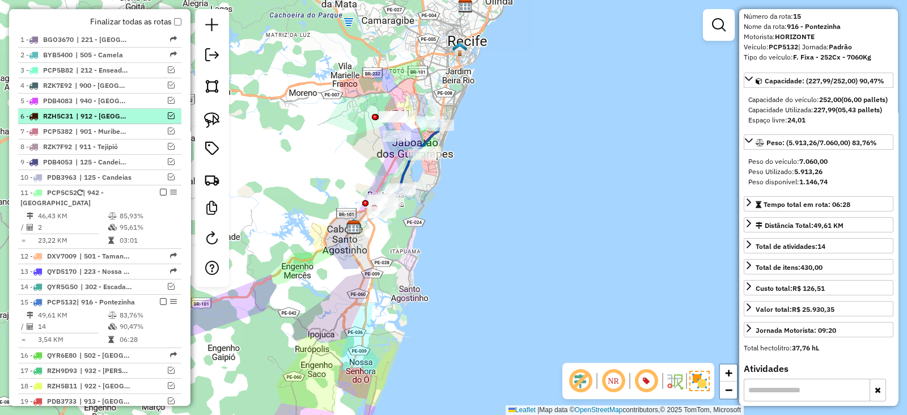
click at [171, 114] on em at bounding box center [171, 115] width 7 height 7
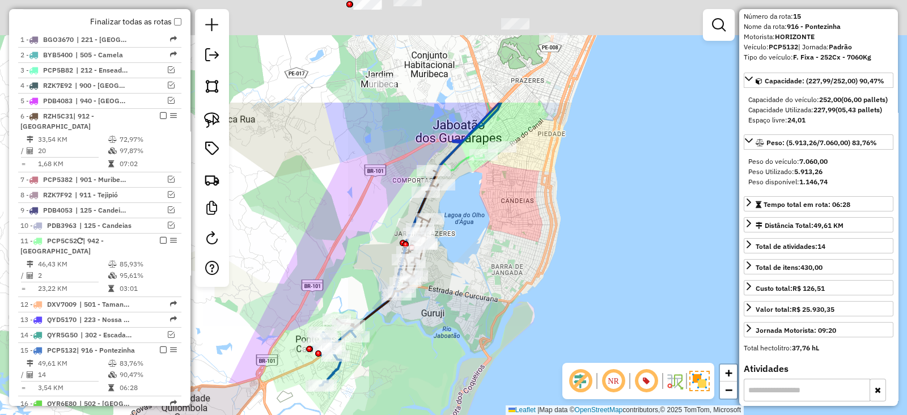
drag, startPoint x: 374, startPoint y: 114, endPoint x: 279, endPoint y: 262, distance: 175.9
click at [279, 262] on div "Janela de atendimento Grade de atendimento Capacidade Transportadoras Veículos …" at bounding box center [453, 207] width 907 height 415
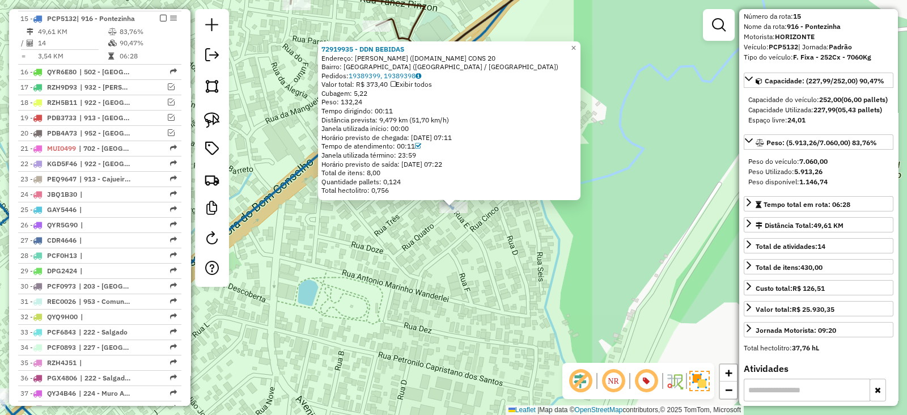
scroll to position [0, 0]
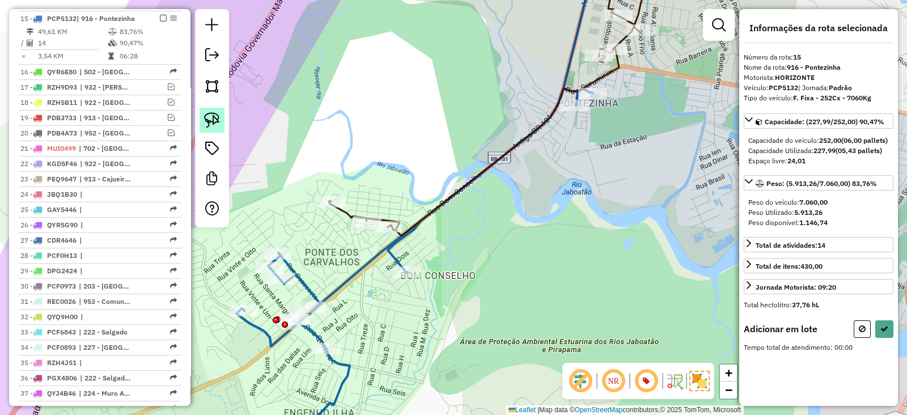
click at [215, 121] on img at bounding box center [212, 120] width 16 height 16
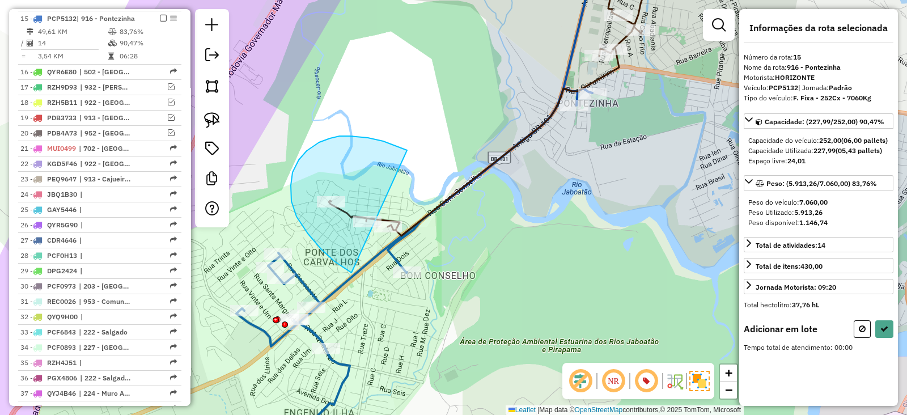
drag, startPoint x: 368, startPoint y: 138, endPoint x: 479, endPoint y: 257, distance: 162.8
click at [479, 257] on div "Janela de atendimento Grade de atendimento Capacidade Transportadoras Veículos …" at bounding box center [453, 207] width 907 height 415
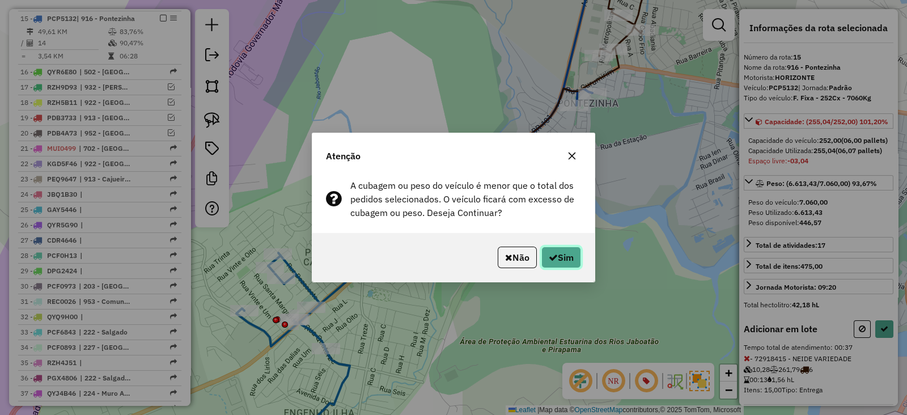
click at [567, 255] on button "Sim" at bounding box center [561, 257] width 40 height 22
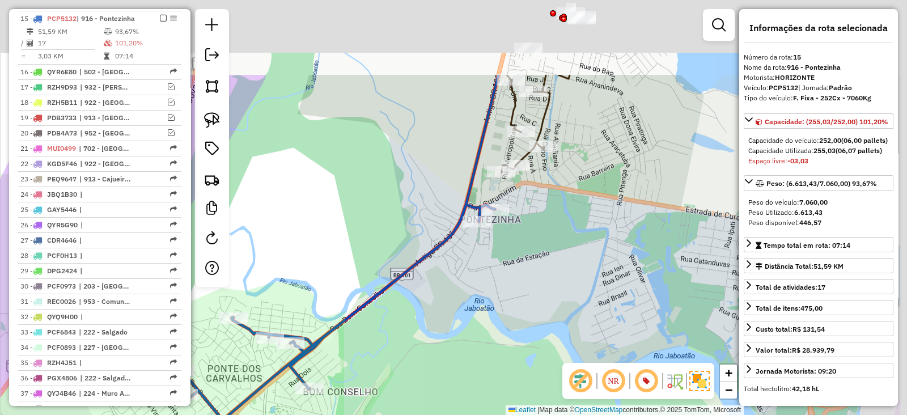
drag, startPoint x: 599, startPoint y: 175, endPoint x: 492, endPoint y: 302, distance: 165.7
click at [492, 302] on div "Janela de atendimento Grade de atendimento Capacidade Transportadoras Veículos …" at bounding box center [453, 207] width 907 height 415
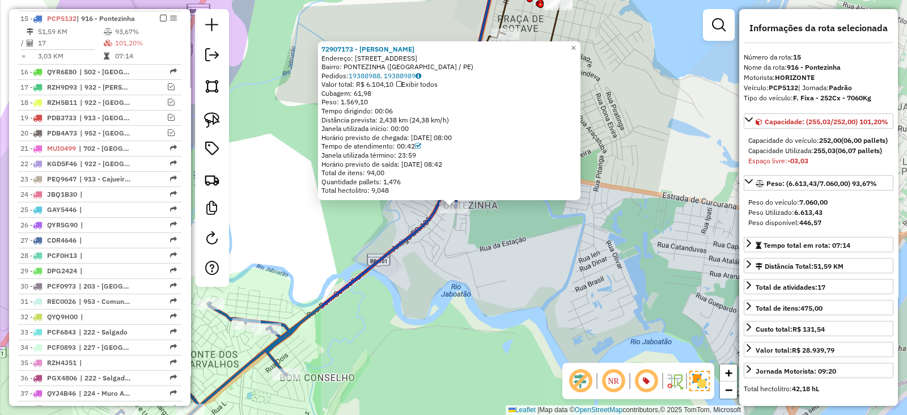
click at [459, 262] on div "72907173 - [PERSON_NAME]: 081 RUA NOVA 06 Bairro: [GEOGRAPHIC_DATA] ([GEOGRAPHI…" at bounding box center [453, 207] width 907 height 415
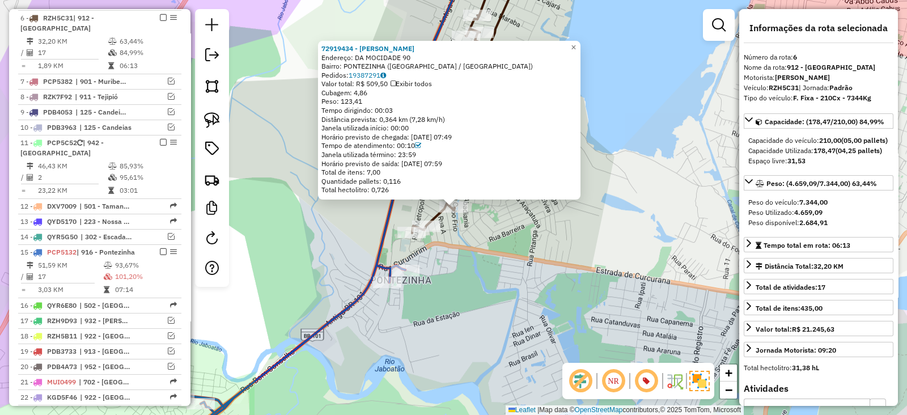
scroll to position [552, 0]
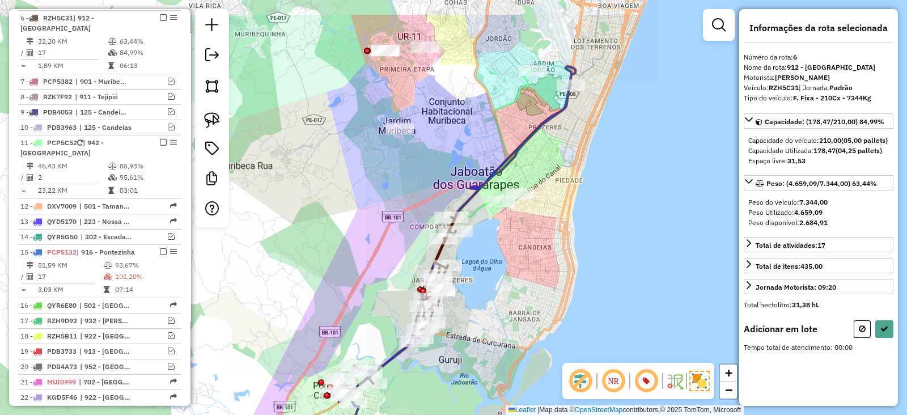
drag, startPoint x: 531, startPoint y: 197, endPoint x: 529, endPoint y: 253, distance: 56.1
click at [529, 253] on div "Janela de atendimento Grade de atendimento Capacidade Transportadoras Veículos …" at bounding box center [453, 207] width 907 height 415
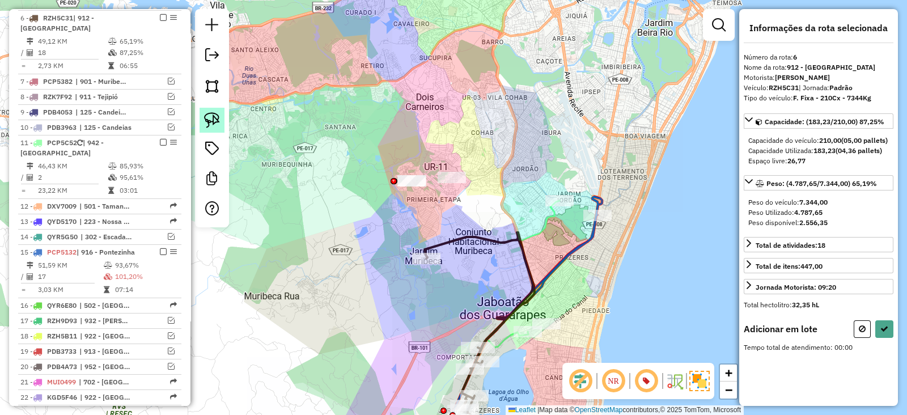
click at [221, 115] on link at bounding box center [211, 120] width 25 height 25
drag, startPoint x: 390, startPoint y: 131, endPoint x: 421, endPoint y: 172, distance: 50.9
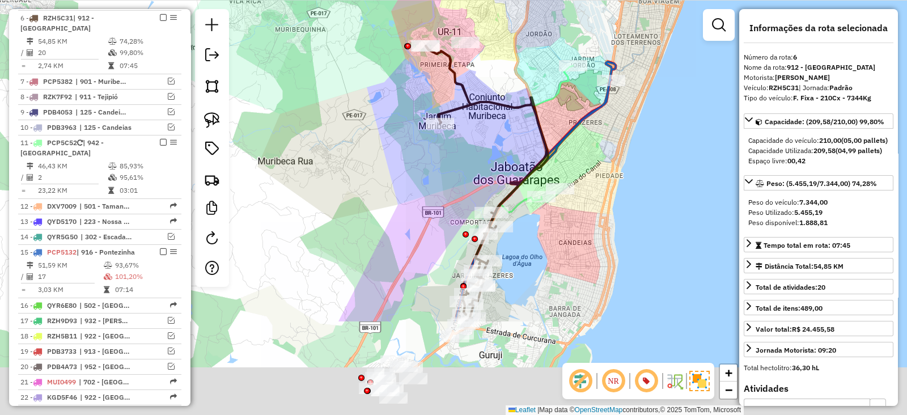
drag, startPoint x: 422, startPoint y: 303, endPoint x: 442, endPoint y: 143, distance: 161.0
click at [442, 143] on div "Janela de atendimento Grade de atendimento Capacidade Transportadoras Veículos …" at bounding box center [453, 207] width 907 height 415
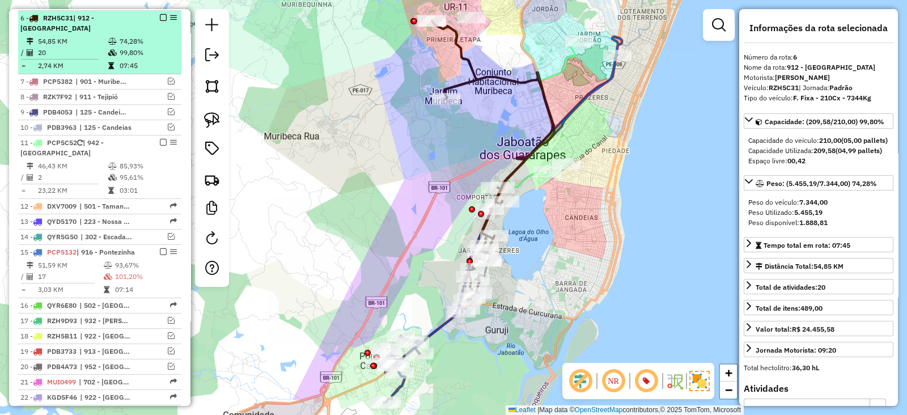
click at [161, 14] on em at bounding box center [163, 17] width 7 height 7
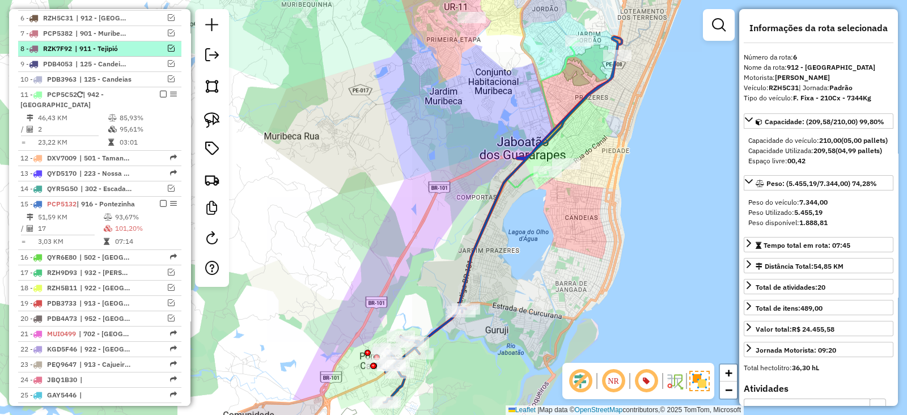
click at [168, 45] on em at bounding box center [171, 48] width 7 height 7
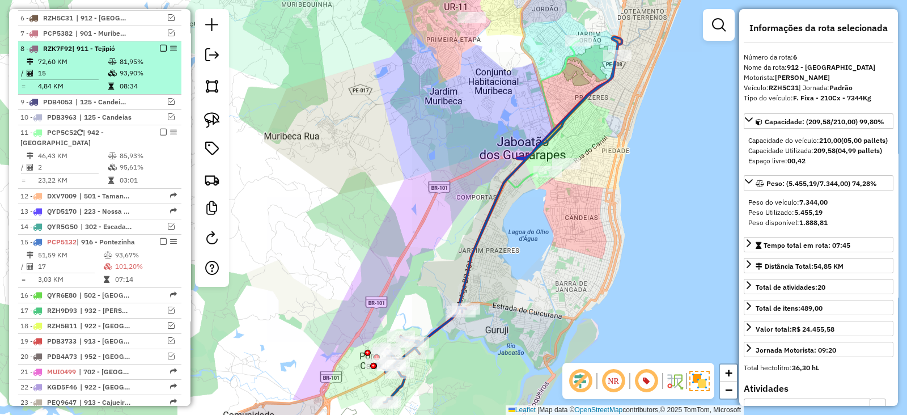
click at [160, 45] on em at bounding box center [163, 48] width 7 height 7
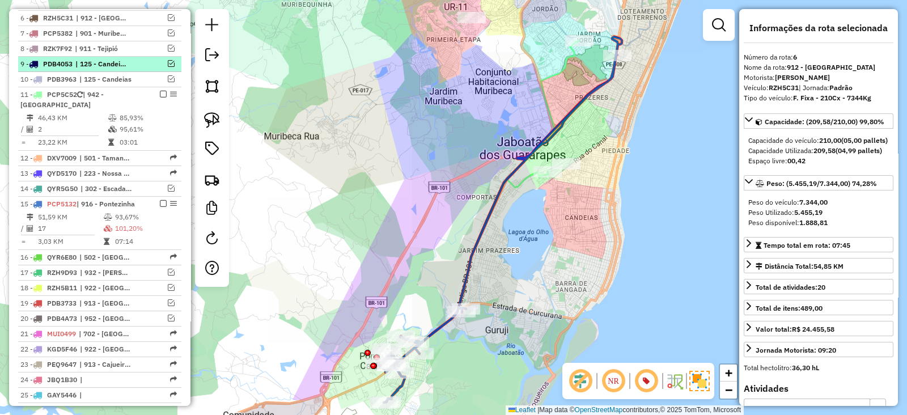
click at [168, 61] on em at bounding box center [171, 63] width 7 height 7
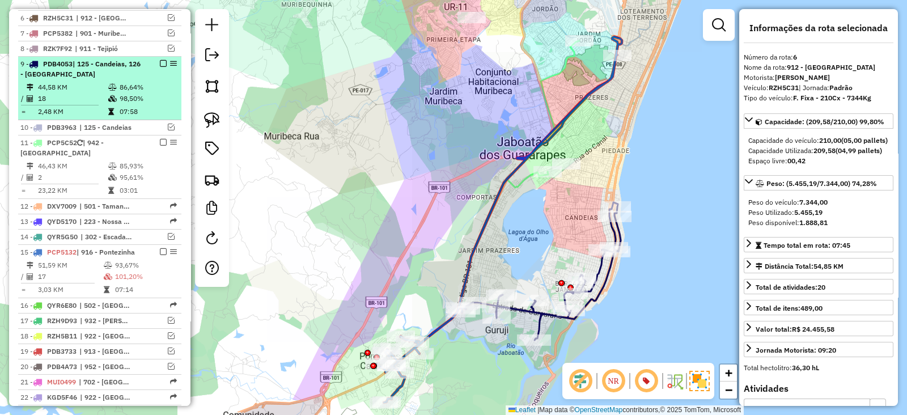
click at [160, 61] on em at bounding box center [163, 63] width 7 height 7
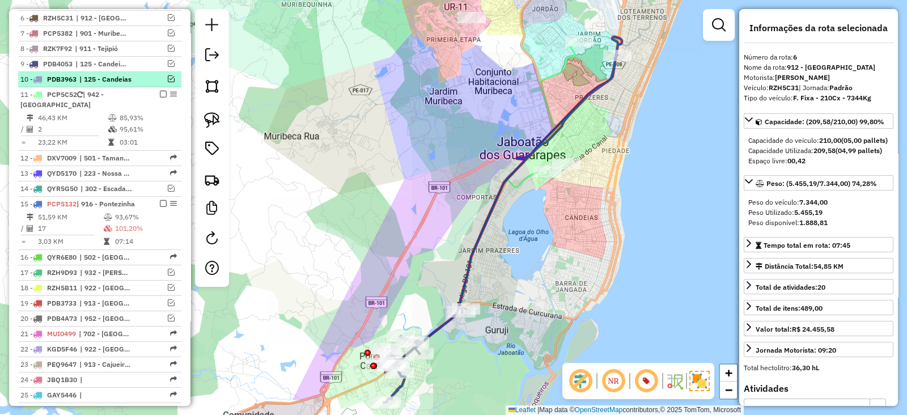
click at [168, 78] on em at bounding box center [171, 78] width 7 height 7
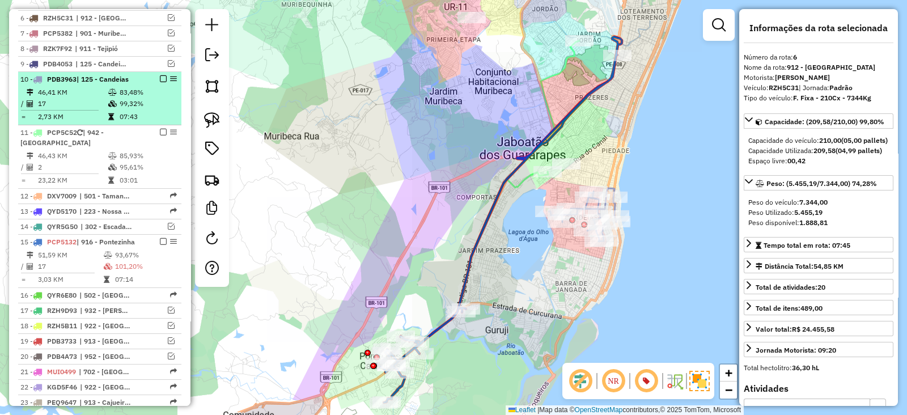
click at [161, 75] on em at bounding box center [163, 78] width 7 height 7
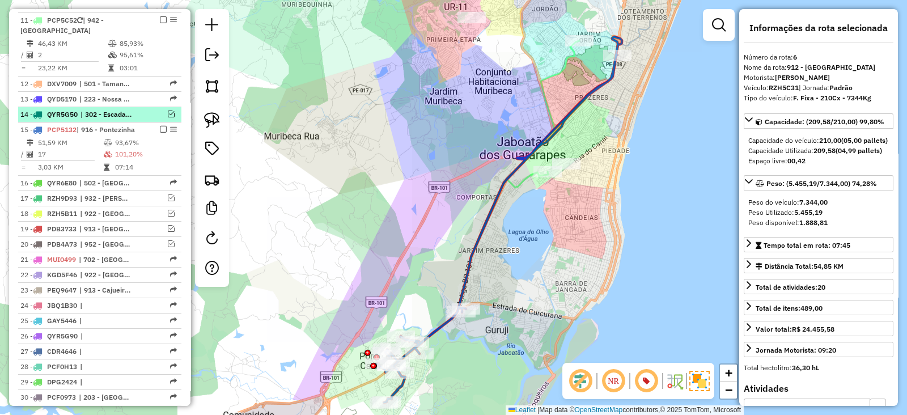
scroll to position [647, 0]
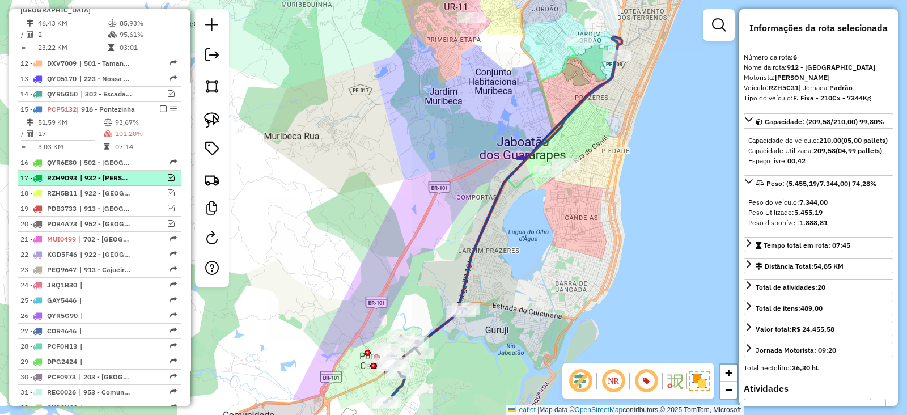
click at [168, 175] on em at bounding box center [171, 177] width 7 height 7
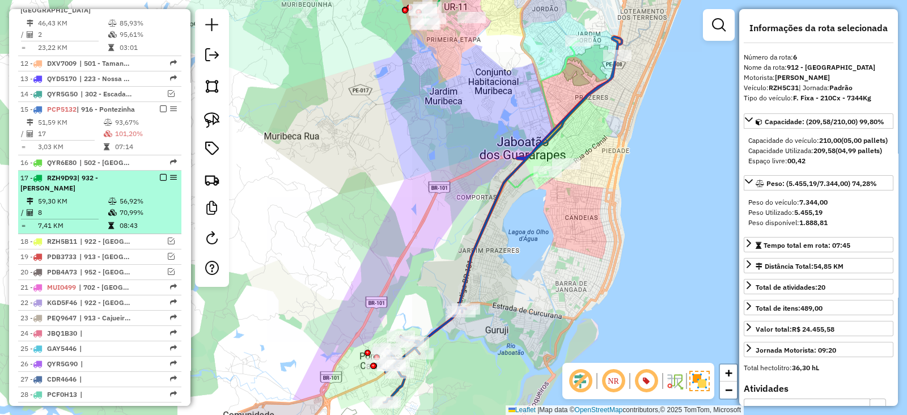
click at [160, 175] on em at bounding box center [163, 177] width 7 height 7
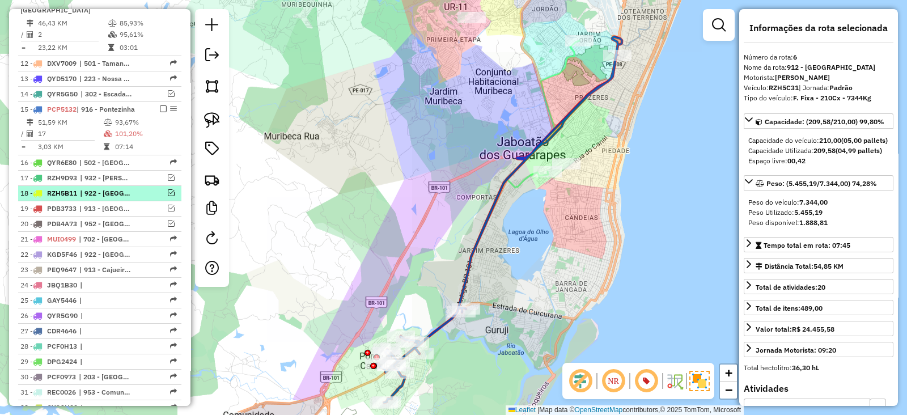
click at [168, 192] on em at bounding box center [171, 192] width 7 height 7
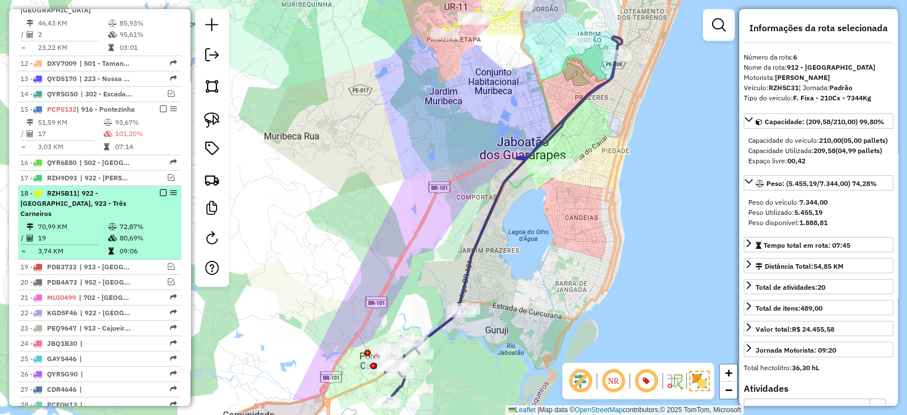
click at [160, 191] on em at bounding box center [163, 192] width 7 height 7
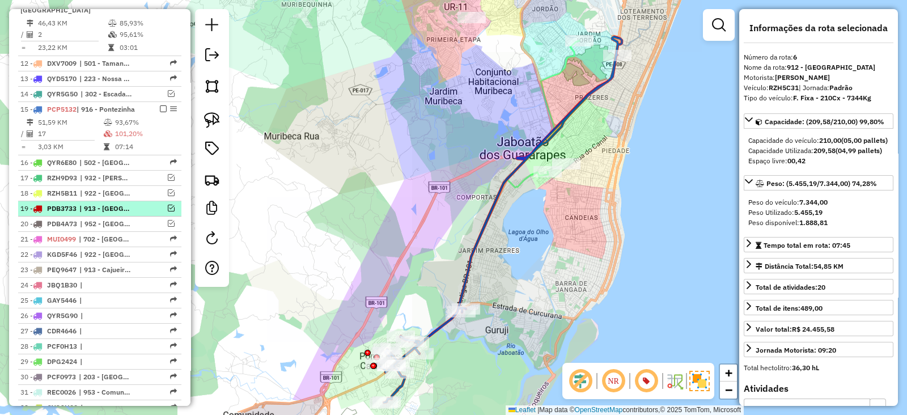
click at [169, 205] on em at bounding box center [171, 208] width 7 height 7
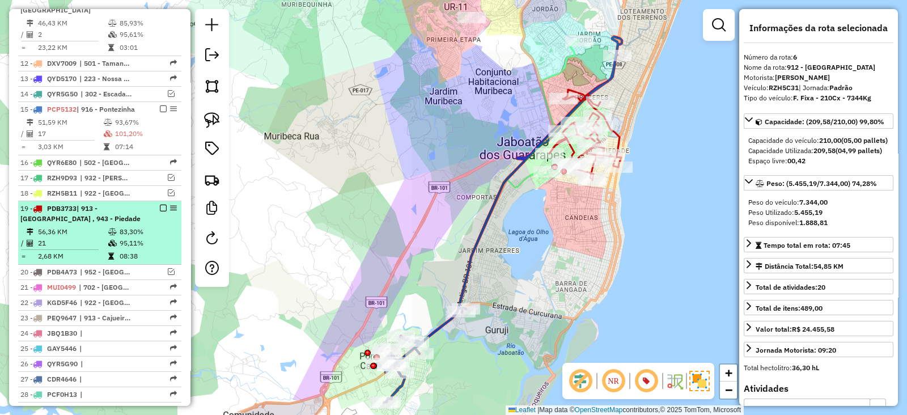
click at [160, 205] on em at bounding box center [163, 208] width 7 height 7
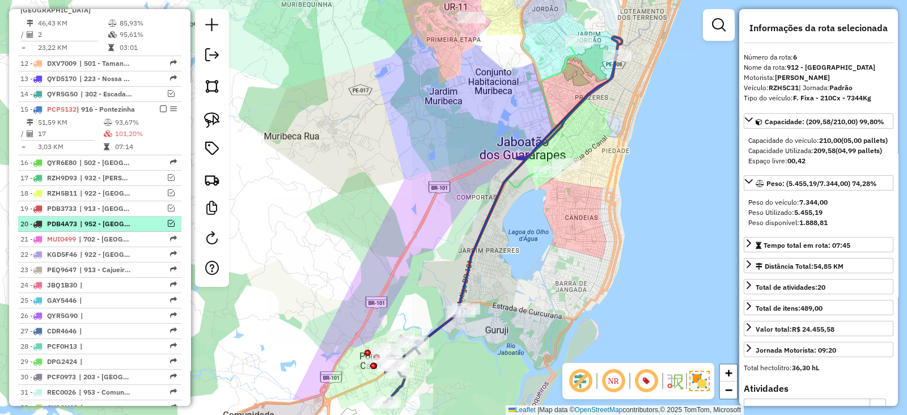
click at [168, 221] on em at bounding box center [171, 223] width 7 height 7
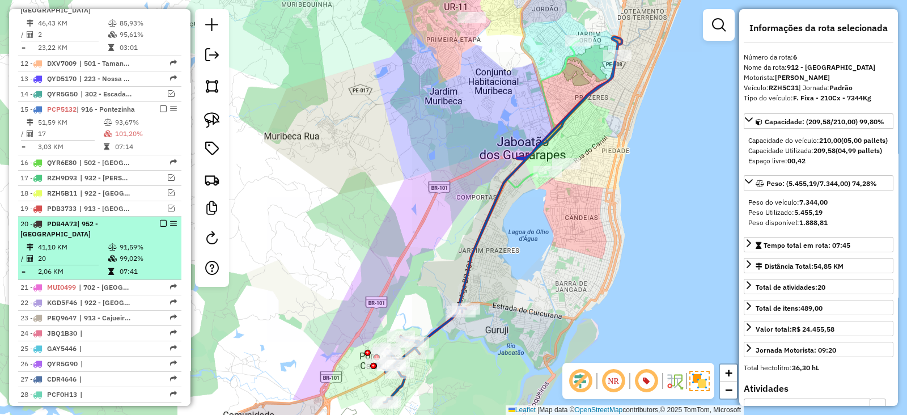
click at [160, 222] on em at bounding box center [163, 223] width 7 height 7
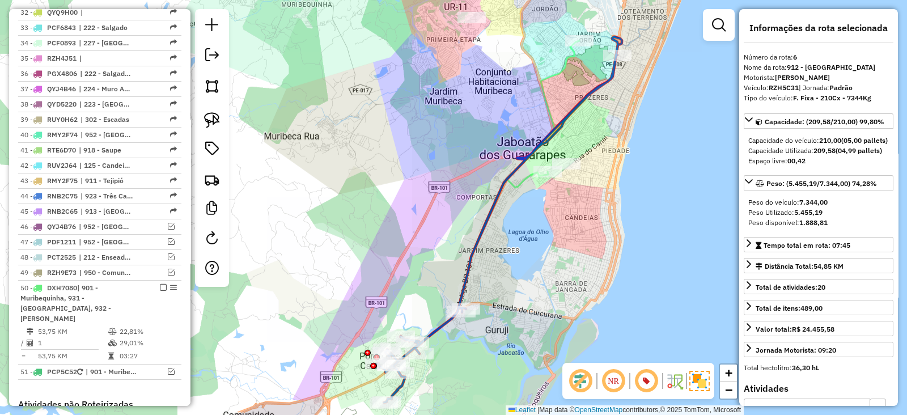
scroll to position [1119, 0]
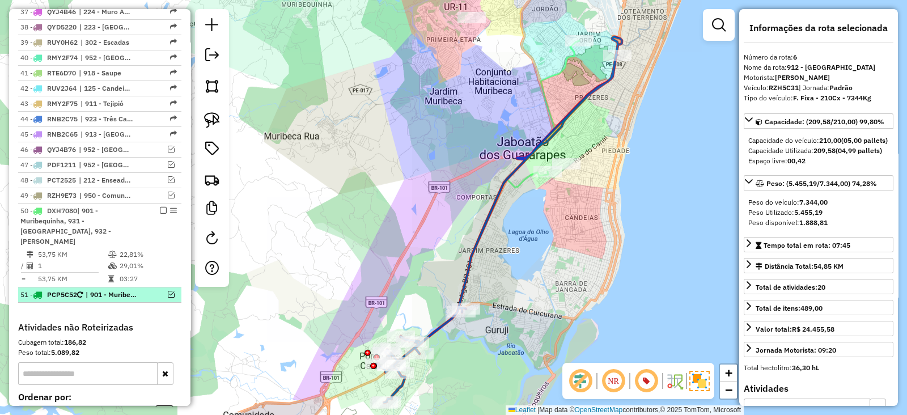
click at [170, 291] on em at bounding box center [171, 294] width 7 height 7
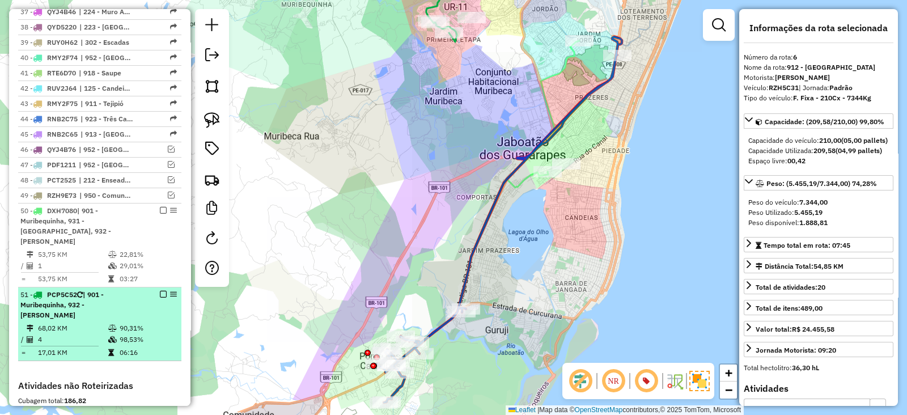
click at [160, 291] on em at bounding box center [163, 294] width 7 height 7
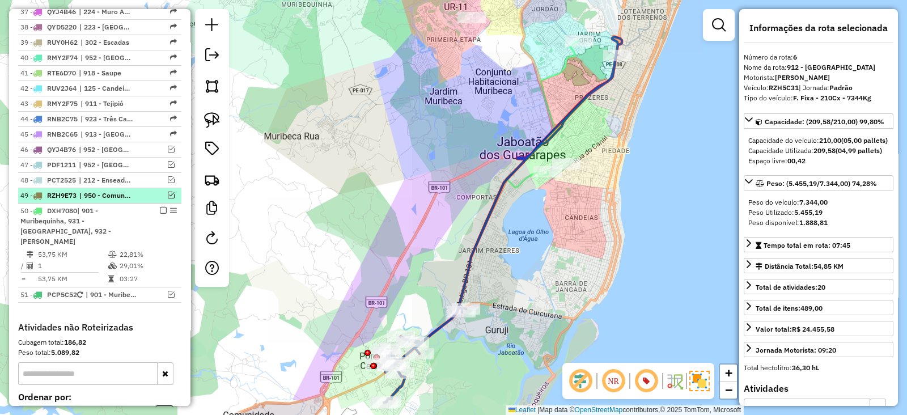
click at [168, 192] on em at bounding box center [171, 195] width 7 height 7
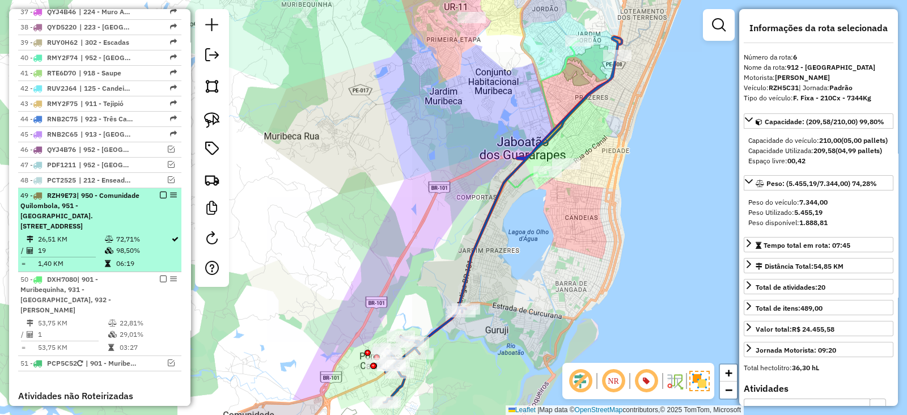
click at [160, 192] on em at bounding box center [163, 195] width 7 height 7
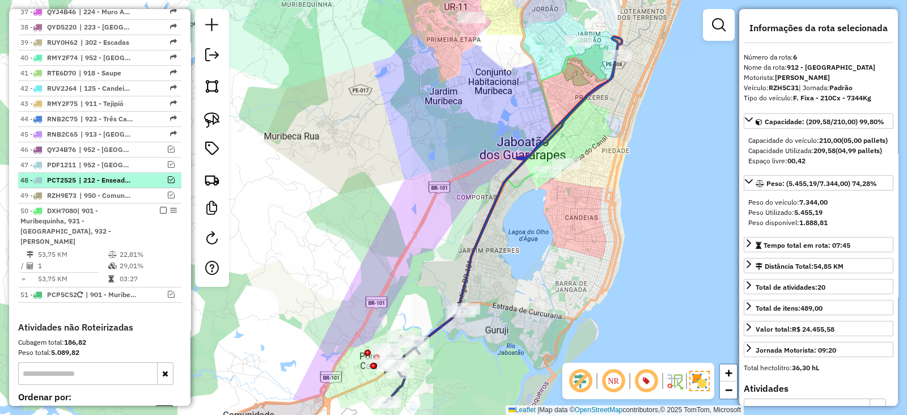
click at [168, 176] on em at bounding box center [171, 179] width 7 height 7
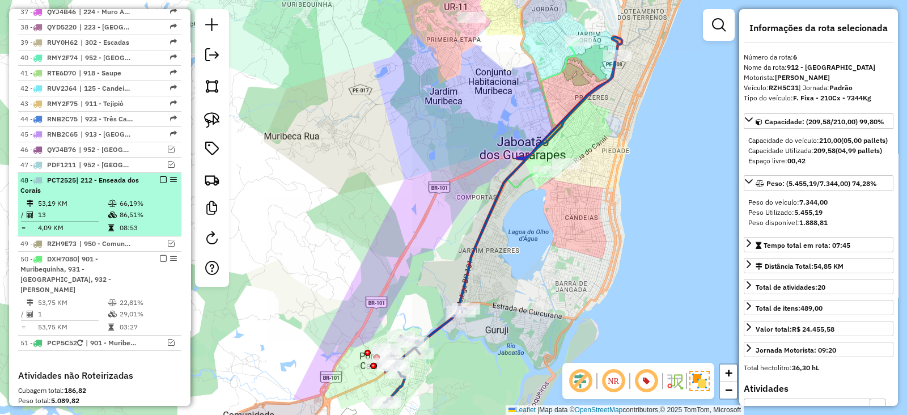
click at [160, 176] on em at bounding box center [163, 179] width 7 height 7
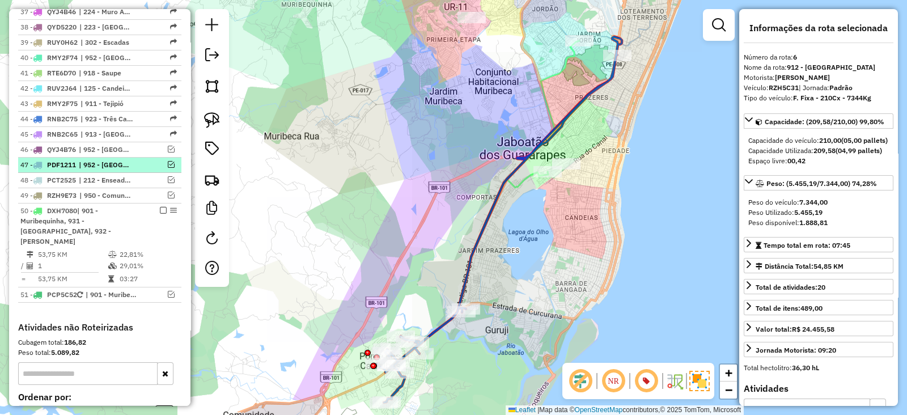
click at [173, 160] on div "47 - PDF1211 | 952 - [GEOGRAPHIC_DATA]" at bounding box center [99, 165] width 159 height 10
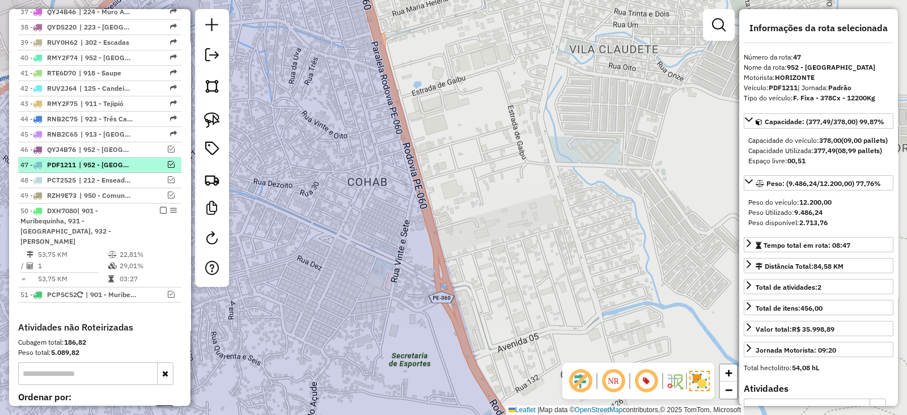
click at [168, 161] on em at bounding box center [171, 164] width 7 height 7
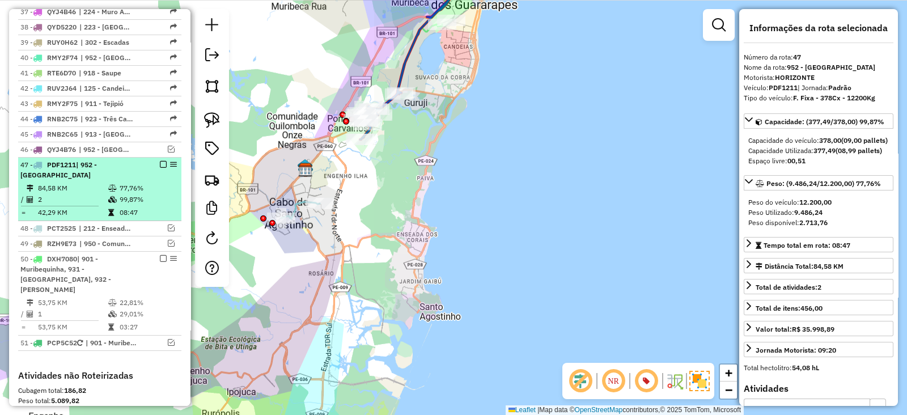
click at [161, 161] on em at bounding box center [163, 164] width 7 height 7
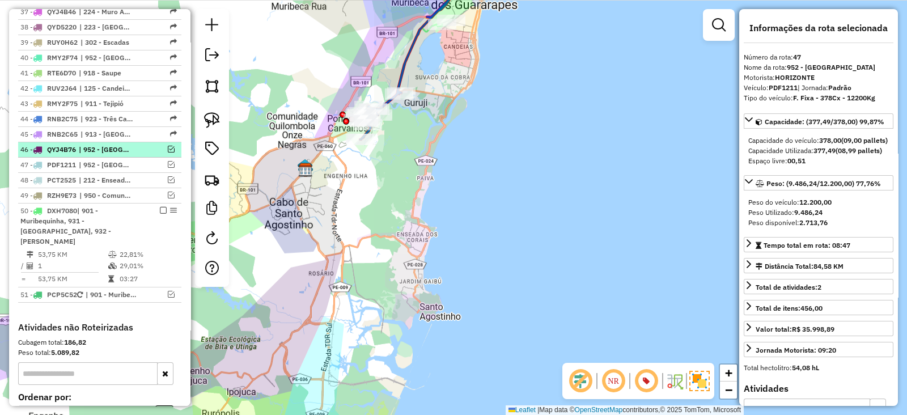
click at [169, 146] on em at bounding box center [171, 149] width 7 height 7
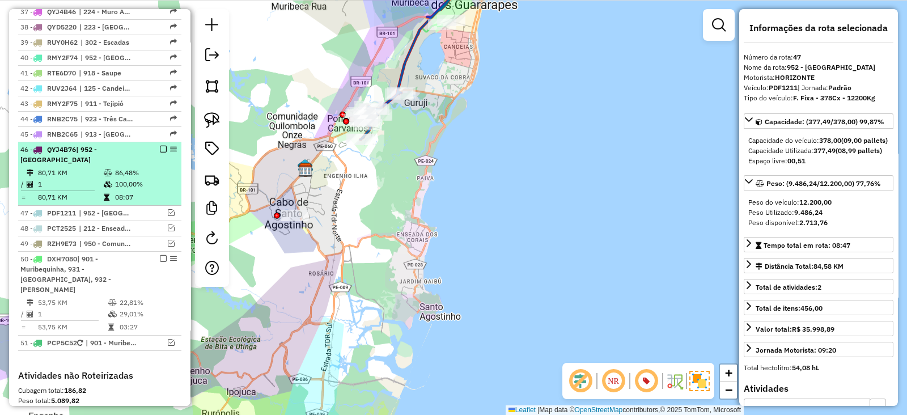
click at [161, 146] on em at bounding box center [163, 149] width 7 height 7
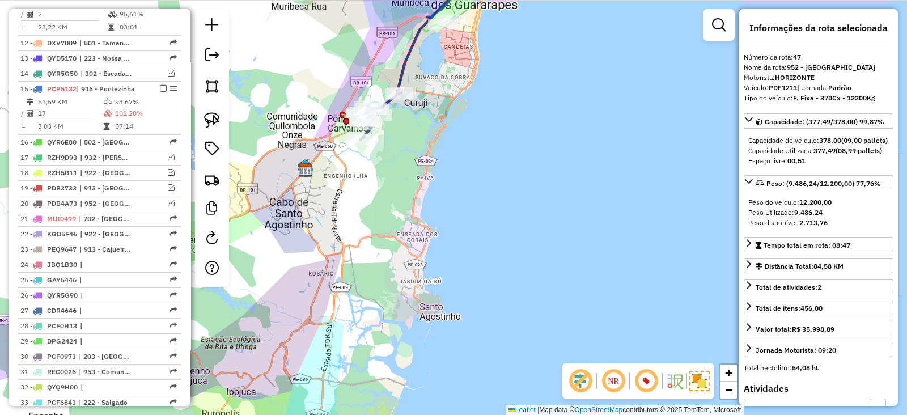
scroll to position [647, 0]
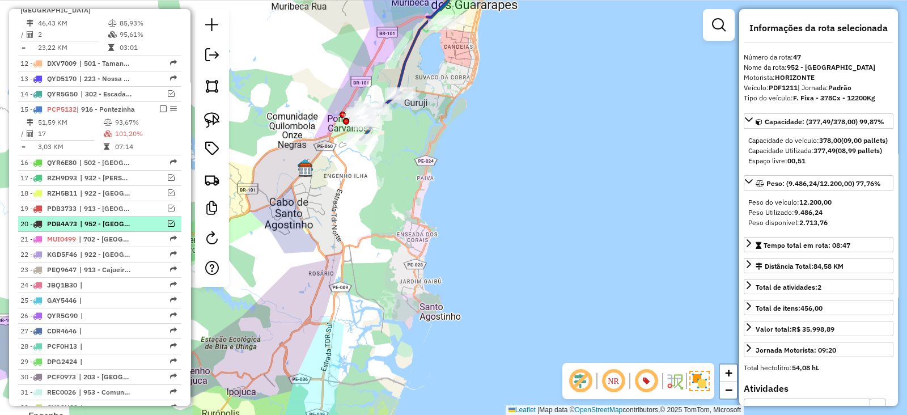
click at [169, 220] on em at bounding box center [171, 223] width 7 height 7
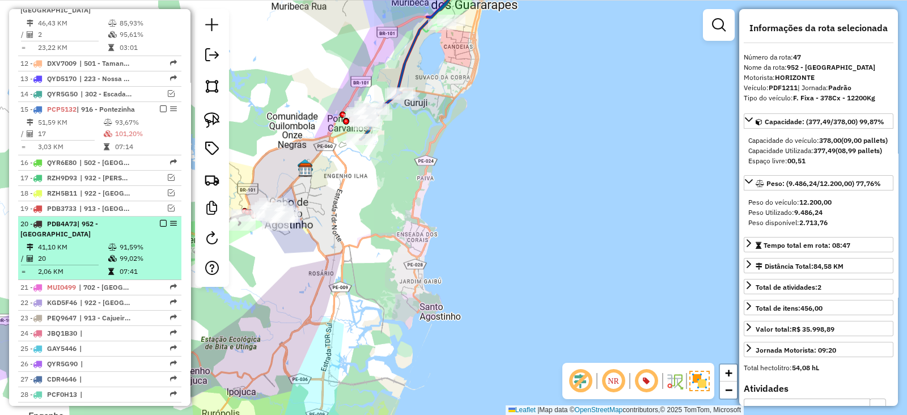
click at [160, 220] on em at bounding box center [163, 223] width 7 height 7
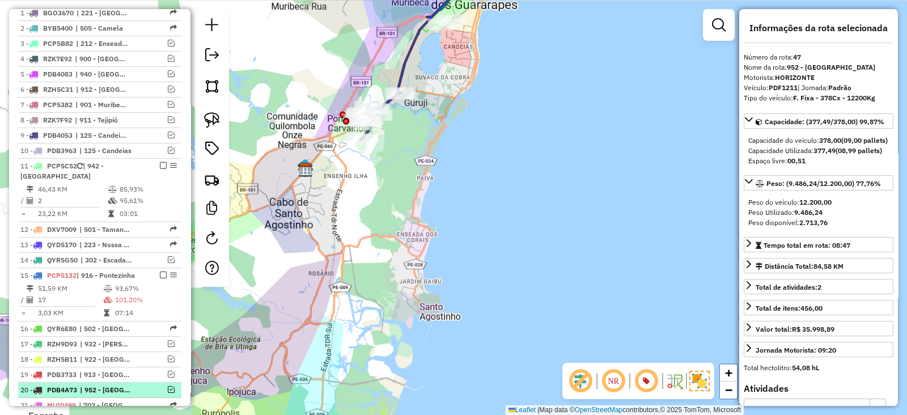
scroll to position [458, 0]
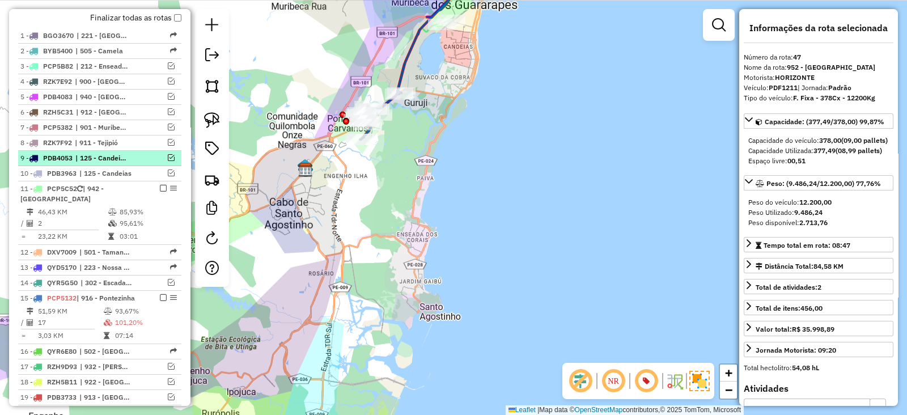
click at [168, 156] on em at bounding box center [171, 157] width 7 height 7
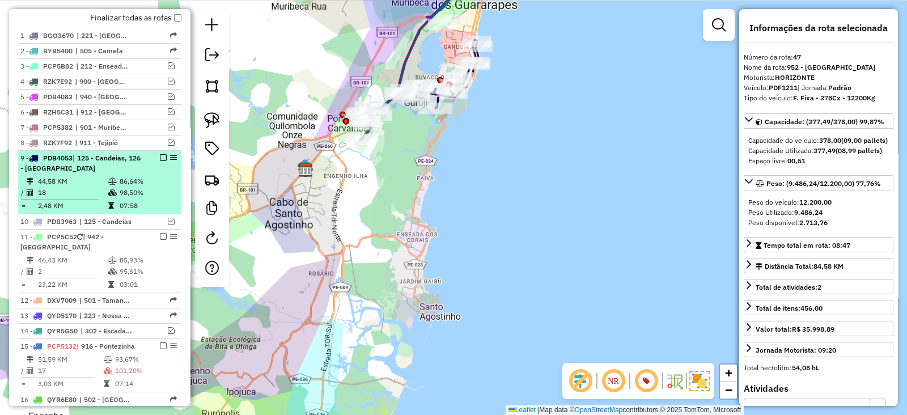
click at [160, 156] on em at bounding box center [163, 157] width 7 height 7
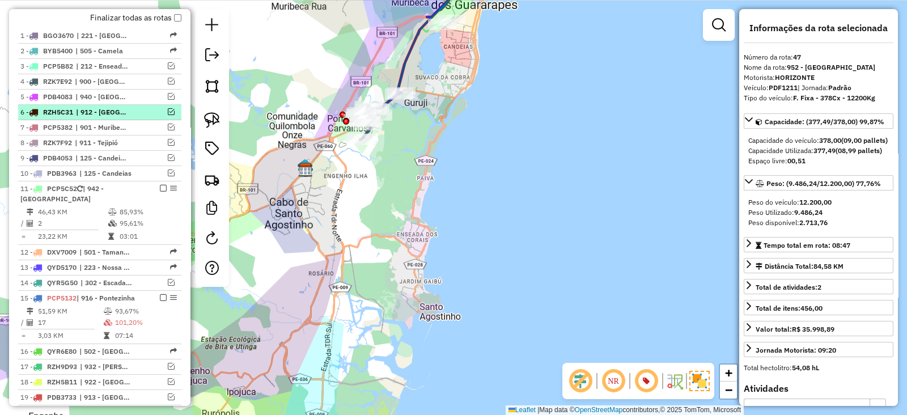
click at [168, 111] on em at bounding box center [171, 111] width 7 height 7
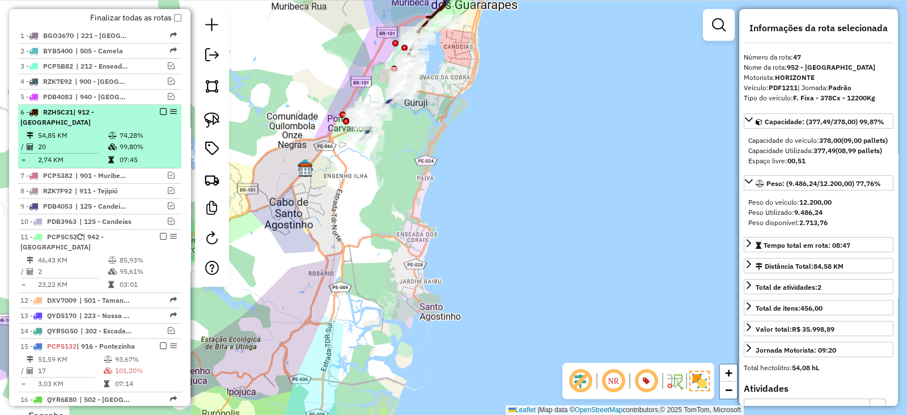
click at [161, 111] on em at bounding box center [163, 111] width 7 height 7
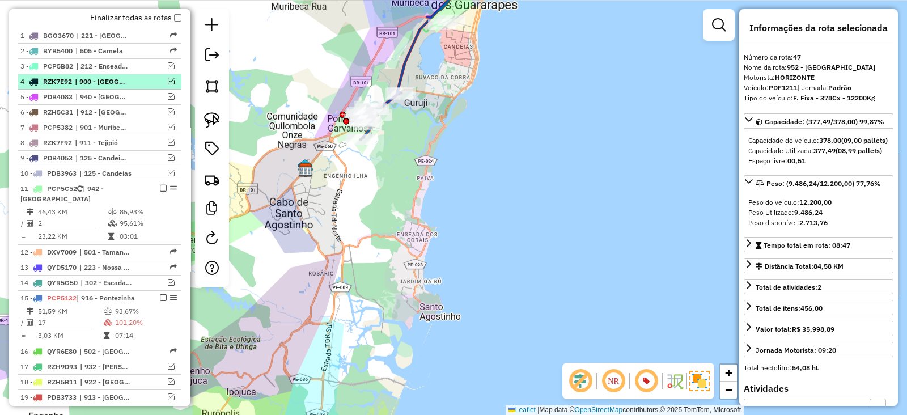
click at [168, 80] on em at bounding box center [171, 81] width 7 height 7
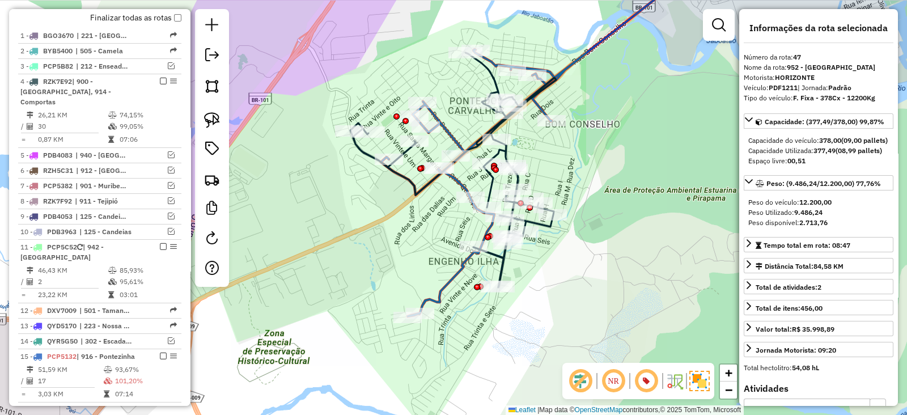
drag, startPoint x: 378, startPoint y: 170, endPoint x: 295, endPoint y: 260, distance: 122.7
click at [295, 260] on div "Janela de atendimento Grade de atendimento Capacidade Transportadoras Veículos …" at bounding box center [453, 207] width 907 height 415
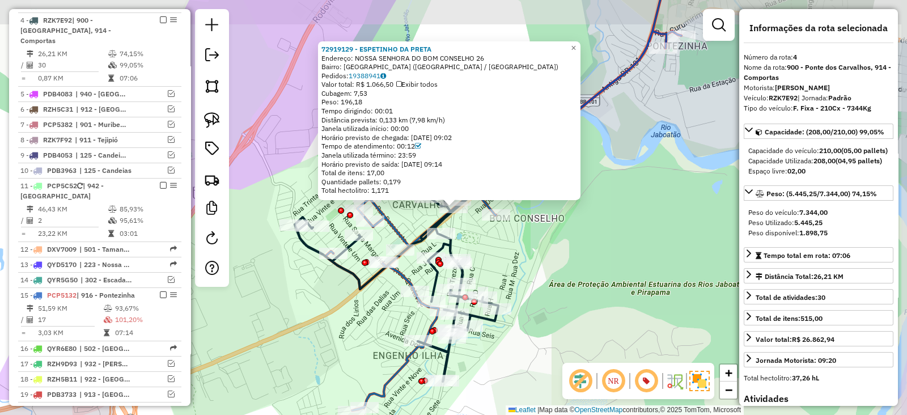
scroll to position [522, 0]
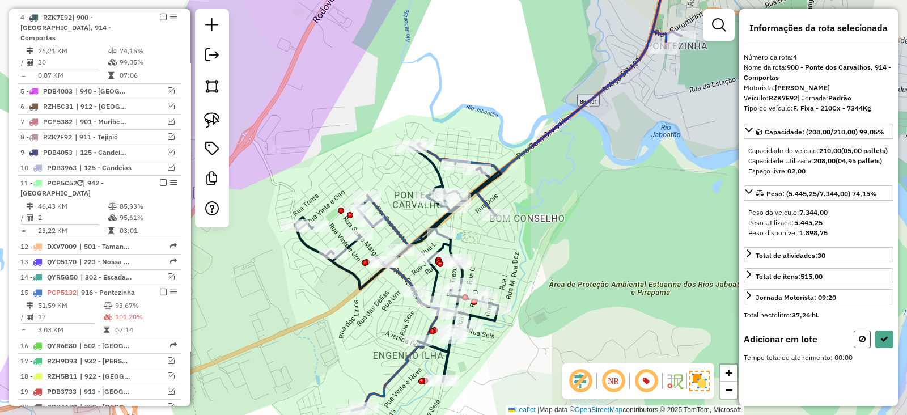
click at [858, 343] on icon at bounding box center [861, 339] width 7 height 8
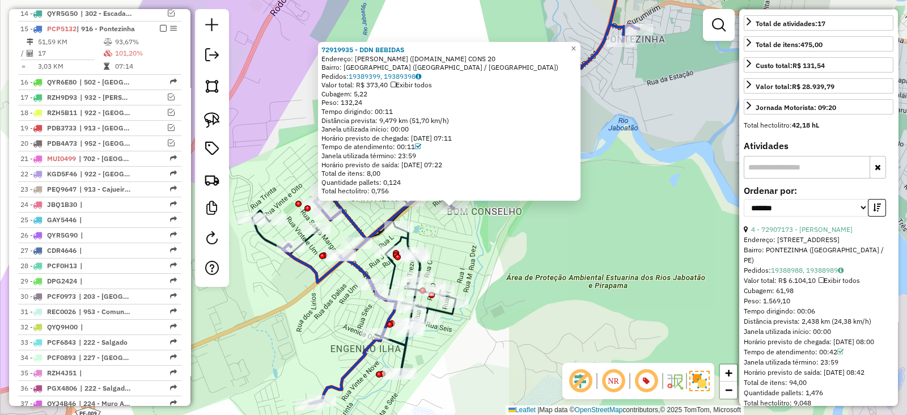
scroll to position [283, 0]
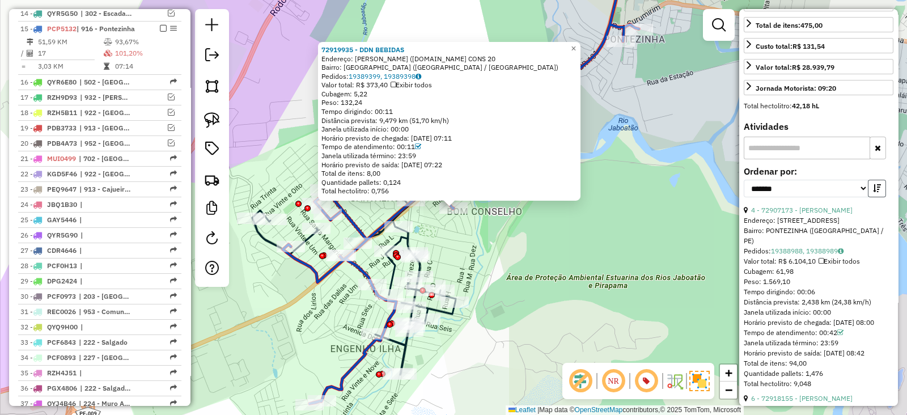
click at [877, 192] on icon "button" at bounding box center [877, 188] width 8 height 8
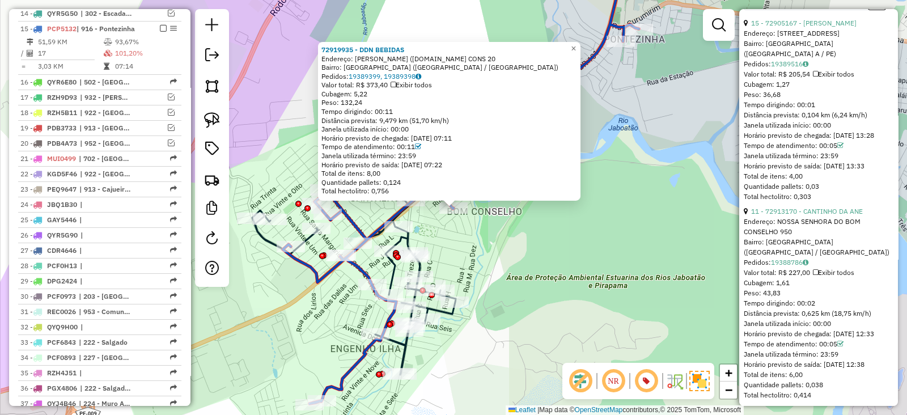
scroll to position [472, 0]
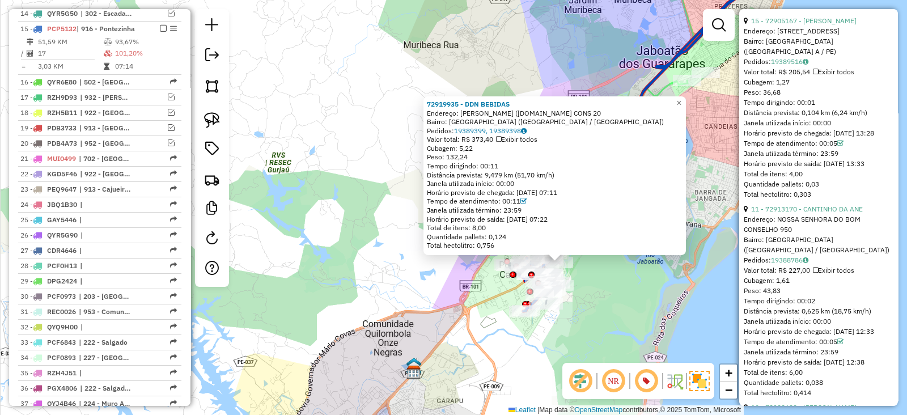
click at [628, 294] on div "72919935 - DDN BEBIDAS Endereço: [PERSON_NAME] ([DOMAIN_NAME] CONS 20 Bairro: […" at bounding box center [453, 207] width 907 height 415
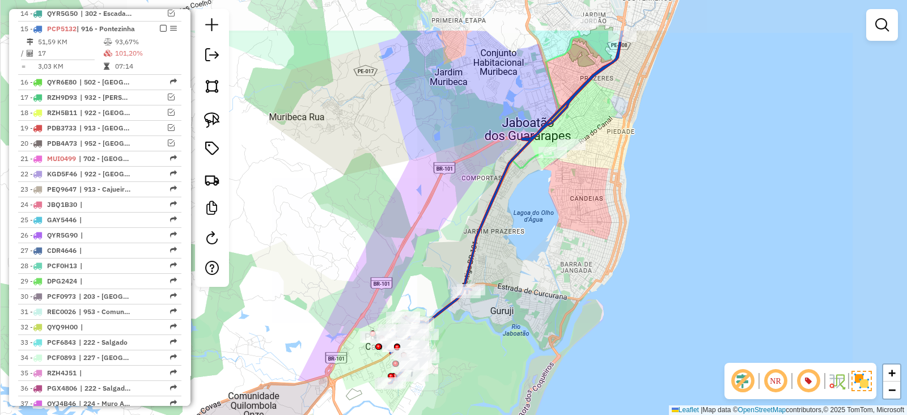
drag, startPoint x: 695, startPoint y: 229, endPoint x: 574, endPoint y: 287, distance: 133.8
click at [574, 287] on div "Janela de atendimento Grade de atendimento Capacidade Transportadoras Veículos …" at bounding box center [453, 207] width 907 height 415
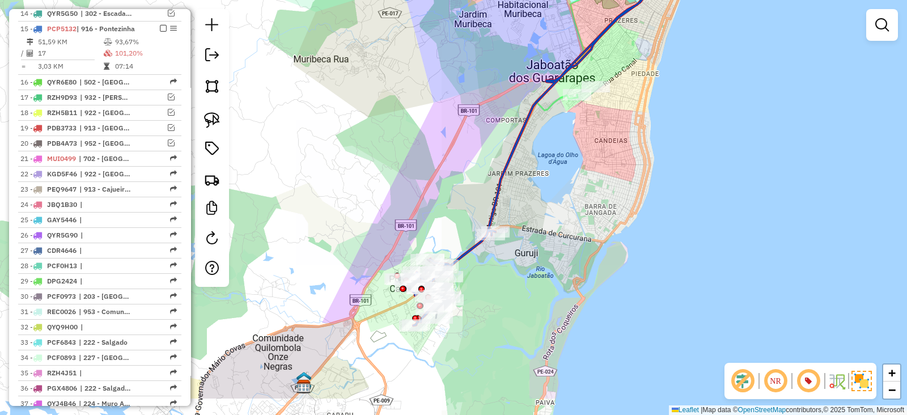
drag, startPoint x: 549, startPoint y: 284, endPoint x: 573, endPoint y: 226, distance: 63.5
click at [573, 226] on div "Janela de atendimento Grade de atendimento Capacidade Transportadoras Veículos …" at bounding box center [453, 207] width 907 height 415
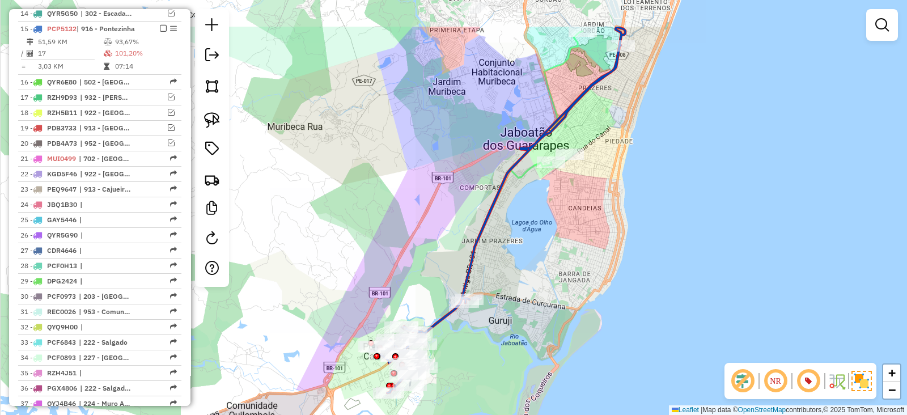
drag, startPoint x: 558, startPoint y: 277, endPoint x: 547, endPoint y: 234, distance: 44.0
click at [547, 234] on div "Janela de atendimento Grade de atendimento Capacidade Transportadoras Veículos …" at bounding box center [453, 207] width 907 height 415
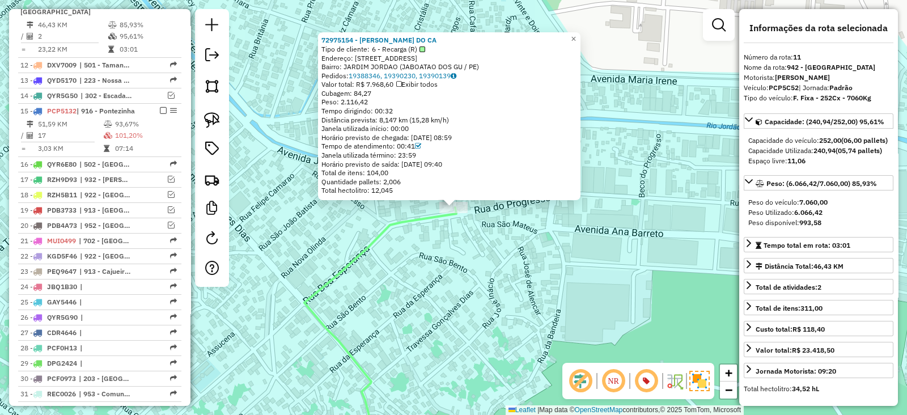
scroll to position [677, 0]
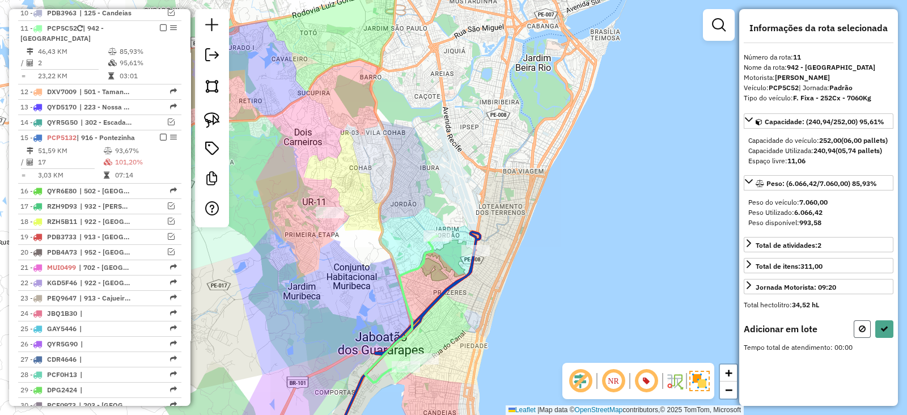
click at [855, 335] on button at bounding box center [861, 329] width 17 height 18
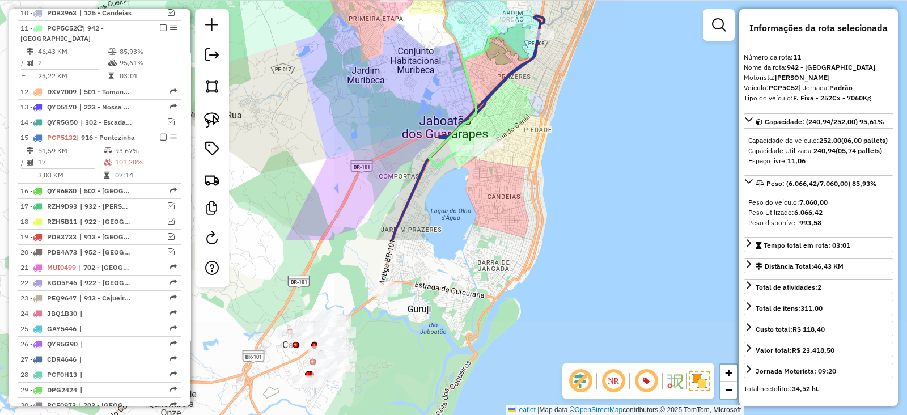
drag, startPoint x: 580, startPoint y: 263, endPoint x: 616, endPoint y: 86, distance: 181.0
click at [616, 86] on div "Janela de atendimento Grade de atendimento Capacidade Transportadoras Veículos …" at bounding box center [453, 207] width 907 height 415
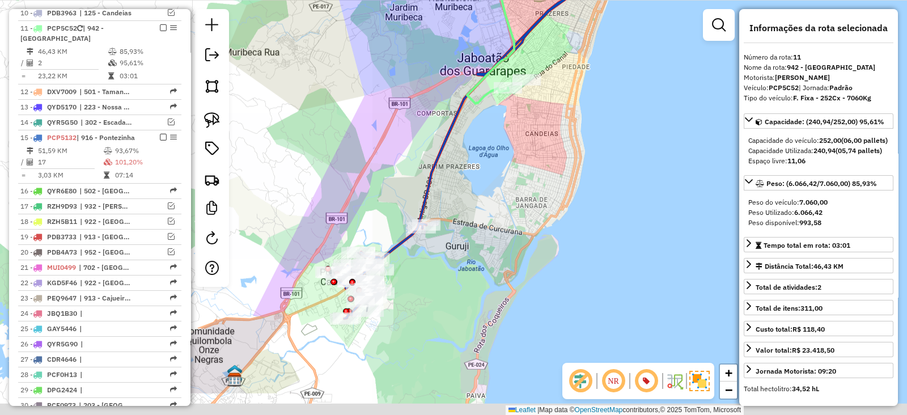
drag, startPoint x: 476, startPoint y: 266, endPoint x: 493, endPoint y: 211, distance: 58.1
click at [493, 211] on div "Janela de atendimento Grade de atendimento Capacidade Transportadoras Veículos …" at bounding box center [453, 207] width 907 height 415
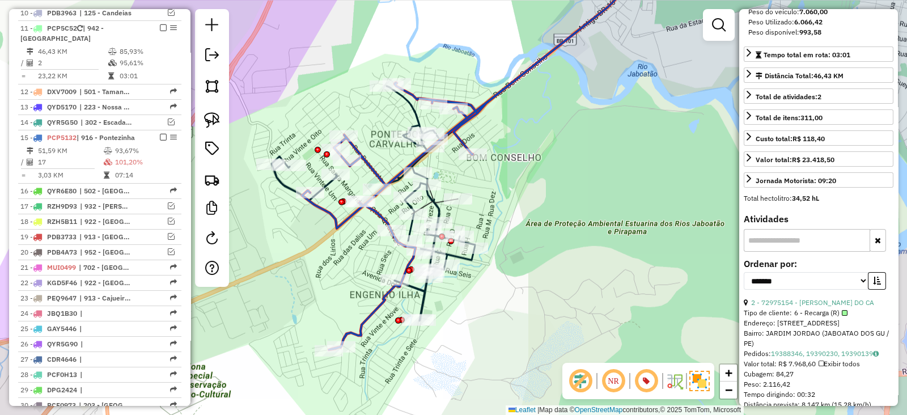
scroll to position [283, 0]
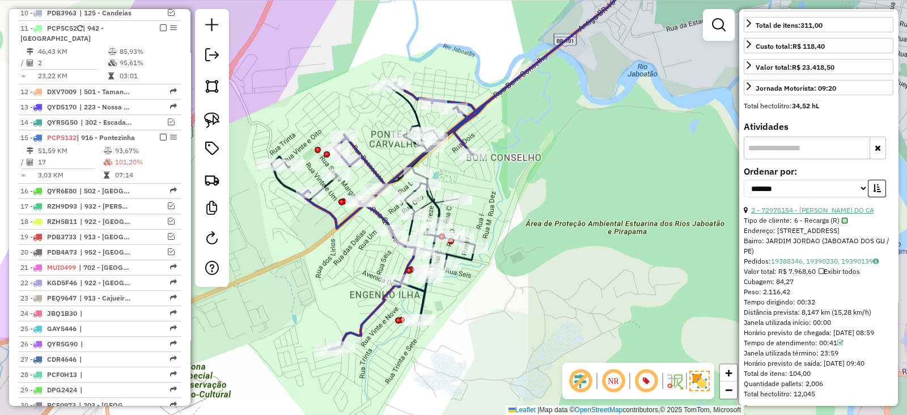
click at [837, 214] on link "2 - 72975154 - [PERSON_NAME] DO CA" at bounding box center [812, 210] width 123 height 8
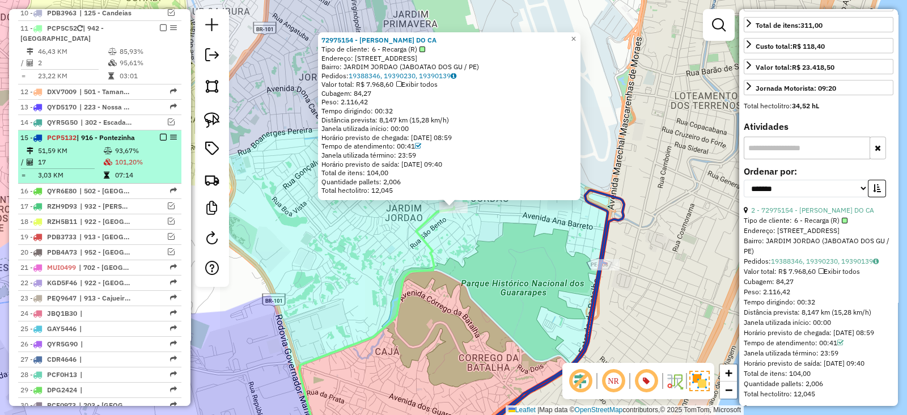
click at [67, 145] on td "51,59 KM" at bounding box center [70, 150] width 66 height 11
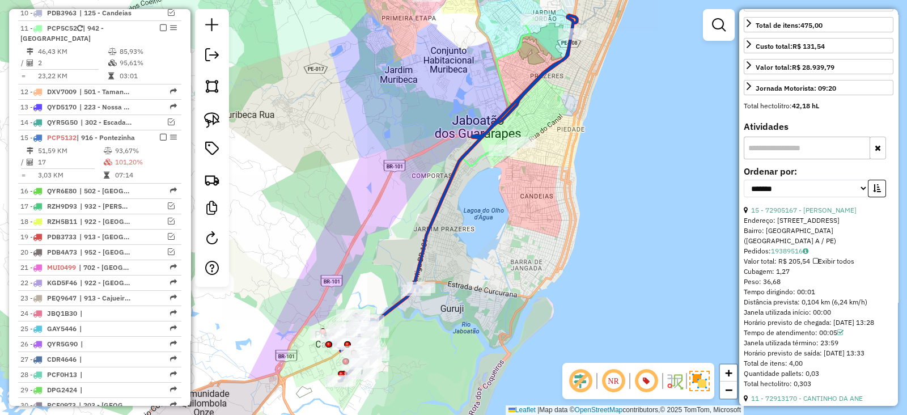
scroll to position [377, 0]
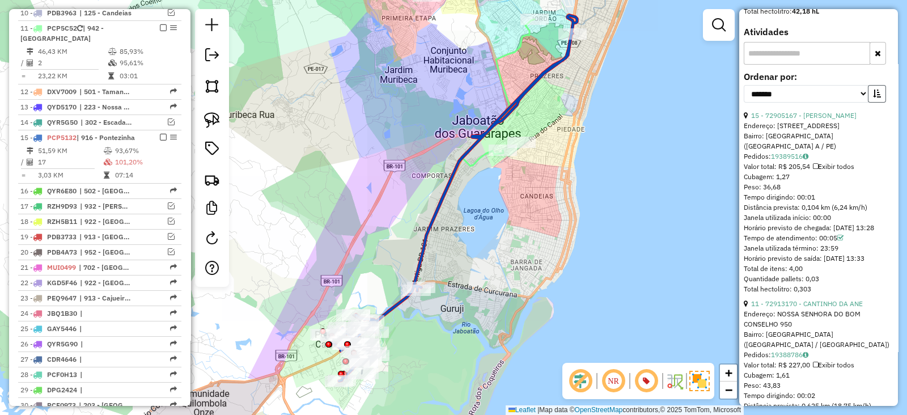
click at [877, 103] on button "button" at bounding box center [877, 94] width 18 height 18
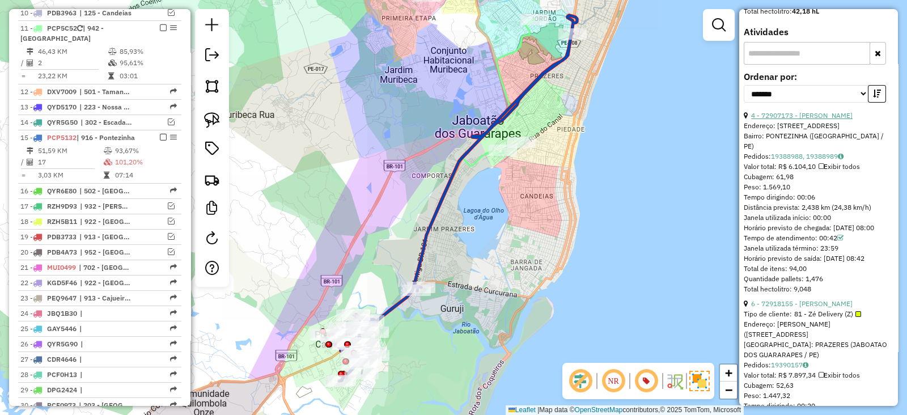
click at [839, 120] on link "4 - 72907173 - [PERSON_NAME]" at bounding box center [801, 115] width 101 height 8
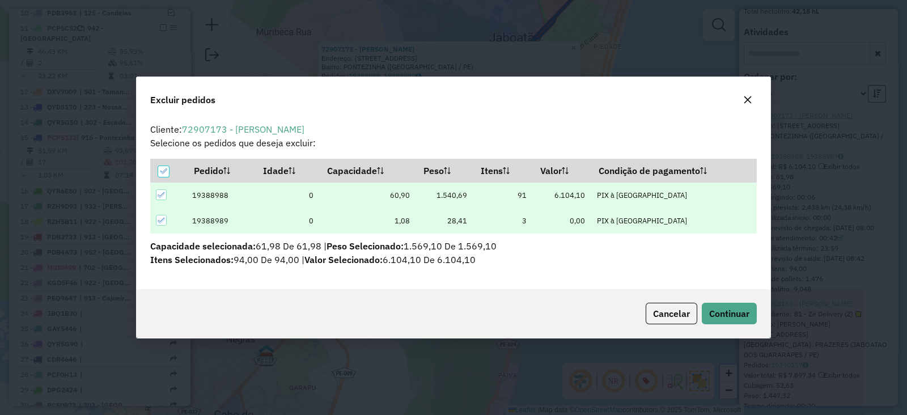
scroll to position [6, 3]
click at [732, 304] on button "Continuar" at bounding box center [729, 314] width 55 height 22
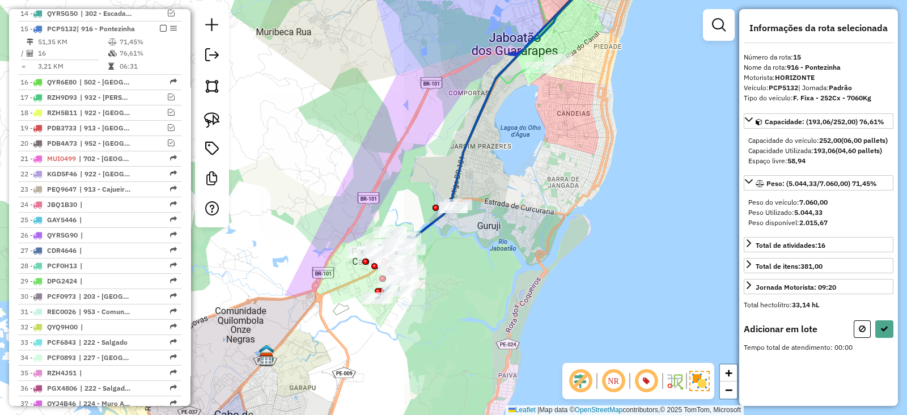
scroll to position [0, 0]
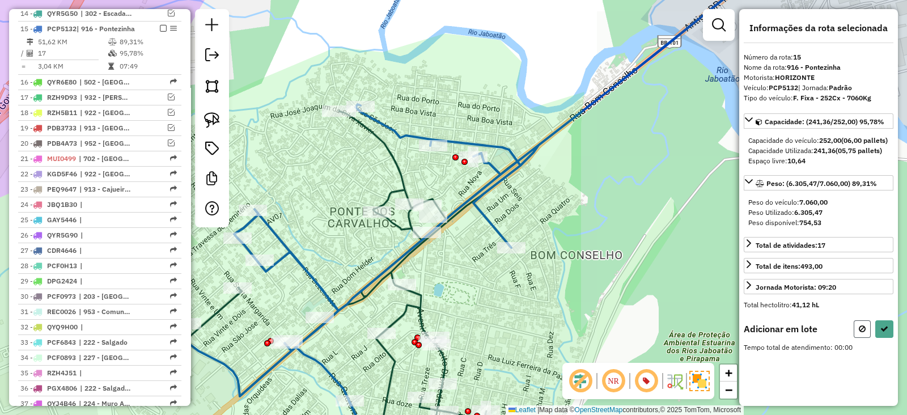
click at [860, 333] on icon at bounding box center [861, 329] width 7 height 8
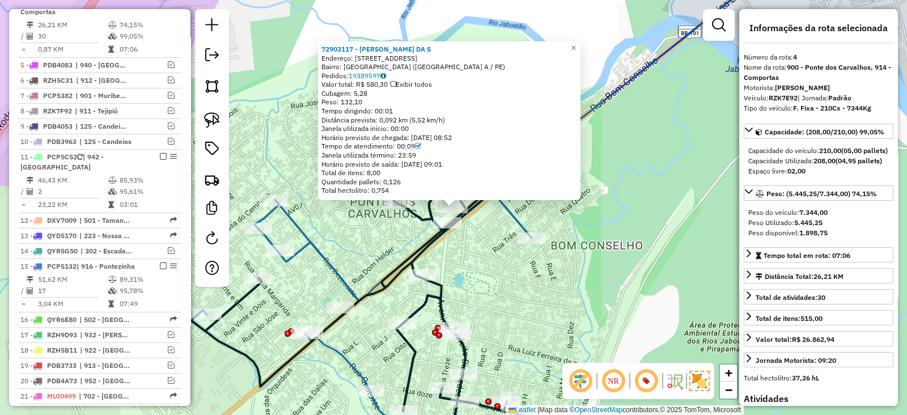
scroll to position [522, 0]
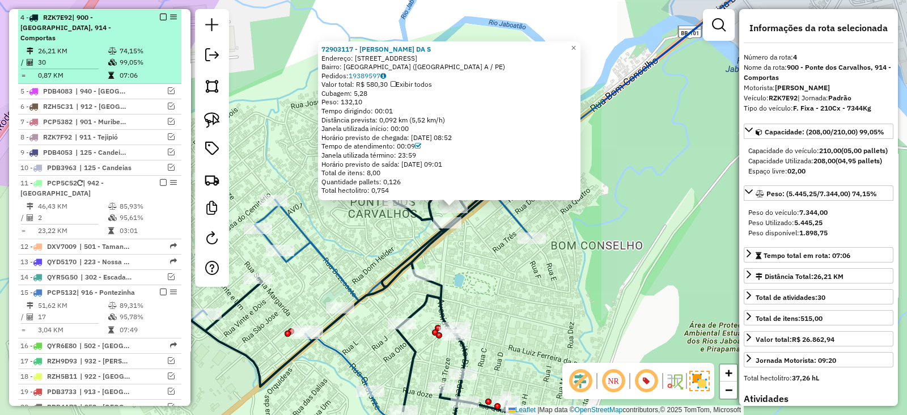
click at [160, 14] on em at bounding box center [163, 17] width 7 height 7
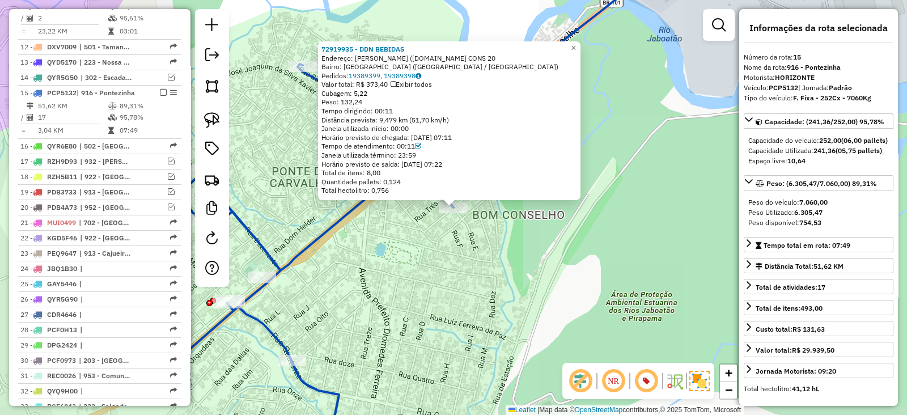
scroll to position [737, 0]
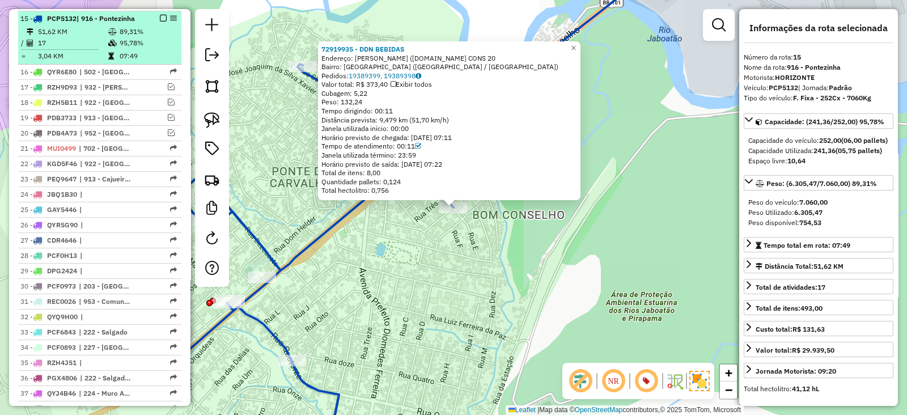
click at [160, 15] on em at bounding box center [163, 18] width 7 height 7
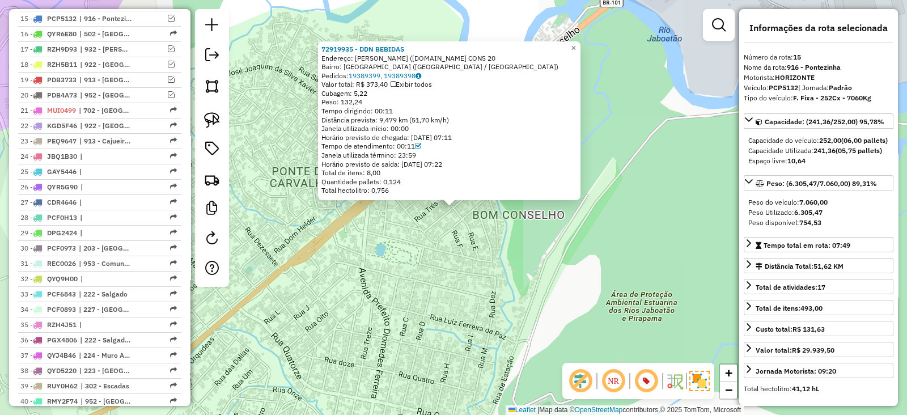
click at [368, 245] on div "72919935 - DDN BEBIDAS Endereço: [PERSON_NAME] ([DOMAIN_NAME] CONS 20 Bairro: […" at bounding box center [453, 207] width 907 height 415
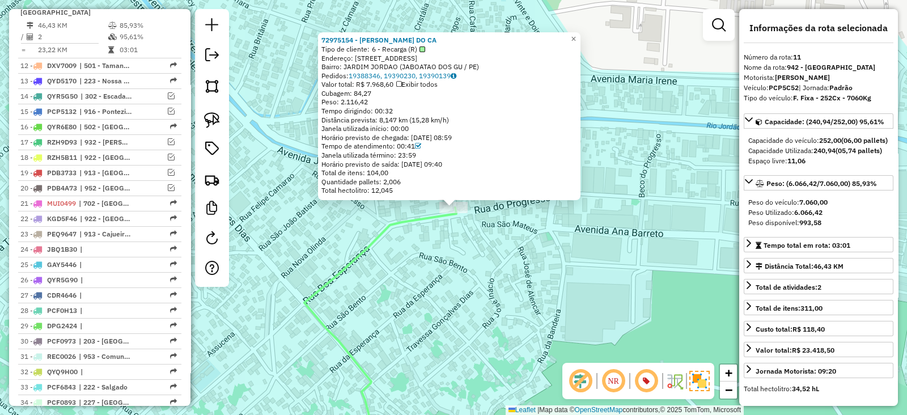
scroll to position [628, 0]
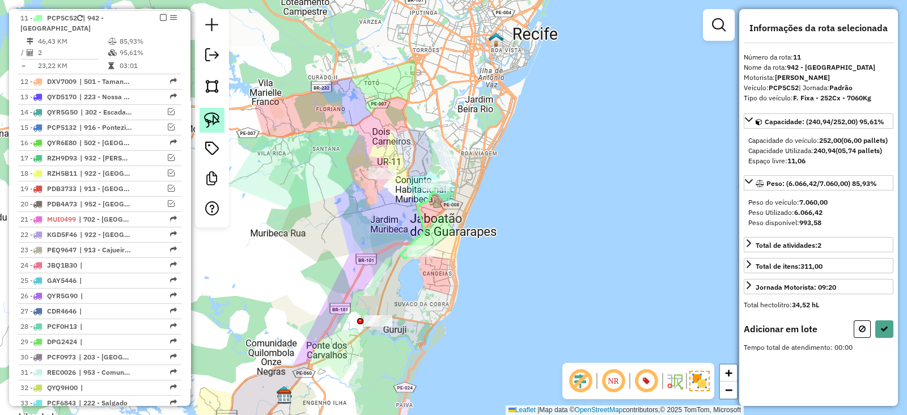
click at [207, 122] on img at bounding box center [212, 120] width 16 height 16
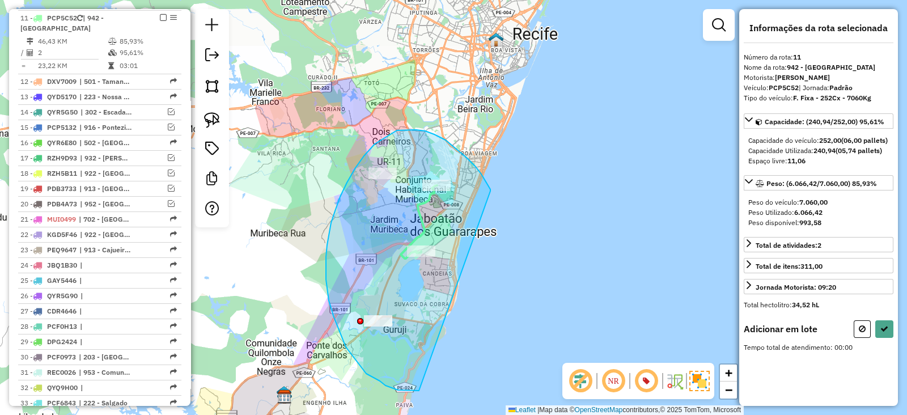
drag, startPoint x: 490, startPoint y: 191, endPoint x: 419, endPoint y: 390, distance: 211.7
click at [419, 390] on div "Janela de atendimento Grade de atendimento Capacidade Transportadoras Veículos …" at bounding box center [453, 207] width 907 height 415
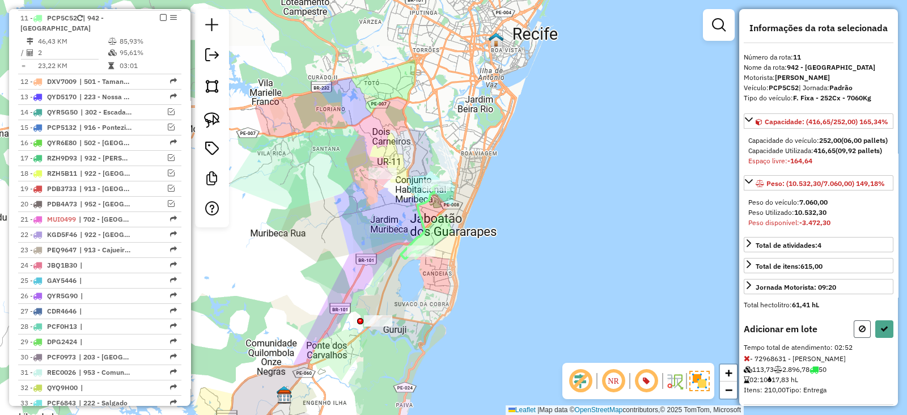
click at [858, 333] on icon at bounding box center [861, 329] width 7 height 8
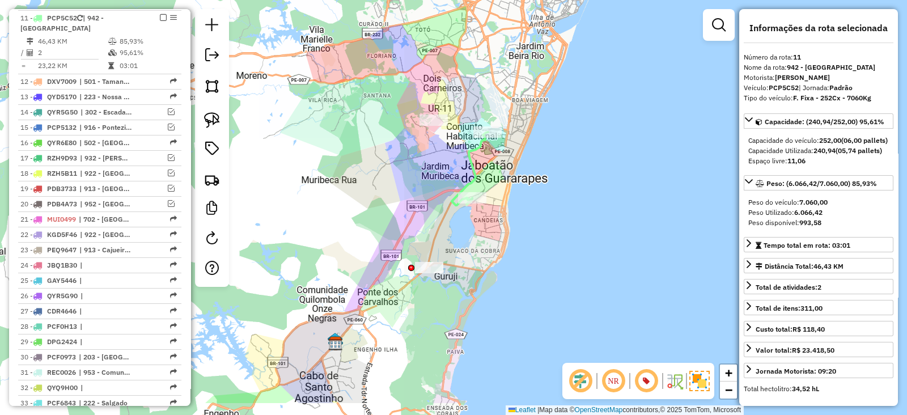
drag, startPoint x: 508, startPoint y: 327, endPoint x: 560, endPoint y: 274, distance: 74.5
click at [560, 274] on div "Janela de atendimento Grade de atendimento Capacidade Transportadoras Veículos …" at bounding box center [453, 207] width 907 height 415
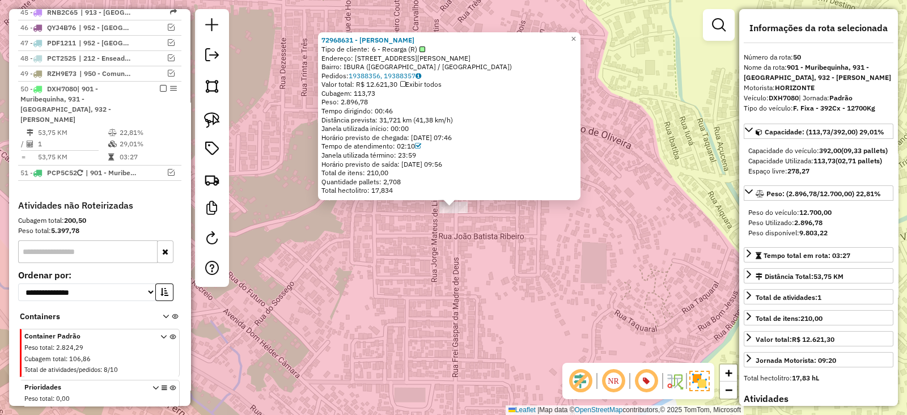
scroll to position [1269, 0]
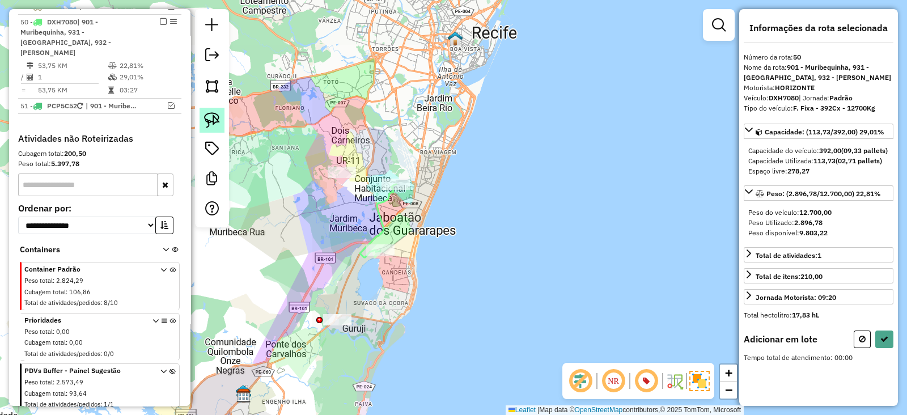
click at [206, 120] on img at bounding box center [212, 120] width 16 height 16
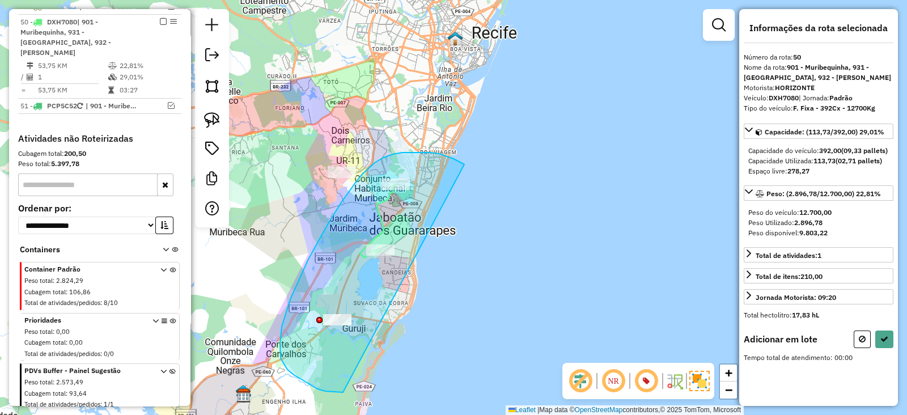
drag, startPoint x: 402, startPoint y: 152, endPoint x: 343, endPoint y: 392, distance: 247.0
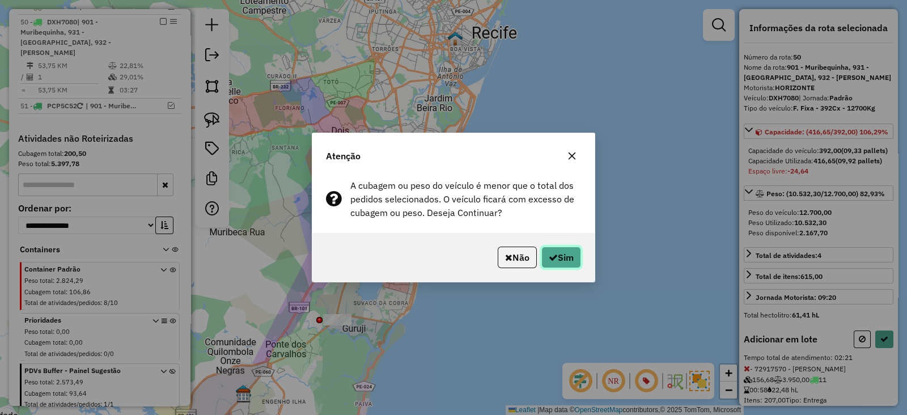
click at [556, 252] on button "Sim" at bounding box center [561, 257] width 40 height 22
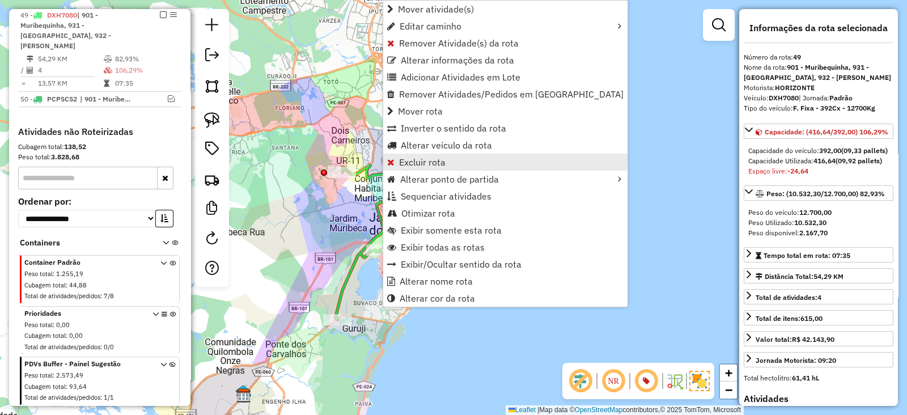
scroll to position [1206, 0]
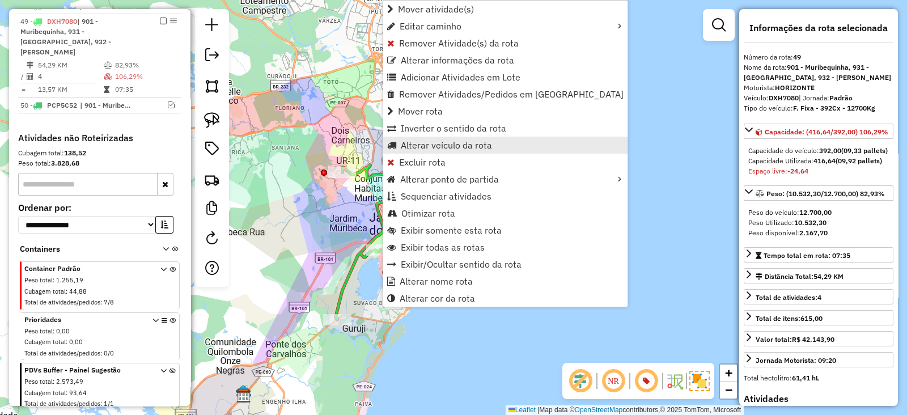
click at [416, 143] on span "Alterar veículo da rota" at bounding box center [446, 145] width 91 height 9
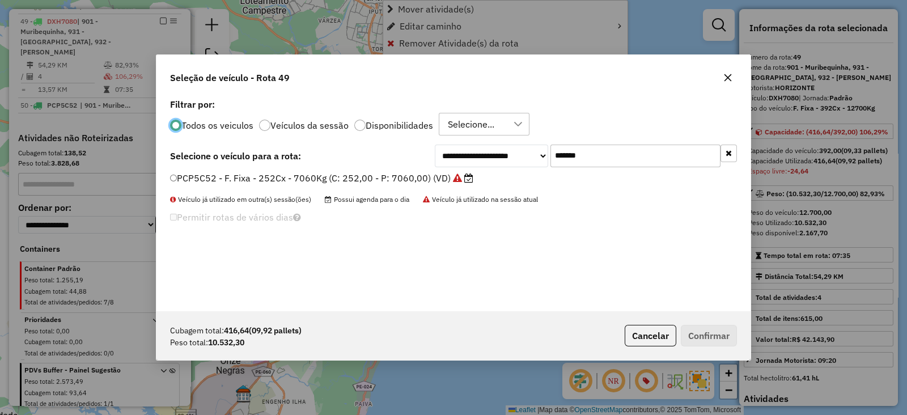
scroll to position [6, 3]
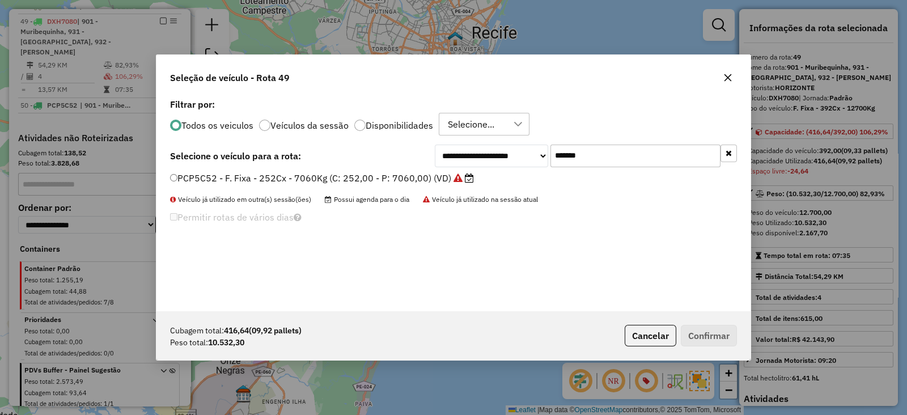
drag, startPoint x: 586, startPoint y: 151, endPoint x: 435, endPoint y: 154, distance: 151.9
click at [435, 154] on div "**********" at bounding box center [586, 155] width 302 height 23
paste input "text"
type input "*******"
click at [414, 174] on label "DVL9298 - F. Fixa - 420Cx - 12700Kg (C: 420,00 - P: 12700,00) (VD)" at bounding box center [321, 178] width 303 height 14
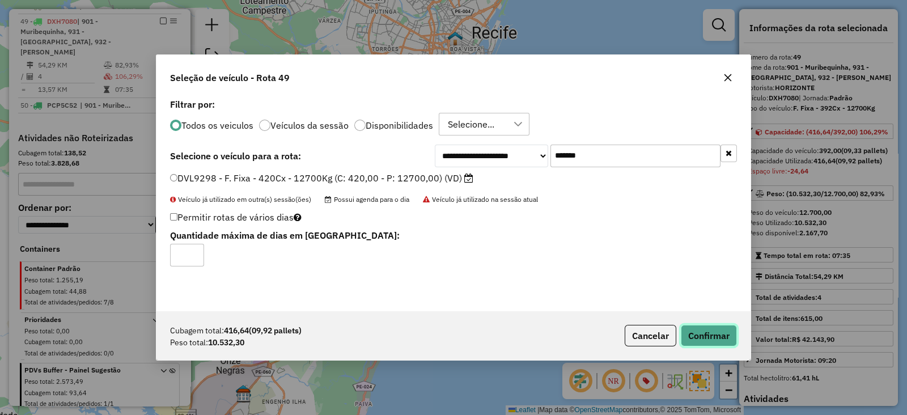
click at [719, 341] on button "Confirmar" at bounding box center [709, 336] width 56 height 22
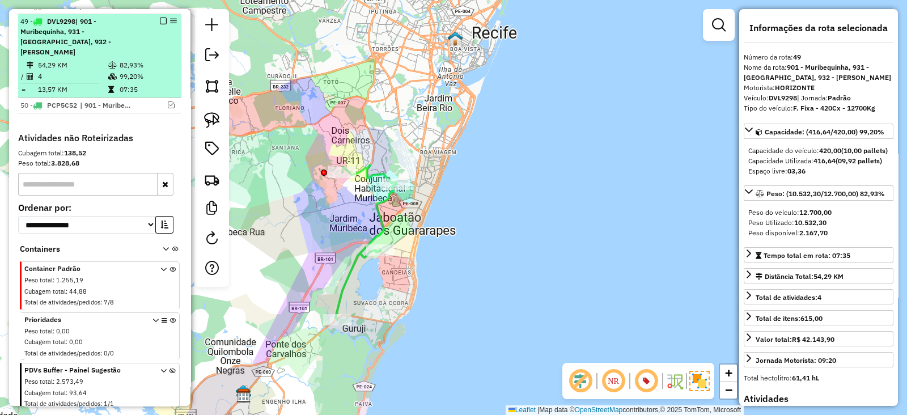
click at [160, 18] on em at bounding box center [163, 21] width 7 height 7
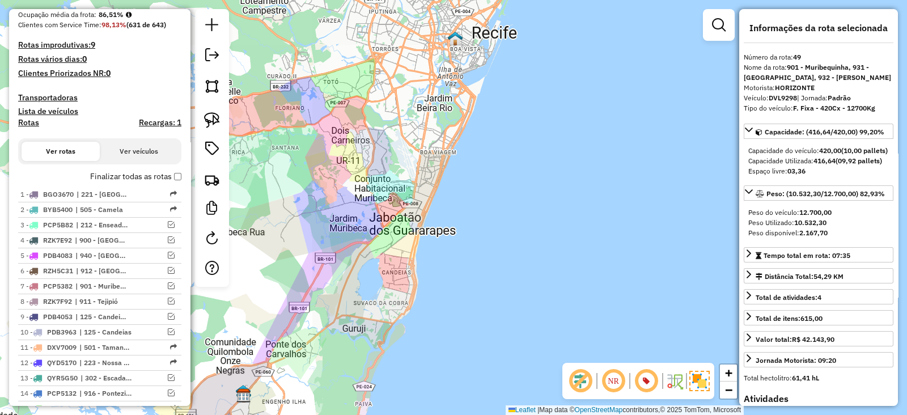
scroll to position [297, 0]
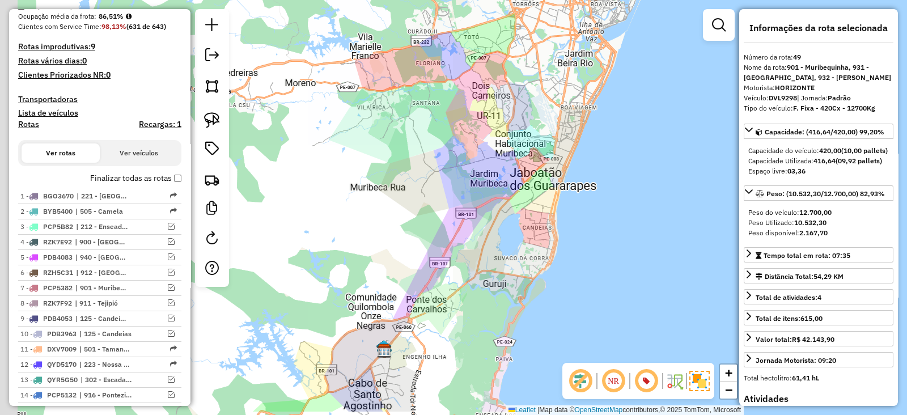
drag, startPoint x: 377, startPoint y: 243, endPoint x: 518, endPoint y: 197, distance: 148.4
click at [518, 197] on div "Janela de atendimento Grade de atendimento Capacidade Transportadoras Veículos …" at bounding box center [453, 207] width 907 height 415
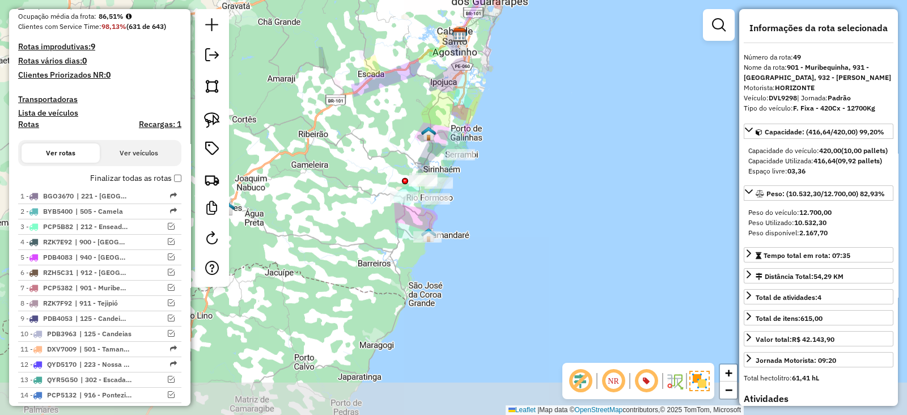
drag, startPoint x: 405, startPoint y: 254, endPoint x: 371, endPoint y: 67, distance: 189.5
click at [371, 67] on div "Janela de atendimento Grade de atendimento Capacidade Transportadoras Veículos …" at bounding box center [453, 207] width 907 height 415
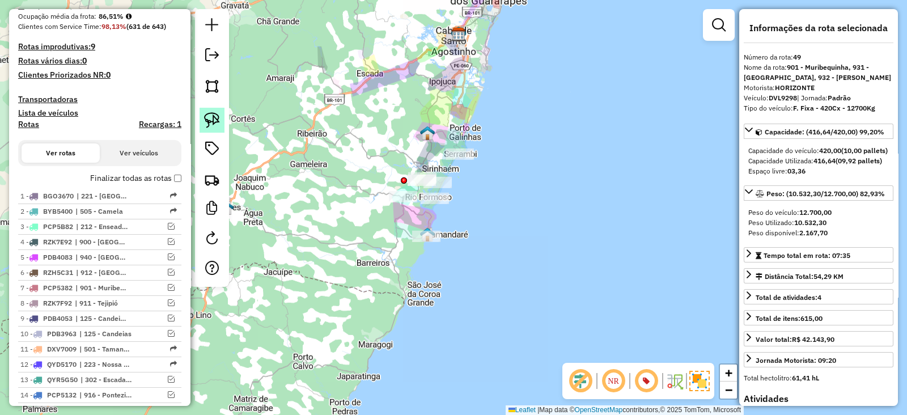
click at [214, 125] on img at bounding box center [212, 120] width 16 height 16
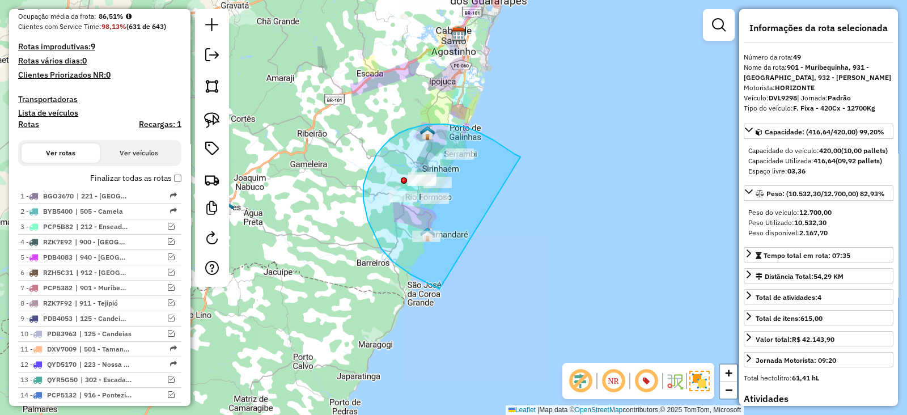
drag, startPoint x: 520, startPoint y: 157, endPoint x: 439, endPoint y: 289, distance: 154.6
click at [439, 289] on div "Janela de atendimento Grade de atendimento Capacidade Transportadoras Veículos …" at bounding box center [453, 207] width 907 height 415
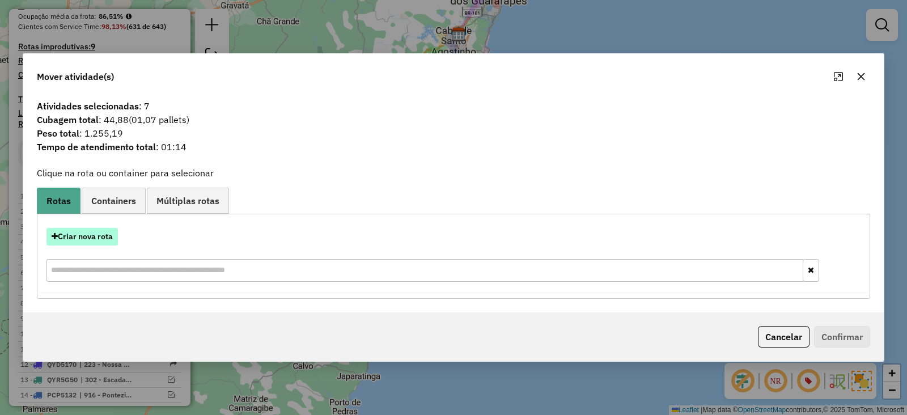
click at [91, 233] on button "Criar nova rota" at bounding box center [81, 237] width 71 height 18
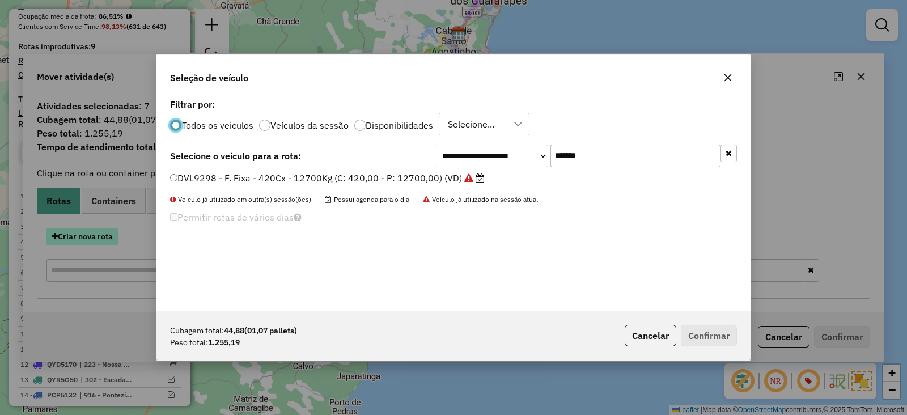
scroll to position [6, 3]
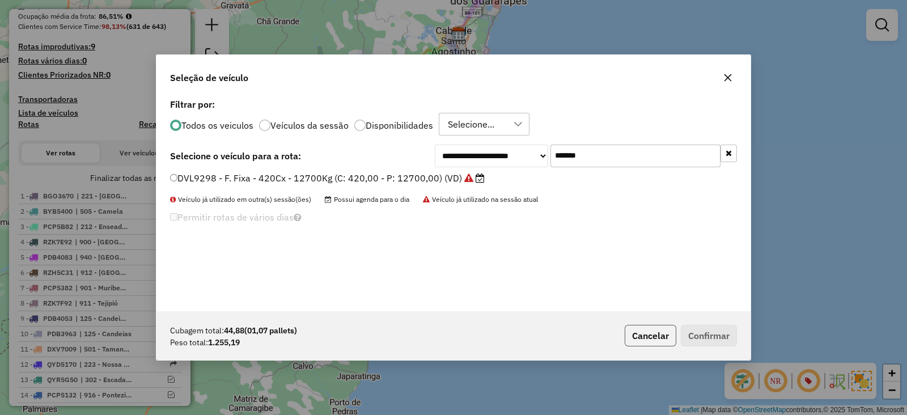
click at [646, 339] on button "Cancelar" at bounding box center [650, 336] width 52 height 22
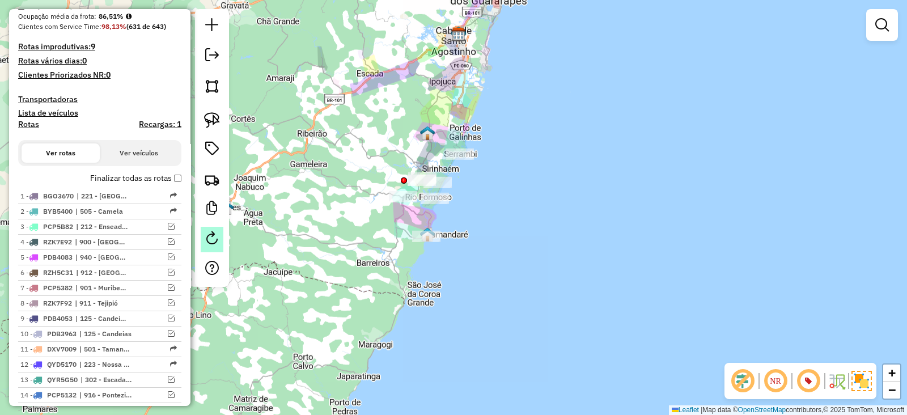
click at [210, 237] on em at bounding box center [212, 238] width 14 height 14
select select "*"
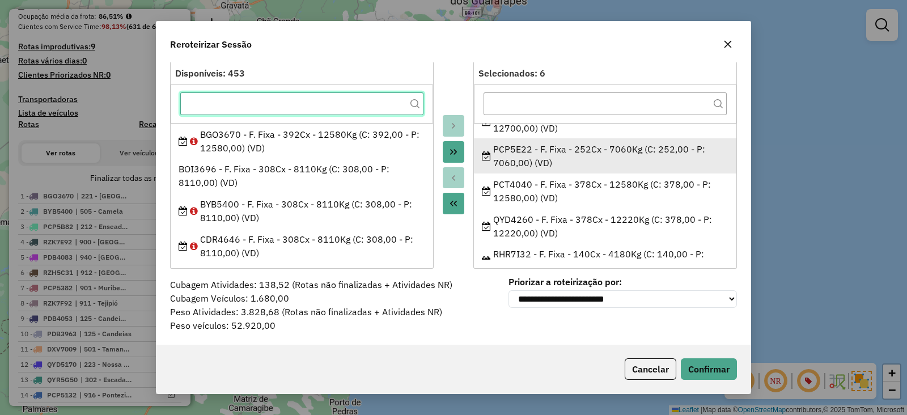
scroll to position [0, 0]
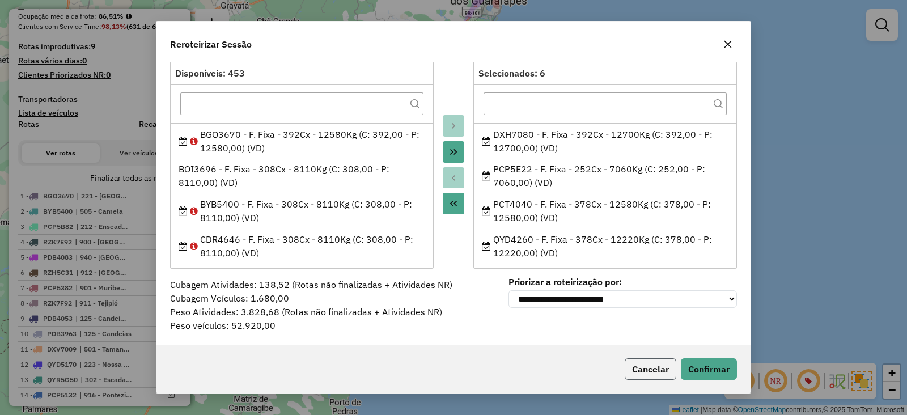
click at [637, 369] on button "Cancelar" at bounding box center [650, 369] width 52 height 22
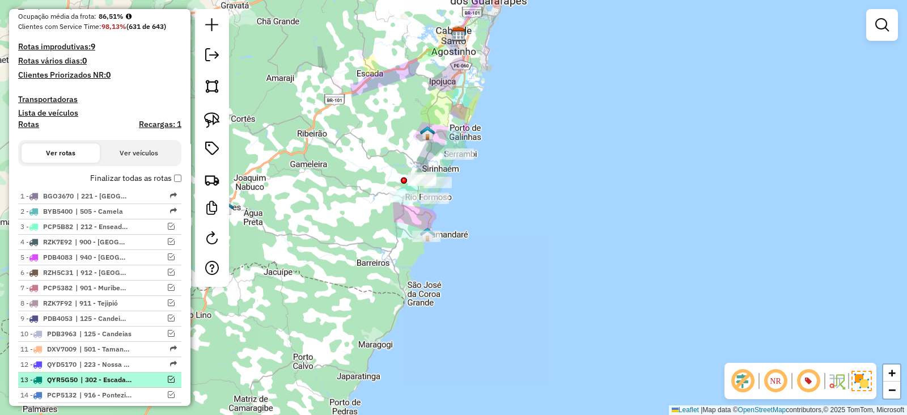
click at [168, 376] on em at bounding box center [171, 379] width 7 height 7
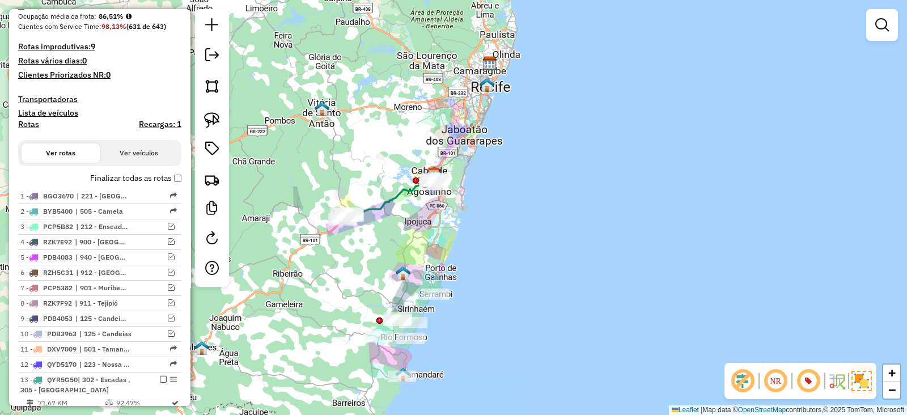
drag, startPoint x: 348, startPoint y: 219, endPoint x: 341, endPoint y: 246, distance: 27.6
click at [341, 246] on div "Janela de atendimento Grade de atendimento Capacidade Transportadoras Veículos …" at bounding box center [453, 207] width 907 height 415
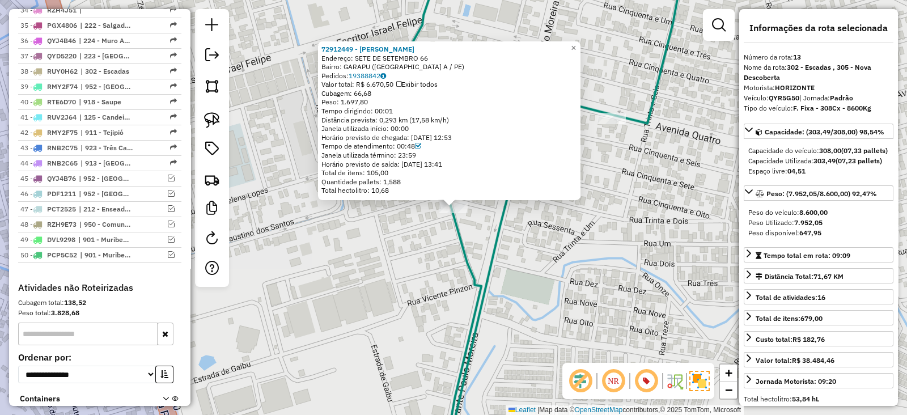
scroll to position [1131, 0]
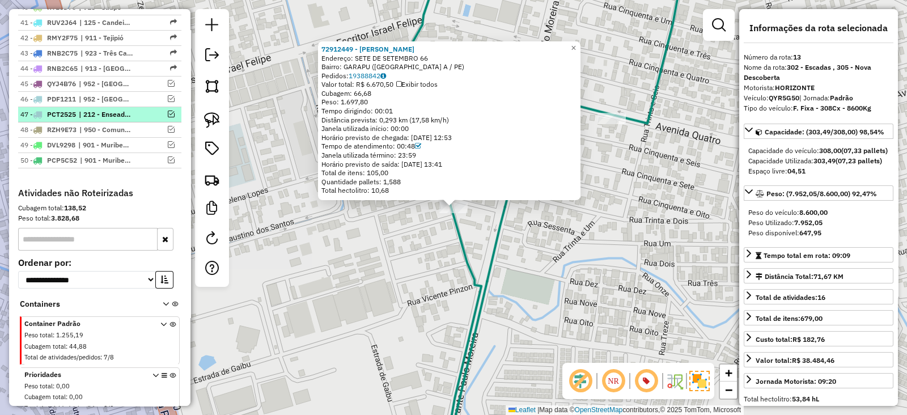
click at [170, 110] on em at bounding box center [171, 113] width 7 height 7
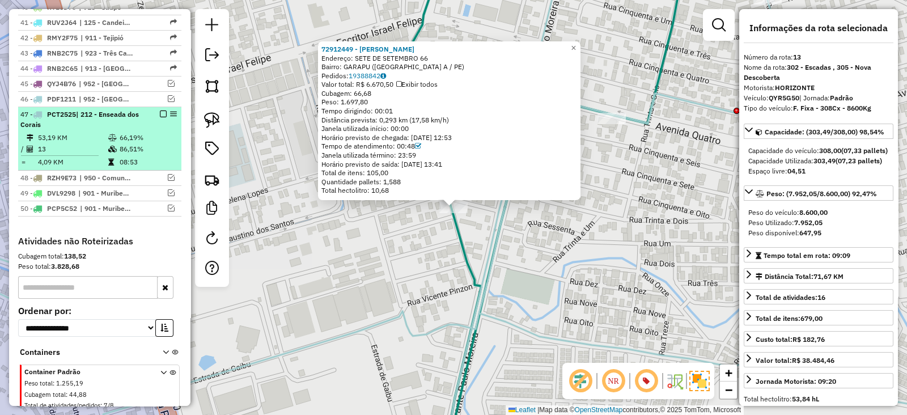
click at [119, 132] on td "66,19%" at bounding box center [147, 137] width 57 height 11
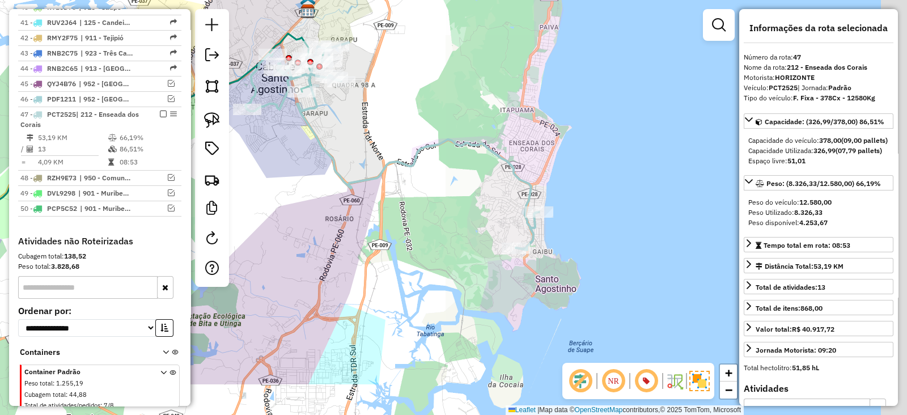
drag, startPoint x: 469, startPoint y: 245, endPoint x: 431, endPoint y: 160, distance: 93.1
click at [431, 160] on div "Janela de atendimento Grade de atendimento Capacidade Transportadoras Veículos …" at bounding box center [453, 207] width 907 height 415
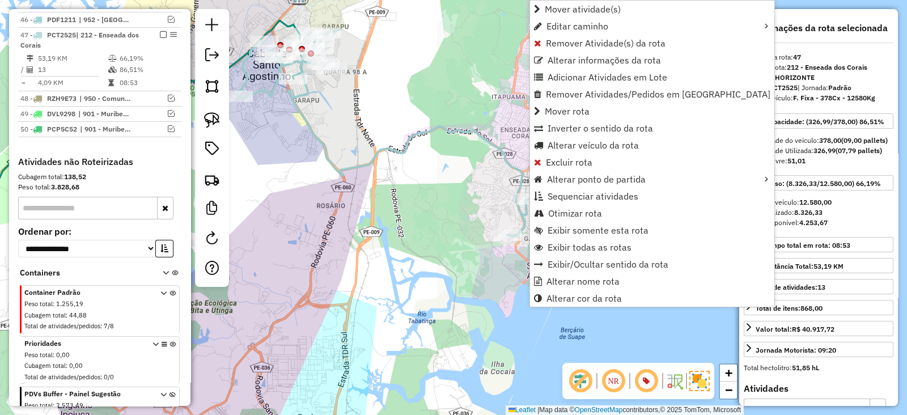
scroll to position [1224, 0]
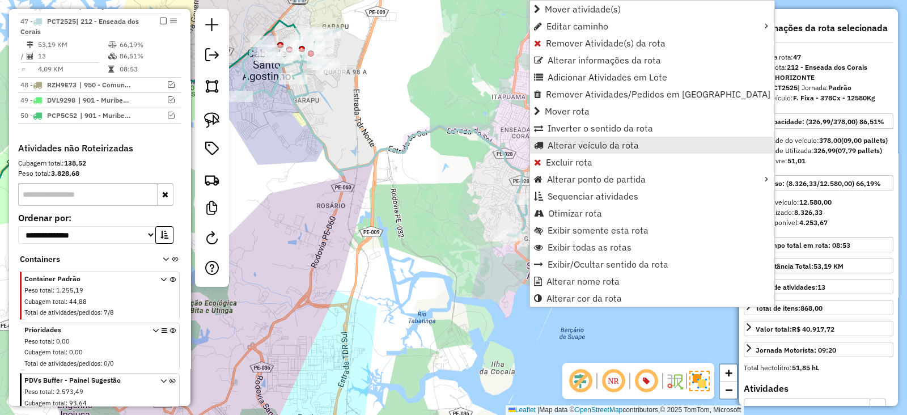
click at [553, 147] on span "Alterar veículo da rota" at bounding box center [592, 145] width 91 height 9
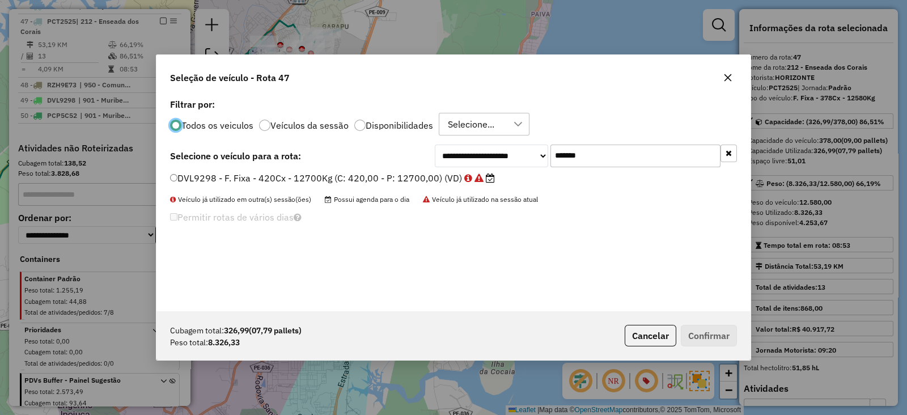
scroll to position [6, 3]
drag, startPoint x: 613, startPoint y: 156, endPoint x: 441, endPoint y: 161, distance: 171.8
click at [441, 161] on div "**********" at bounding box center [586, 155] width 302 height 23
paste input "text"
type input "*******"
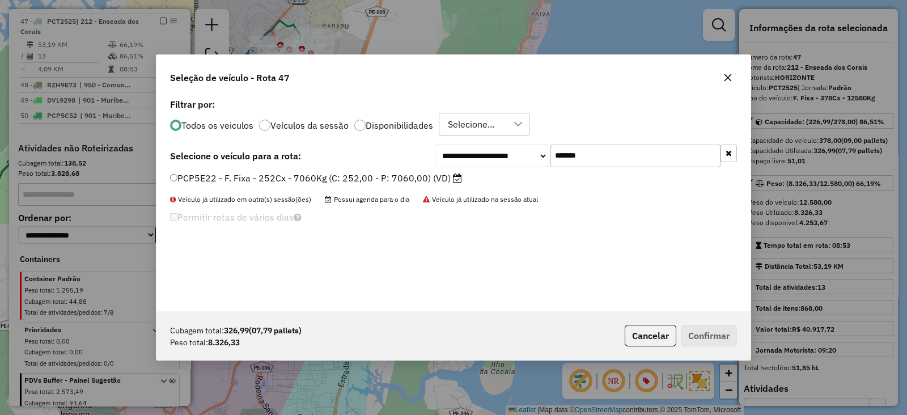
click at [426, 177] on label "PCP5E22 - F. Fixa - 252Cx - 7060Kg (C: 252,00 - P: 7060,00) (VD)" at bounding box center [316, 178] width 292 height 14
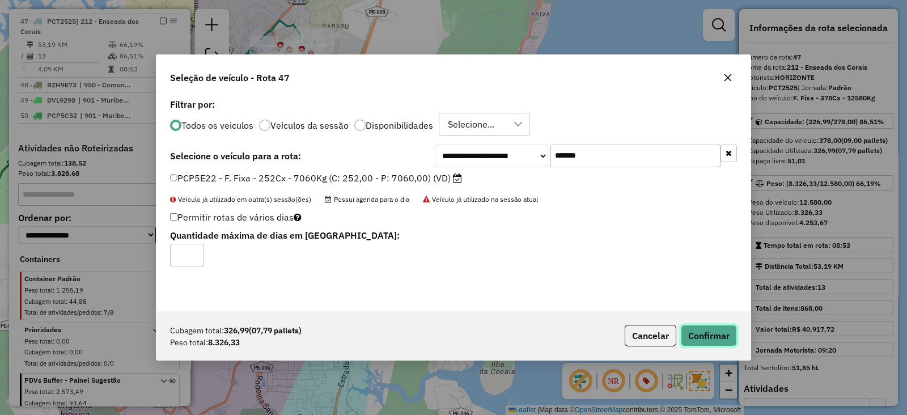
click at [703, 335] on button "Confirmar" at bounding box center [709, 336] width 56 height 22
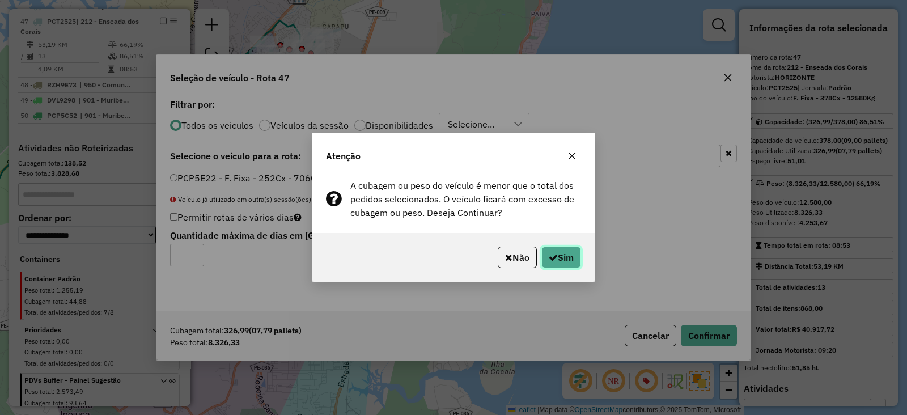
click at [560, 254] on button "Sim" at bounding box center [561, 257] width 40 height 22
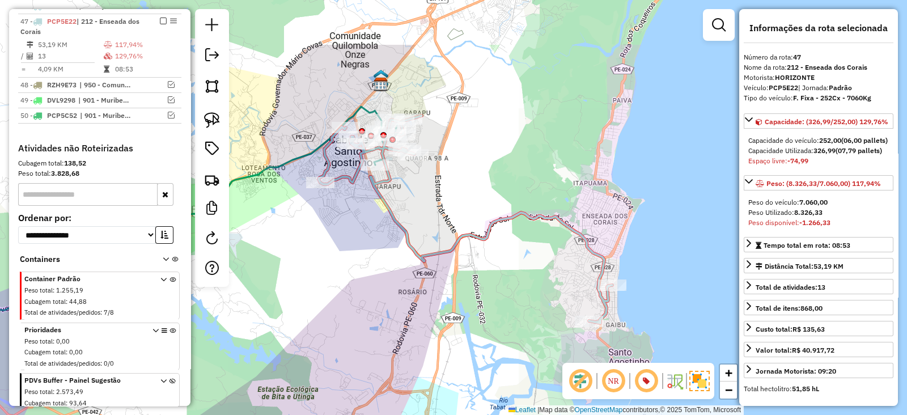
drag, startPoint x: 405, startPoint y: 106, endPoint x: 486, endPoint y: 192, distance: 118.3
click at [486, 192] on div "Janela de atendimento Grade de atendimento Capacidade Transportadoras Veículos …" at bounding box center [453, 207] width 907 height 415
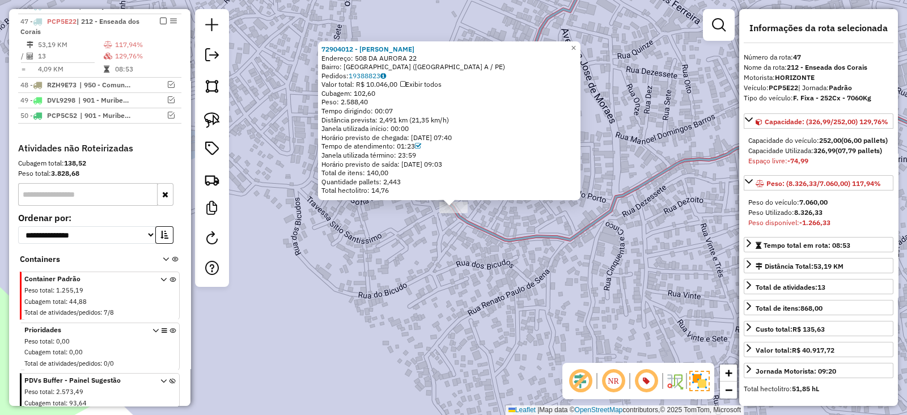
click at [356, 239] on div "72904012 - PAULO JOSE ZUMBA Endereço: 508 DA AURORA 22 Bairro: SAO FRANCISCO (C…" at bounding box center [453, 207] width 907 height 415
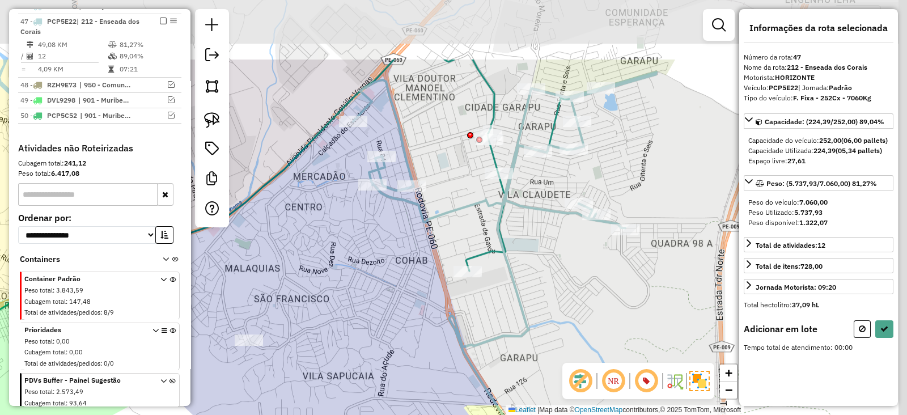
drag, startPoint x: 476, startPoint y: 231, endPoint x: 398, endPoint y: 335, distance: 129.9
click at [398, 335] on div "Janela de atendimento Grade de atendimento Capacidade Transportadoras Veículos …" at bounding box center [453, 207] width 907 height 415
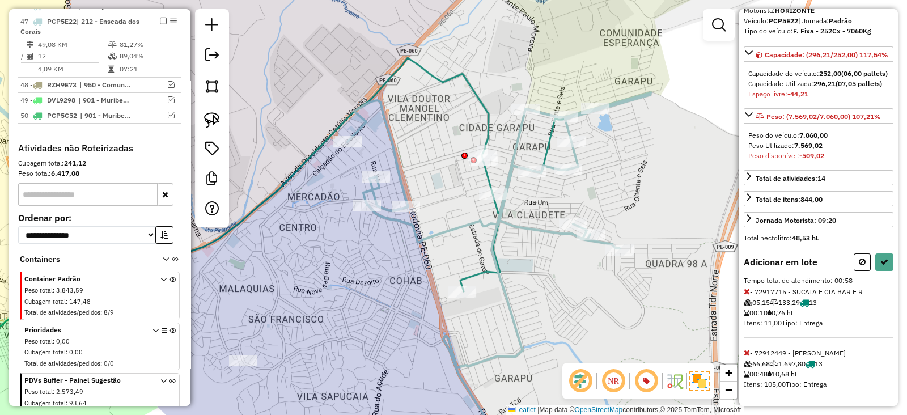
scroll to position [102, 0]
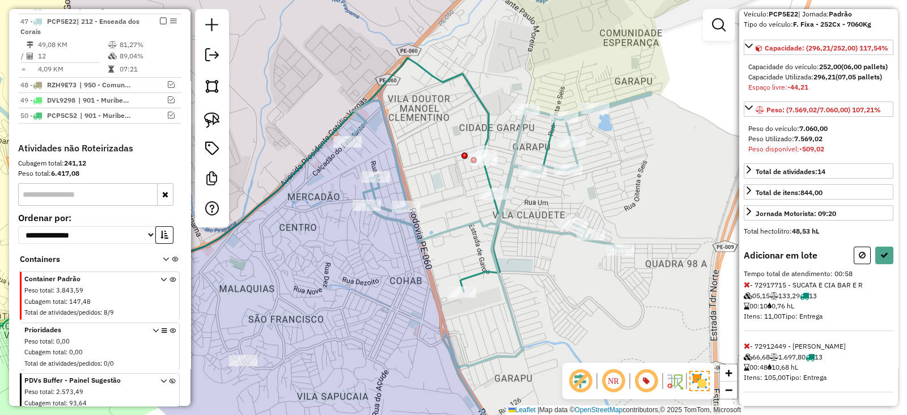
click at [748, 345] on icon at bounding box center [746, 346] width 6 height 8
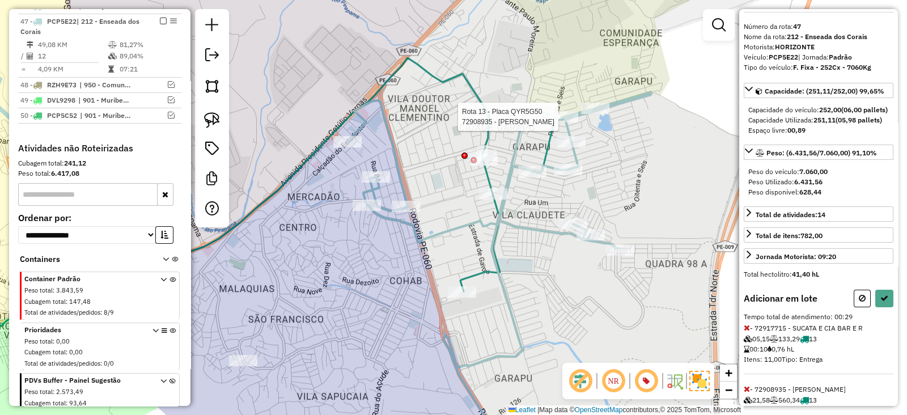
scroll to position [91, 0]
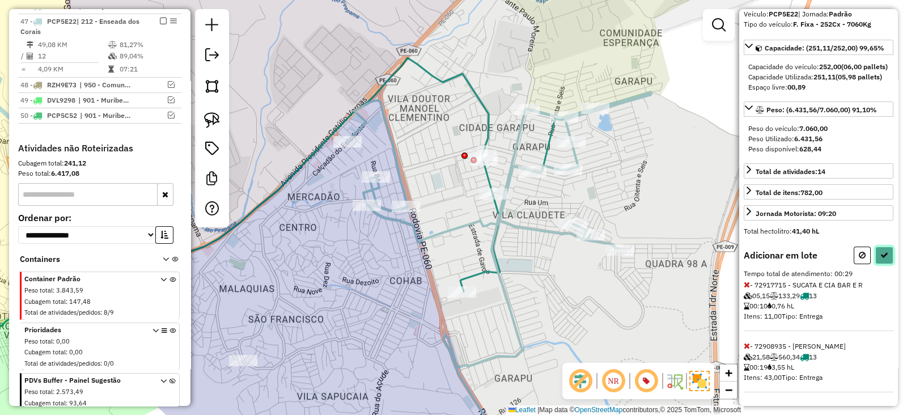
click at [885, 248] on button at bounding box center [884, 255] width 18 height 18
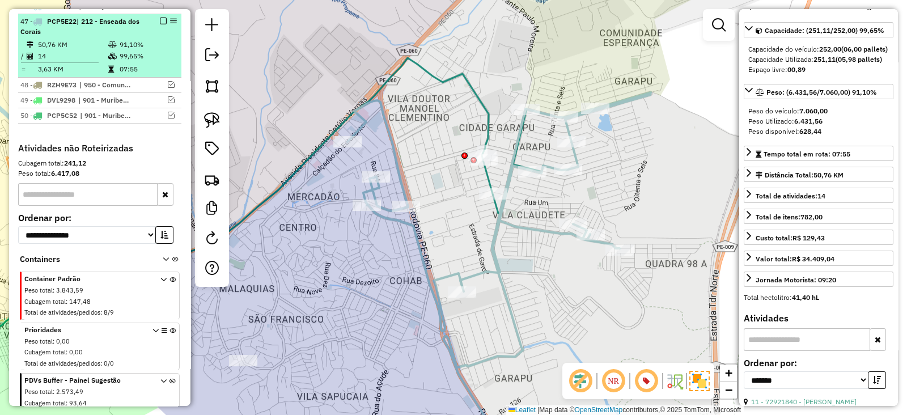
click at [160, 18] on em at bounding box center [163, 21] width 7 height 7
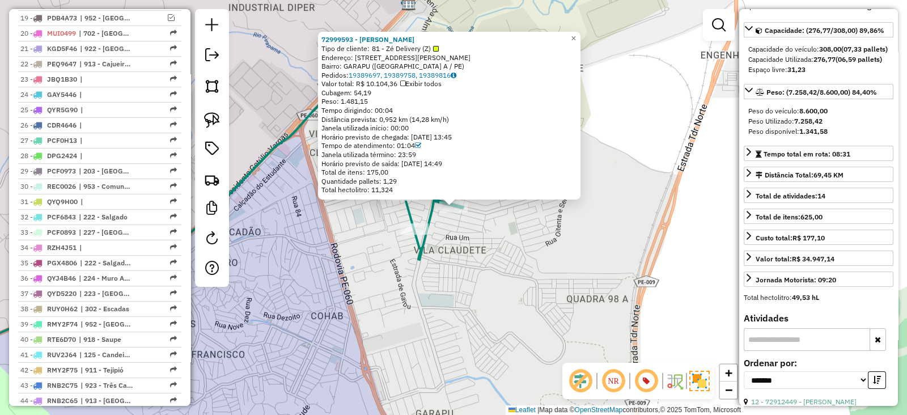
scroll to position [659, 0]
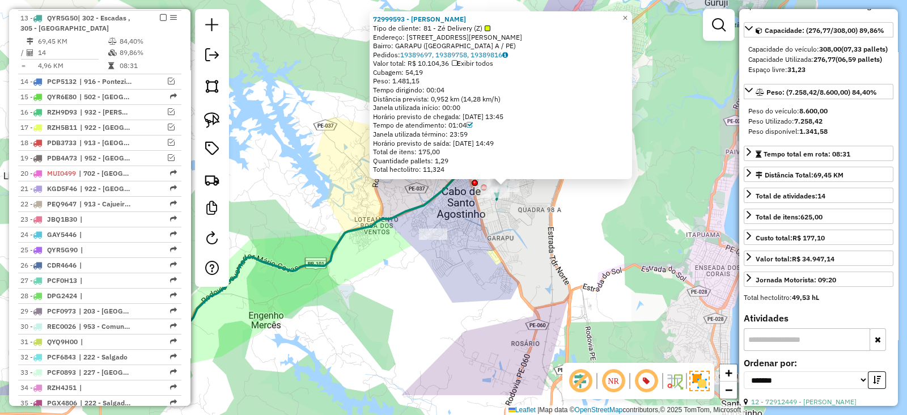
drag, startPoint x: 504, startPoint y: 321, endPoint x: 529, endPoint y: 260, distance: 66.1
click at [529, 260] on div "72999593 - ANDERSON JOSE DA SIL Tipo de cliente: 81 - Zé Delivery (Z) Endereço:…" at bounding box center [453, 207] width 907 height 415
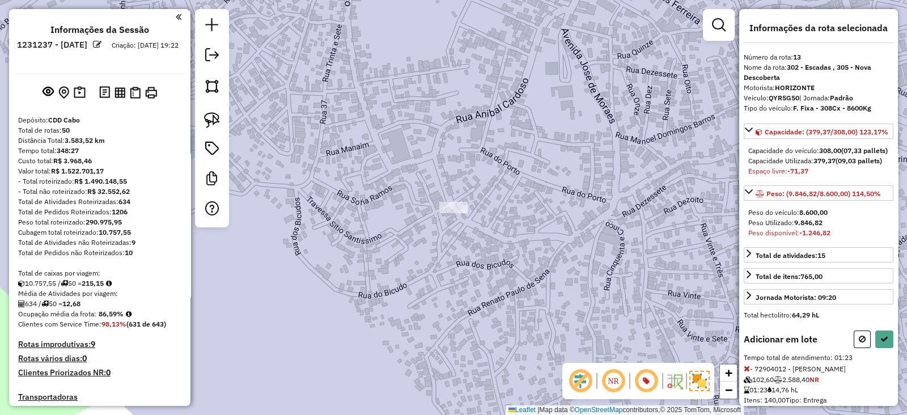
scroll to position [659, 0]
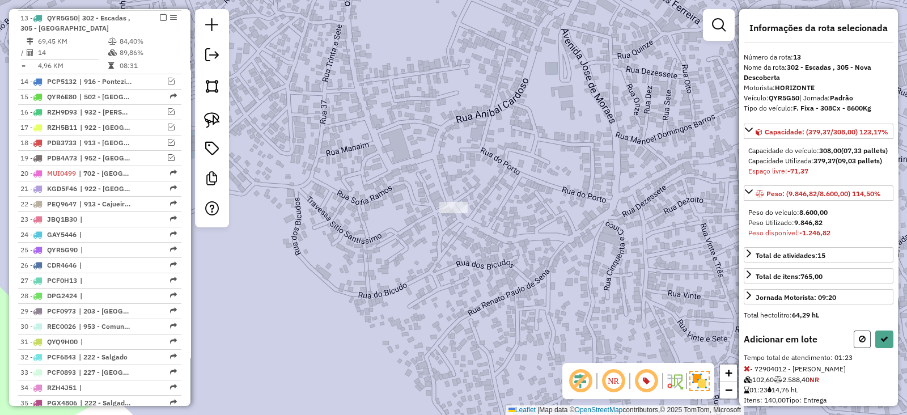
click at [858, 343] on icon at bounding box center [861, 339] width 7 height 8
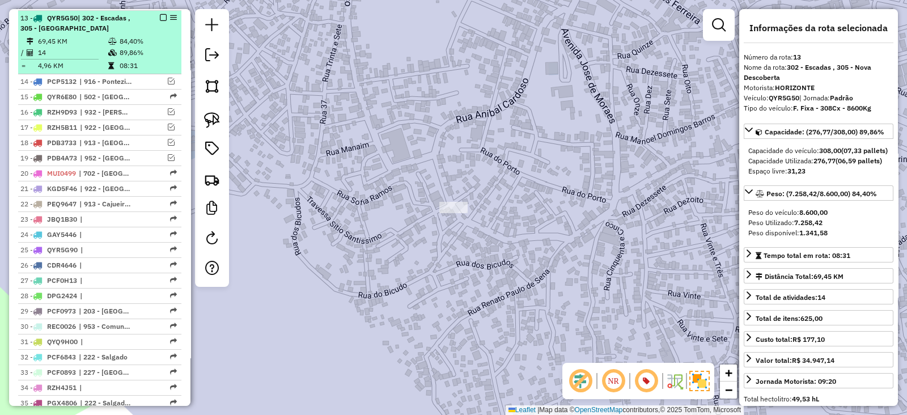
click at [160, 14] on em at bounding box center [163, 17] width 7 height 7
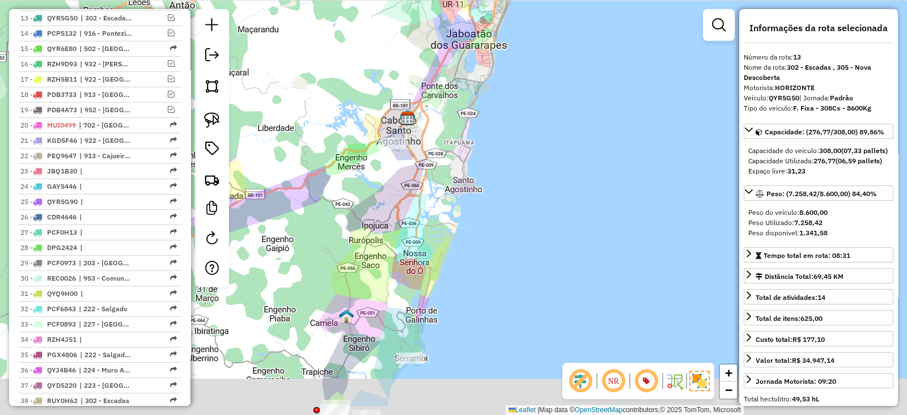
drag, startPoint x: 391, startPoint y: 269, endPoint x: 399, endPoint y: 186, distance: 83.2
click at [399, 186] on div "Janela de atendimento Grade de atendimento Capacidade Transportadoras Veículos …" at bounding box center [453, 207] width 907 height 415
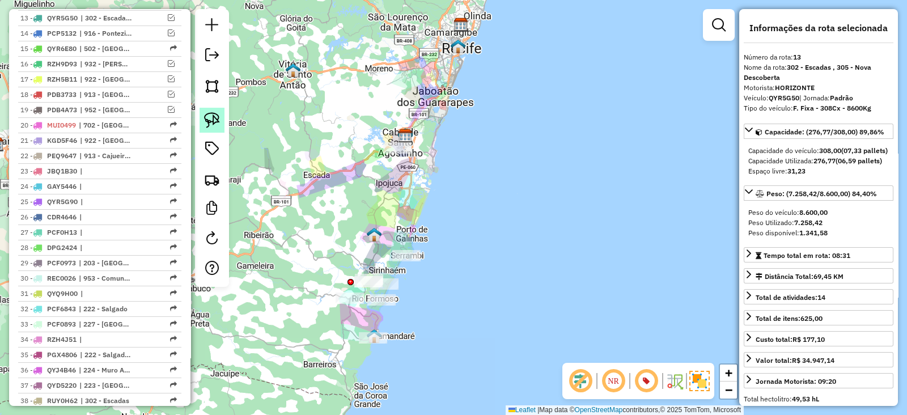
click at [210, 114] on img at bounding box center [212, 120] width 16 height 16
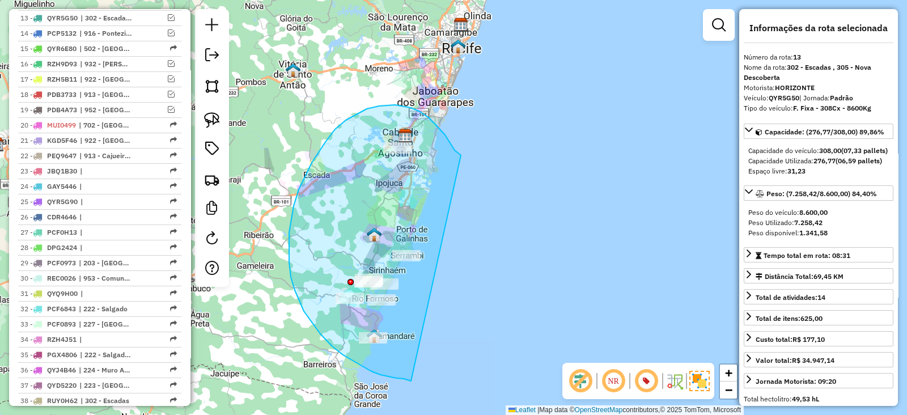
drag, startPoint x: 461, startPoint y: 155, endPoint x: 411, endPoint y: 381, distance: 231.0
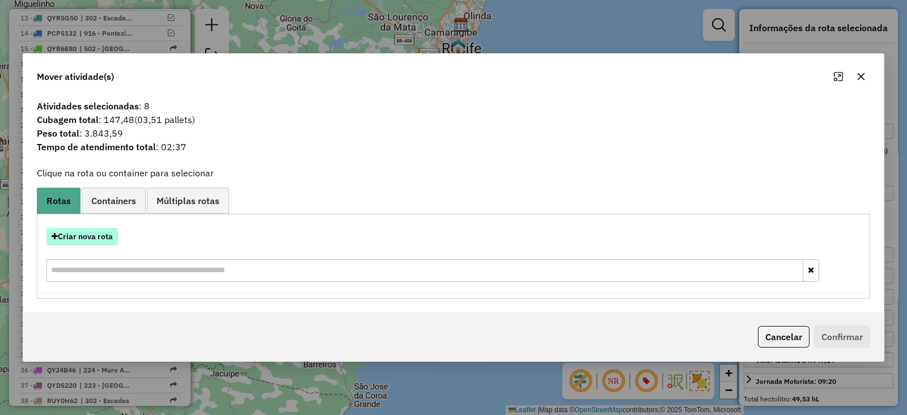
click at [99, 233] on button "Criar nova rota" at bounding box center [81, 237] width 71 height 18
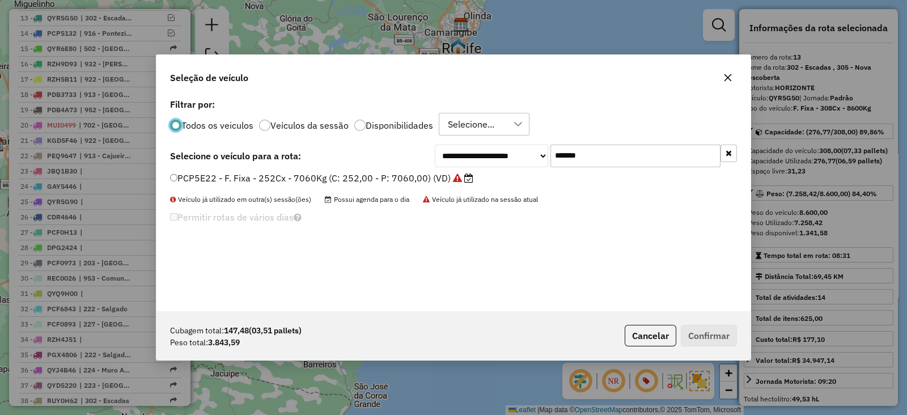
scroll to position [6, 3]
click at [606, 153] on input "*******" at bounding box center [635, 155] width 170 height 23
paste input "text"
type input "*******"
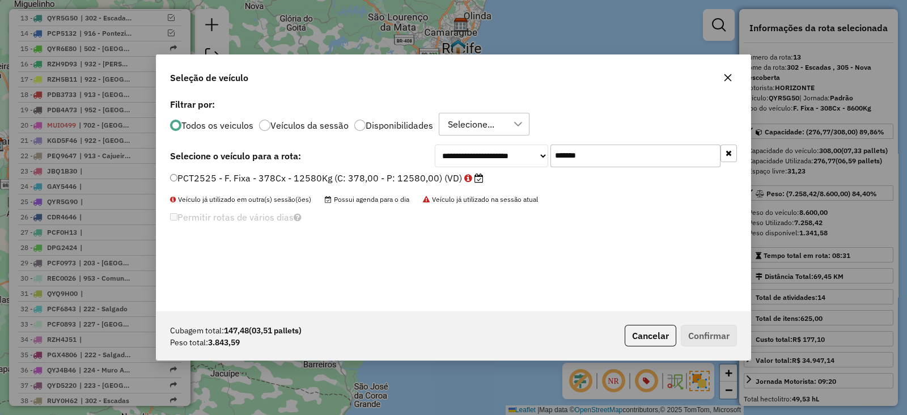
click at [447, 177] on label "PCT2525 - F. Fixa - 378Cx - 12580Kg (C: 378,00 - P: 12580,00) (VD)" at bounding box center [326, 178] width 313 height 14
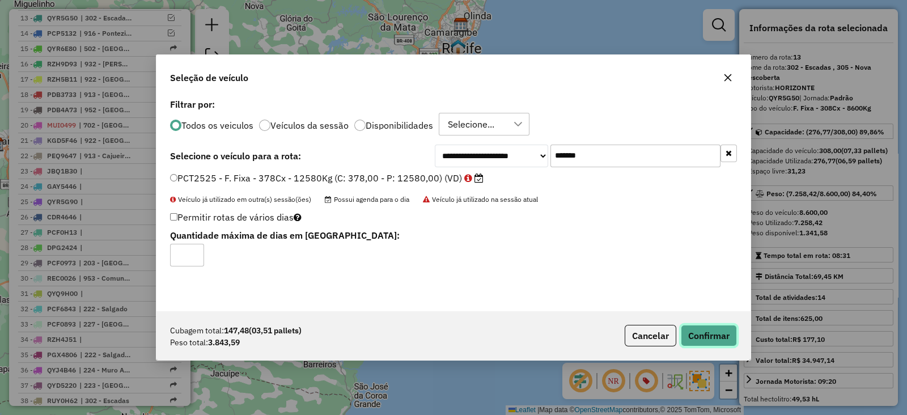
click at [708, 338] on button "Confirmar" at bounding box center [709, 336] width 56 height 22
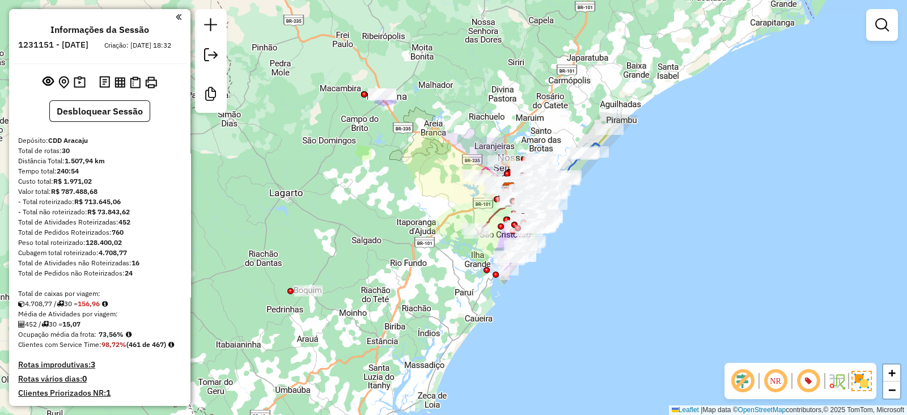
click at [605, 274] on div "Janela de atendimento Grade de atendimento Capacidade Transportadoras Veículos …" at bounding box center [453, 207] width 907 height 415
drag, startPoint x: 84, startPoint y: 312, endPoint x: 108, endPoint y: 312, distance: 23.8
click at [108, 309] on div "4.708,77 / 30 = 156,96" at bounding box center [99, 304] width 163 height 10
copy div "156,96"
drag, startPoint x: 99, startPoint y: 344, endPoint x: 118, endPoint y: 342, distance: 19.4
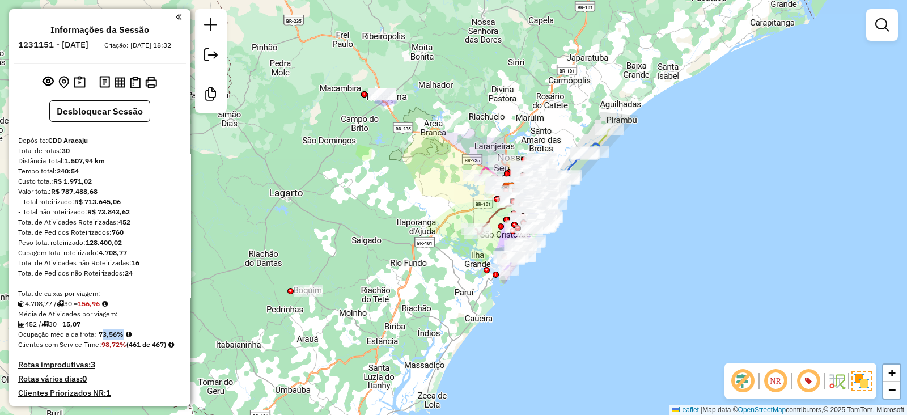
click at [118, 338] on strong "73,56%" at bounding box center [111, 334] width 25 height 8
copy strong "73,56"
drag, startPoint x: 70, startPoint y: 330, endPoint x: 88, endPoint y: 335, distance: 18.3
click at [88, 329] on div "452 / 30 = 15,07" at bounding box center [99, 324] width 163 height 10
copy strong "15,07"
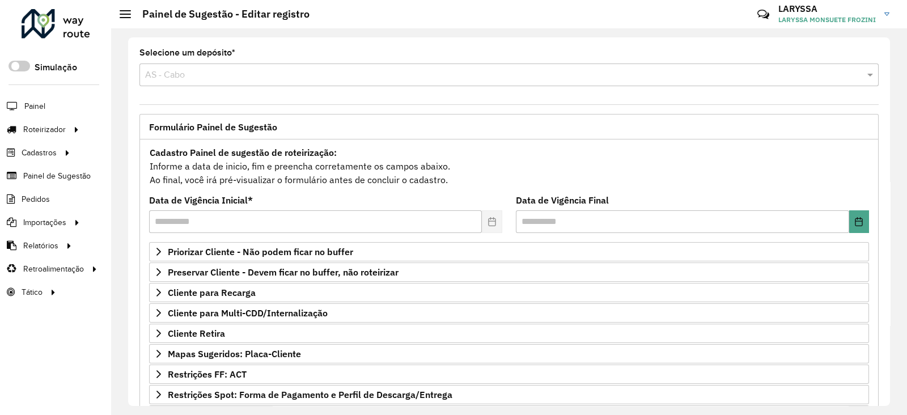
scroll to position [525, 0]
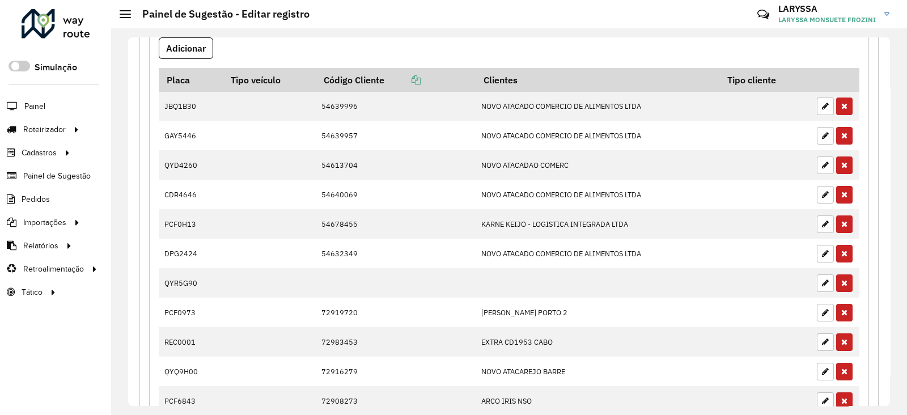
click at [0, 0] on link "Entregas" at bounding box center [0, 0] width 0 height 0
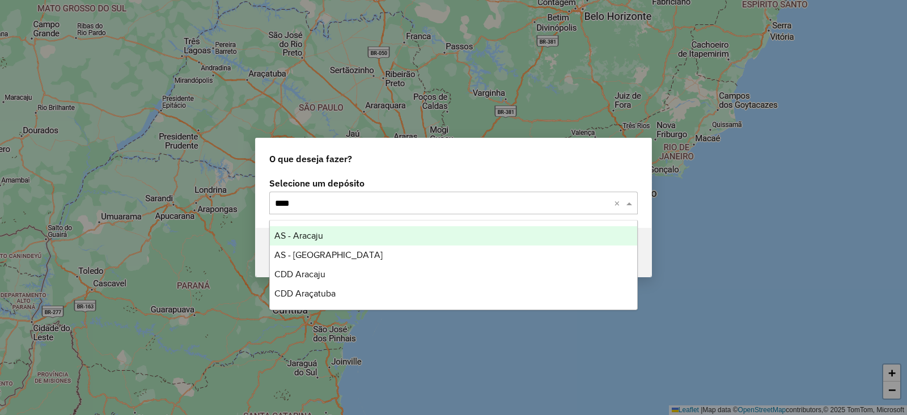
type input "*****"
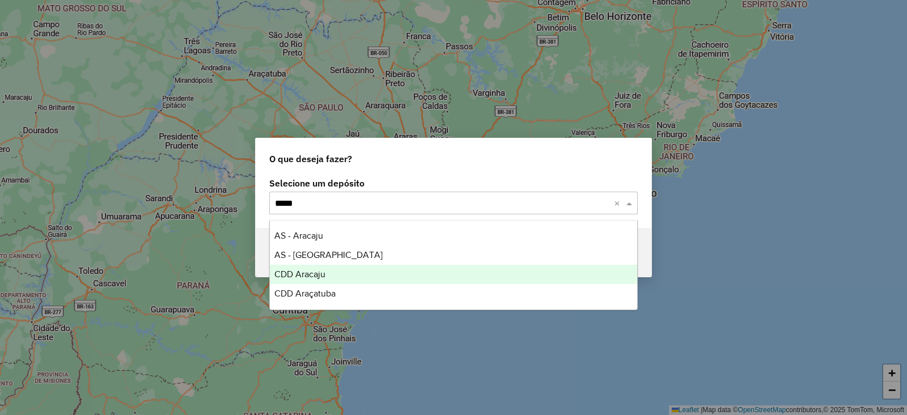
click at [312, 270] on span "CDD Aracaju" at bounding box center [299, 274] width 51 height 10
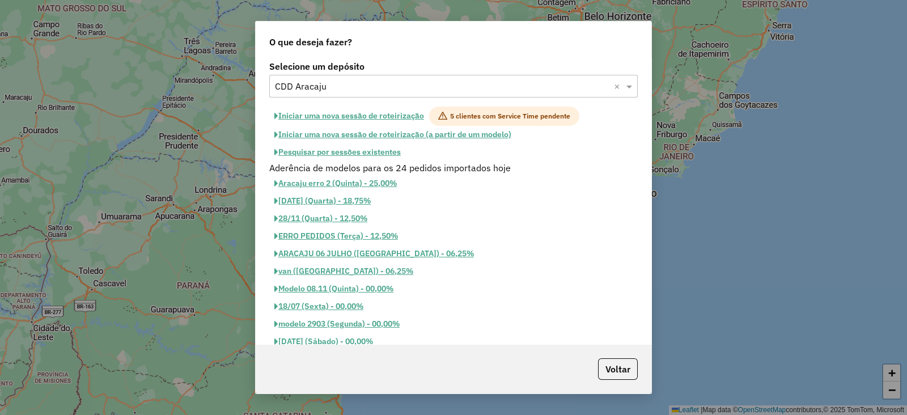
click at [354, 111] on button "Iniciar uma nova sessão de roteirização" at bounding box center [349, 116] width 160 height 19
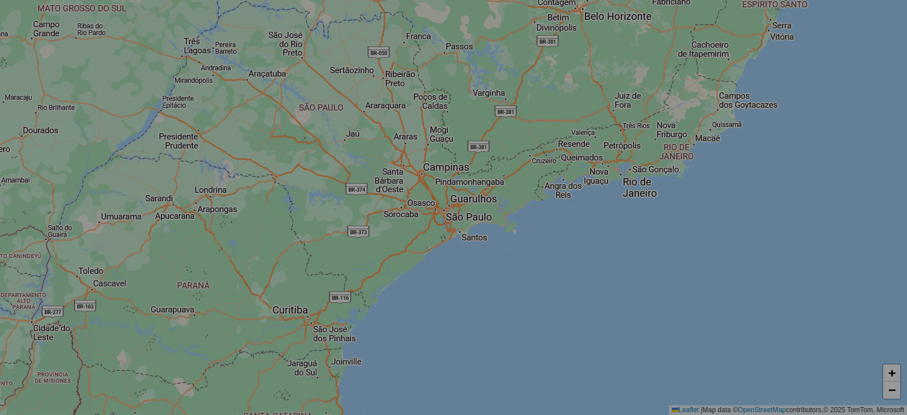
select select "*"
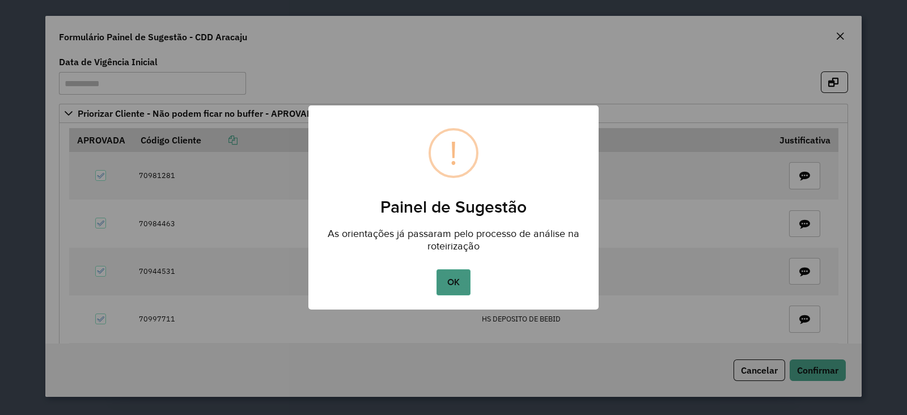
click at [452, 279] on button "OK" at bounding box center [452, 282] width 33 height 26
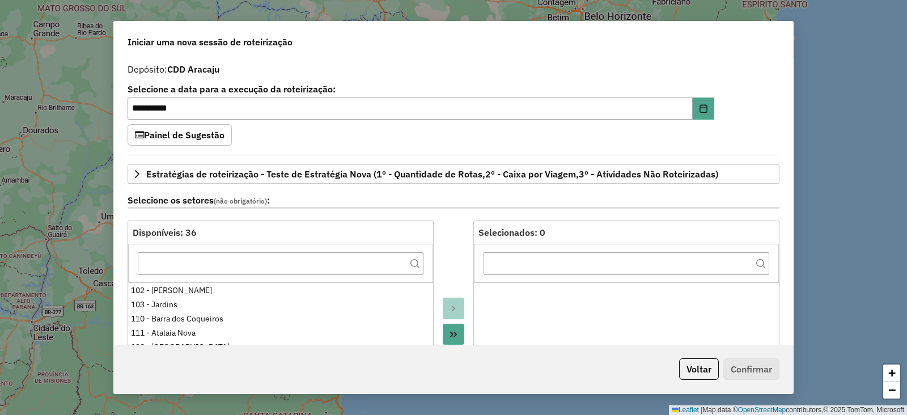
click at [747, 93] on div "**********" at bounding box center [453, 105] width 652 height 40
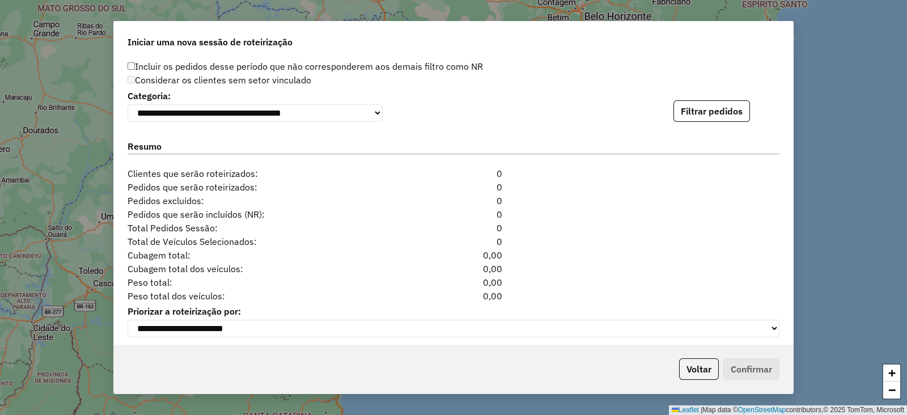
scroll to position [1207, 0]
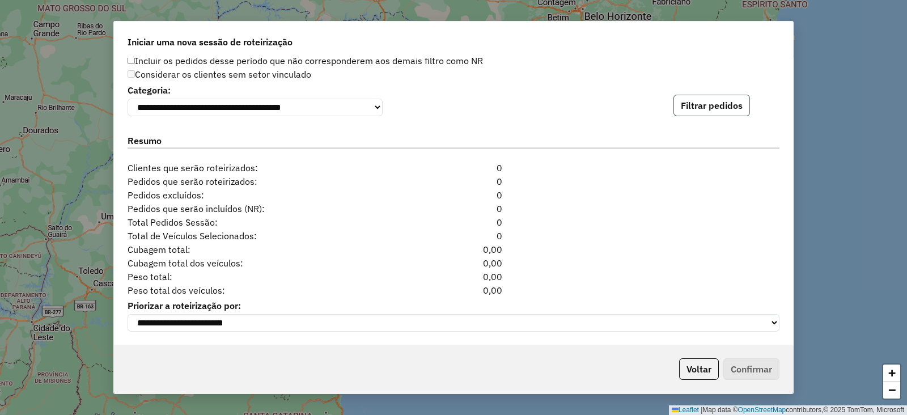
click at [717, 106] on button "Filtrar pedidos" at bounding box center [711, 106] width 76 height 22
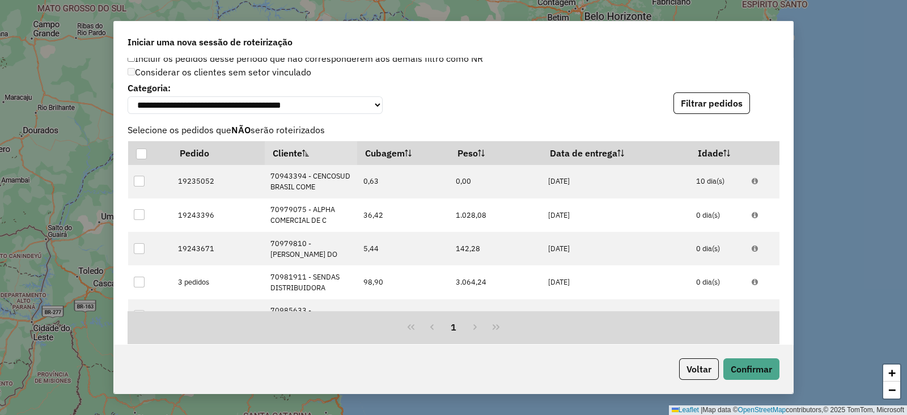
click at [773, 87] on div "**********" at bounding box center [453, 96] width 652 height 35
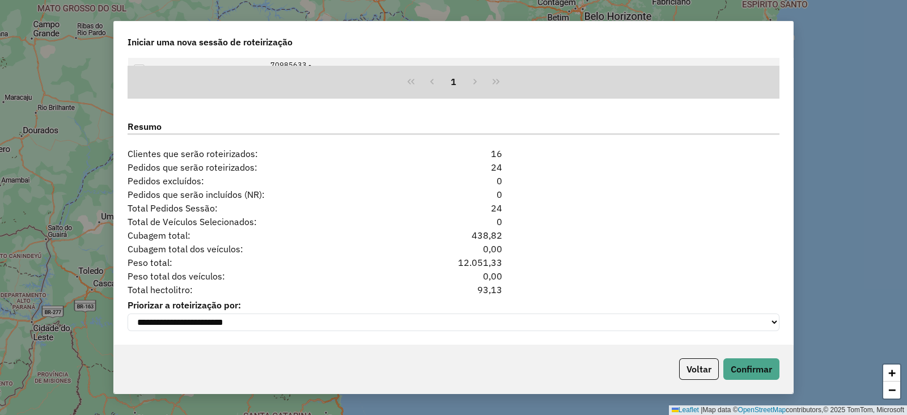
drag, startPoint x: 469, startPoint y: 285, endPoint x: 507, endPoint y: 291, distance: 38.4
click at [507, 291] on div "Total hectolitro: 93,13" at bounding box center [453, 290] width 665 height 14
copy div "93,13"
click at [703, 367] on button "Voltar" at bounding box center [699, 369] width 40 height 22
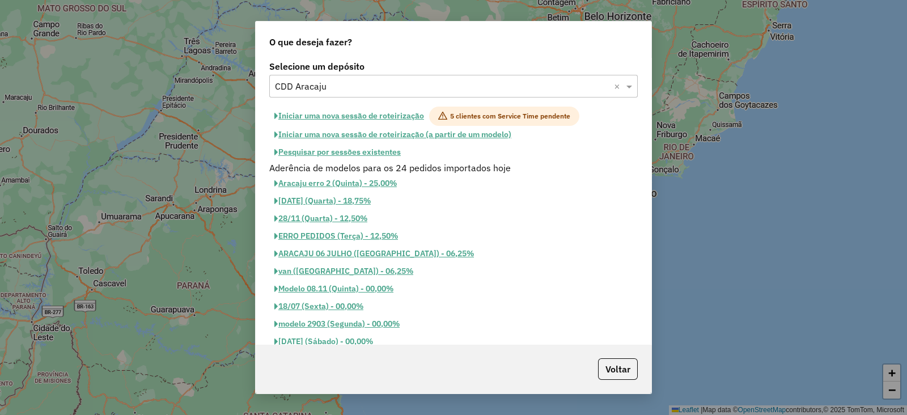
scroll to position [1434, 0]
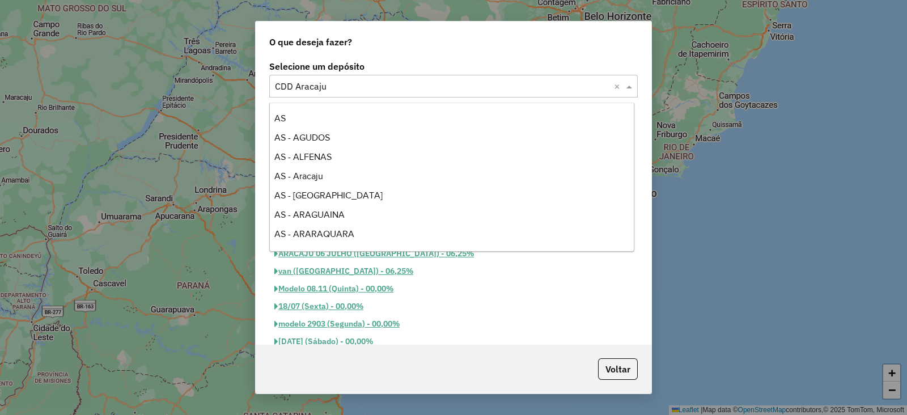
click at [366, 89] on input "text" at bounding box center [442, 87] width 334 height 14
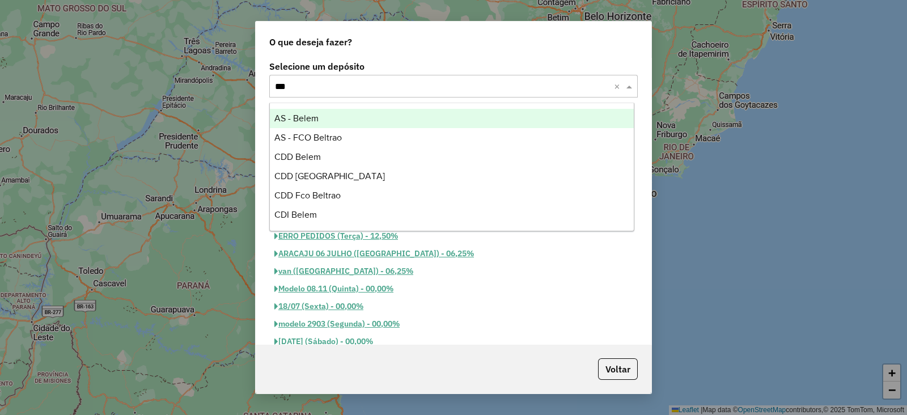
scroll to position [0, 0]
type input "*****"
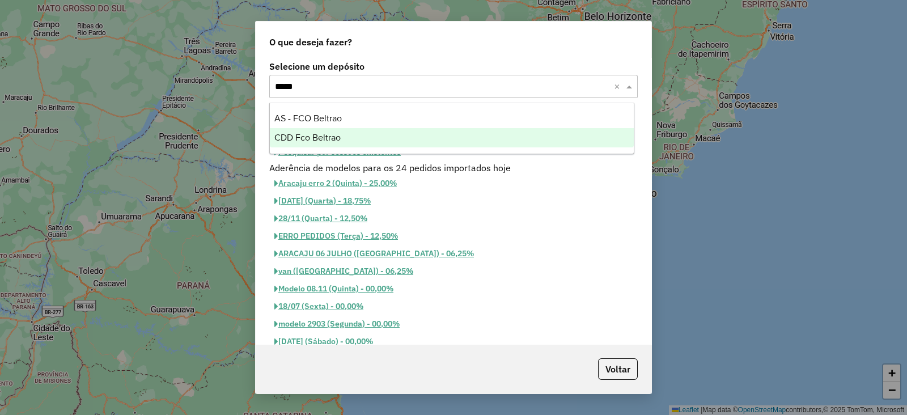
click at [343, 135] on div "CDD Fco Beltrao" at bounding box center [452, 137] width 364 height 19
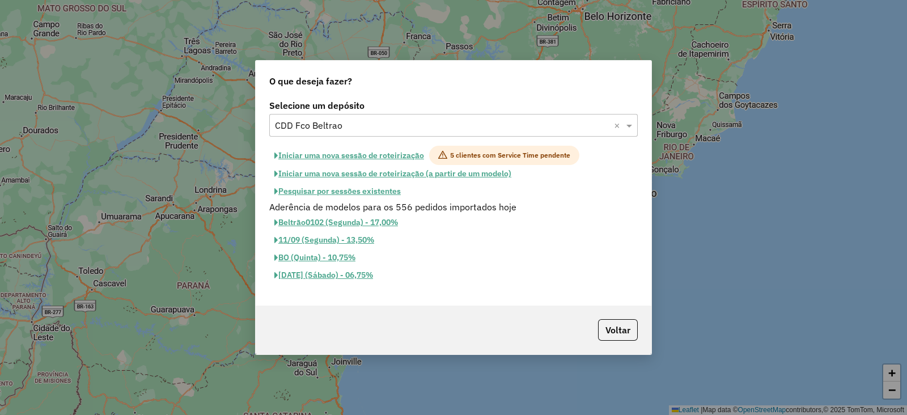
click at [357, 156] on button "Iniciar uma nova sessão de roteirização" at bounding box center [349, 155] width 160 height 19
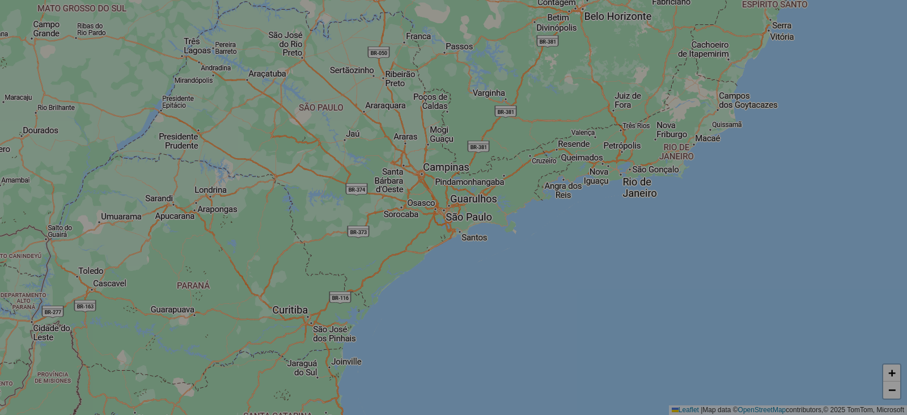
select select "*"
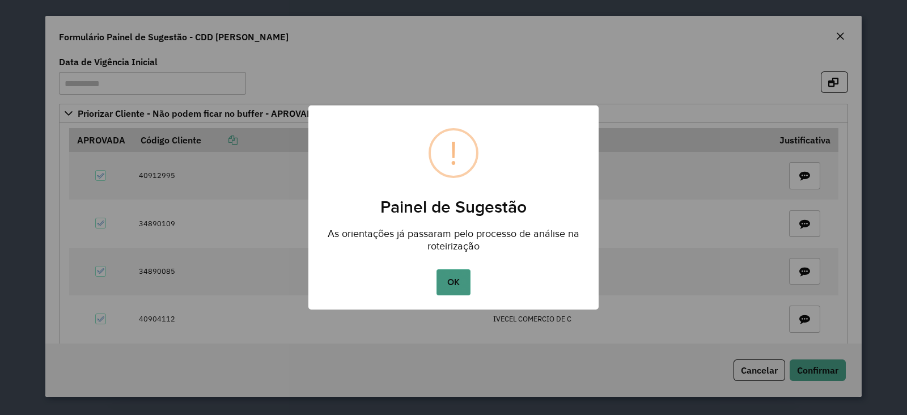
click at [458, 288] on button "OK" at bounding box center [452, 282] width 33 height 26
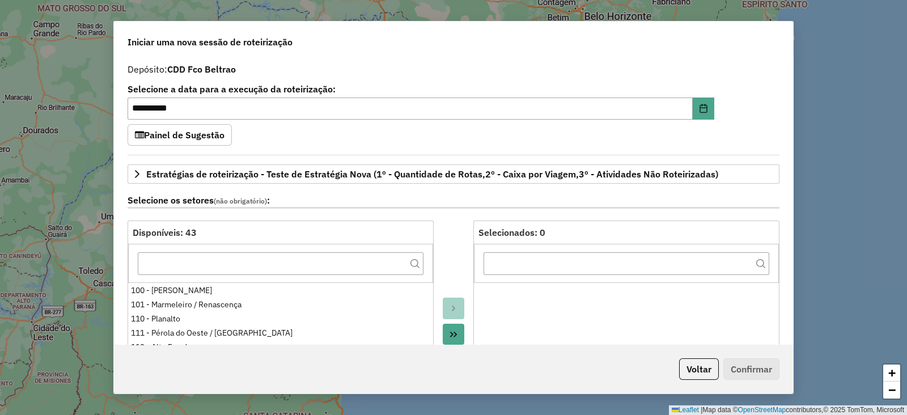
click at [787, 103] on div "**********" at bounding box center [453, 201] width 679 height 287
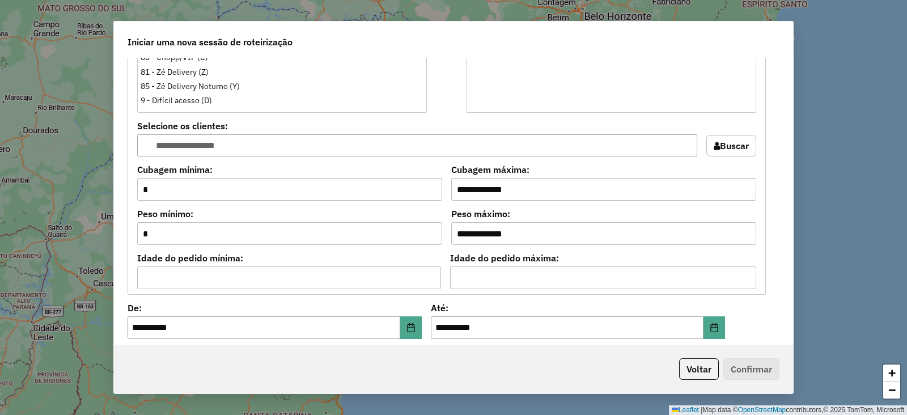
scroll to position [1241, 0]
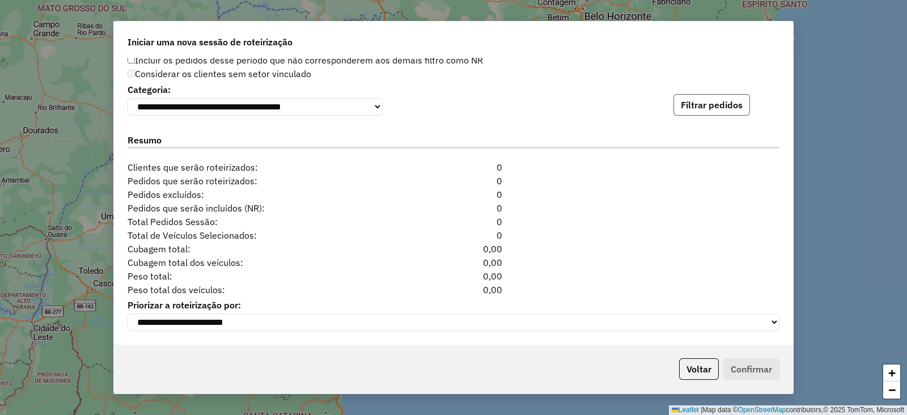
click at [715, 103] on button "Filtrar pedidos" at bounding box center [711, 105] width 76 height 22
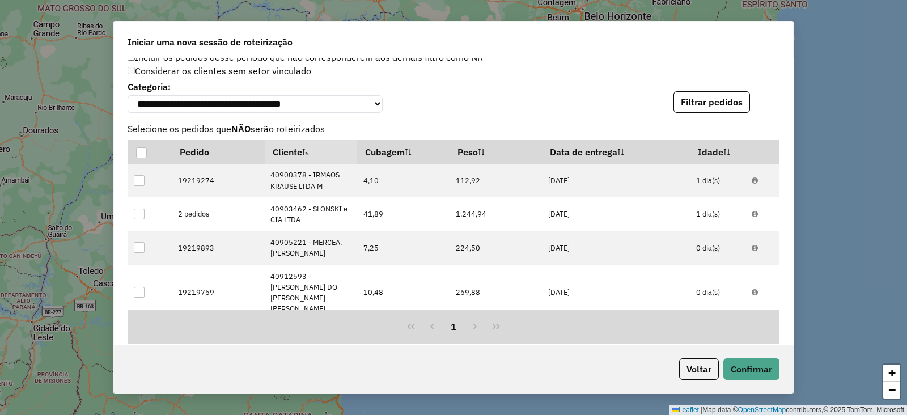
scroll to position [1487, 0]
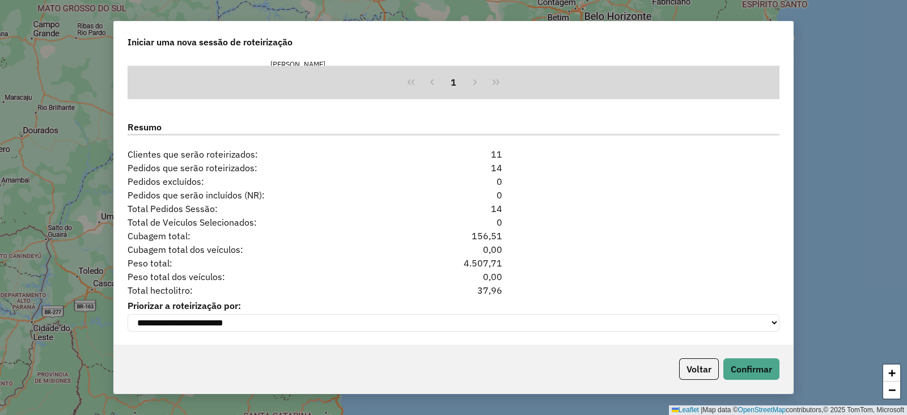
drag, startPoint x: 469, startPoint y: 289, endPoint x: 511, endPoint y: 287, distance: 42.5
click at [511, 287] on div "Total hectolitro: 37,96" at bounding box center [453, 290] width 665 height 14
copy div "37,96"
click at [692, 371] on button "Voltar" at bounding box center [699, 369] width 40 height 22
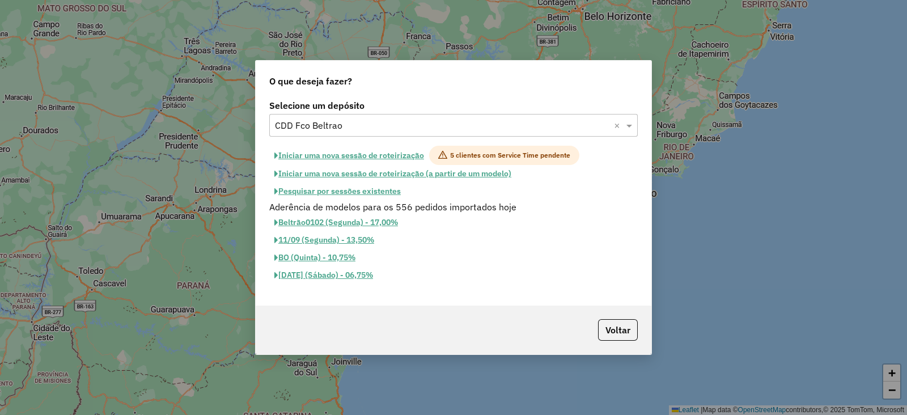
scroll to position [1466, 0]
click at [392, 127] on input "text" at bounding box center [442, 126] width 334 height 14
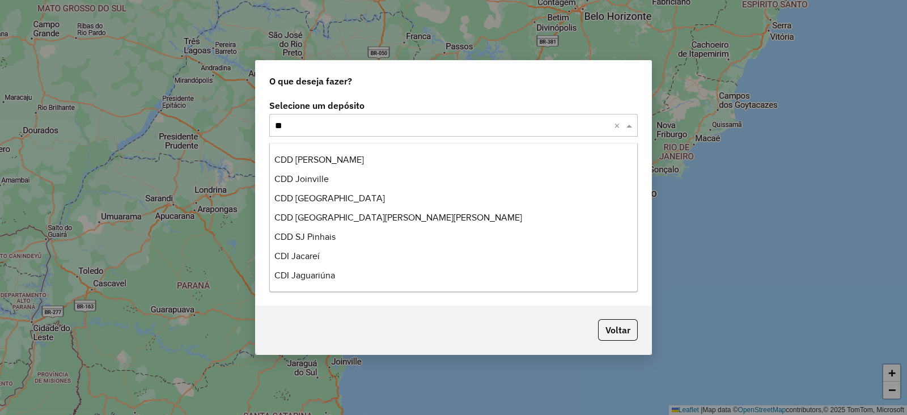
scroll to position [0, 0]
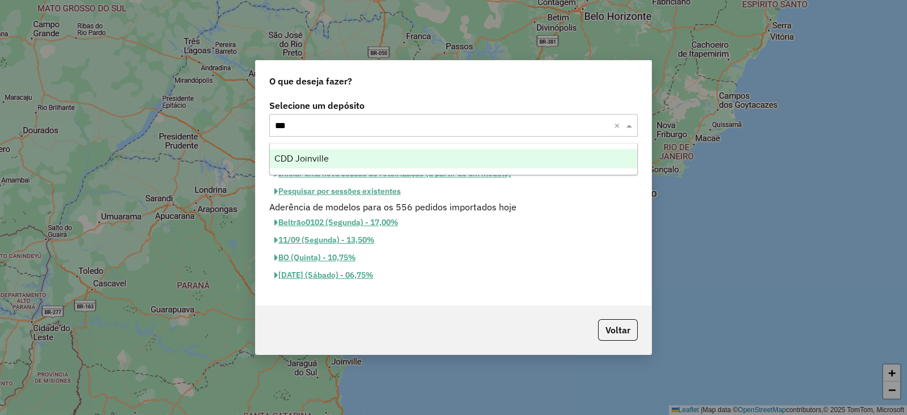
type input "****"
click at [364, 161] on div "CDD Joinville" at bounding box center [453, 158] width 367 height 19
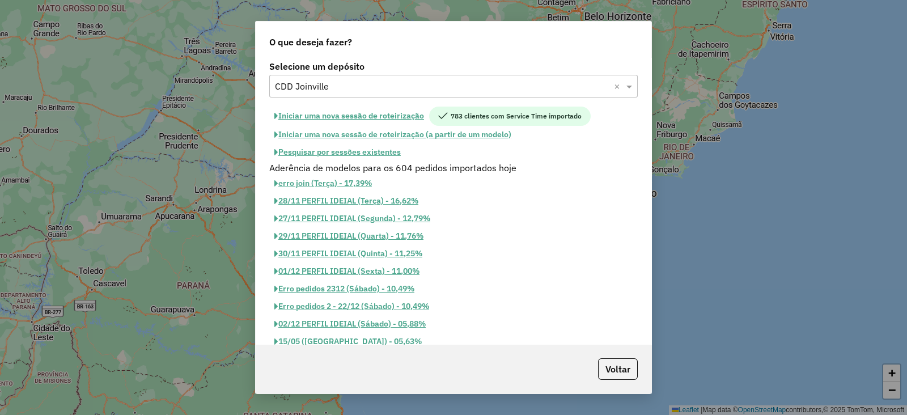
click at [386, 114] on button "Iniciar uma nova sessão de roteirização" at bounding box center [349, 116] width 160 height 19
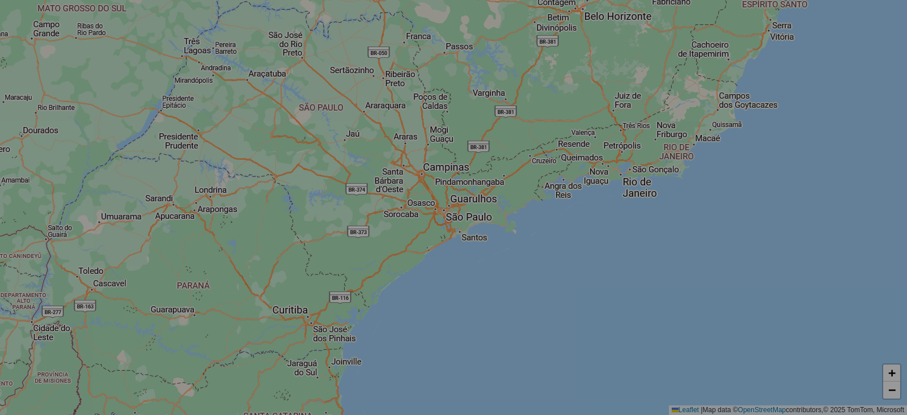
select select "*"
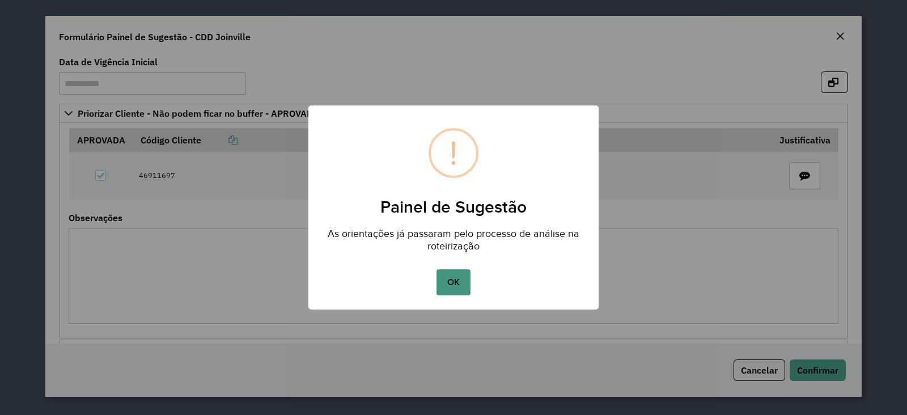
click at [452, 284] on button "OK" at bounding box center [452, 282] width 33 height 26
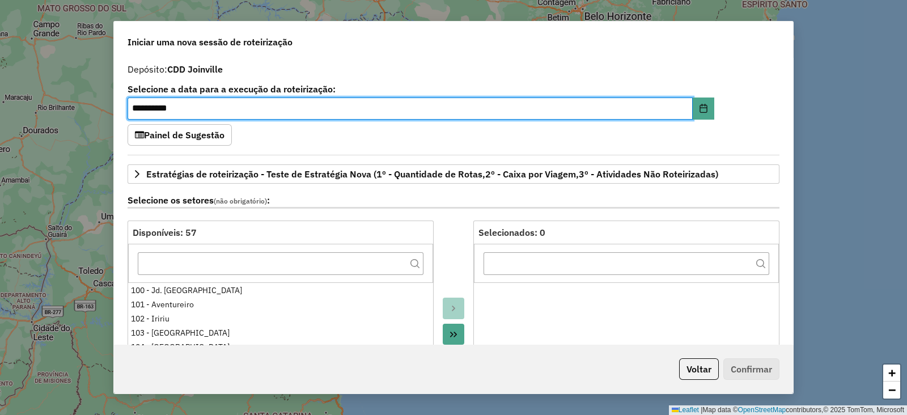
click at [779, 105] on div "**********" at bounding box center [453, 201] width 679 height 287
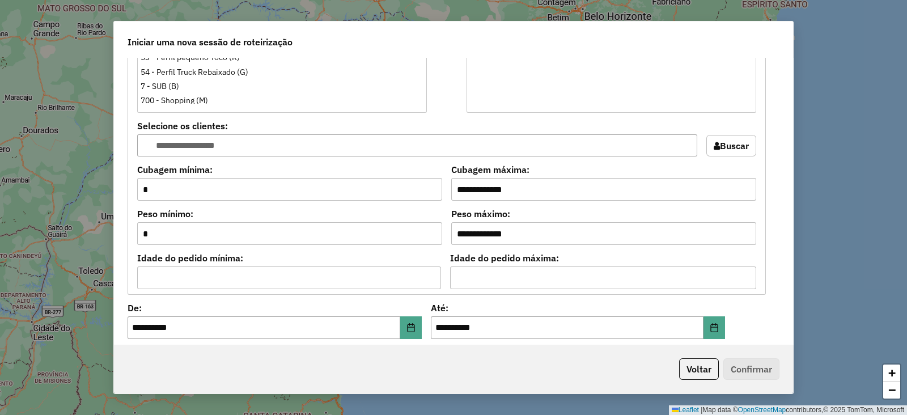
scroll to position [1241, 0]
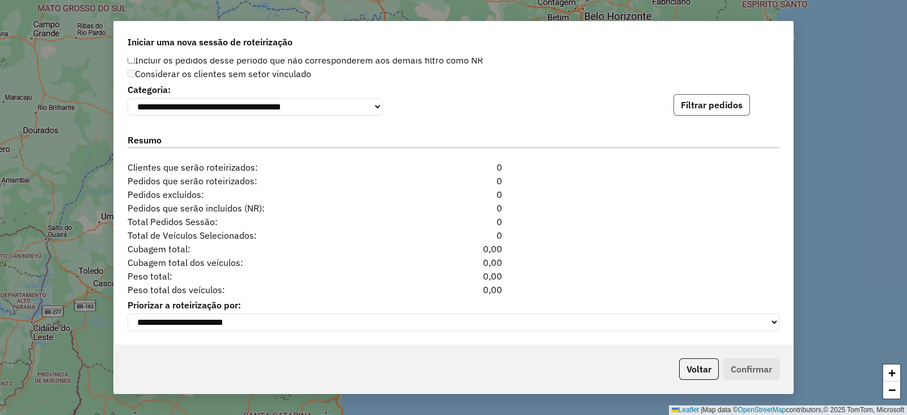
click at [737, 103] on button "Filtrar pedidos" at bounding box center [711, 105] width 76 height 22
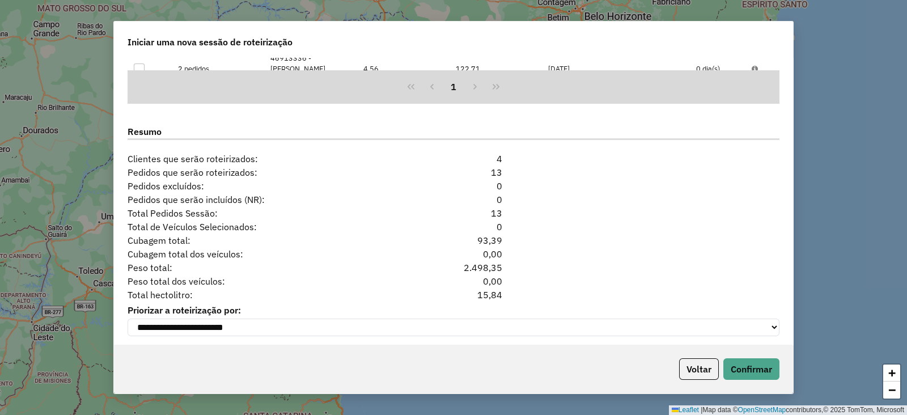
scroll to position [1487, 0]
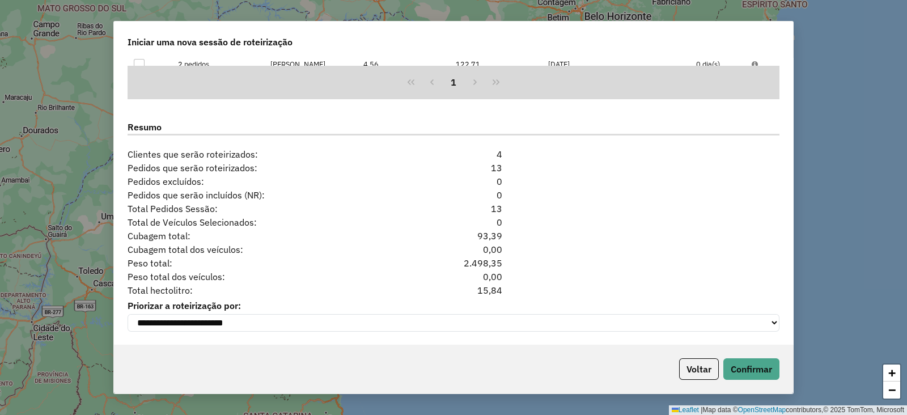
drag, startPoint x: 471, startPoint y: 287, endPoint x: 503, endPoint y: 287, distance: 31.7
click at [503, 287] on div "15,84" at bounding box center [453, 290] width 111 height 14
copy div "15,84"
click at [697, 372] on button "Voltar" at bounding box center [699, 369] width 40 height 22
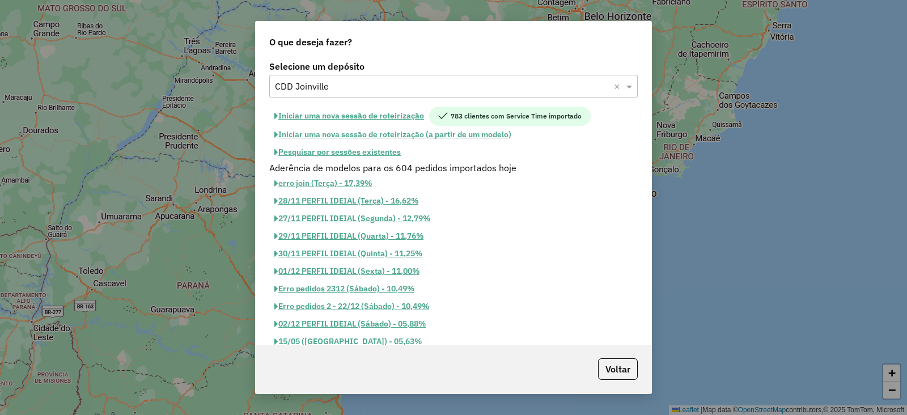
scroll to position [1466, 0]
click at [337, 92] on input "text" at bounding box center [442, 87] width 334 height 14
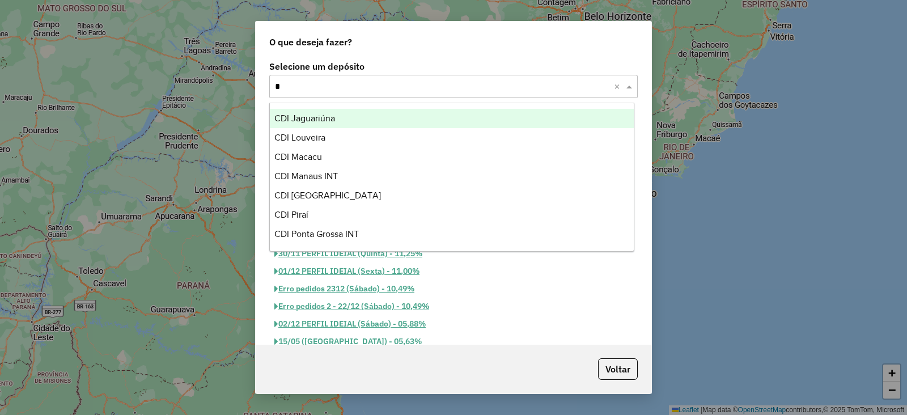
scroll to position [692, 0]
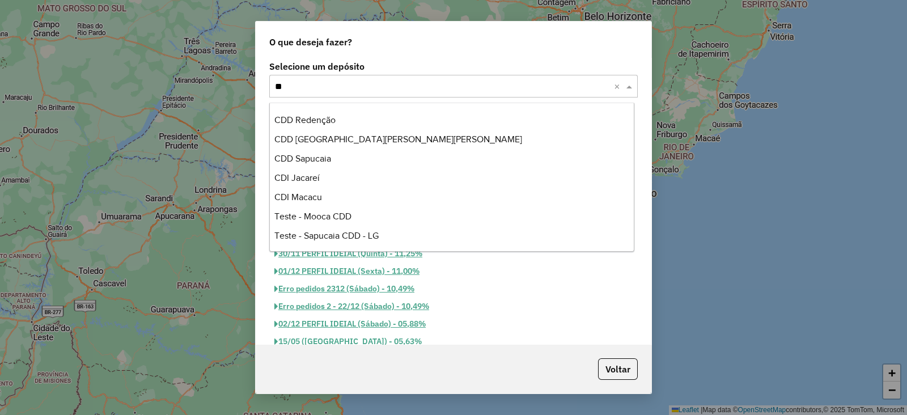
type input "***"
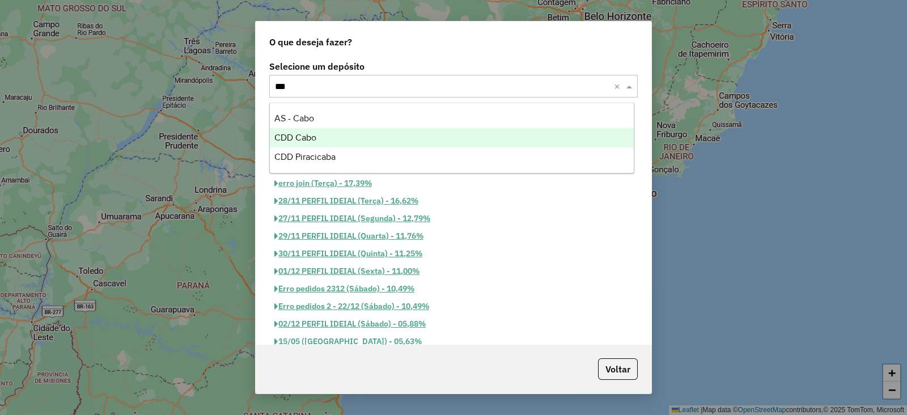
click at [325, 141] on div "CDD Cabo" at bounding box center [452, 137] width 364 height 19
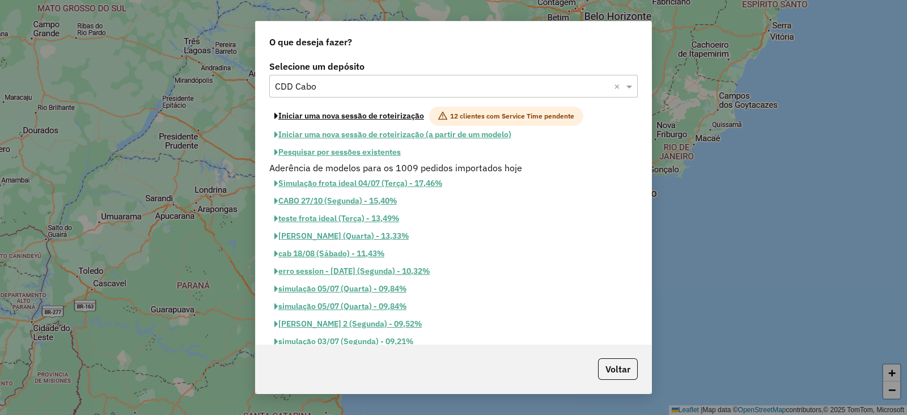
click at [373, 118] on button "Iniciar uma nova sessão de roteirização" at bounding box center [349, 116] width 160 height 19
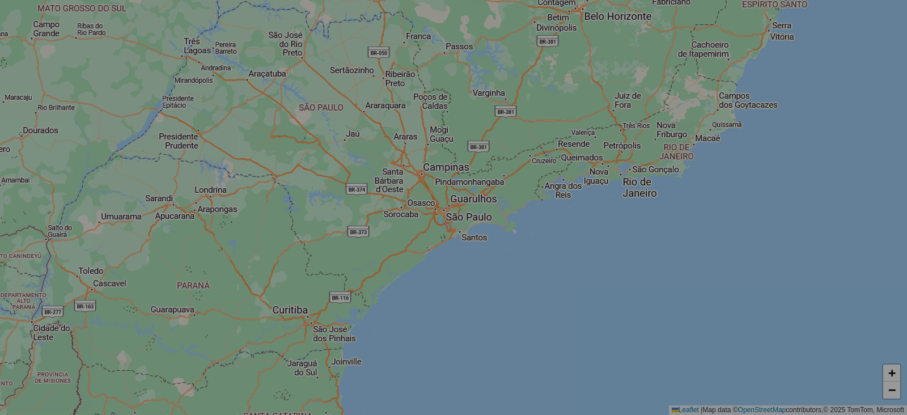
select select "*"
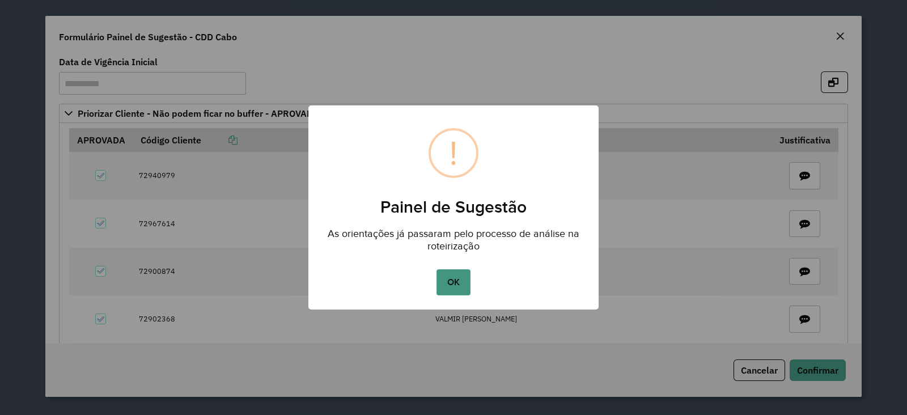
click at [453, 280] on button "OK" at bounding box center [452, 282] width 33 height 26
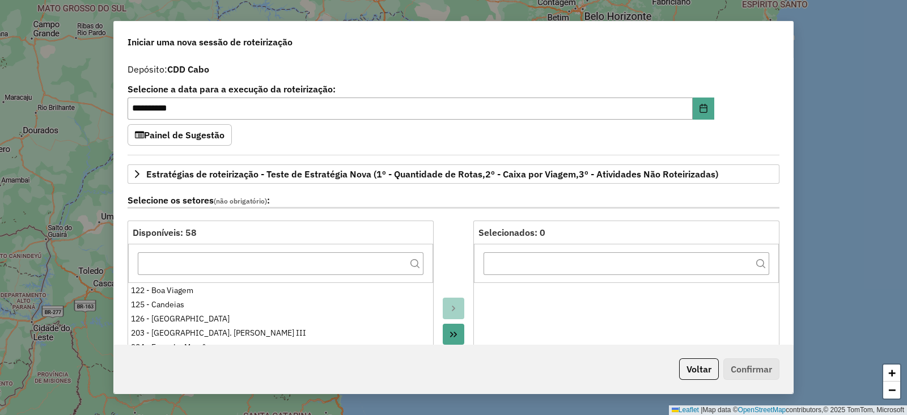
click at [749, 83] on div "**********" at bounding box center [453, 201] width 679 height 287
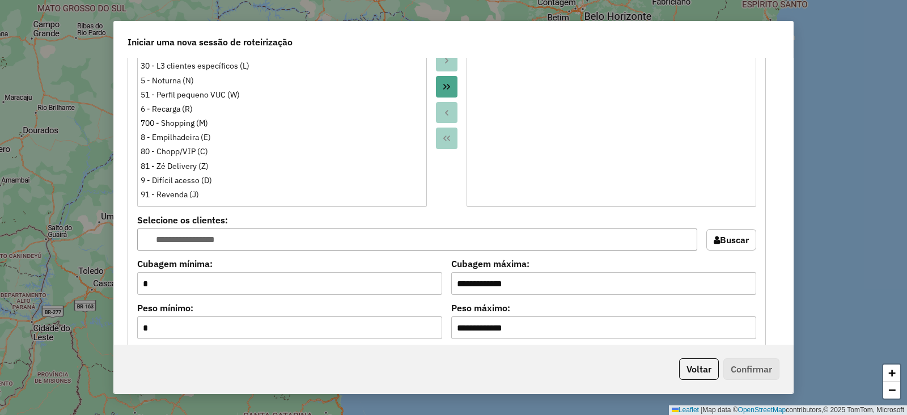
scroll to position [1241, 0]
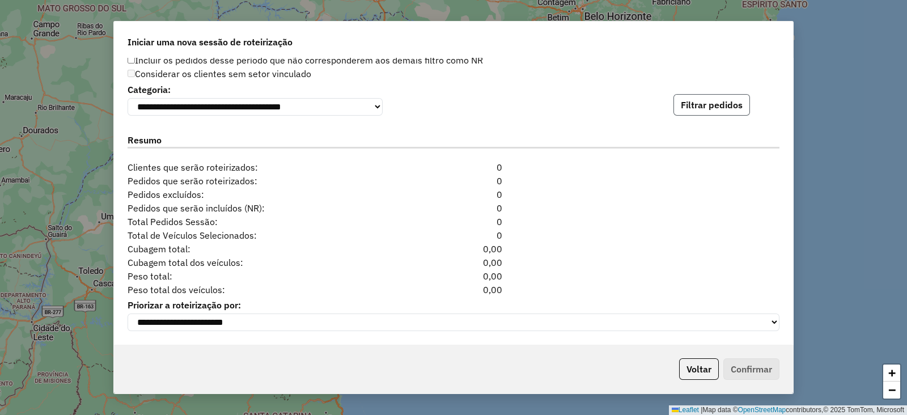
click at [722, 107] on button "Filtrar pedidos" at bounding box center [711, 105] width 76 height 22
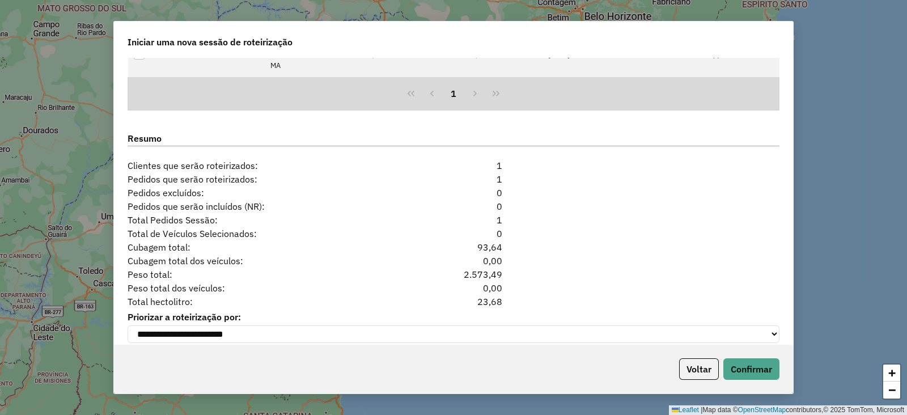
scroll to position [1386, 0]
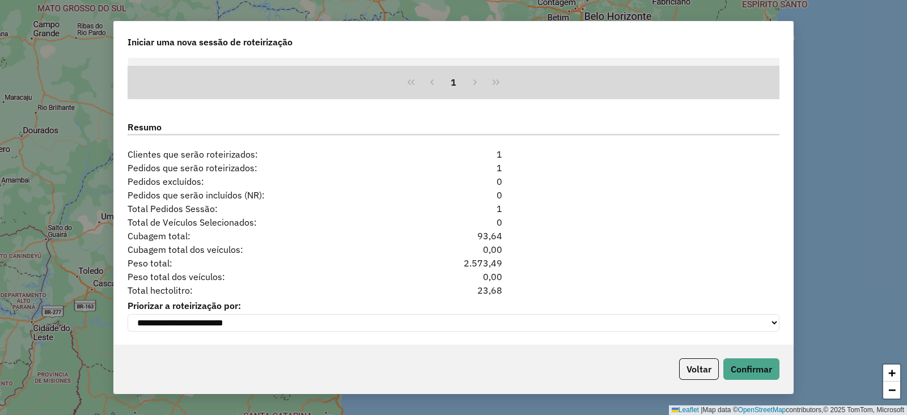
drag, startPoint x: 470, startPoint y: 294, endPoint x: 524, endPoint y: 290, distance: 54.5
click at [524, 290] on div "Total hectolitro: 23,68" at bounding box center [453, 290] width 665 height 14
copy div "23,68"
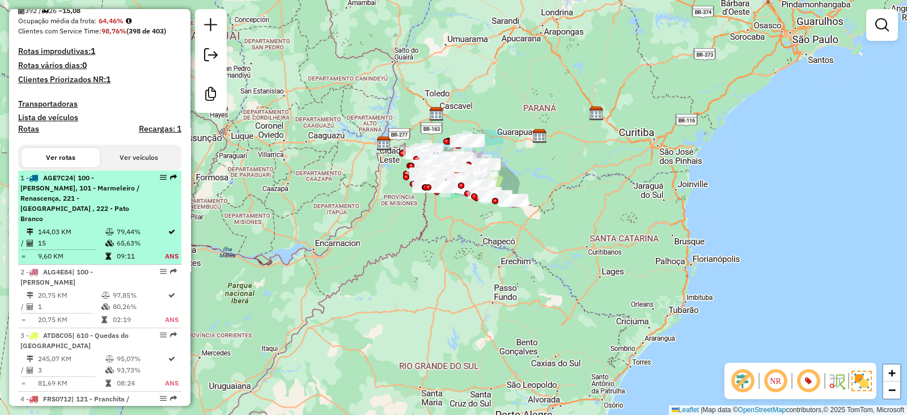
scroll to position [124, 0]
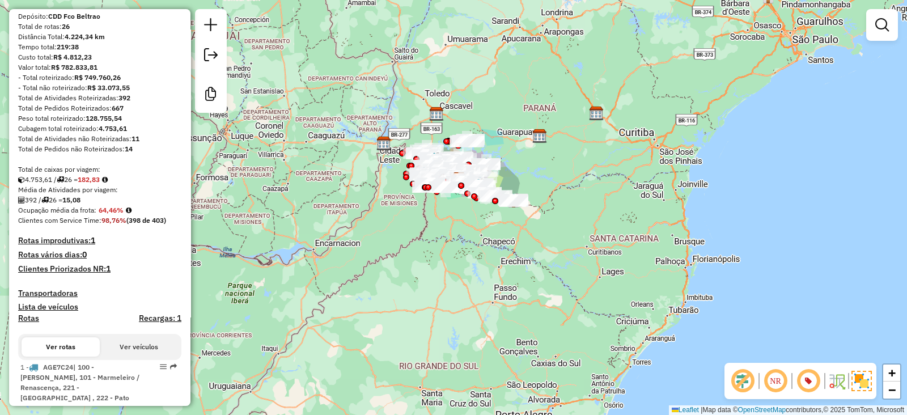
drag, startPoint x: 90, startPoint y: 190, endPoint x: 108, endPoint y: 191, distance: 18.7
click at [108, 185] on div "4.753,61 / 26 = 182,83" at bounding box center [99, 180] width 163 height 10
copy div "182,83"
drag, startPoint x: 100, startPoint y: 216, endPoint x: 120, endPoint y: 222, distance: 21.3
click at [120, 214] on strong "64,46%" at bounding box center [111, 210] width 25 height 8
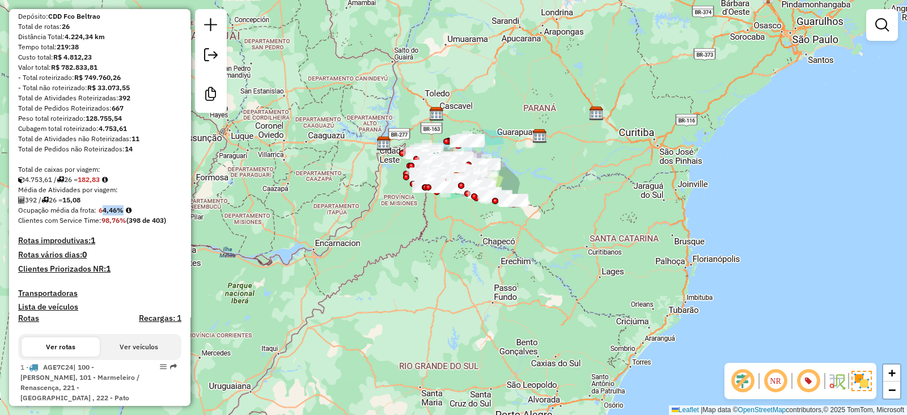
copy strong "64,46"
drag, startPoint x: 69, startPoint y: 208, endPoint x: 89, endPoint y: 209, distance: 20.4
click at [89, 205] on div "392 / 26 = 15,08" at bounding box center [99, 200] width 163 height 10
copy strong "15,08"
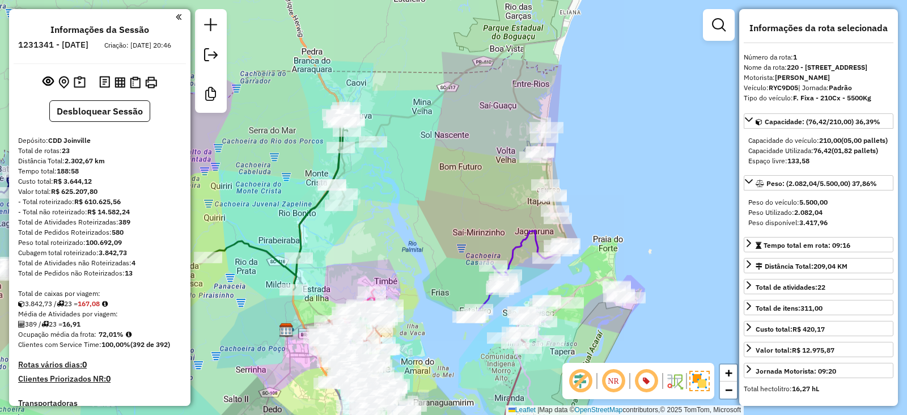
select select "*********"
drag, startPoint x: 83, startPoint y: 312, endPoint x: 111, endPoint y: 311, distance: 27.8
click at [111, 309] on div "3.842,73 / 23 = 167,08" at bounding box center [99, 304] width 163 height 10
copy div "167,08"
drag, startPoint x: 100, startPoint y: 344, endPoint x: 117, endPoint y: 343, distance: 17.6
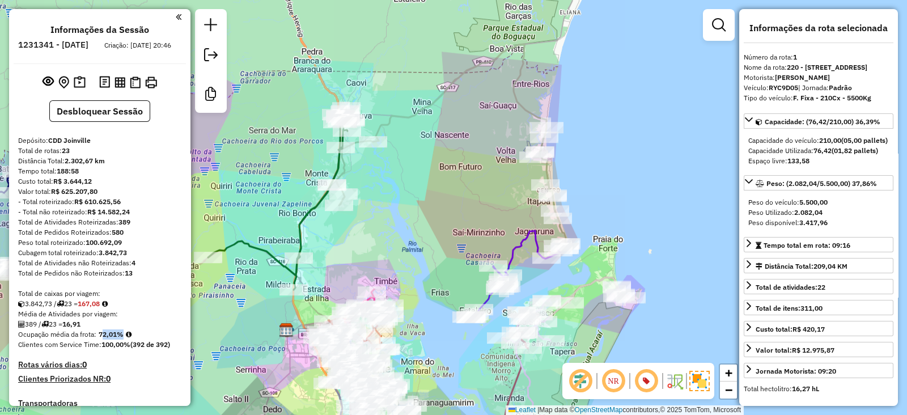
click at [117, 338] on strong "72,01%" at bounding box center [111, 334] width 25 height 8
copy strong "72,01"
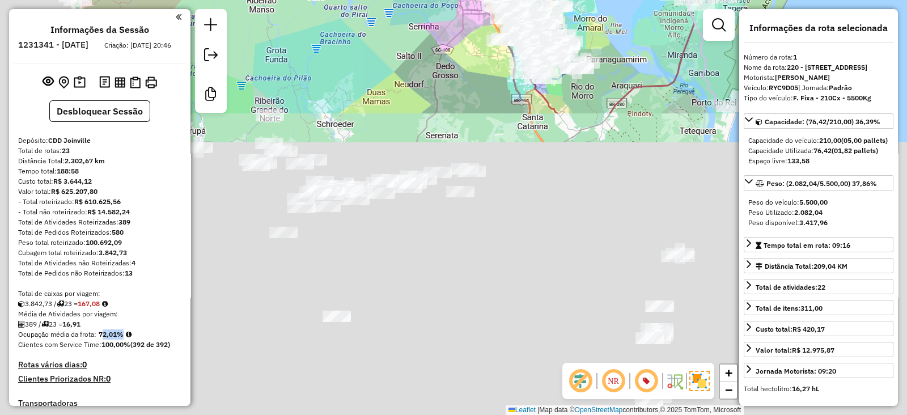
drag, startPoint x: 462, startPoint y: 372, endPoint x: 646, endPoint y: -7, distance: 421.5
click at [646, 0] on html "Aguarde... Pop-up bloqueado! Seu navegador bloqueou automáticamente a abertura …" at bounding box center [453, 207] width 907 height 415
